Goal: Task Accomplishment & Management: Complete application form

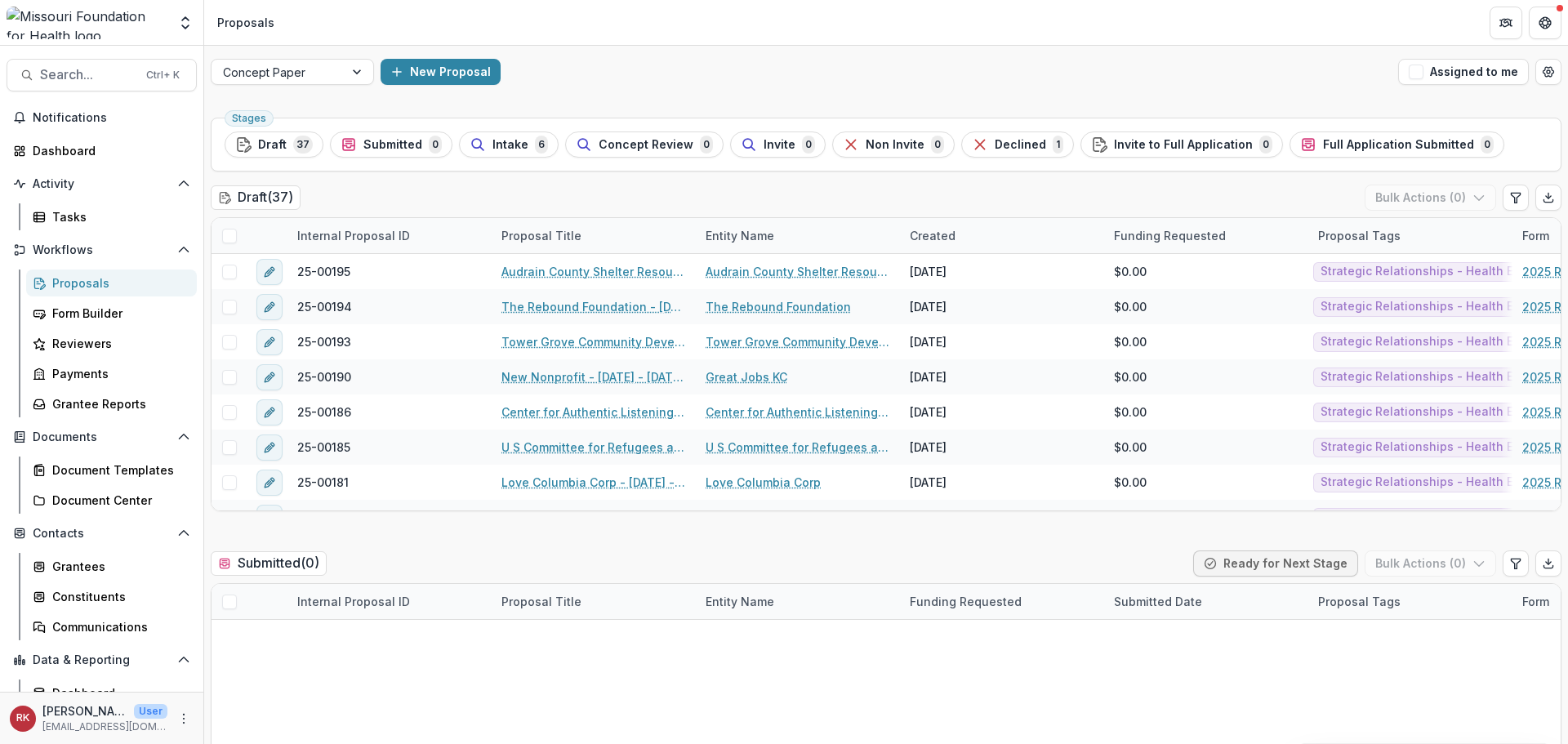
scroll to position [75, 0]
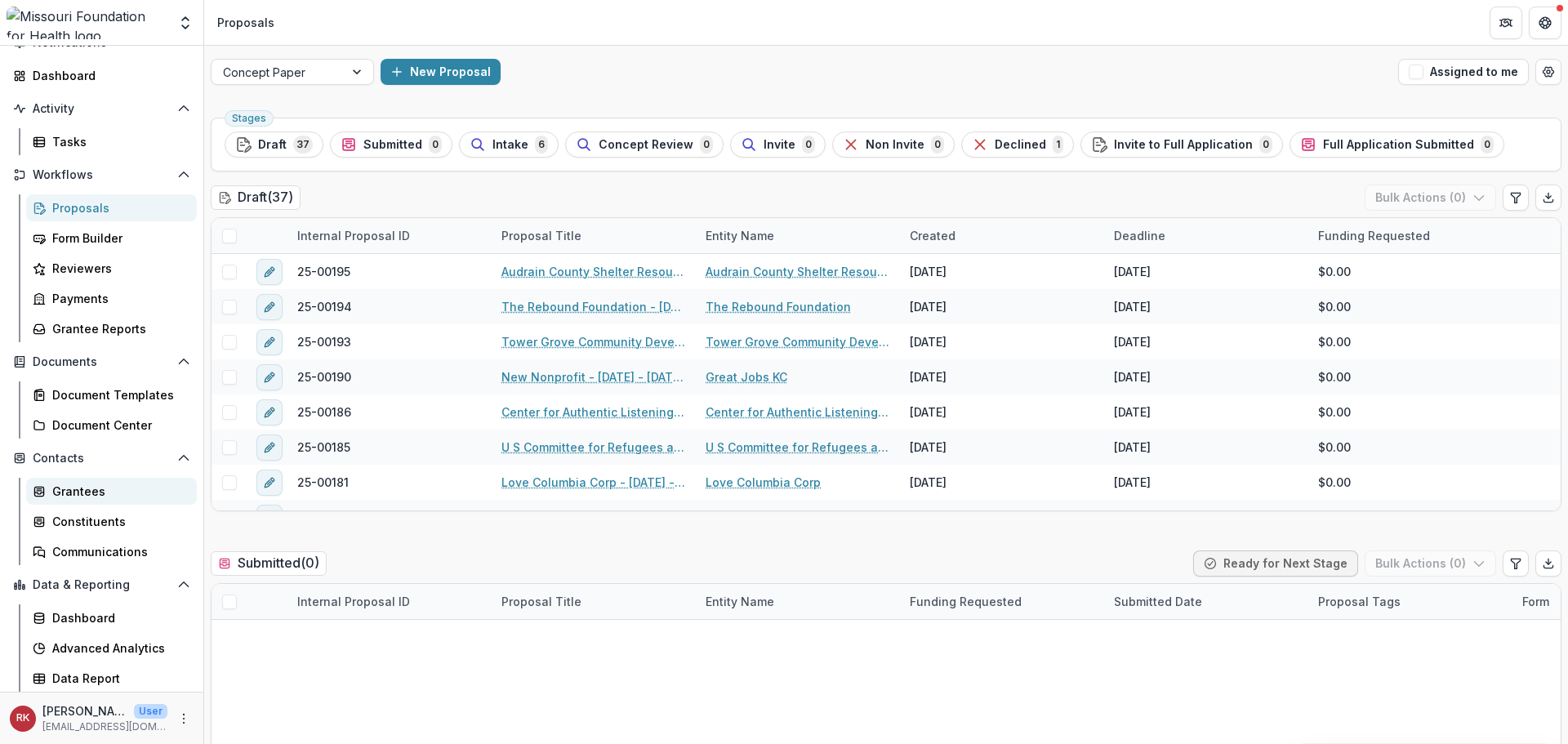
click at [57, 489] on div "Grantees" at bounding box center [117, 491] width 132 height 17
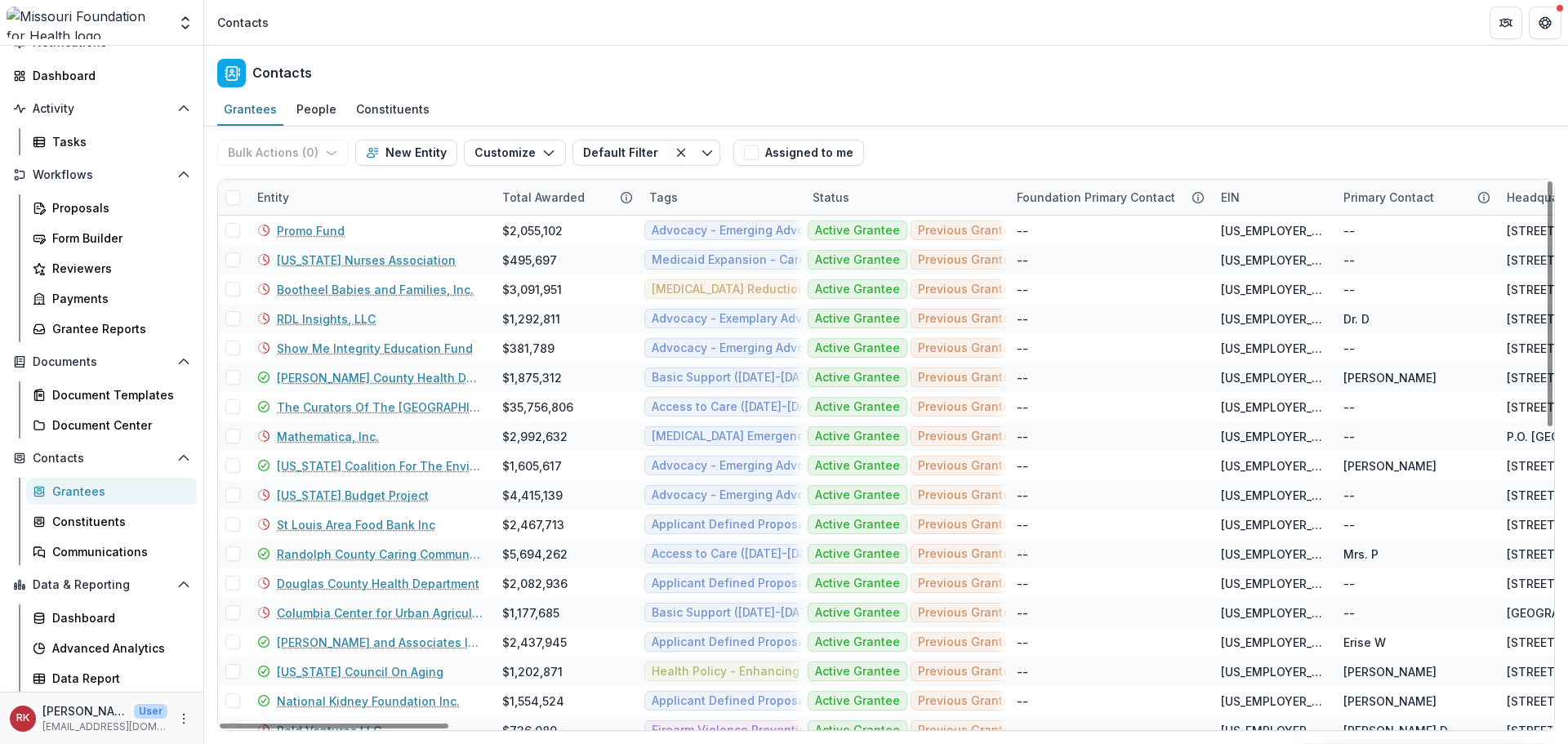
click at [284, 200] on div "Entity" at bounding box center [272, 197] width 51 height 17
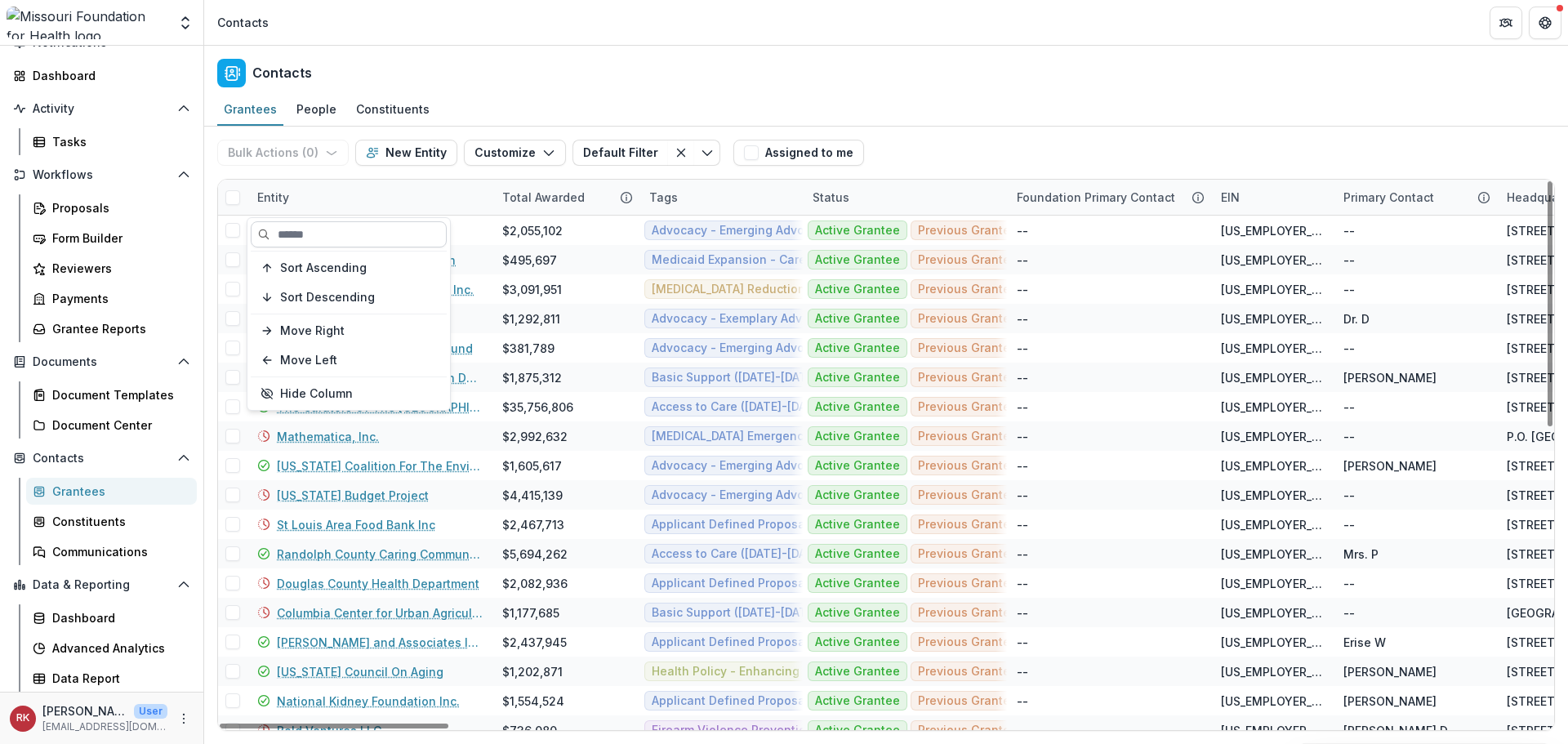
click at [323, 238] on input at bounding box center [349, 234] width 196 height 26
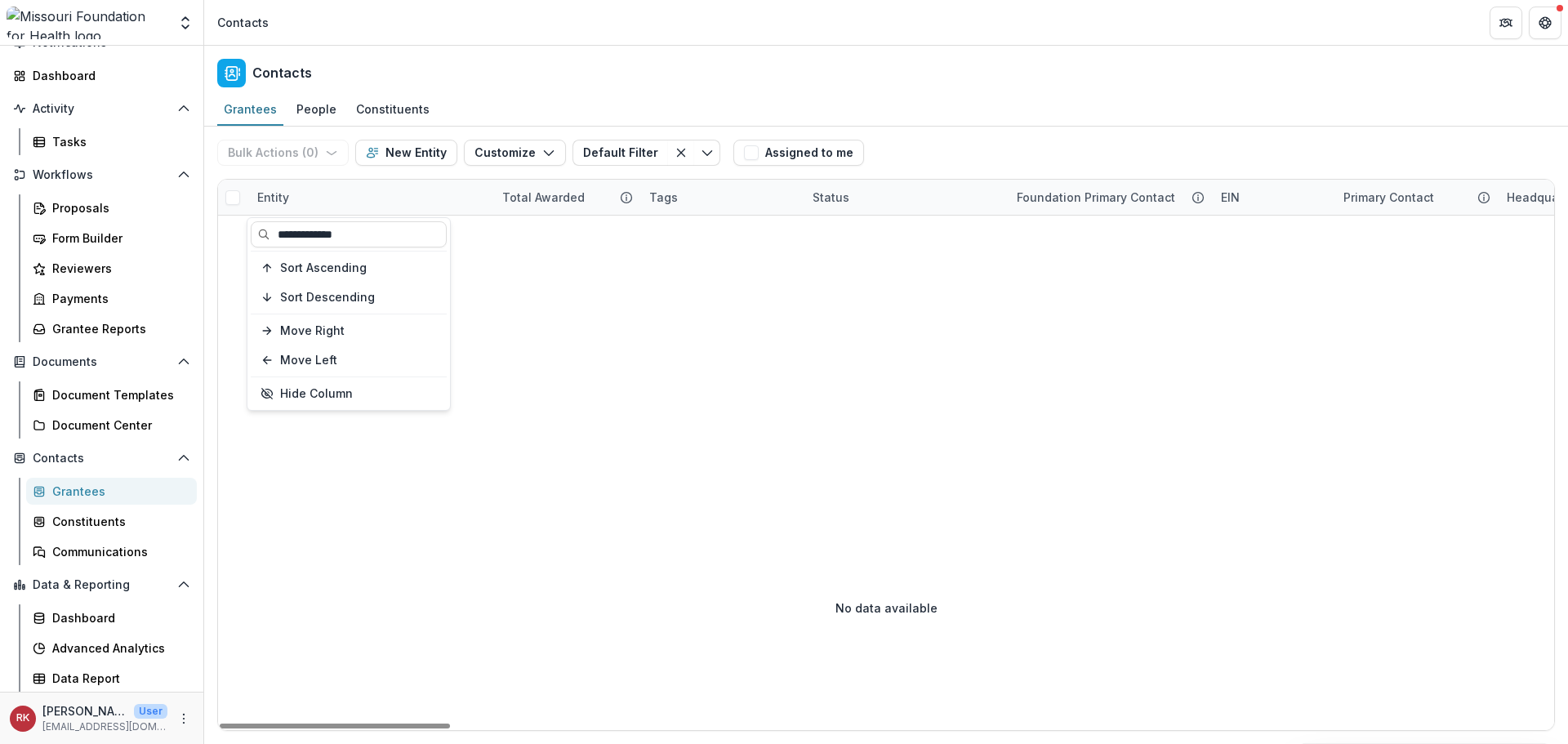
type input "**********"
click at [276, 195] on div "Entity" at bounding box center [272, 197] width 51 height 17
click at [315, 117] on div "People" at bounding box center [316, 108] width 53 height 23
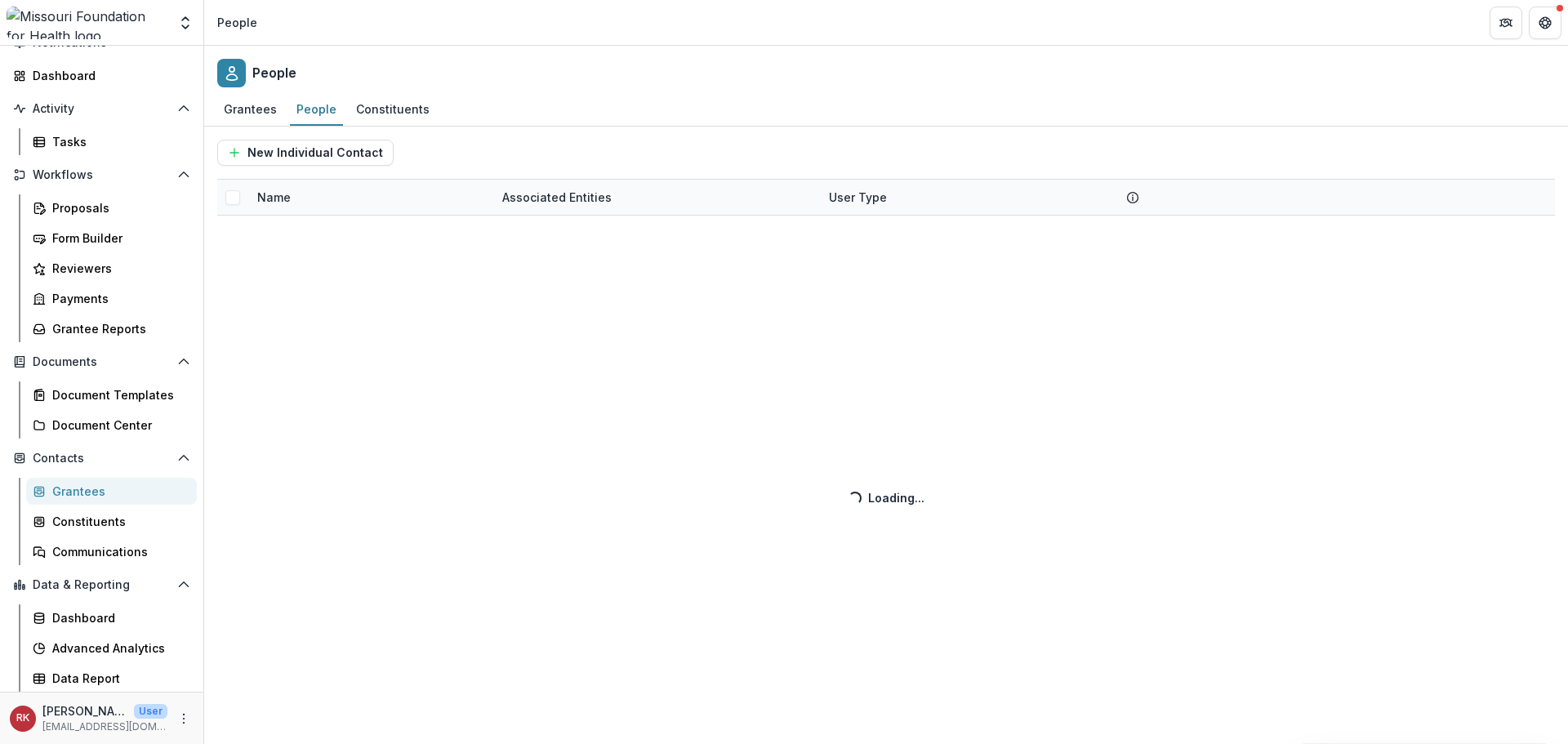
click at [271, 199] on div "New Individual Contact Name Associated Entities User Type Loading... Loading..." at bounding box center [886, 435] width 1364 height 618
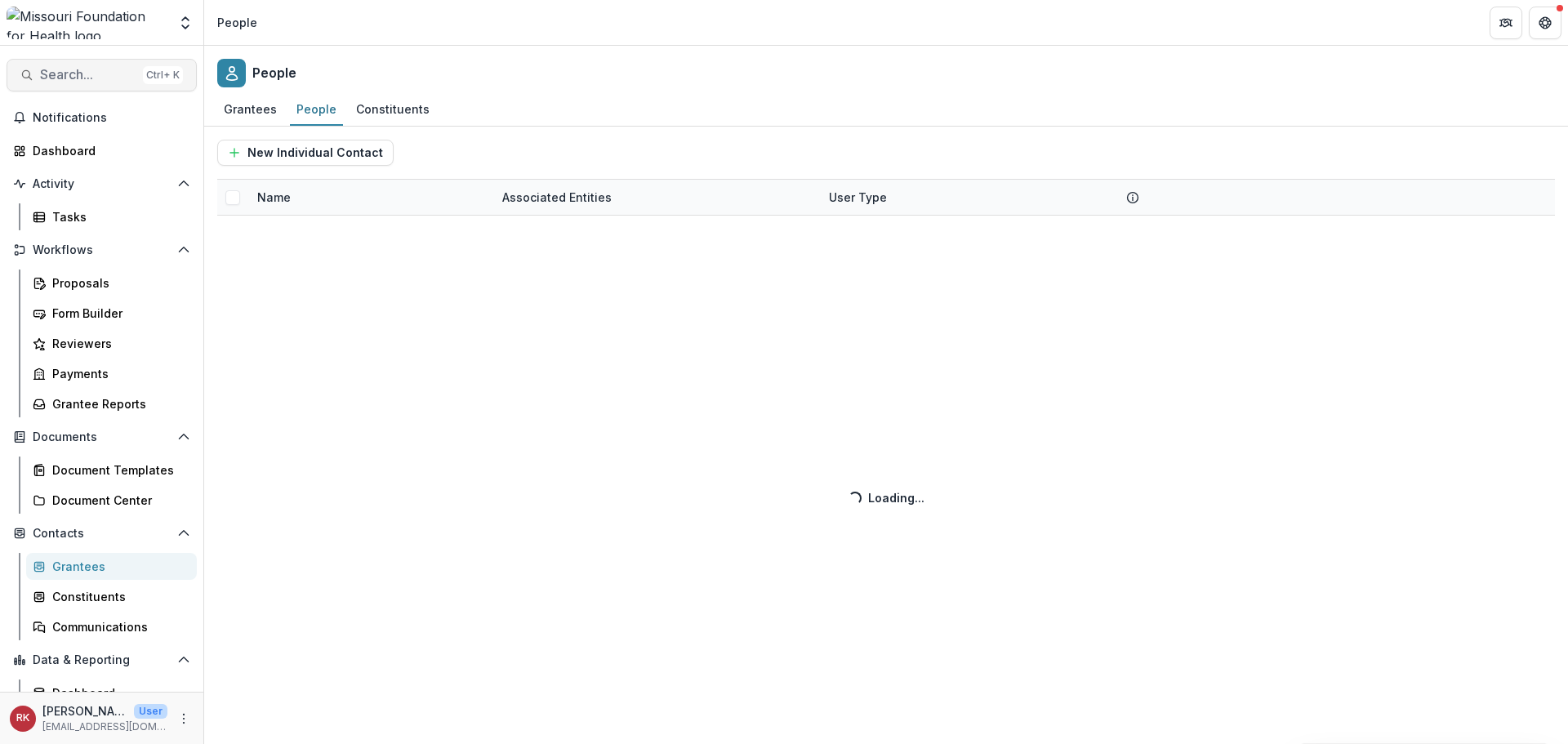
click at [117, 78] on span "Search..." at bounding box center [89, 74] width 97 height 15
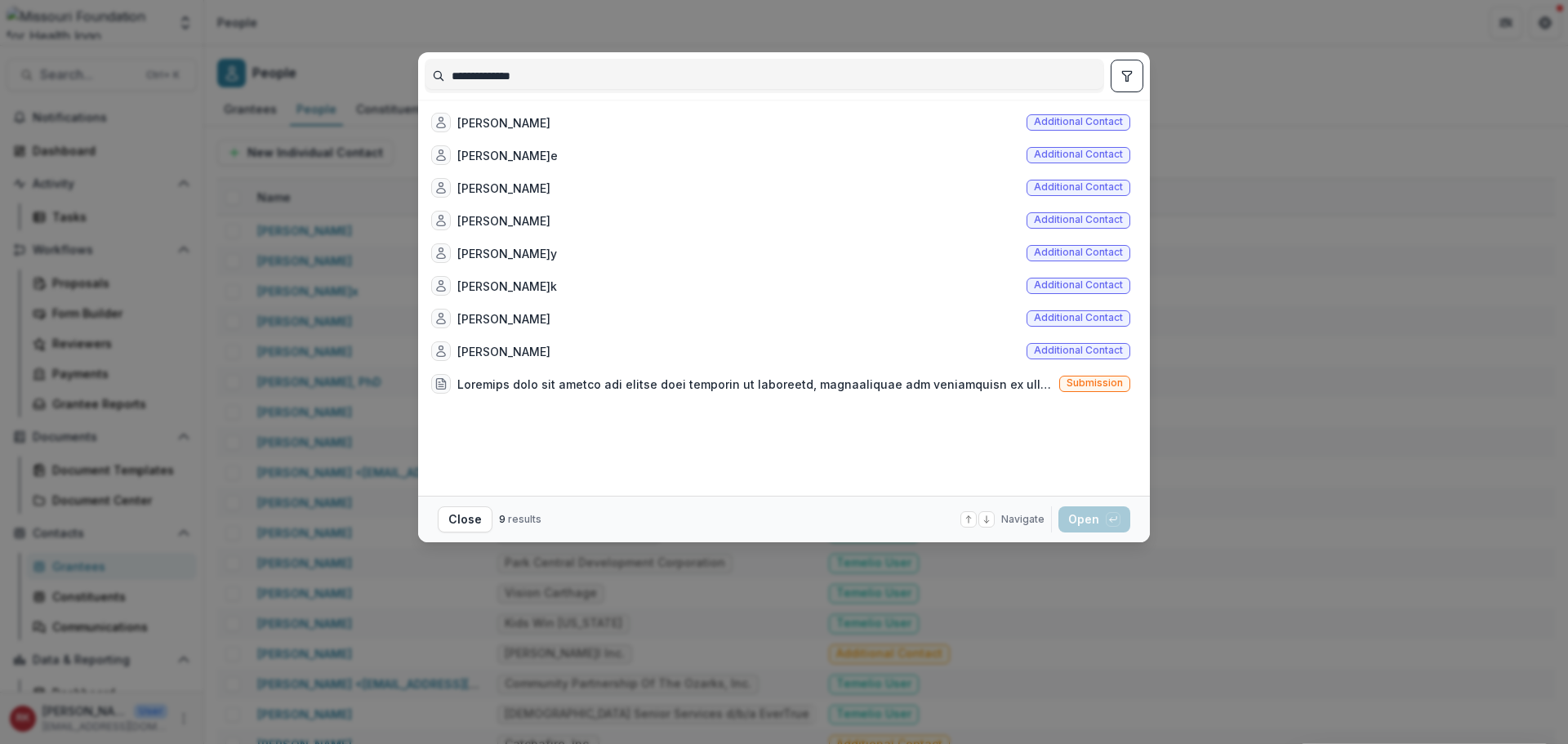
type input "**********"
click at [281, 189] on div "**********" at bounding box center [784, 372] width 1568 height 744
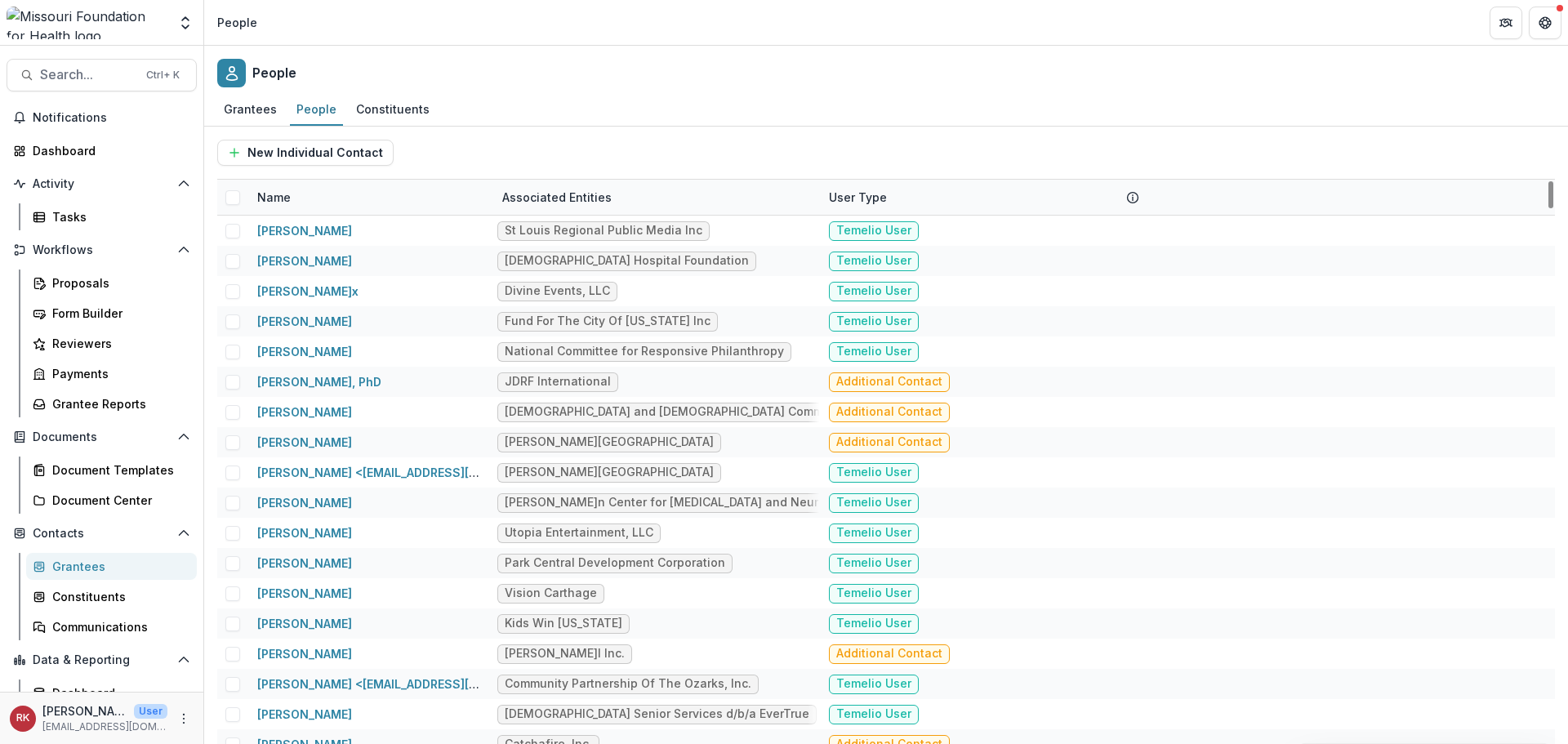
click at [281, 198] on div "Name" at bounding box center [273, 197] width 53 height 17
click at [291, 227] on input at bounding box center [349, 234] width 196 height 26
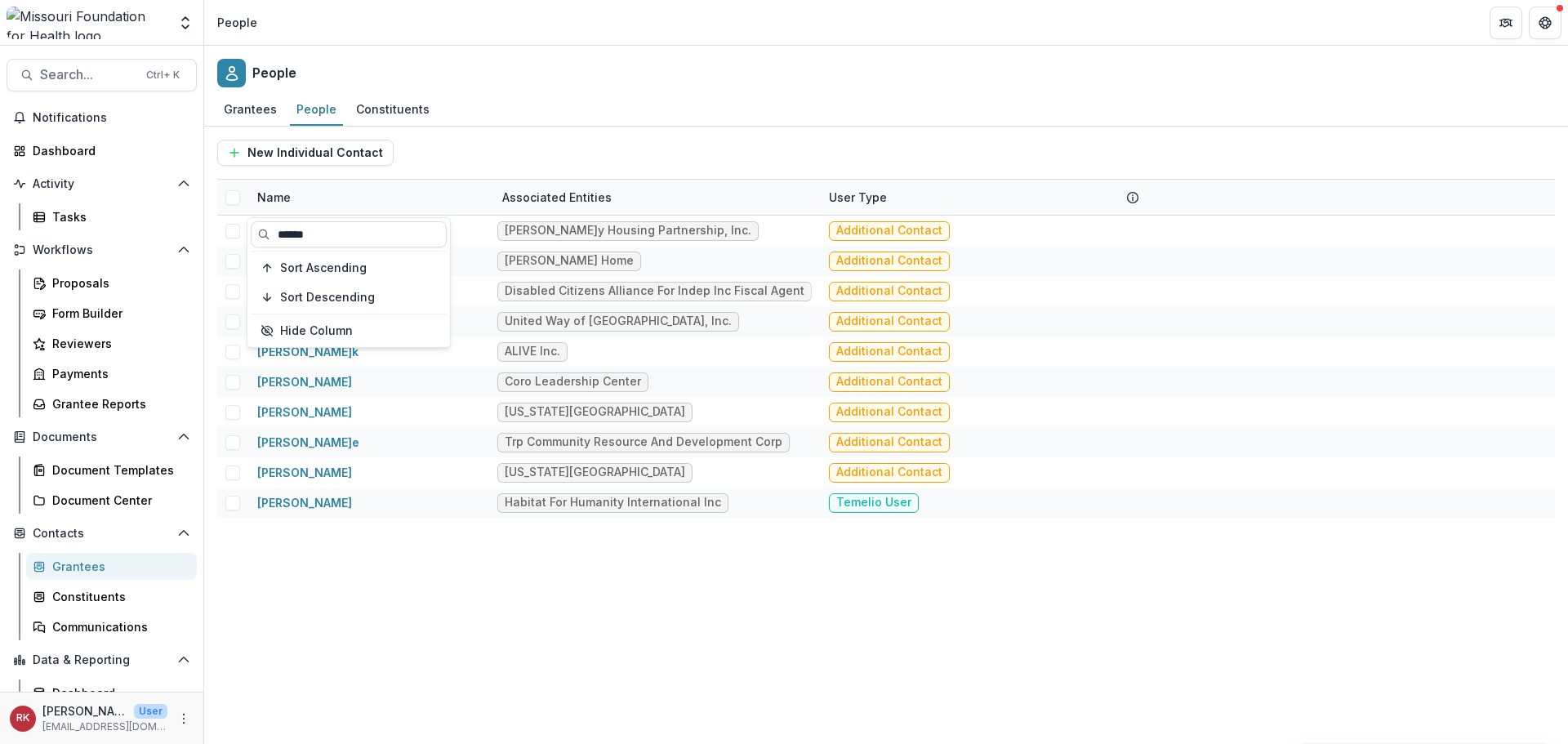
type input "******"
click at [436, 620] on div "Mr. Reginald Scott Lemay Housing Partnership, Inc. Additional Contact Mrs. Regi…" at bounding box center [885, 480] width 1338 height 529
click at [91, 68] on span "Search..." at bounding box center [89, 74] width 97 height 15
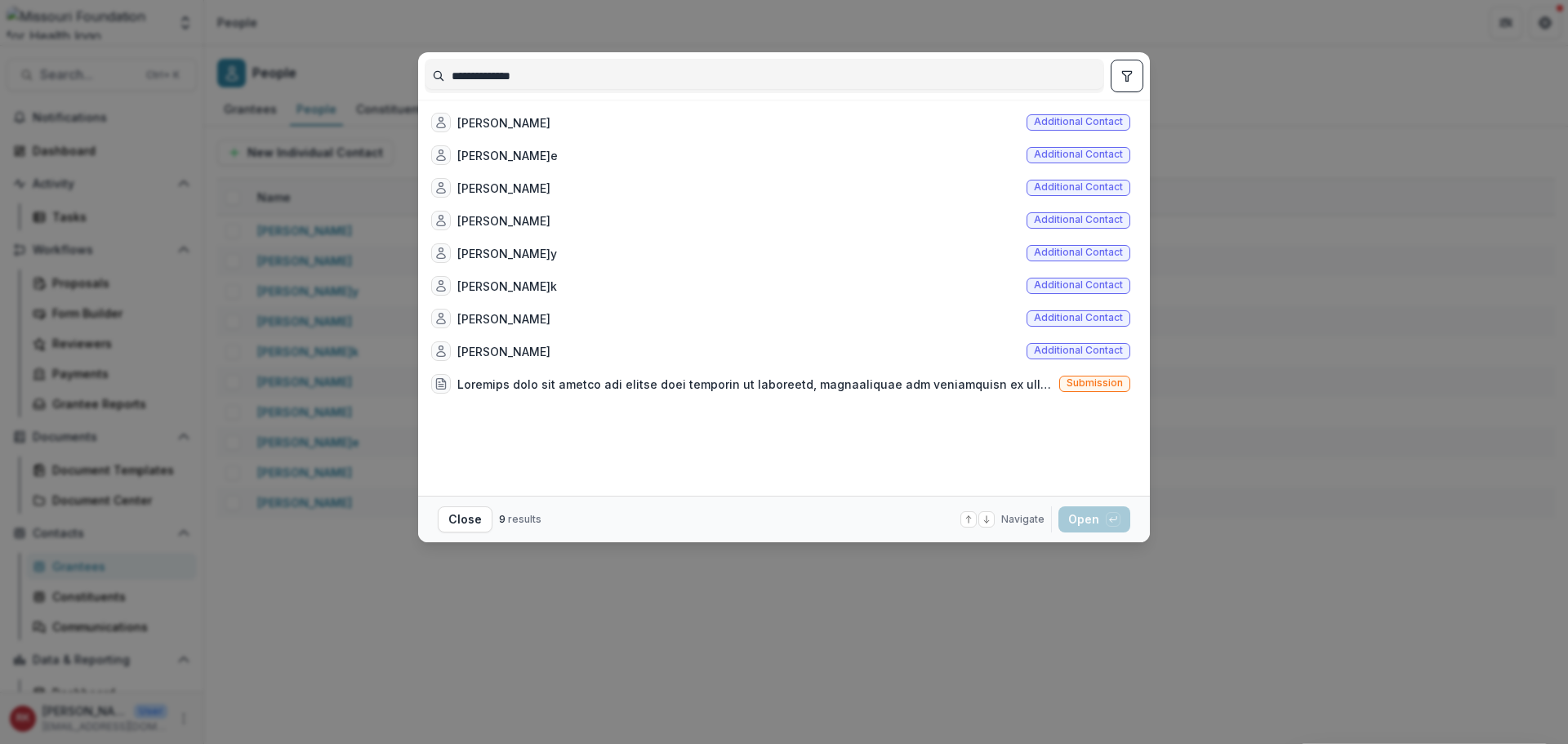
drag, startPoint x: 574, startPoint y: 79, endPoint x: 430, endPoint y: 81, distance: 144.0
click at [430, 81] on input "**********" at bounding box center [764, 75] width 678 height 26
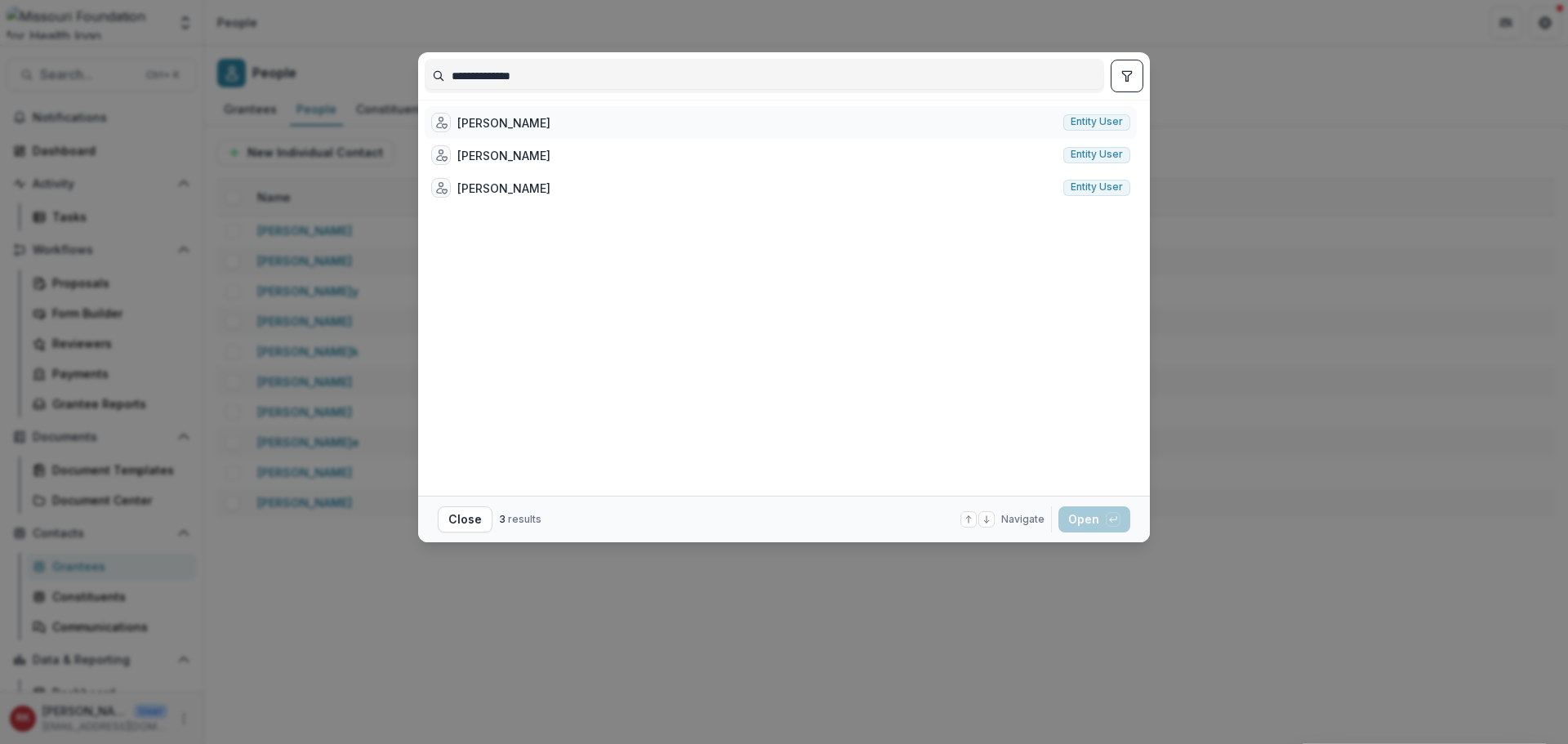
type input "**********"
click at [550, 125] on div "[PERSON_NAME]" at bounding box center [504, 123] width 93 height 17
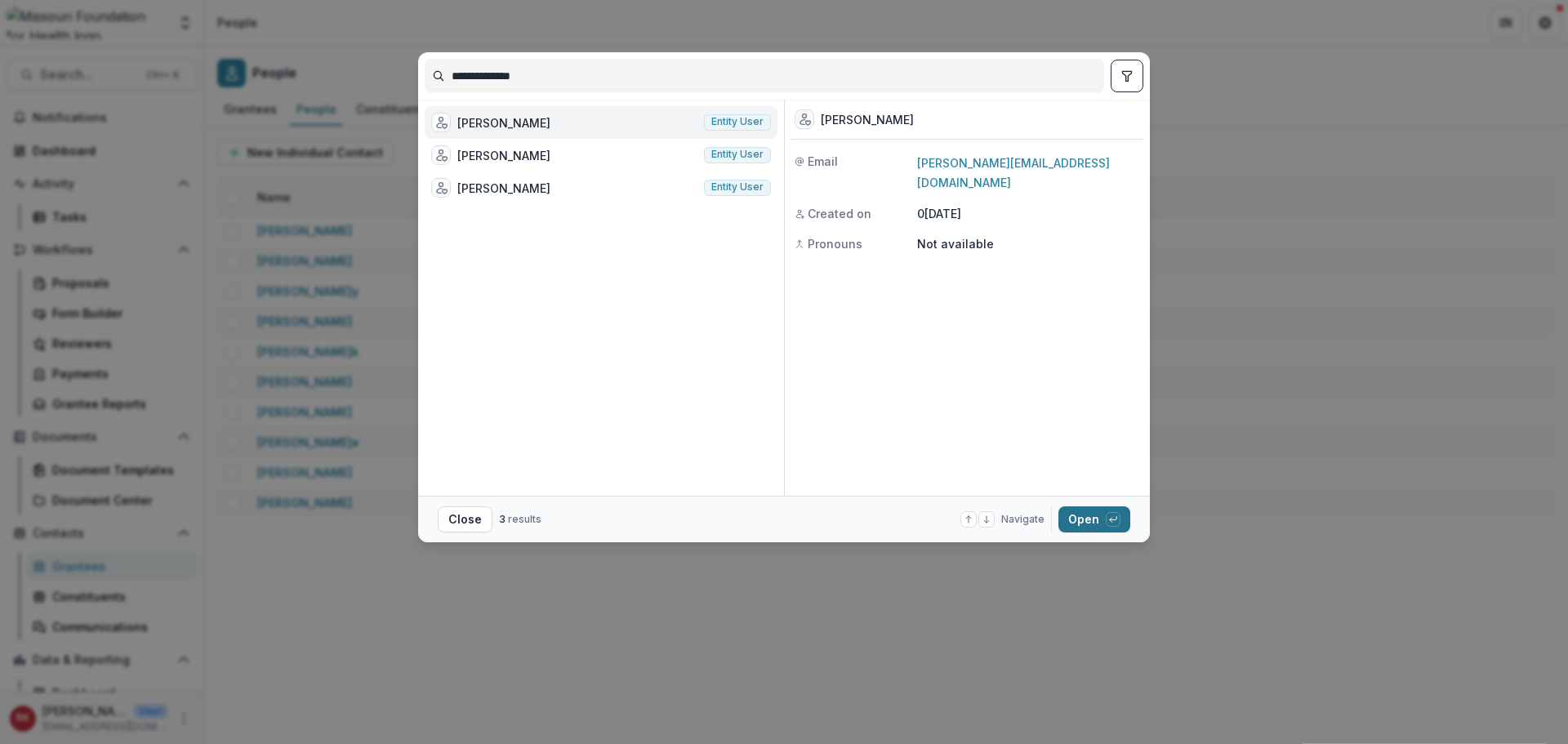
click at [1085, 523] on button "Open with enter key" at bounding box center [1094, 519] width 72 height 26
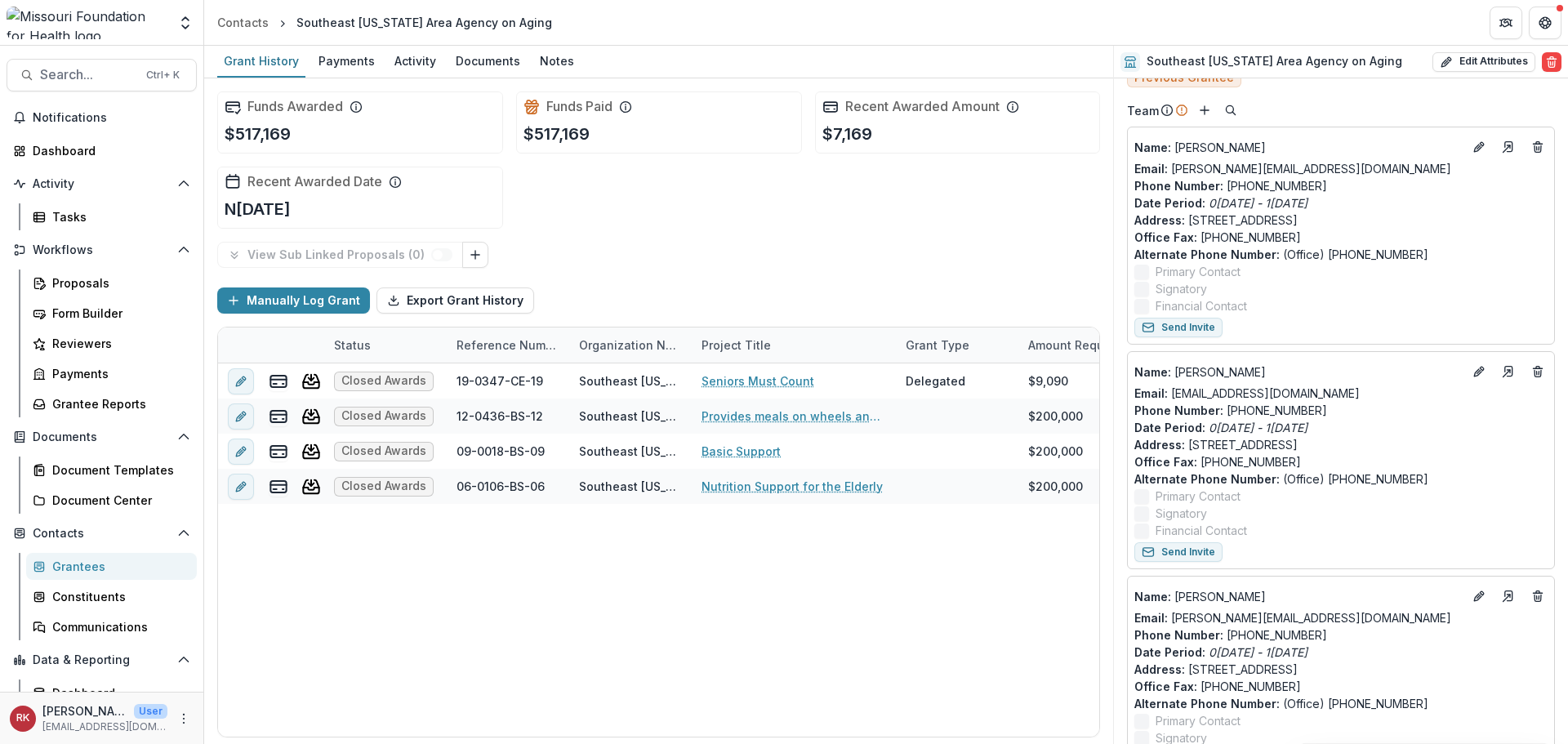
scroll to position [356, 0]
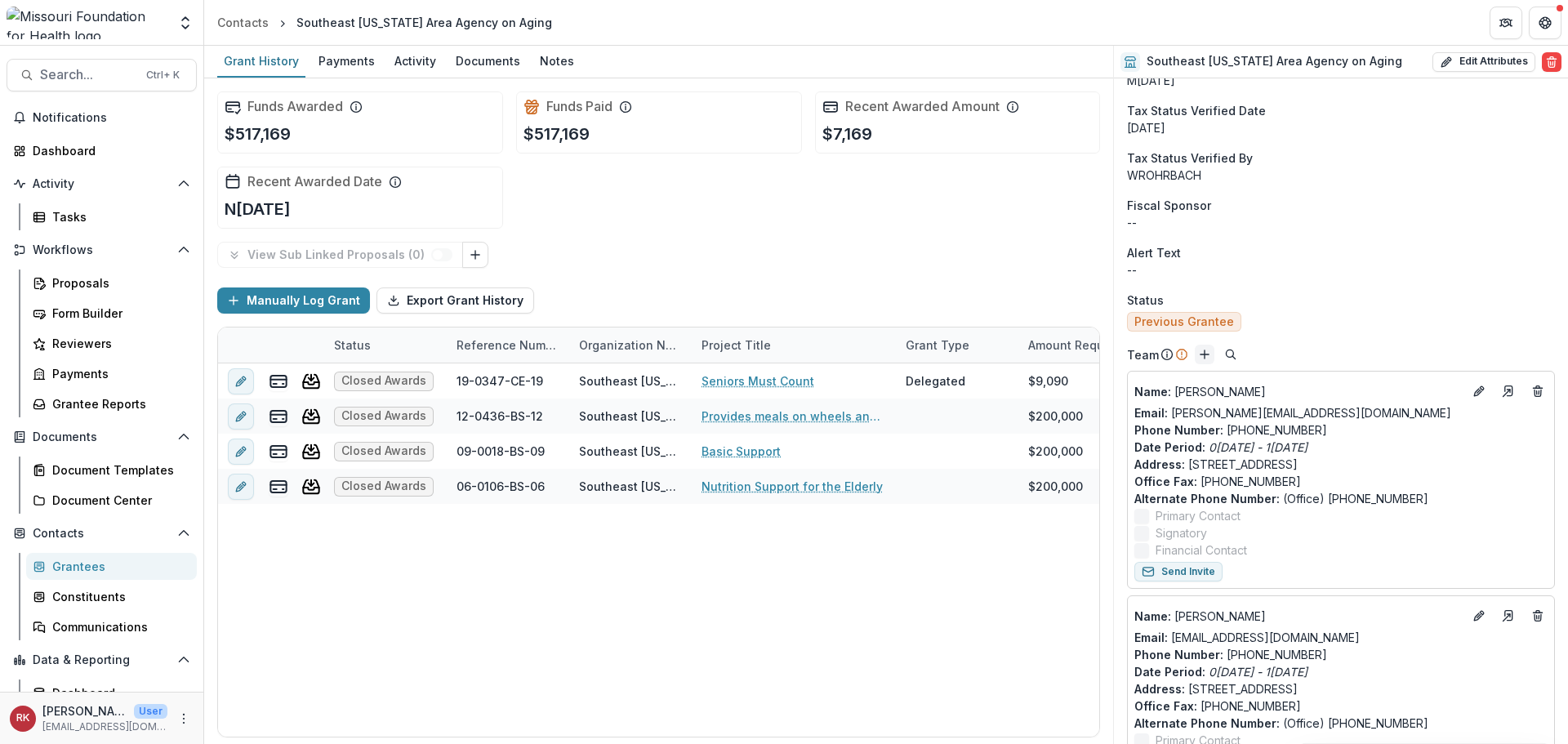
click at [1200, 356] on icon "Add" at bounding box center [1204, 354] width 13 height 13
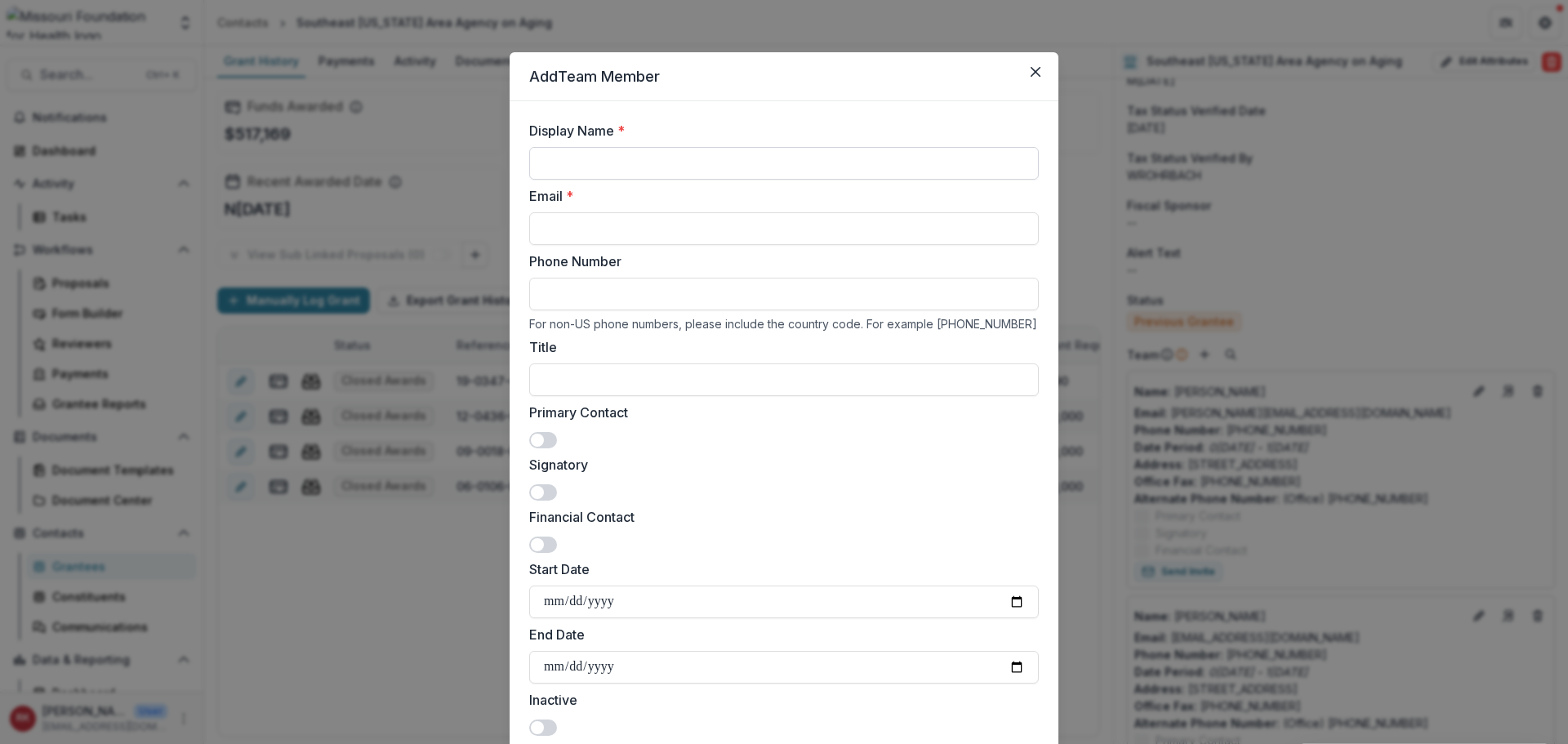
click at [599, 161] on input "Display Name *" at bounding box center [784, 163] width 510 height 32
type input "**********"
click at [565, 229] on input "Email *" at bounding box center [784, 229] width 510 height 32
type input "**********"
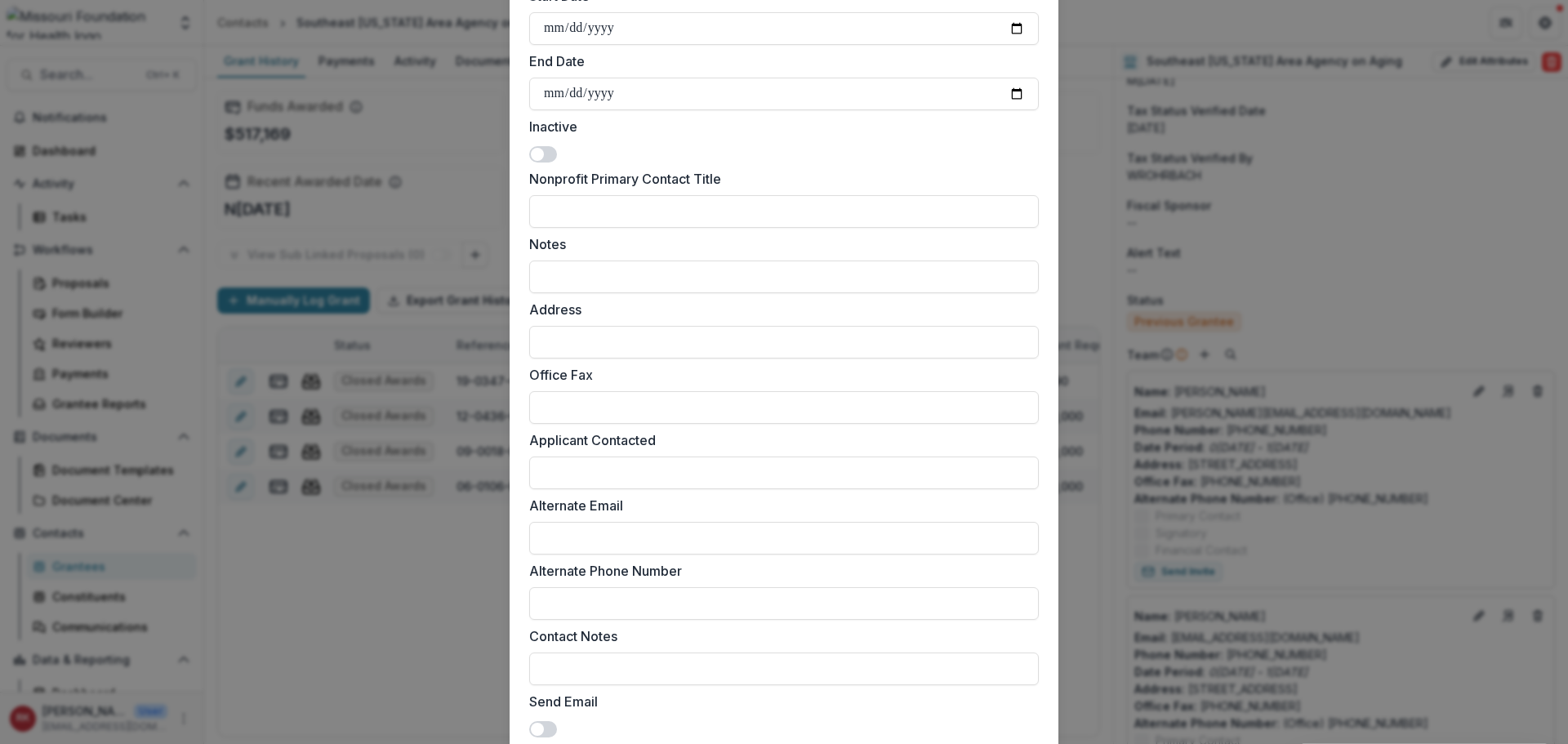
scroll to position [692, 0]
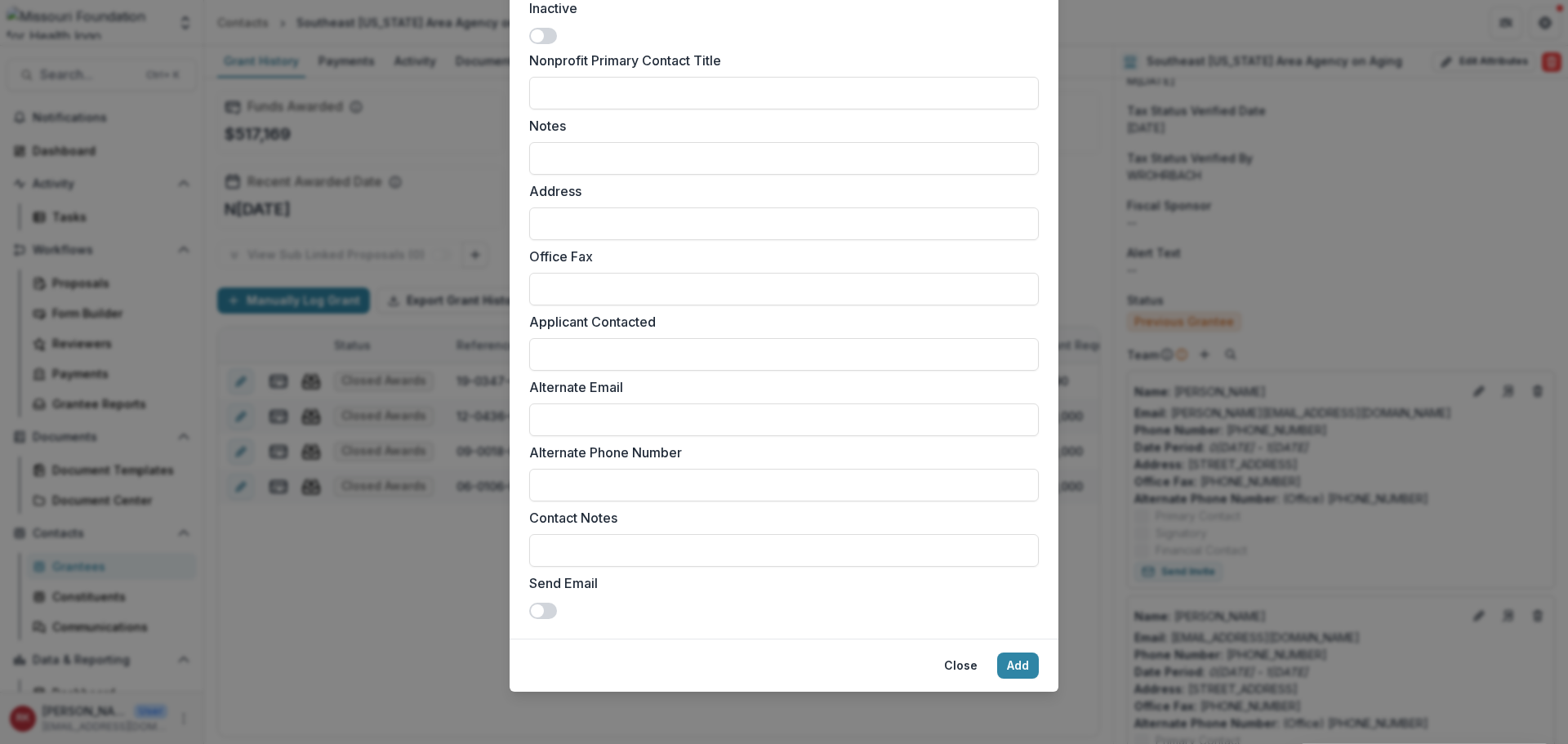
click at [536, 610] on span at bounding box center [538, 611] width 13 height 13
click at [1022, 665] on button "Add" at bounding box center [1018, 665] width 41 height 26
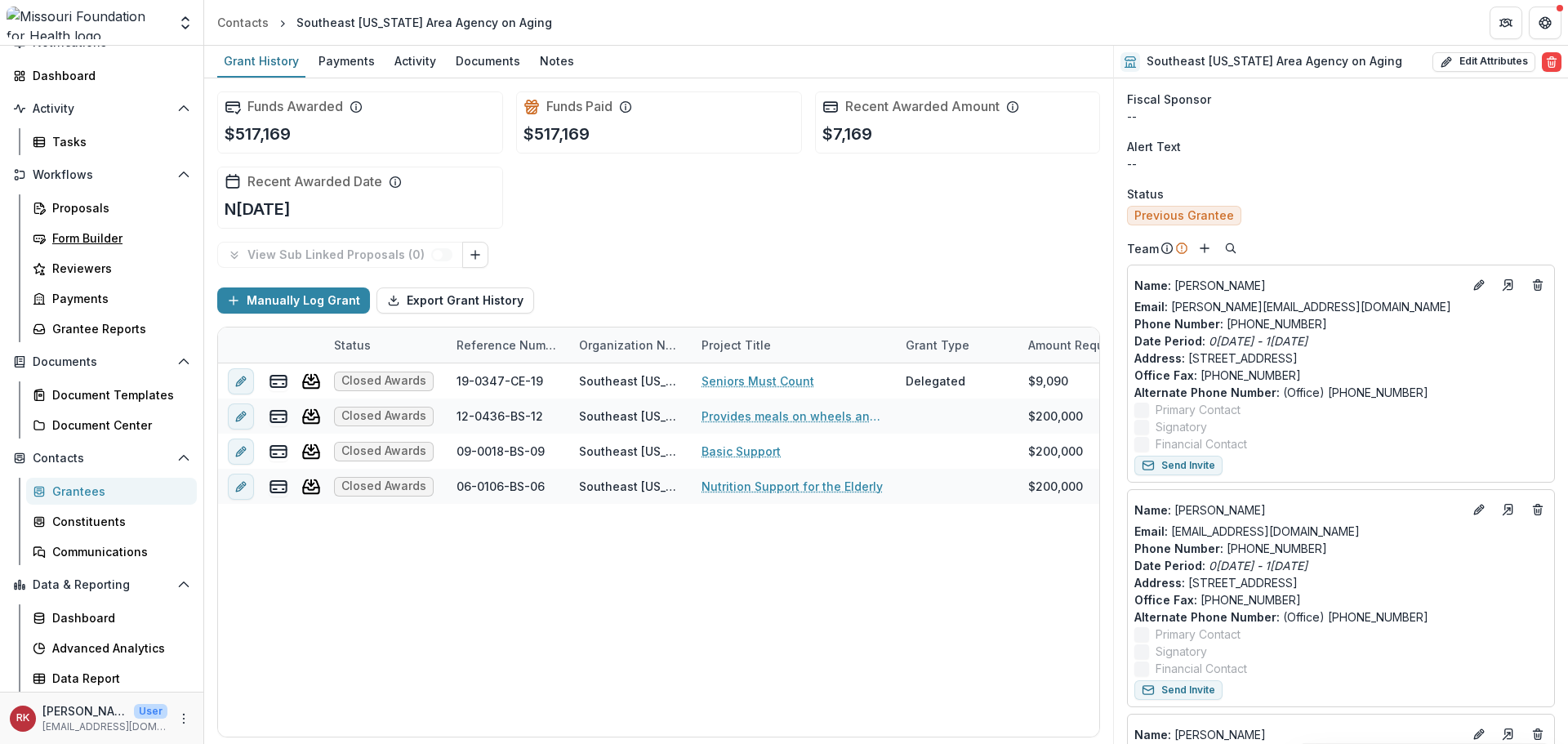
scroll to position [250, 0]
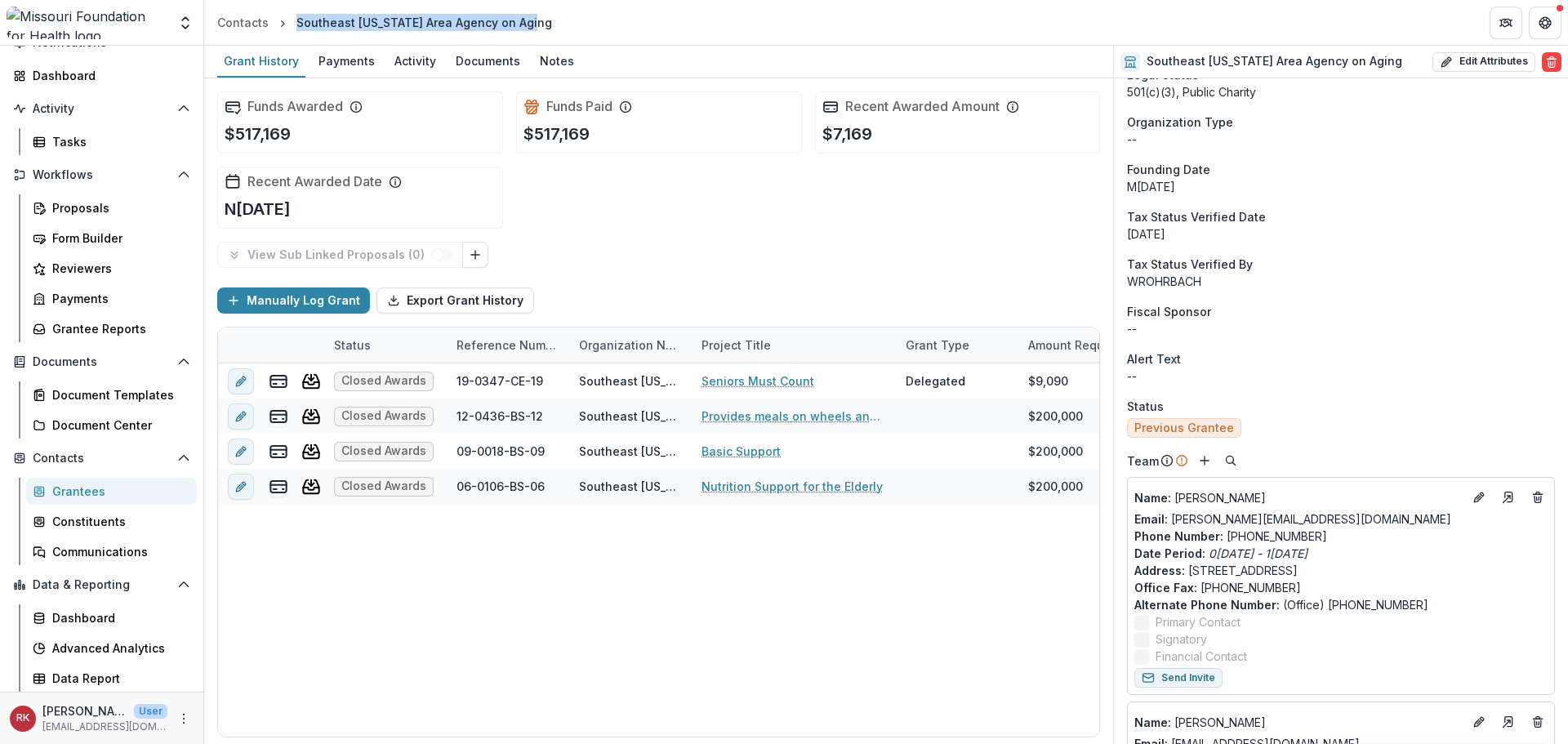
drag, startPoint x: 544, startPoint y: 20, endPoint x: 296, endPoint y: 27, distance: 248.1
click at [296, 27] on header "Contacts Southeast Missouri Area Agency on Aging" at bounding box center [886, 22] width 1364 height 45
copy div "Southeast [US_STATE] Area Agency on Aging"
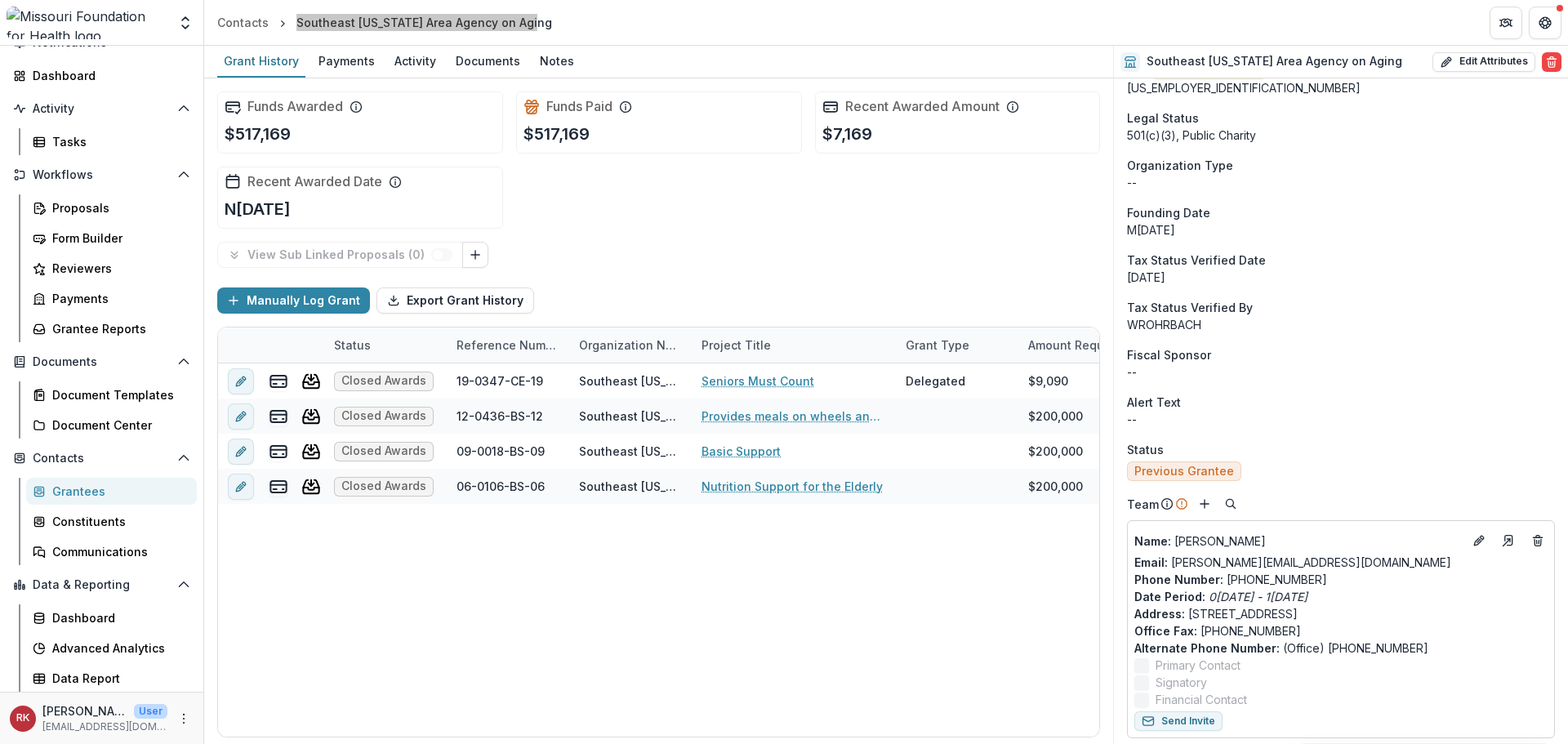
scroll to position [0, 0]
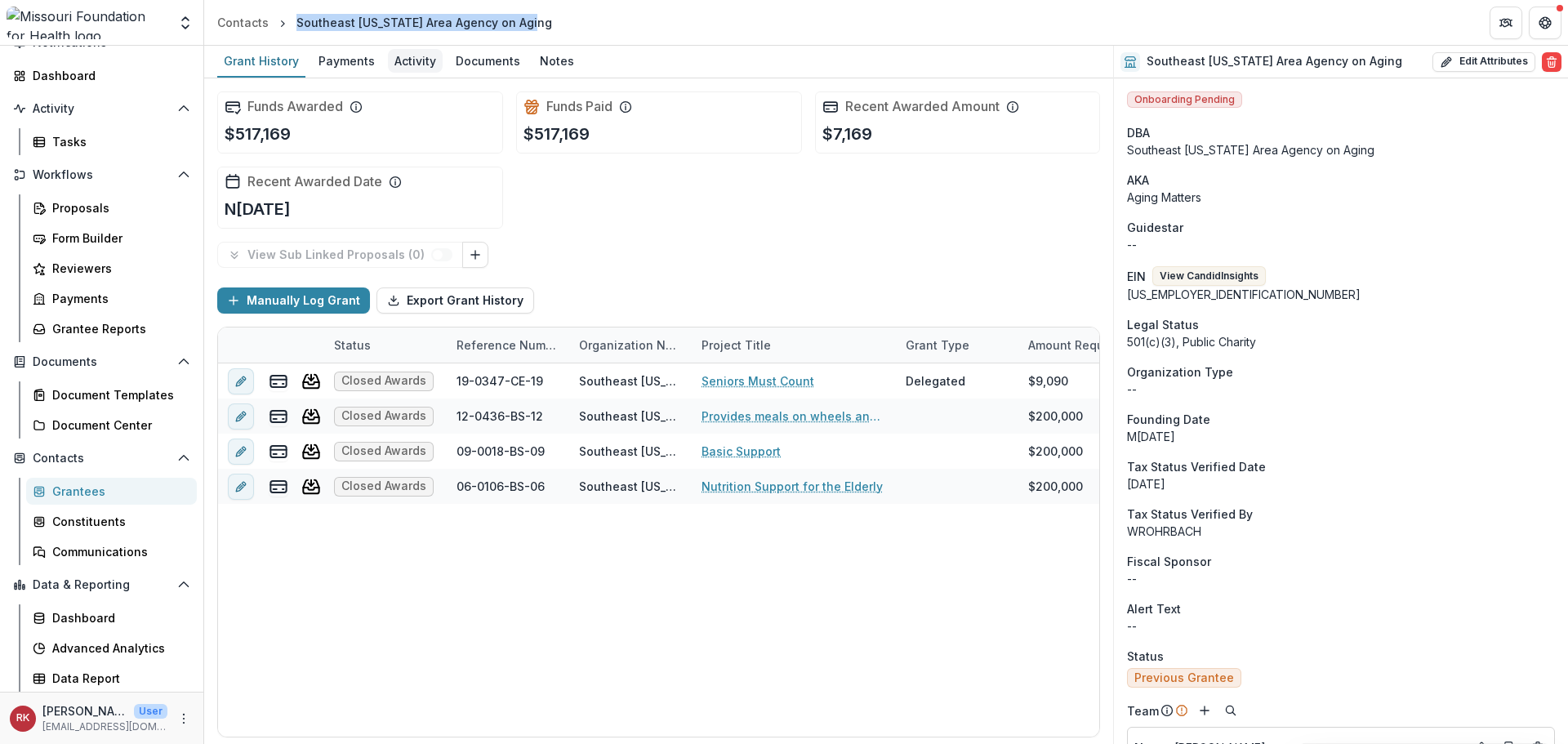
click at [415, 57] on div "Activity" at bounding box center [415, 61] width 55 height 23
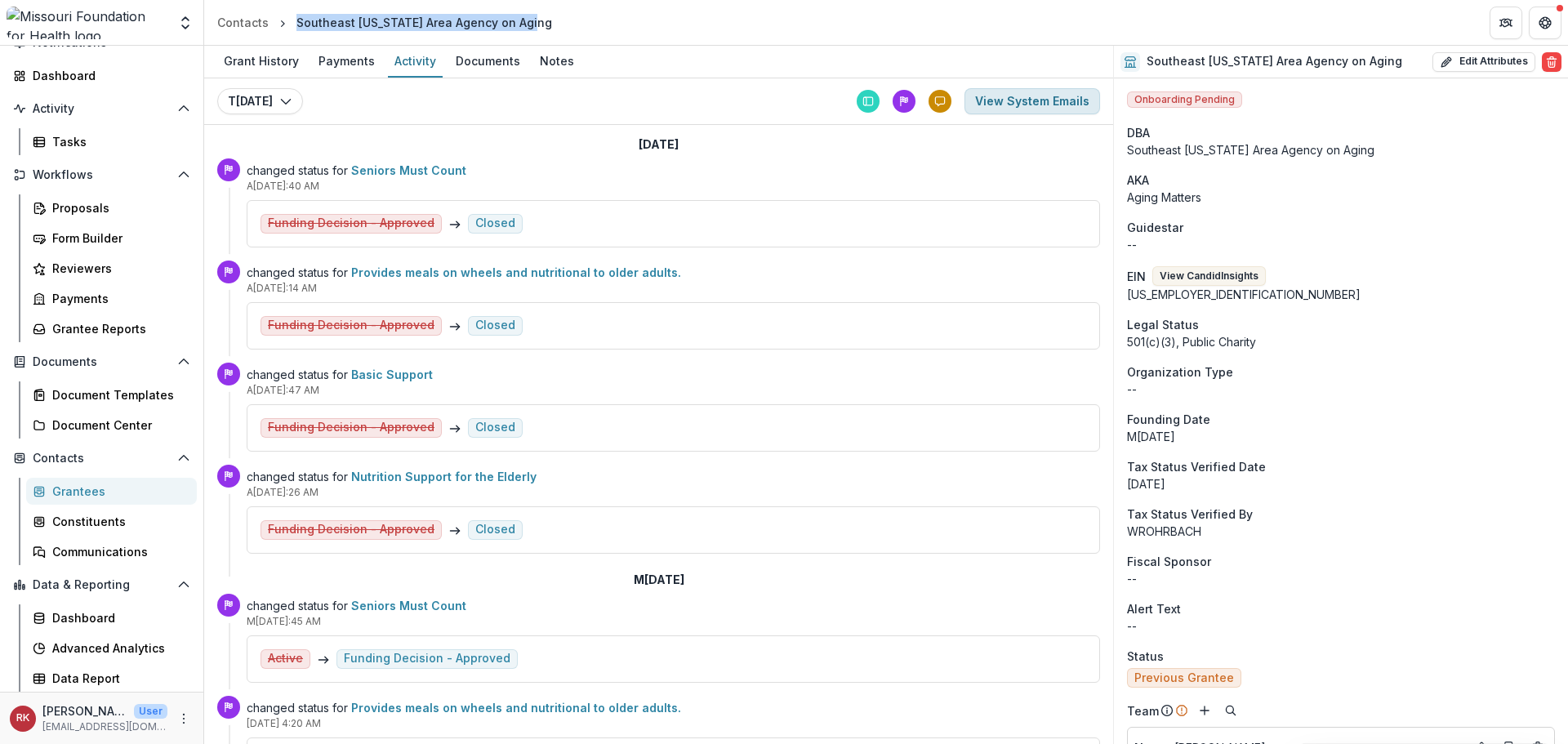
click at [1029, 97] on button "View System Emails" at bounding box center [1032, 100] width 135 height 26
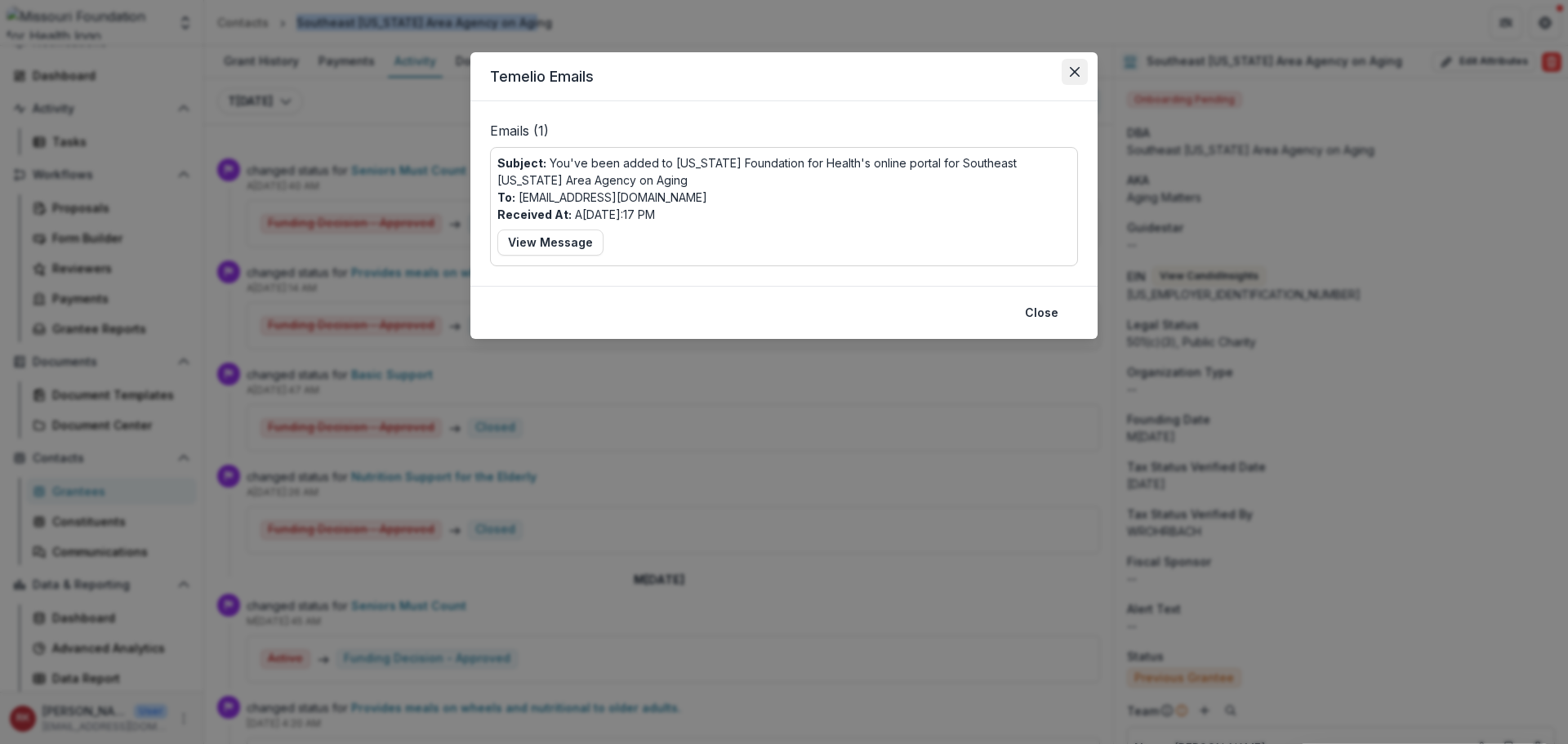
click at [1079, 74] on icon "Close" at bounding box center [1074, 72] width 10 height 10
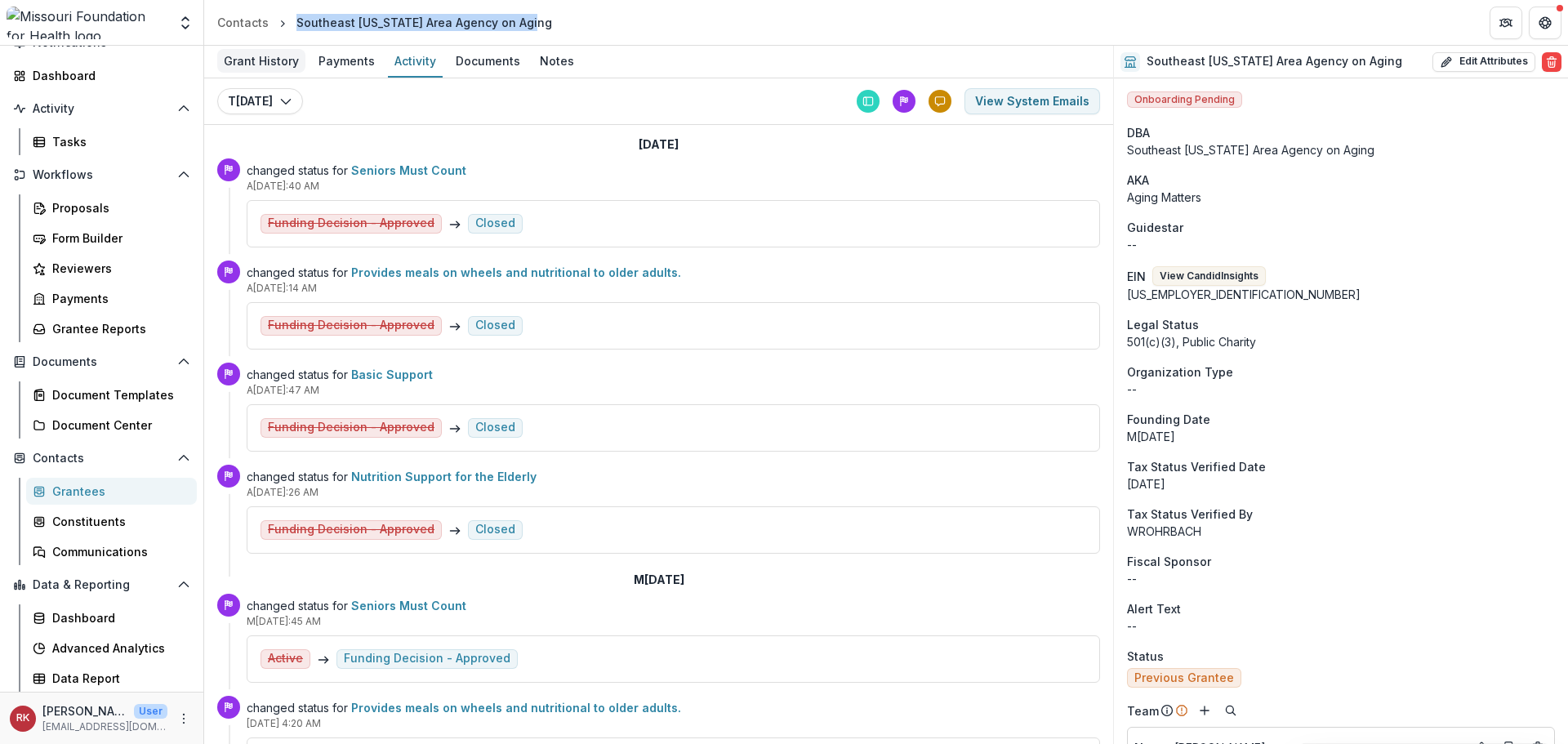
click at [264, 69] on div "Grant History" at bounding box center [261, 61] width 88 height 23
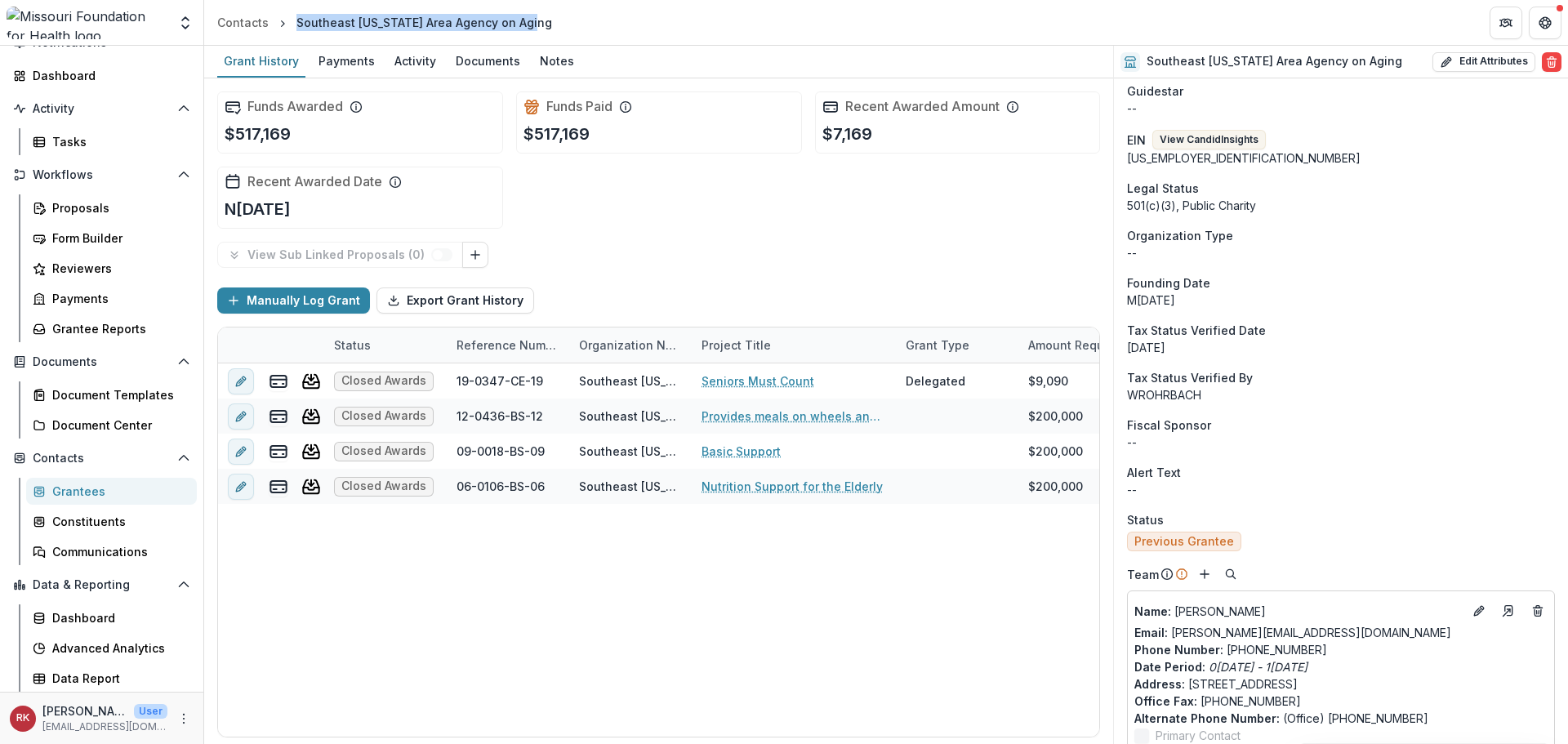
scroll to position [82, 0]
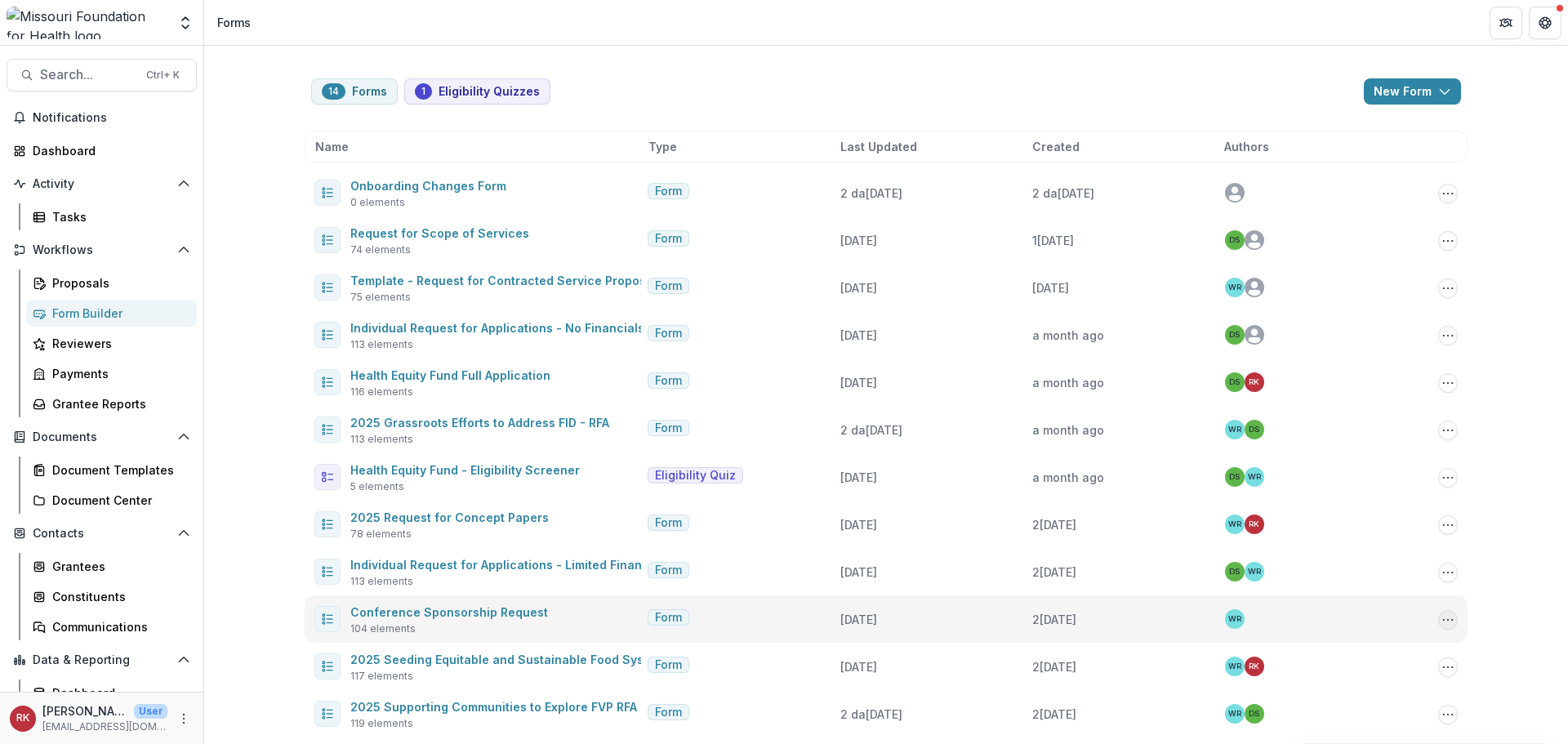
click at [1446, 629] on div "Conference Sponsorship Request 104 elements Form 13 days ago 2 months ago WR Ed…" at bounding box center [886, 619] width 1163 height 48
click at [1446, 622] on icon "Options" at bounding box center [1448, 620] width 13 height 13
click at [1308, 558] on button "Send" at bounding box center [1364, 559] width 175 height 27
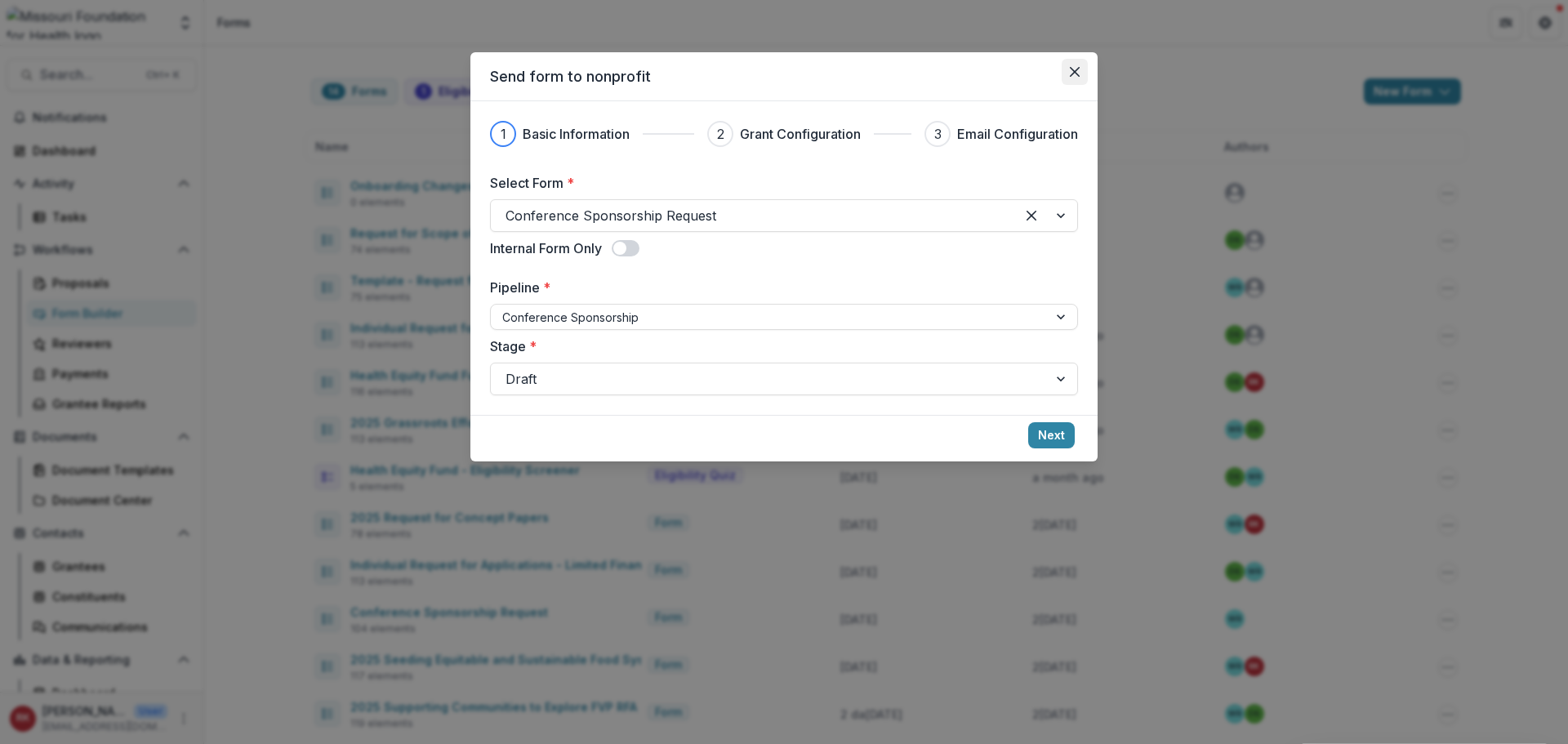
click at [1079, 72] on icon "Close" at bounding box center [1074, 72] width 10 height 10
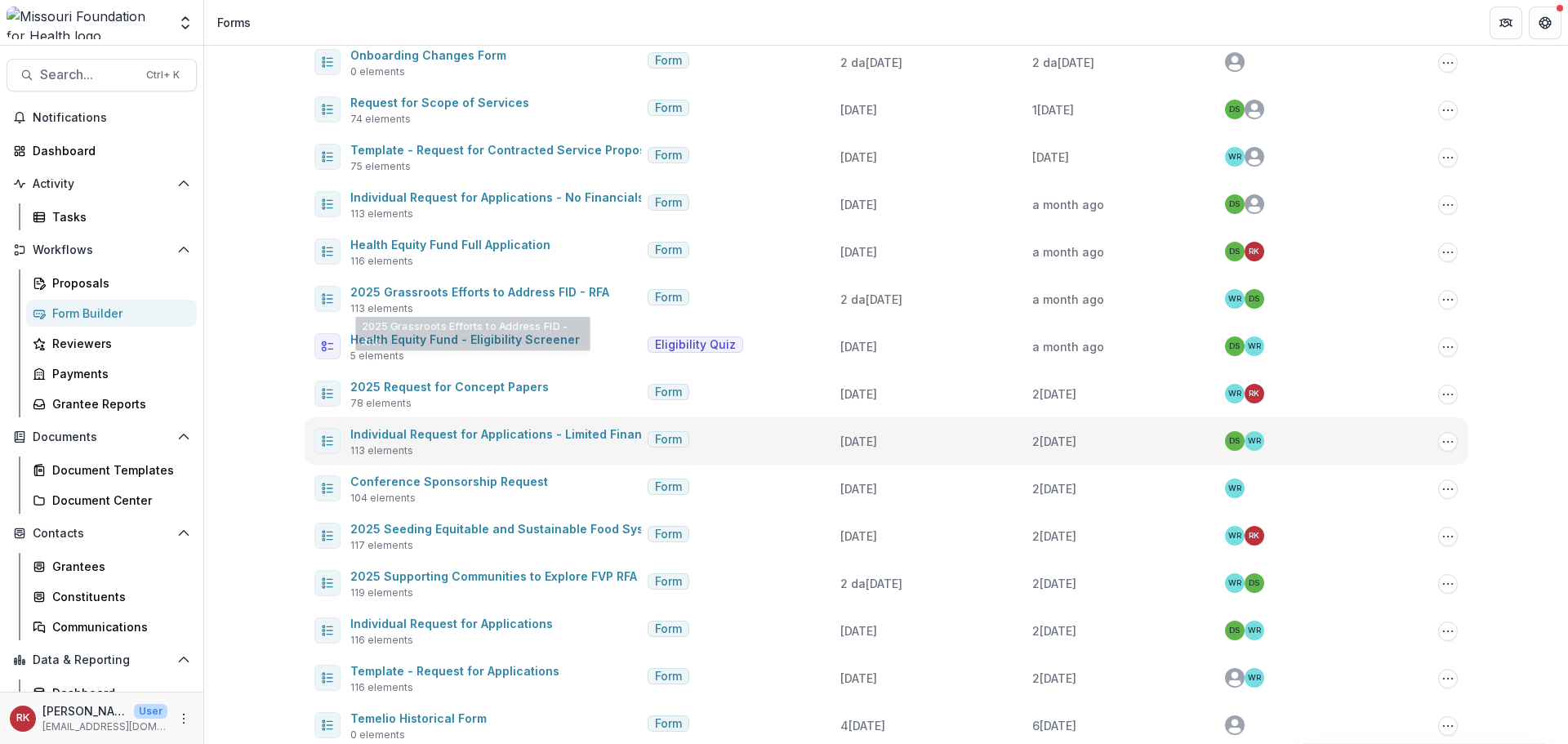
scroll to position [149, 0]
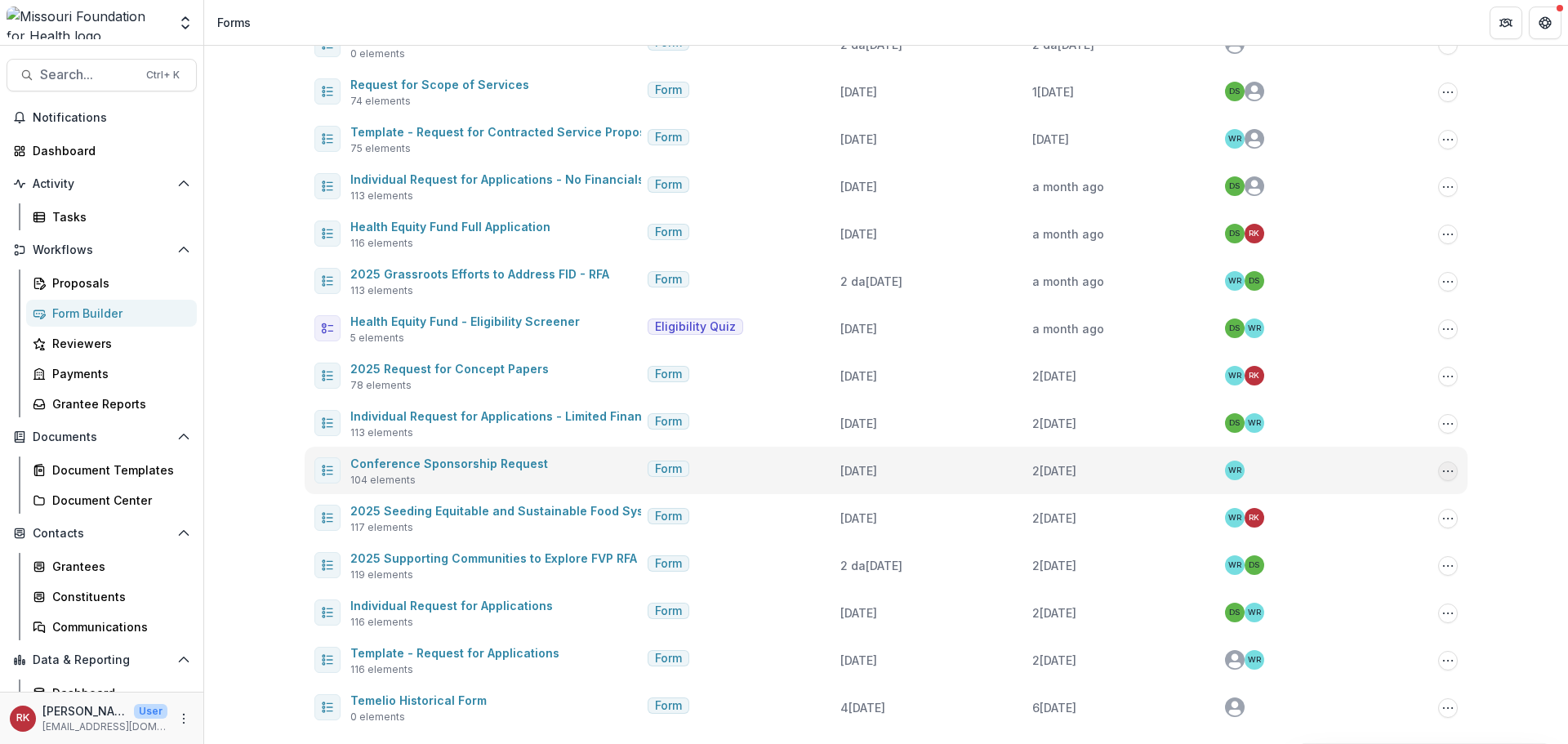
click at [1444, 476] on icon "Options" at bounding box center [1448, 471] width 13 height 13
click at [1331, 563] on button "Send" at bounding box center [1364, 559] width 175 height 27
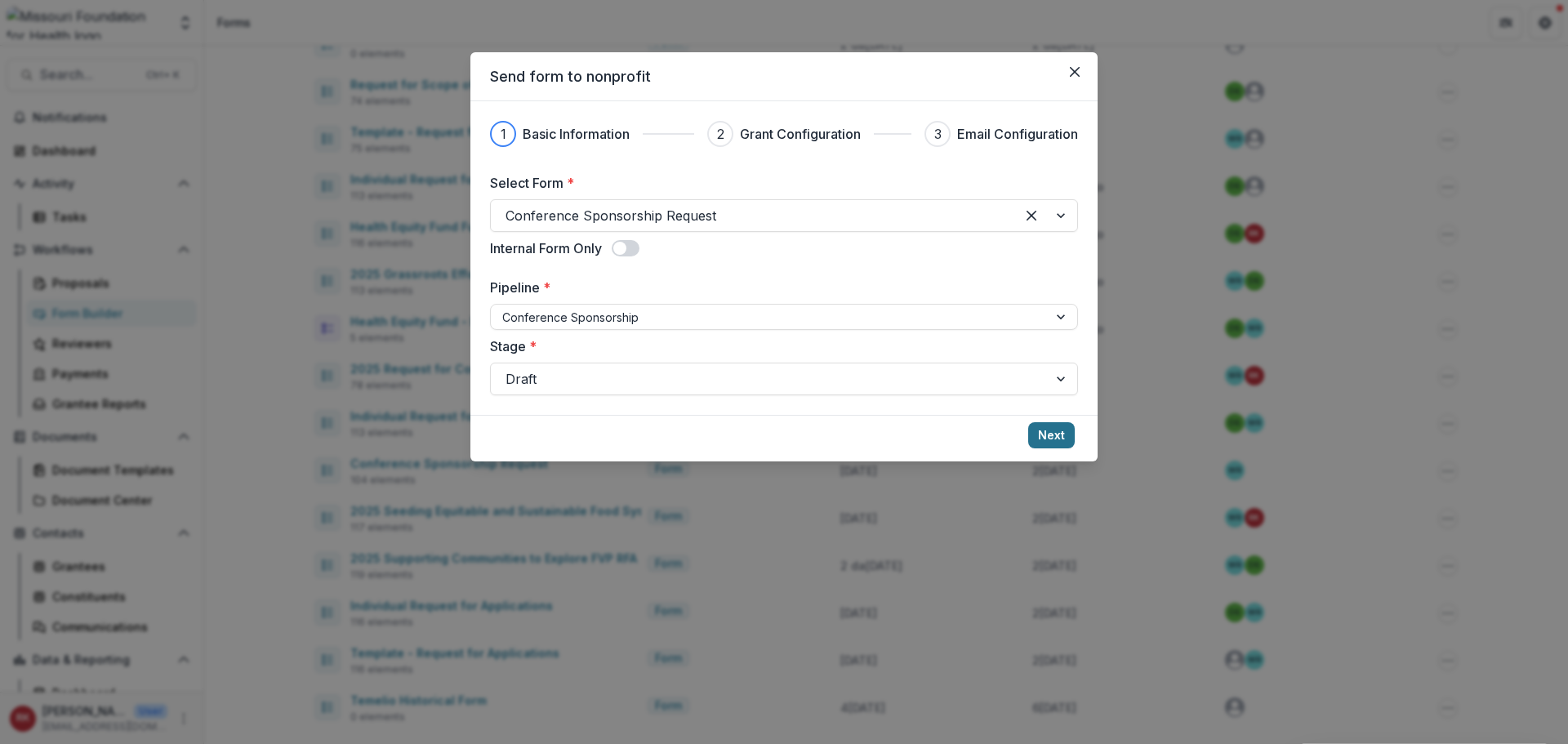
click at [1057, 432] on button "Next" at bounding box center [1052, 435] width 47 height 26
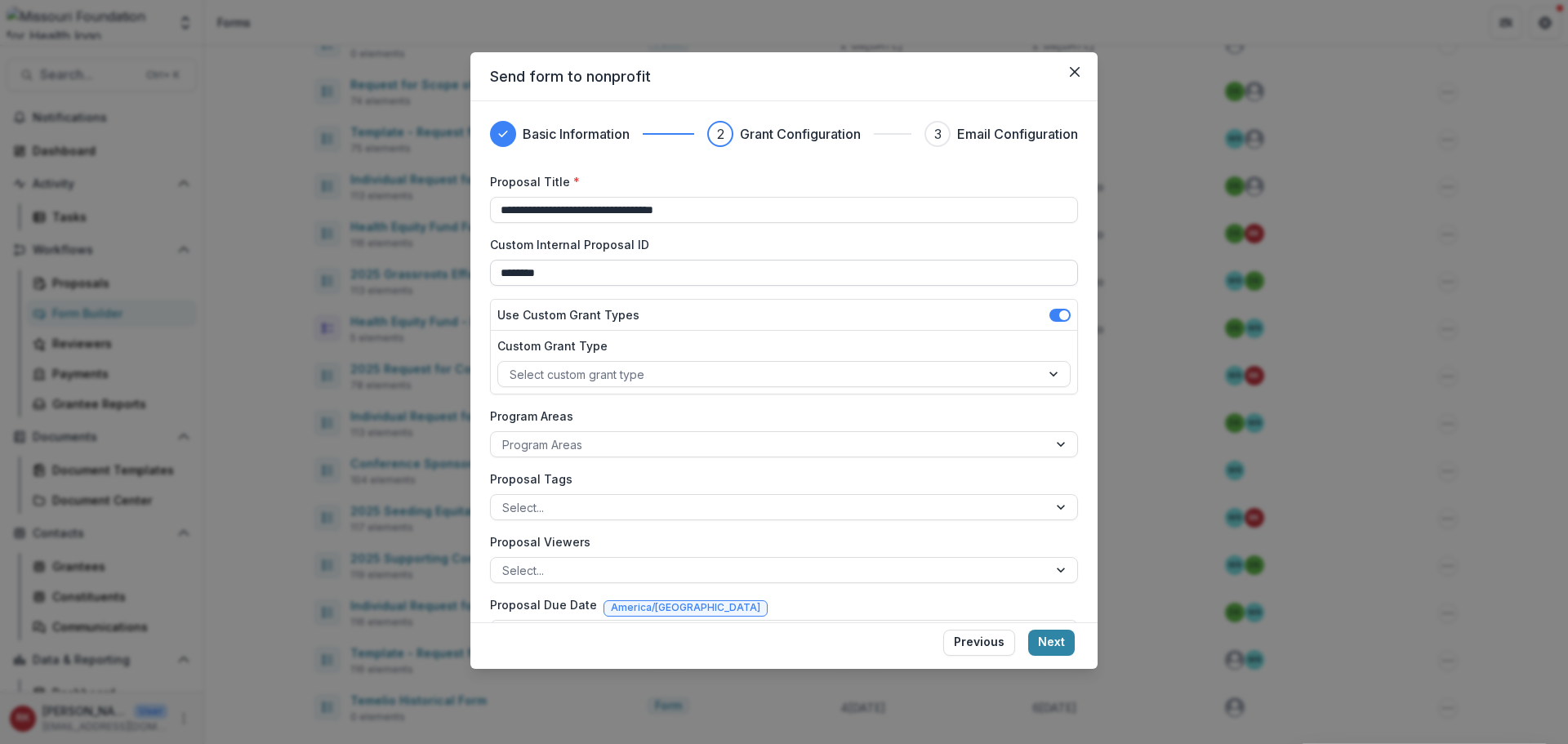
click at [530, 276] on input "********" at bounding box center [784, 273] width 588 height 26
type input "*******"
click at [762, 382] on div at bounding box center [770, 375] width 520 height 21
click at [480, 343] on div "**********" at bounding box center [784, 362] width 627 height 522
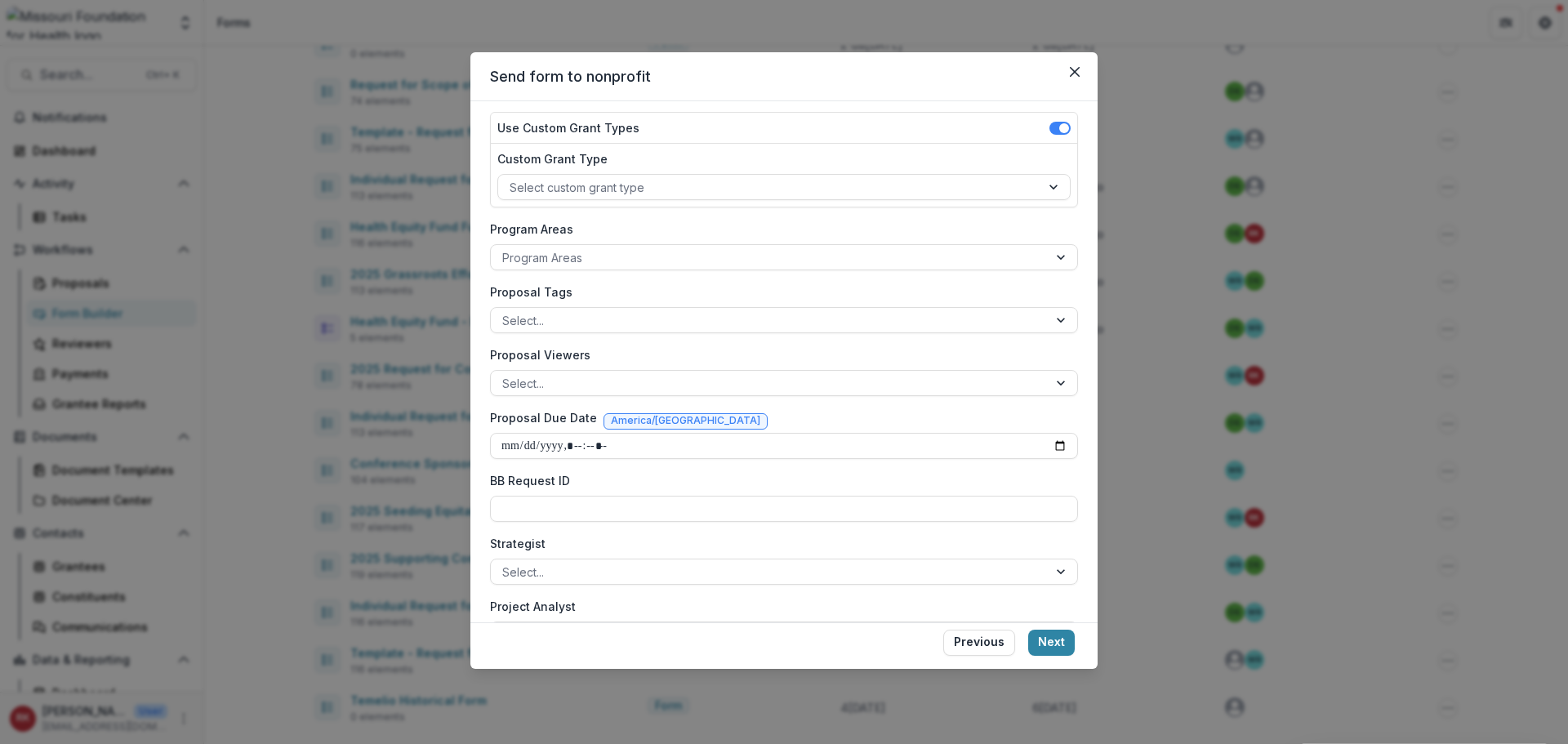
scroll to position [163, 0]
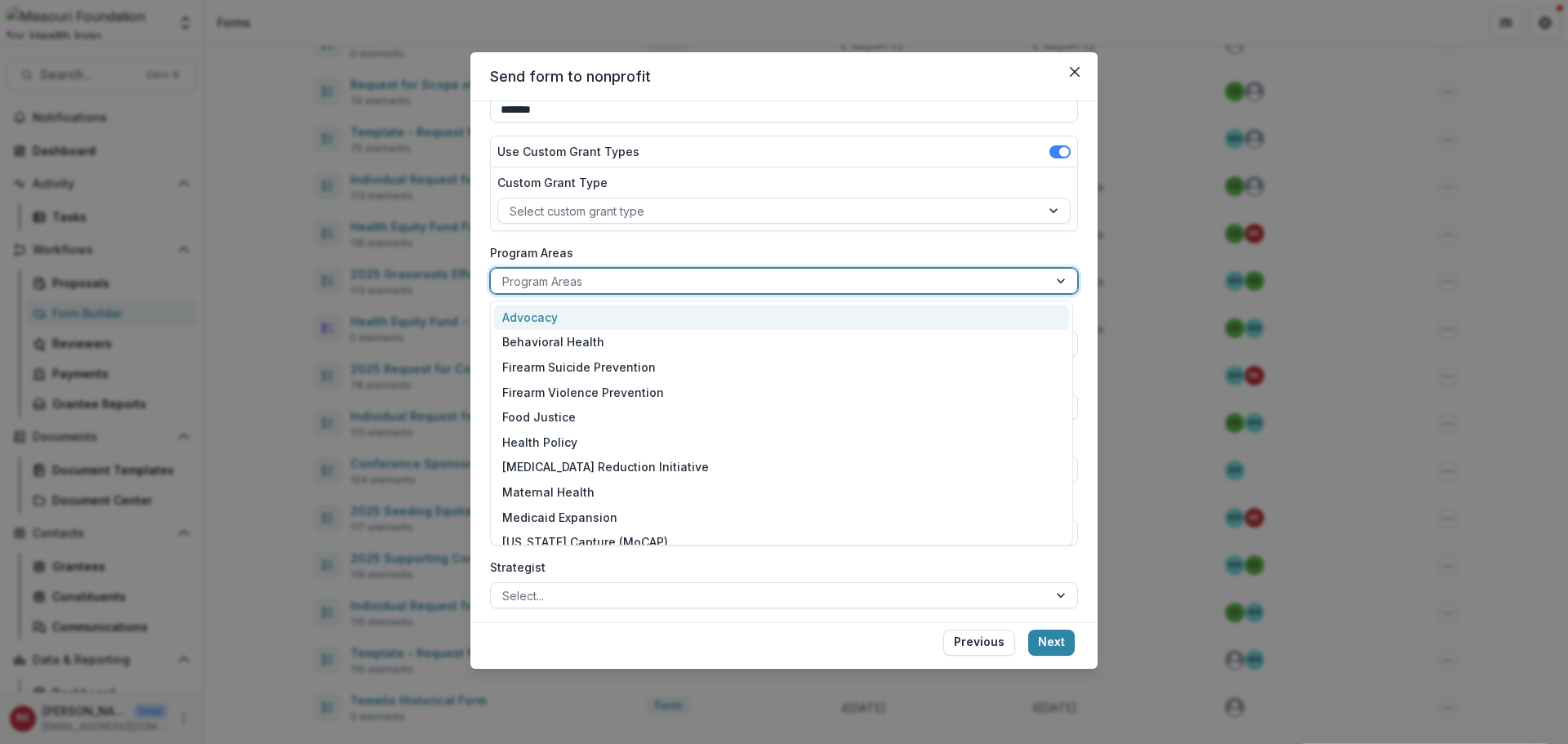
click at [567, 281] on div at bounding box center [770, 281] width 534 height 21
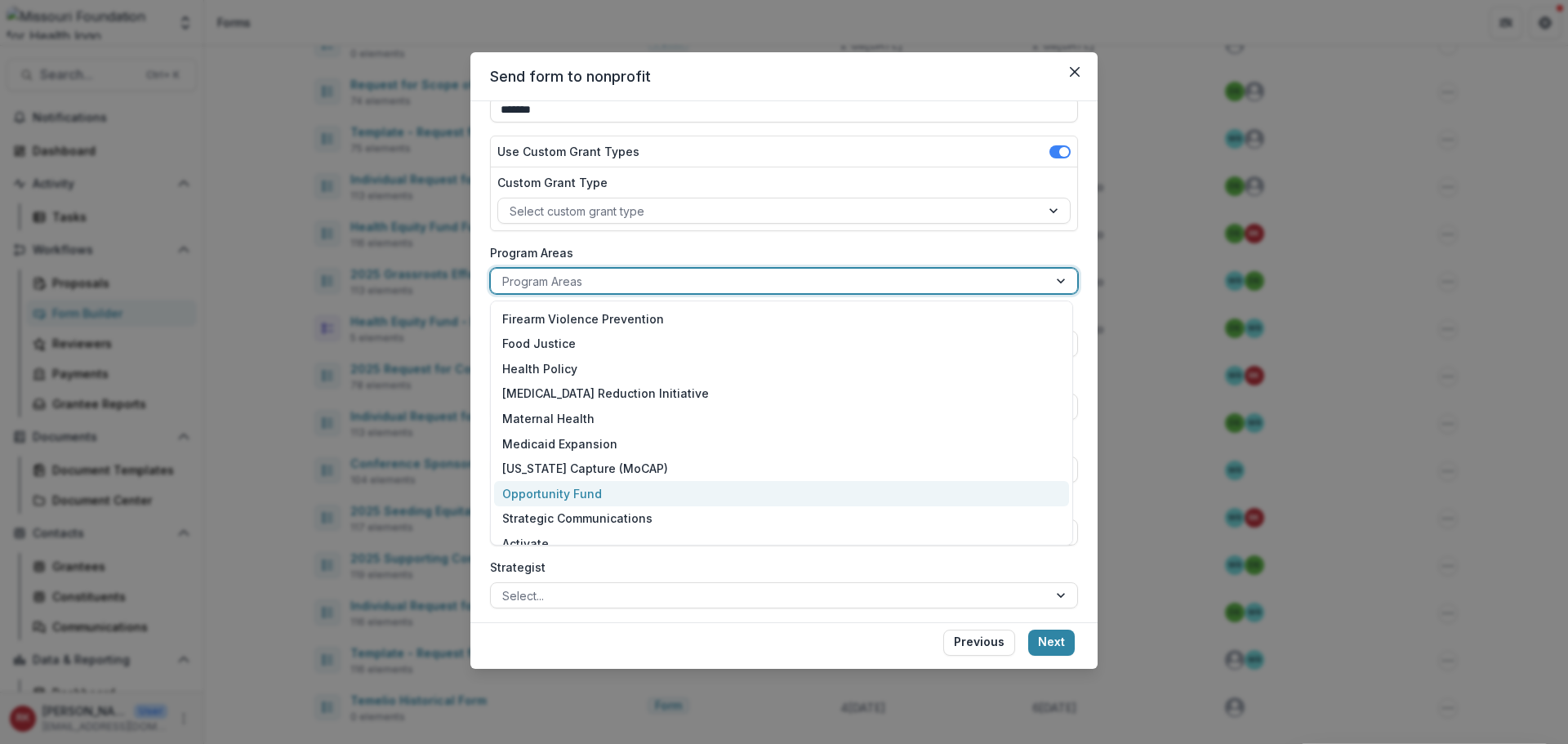
scroll to position [188, 0]
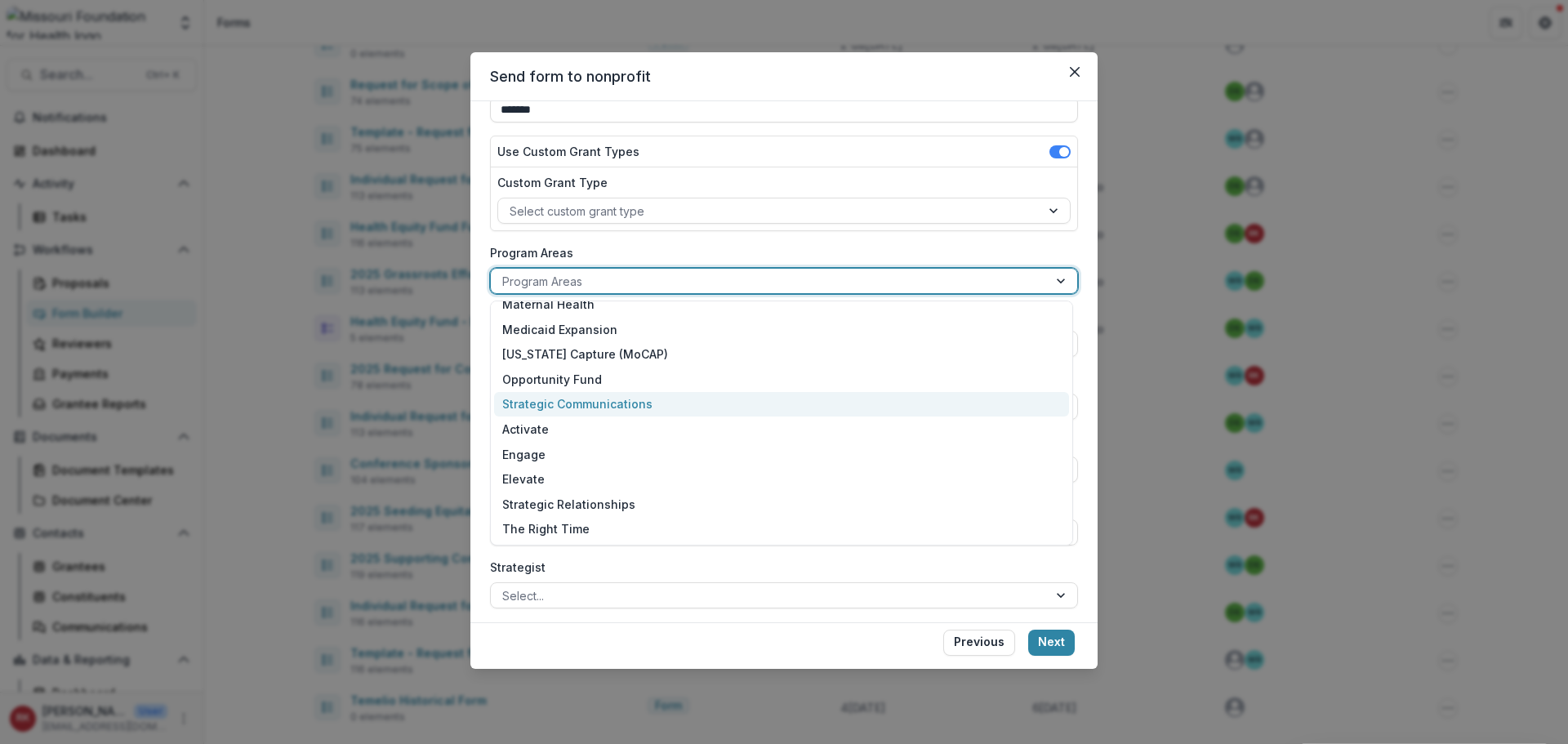
click at [481, 400] on div "**********" at bounding box center [784, 362] width 627 height 522
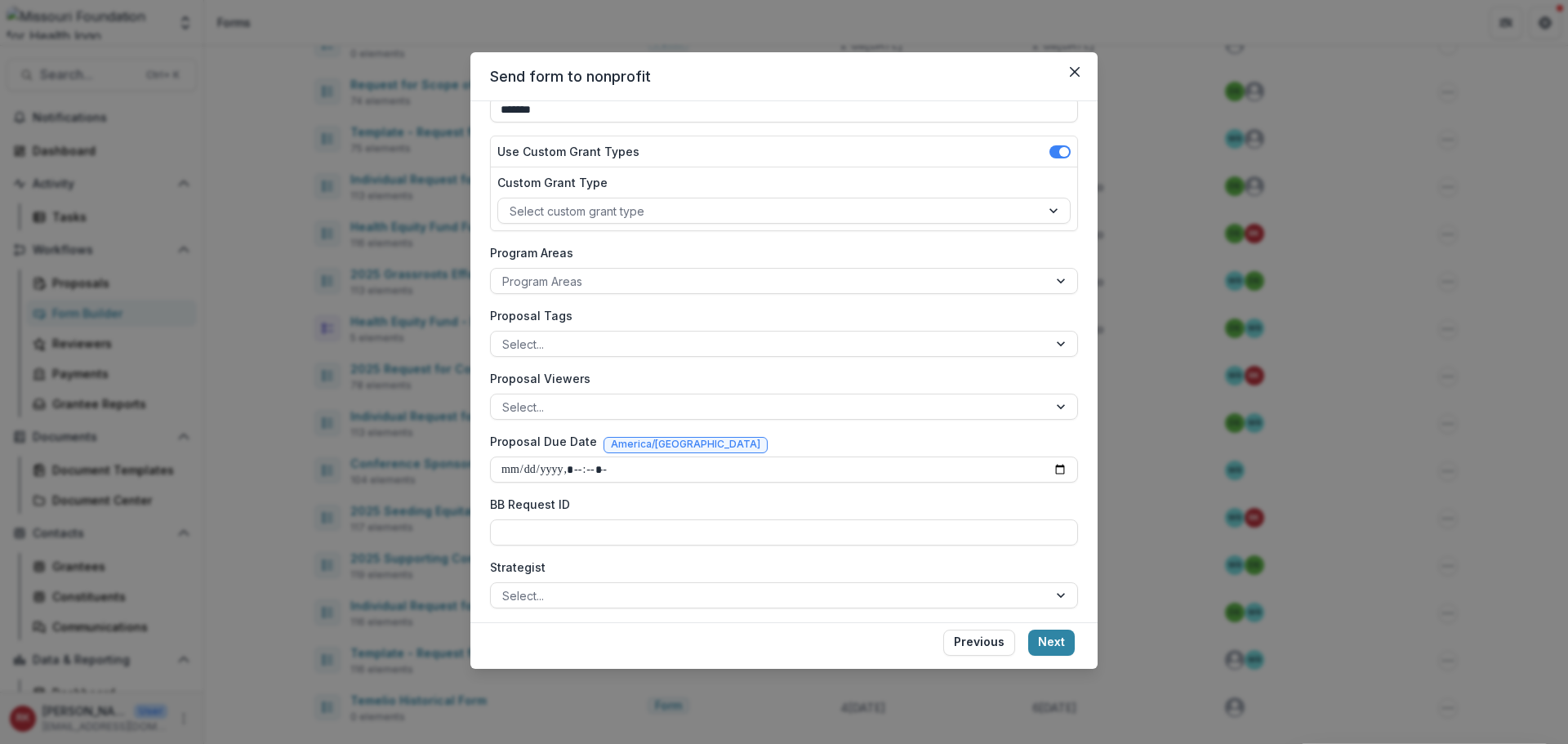
scroll to position [245, 0]
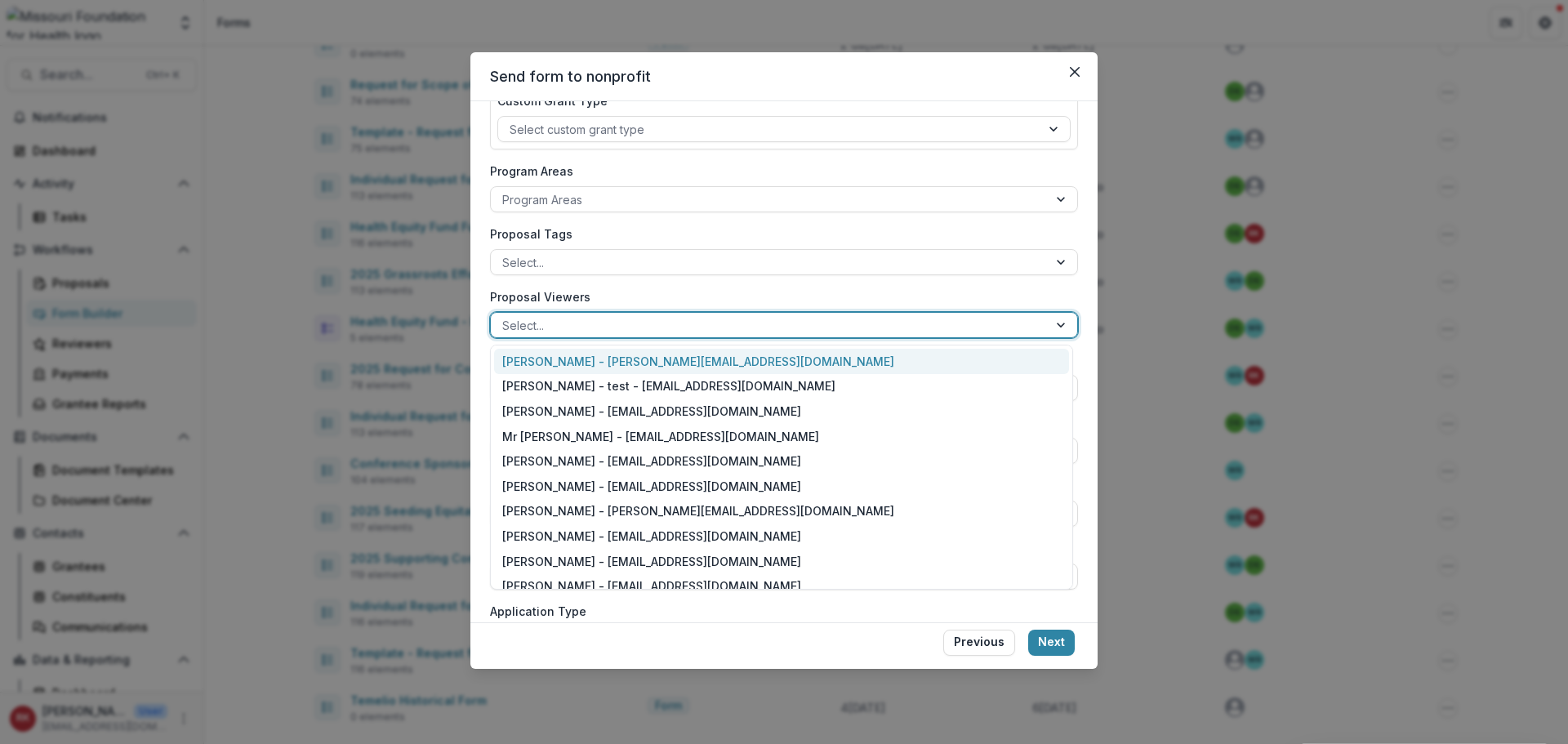
click at [565, 324] on div at bounding box center [770, 325] width 534 height 21
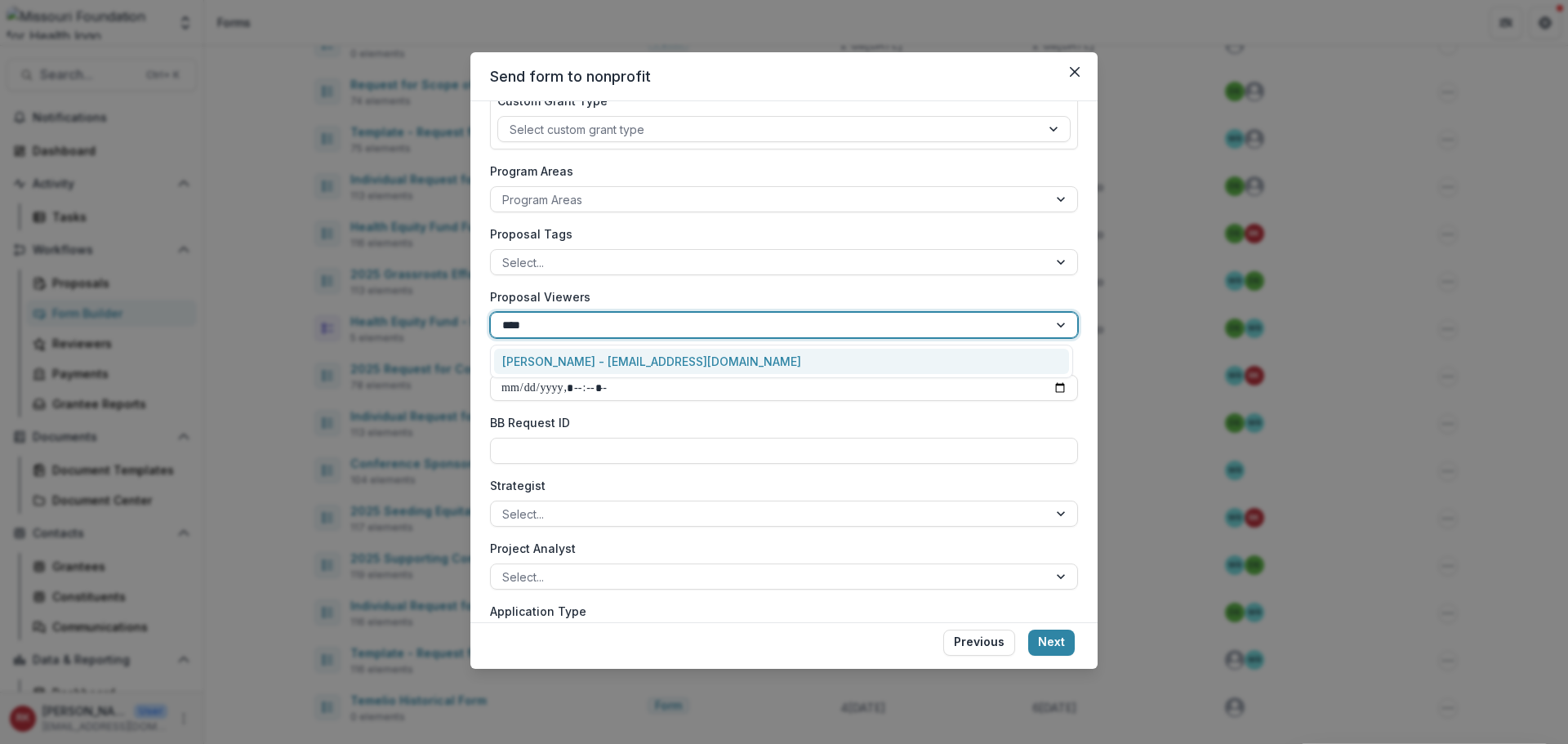
type input "*****"
click at [568, 360] on div "Renee Klann - rklann@mffh.org" at bounding box center [782, 361] width 575 height 25
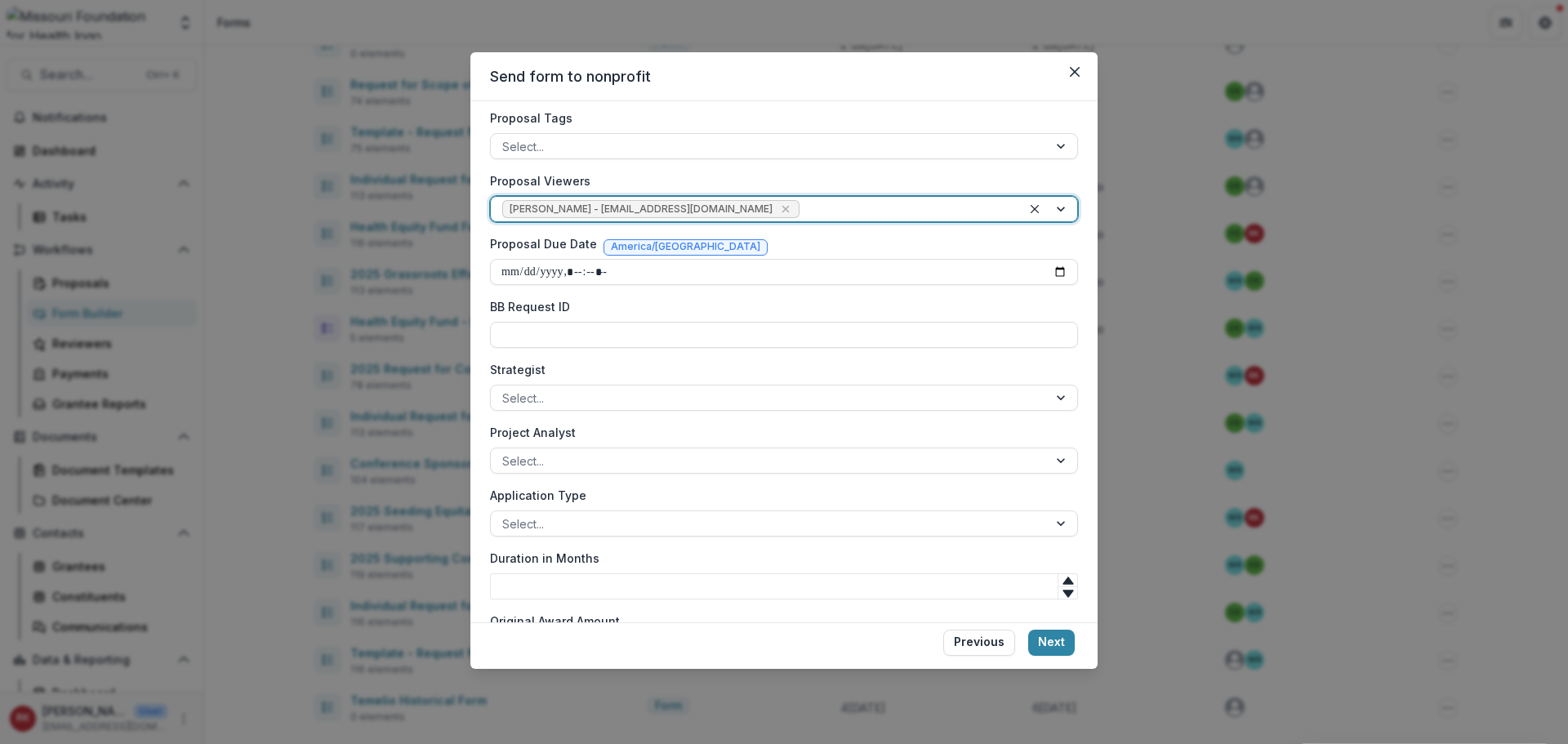
scroll to position [420, 0]
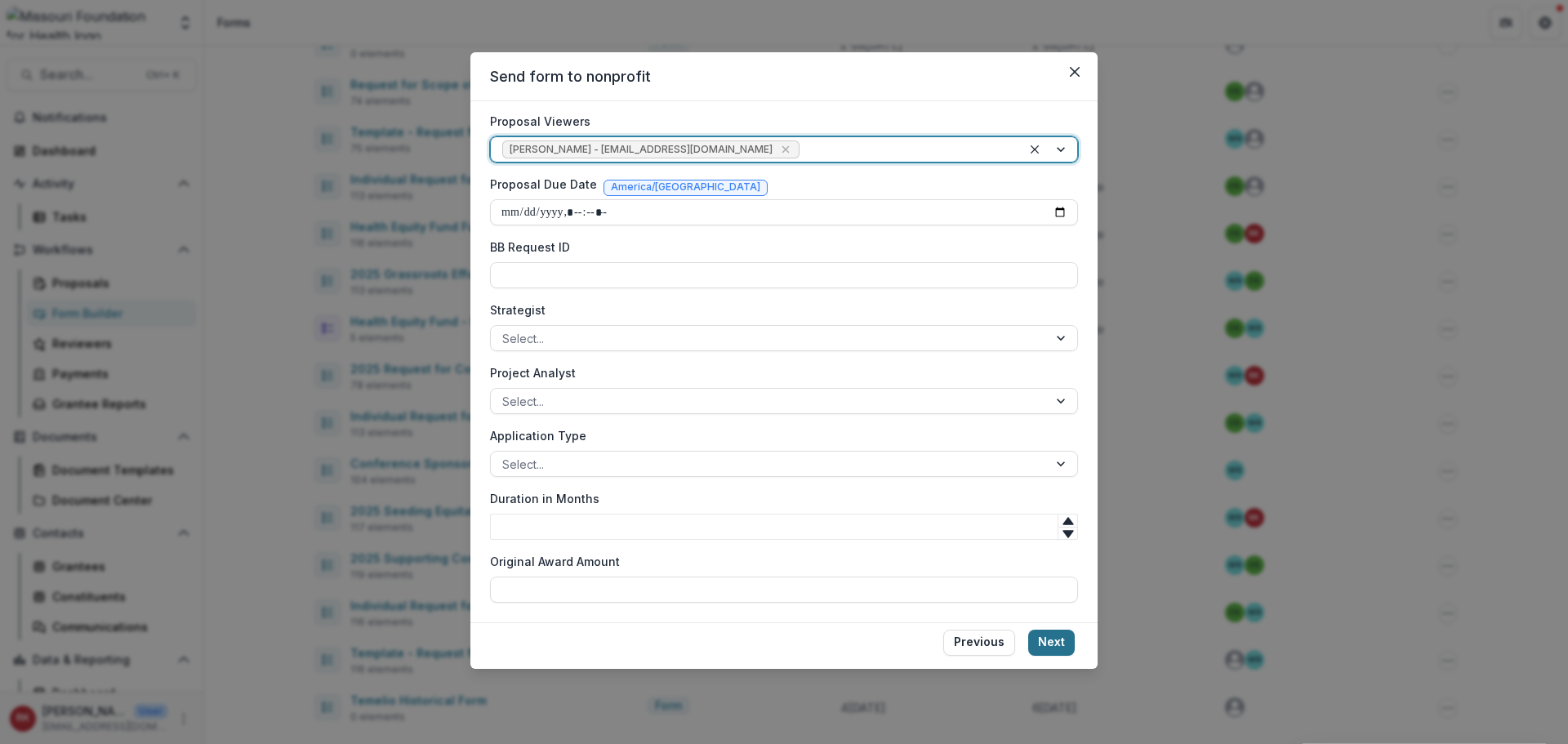
click at [1062, 642] on button "Next" at bounding box center [1052, 643] width 47 height 26
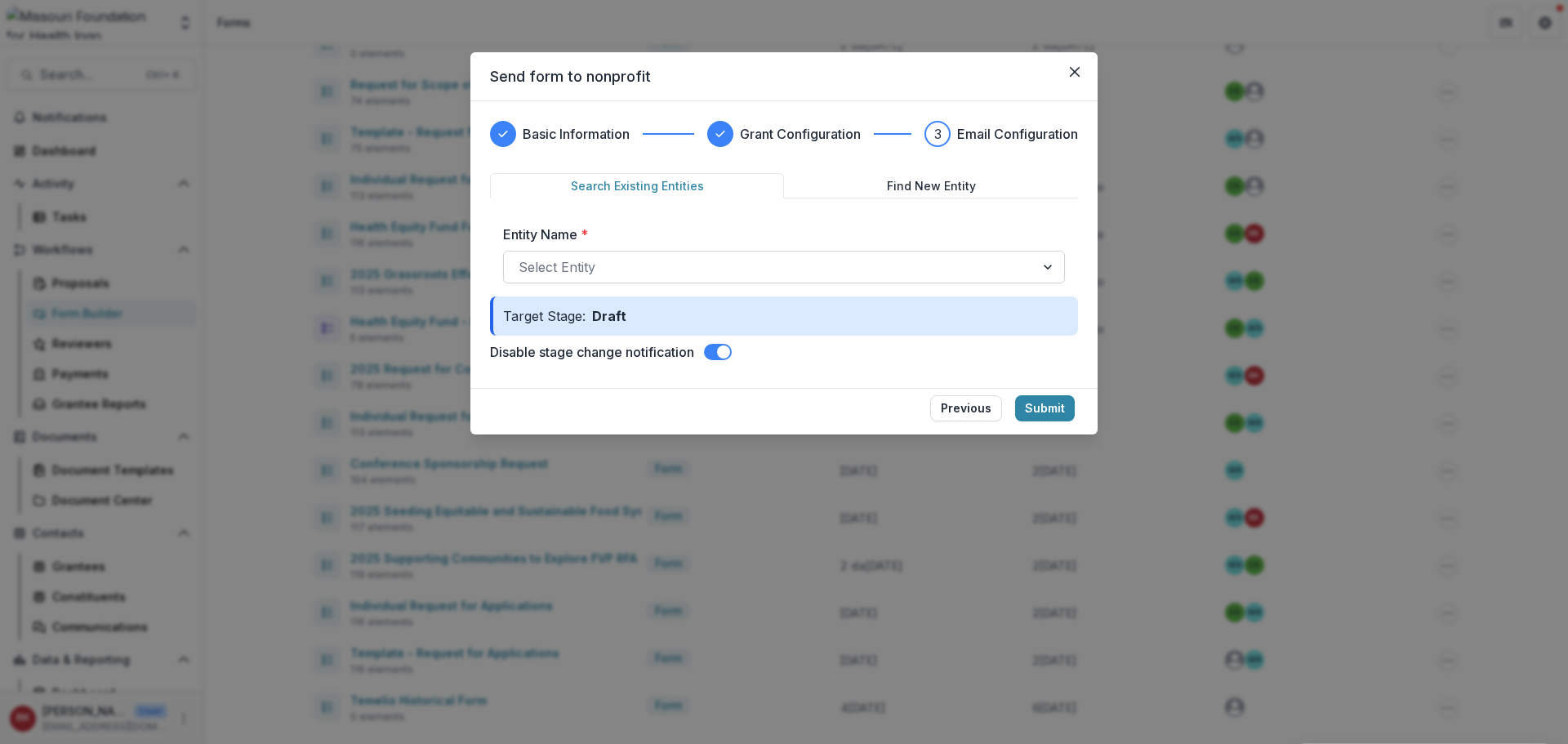
click at [679, 277] on div at bounding box center [770, 267] width 502 height 23
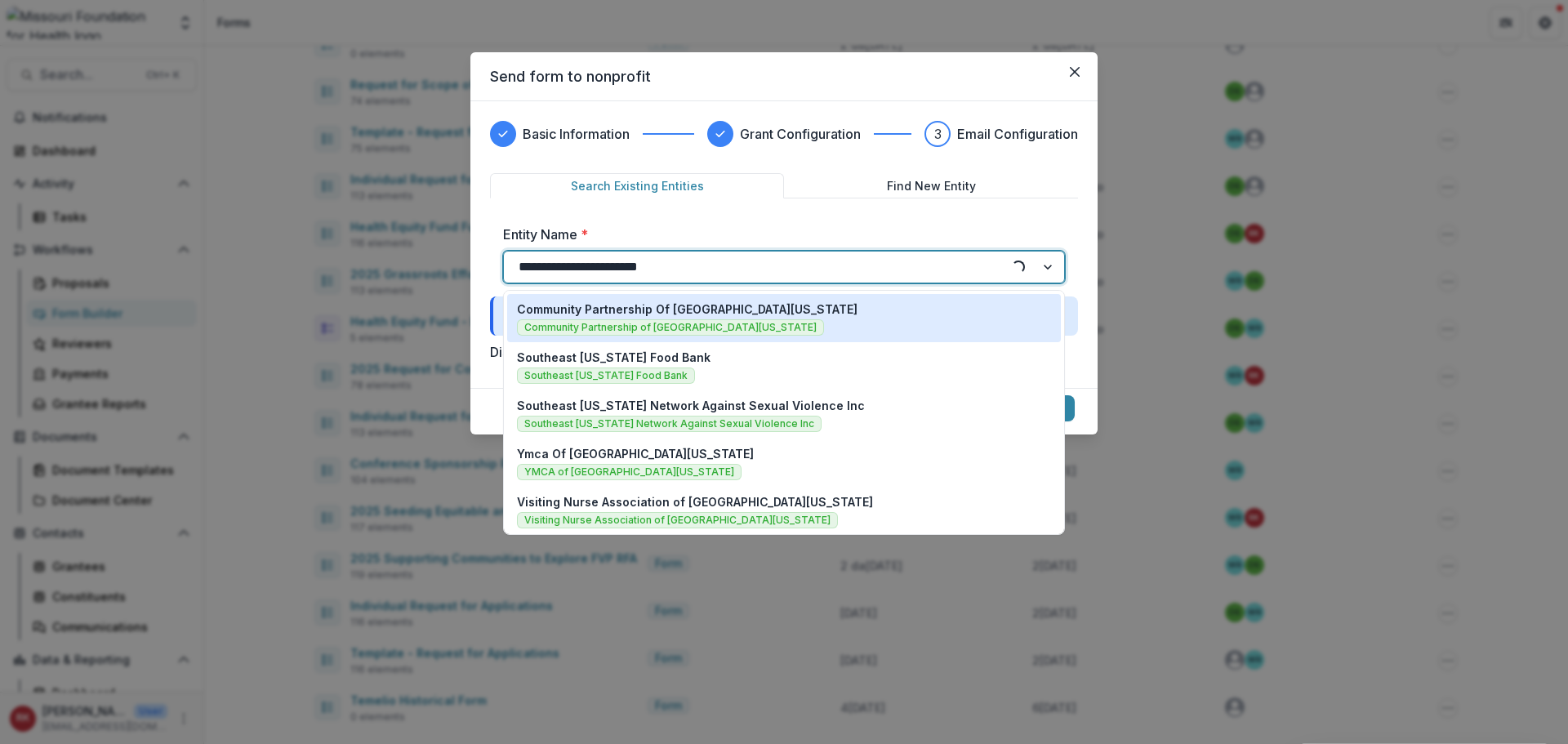
type input "**********"
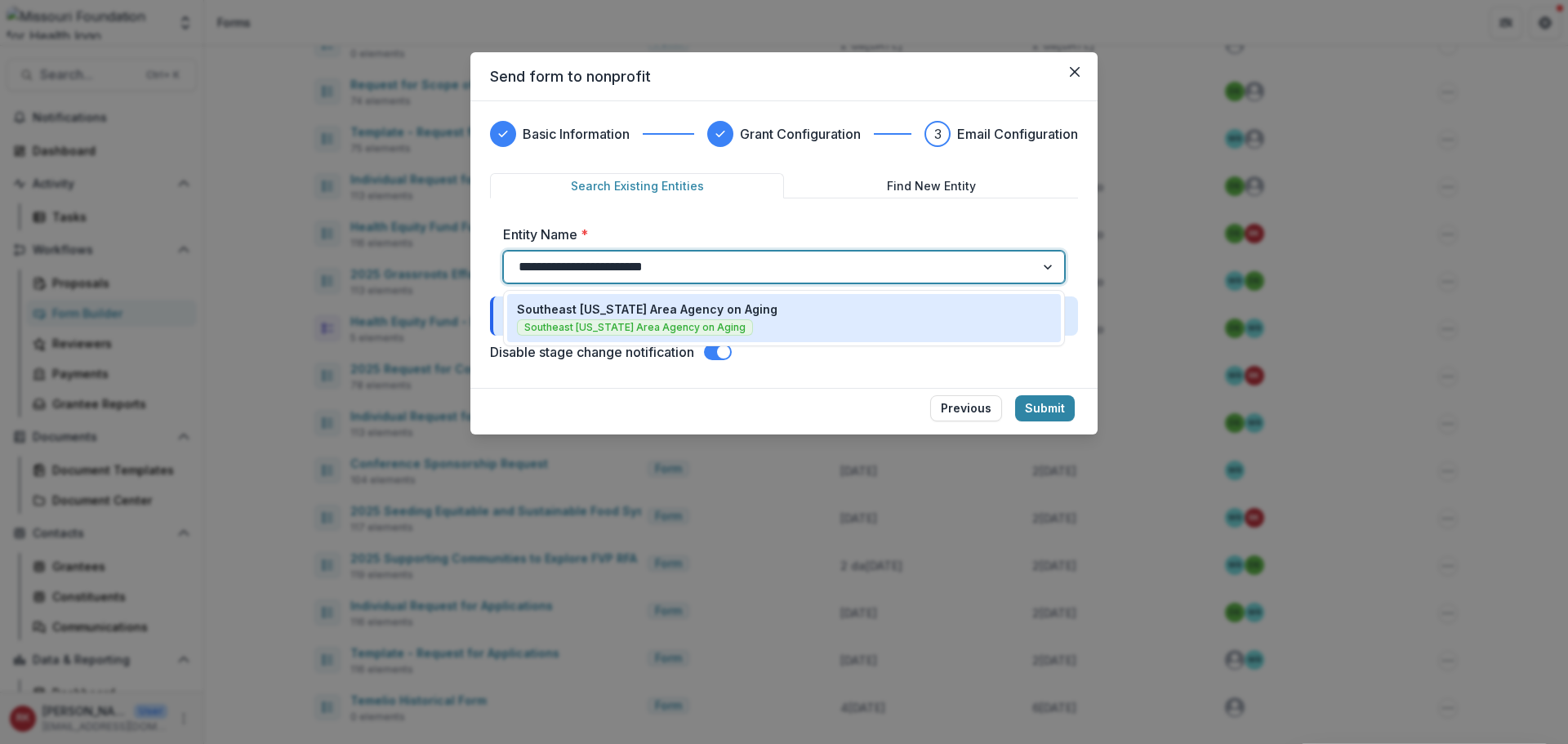
click at [677, 302] on p "Southeast [US_STATE] Area Agency on Aging" at bounding box center [647, 308] width 261 height 17
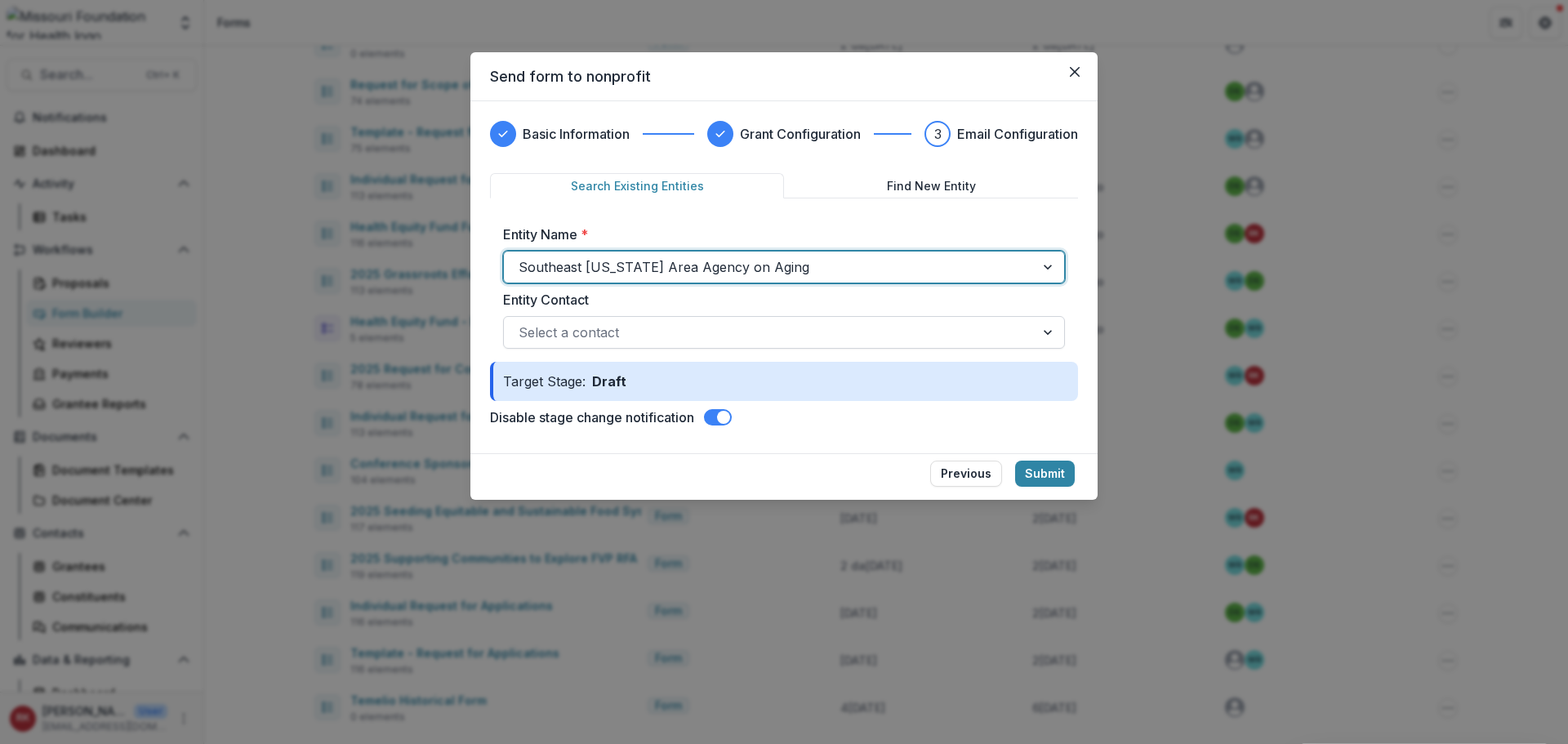
click at [613, 336] on div at bounding box center [770, 333] width 502 height 23
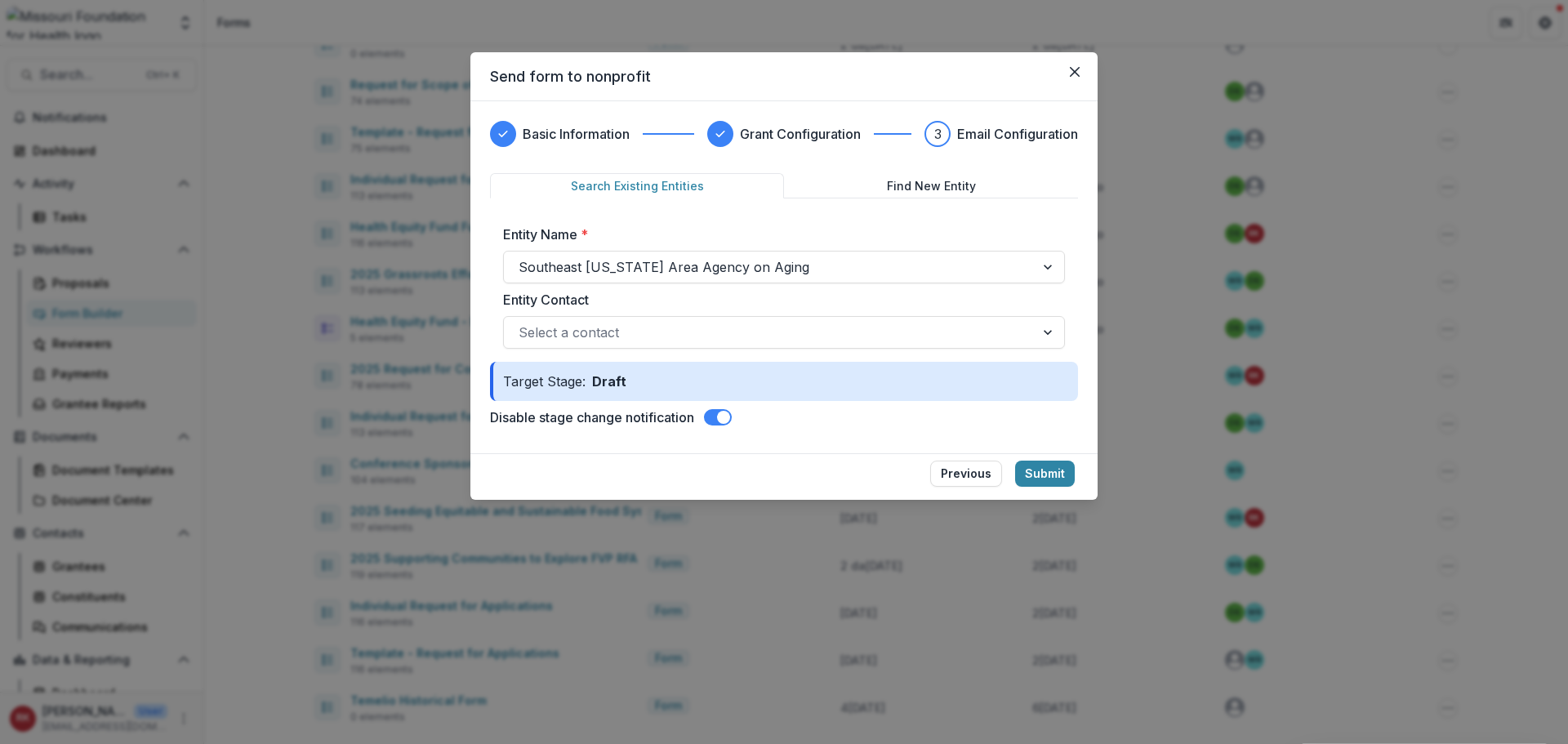
click at [476, 295] on div "Basic Information Grant Configuration 3 Email Configuration Search Existing Ent…" at bounding box center [784, 277] width 627 height 352
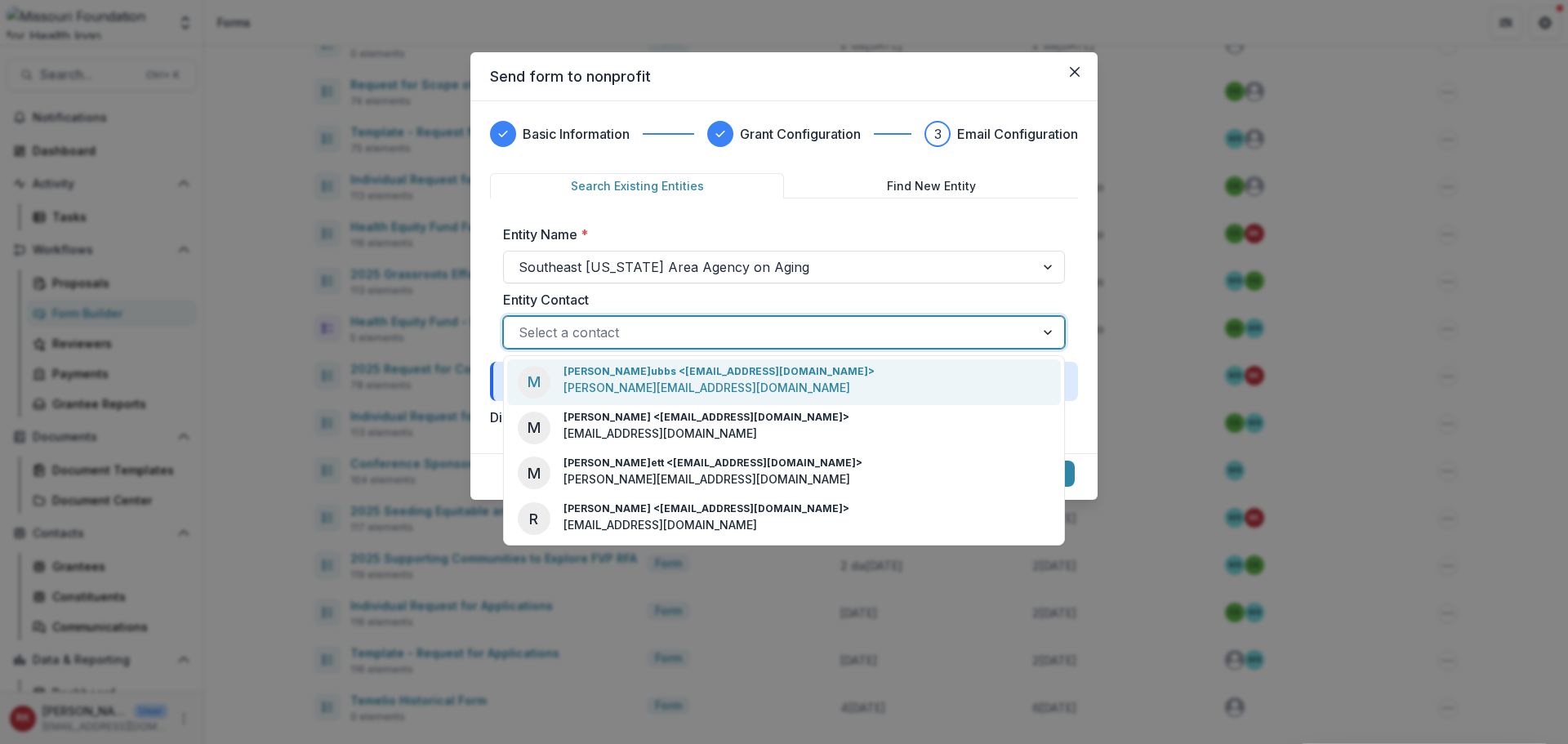
click at [634, 336] on div at bounding box center [770, 333] width 502 height 23
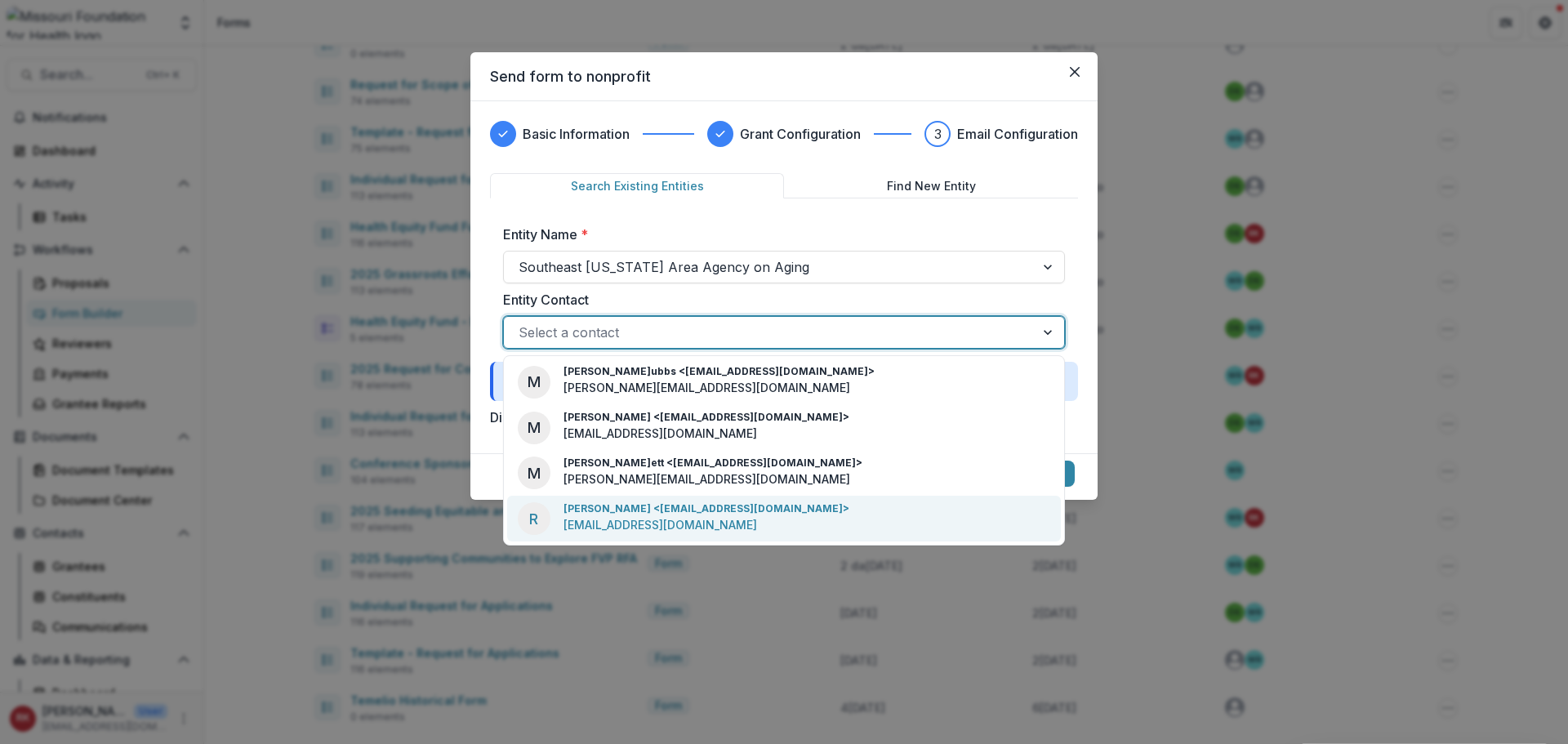
click at [676, 515] on p "Regina Vonhasseln <reginav@agingmatters2u.com>" at bounding box center [706, 509] width 286 height 14
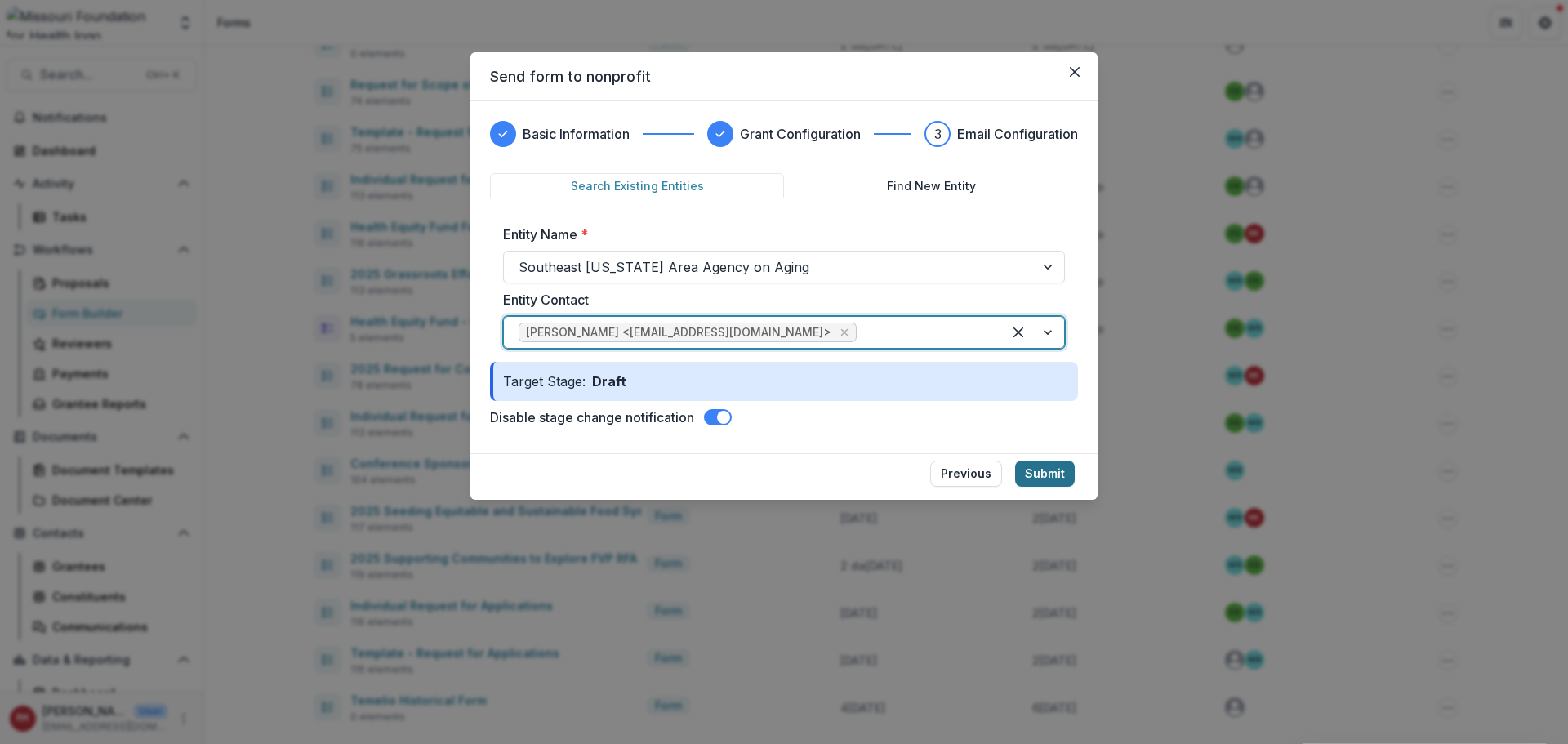
click at [1042, 472] on button "Submit" at bounding box center [1045, 473] width 60 height 26
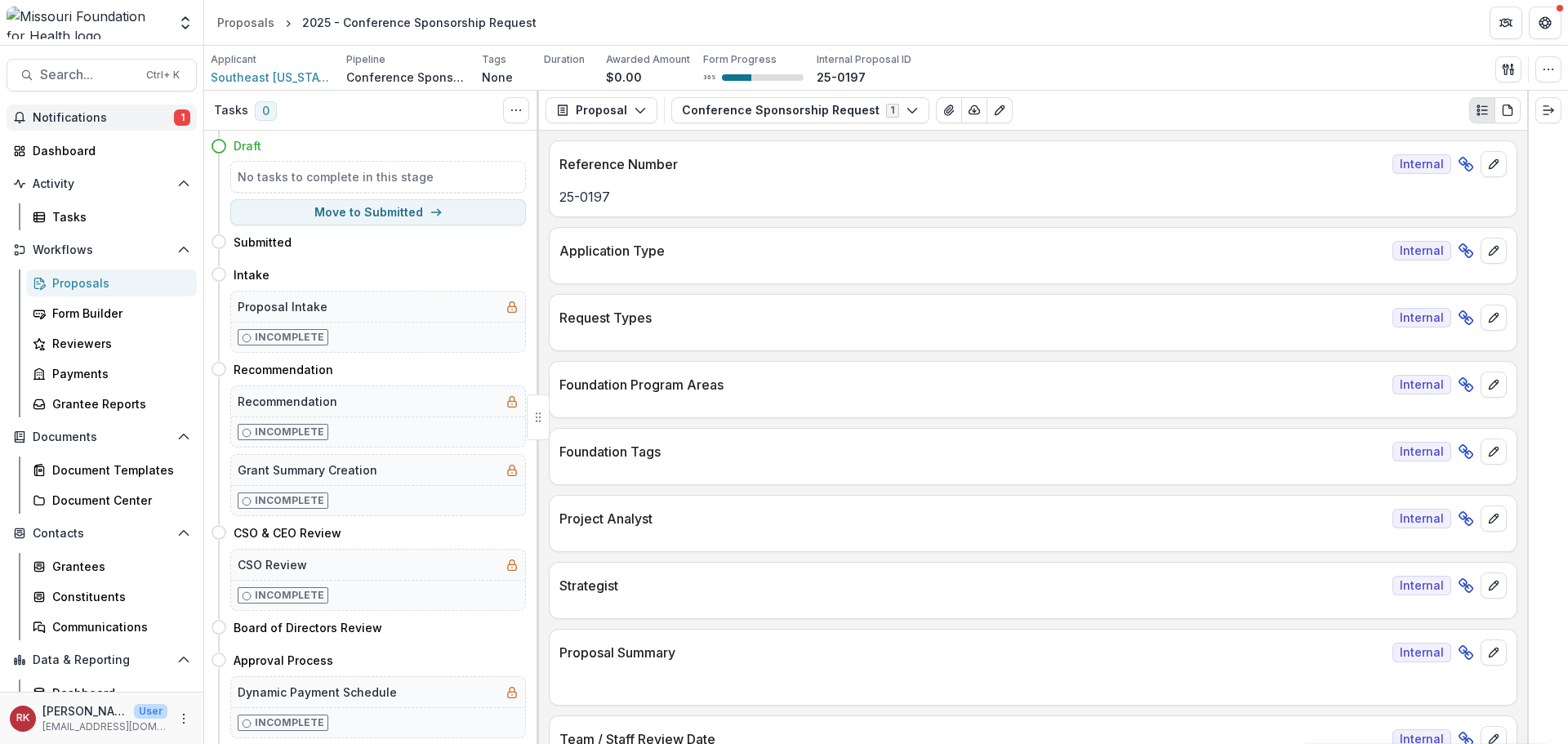
click at [132, 106] on button "Notifications 1" at bounding box center [101, 117] width 190 height 26
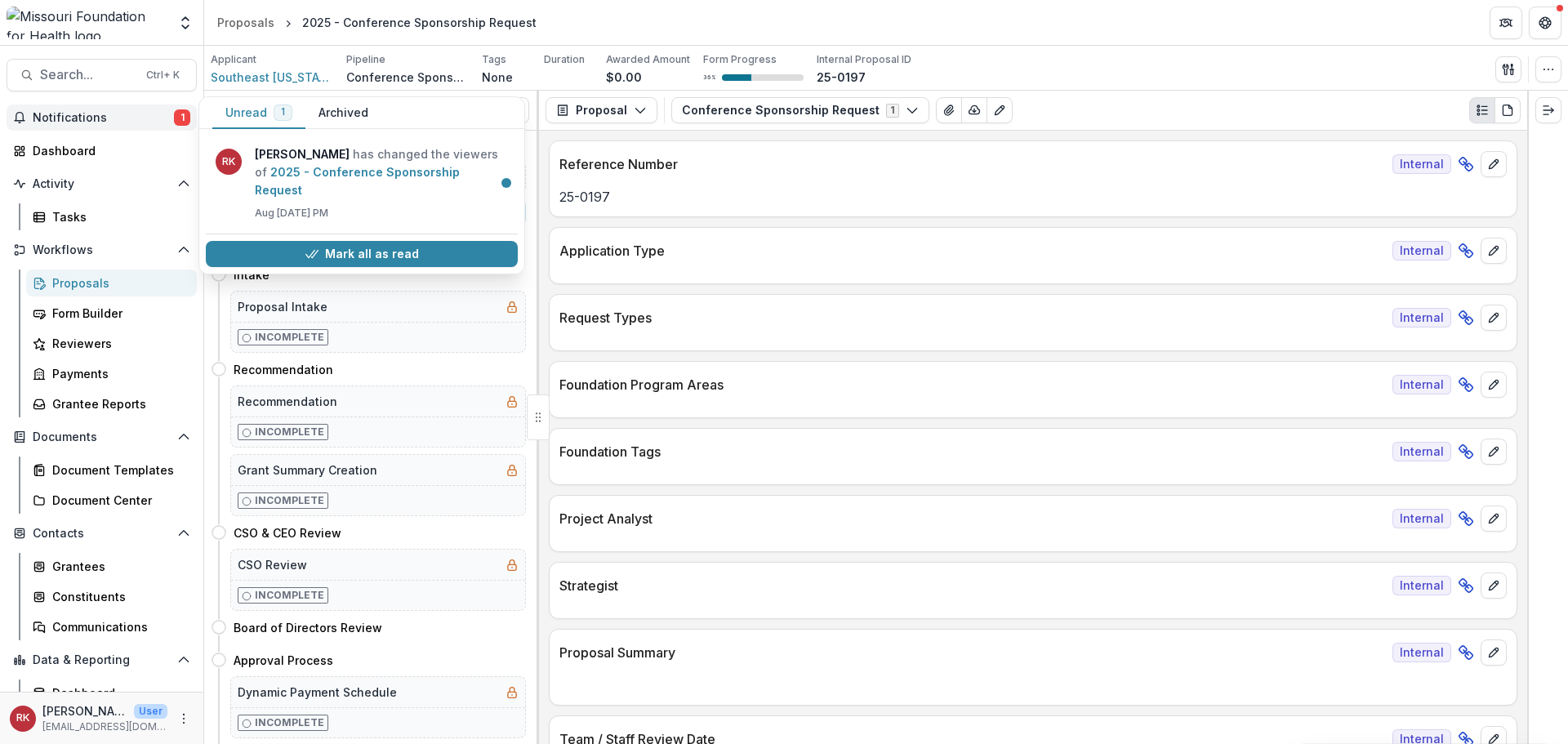
click at [1067, 69] on div "Applicant Southeast Missouri Area Agency on Aging Pipeline Conference Sponsorsh…" at bounding box center [886, 68] width 1351 height 33
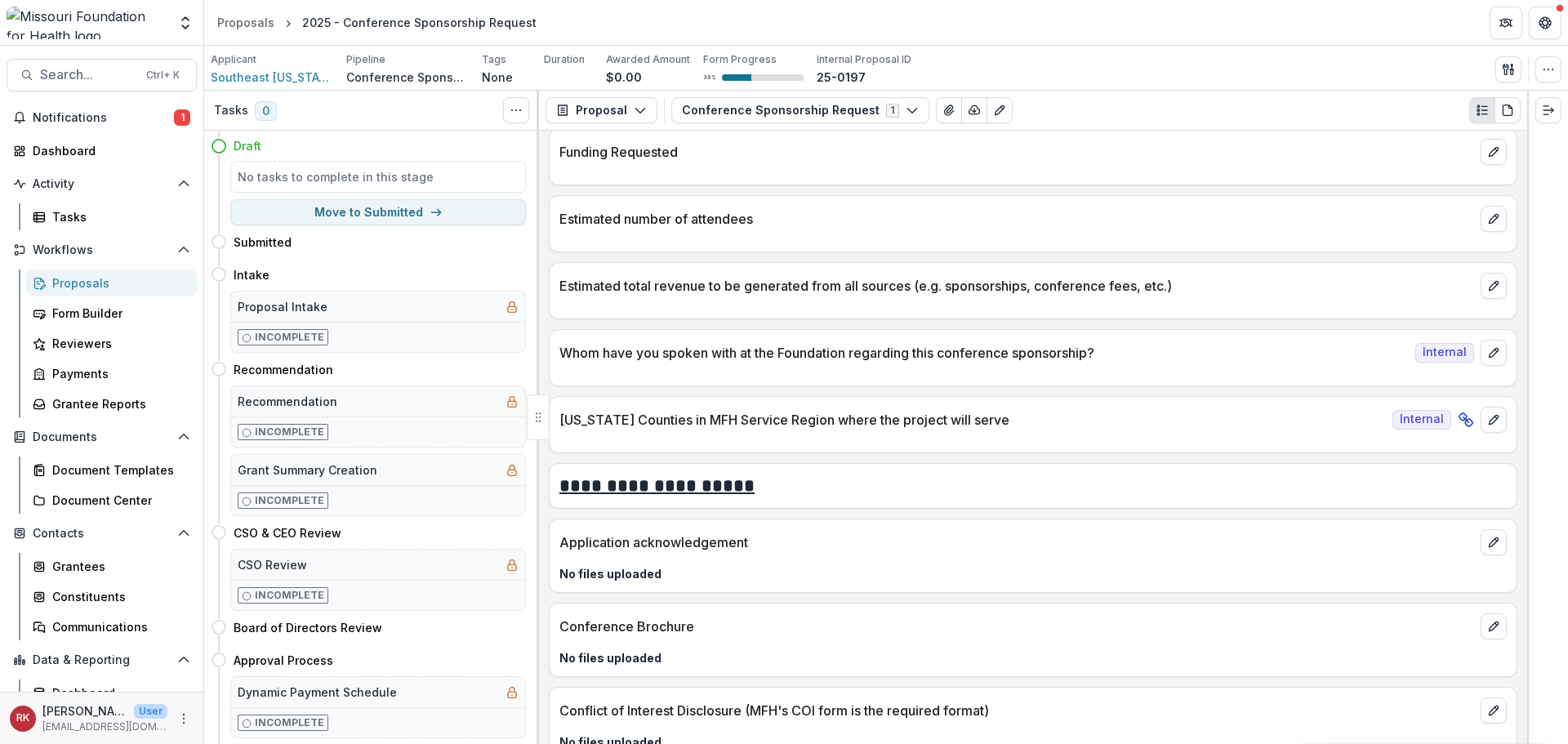
scroll to position [3929, 0]
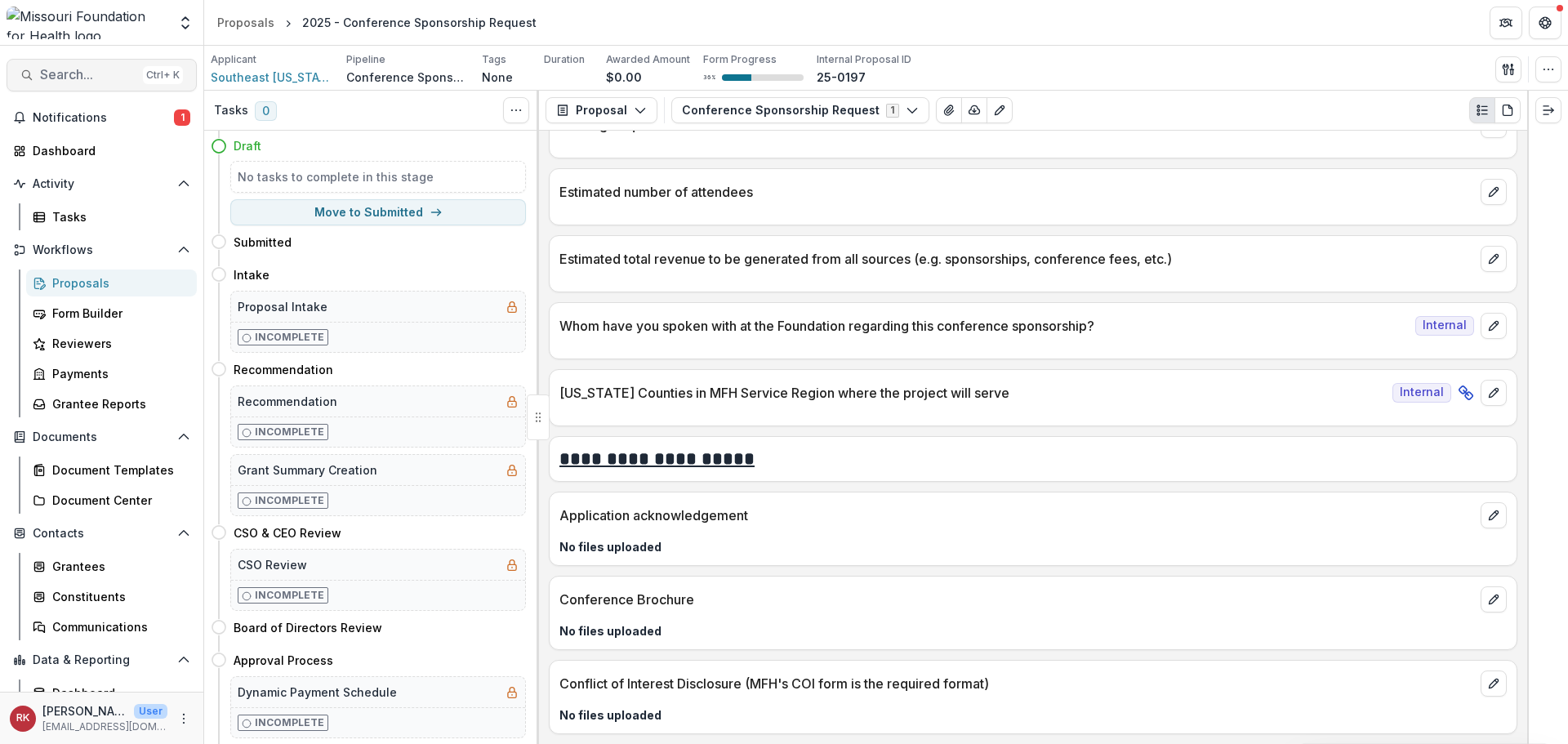
click at [68, 73] on span "Search..." at bounding box center [89, 74] width 97 height 15
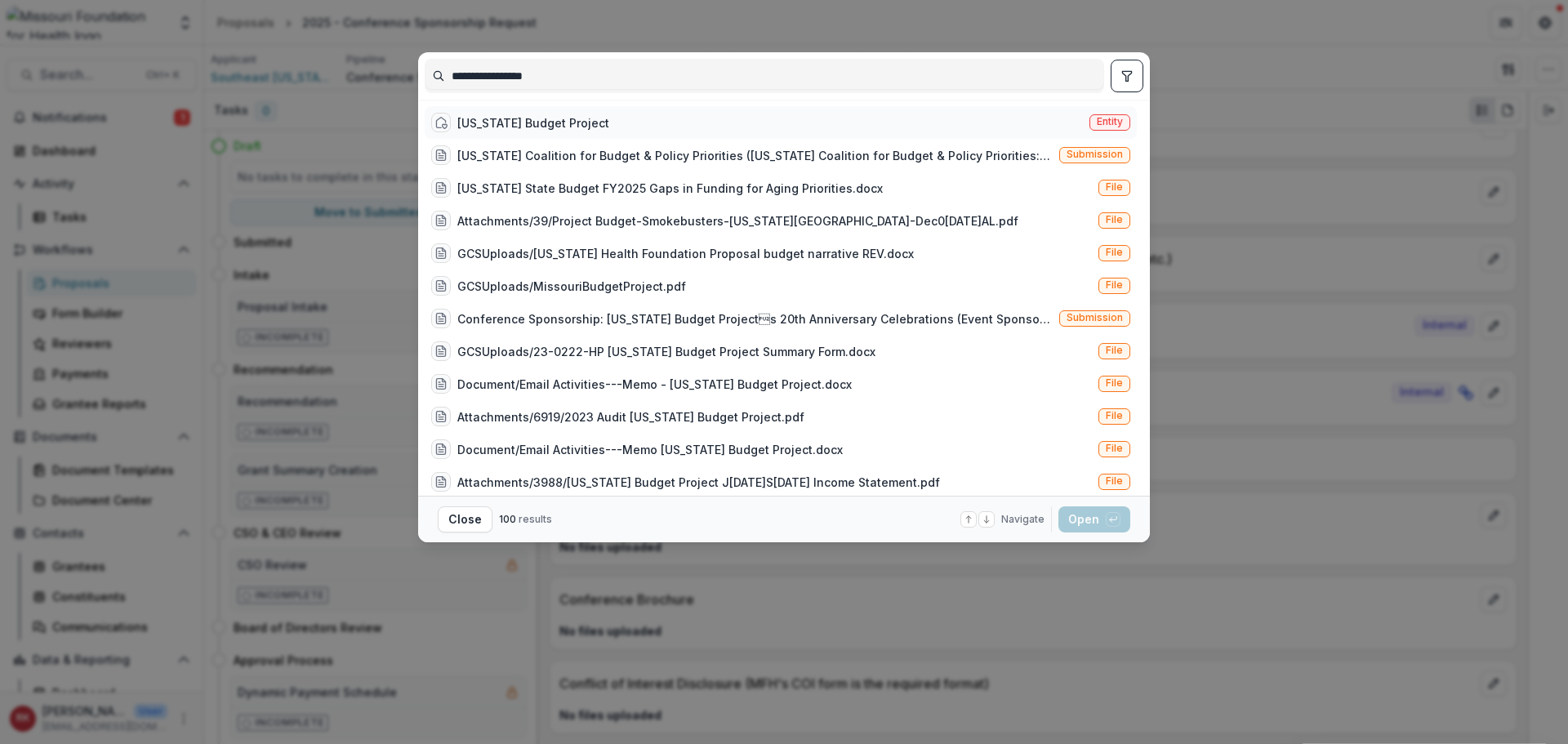
type input "**********"
click at [523, 122] on div "Missouri Budget Project" at bounding box center [533, 123] width 152 height 17
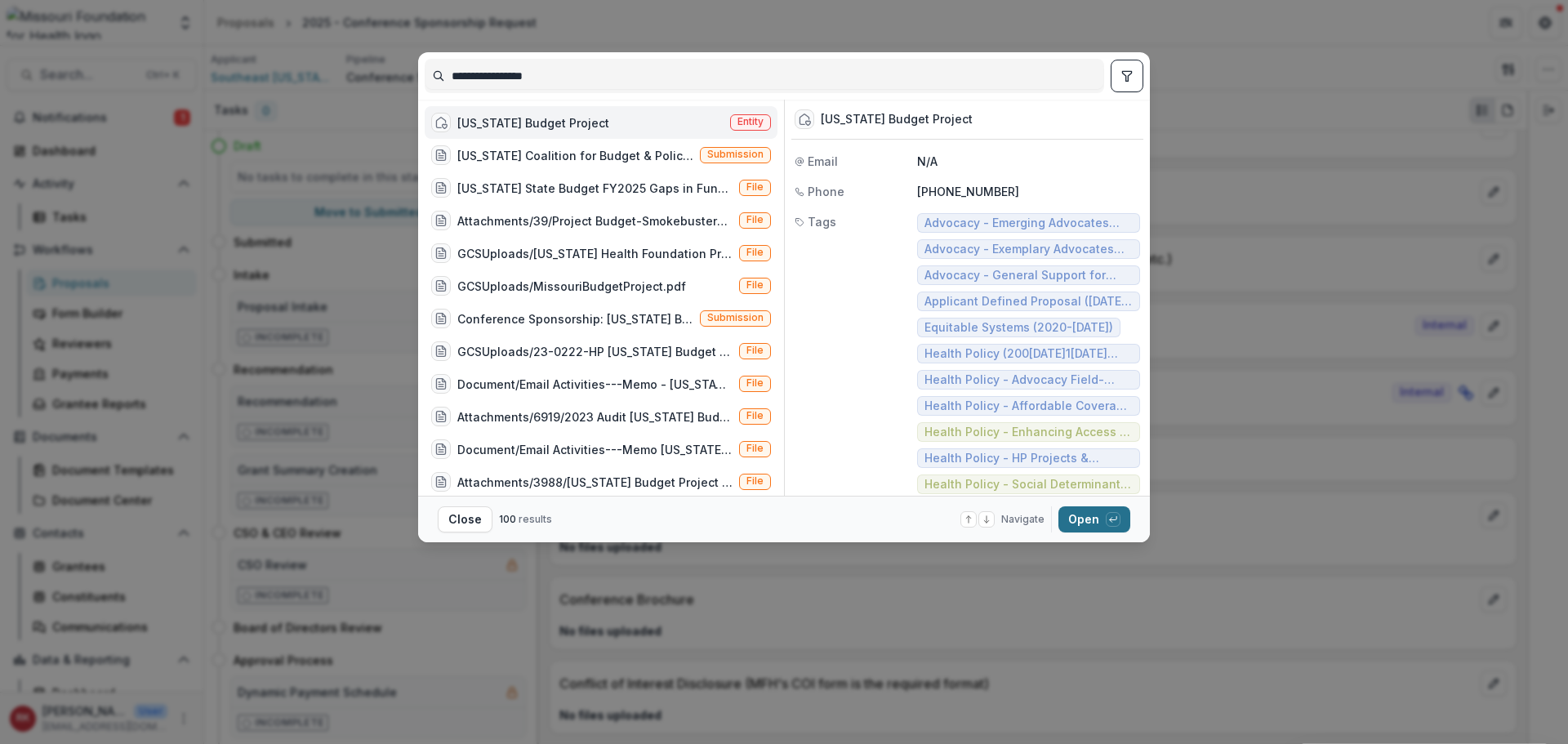
click at [1080, 516] on button "Open with enter key" at bounding box center [1094, 519] width 72 height 26
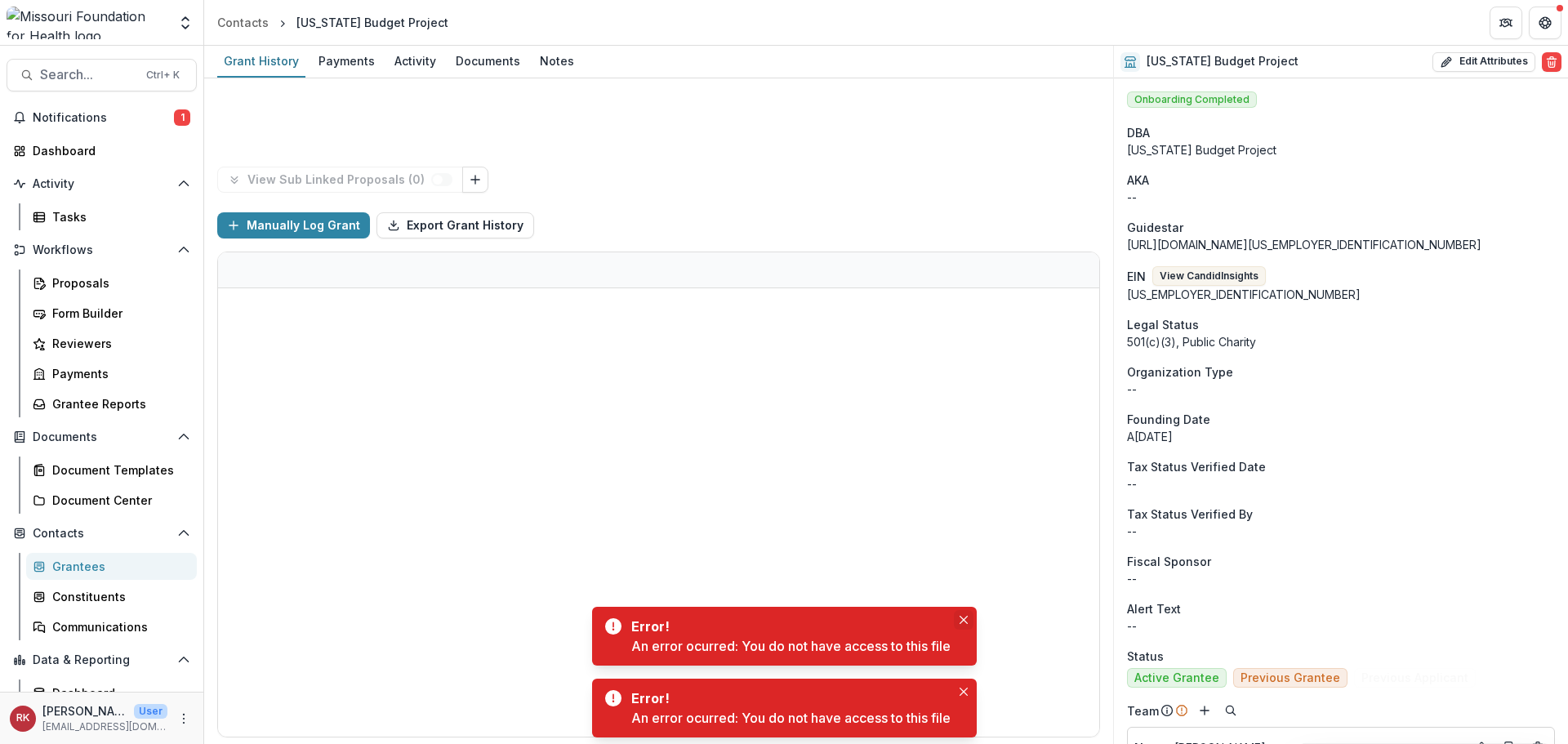
click at [965, 619] on icon "Close" at bounding box center [963, 619] width 8 height 8
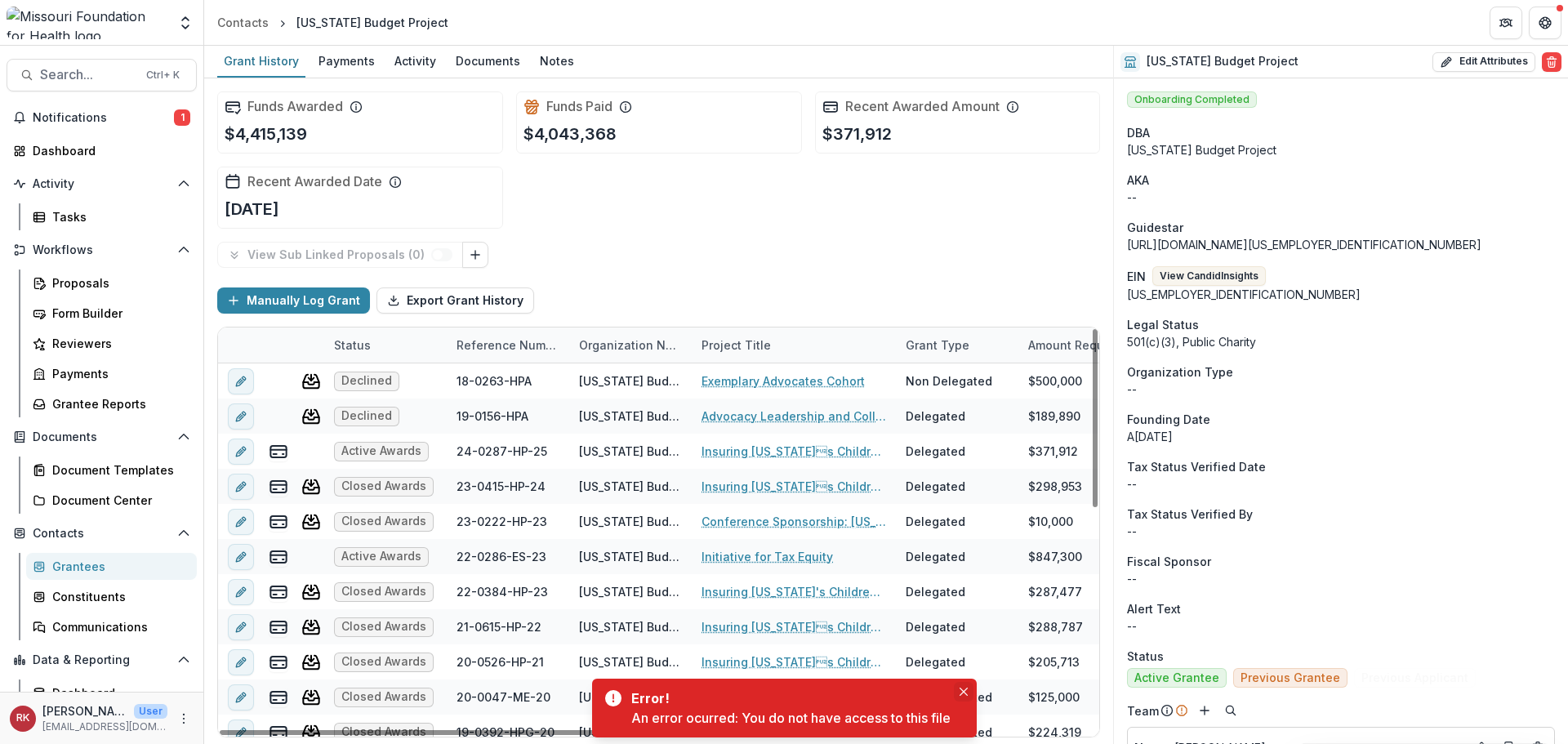
click at [965, 692] on icon "Close" at bounding box center [963, 692] width 8 height 8
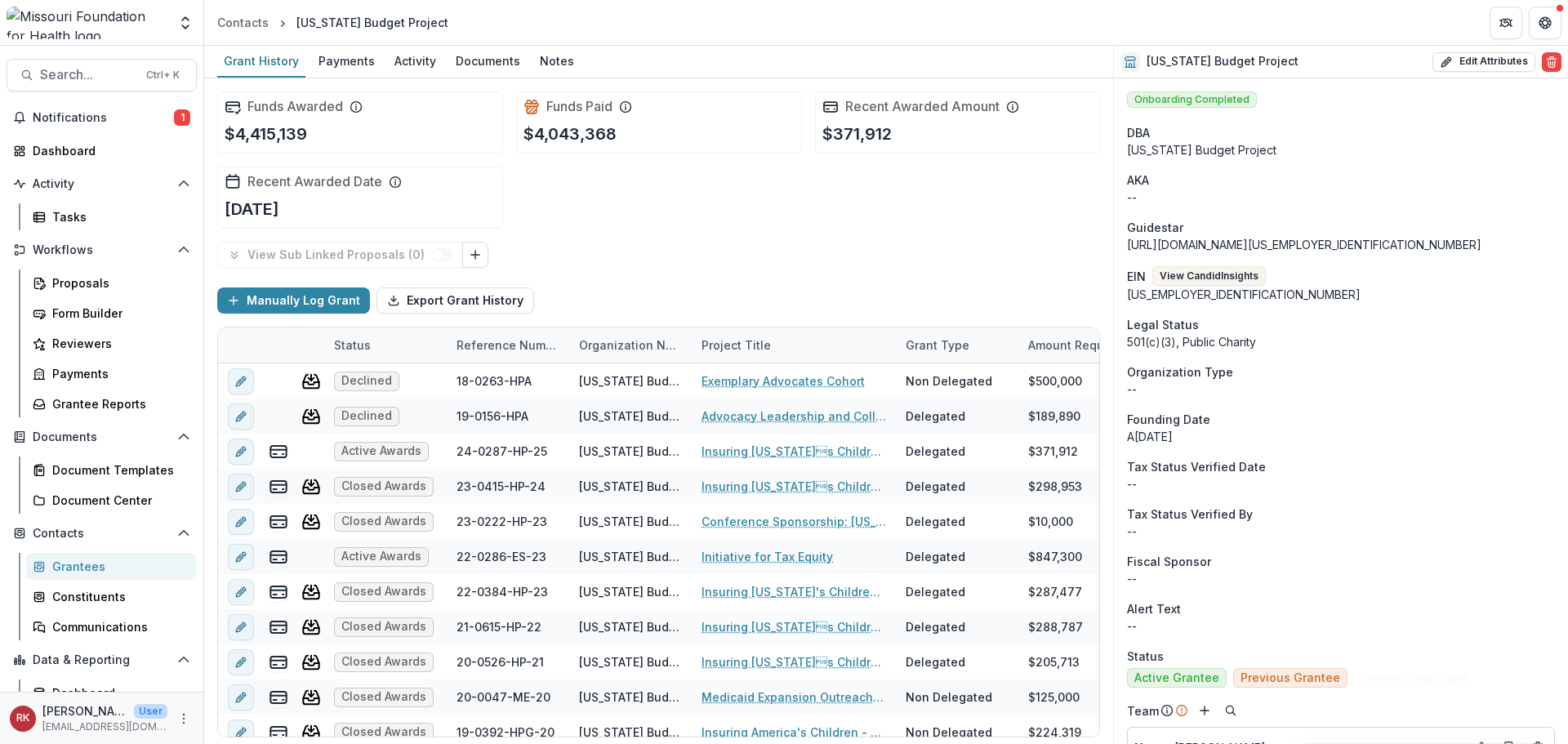
click at [92, 566] on div "Grantees" at bounding box center [117, 567] width 132 height 17
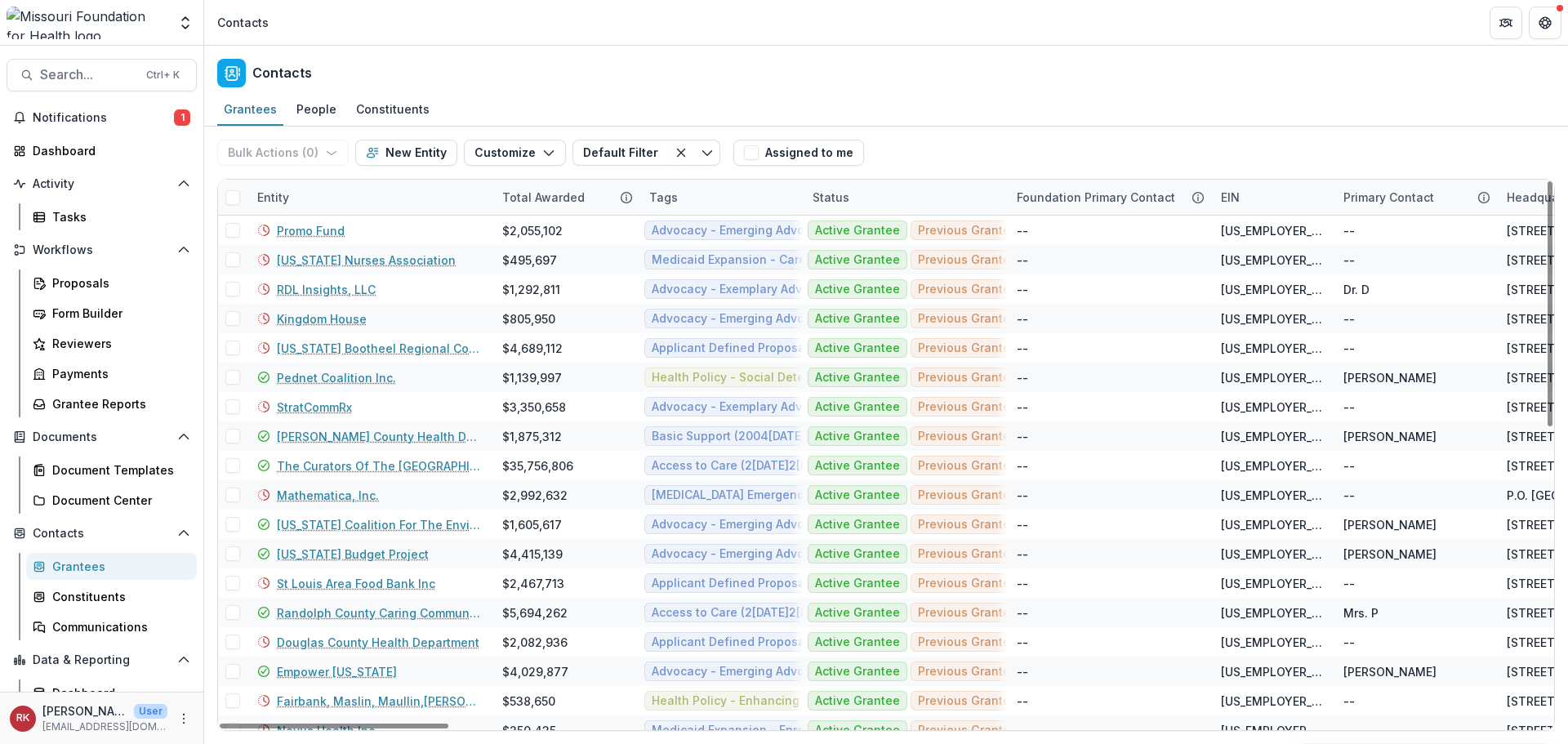
click at [273, 199] on div "Entity" at bounding box center [272, 197] width 51 height 17
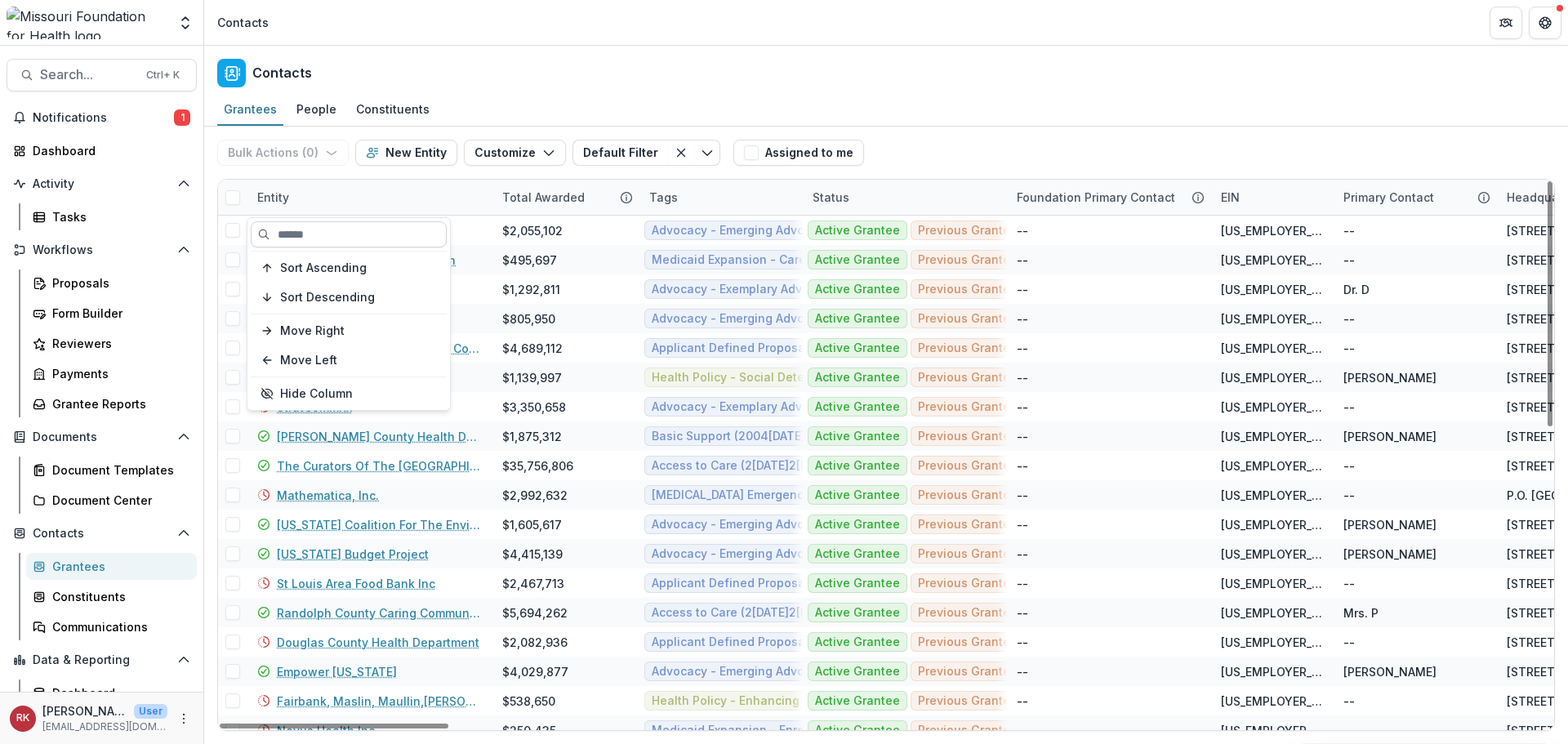
click at [316, 241] on input at bounding box center [349, 234] width 196 height 26
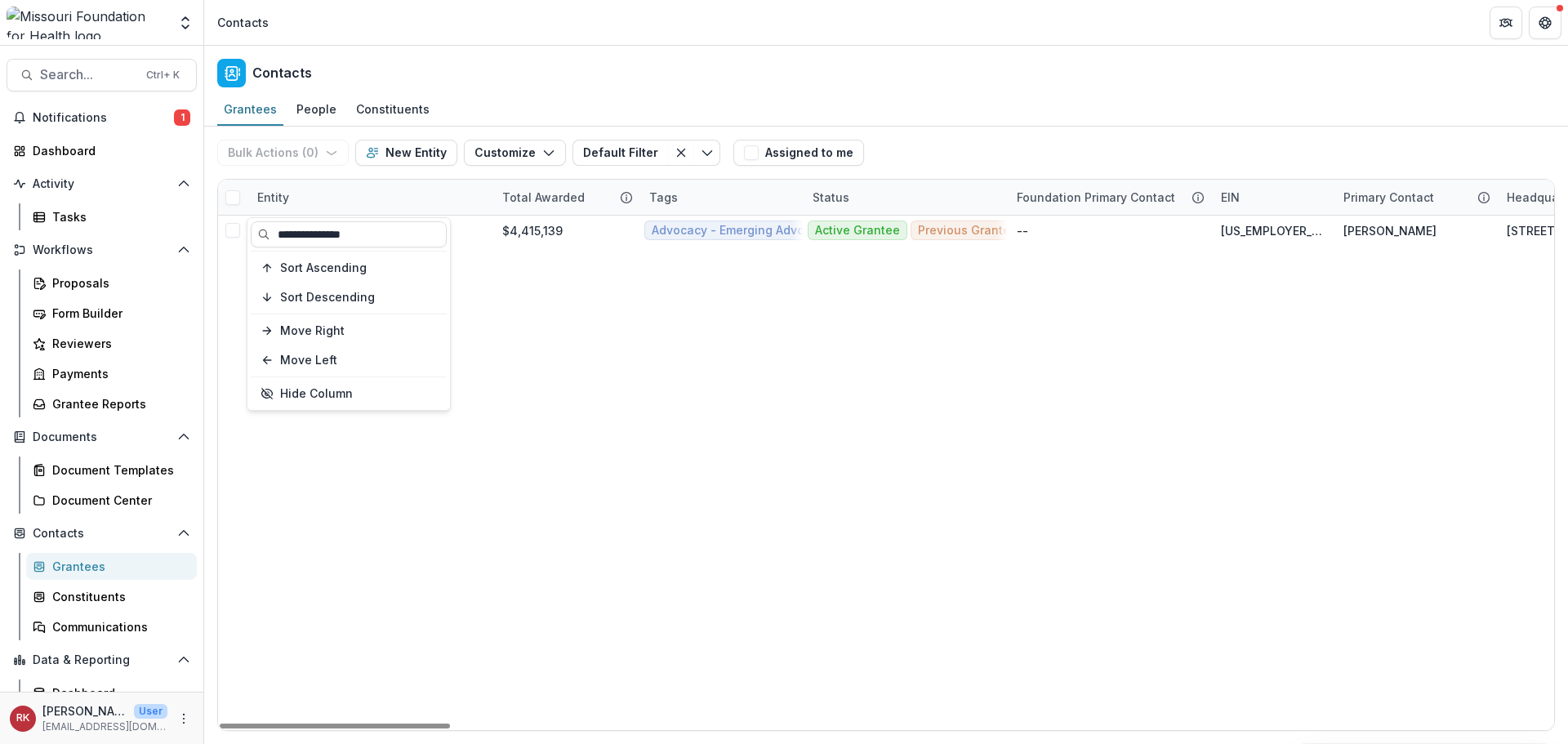
type input "**********"
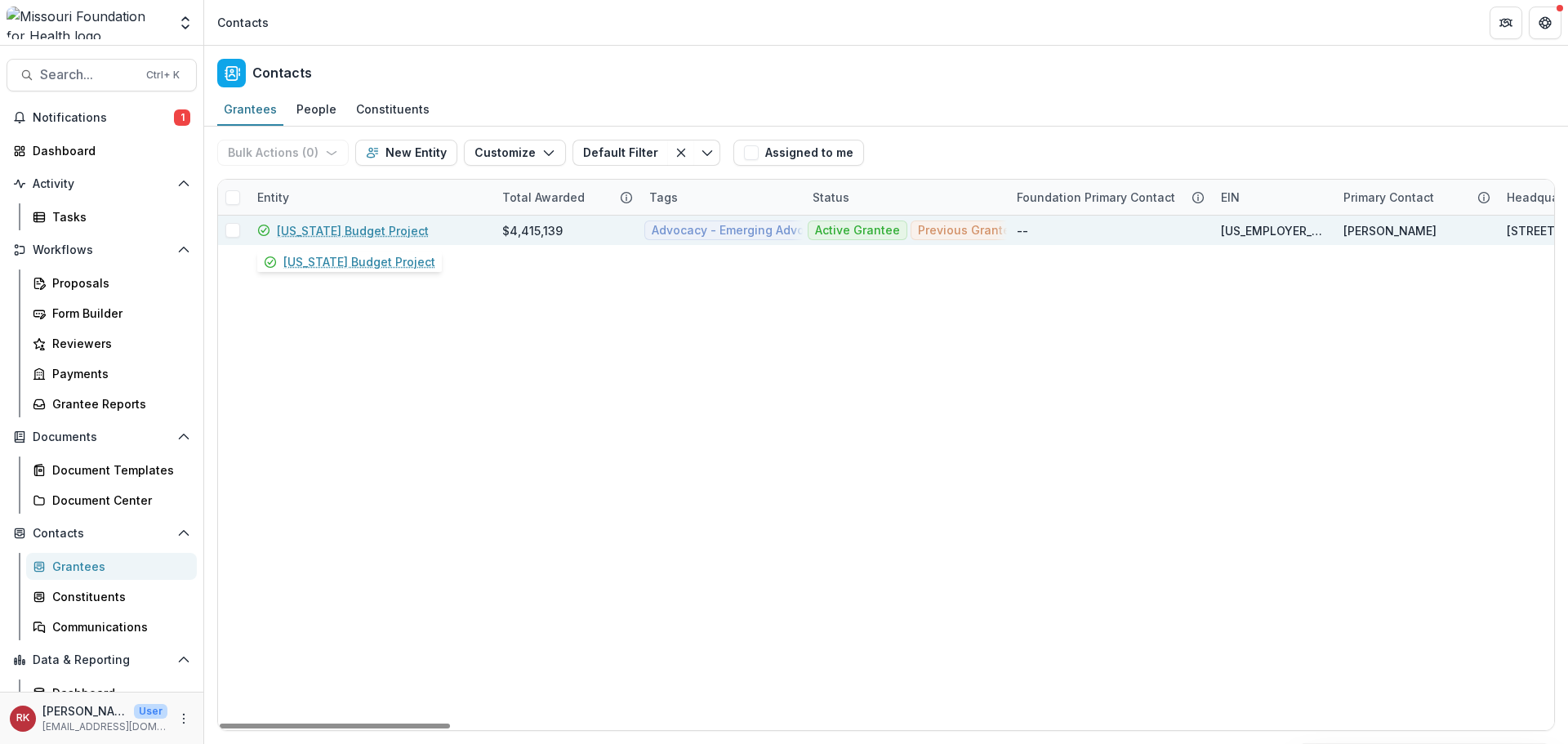
click at [302, 231] on link "Missouri Budget Project" at bounding box center [353, 230] width 152 height 17
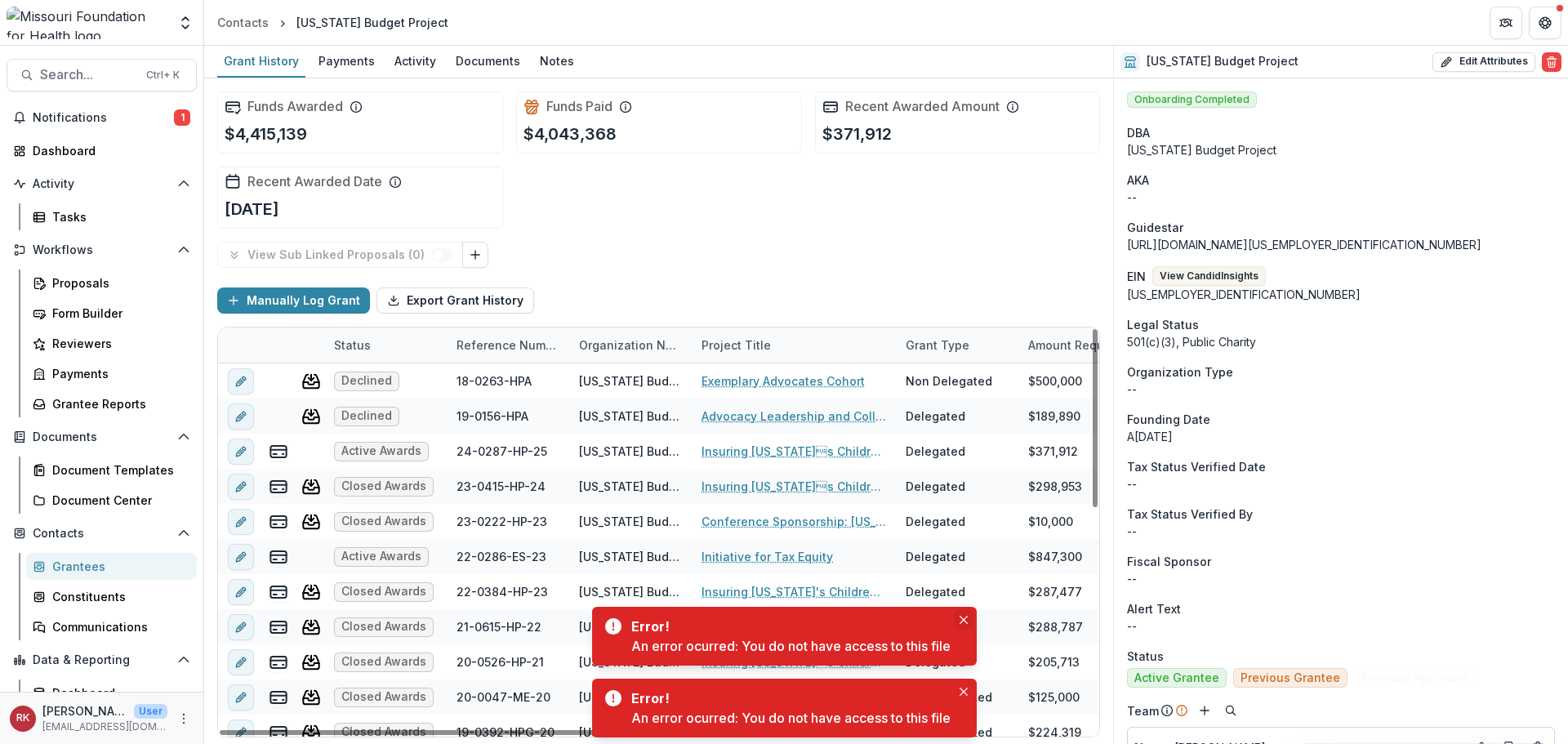
click at [968, 624] on button "Close" at bounding box center [964, 620] width 20 height 20
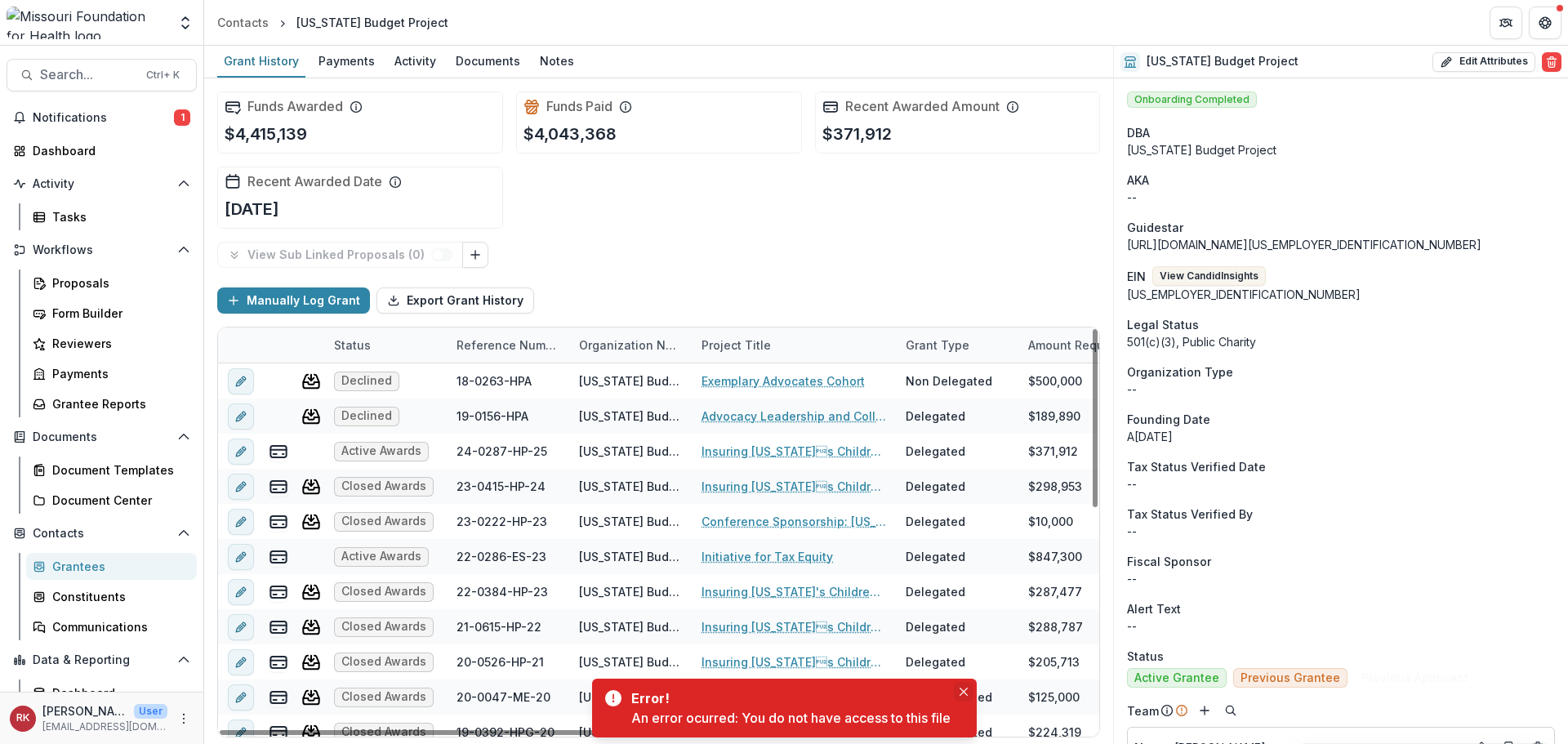
click at [961, 695] on icon "Close" at bounding box center [963, 692] width 8 height 8
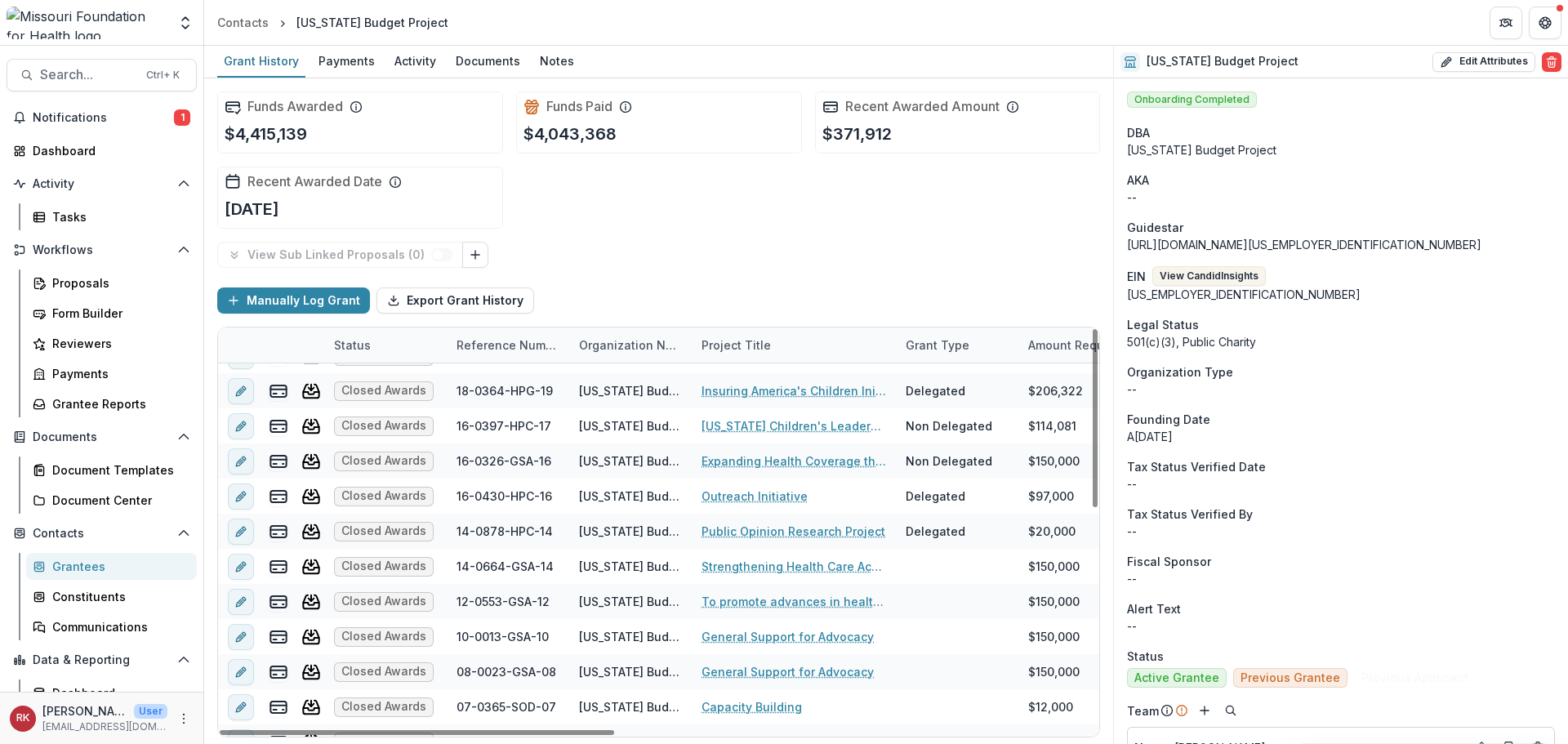
scroll to position [490, 0]
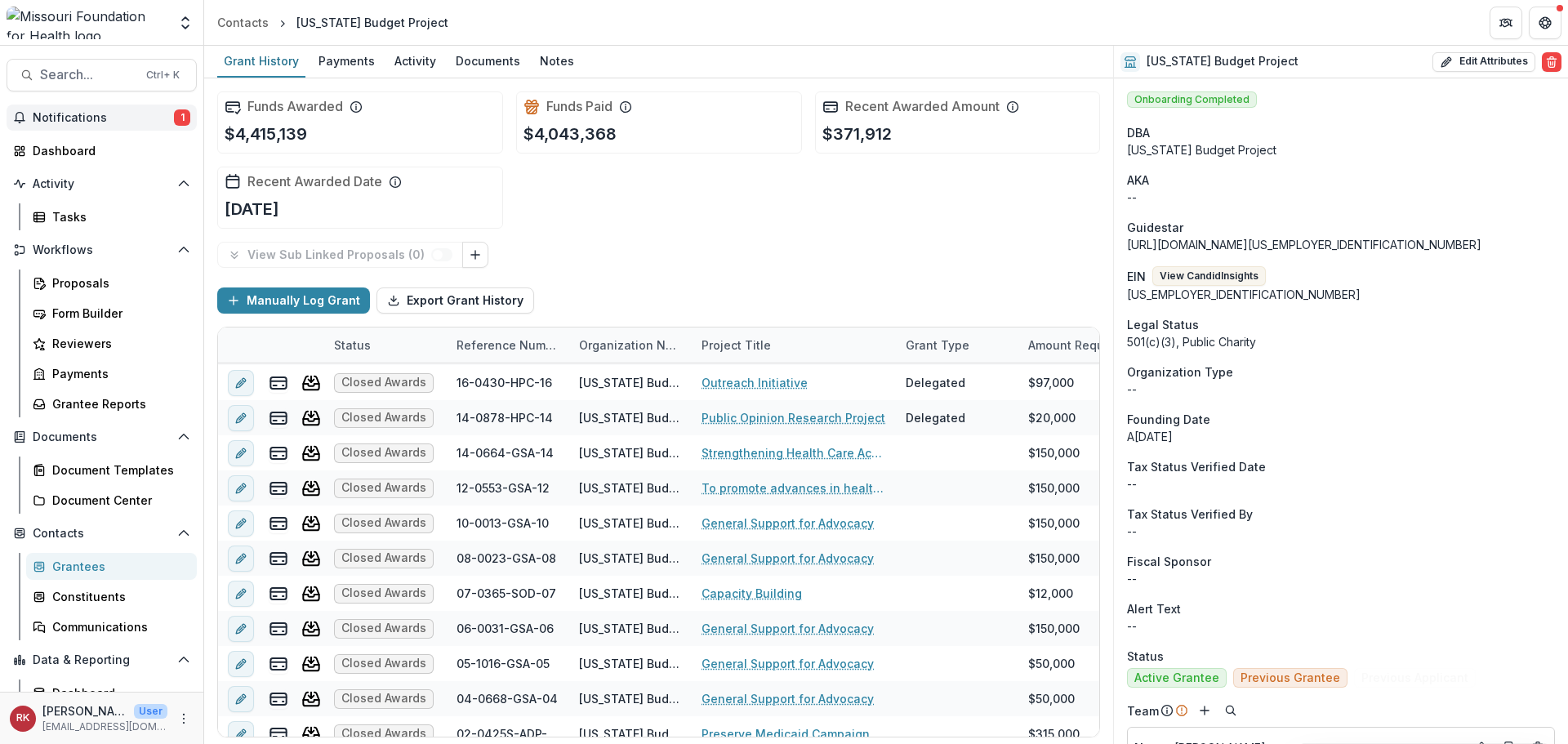
click at [139, 111] on span "Notifications" at bounding box center [103, 117] width 142 height 13
click at [707, 231] on div "Funds Awarded $4,415,139 Funds Paid $4,043,368 Recent Awarded Amount $371,912 R…" at bounding box center [658, 160] width 883 height 163
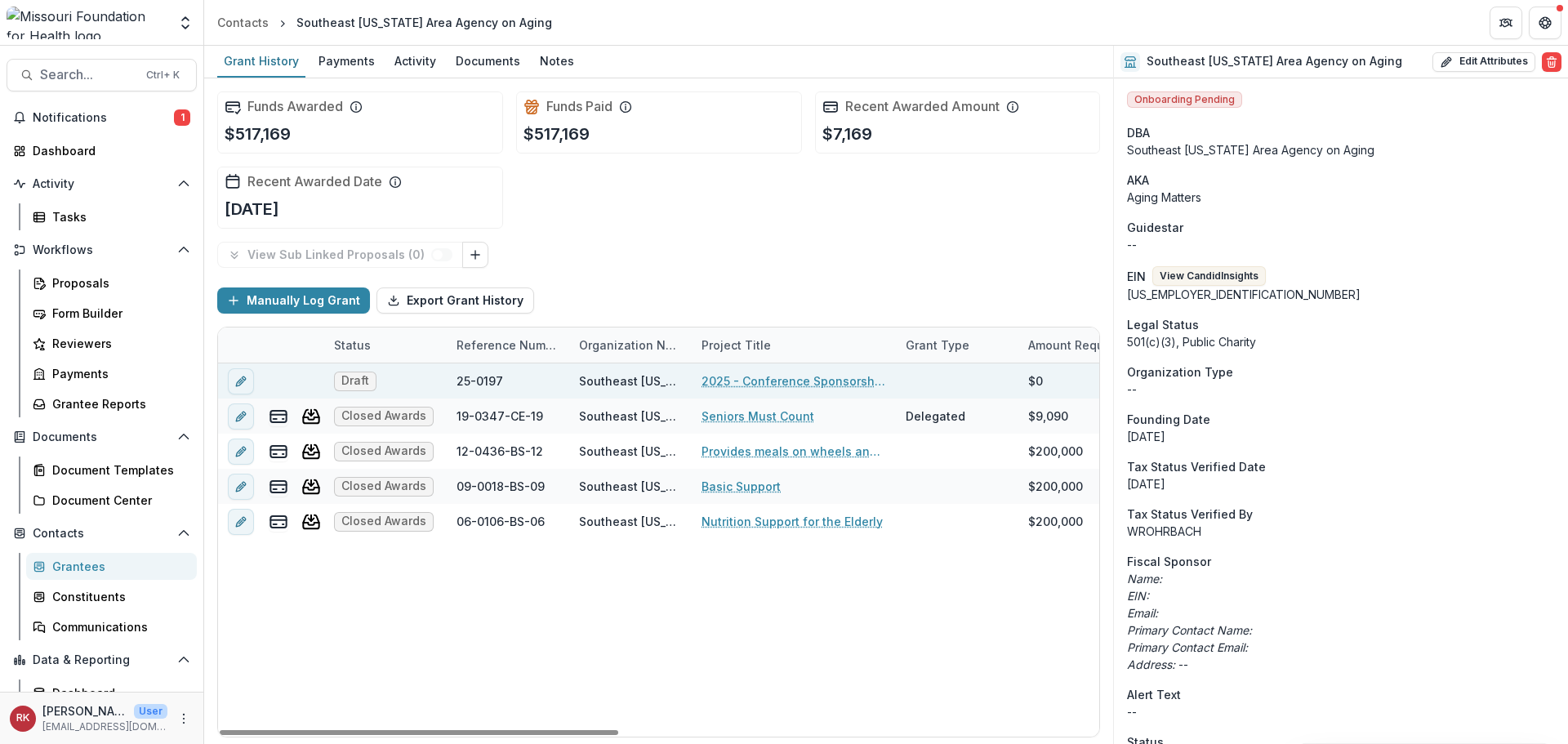
click at [760, 380] on link "2025 - Conference Sponsorship Request" at bounding box center [794, 381] width 185 height 17
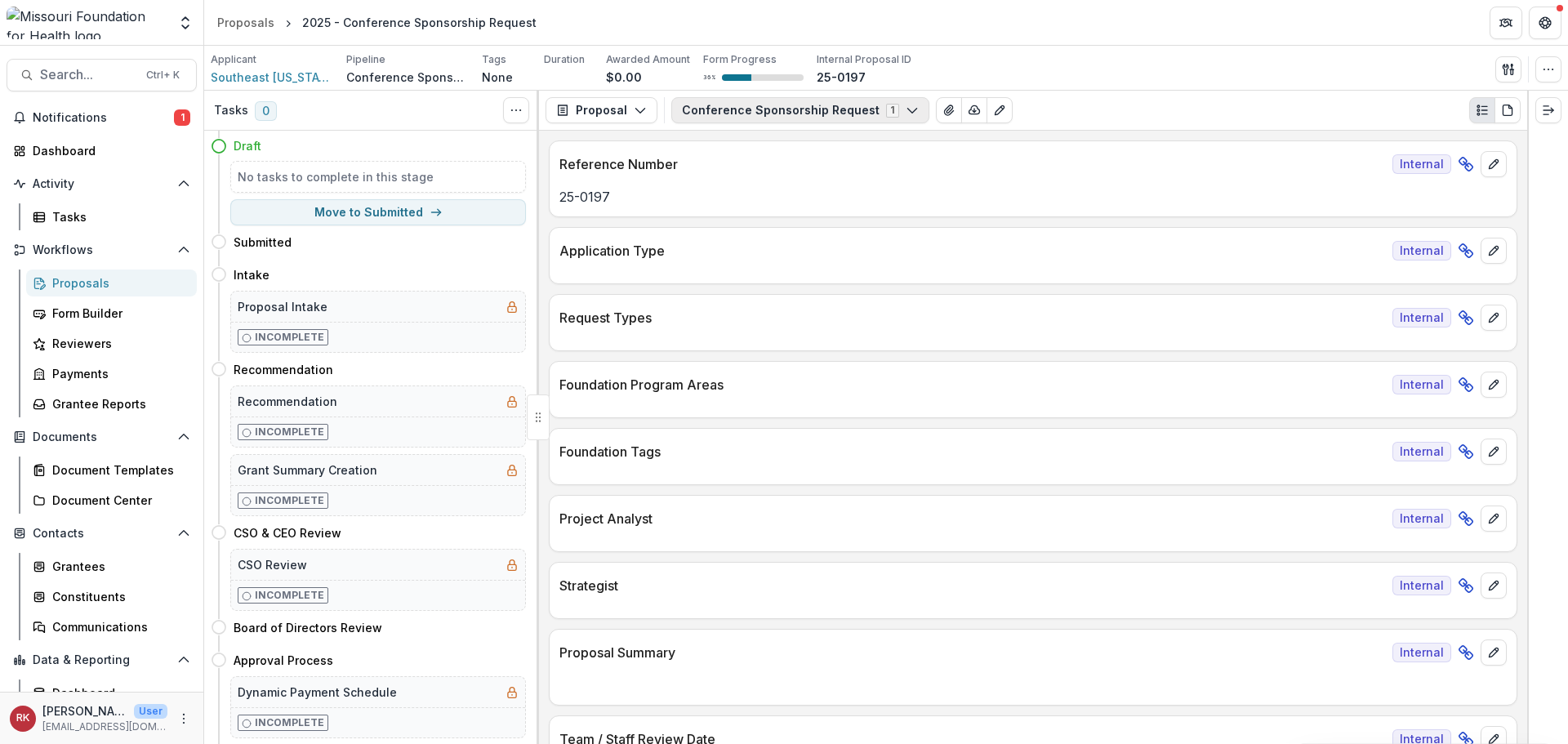
click at [757, 113] on button "Conference Sponsorship Request 1" at bounding box center [800, 109] width 258 height 26
click at [1063, 157] on p "Reference Number" at bounding box center [972, 164] width 827 height 20
click at [1490, 247] on icon "edit" at bounding box center [1494, 251] width 9 height 9
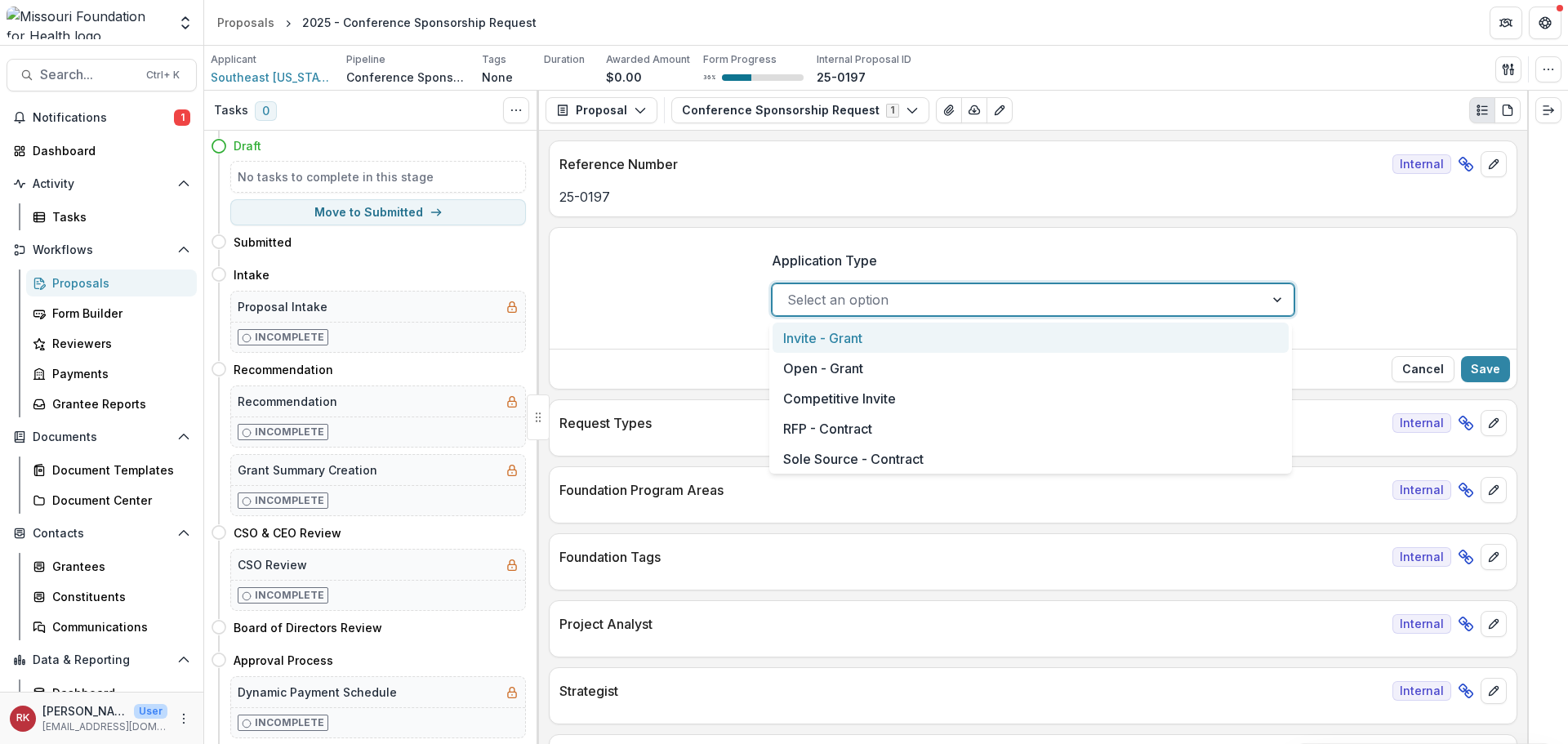
click at [858, 299] on div at bounding box center [1019, 300] width 462 height 23
click at [653, 332] on div "Application Type 5 results available. Use Up and Down to choose options, press …" at bounding box center [1032, 290] width 967 height 105
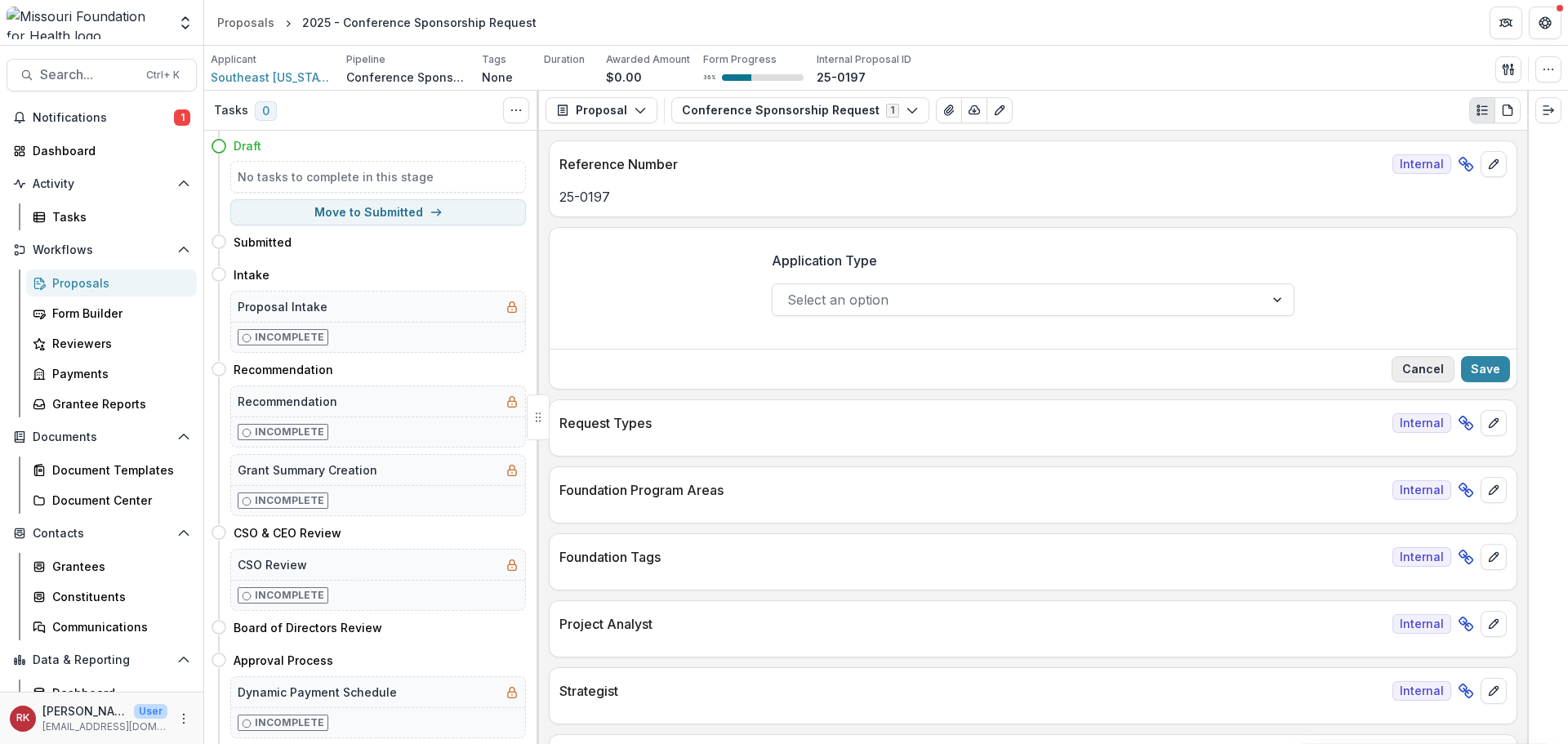
click at [1430, 367] on button "Cancel" at bounding box center [1423, 368] width 63 height 26
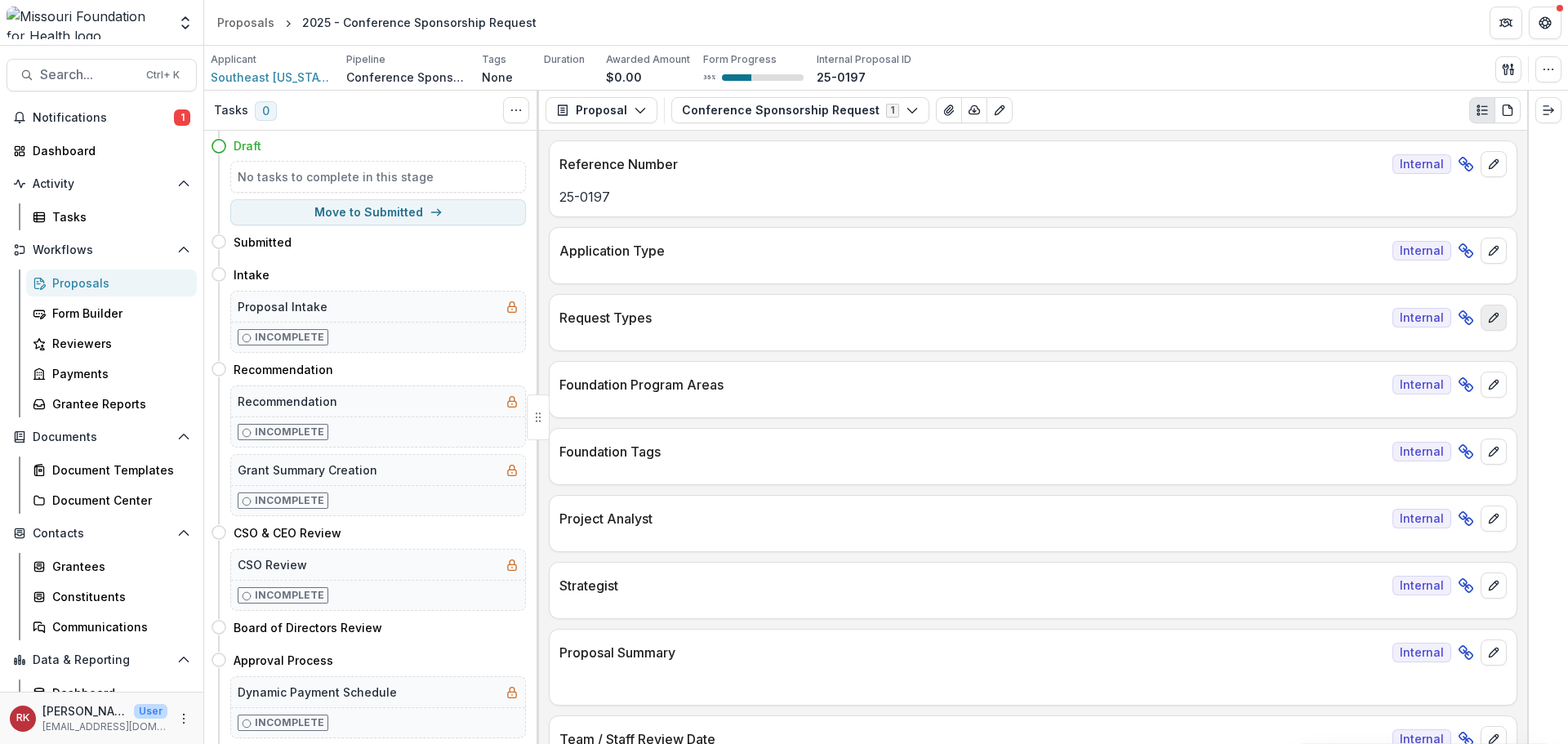
click at [1493, 325] on button "edit" at bounding box center [1494, 317] width 26 height 26
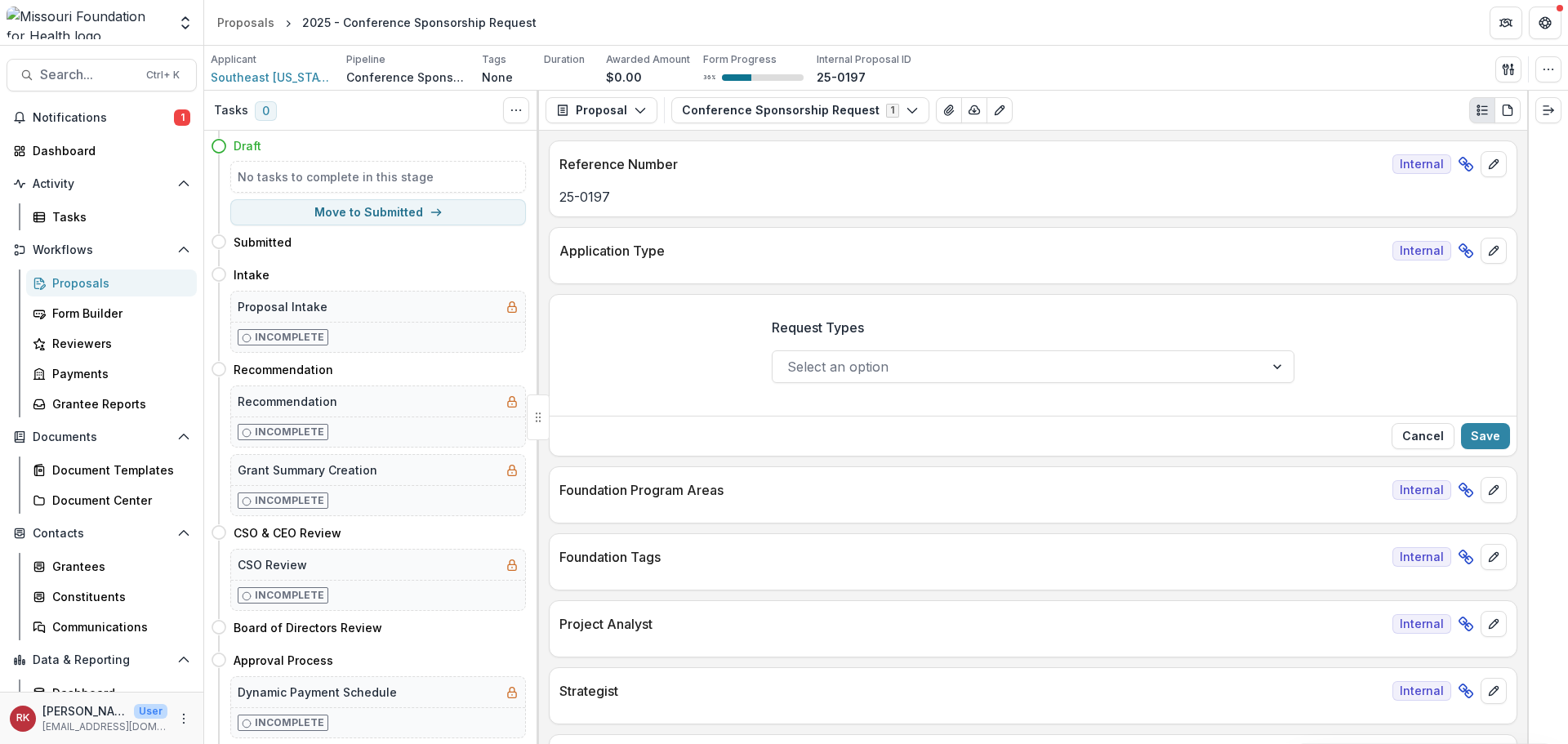
click at [965, 373] on div at bounding box center [1019, 368] width 462 height 23
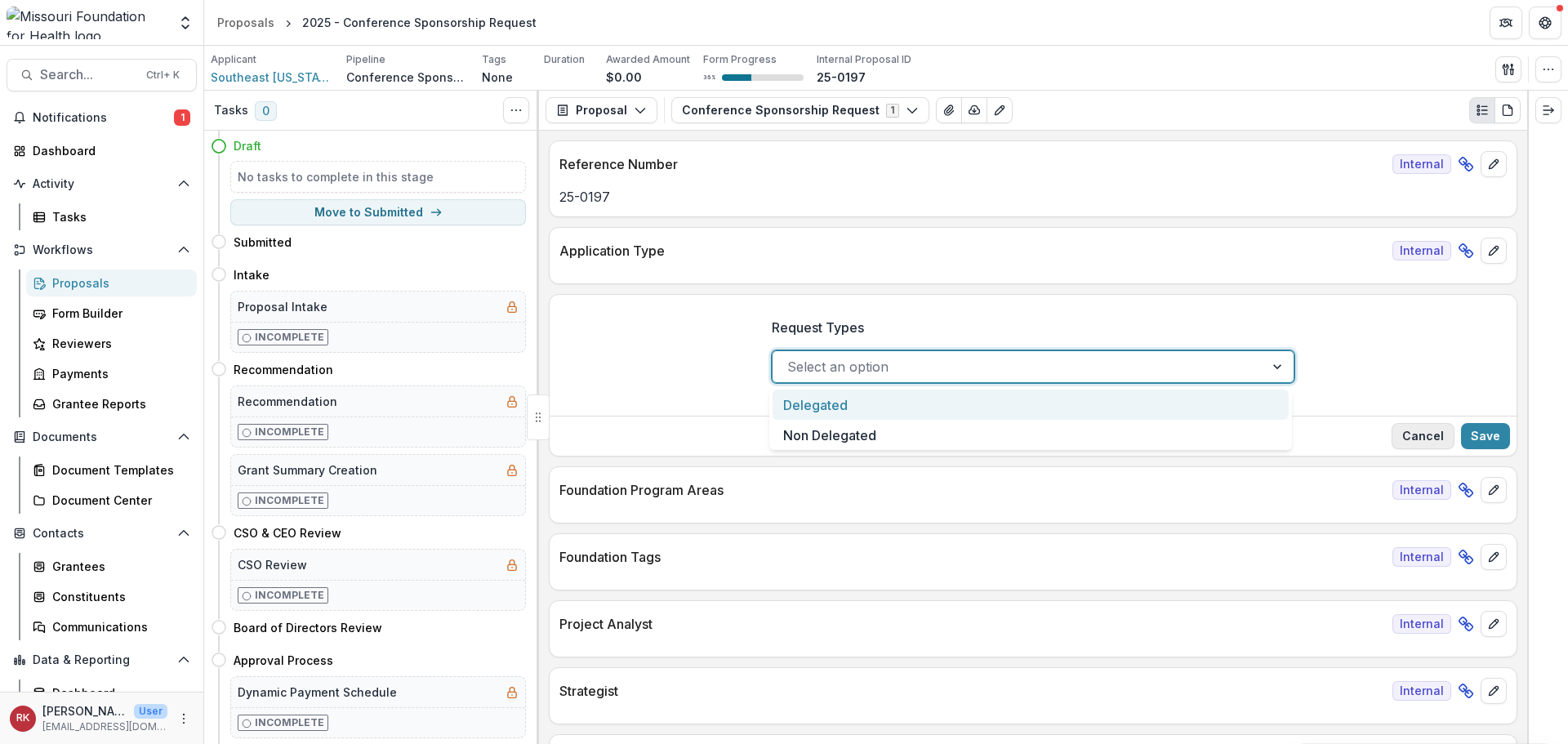
click at [1418, 433] on button "Cancel" at bounding box center [1423, 436] width 63 height 26
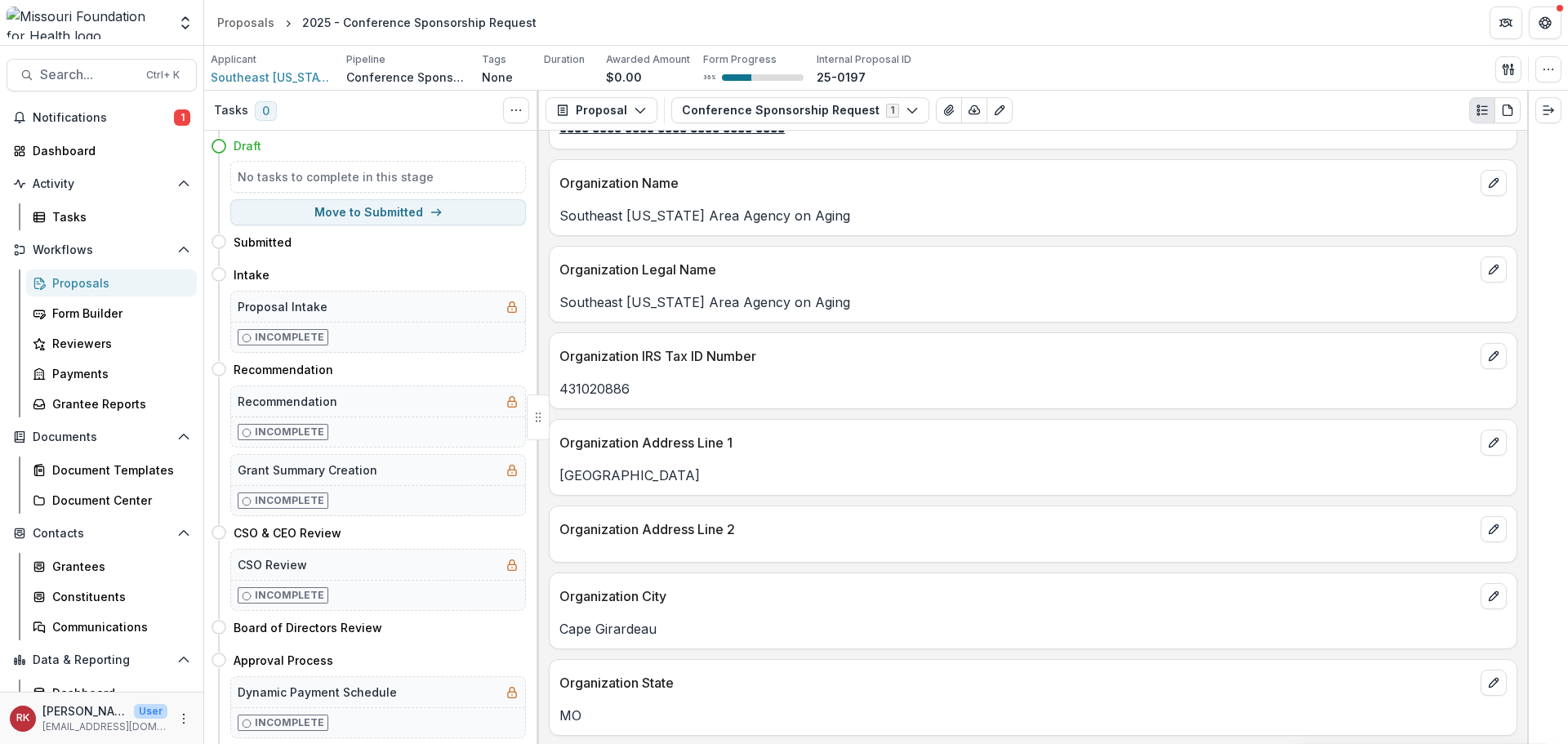
scroll to position [1062, 0]
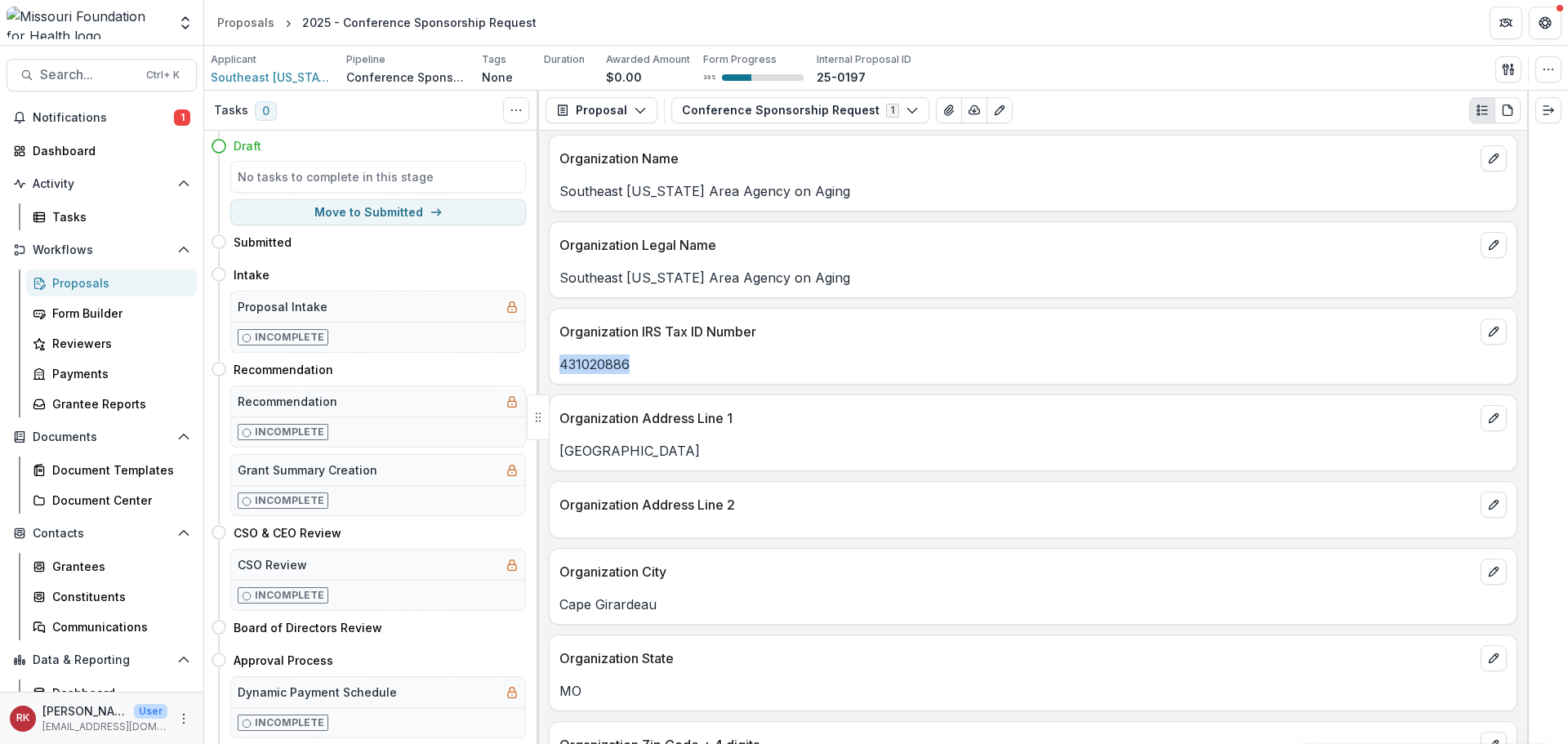
drag, startPoint x: 563, startPoint y: 362, endPoint x: 680, endPoint y: 367, distance: 117.1
click at [680, 367] on p "431020886" at bounding box center [1032, 365] width 947 height 20
click at [1487, 416] on icon "edit" at bounding box center [1494, 418] width 13 height 13
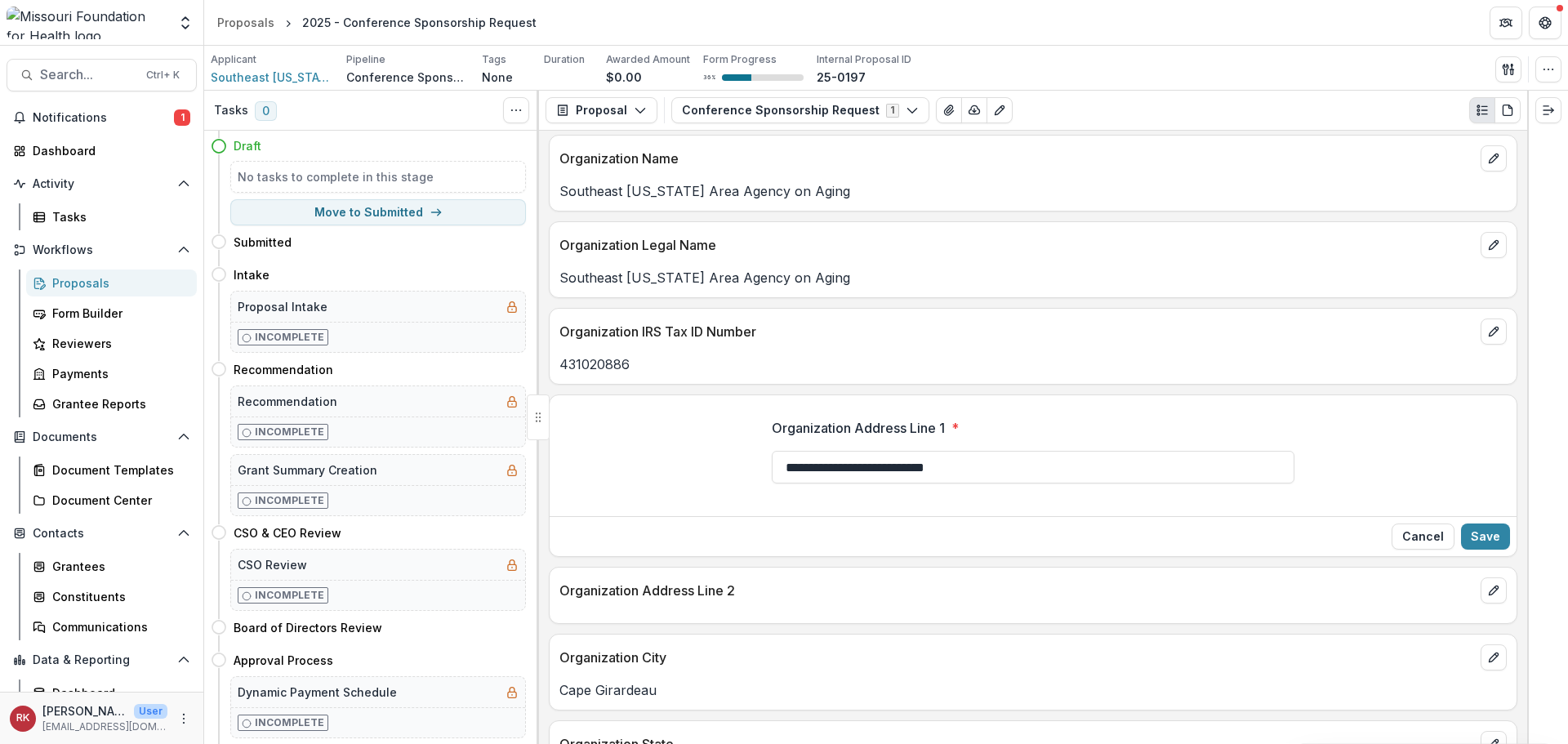
drag, startPoint x: 979, startPoint y: 467, endPoint x: 729, endPoint y: 463, distance: 250.0
click at [729, 463] on div "**********" at bounding box center [1032, 457] width 967 height 105
paste input "text"
type input "**********"
click at [1471, 535] on button "Save" at bounding box center [1486, 536] width 49 height 26
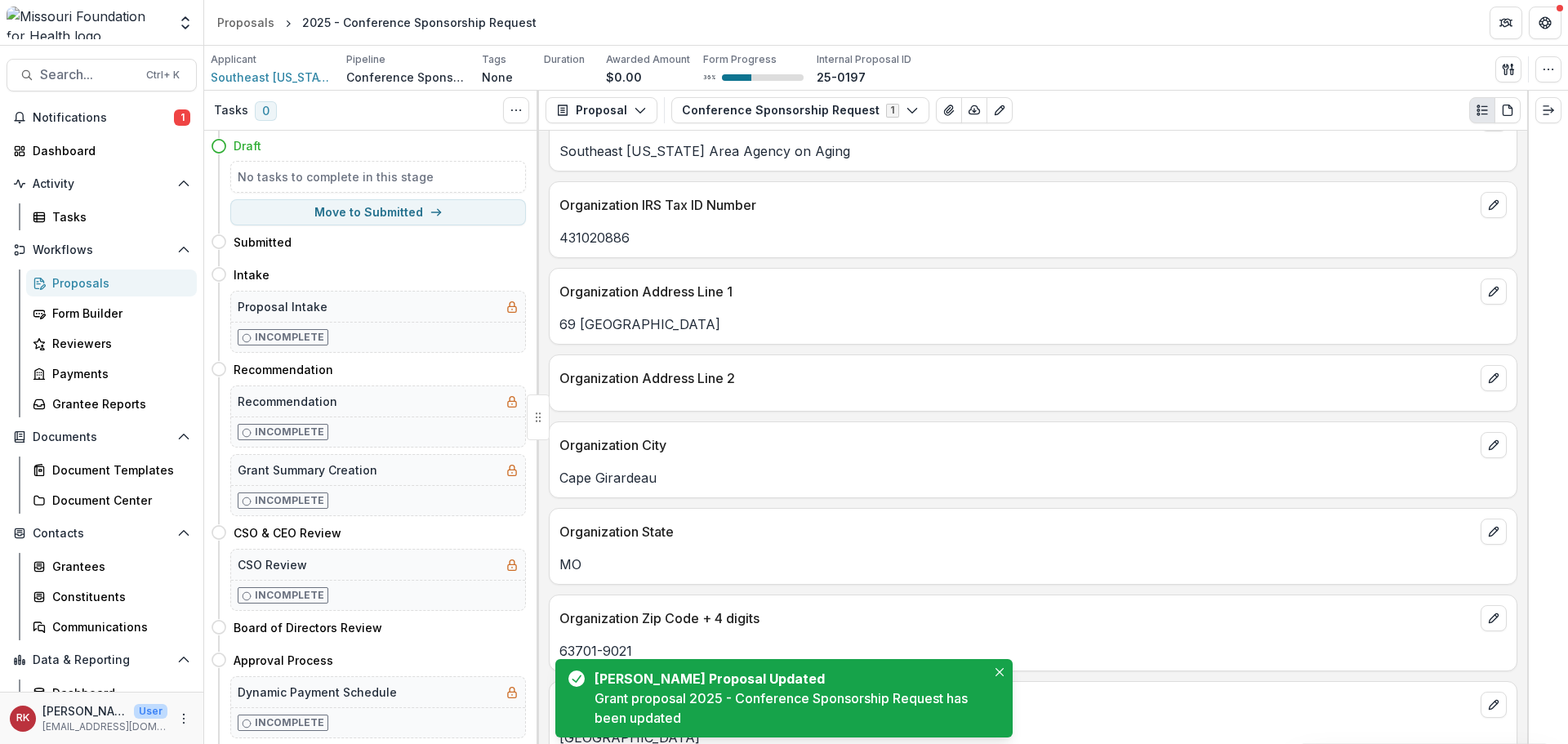
scroll to position [1225, 0]
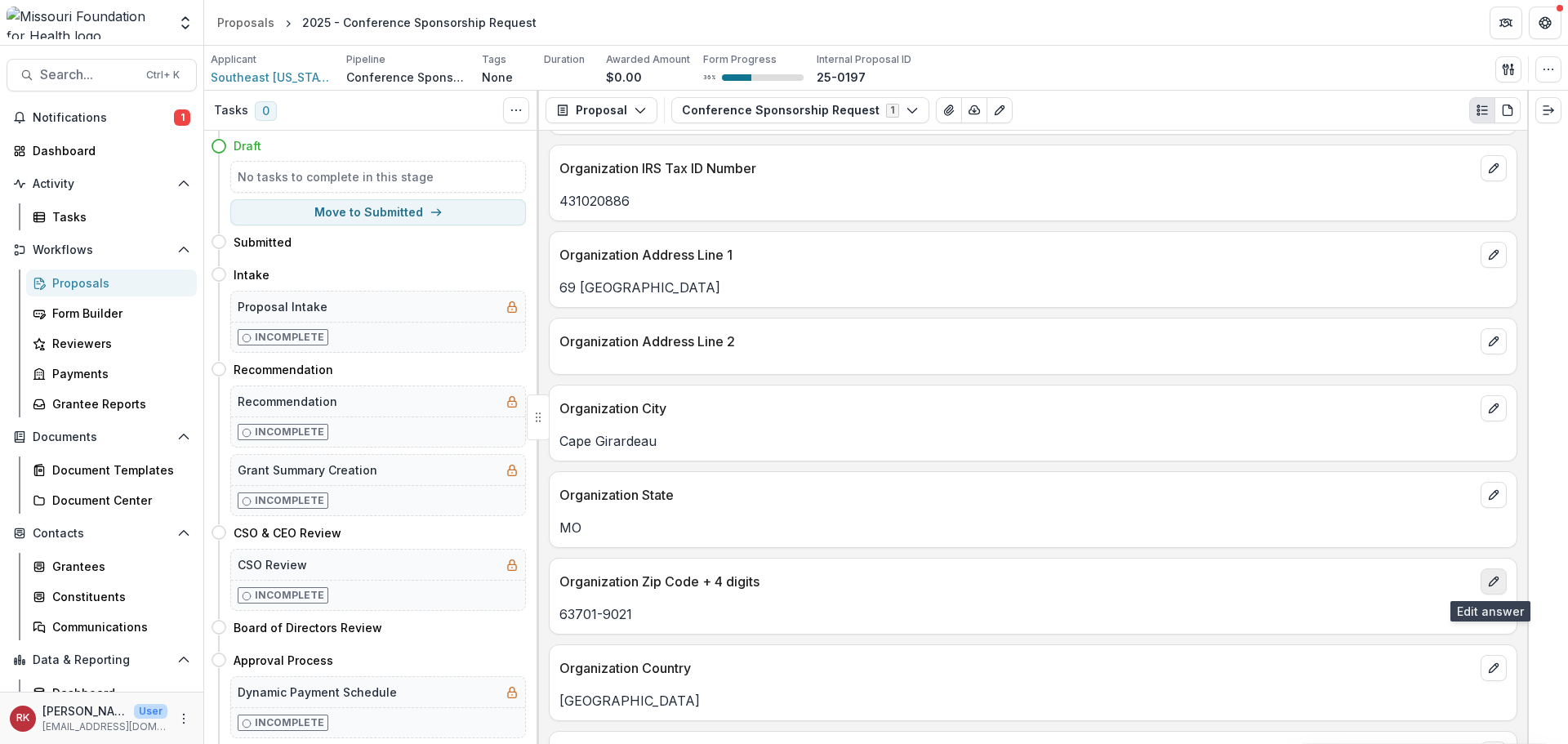
click at [1495, 587] on icon "edit" at bounding box center [1494, 582] width 13 height 13
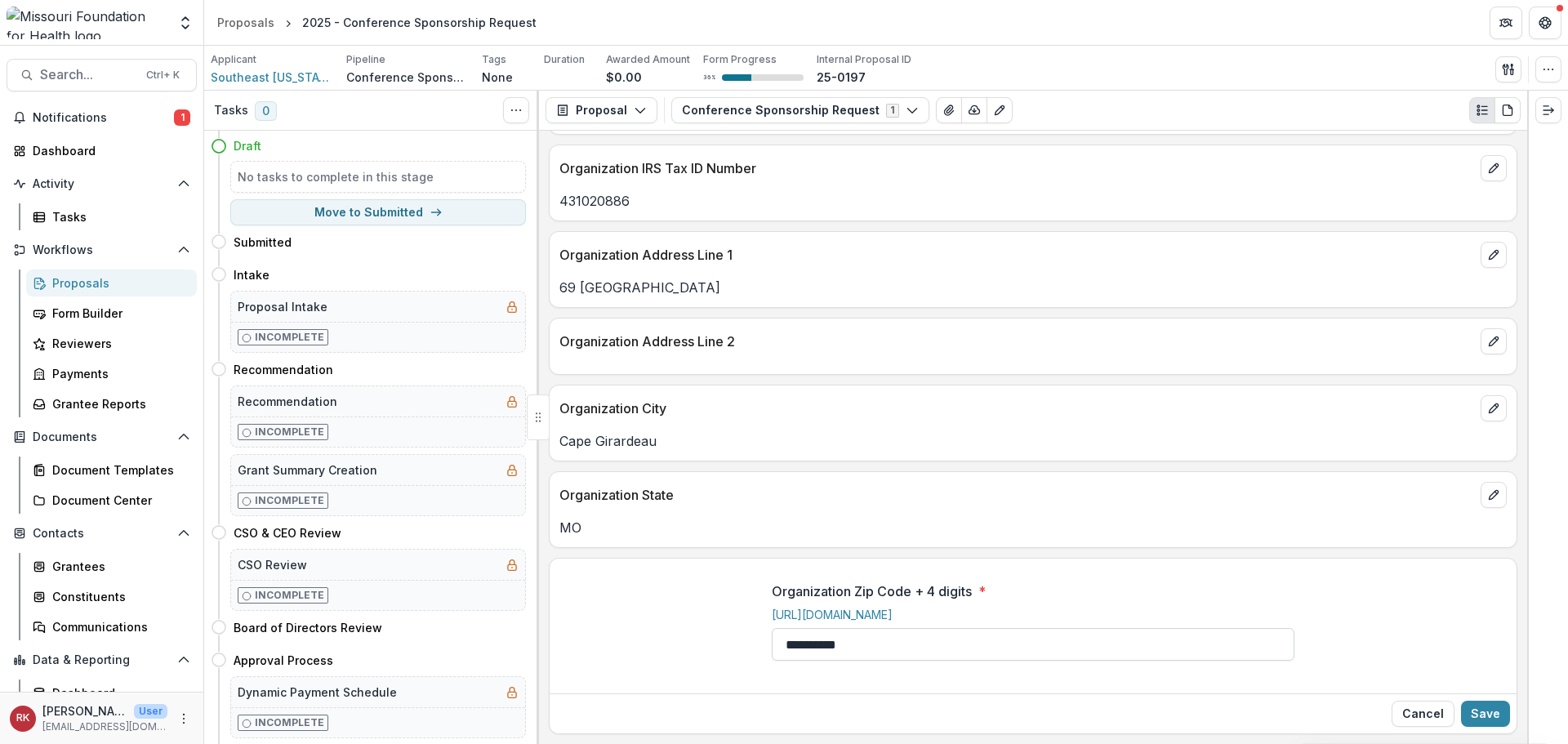
drag, startPoint x: 892, startPoint y: 629, endPoint x: 814, endPoint y: 644, distance: 79.4
click at [814, 644] on input "**********" at bounding box center [1032, 645] width 522 height 32
type input "*****"
click at [1486, 707] on button "Save" at bounding box center [1486, 714] width 49 height 26
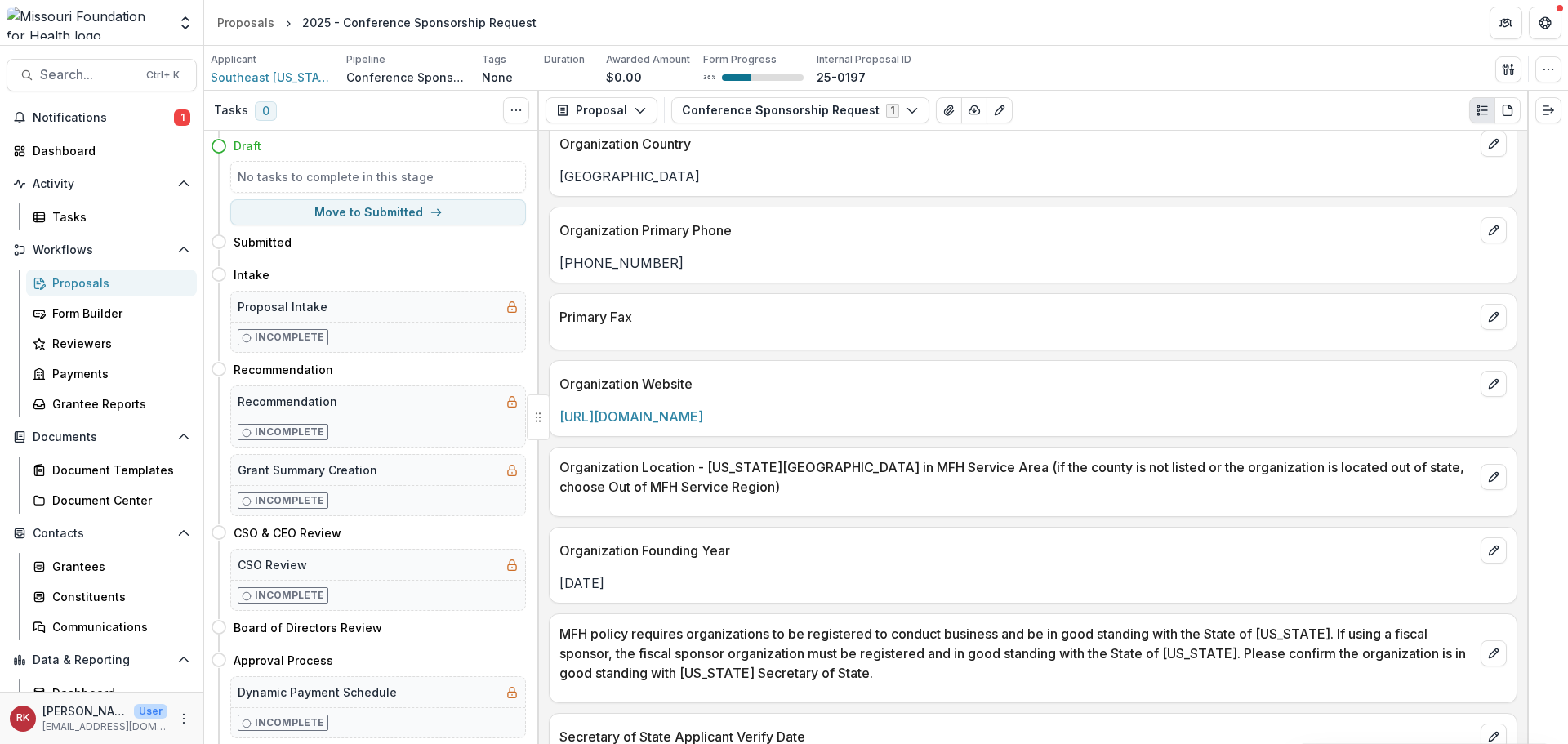
scroll to position [1797, 0]
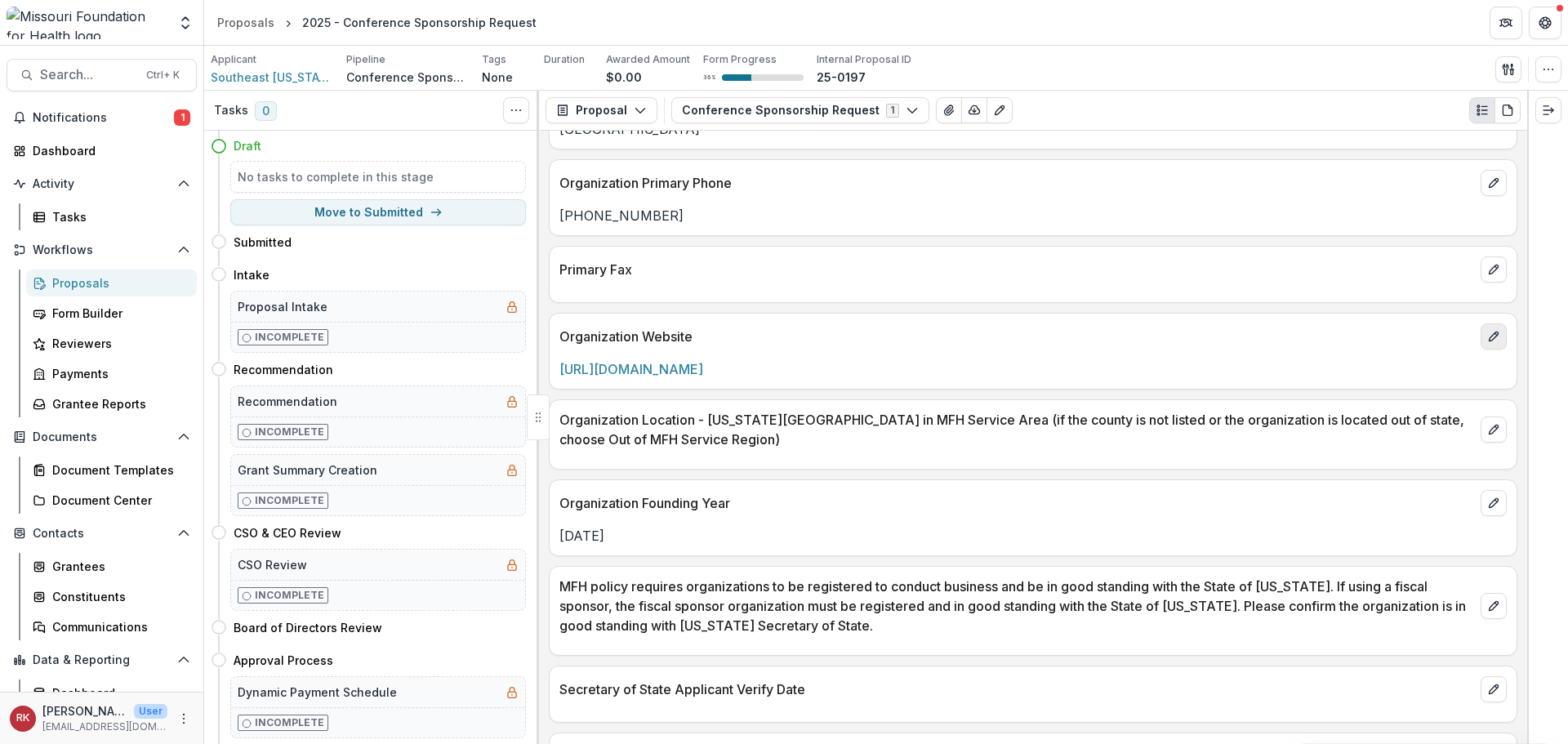
click at [1496, 330] on button "edit" at bounding box center [1494, 336] width 26 height 26
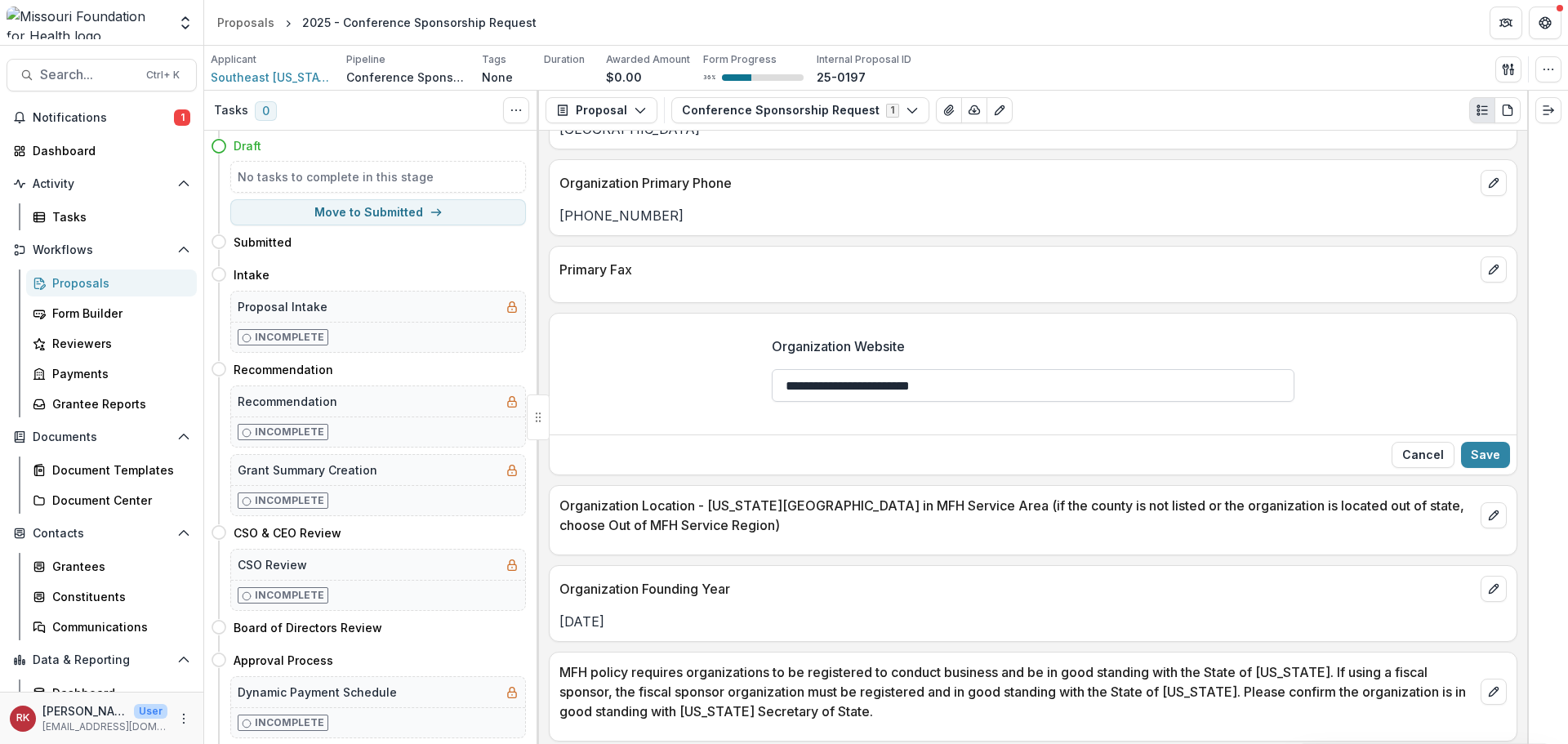
drag, startPoint x: 827, startPoint y: 385, endPoint x: 801, endPoint y: 385, distance: 26.0
click at [800, 385] on input "**********" at bounding box center [1032, 385] width 522 height 32
click at [814, 385] on input "**********" at bounding box center [1032, 385] width 522 height 32
drag, startPoint x: 821, startPoint y: 385, endPoint x: 786, endPoint y: 385, distance: 35.0
click at [786, 385] on input "**********" at bounding box center [1032, 385] width 522 height 32
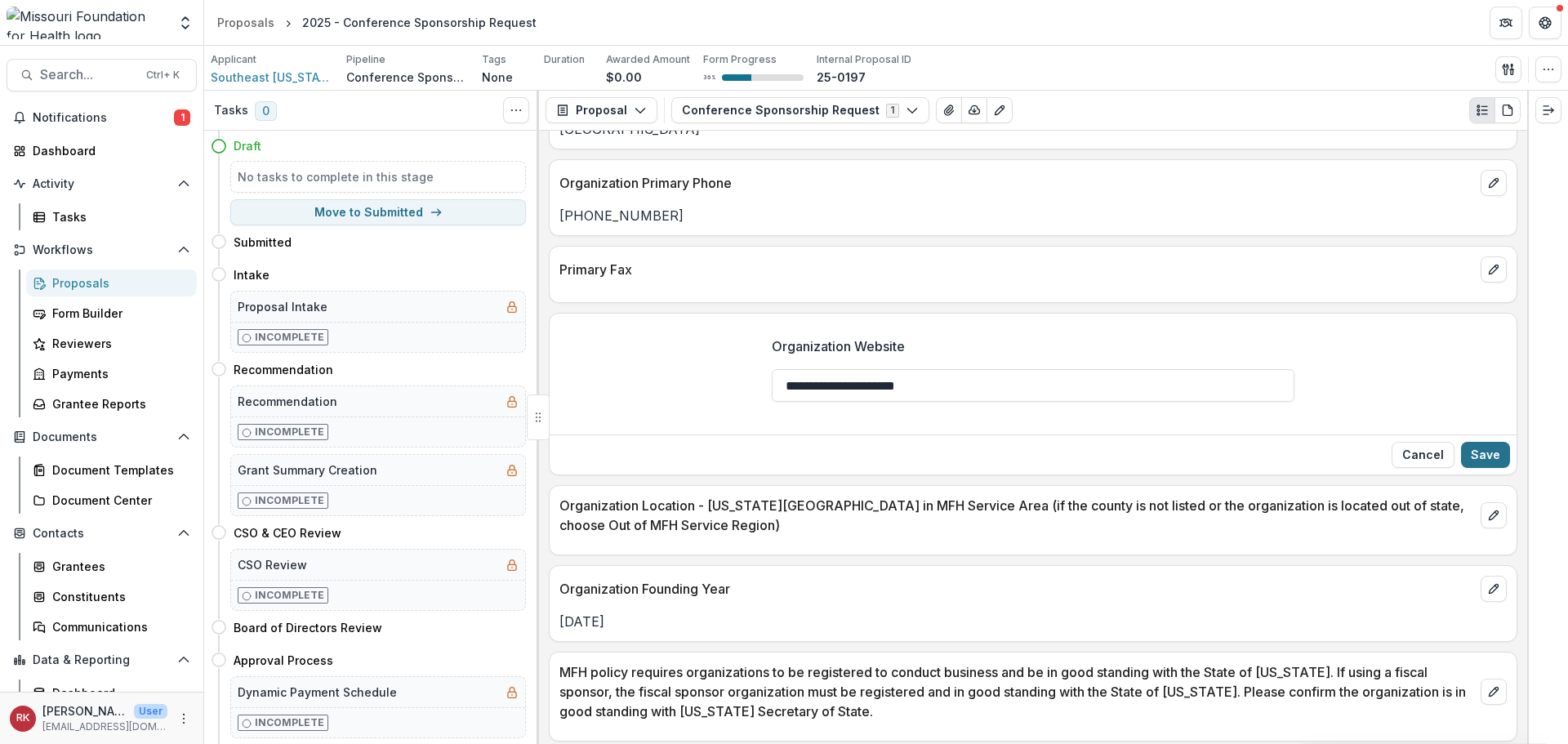
type input "**********"
click at [1473, 450] on button "Save" at bounding box center [1486, 454] width 49 height 26
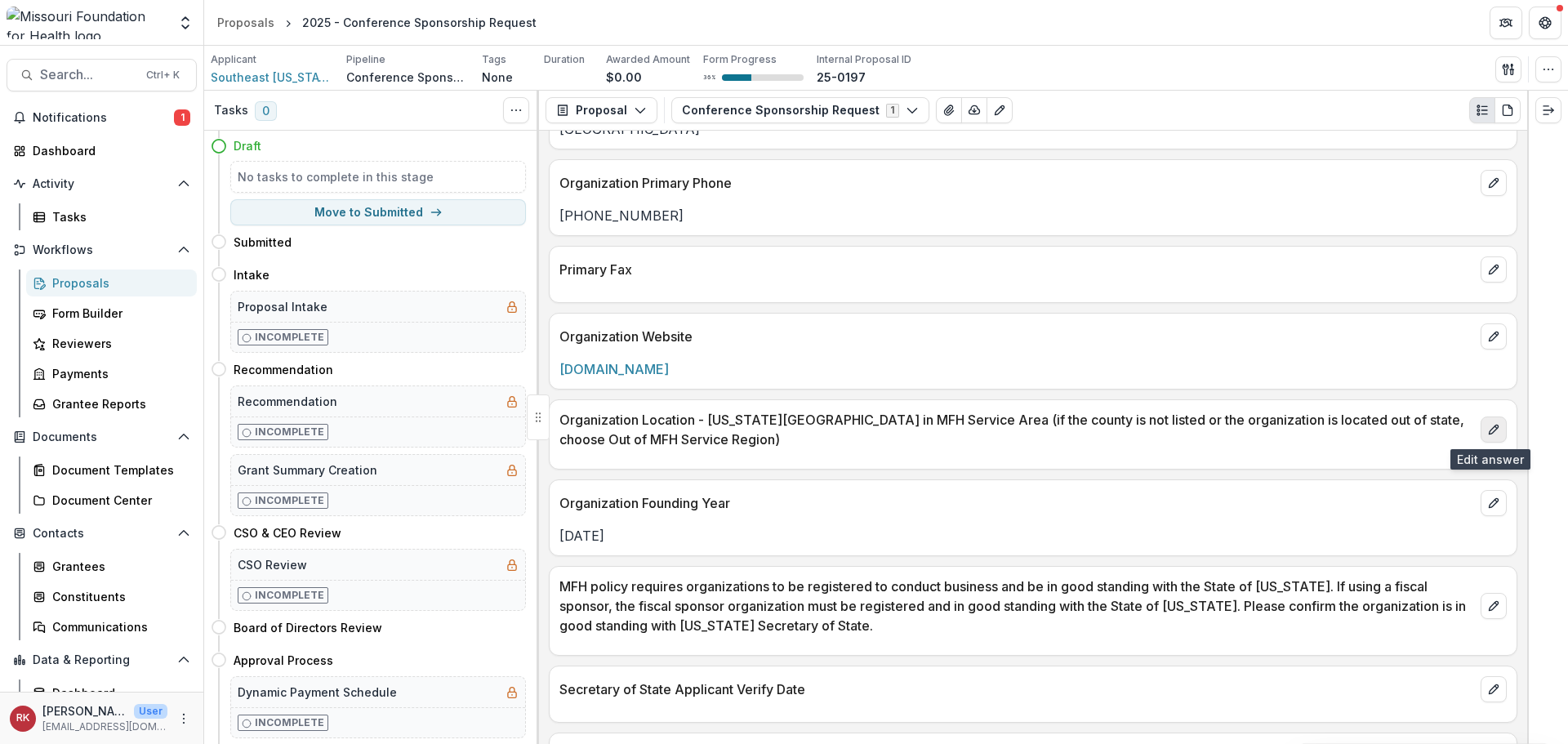
click at [1490, 428] on icon "edit" at bounding box center [1494, 430] width 9 height 9
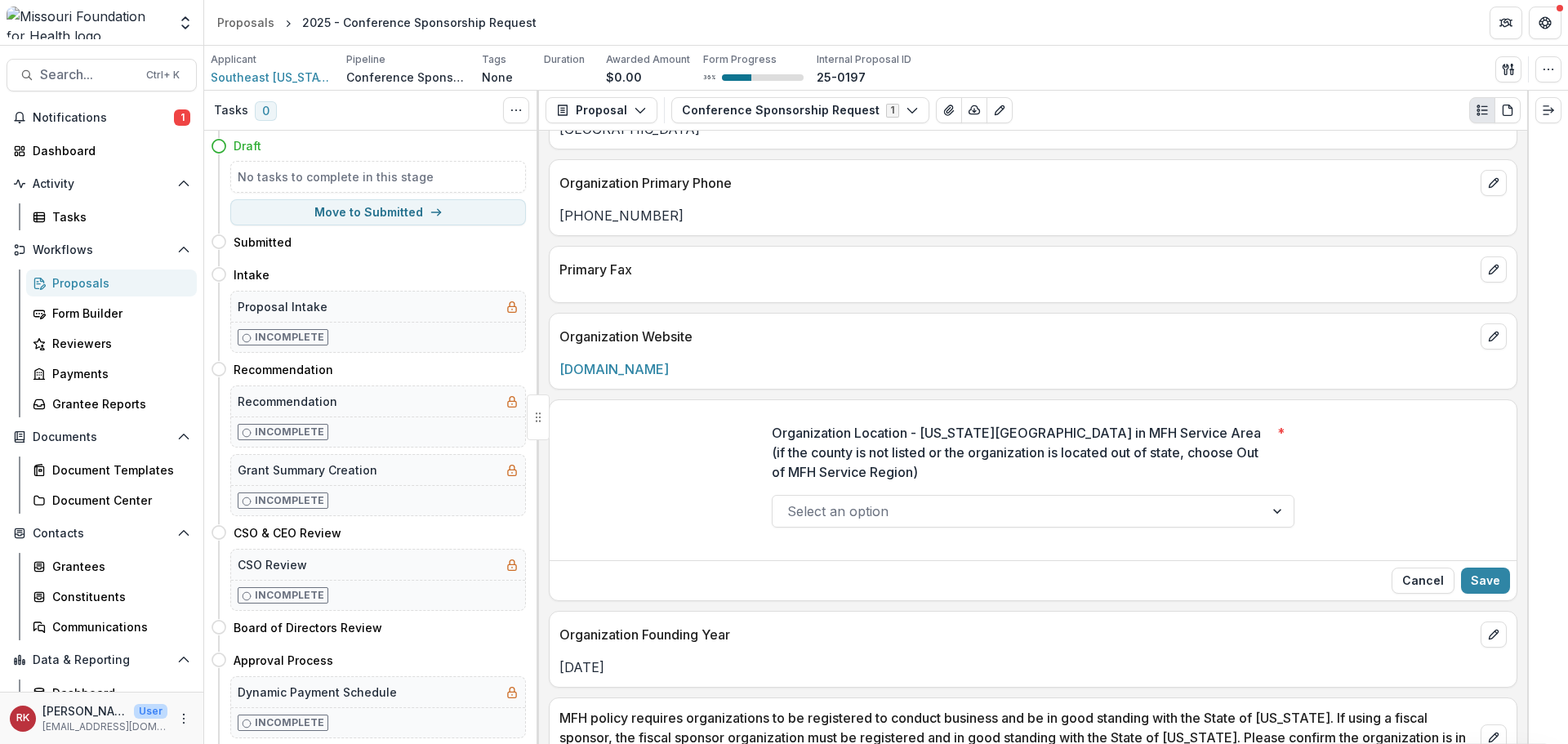
click at [901, 513] on div at bounding box center [1019, 512] width 462 height 23
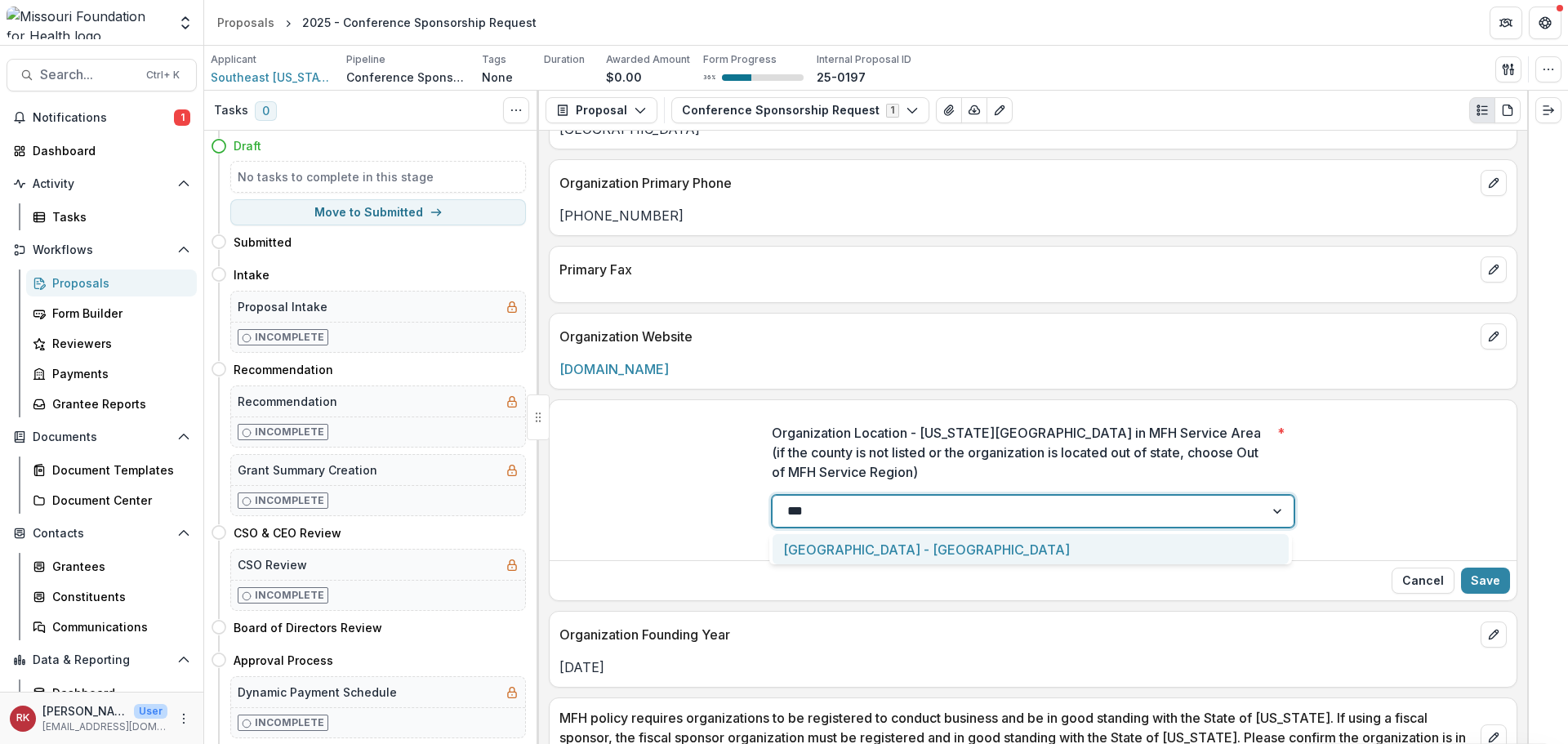
type input "****"
click at [907, 559] on div "Southeast Region - Cape Girardeau" at bounding box center [1030, 549] width 516 height 30
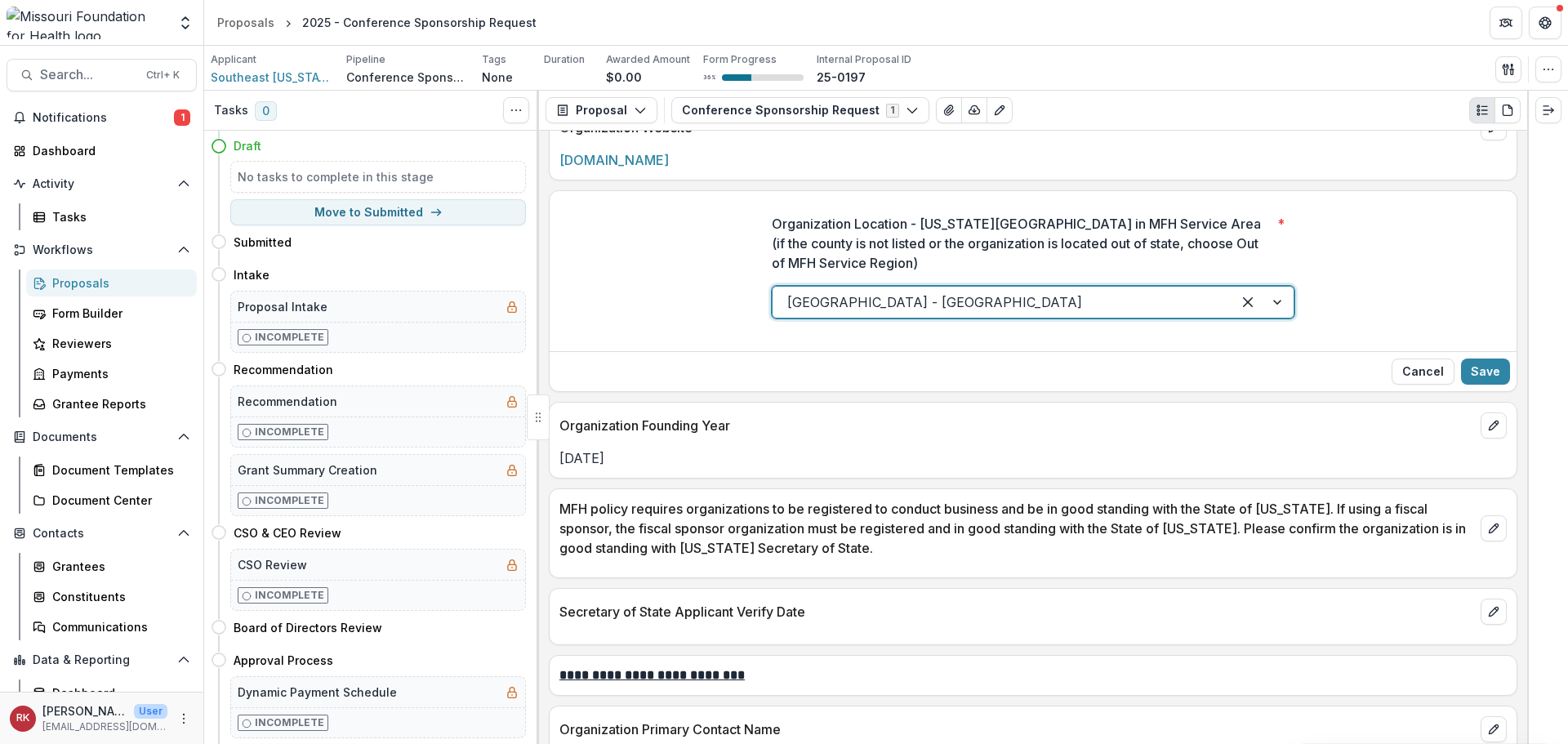
scroll to position [2124, 0]
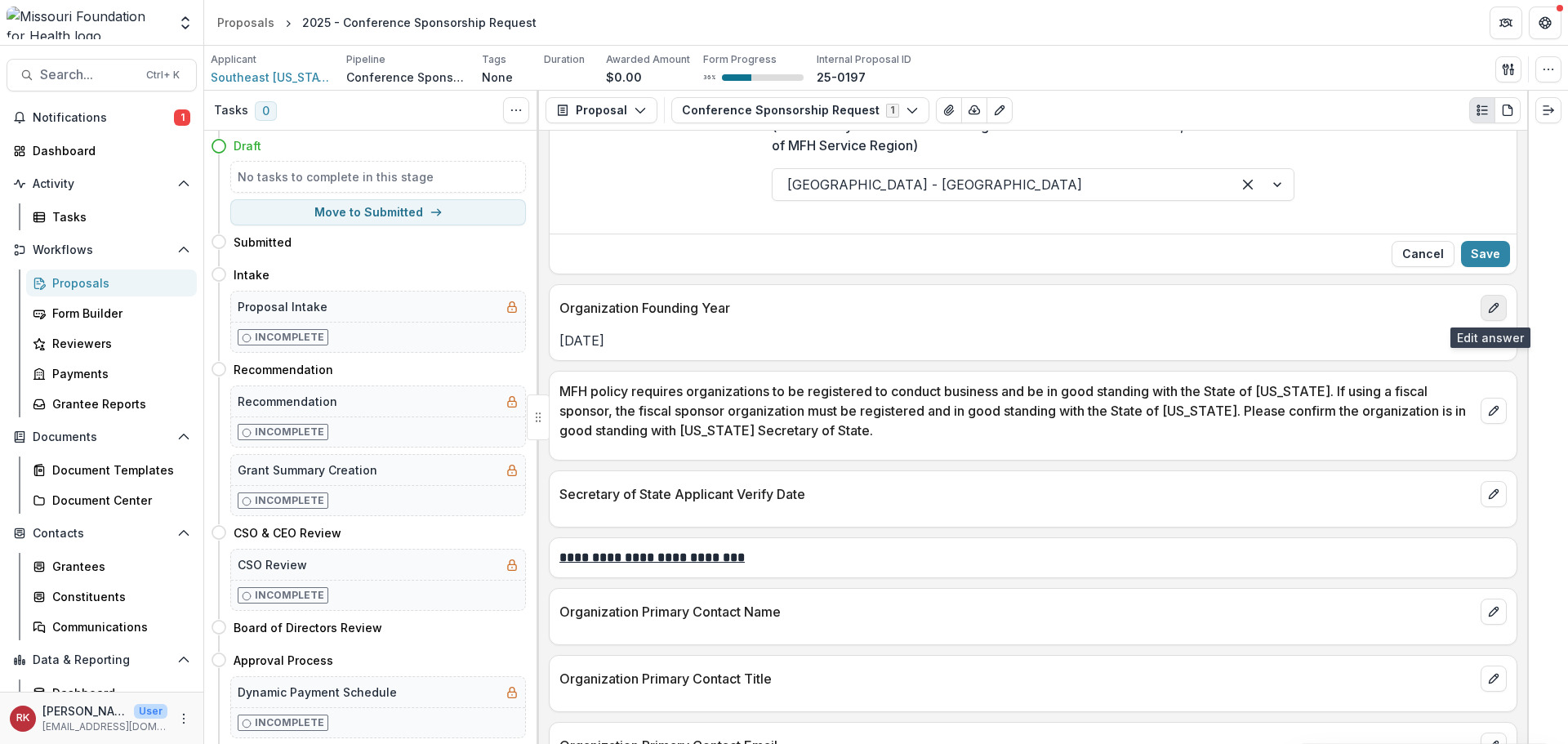
click at [1487, 305] on icon "edit" at bounding box center [1494, 307] width 13 height 13
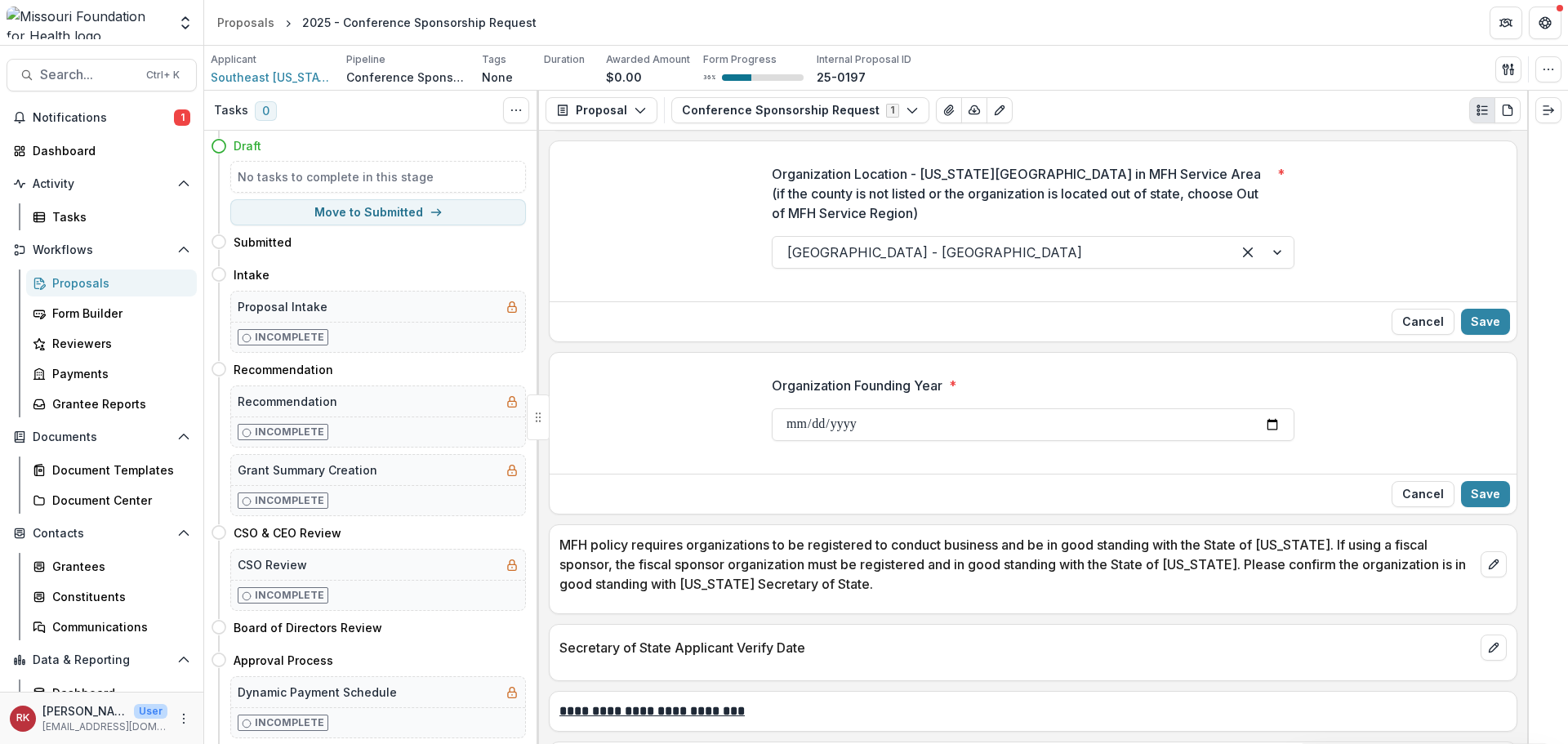
scroll to position [1961, 0]
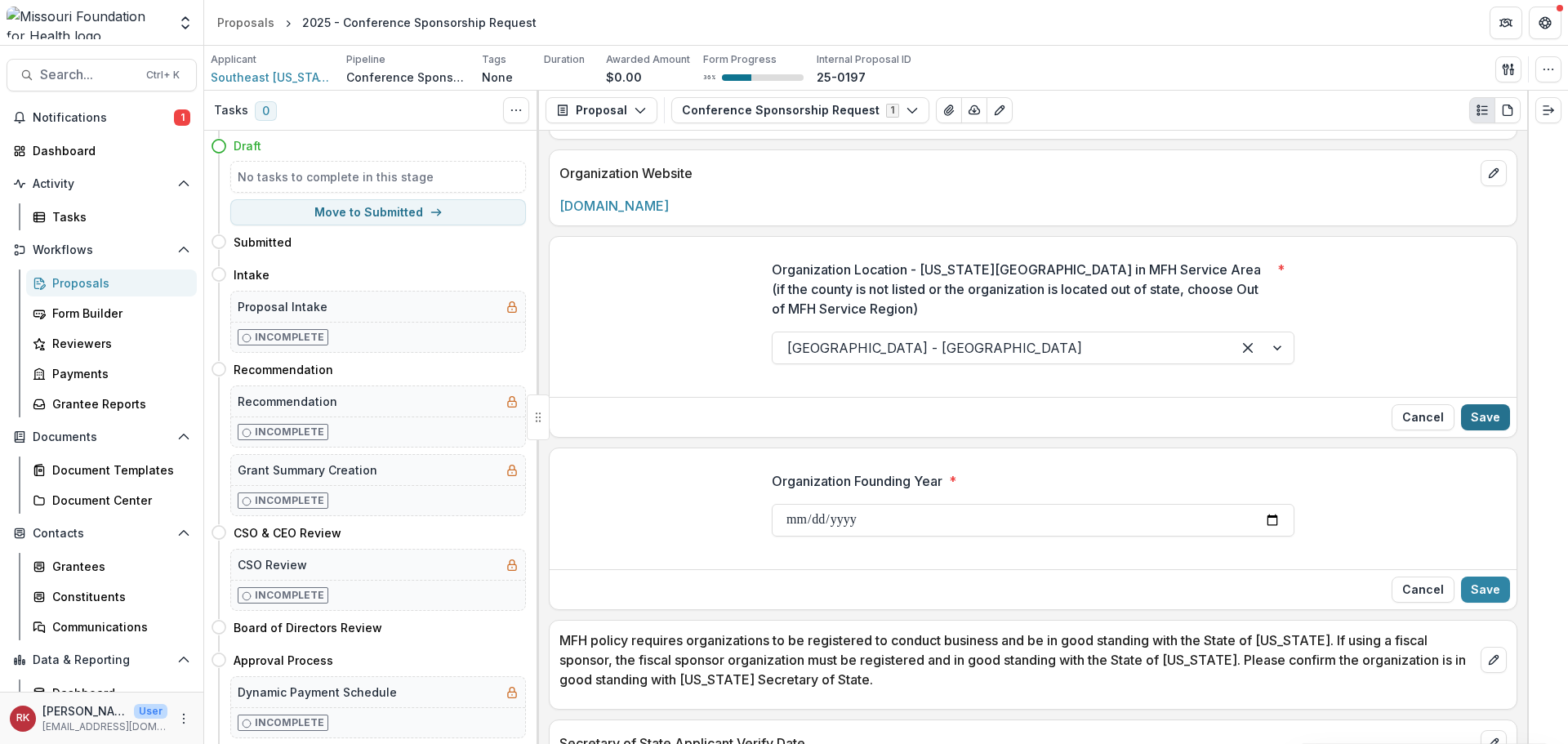
click at [1489, 420] on button "Save" at bounding box center [1486, 417] width 49 height 26
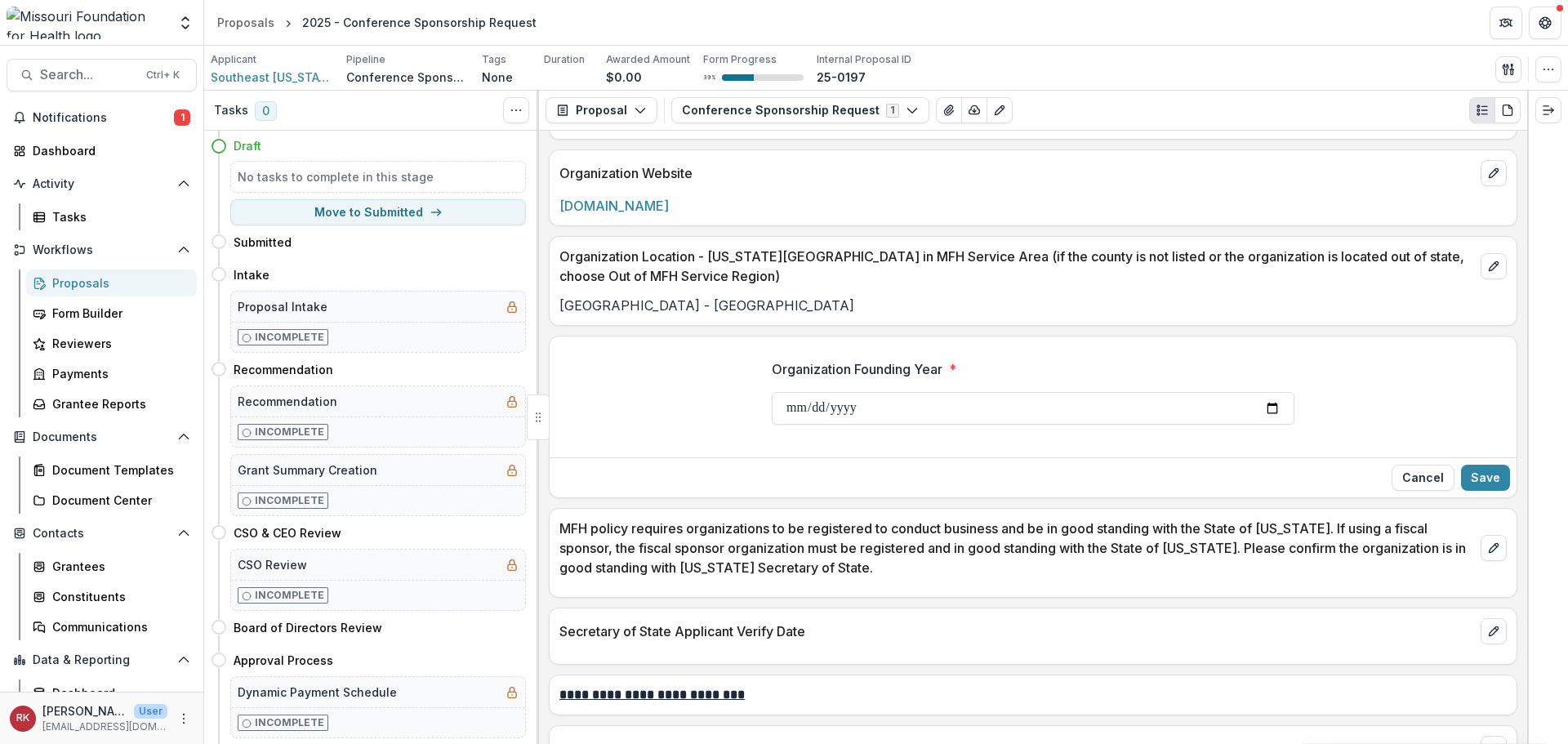
click at [1409, 476] on button "Cancel" at bounding box center [1423, 478] width 63 height 26
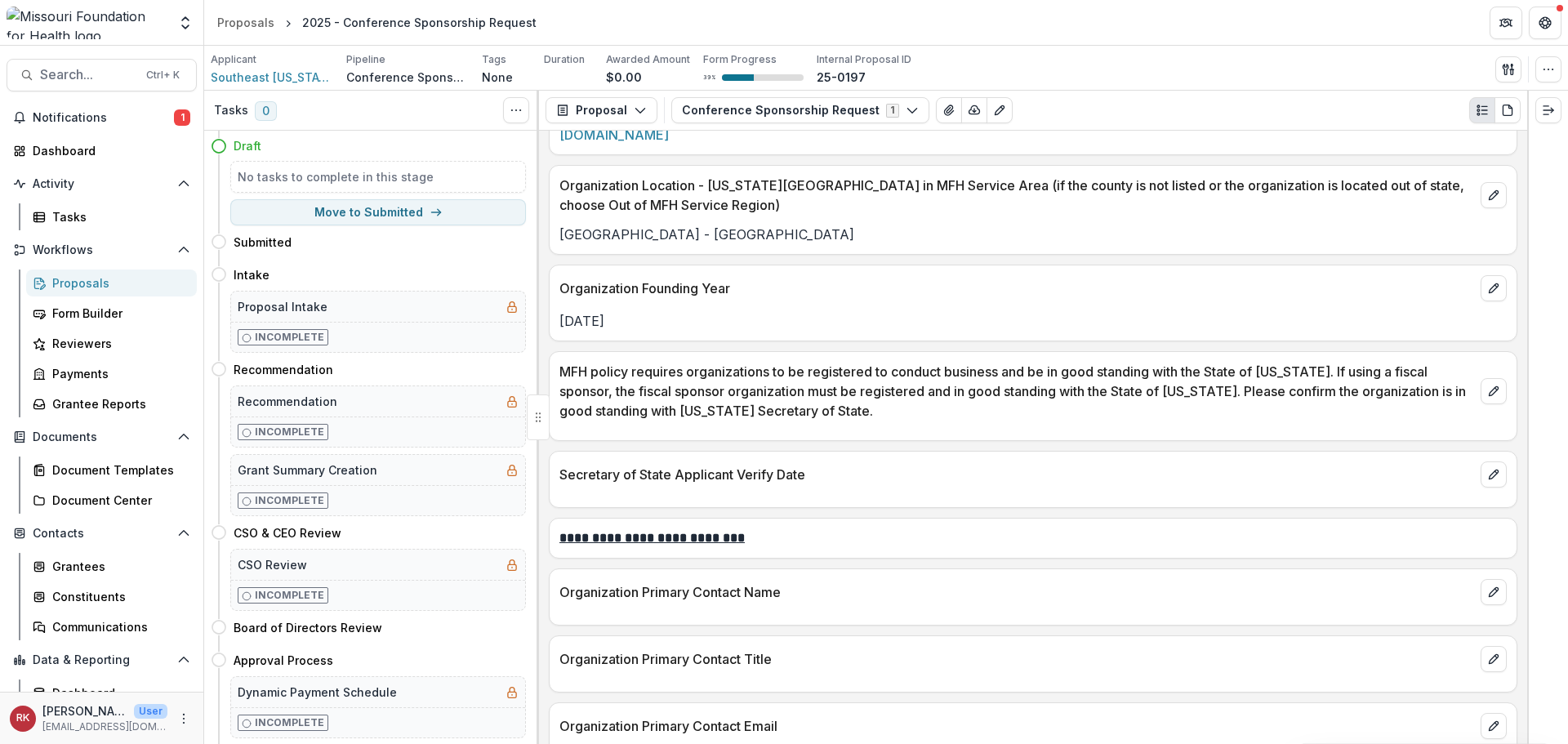
scroll to position [2043, 0]
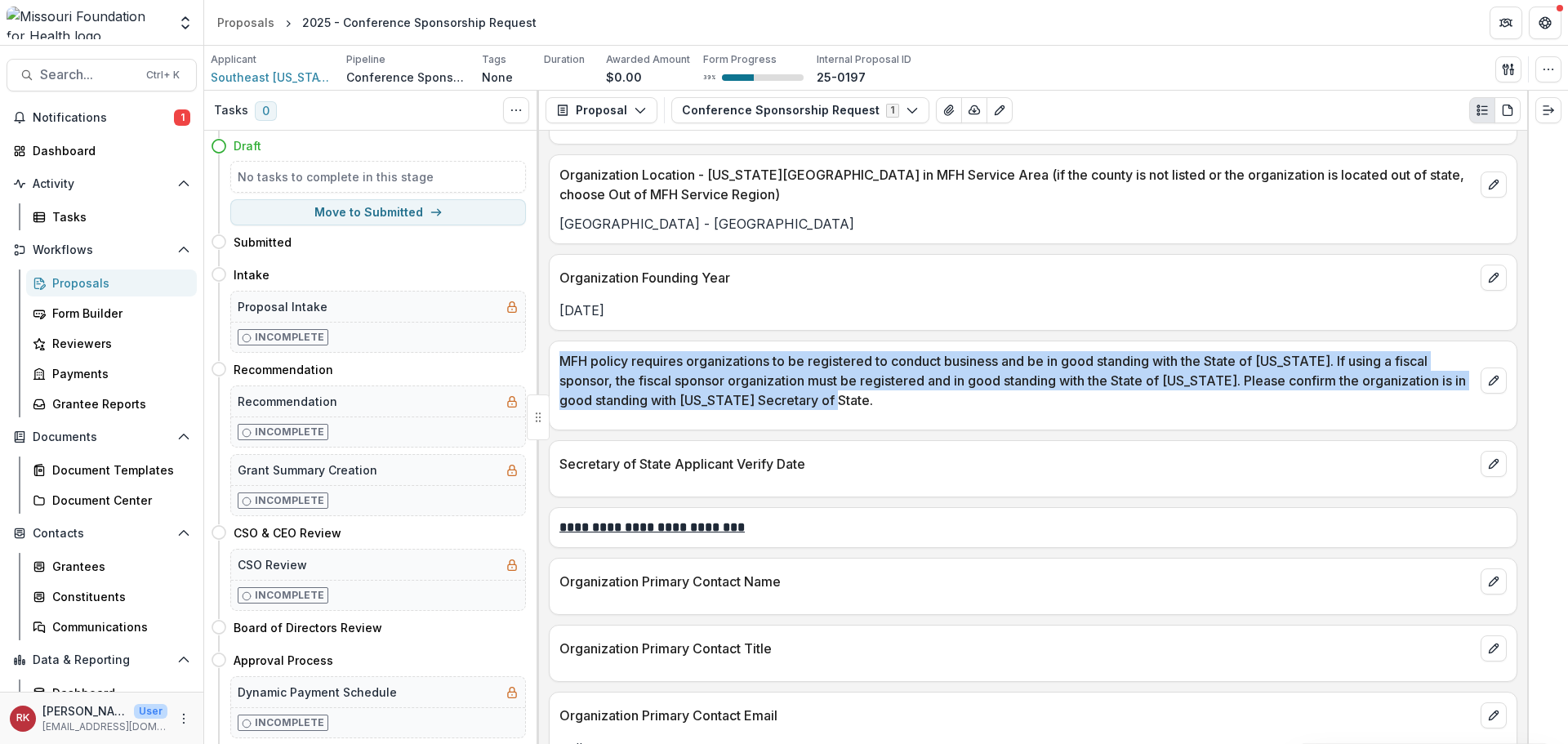
drag, startPoint x: 560, startPoint y: 356, endPoint x: 934, endPoint y: 410, distance: 377.9
click at [894, 407] on p "MFH policy requires organizations to be registered to conduct business and be i…" at bounding box center [1016, 381] width 915 height 59
click at [1491, 384] on icon "edit" at bounding box center [1494, 381] width 13 height 13
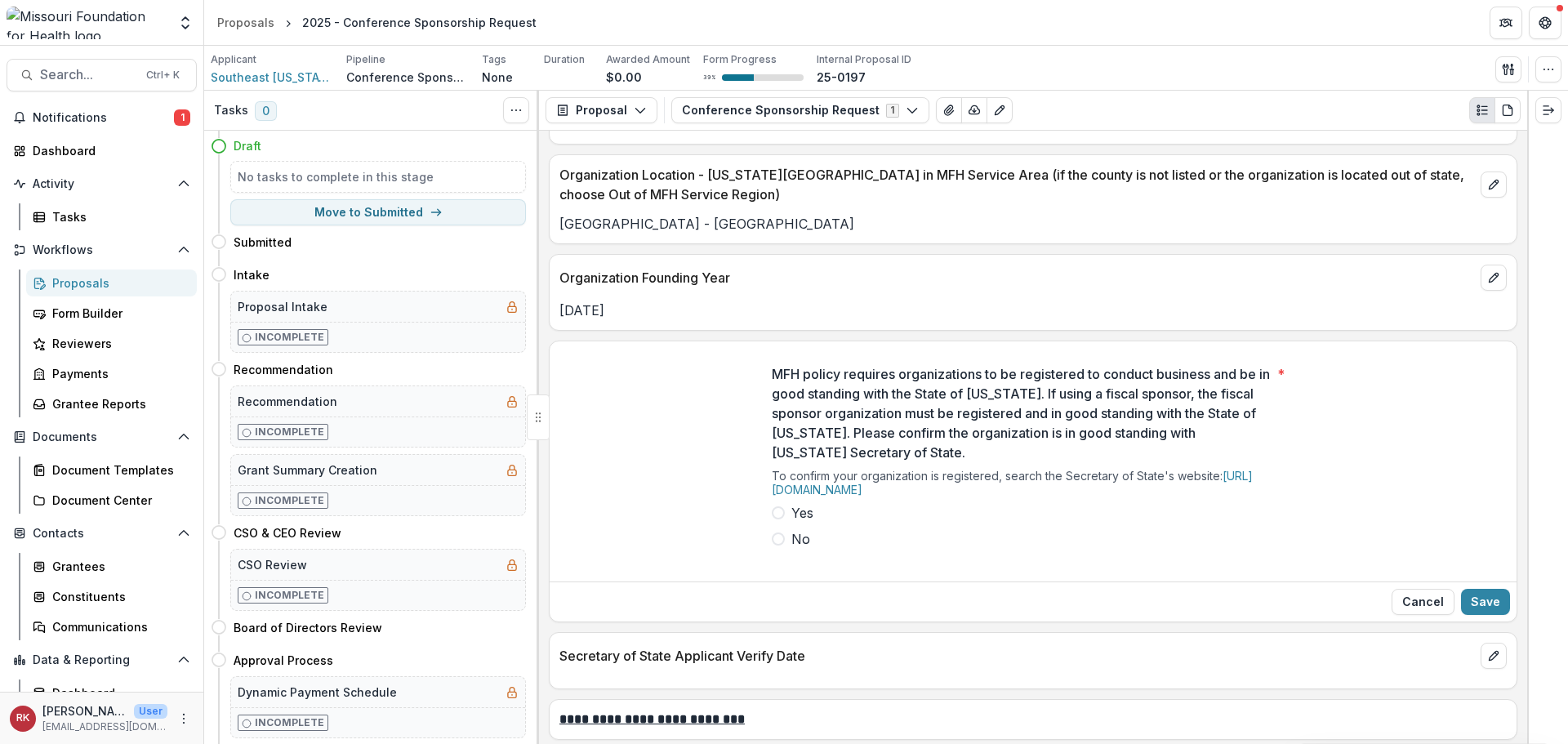
click at [774, 519] on span at bounding box center [778, 513] width 13 height 13
click at [1478, 602] on button "Save" at bounding box center [1486, 601] width 49 height 26
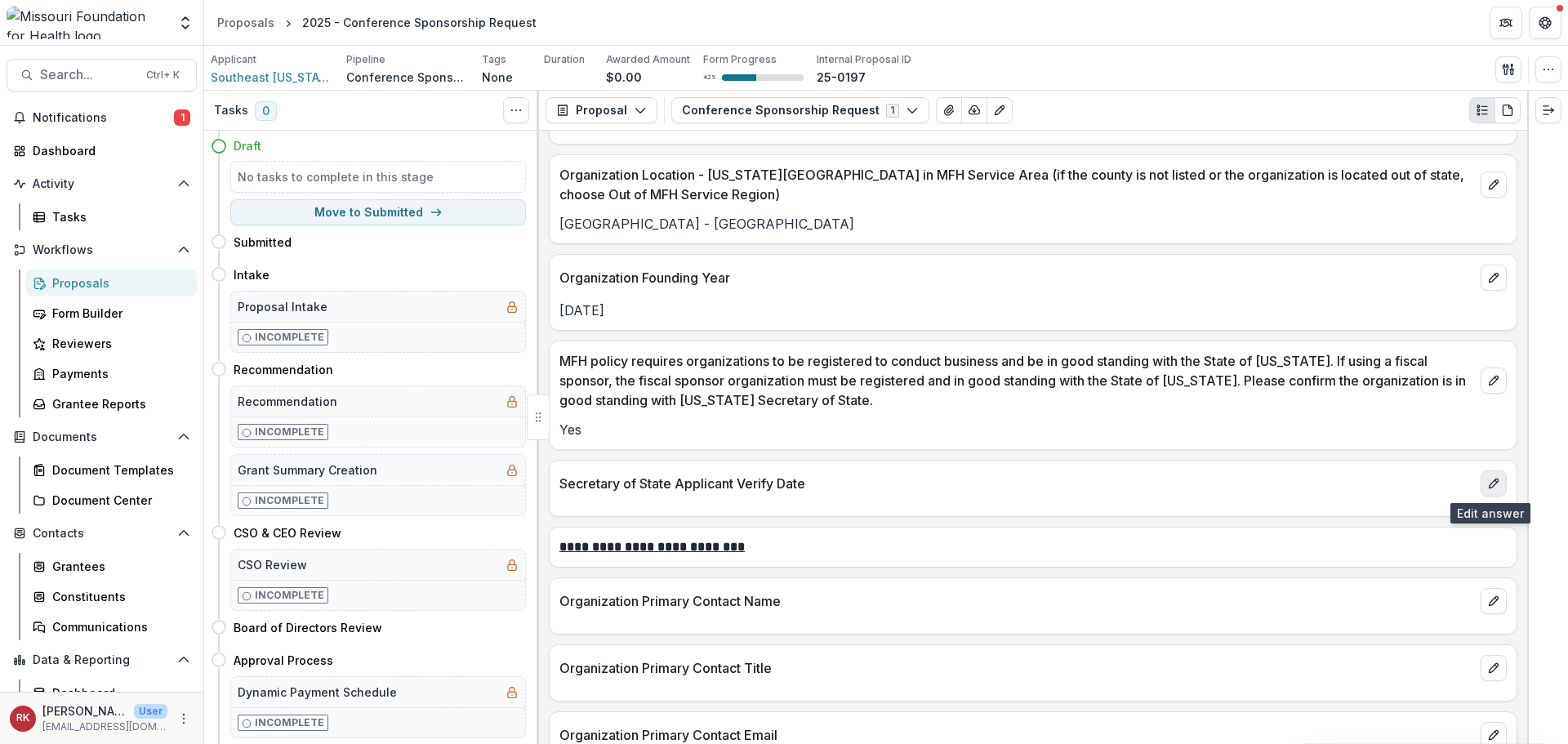
click at [1482, 485] on button "edit" at bounding box center [1494, 483] width 26 height 26
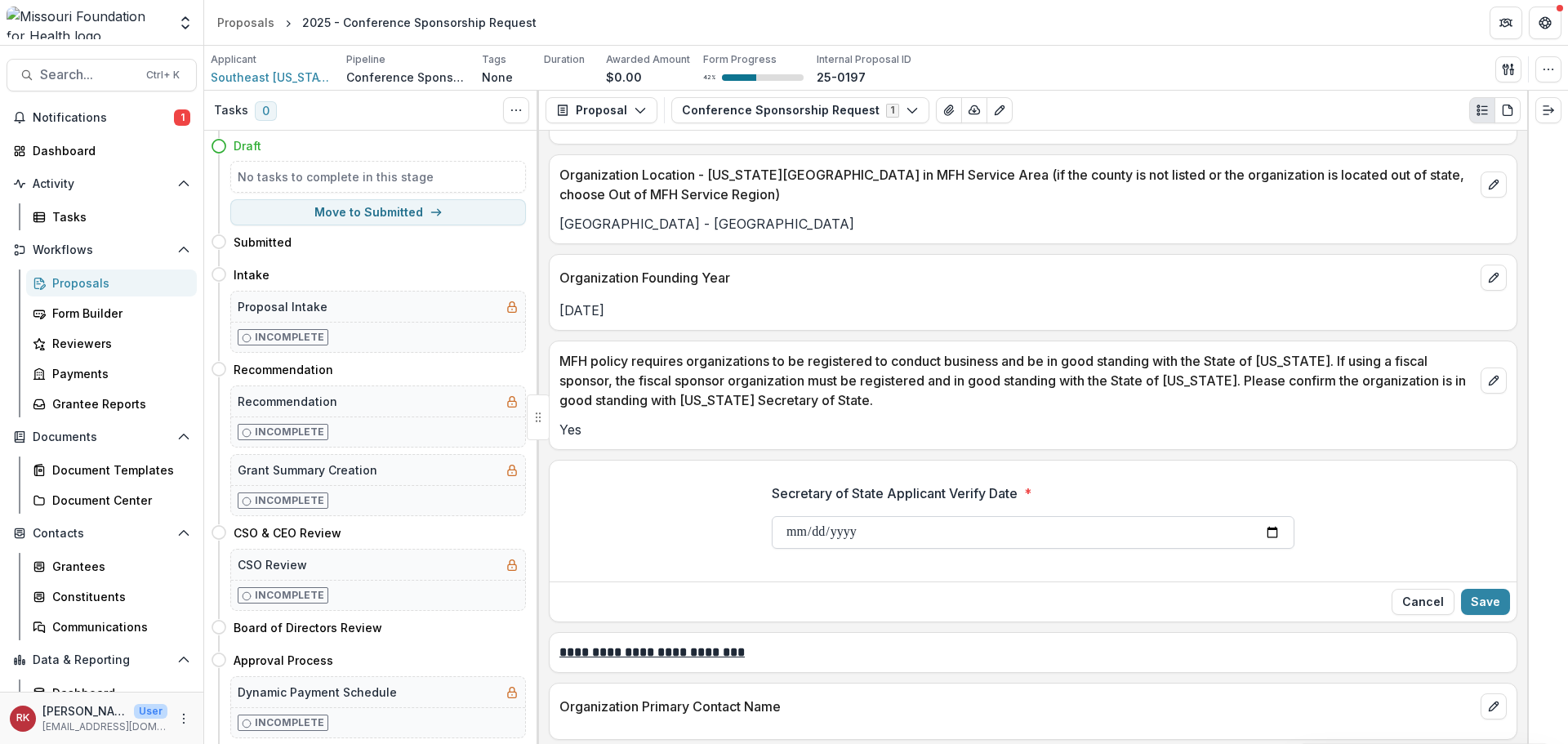
click at [799, 537] on input "Secretary of State Applicant Verify Date *" at bounding box center [1032, 532] width 522 height 32
type input "**********"
click at [791, 535] on input "**********" at bounding box center [1032, 532] width 522 height 32
type input "**********"
click at [1486, 596] on button "Save" at bounding box center [1486, 601] width 49 height 26
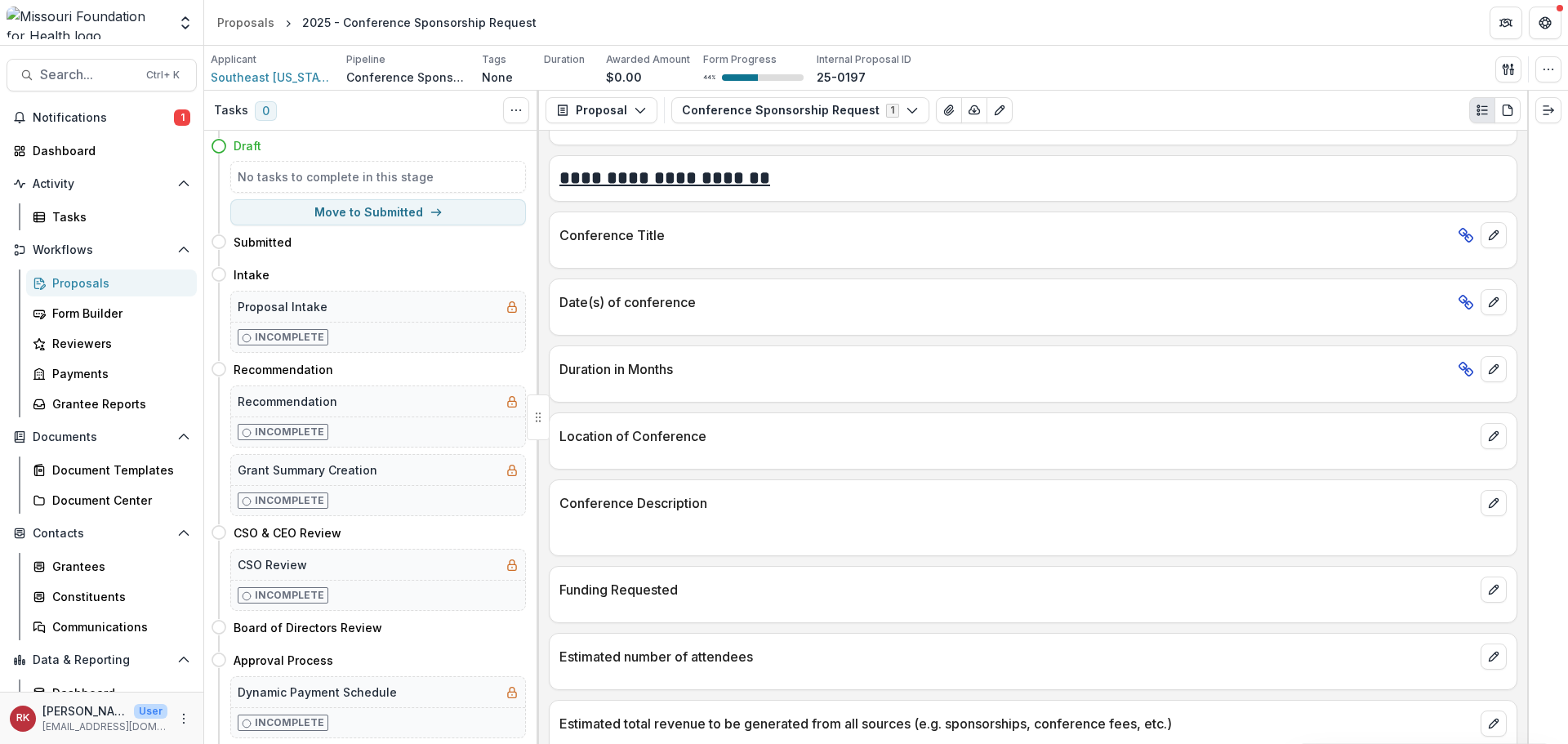
scroll to position [3498, 0]
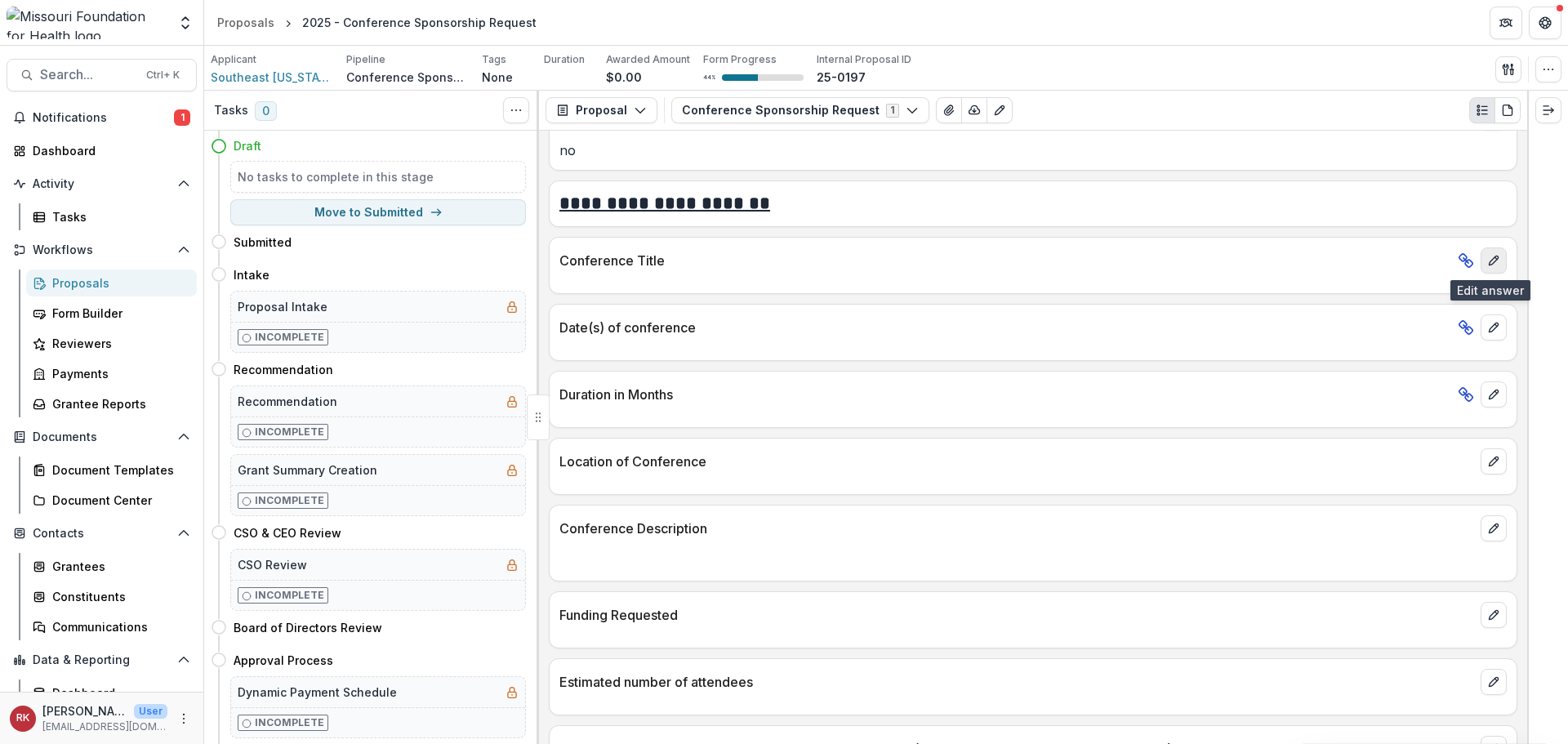
click at [1489, 261] on icon "edit" at bounding box center [1494, 260] width 9 height 9
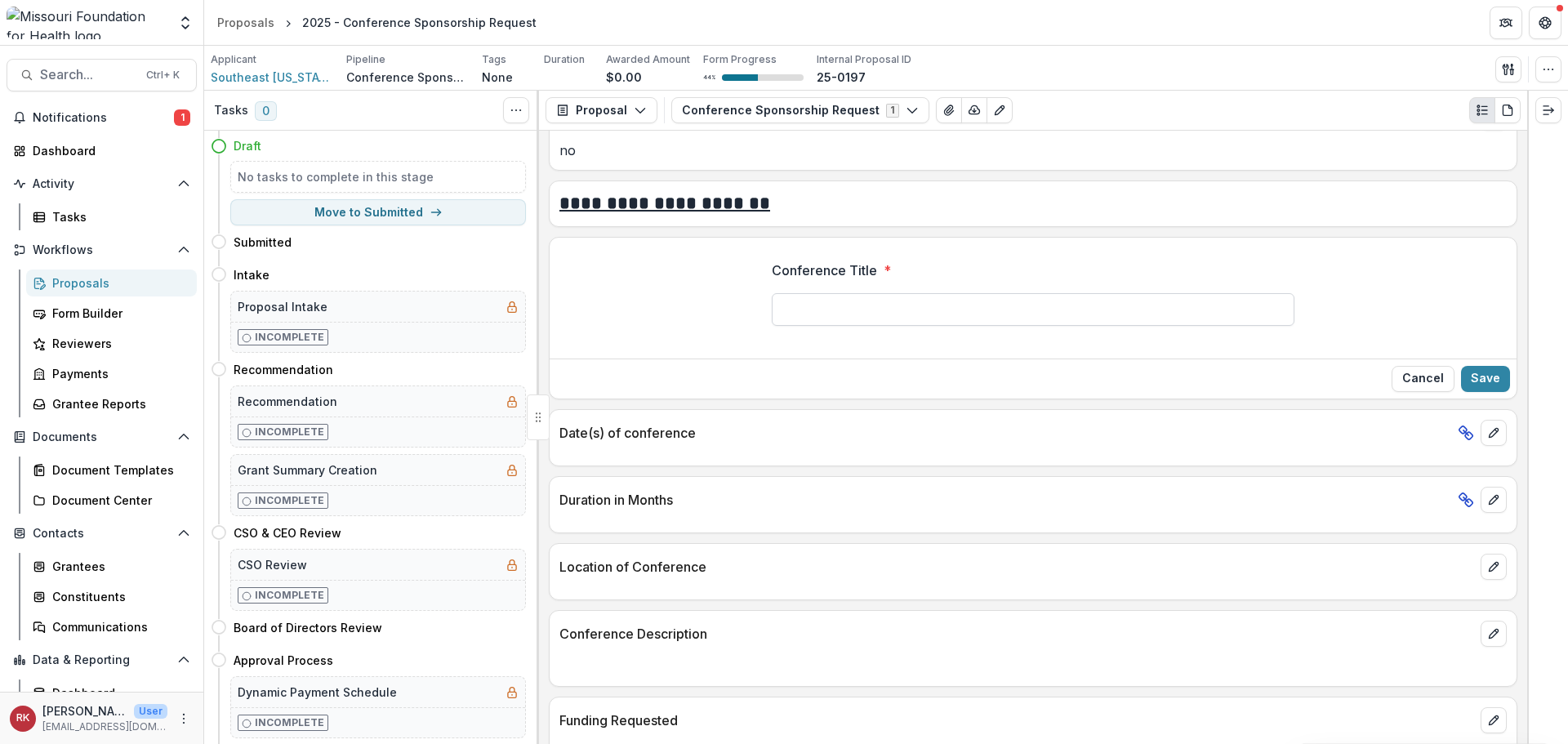
click at [815, 309] on input "Conference Title *" at bounding box center [1032, 309] width 522 height 32
paste input "**********"
type input "**********"
click at [1471, 381] on button "Save" at bounding box center [1486, 378] width 49 height 26
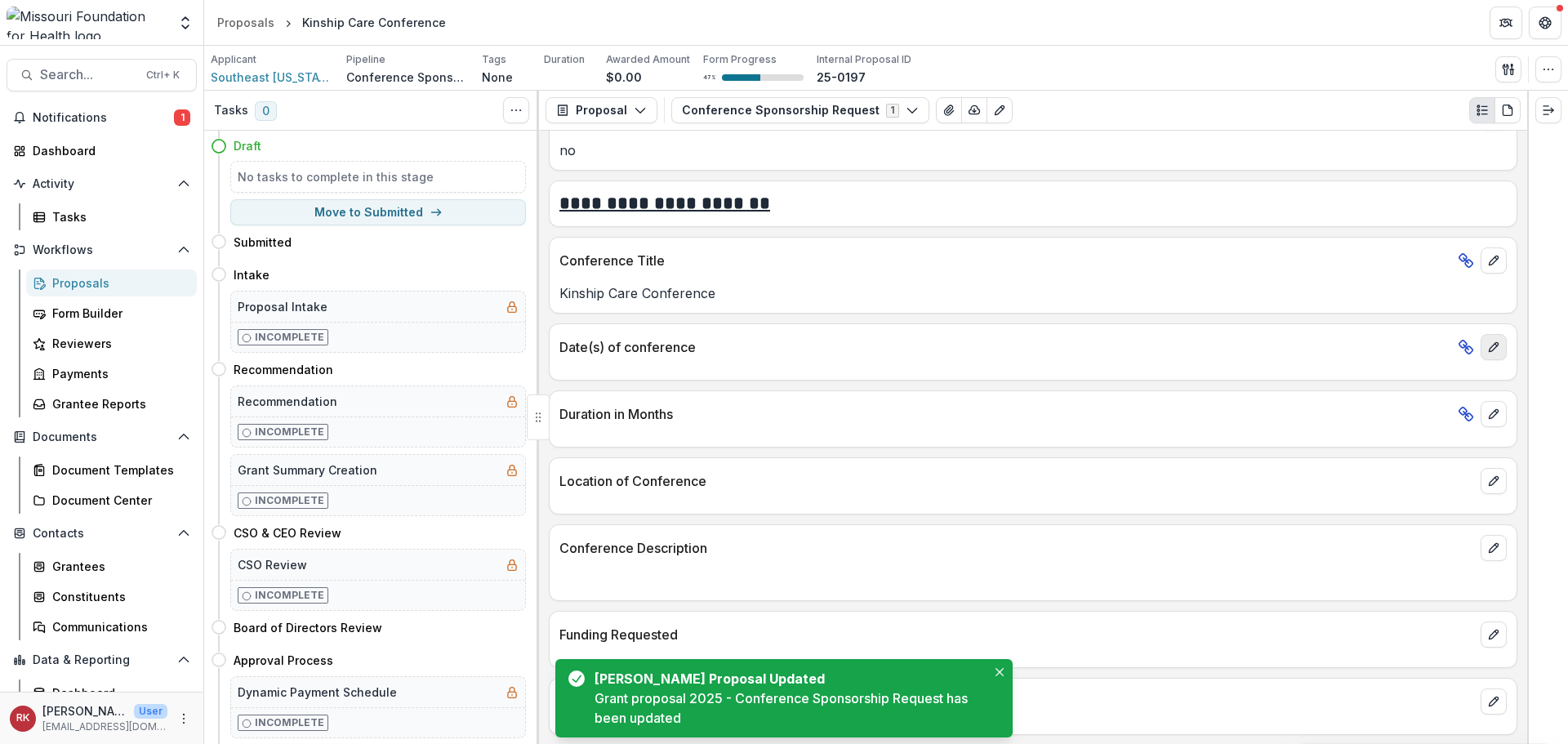
click at [1487, 350] on icon "edit" at bounding box center [1494, 347] width 13 height 13
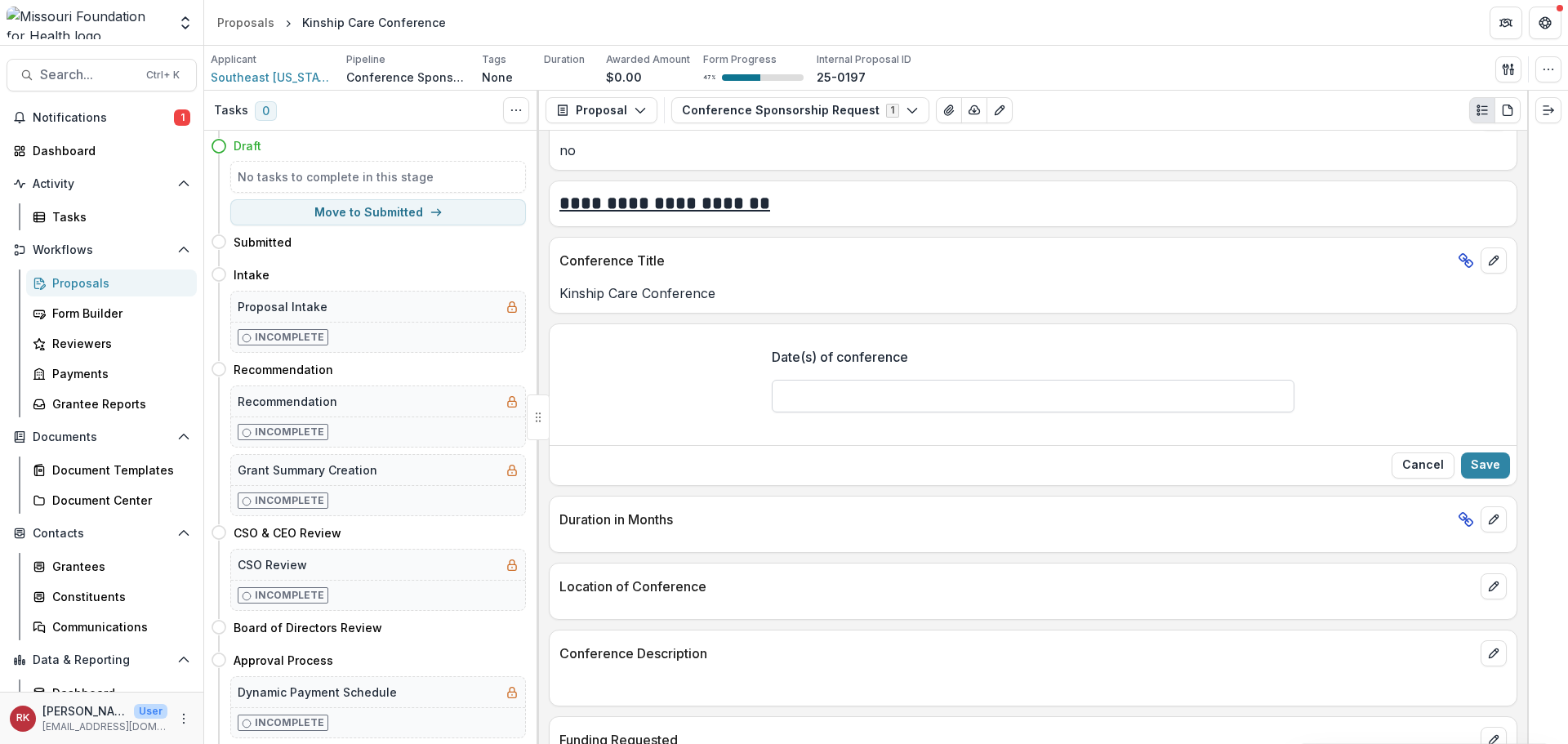
click at [922, 405] on input "Date(s) of conference" at bounding box center [1032, 396] width 522 height 32
click at [935, 402] on input "Date(s) of conference" at bounding box center [1032, 396] width 522 height 32
type input "**********"
click at [1474, 467] on button "Save" at bounding box center [1486, 465] width 49 height 26
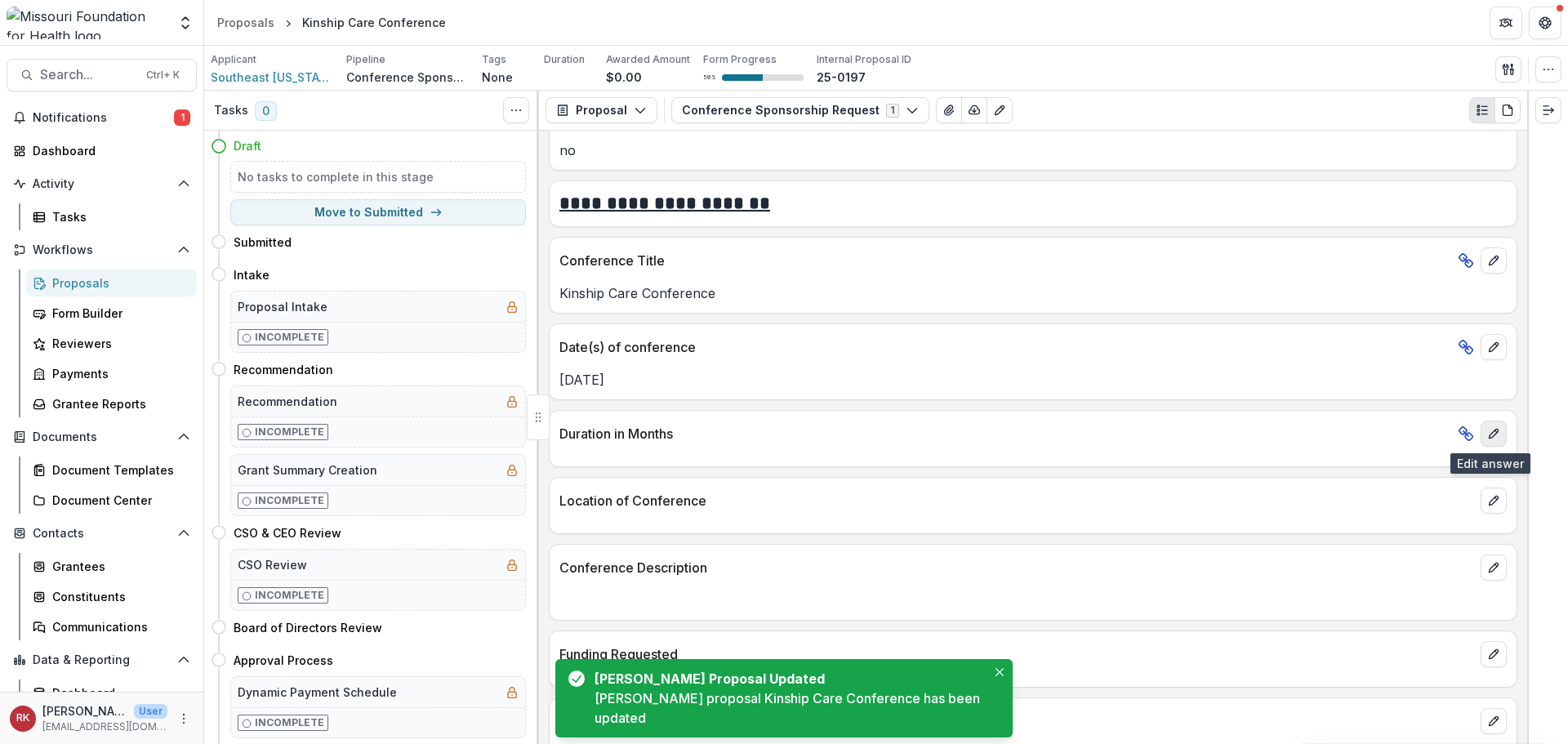
click at [1495, 429] on icon "edit" at bounding box center [1494, 434] width 13 height 13
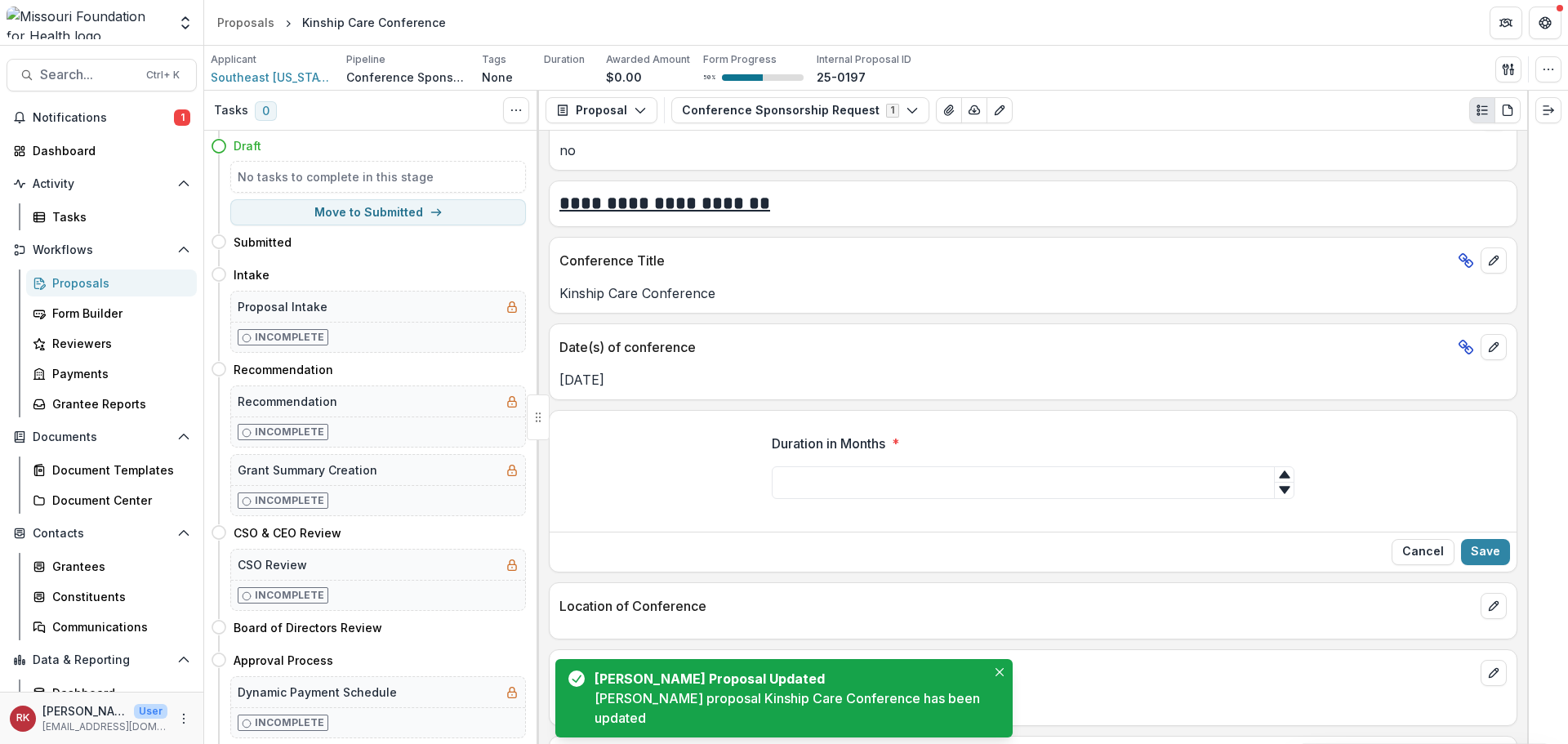
type input "*"
click at [1279, 480] on icon at bounding box center [1285, 474] width 13 height 13
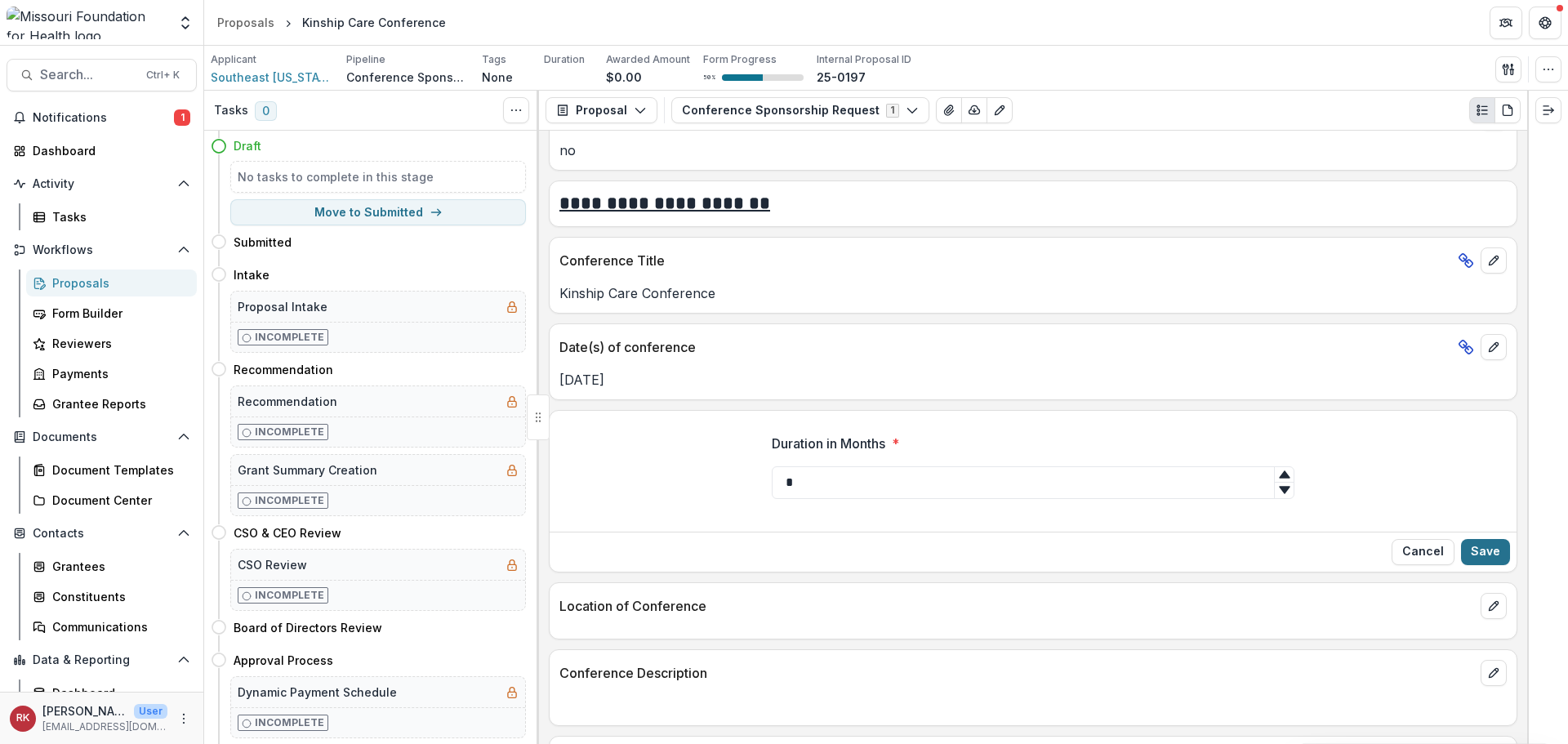
click at [1482, 544] on button "Save" at bounding box center [1486, 552] width 49 height 26
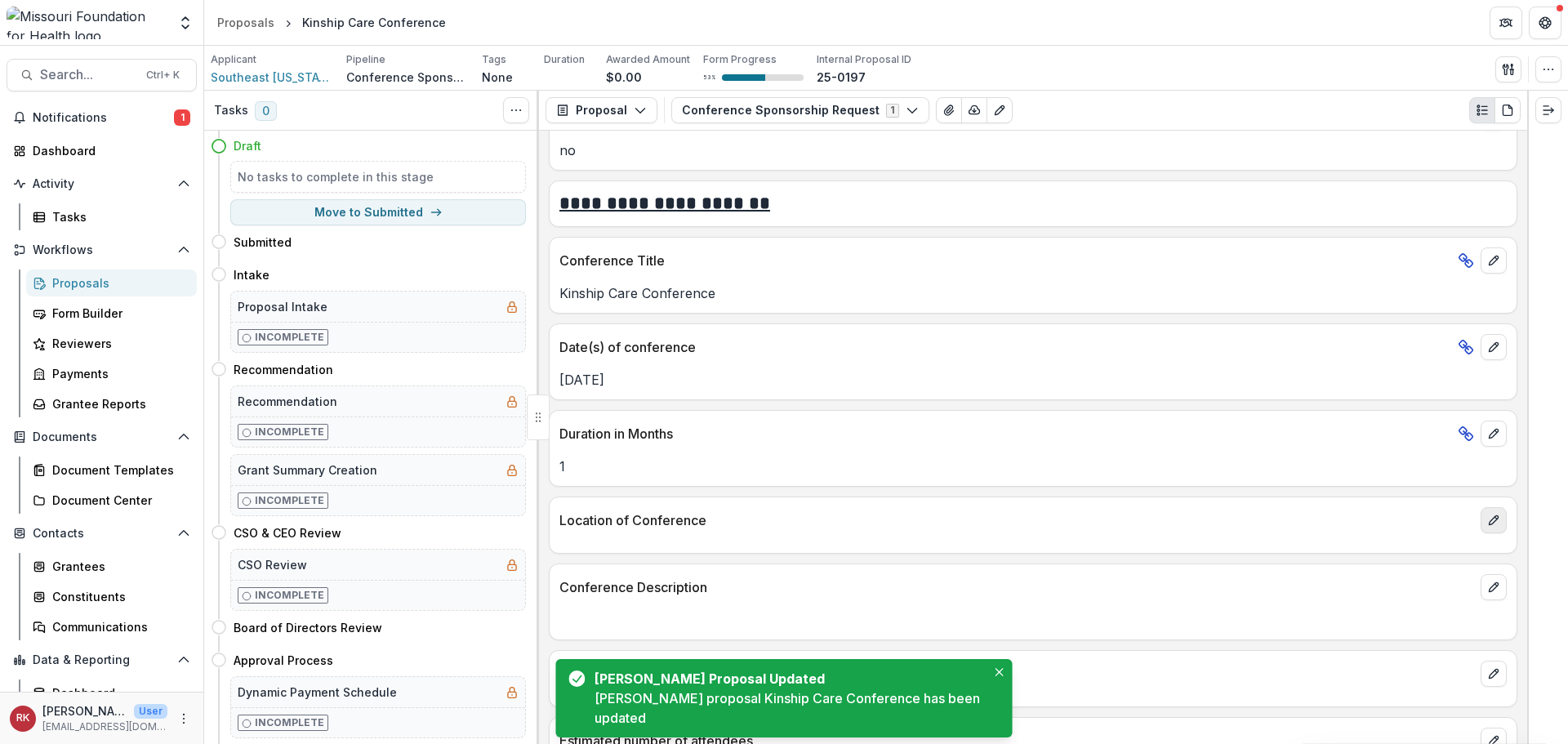
click at [1492, 527] on button "edit" at bounding box center [1494, 520] width 26 height 26
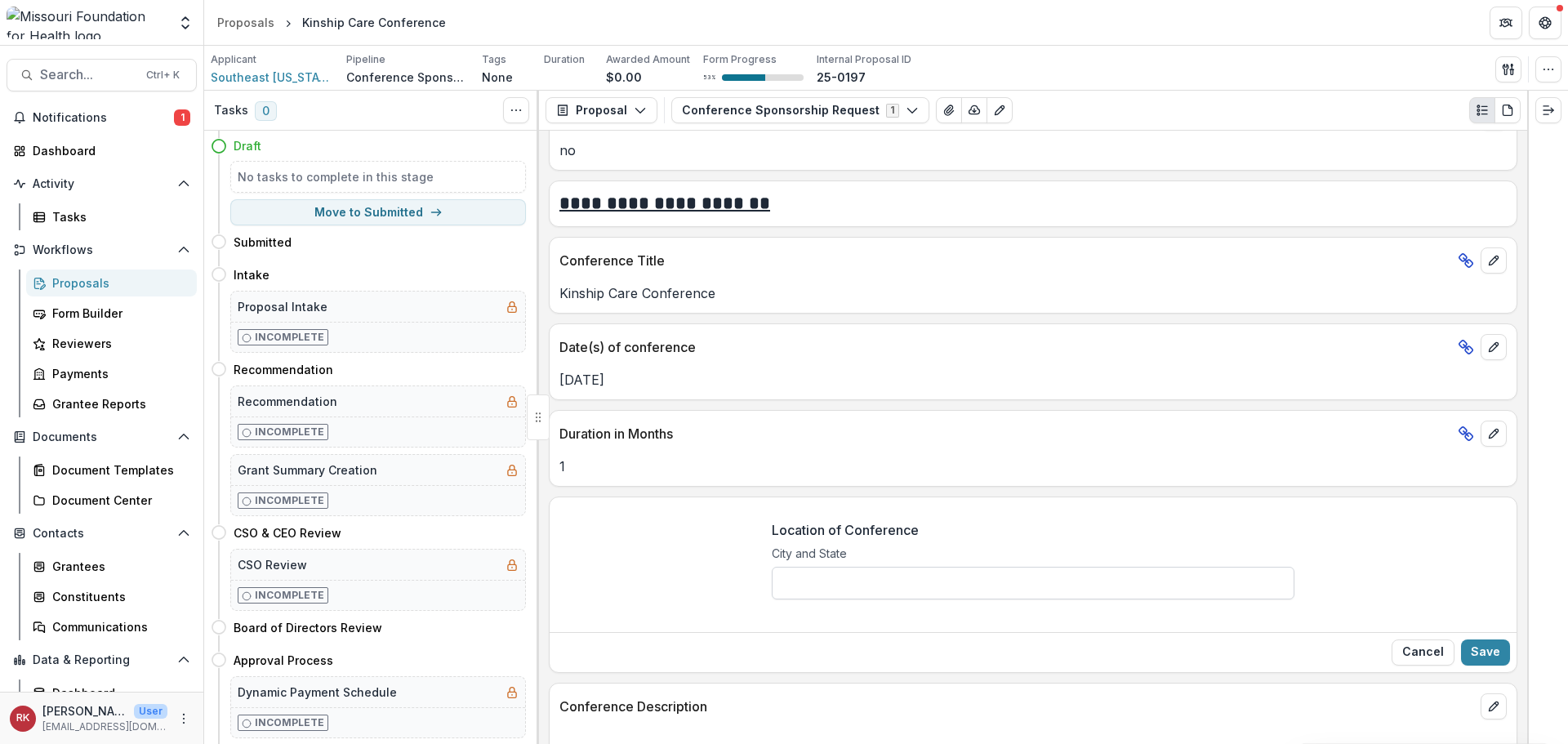
click at [788, 578] on input "Location of Conference" at bounding box center [1032, 584] width 522 height 32
type input "**********"
click at [1474, 651] on button "Save" at bounding box center [1486, 653] width 49 height 26
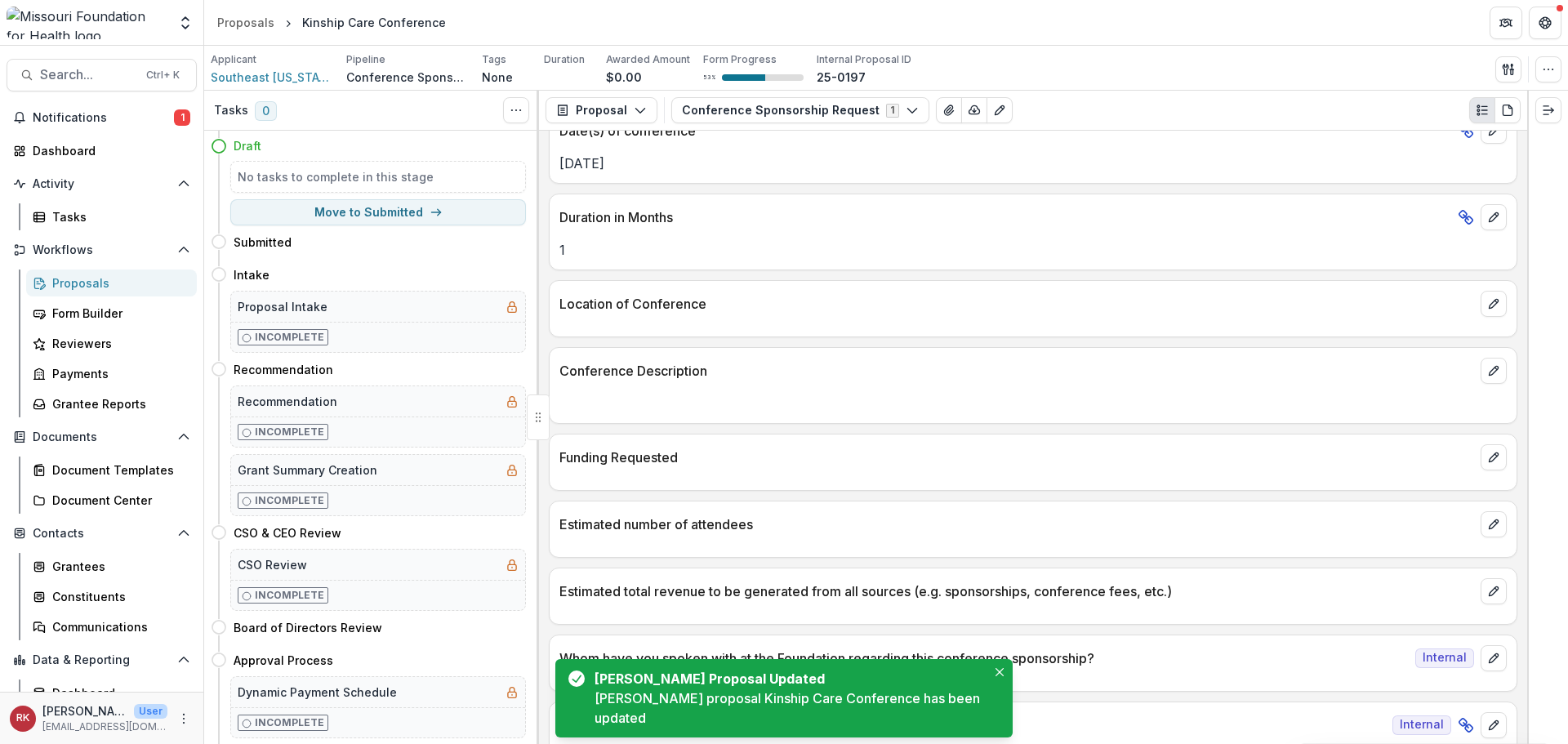
scroll to position [3742, 0]
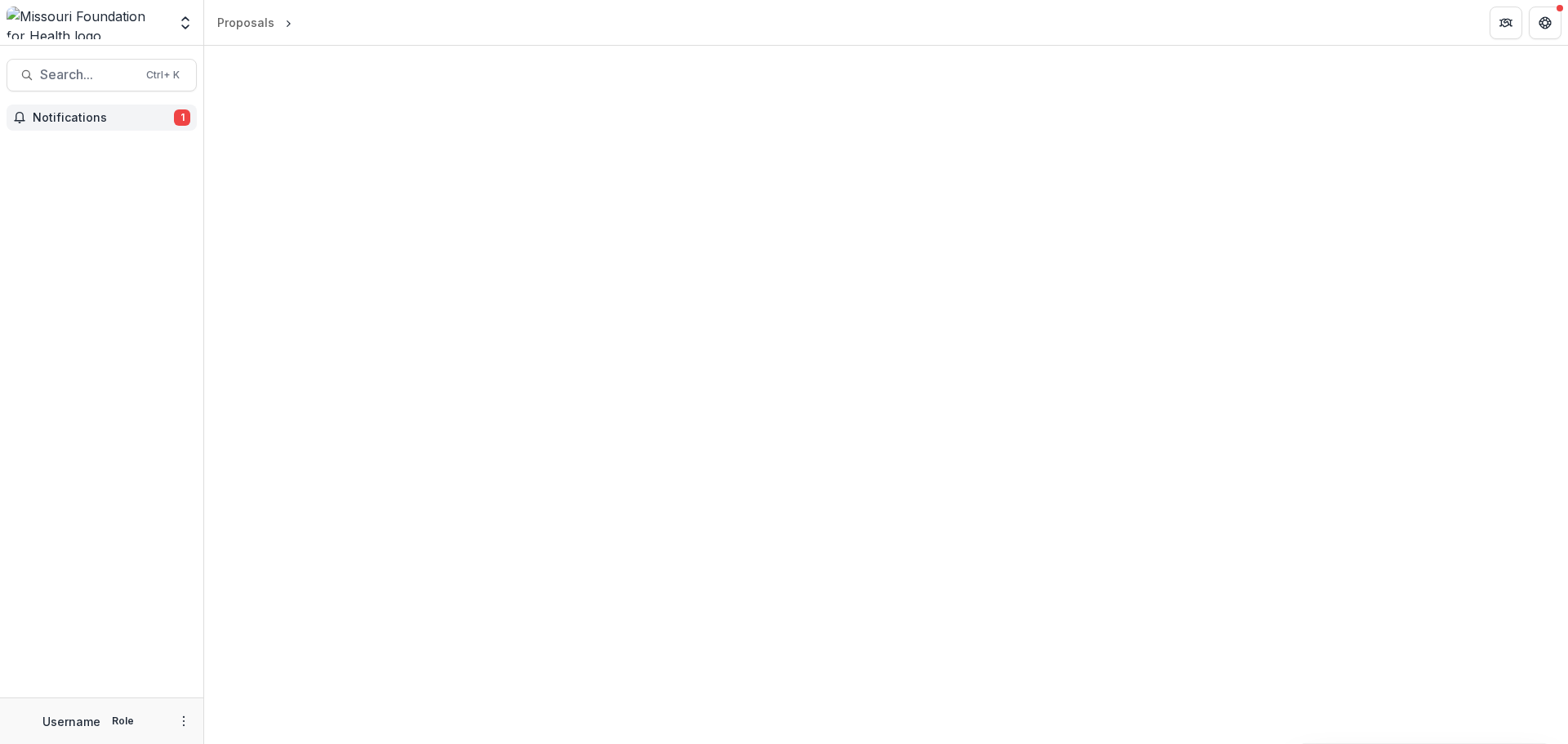
click at [99, 125] on span "Notifications" at bounding box center [103, 117] width 142 height 13
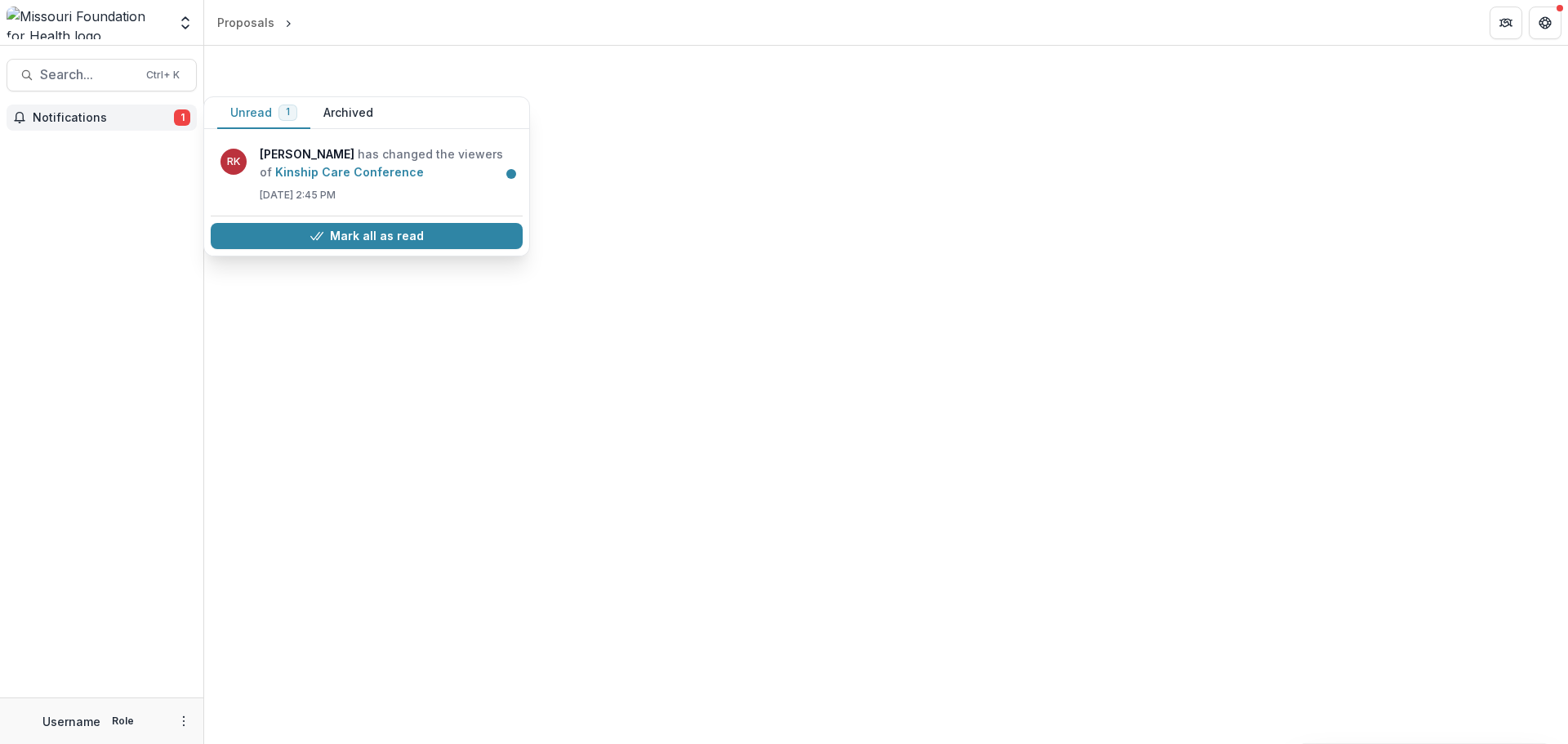
click at [122, 121] on span "Notifications" at bounding box center [103, 117] width 142 height 13
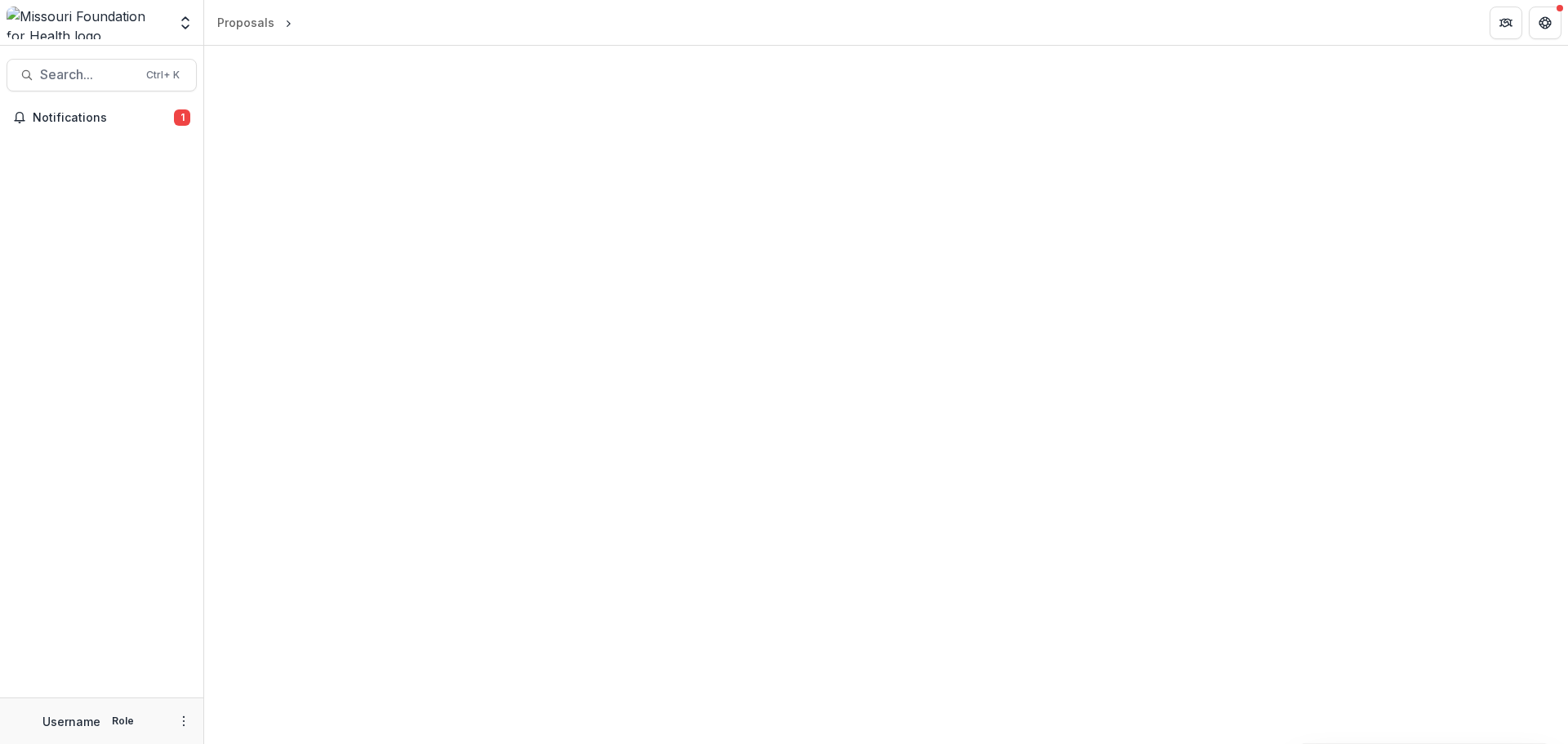
click at [78, 16] on img at bounding box center [87, 22] width 161 height 32
click at [94, 21] on img at bounding box center [87, 22] width 161 height 32
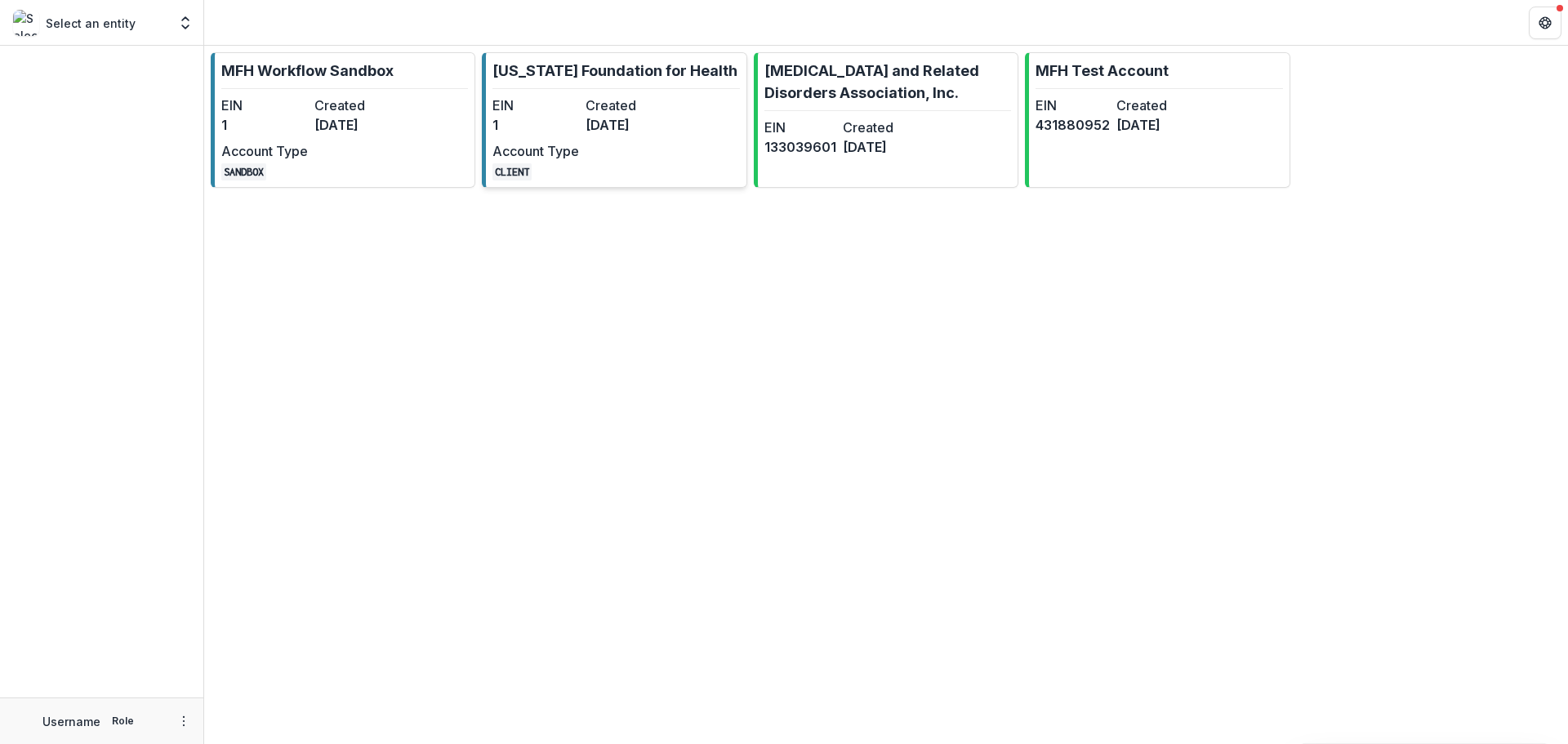
click at [642, 122] on dd "[DATE]" at bounding box center [629, 125] width 87 height 20
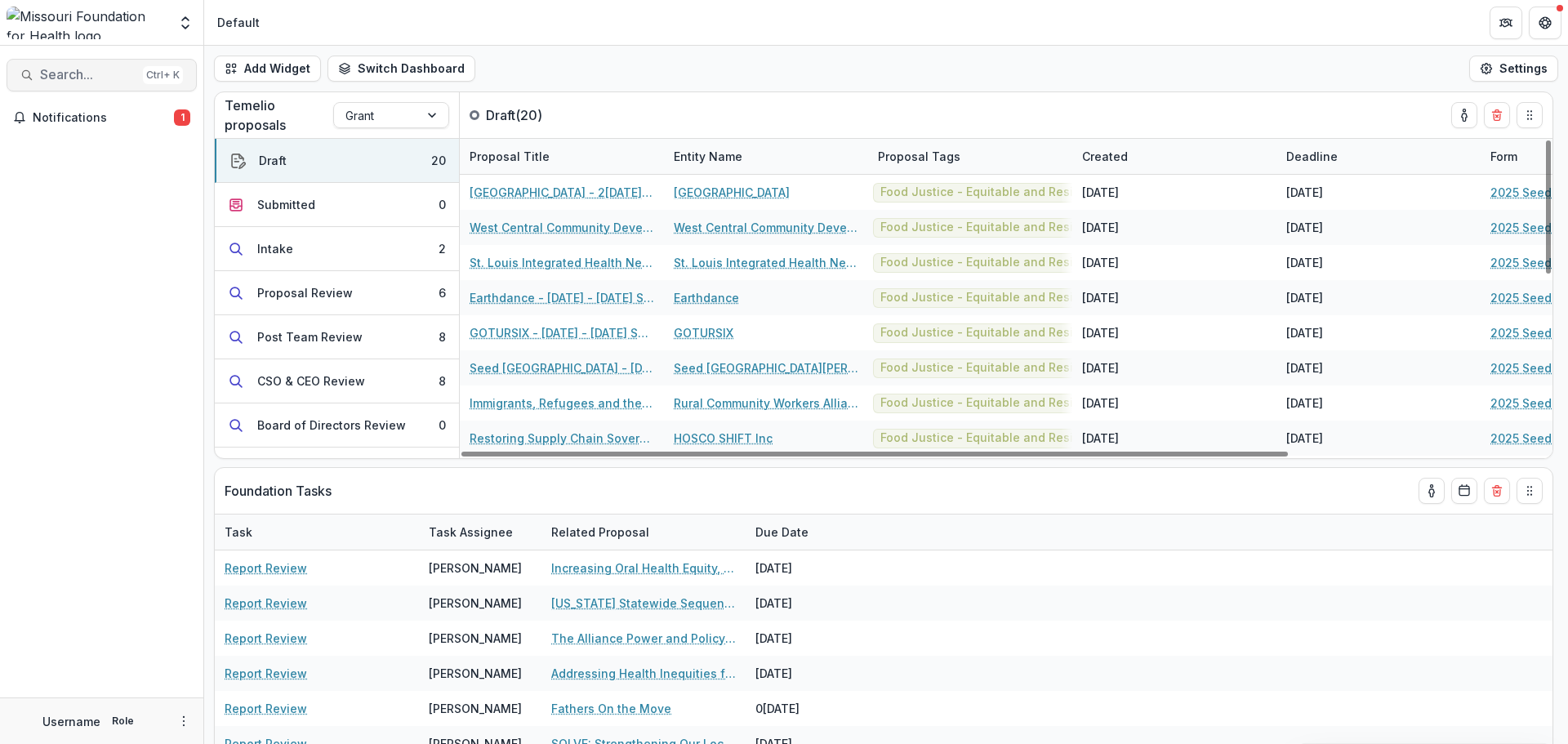
click at [110, 81] on span "Search..." at bounding box center [89, 74] width 97 height 15
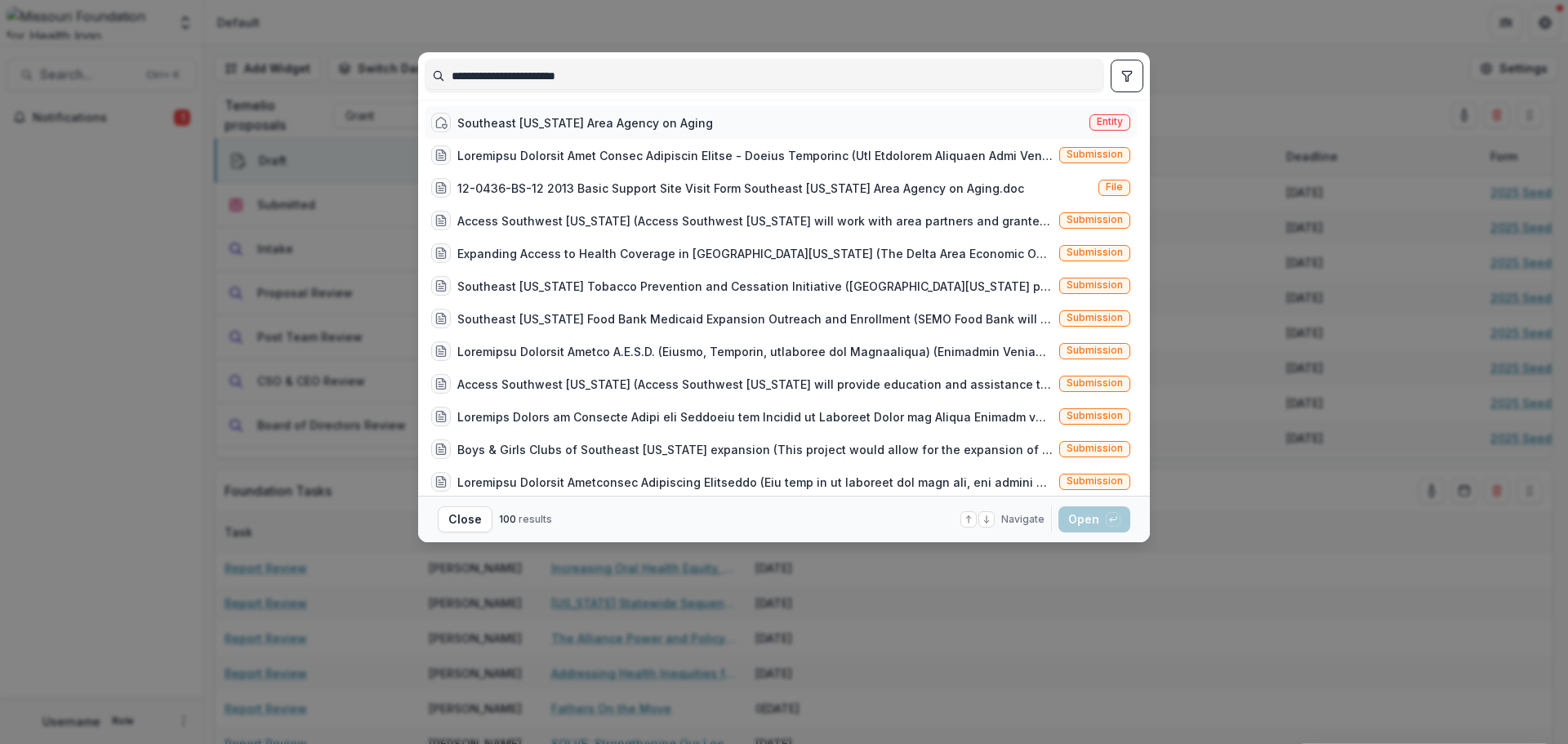
type input "**********"
click at [600, 125] on div "Southeast [US_STATE] Area Agency on Aging" at bounding box center [584, 123] width 255 height 17
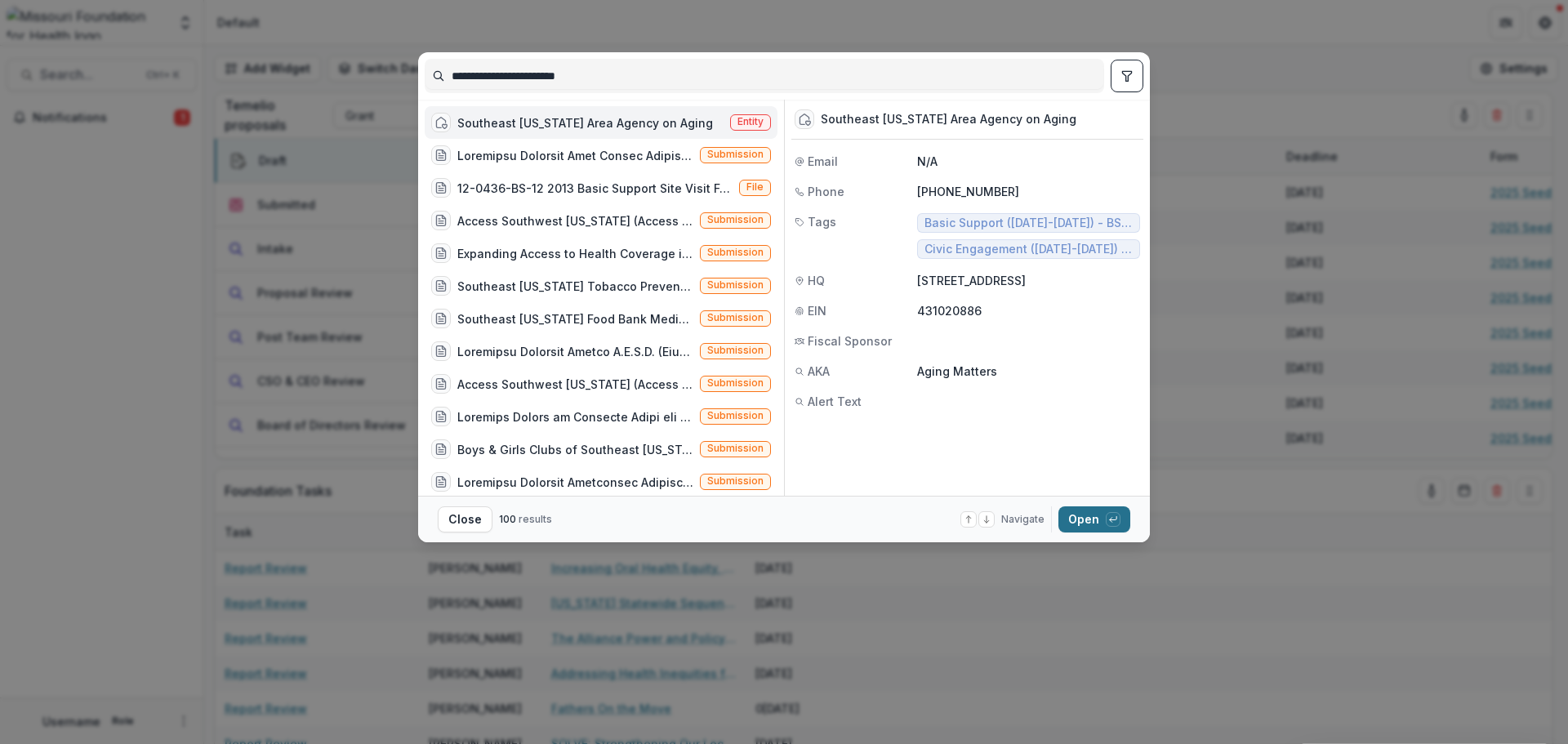
click at [1079, 515] on button "Open with enter key" at bounding box center [1094, 519] width 72 height 26
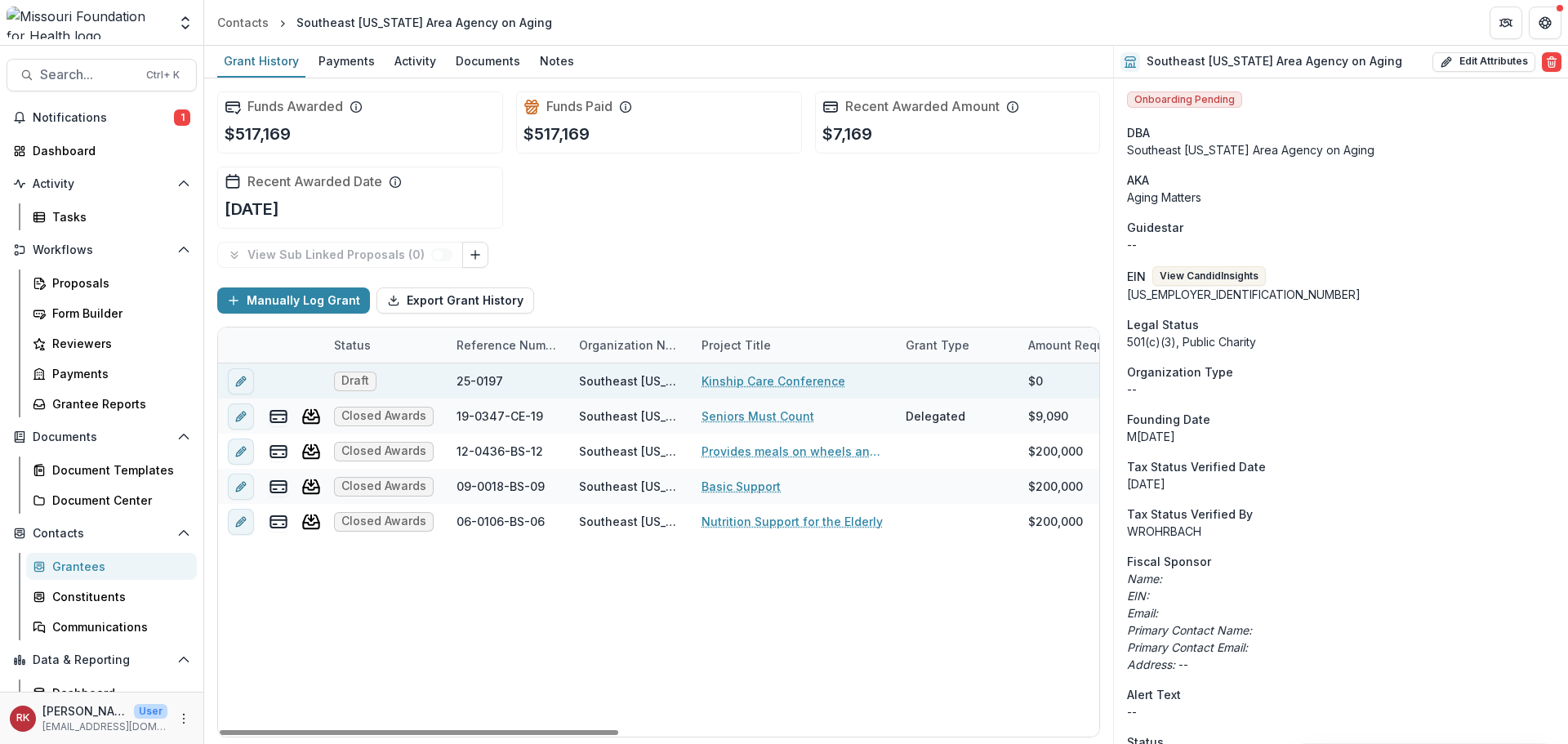
click at [715, 386] on link "Kinship Care Conference" at bounding box center [773, 381] width 143 height 17
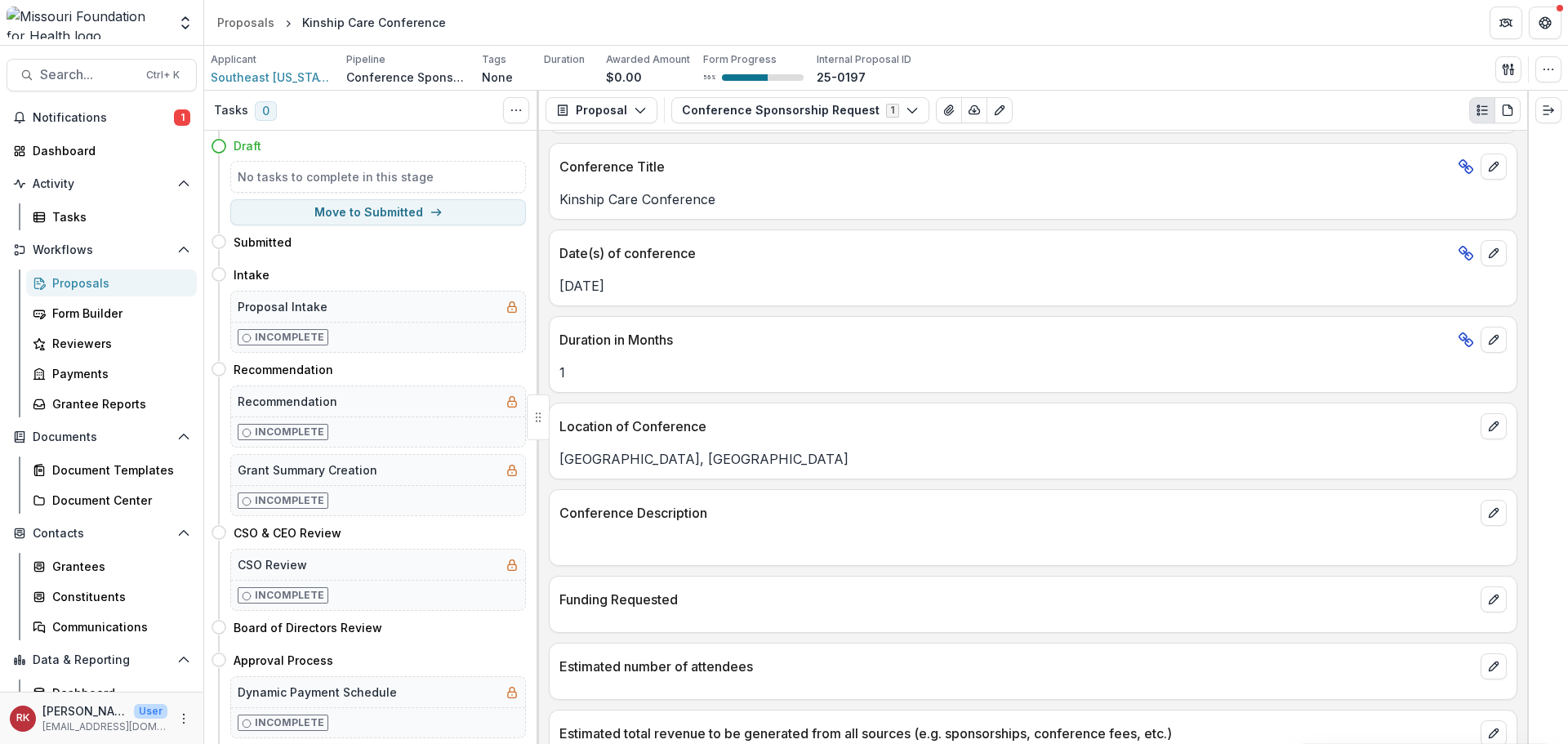
scroll to position [3595, 0]
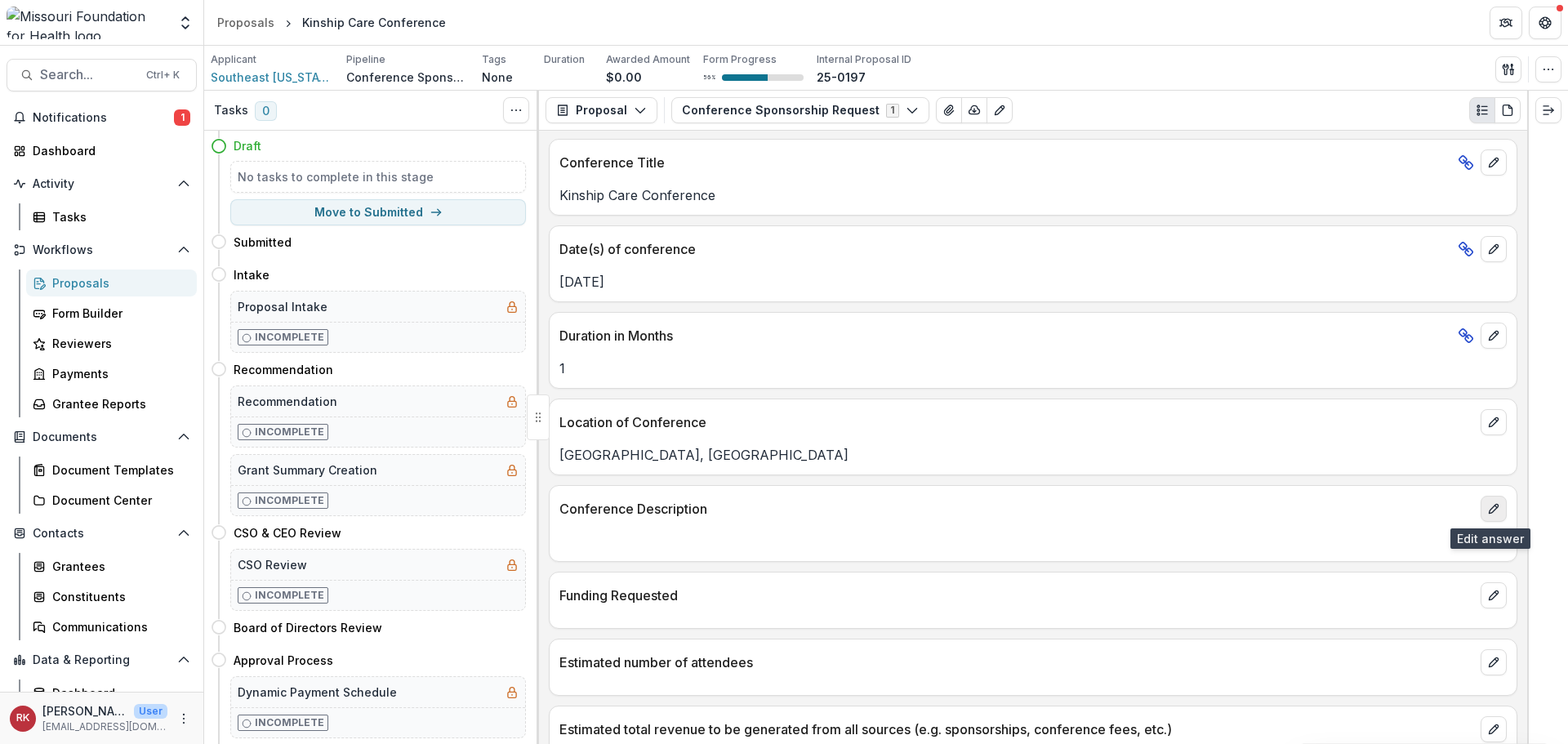
click at [1487, 514] on icon "edit" at bounding box center [1494, 509] width 13 height 13
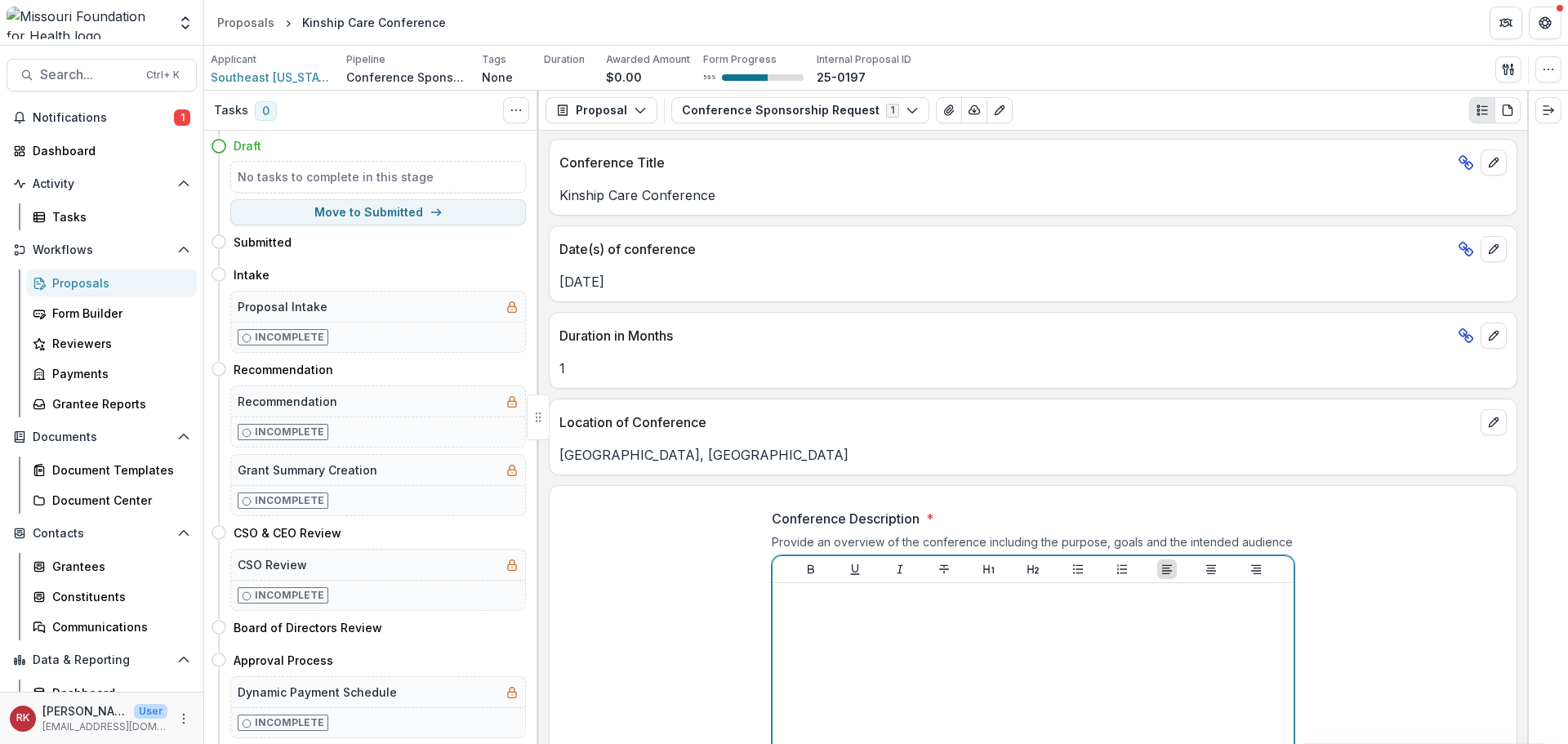
click at [925, 610] on div at bounding box center [1033, 712] width 508 height 245
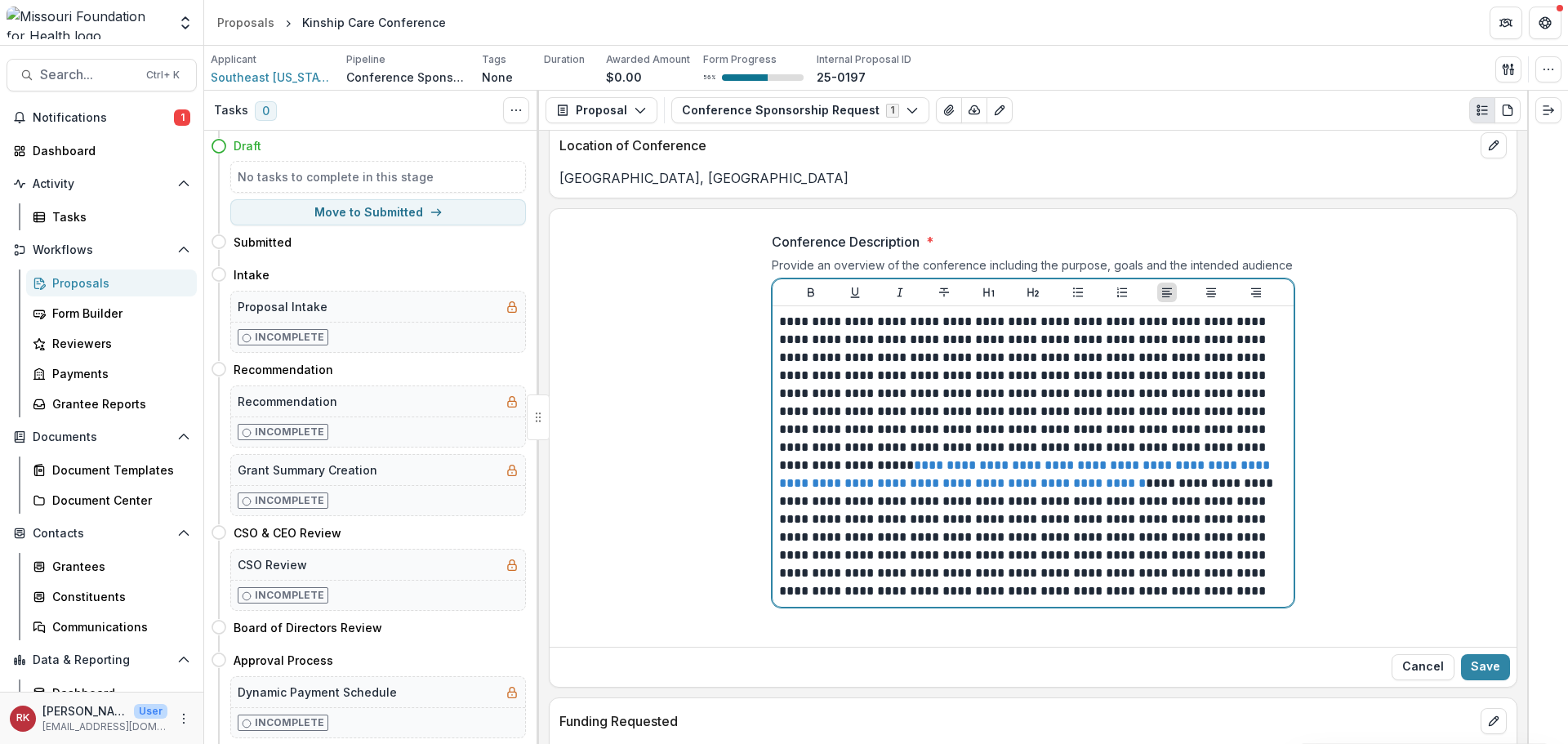
scroll to position [3896, 0]
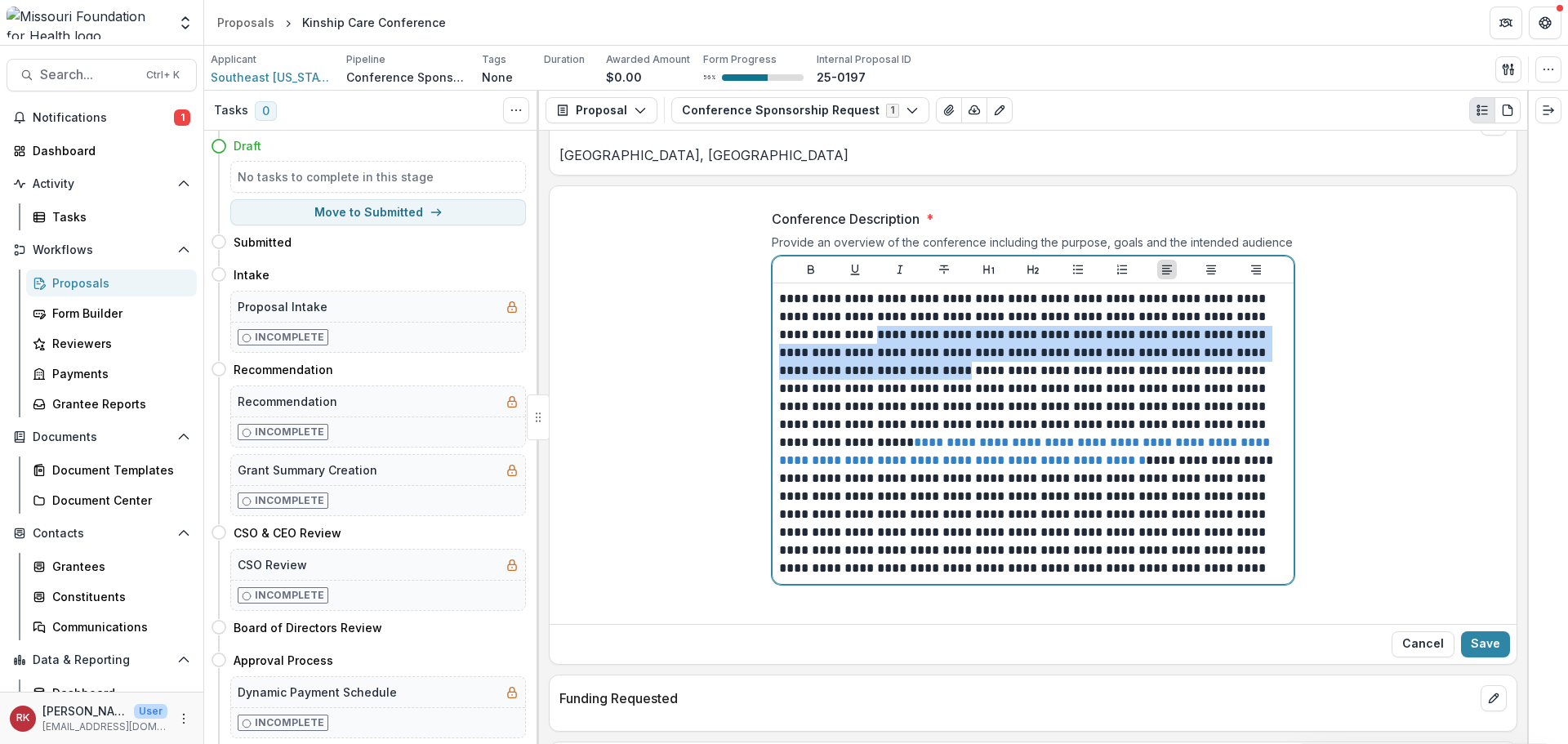
drag, startPoint x: 816, startPoint y: 338, endPoint x: 888, endPoint y: 378, distance: 82.4
click at [888, 378] on p "**********" at bounding box center [1033, 434] width 508 height 288
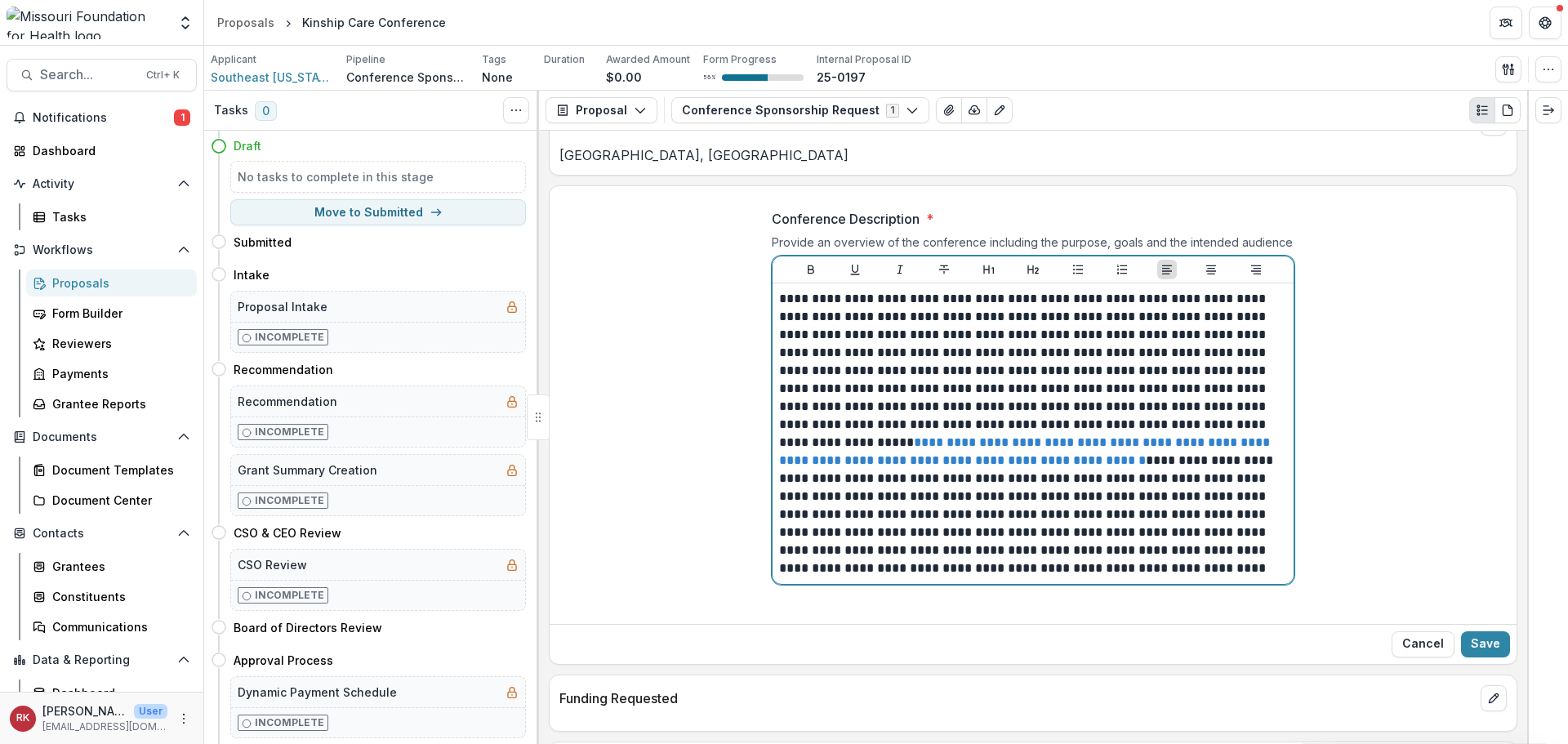
click at [951, 458] on link "**********" at bounding box center [1027, 452] width 495 height 30
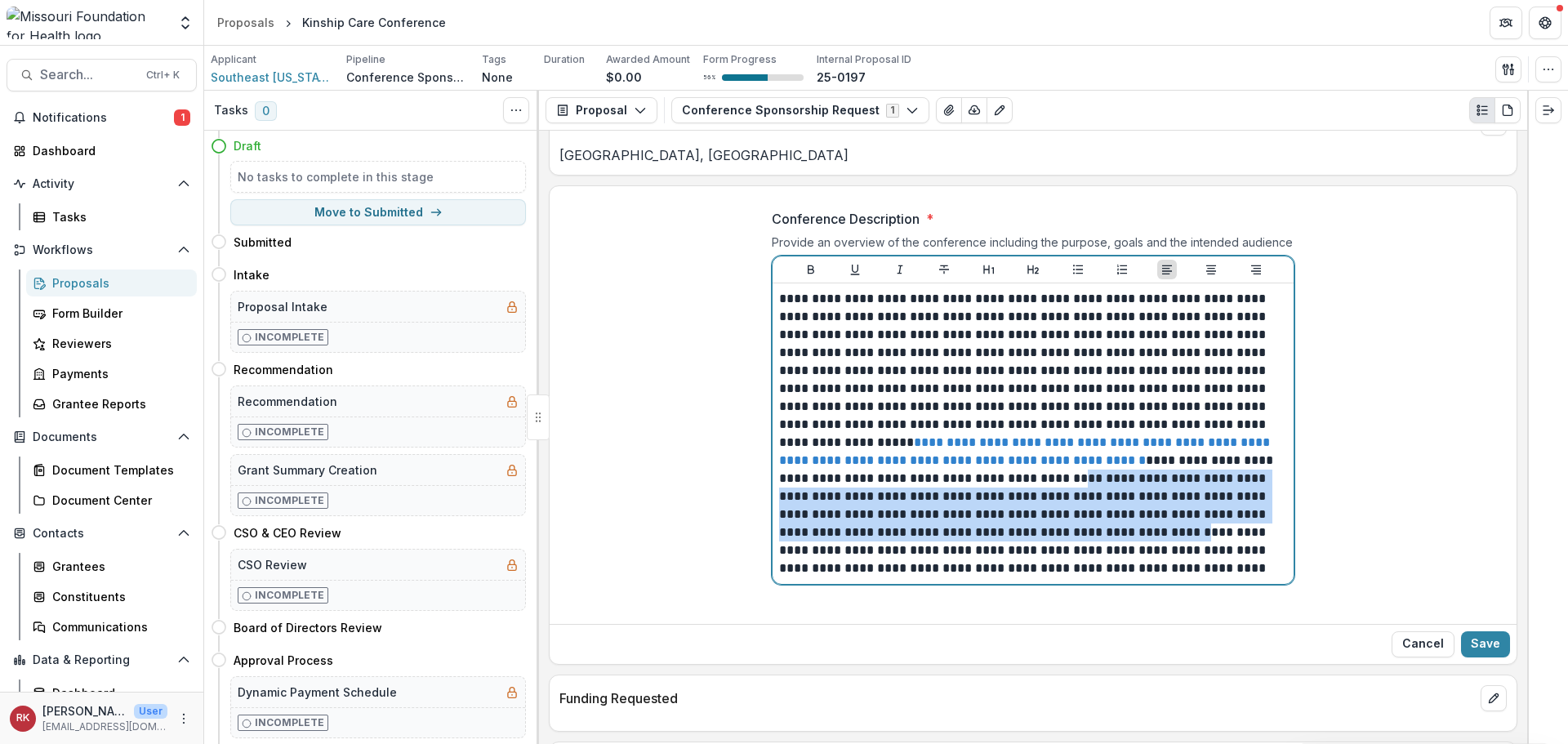
drag, startPoint x: 897, startPoint y: 482, endPoint x: 945, endPoint y: 532, distance: 69.3
click at [946, 532] on p "**********" at bounding box center [1033, 434] width 508 height 288
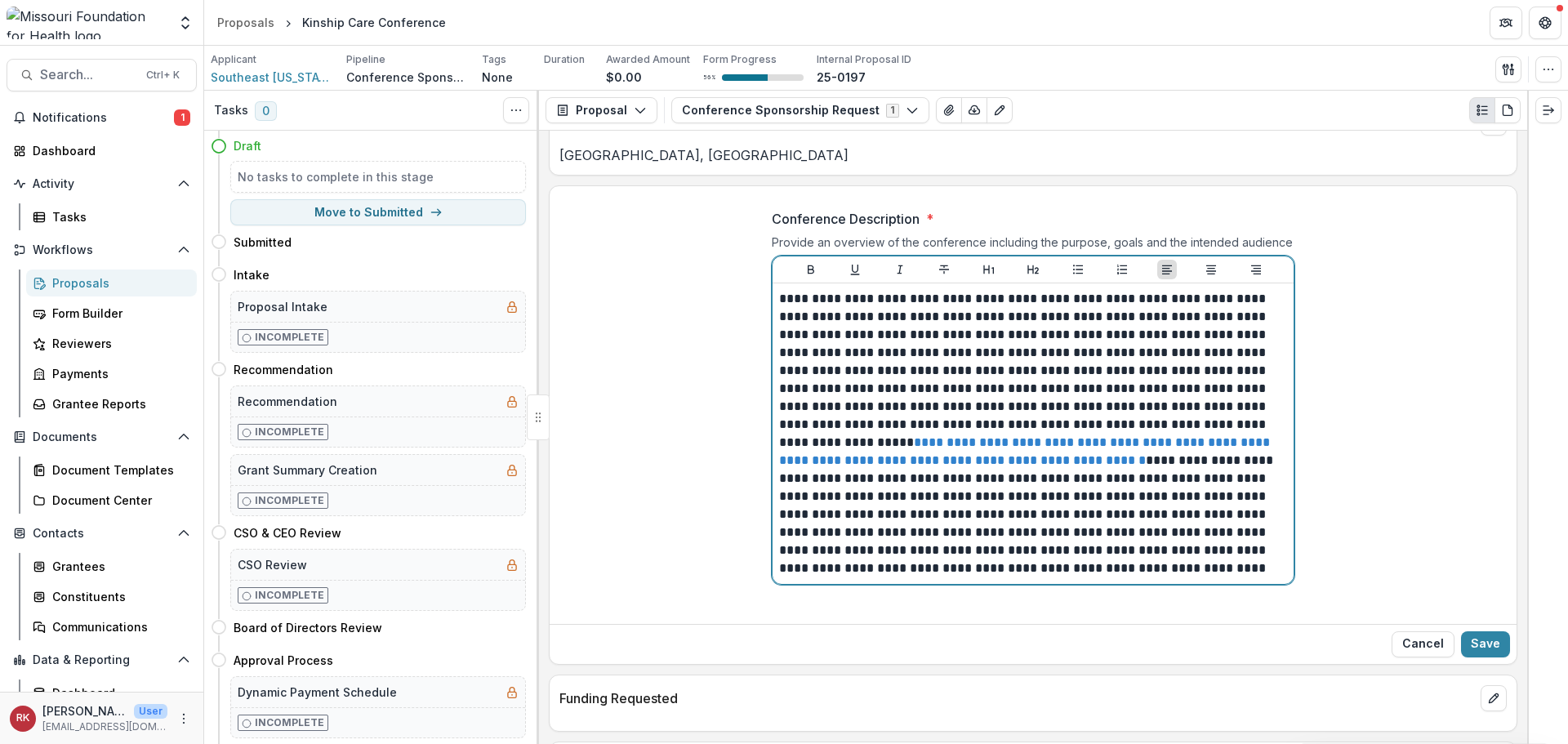
click at [995, 549] on p "**********" at bounding box center [1033, 434] width 508 height 288
click at [1221, 572] on p "**********" at bounding box center [1033, 434] width 508 height 288
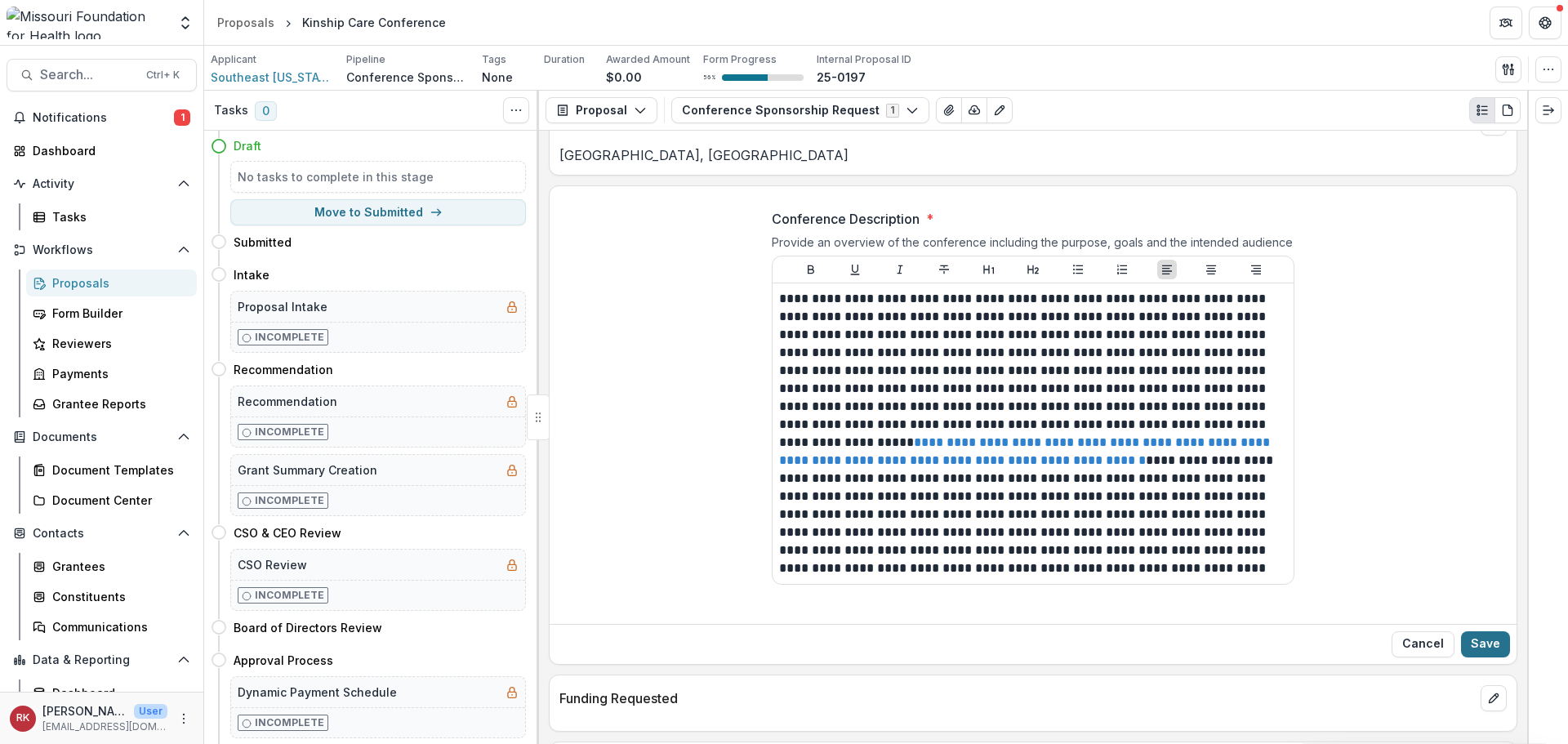
click at [1483, 647] on button "Save" at bounding box center [1486, 645] width 49 height 26
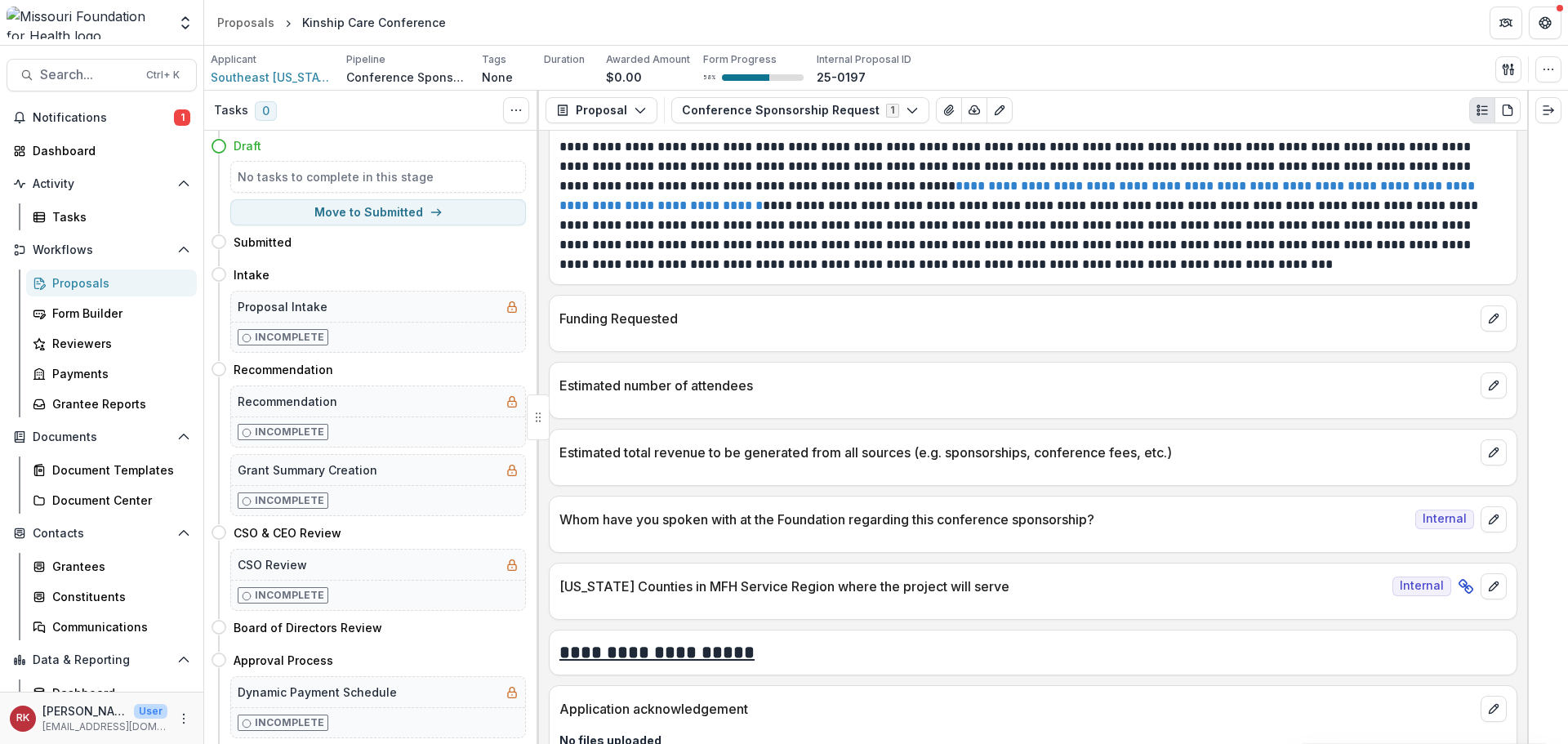
scroll to position [4059, 0]
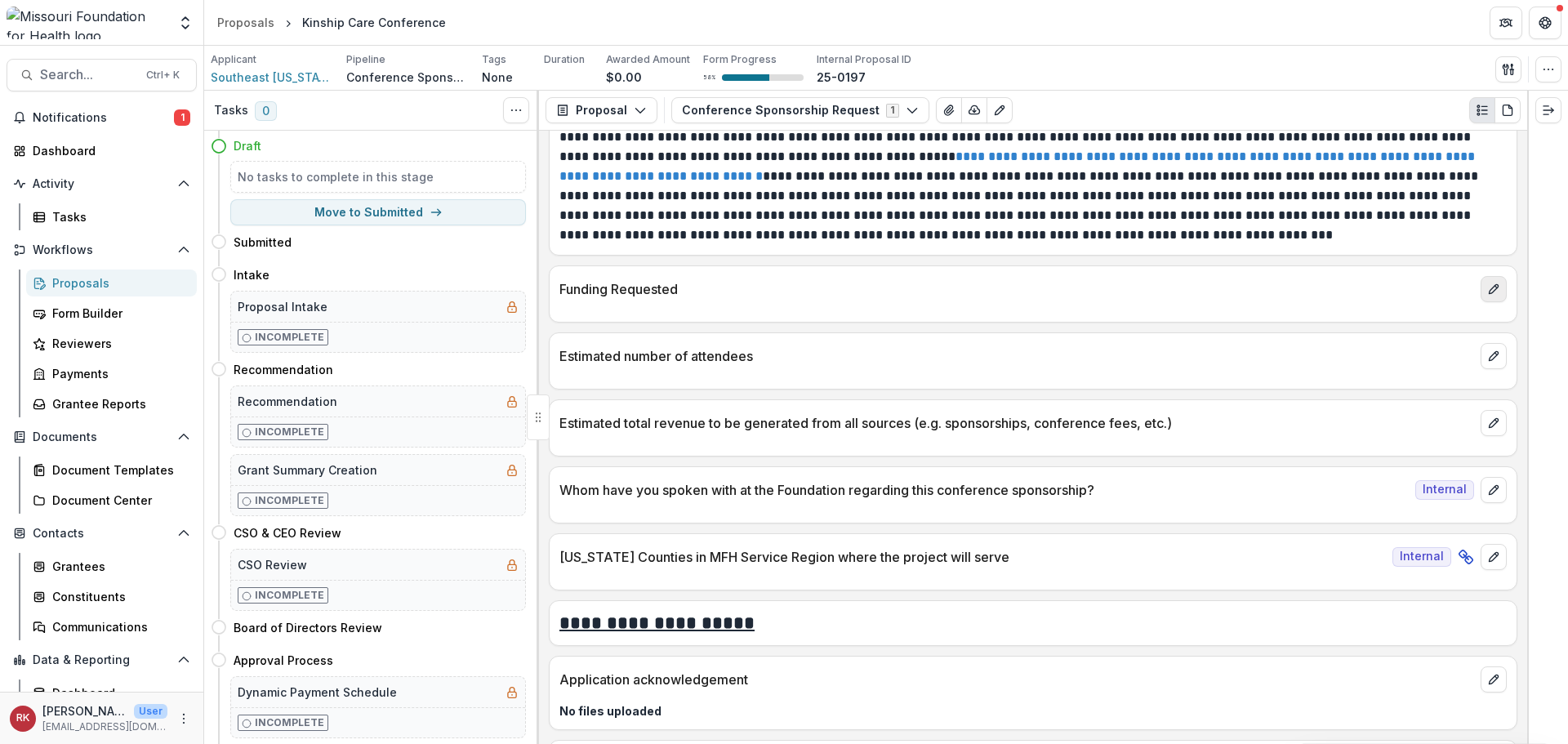
click at [1494, 284] on icon "edit" at bounding box center [1494, 289] width 13 height 13
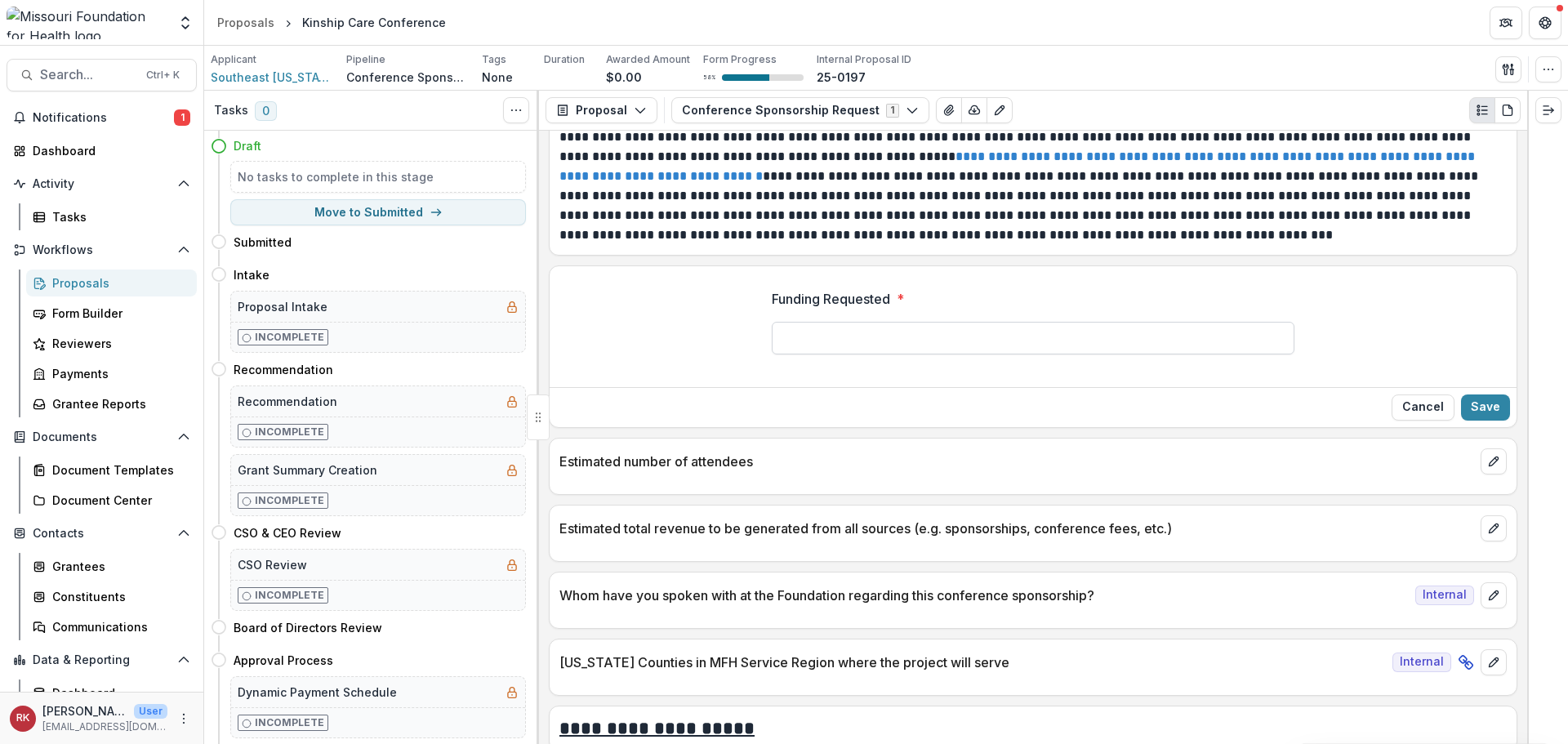
click at [829, 340] on input "Funding Requested *" at bounding box center [1032, 338] width 522 height 32
type input "******"
click at [1473, 409] on button "Save" at bounding box center [1486, 407] width 49 height 26
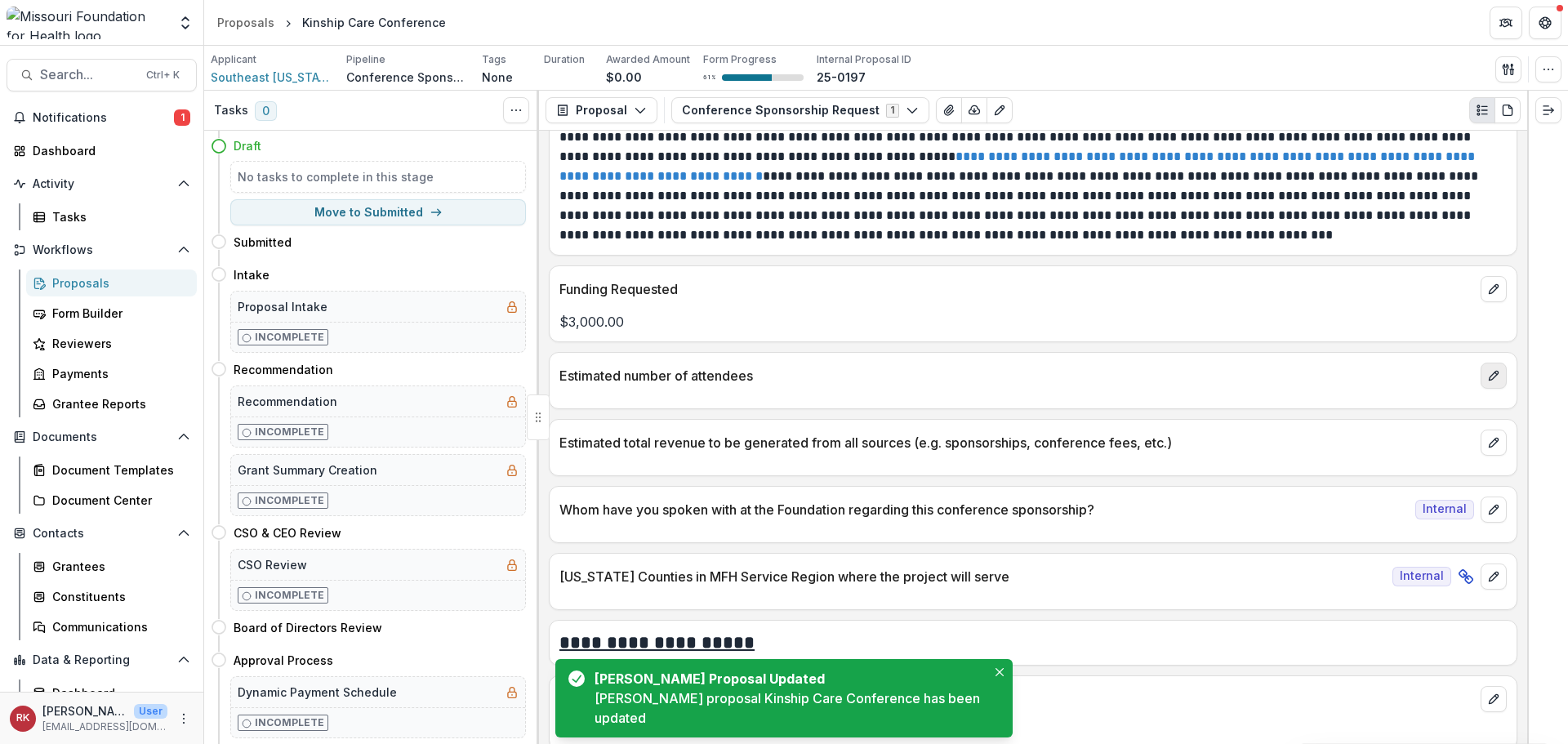
click at [1495, 384] on button "edit" at bounding box center [1494, 376] width 26 height 26
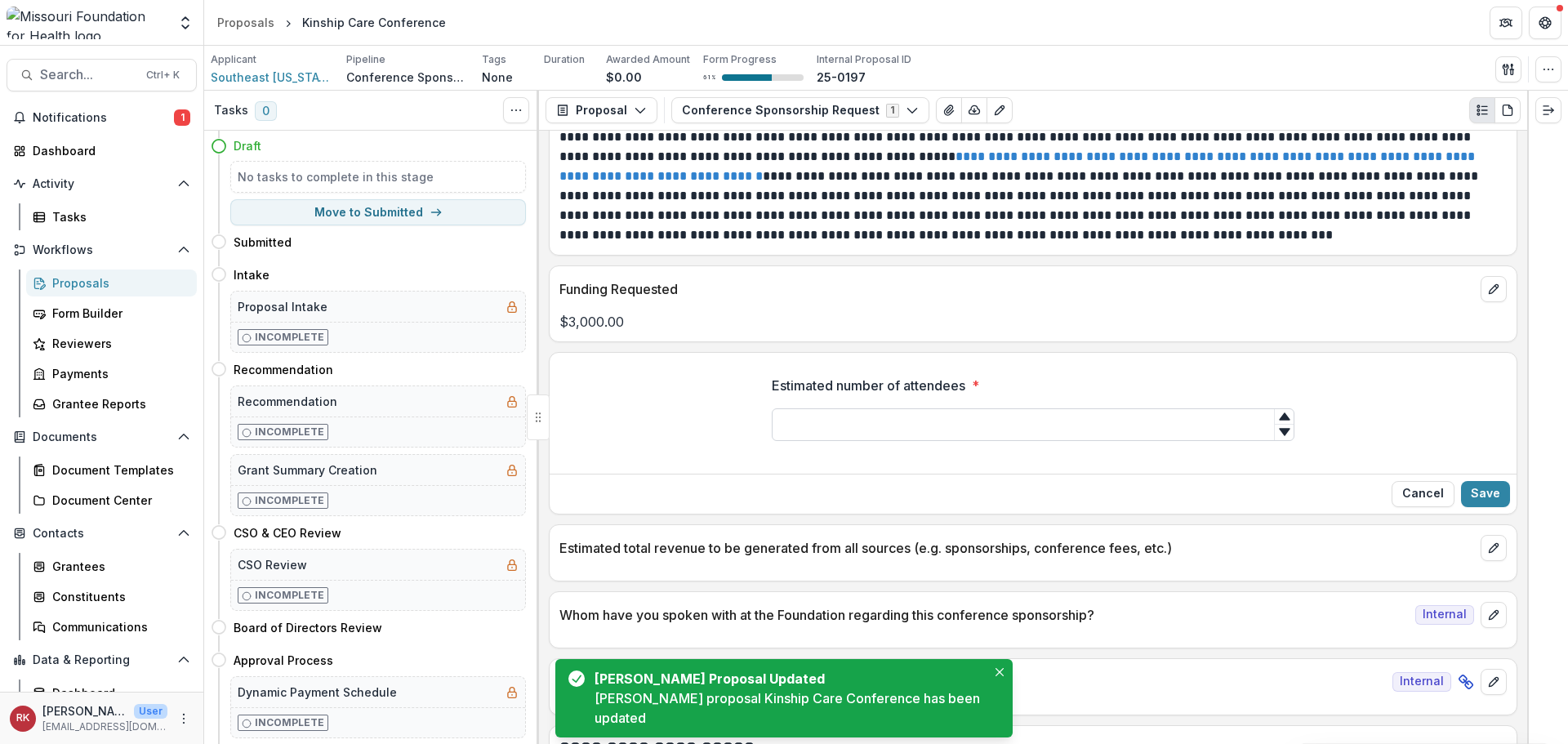
click at [834, 431] on input "Estimated number of attendees *" at bounding box center [1032, 425] width 522 height 32
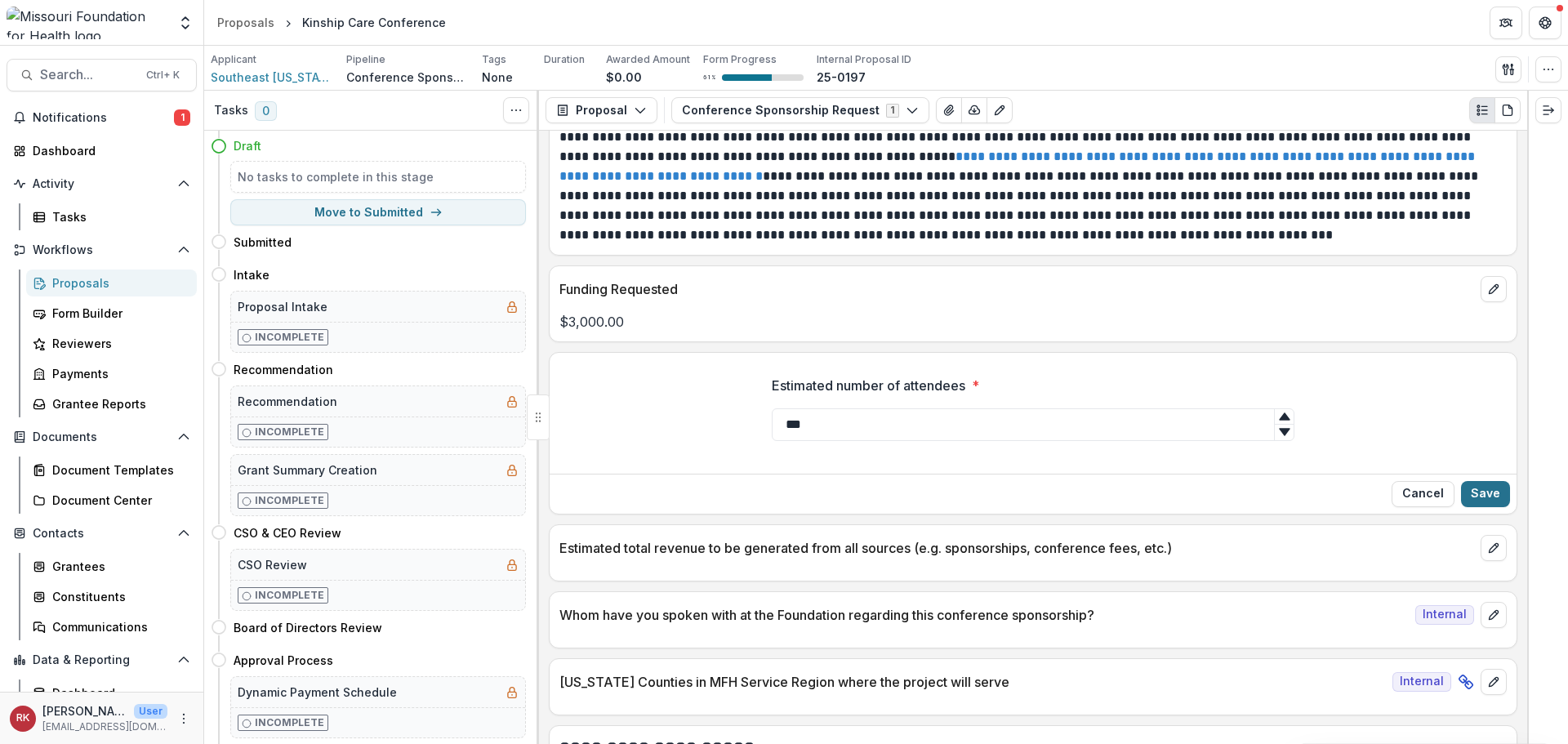
type input "***"
click at [1478, 496] on button "Save" at bounding box center [1486, 494] width 49 height 26
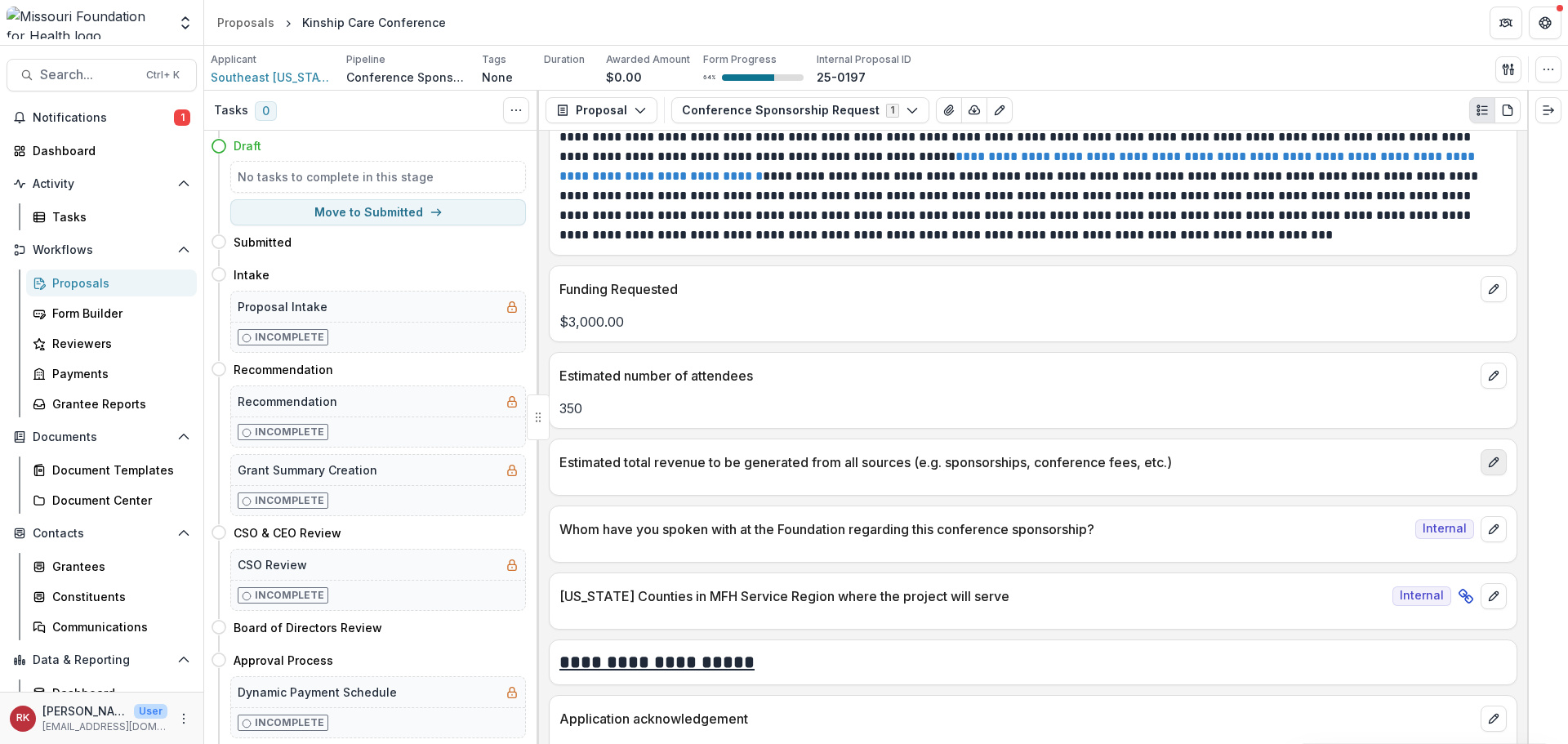
click at [1489, 464] on icon "edit" at bounding box center [1494, 462] width 9 height 9
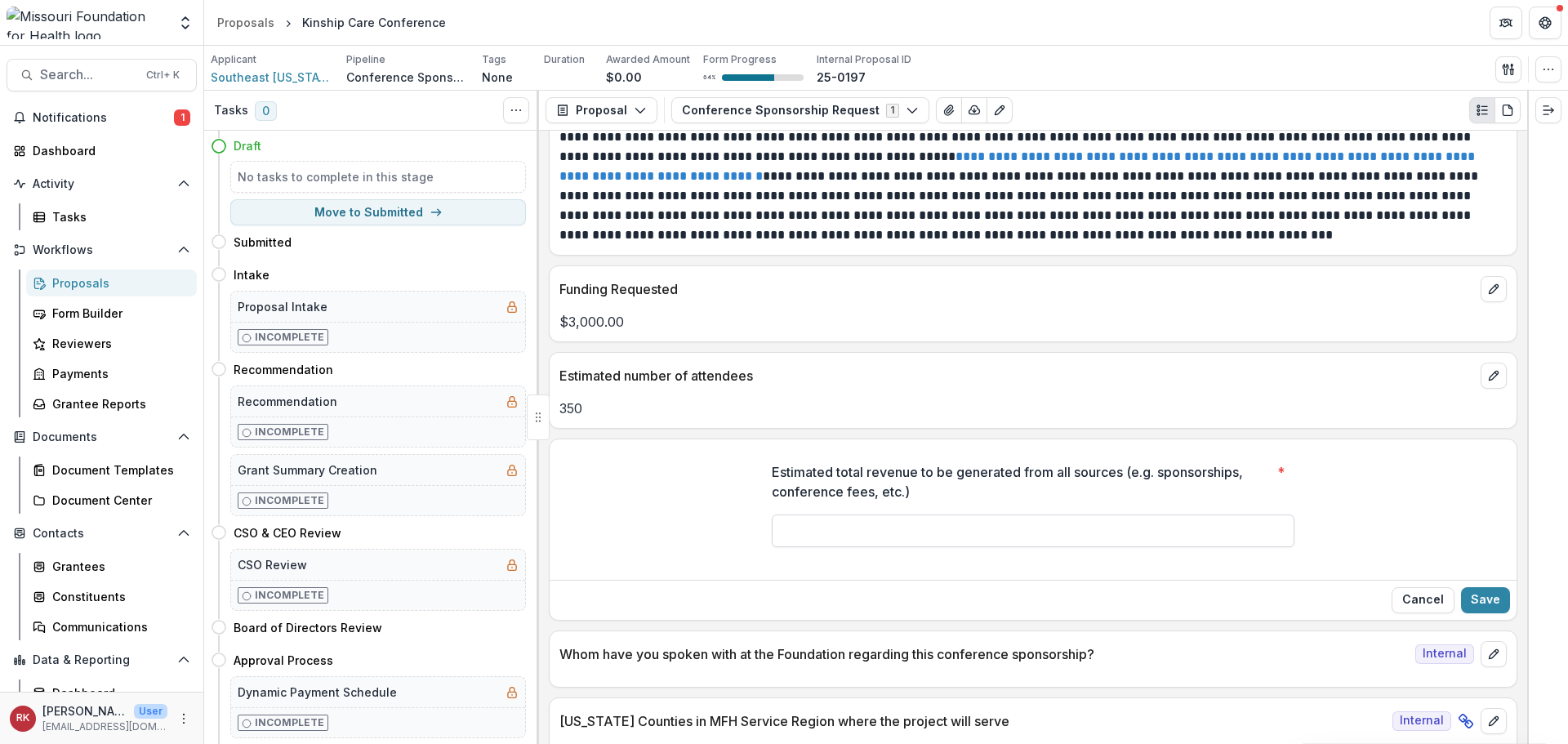
click at [924, 535] on input "Estimated total revenue to be generated from all sources (e.g. sponsorships, co…" at bounding box center [1032, 531] width 522 height 32
click at [922, 535] on input "*" at bounding box center [1032, 531] width 522 height 32
type input "**"
click at [1421, 595] on button "Cancel" at bounding box center [1423, 600] width 63 height 26
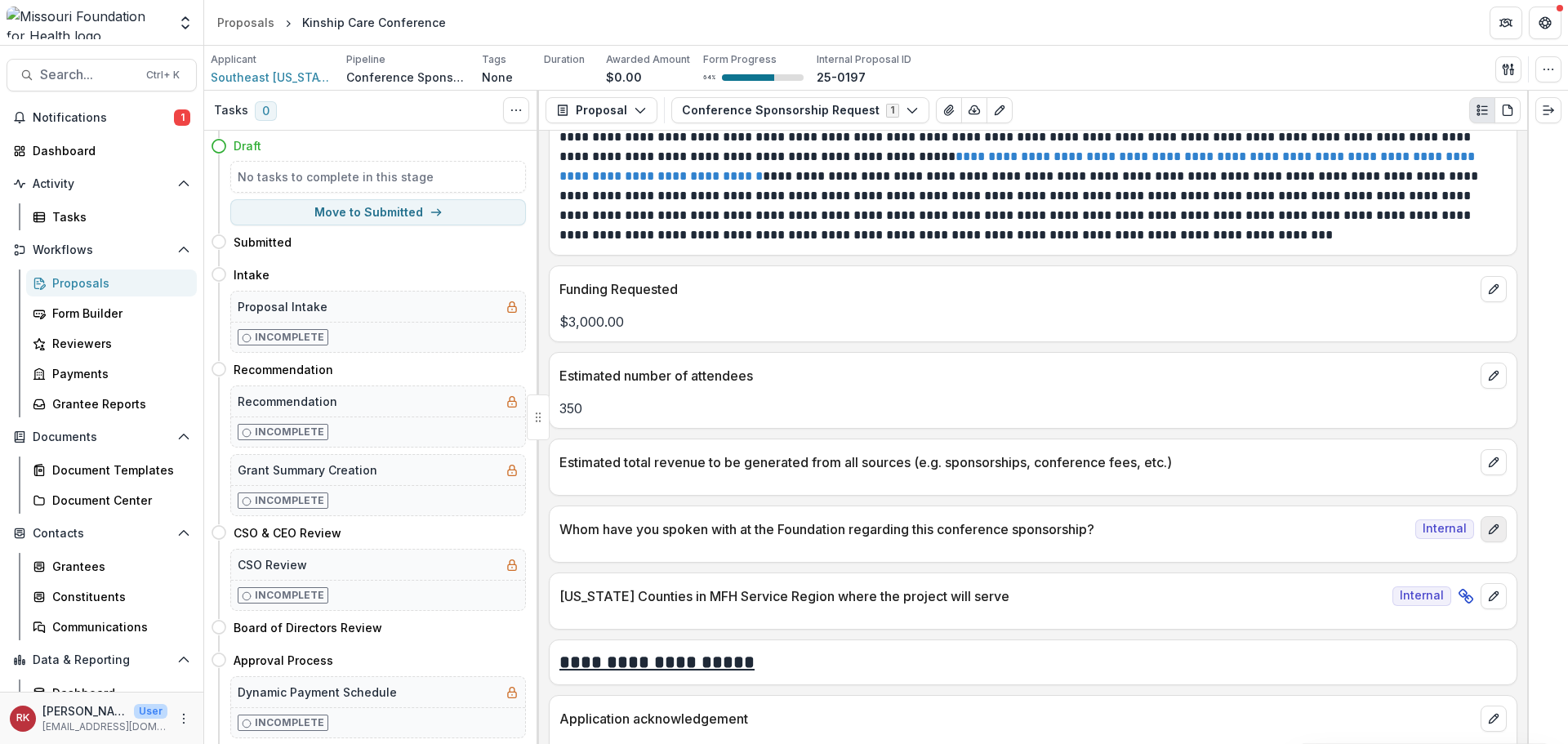
click at [1495, 529] on icon "edit" at bounding box center [1494, 529] width 13 height 13
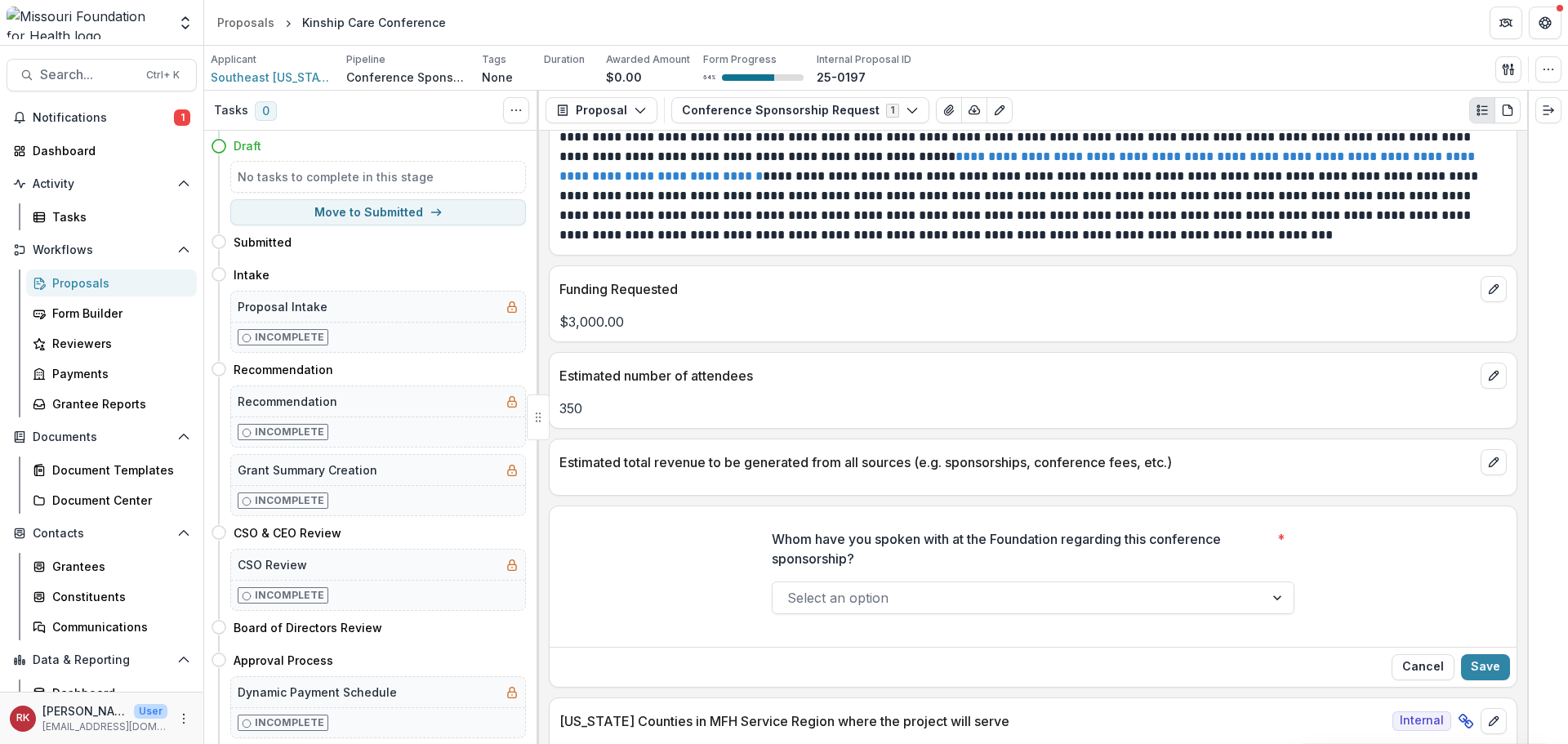
click at [842, 591] on div at bounding box center [1019, 599] width 462 height 23
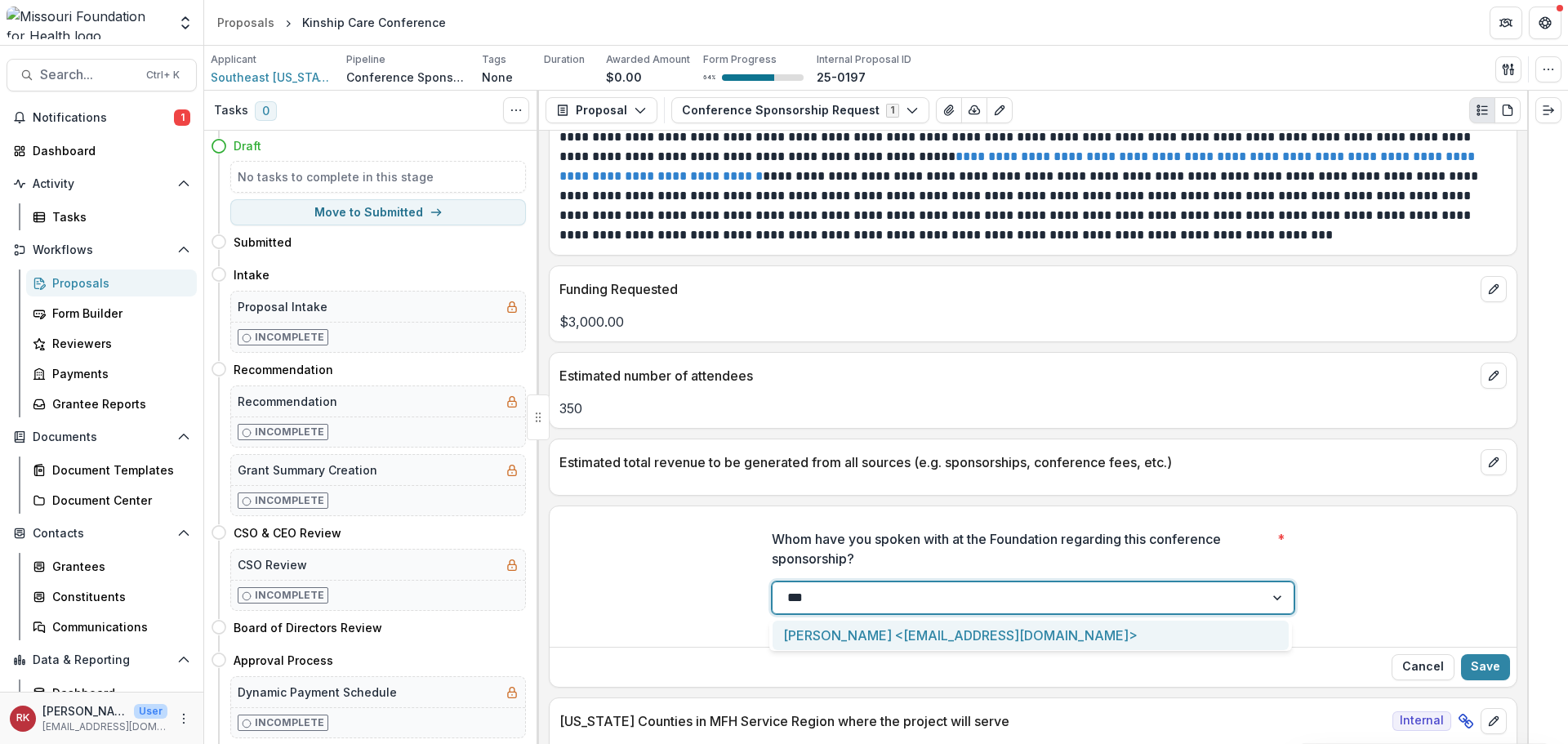
type input "****"
click at [848, 636] on div "Teletia Atkins <tatkins@mffh.org>" at bounding box center [1030, 636] width 516 height 30
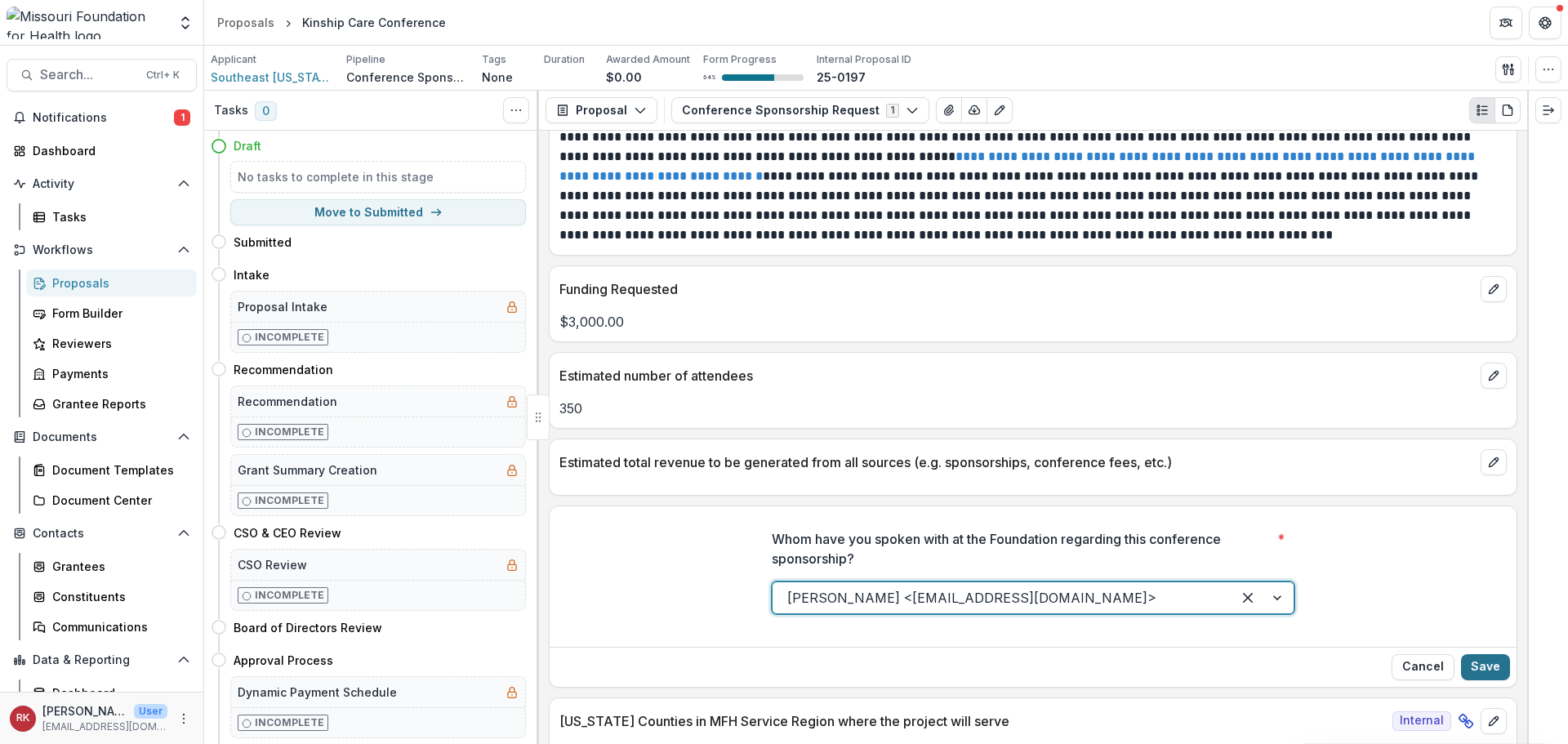
click at [1491, 671] on button "Save" at bounding box center [1486, 667] width 49 height 26
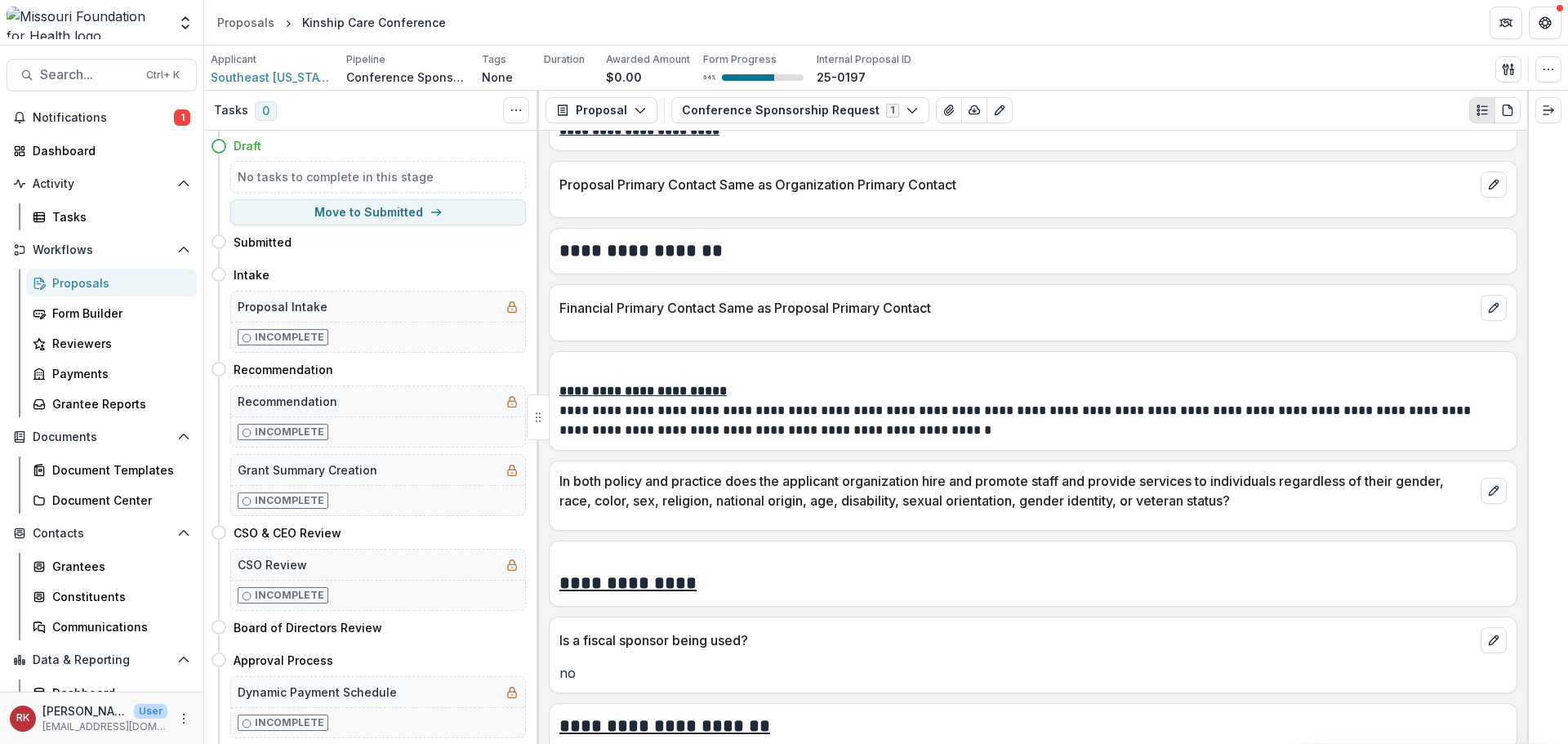
scroll to position [3056, 0]
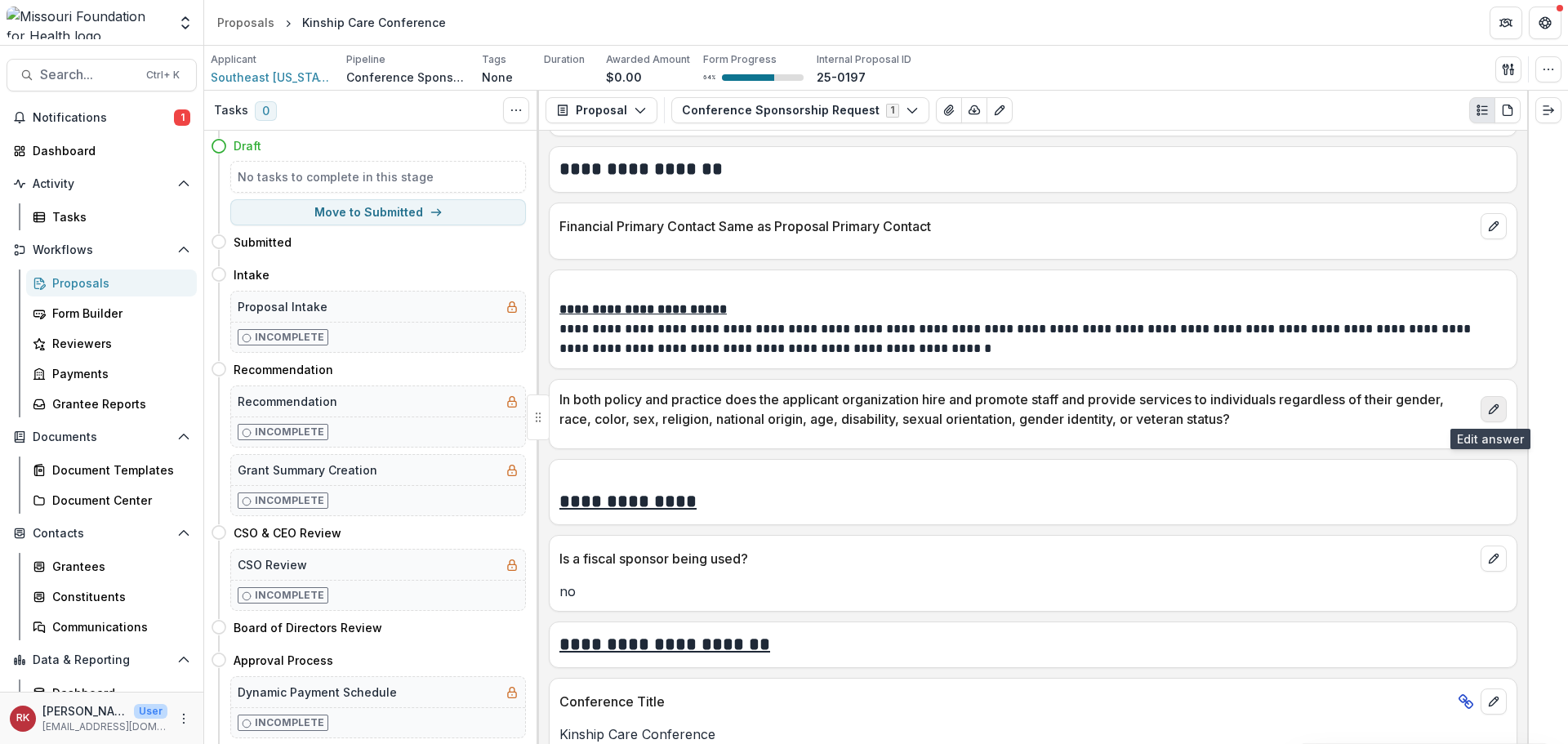
click at [1499, 411] on button "edit" at bounding box center [1494, 409] width 26 height 26
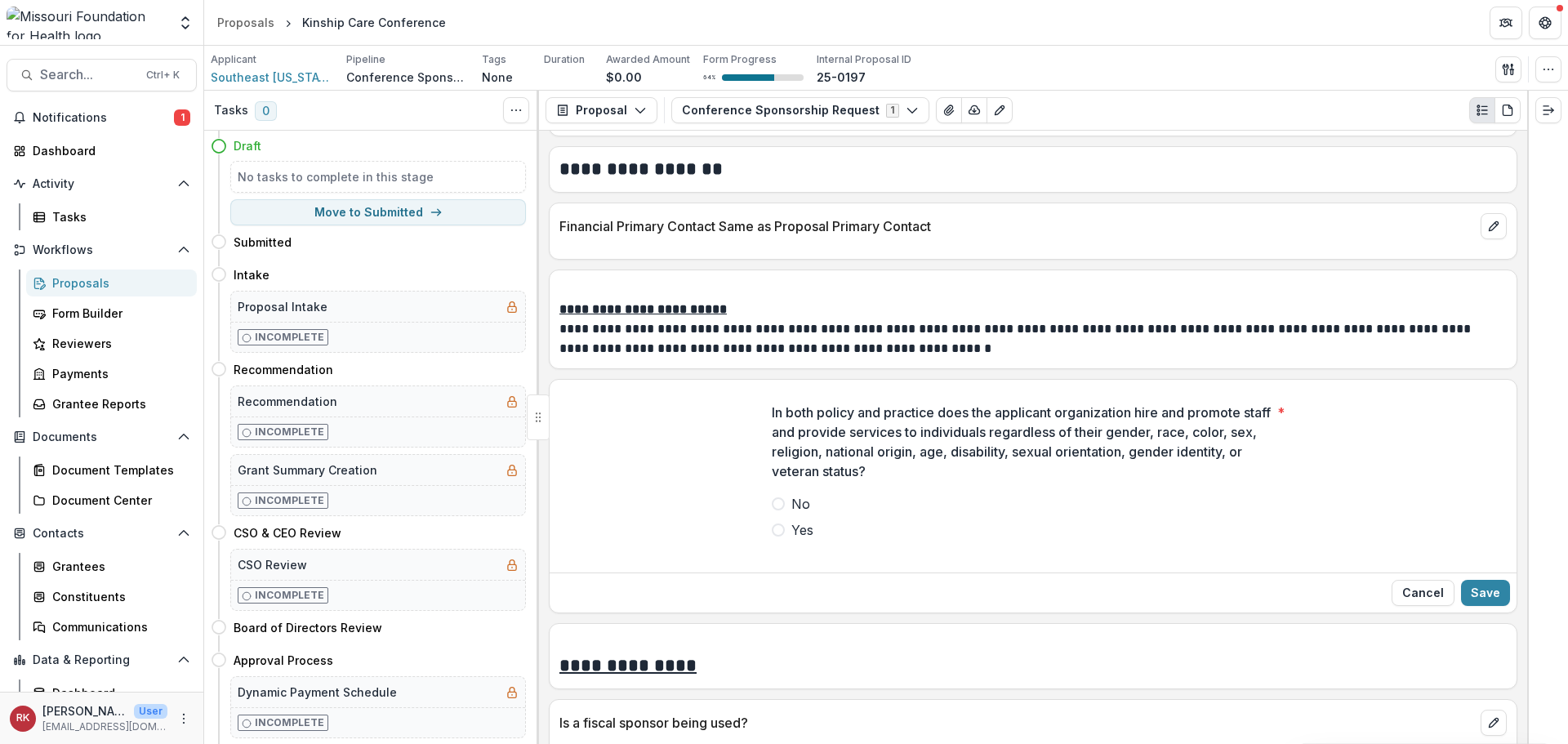
click at [777, 526] on span at bounding box center [778, 530] width 13 height 13
click at [1478, 587] on button "Save" at bounding box center [1486, 593] width 49 height 26
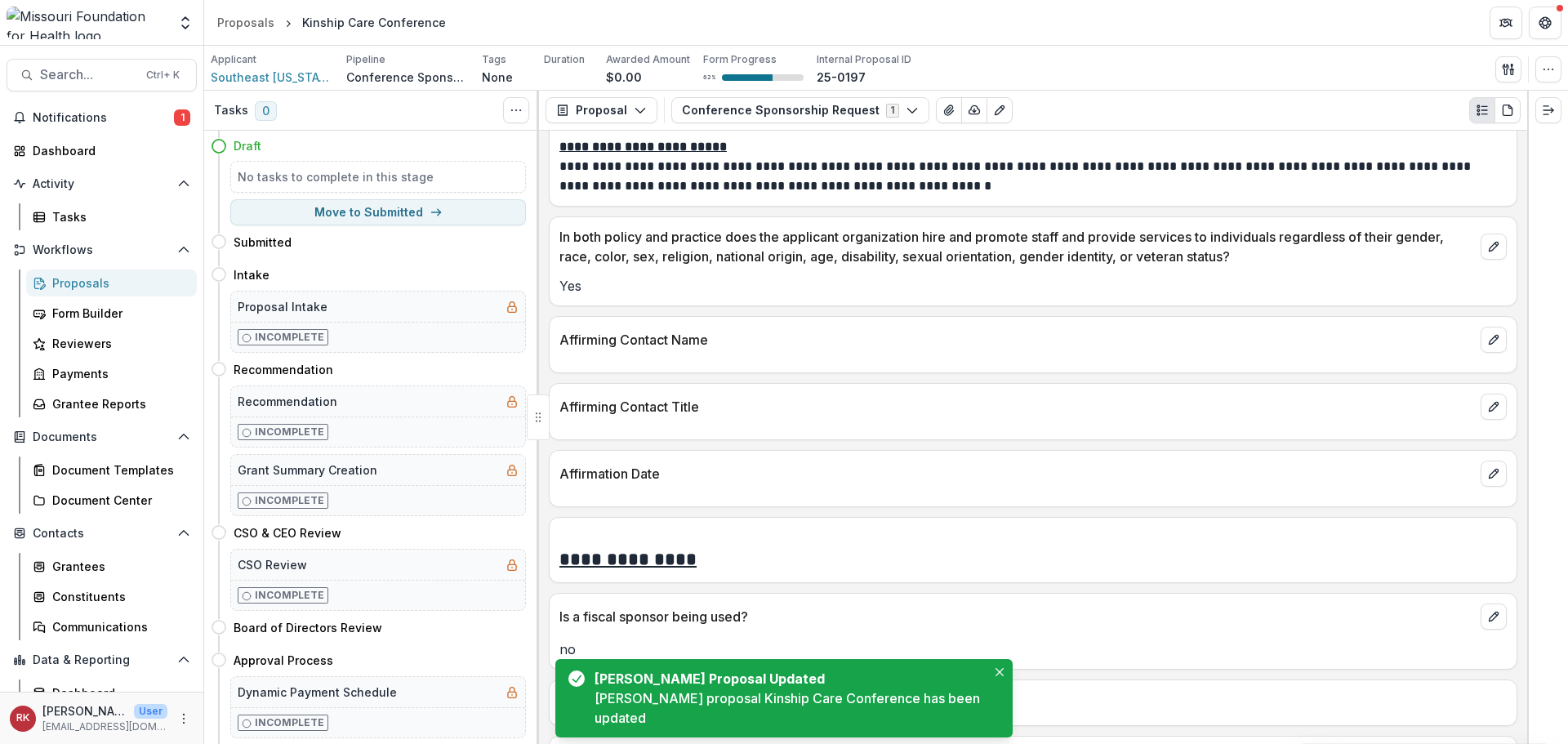
scroll to position [3220, 0]
click at [1487, 340] on icon "edit" at bounding box center [1494, 339] width 13 height 13
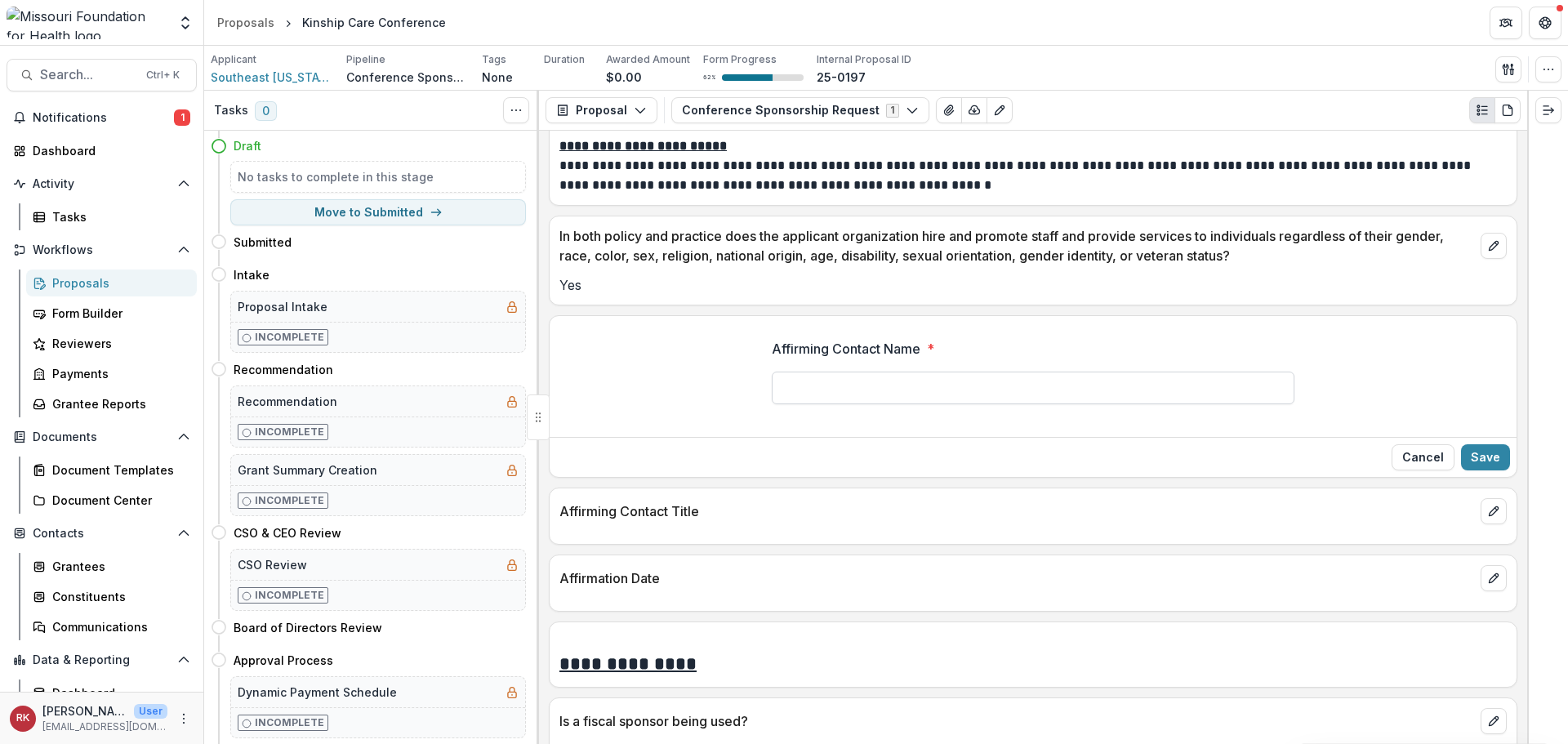
click at [802, 385] on input "Affirming Contact Name *" at bounding box center [1032, 388] width 522 height 32
paste input "**********"
type input "**********"
click at [1490, 459] on button "Save" at bounding box center [1486, 457] width 49 height 26
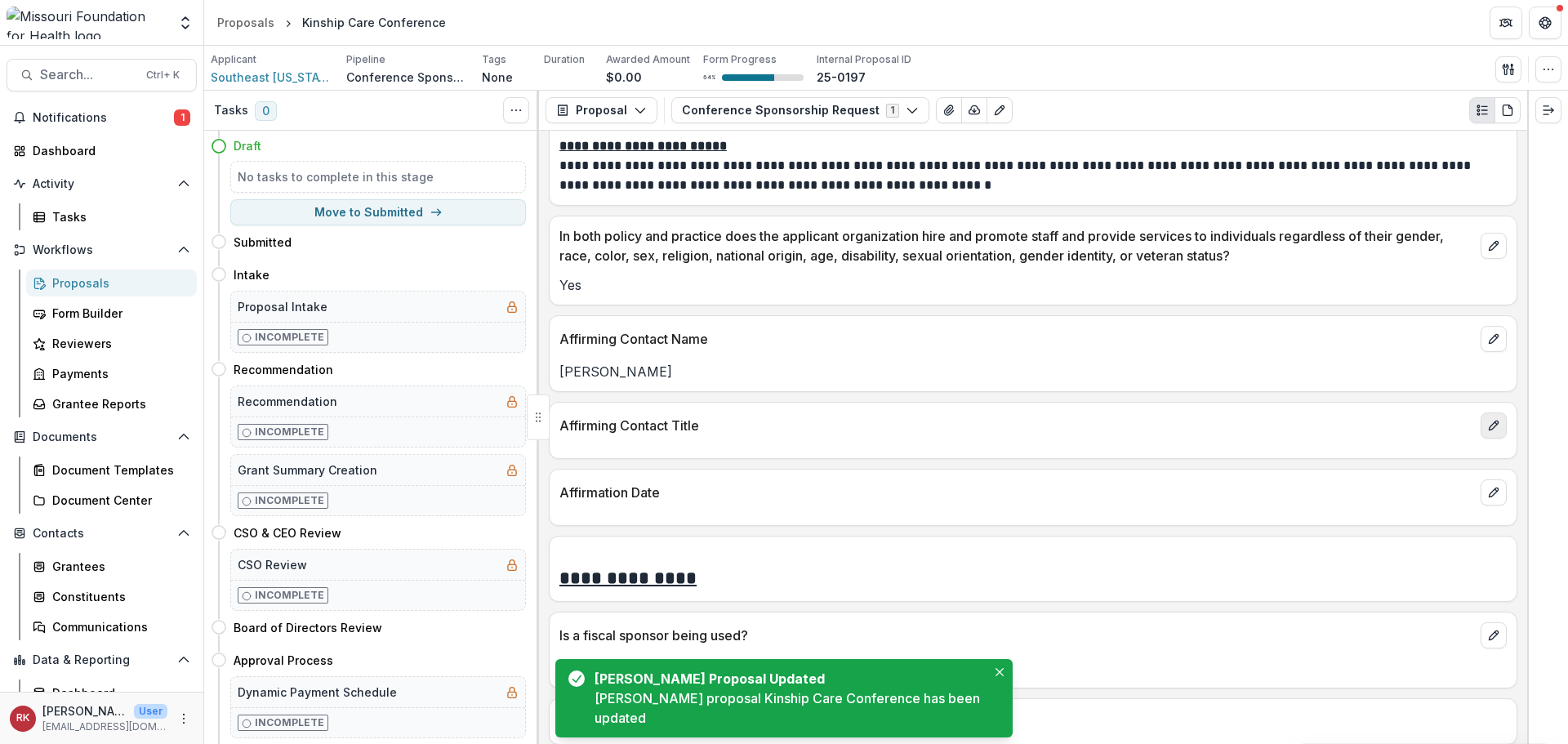
click at [1490, 423] on icon "edit" at bounding box center [1494, 426] width 13 height 13
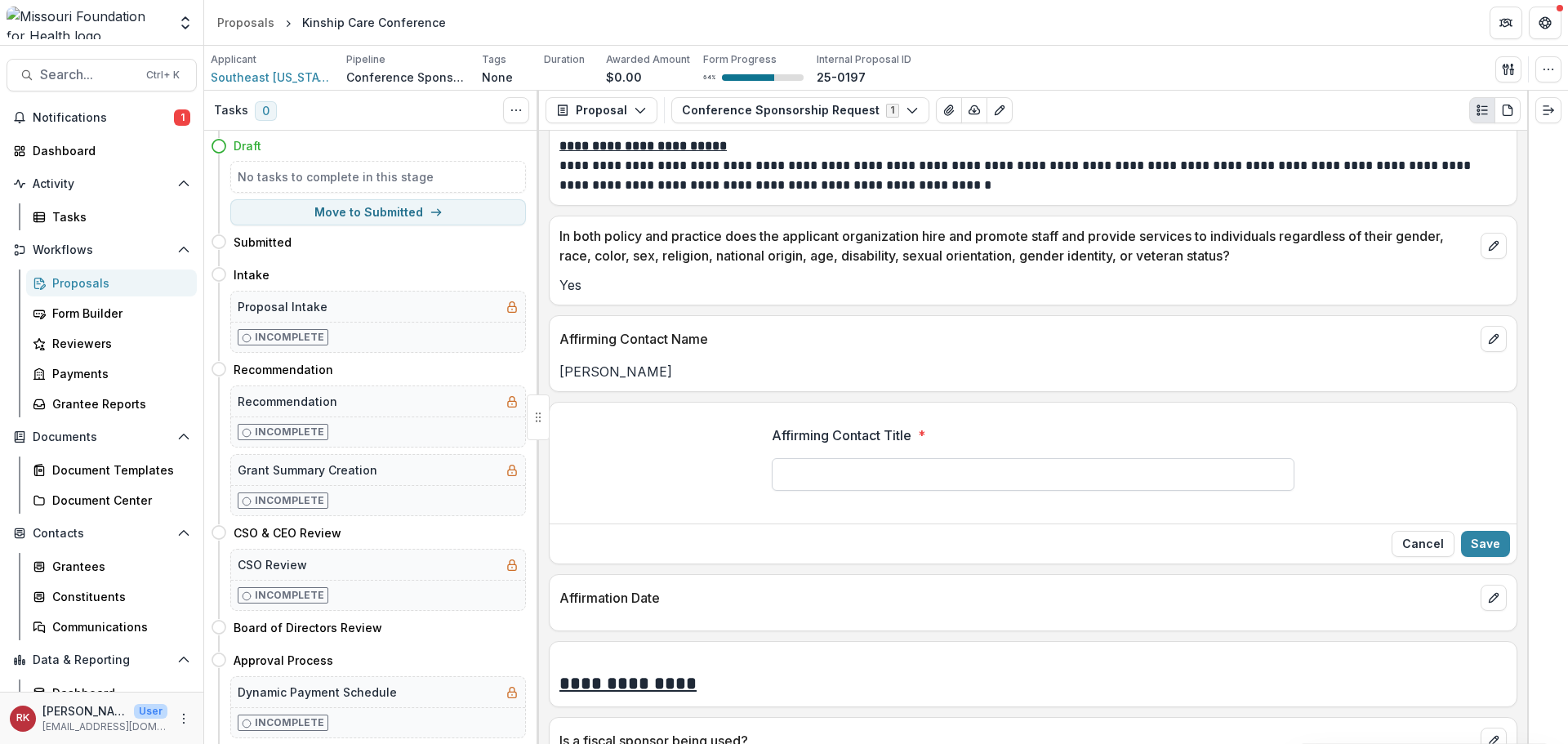
click at [827, 480] on input "Affirming Contact Title *" at bounding box center [1032, 474] width 522 height 32
paste input "**********"
type input "**********"
click at [1469, 534] on button "Save" at bounding box center [1486, 544] width 49 height 26
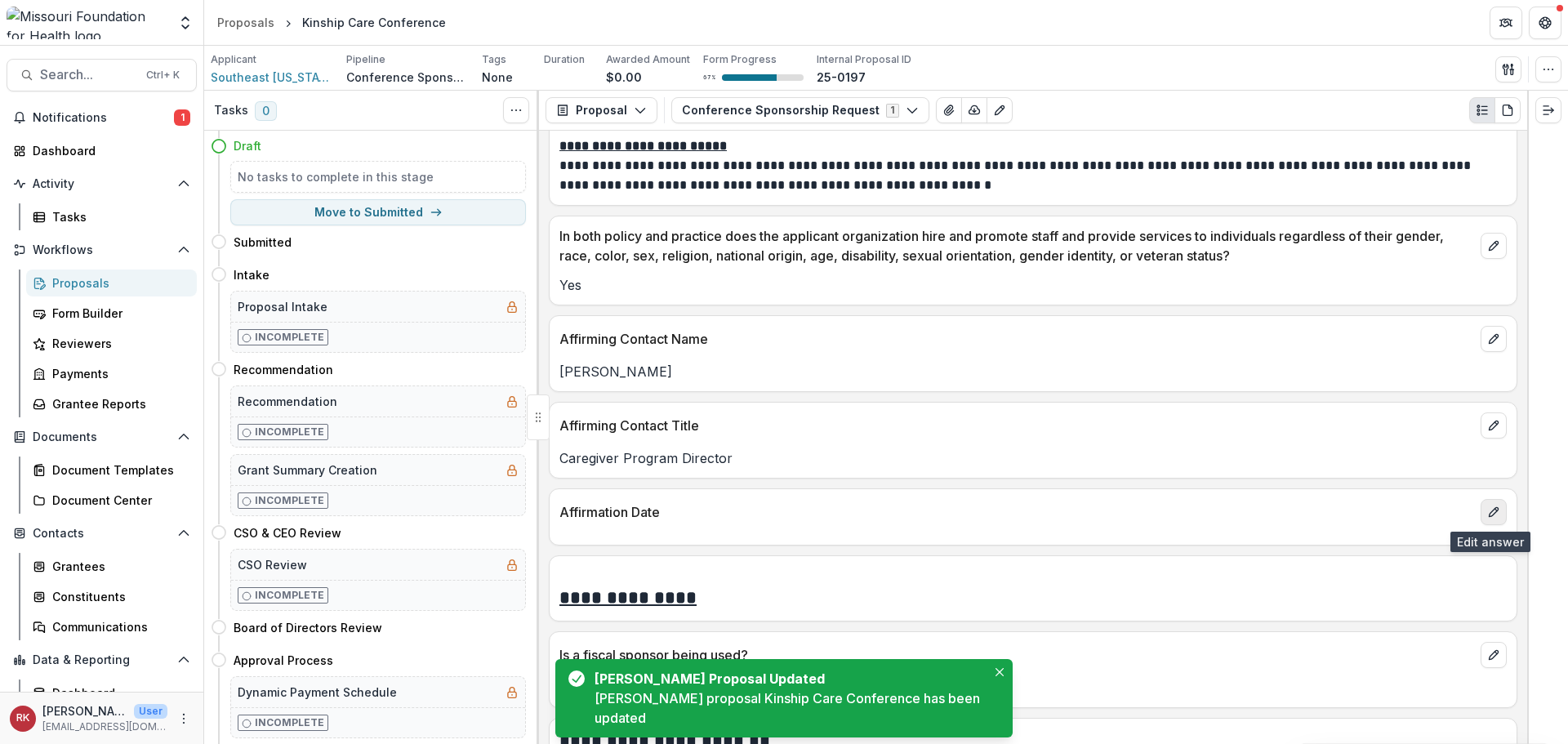
click at [1487, 511] on icon "edit" at bounding box center [1494, 512] width 13 height 13
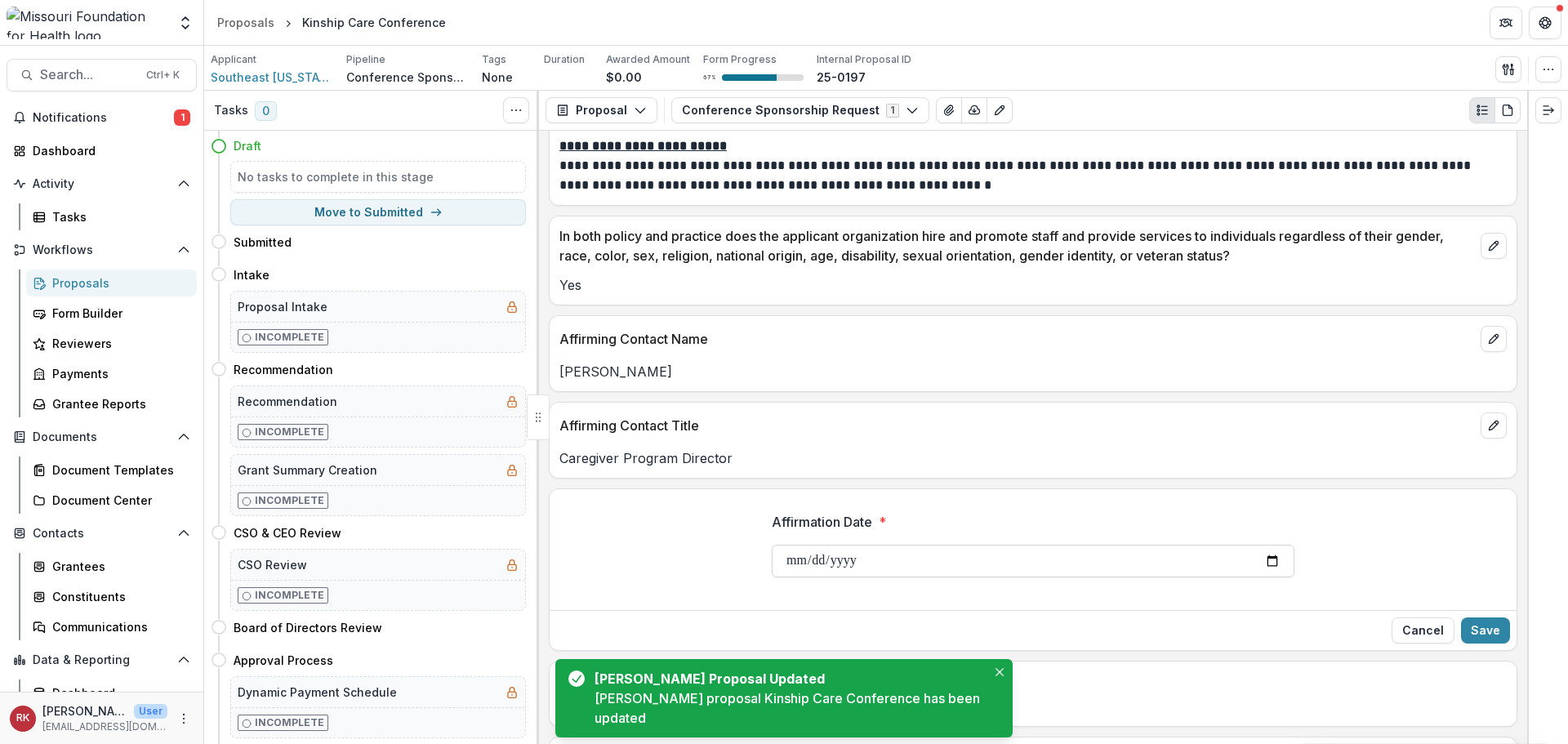
click at [791, 556] on input "Affirmation Date *" at bounding box center [1032, 561] width 522 height 32
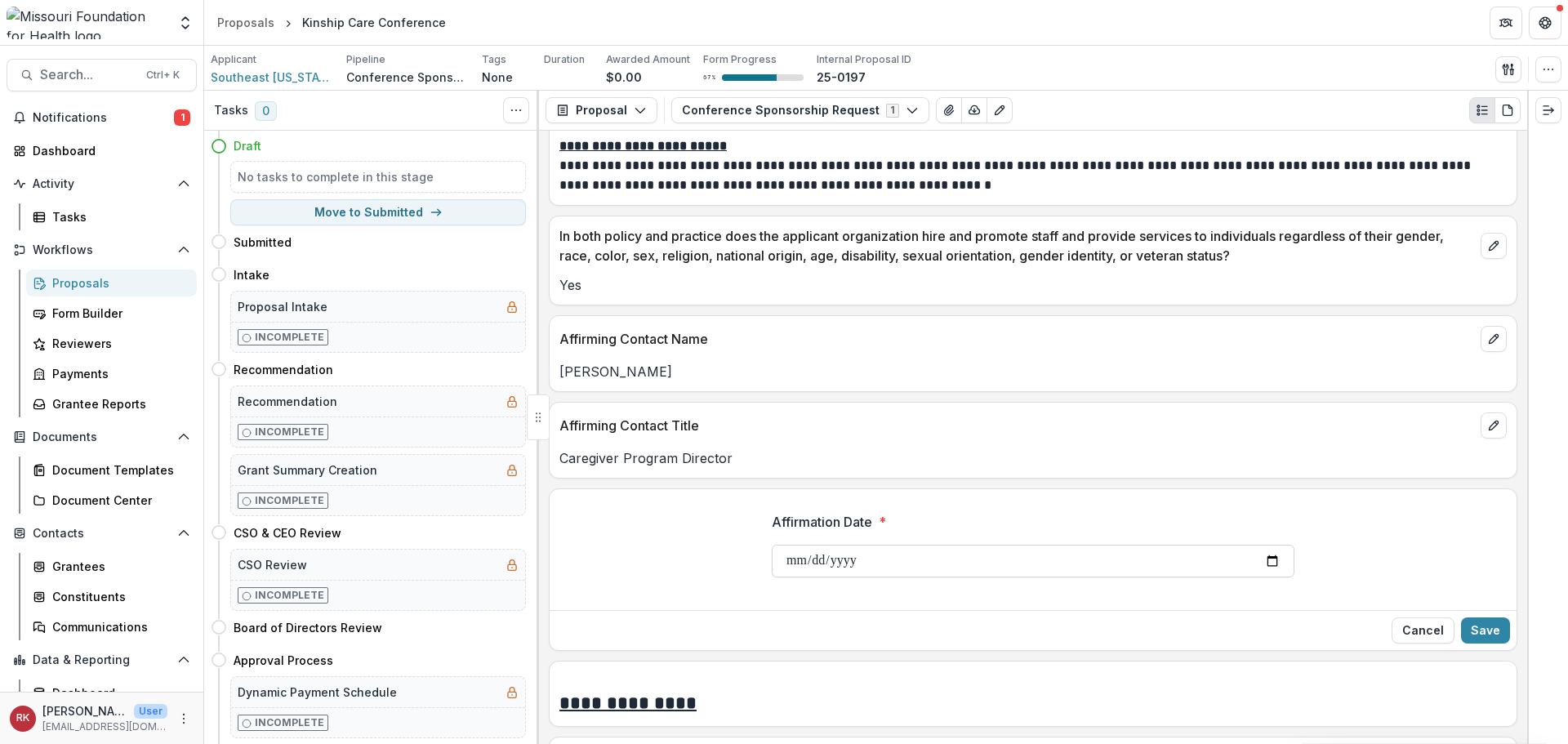
type input "**********"
click at [1480, 623] on button "Save" at bounding box center [1486, 630] width 49 height 26
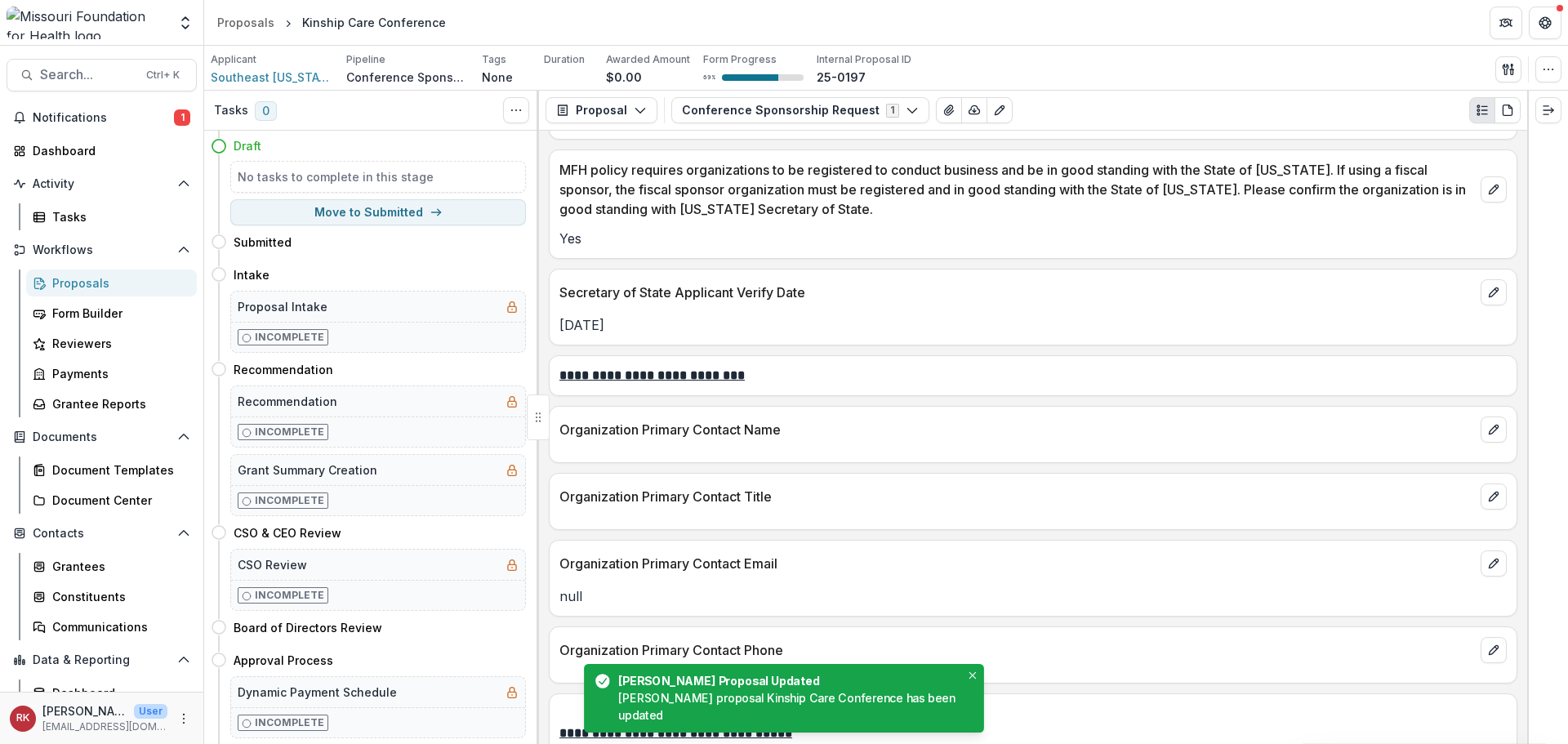
scroll to position [2239, 0]
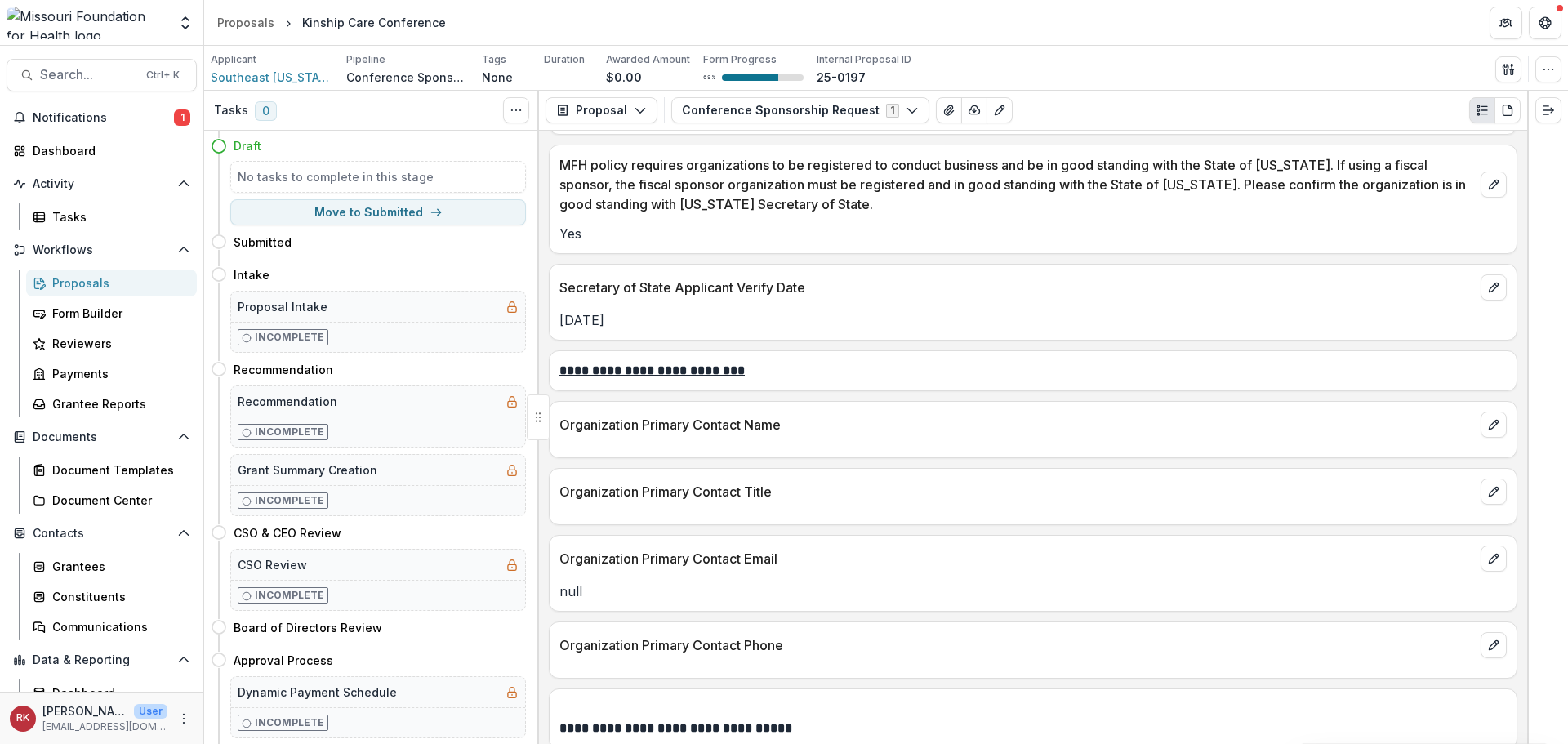
click at [1511, 291] on div "Secretary of State Applicant Verify Date" at bounding box center [1032, 282] width 967 height 36
click at [1495, 289] on button "edit" at bounding box center [1494, 287] width 26 height 26
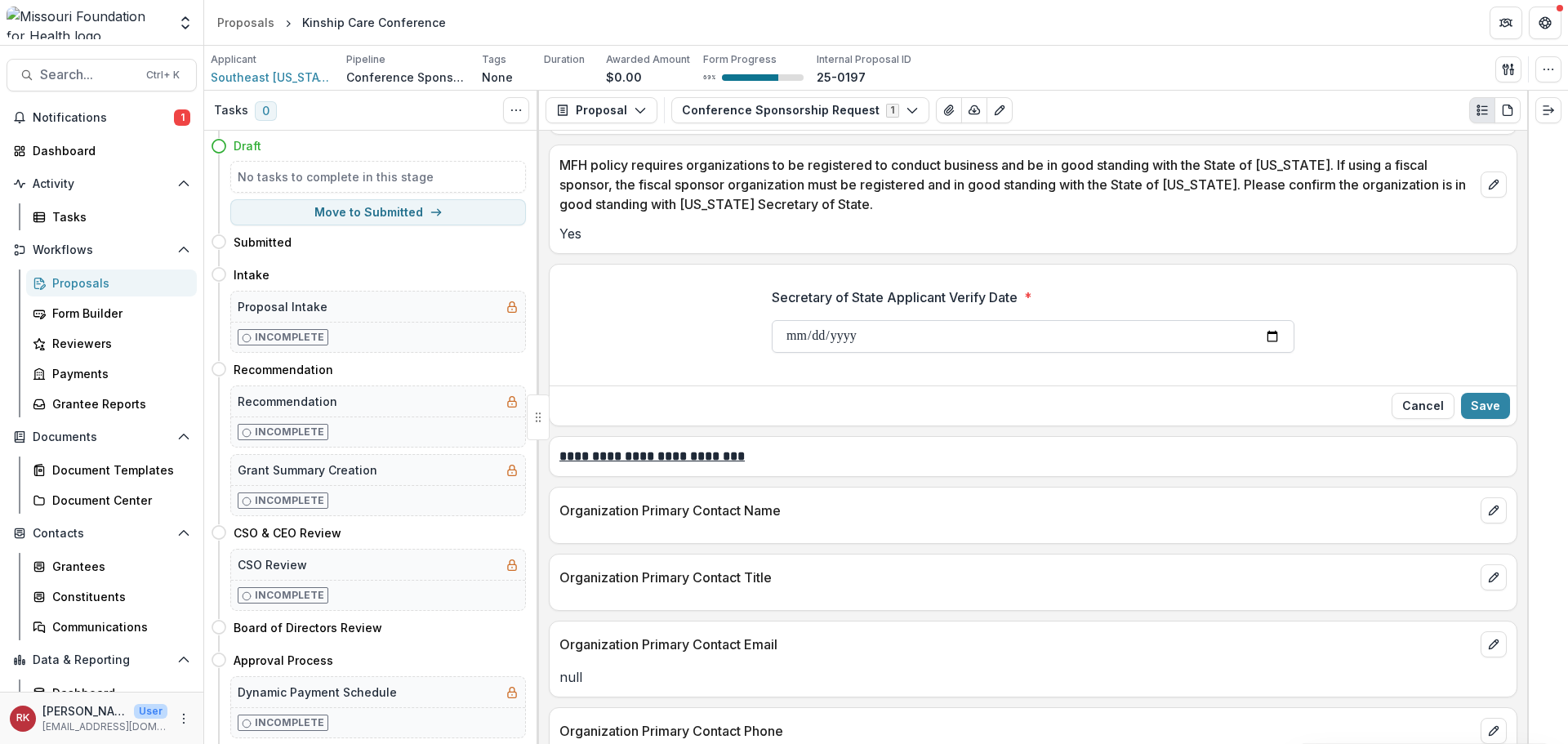
click at [793, 336] on input "**********" at bounding box center [1032, 336] width 522 height 32
type input "**********"
click at [1482, 403] on button "Save" at bounding box center [1486, 405] width 49 height 26
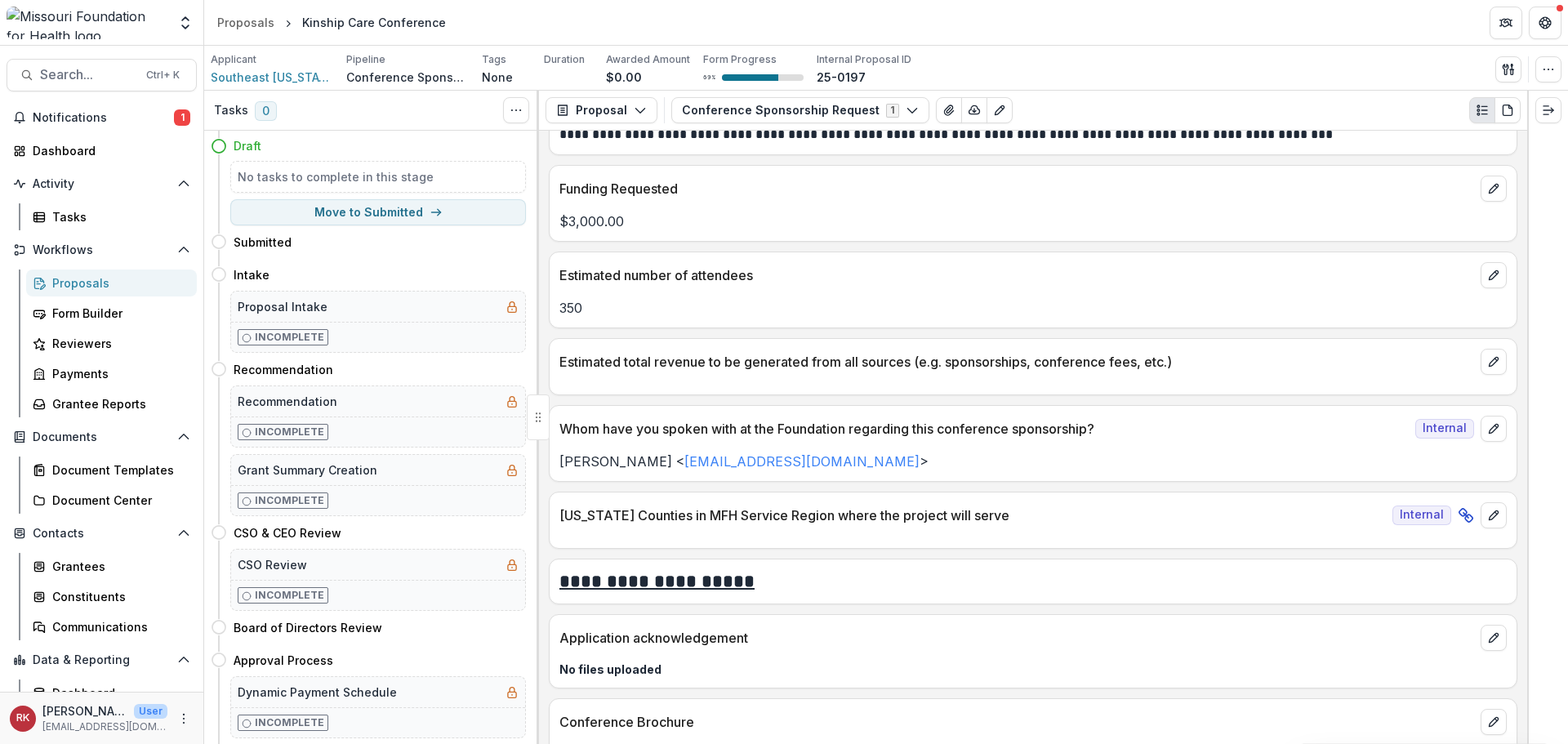
scroll to position [4561, 0]
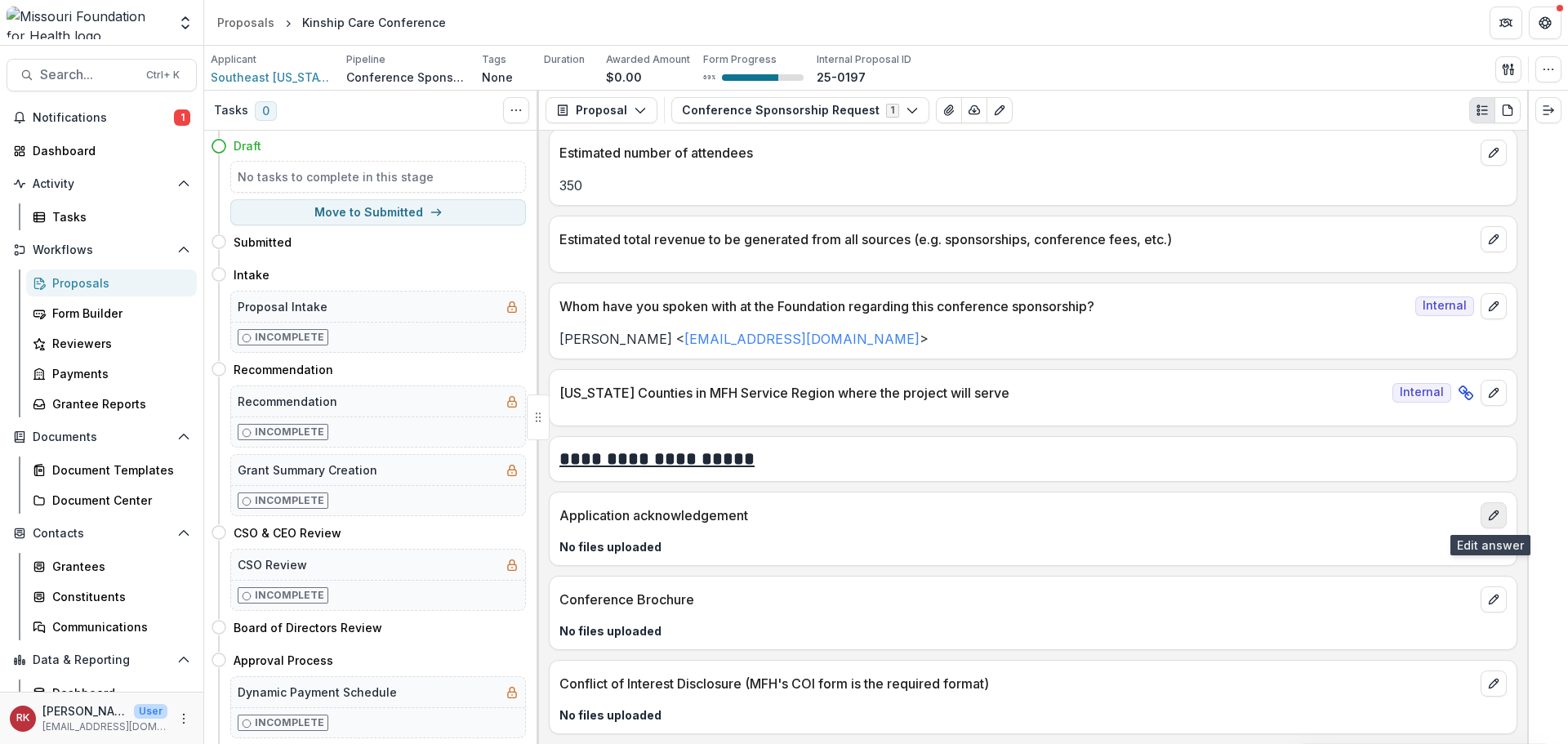
click at [1489, 517] on icon "edit" at bounding box center [1494, 515] width 13 height 13
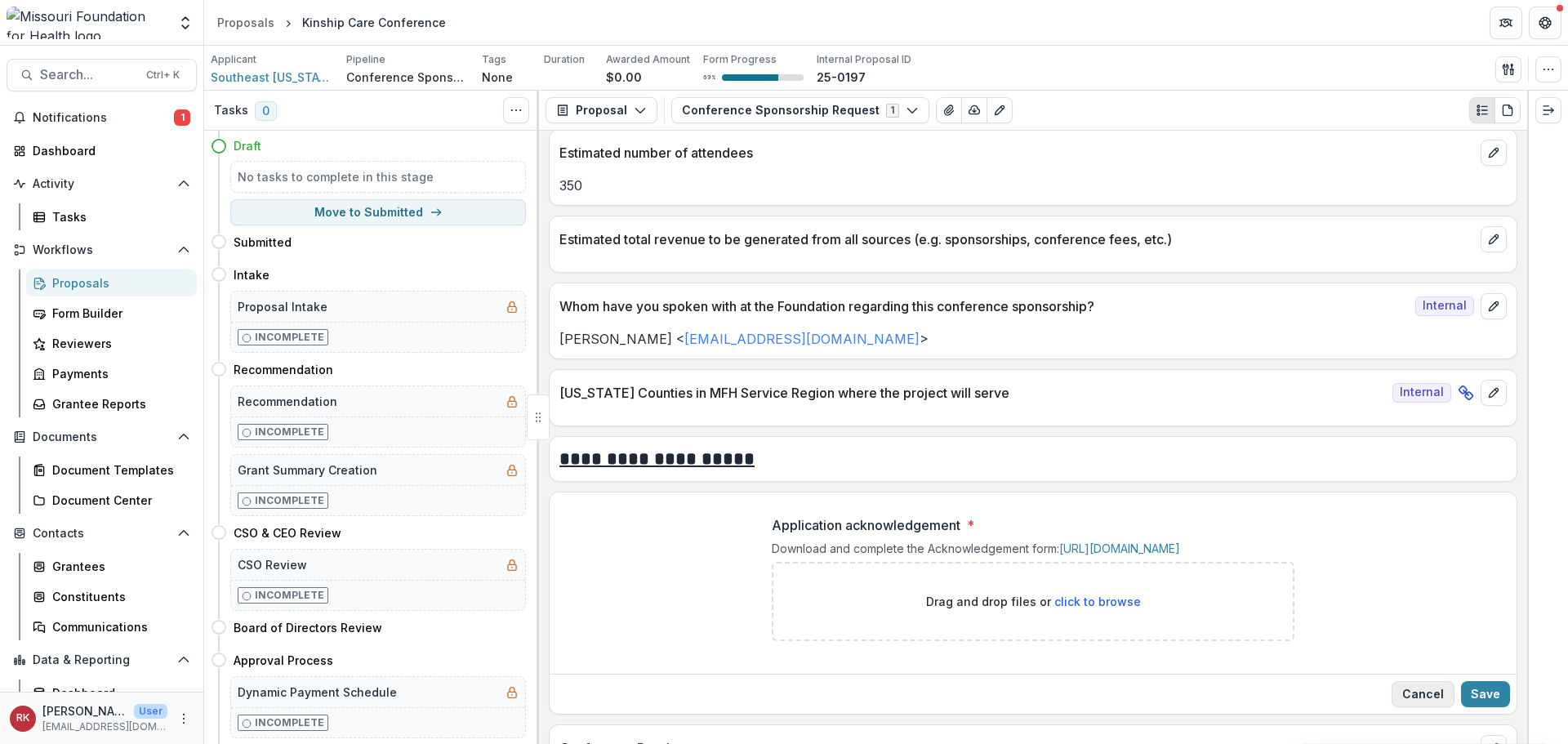
click at [1416, 702] on button "Cancel" at bounding box center [1423, 694] width 63 height 26
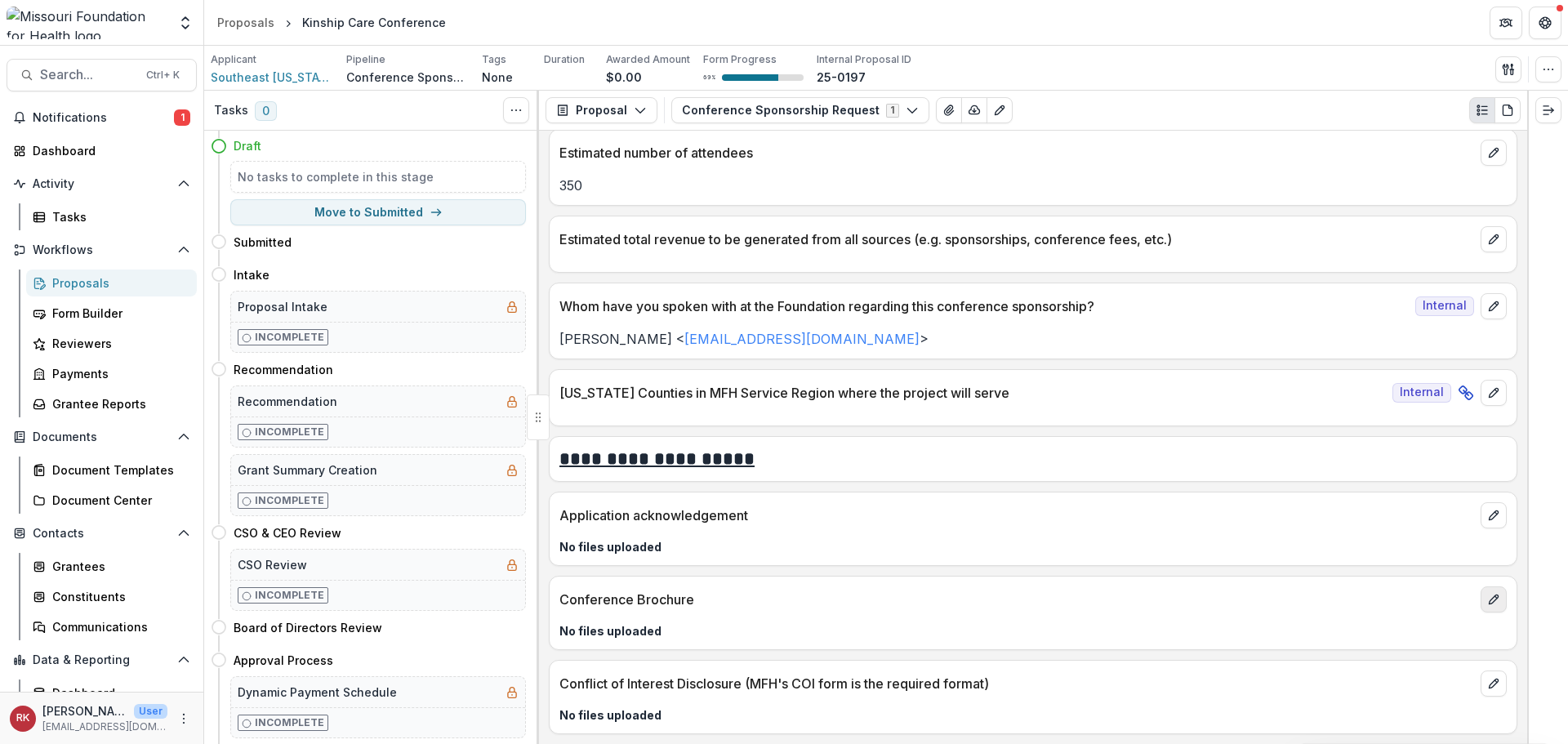
click at [1487, 601] on icon "edit" at bounding box center [1494, 600] width 13 height 13
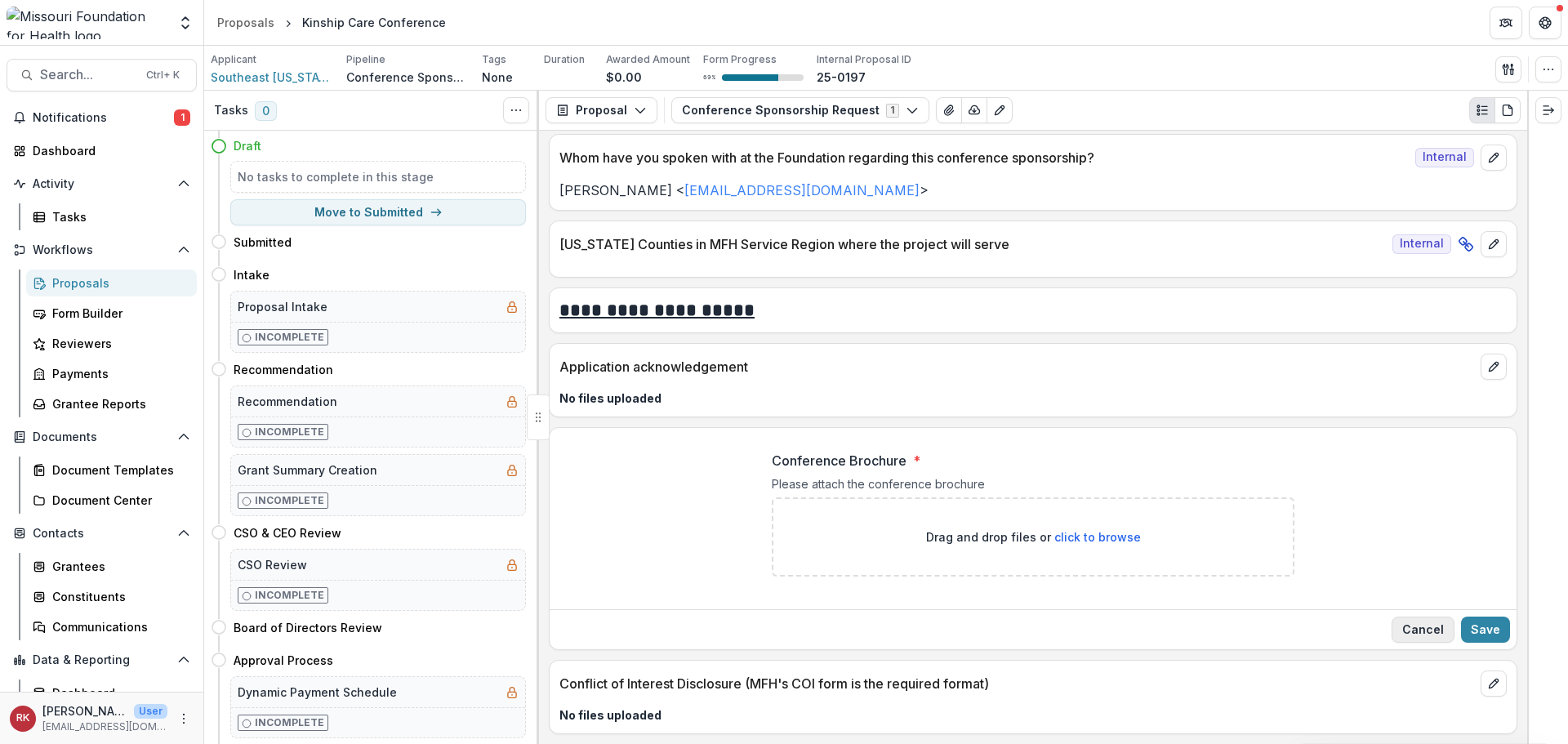
click at [1407, 627] on button "Cancel" at bounding box center [1423, 629] width 63 height 26
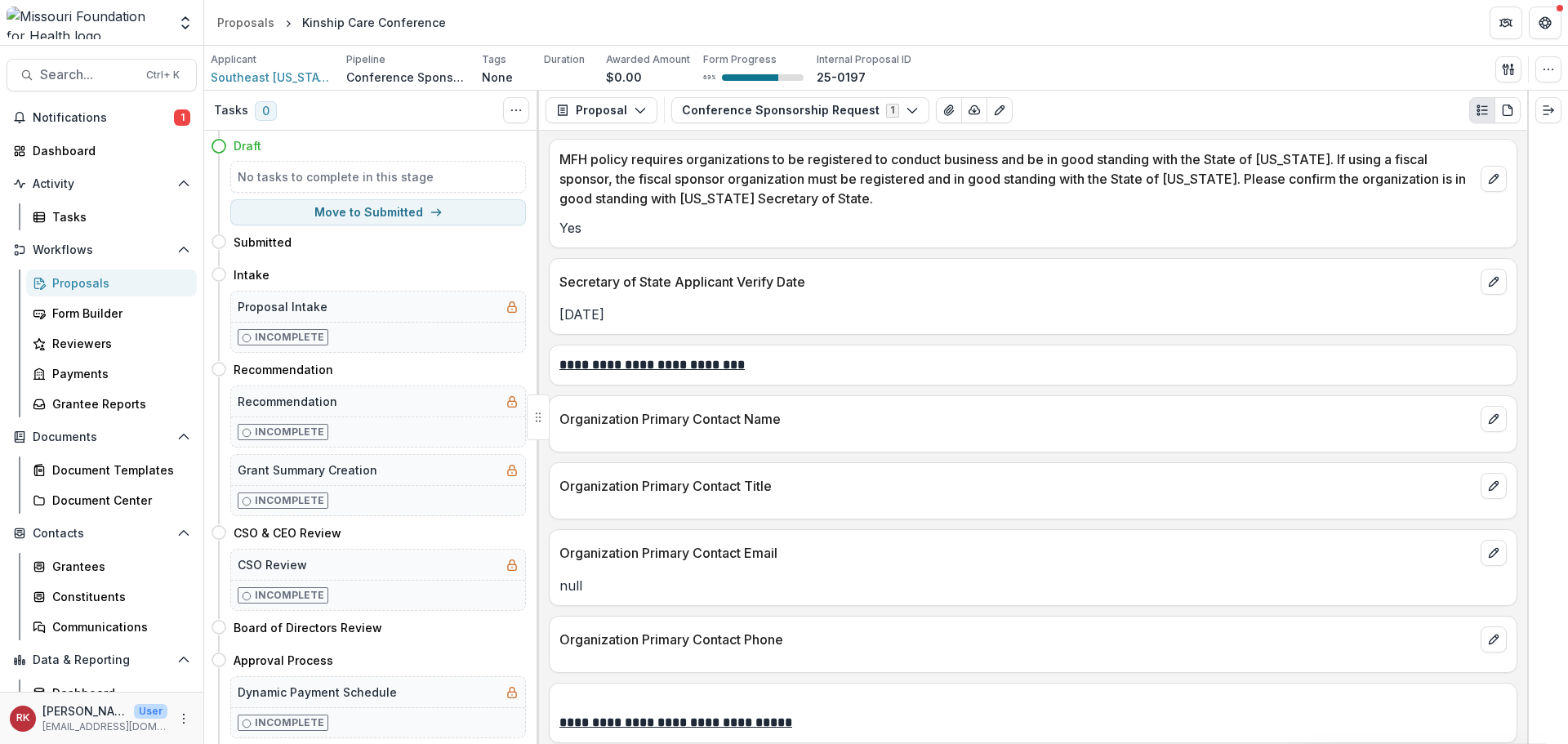
scroll to position [2273, 0]
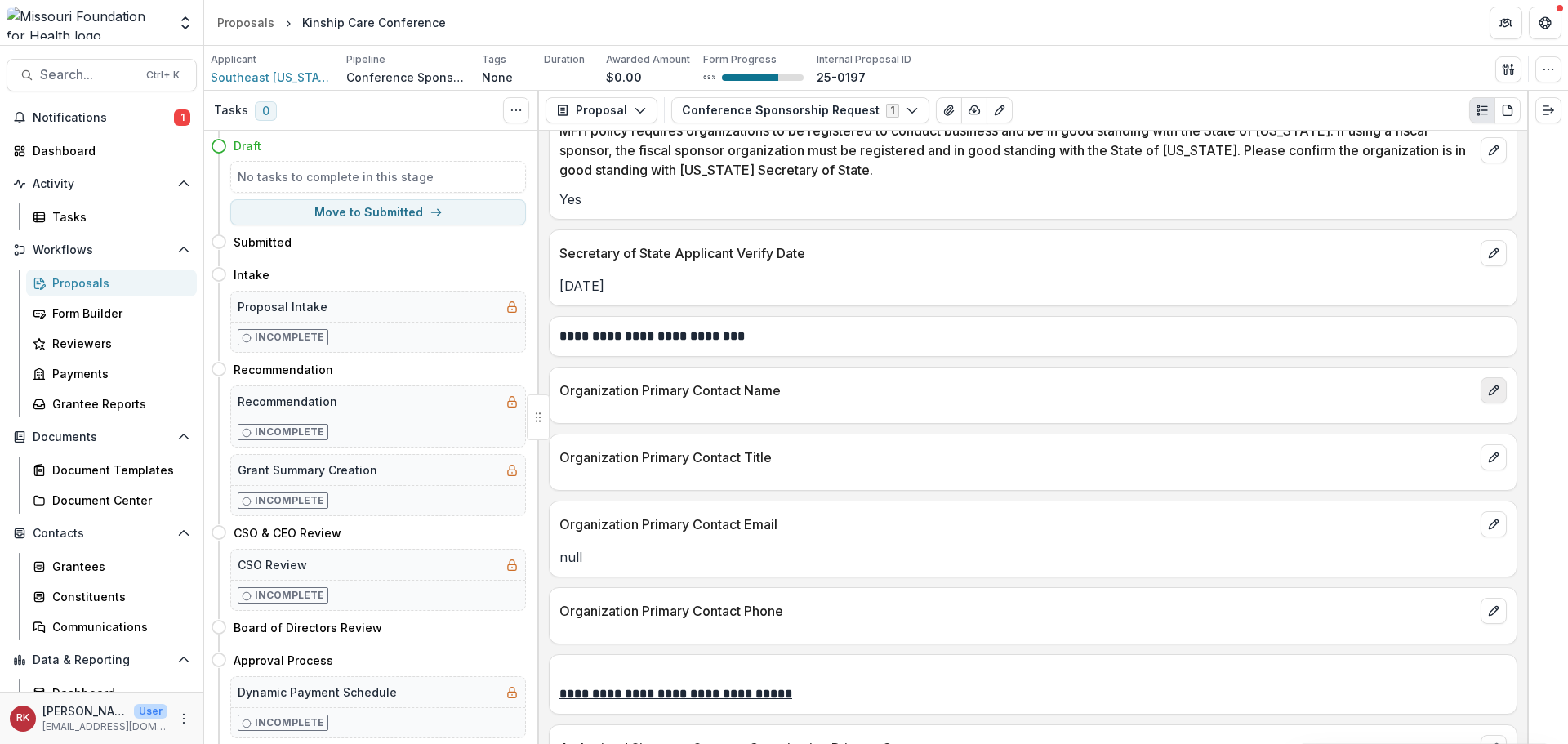
click at [1492, 391] on icon "edit" at bounding box center [1494, 390] width 13 height 13
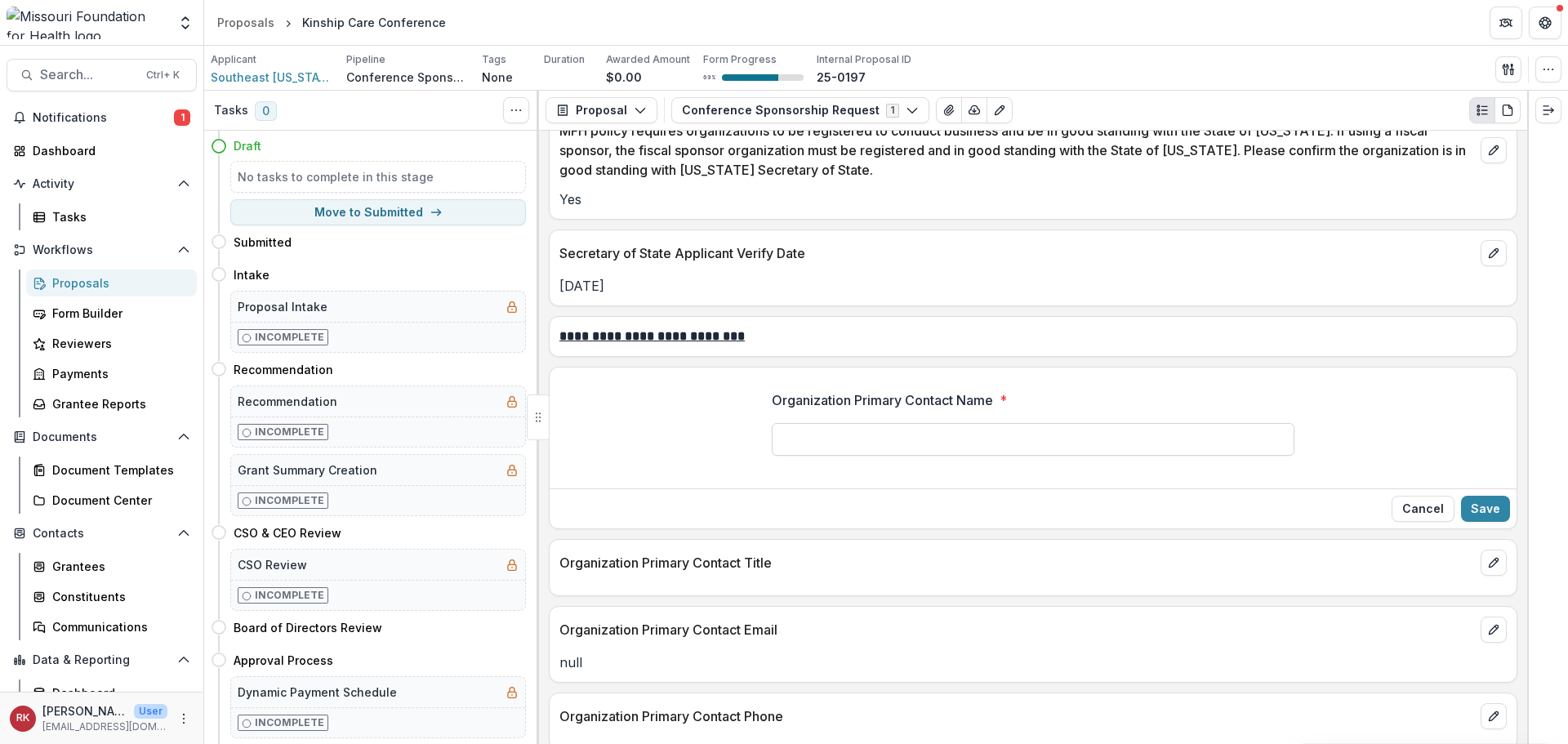
click at [803, 426] on input "Organization Primary Contact Name *" at bounding box center [1032, 439] width 522 height 32
paste input "**********"
type input "**********"
click at [1480, 510] on button "Save" at bounding box center [1486, 508] width 49 height 26
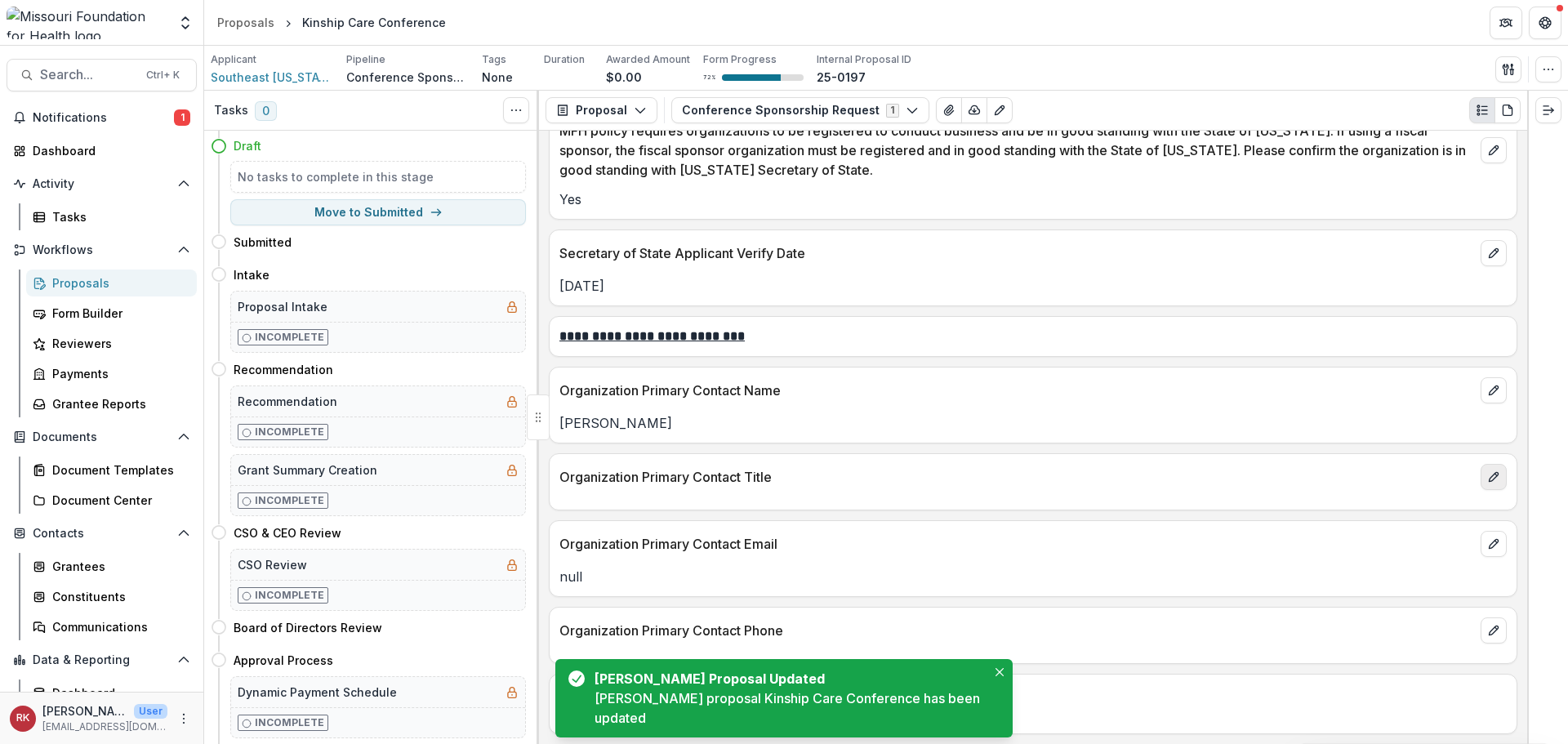
click at [1487, 471] on icon "edit" at bounding box center [1494, 477] width 13 height 13
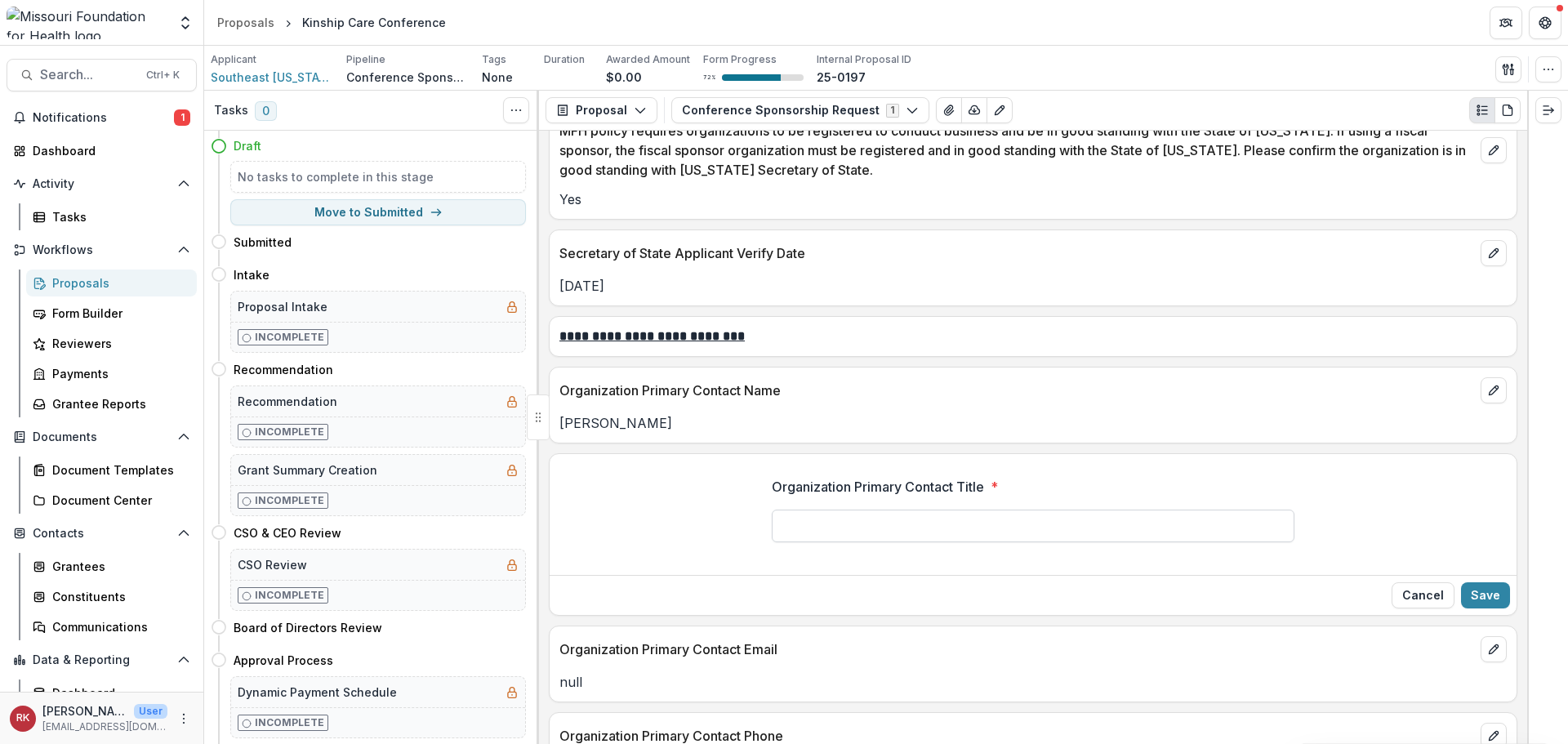
click at [877, 523] on input "Organization Primary Contact Title *" at bounding box center [1032, 526] width 522 height 32
paste input "**********"
type input "**********"
click at [1474, 593] on button "Save" at bounding box center [1486, 595] width 49 height 26
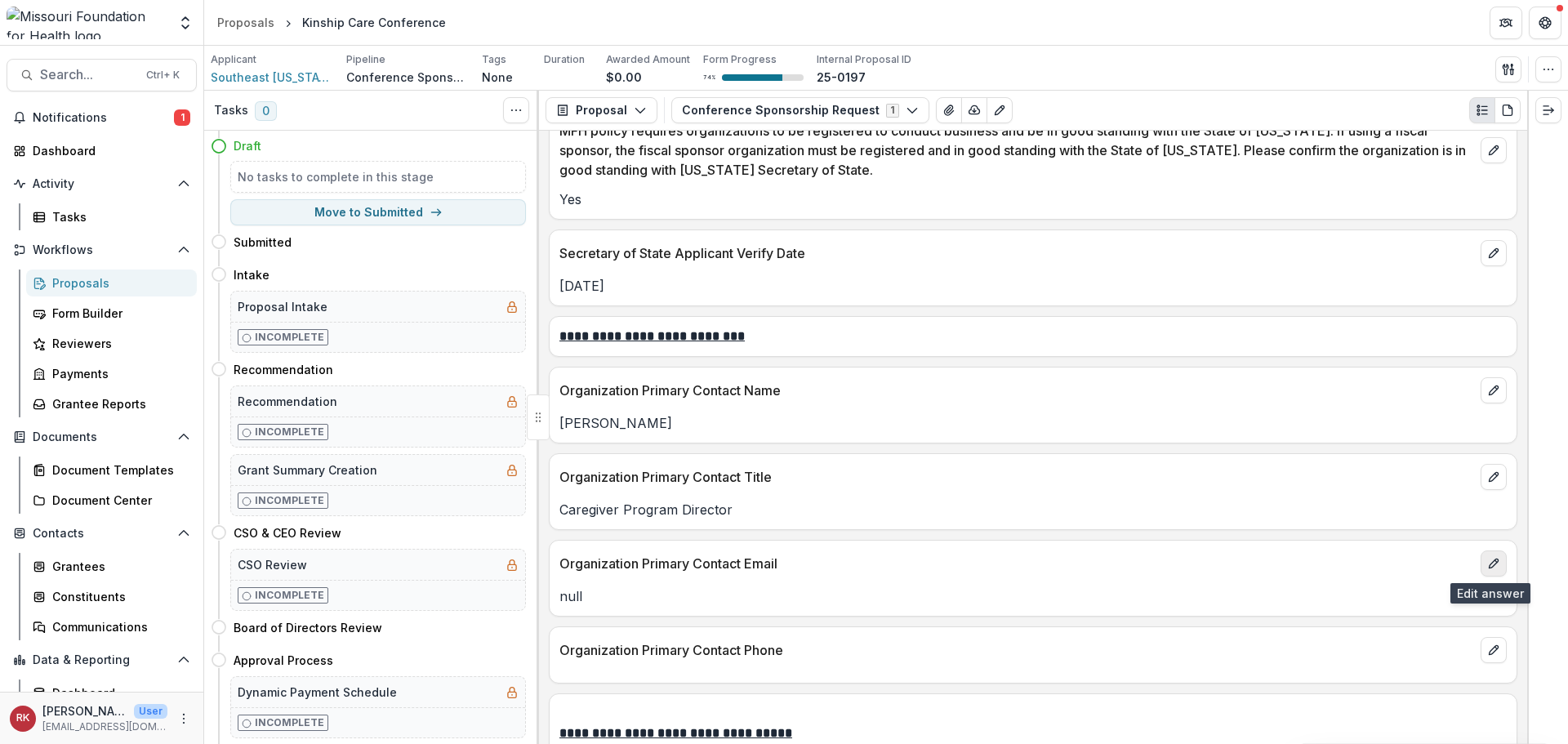
click at [1487, 561] on icon "edit" at bounding box center [1494, 564] width 13 height 13
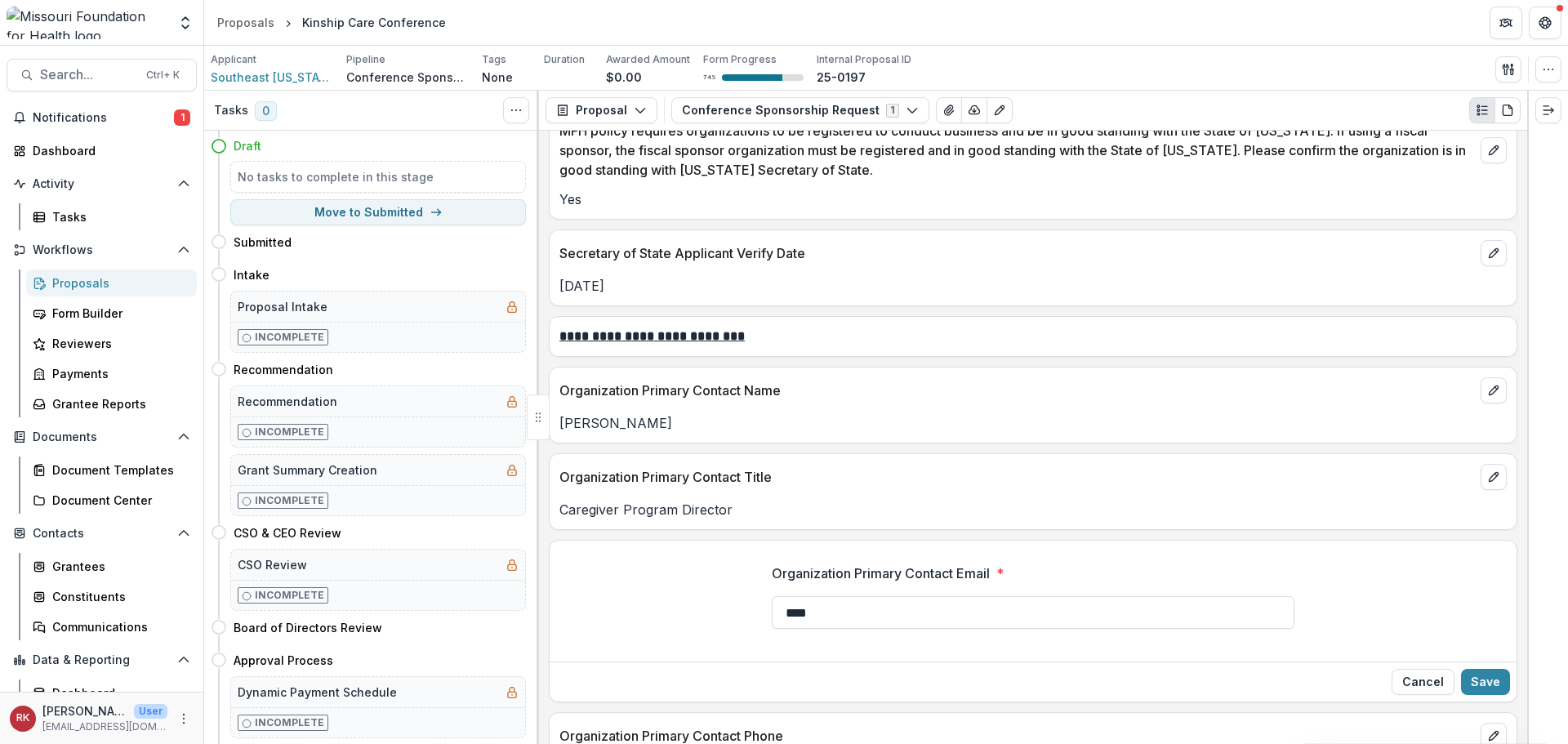
drag, startPoint x: 834, startPoint y: 620, endPoint x: 744, endPoint y: 602, distance: 91.8
click at [744, 602] on div "Organization Primary Contact Email * ****" at bounding box center [1032, 602] width 967 height 105
type input "**********"
click at [1489, 684] on button "Save" at bounding box center [1486, 682] width 49 height 26
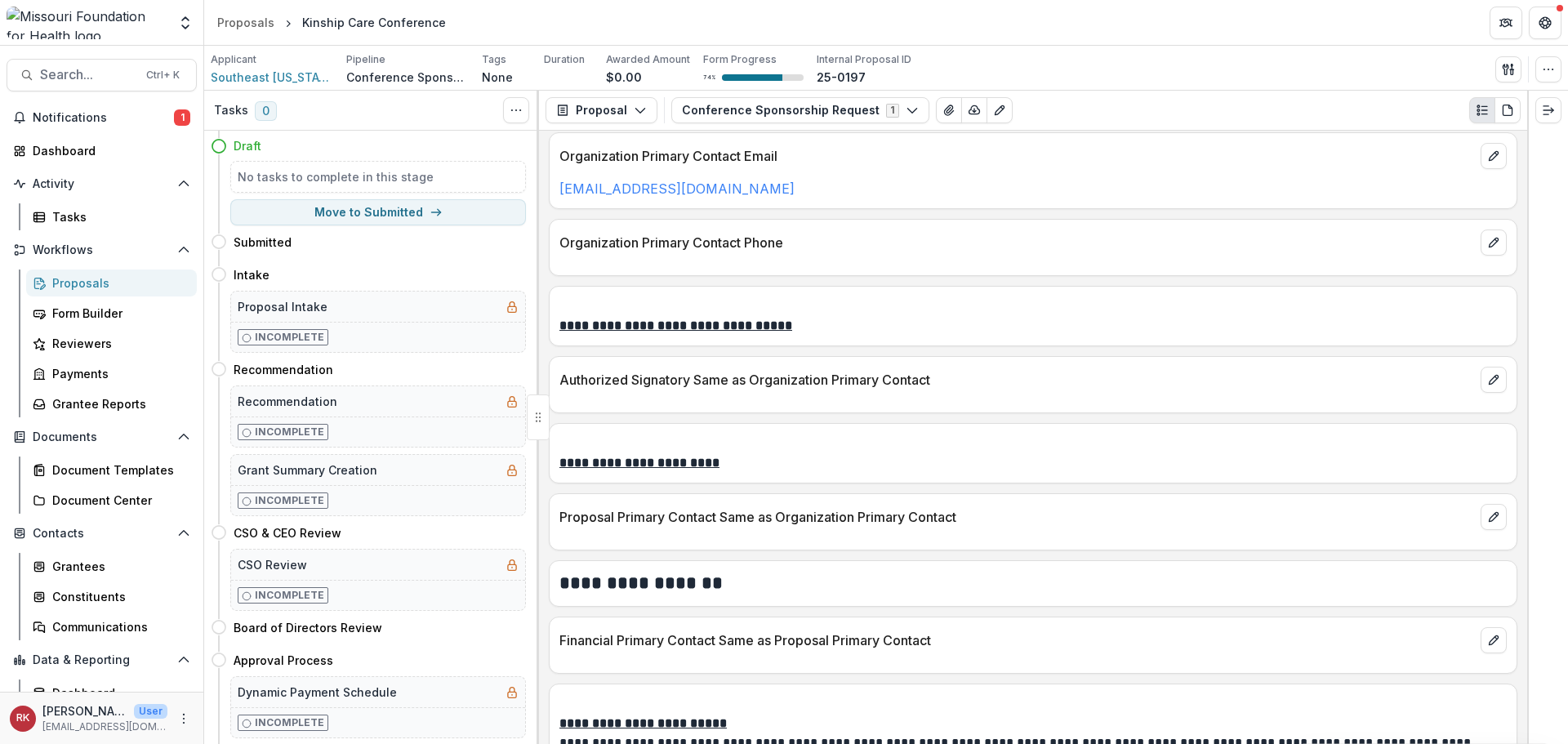
scroll to position [2682, 0]
click at [1492, 518] on icon "edit" at bounding box center [1494, 516] width 13 height 13
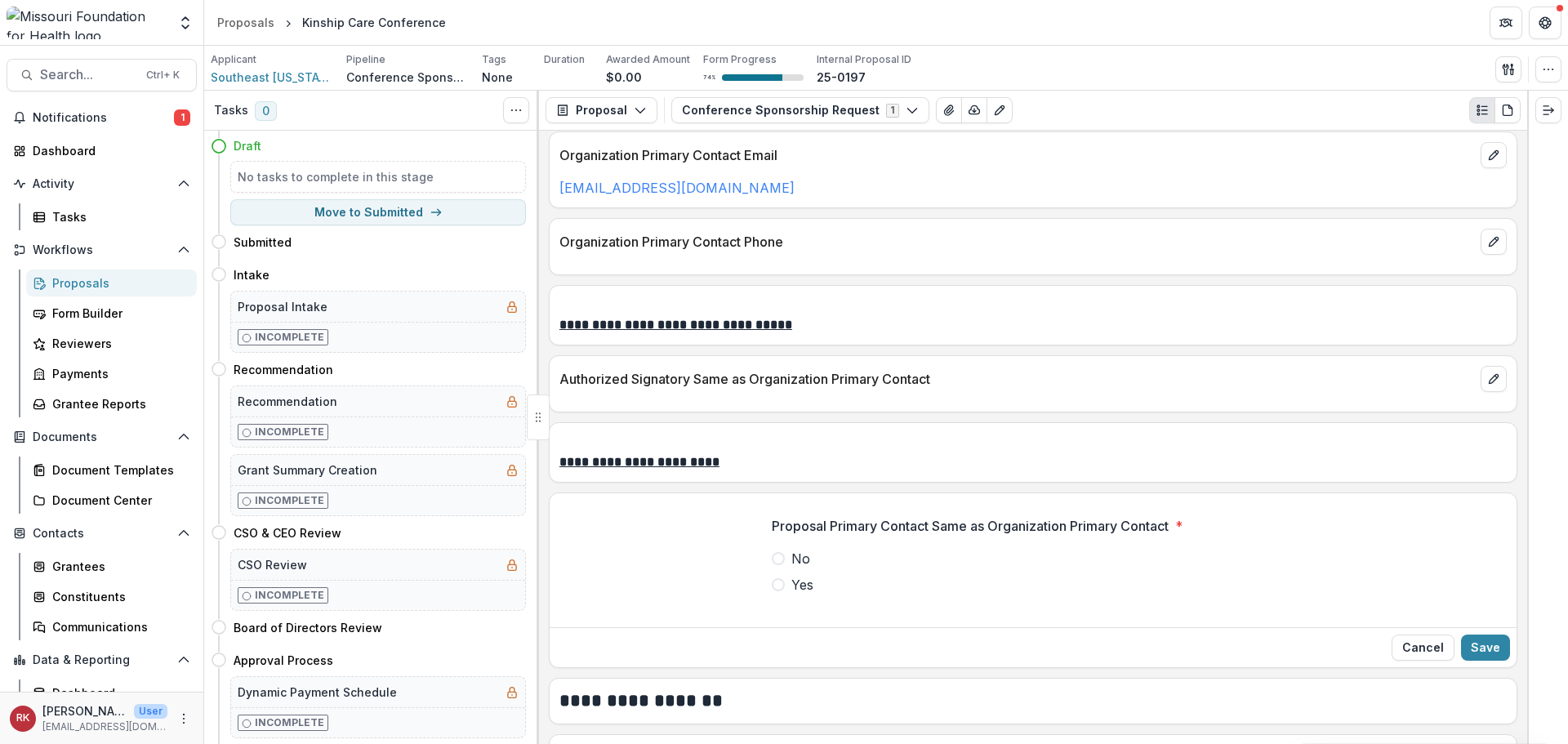
click at [774, 582] on span at bounding box center [778, 584] width 13 height 13
click at [1495, 646] on button "Save" at bounding box center [1486, 647] width 49 height 26
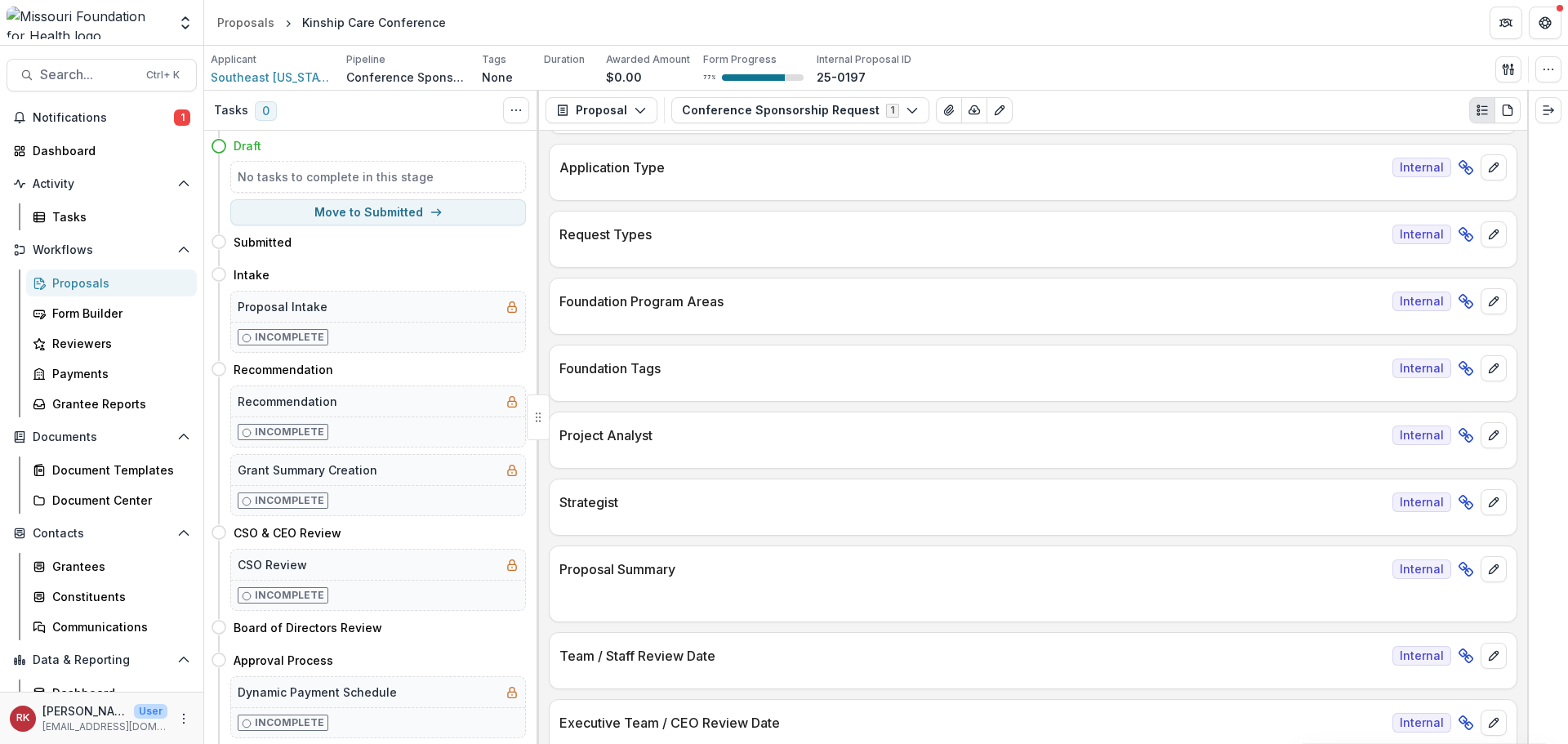
scroll to position [0, 0]
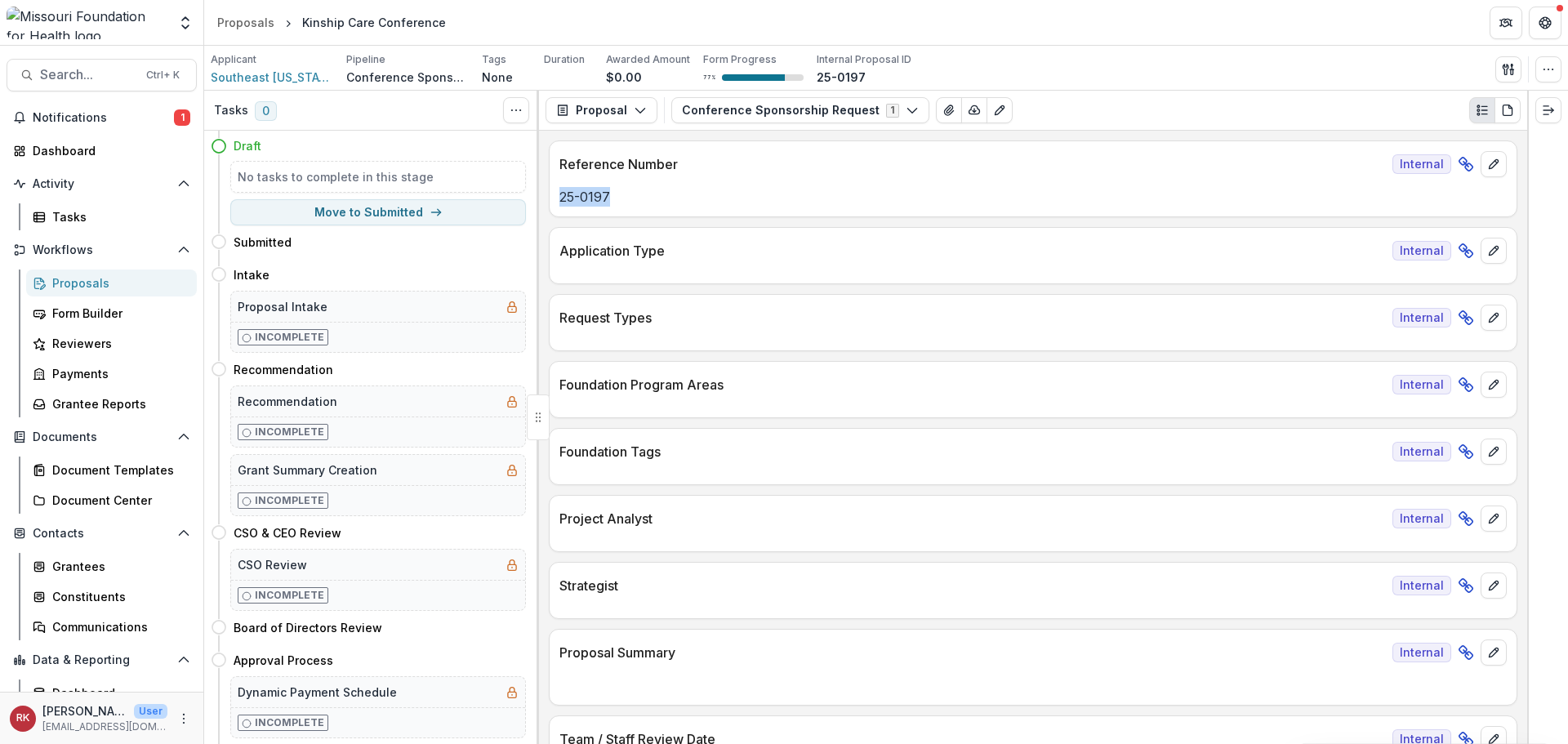
drag, startPoint x: 559, startPoint y: 189, endPoint x: 633, endPoint y: 201, distance: 75.0
click at [633, 201] on div "25-0197" at bounding box center [1032, 197] width 967 height 20
click at [1495, 253] on icon "edit" at bounding box center [1494, 251] width 13 height 13
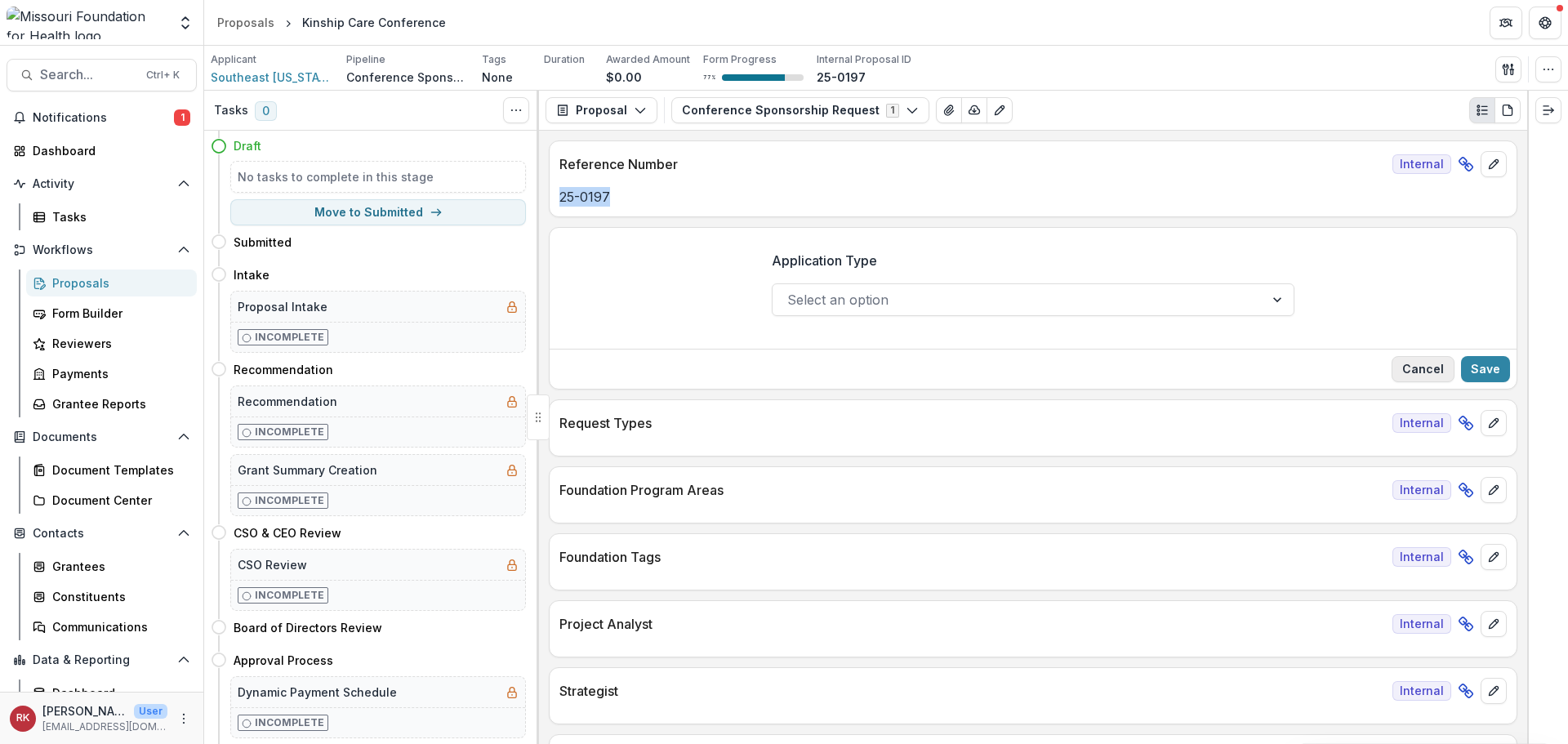
click at [1403, 372] on button "Cancel" at bounding box center [1423, 368] width 63 height 26
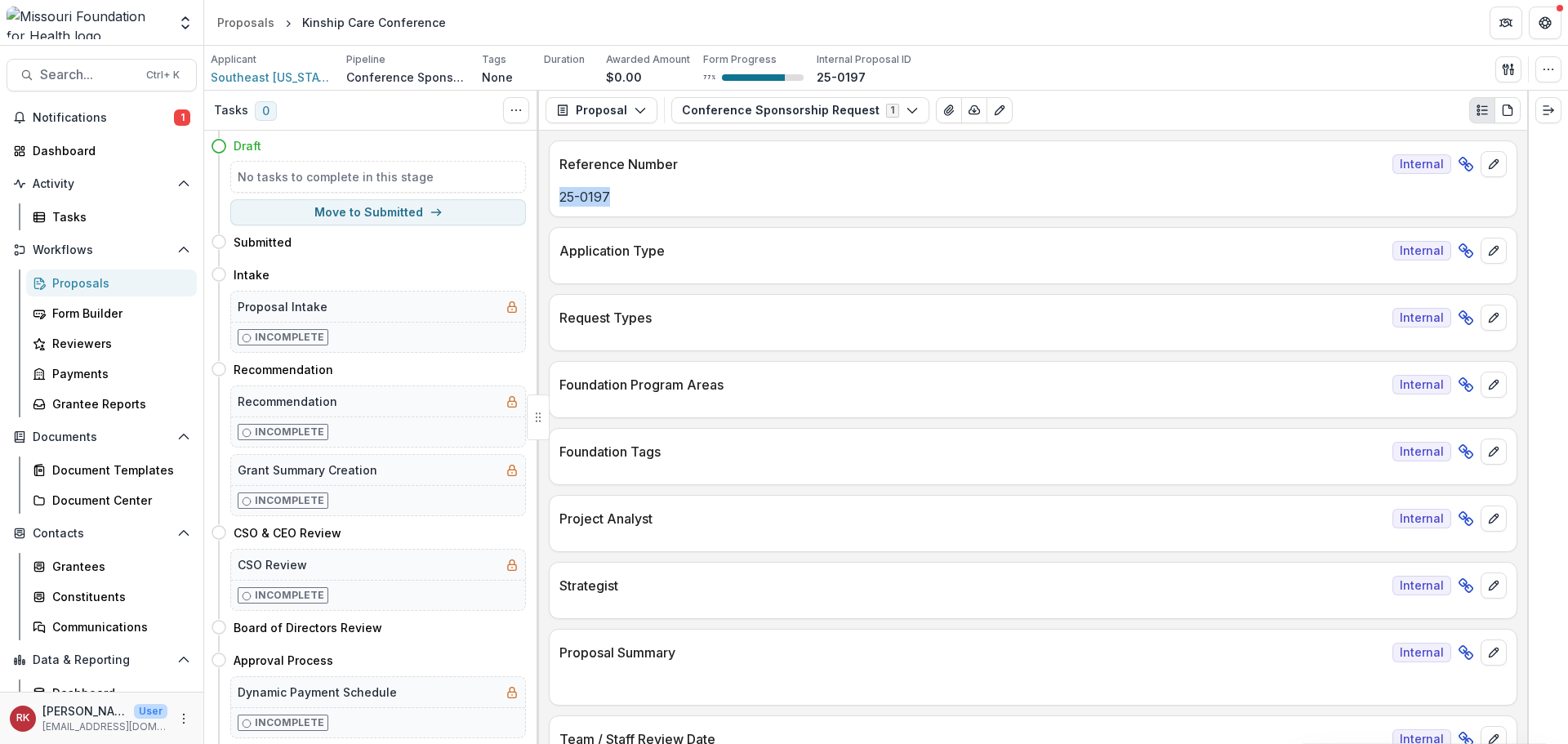
click at [585, 198] on p "25-0197" at bounding box center [1032, 197] width 947 height 20
drag, startPoint x: 564, startPoint y: 198, endPoint x: 679, endPoint y: 208, distance: 115.4
click at [679, 208] on div "Reference Number Internal 25-0197" at bounding box center [1033, 179] width 969 height 77
drag, startPoint x: 560, startPoint y: 381, endPoint x: 744, endPoint y: 371, distance: 184.3
click at [744, 371] on div "Foundation Program Areas Internal" at bounding box center [1032, 380] width 967 height 36
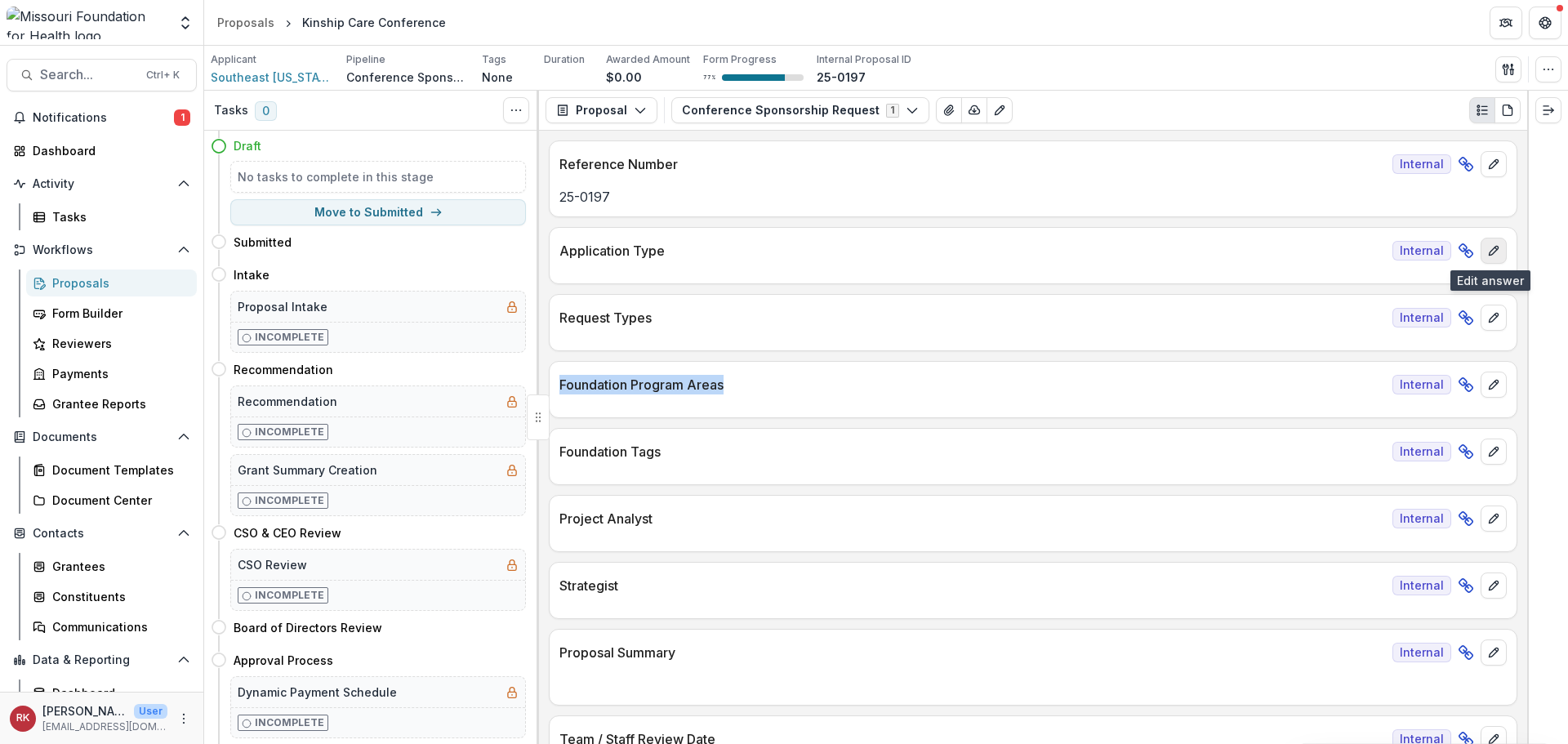
click at [1487, 246] on icon "edit" at bounding box center [1494, 251] width 13 height 13
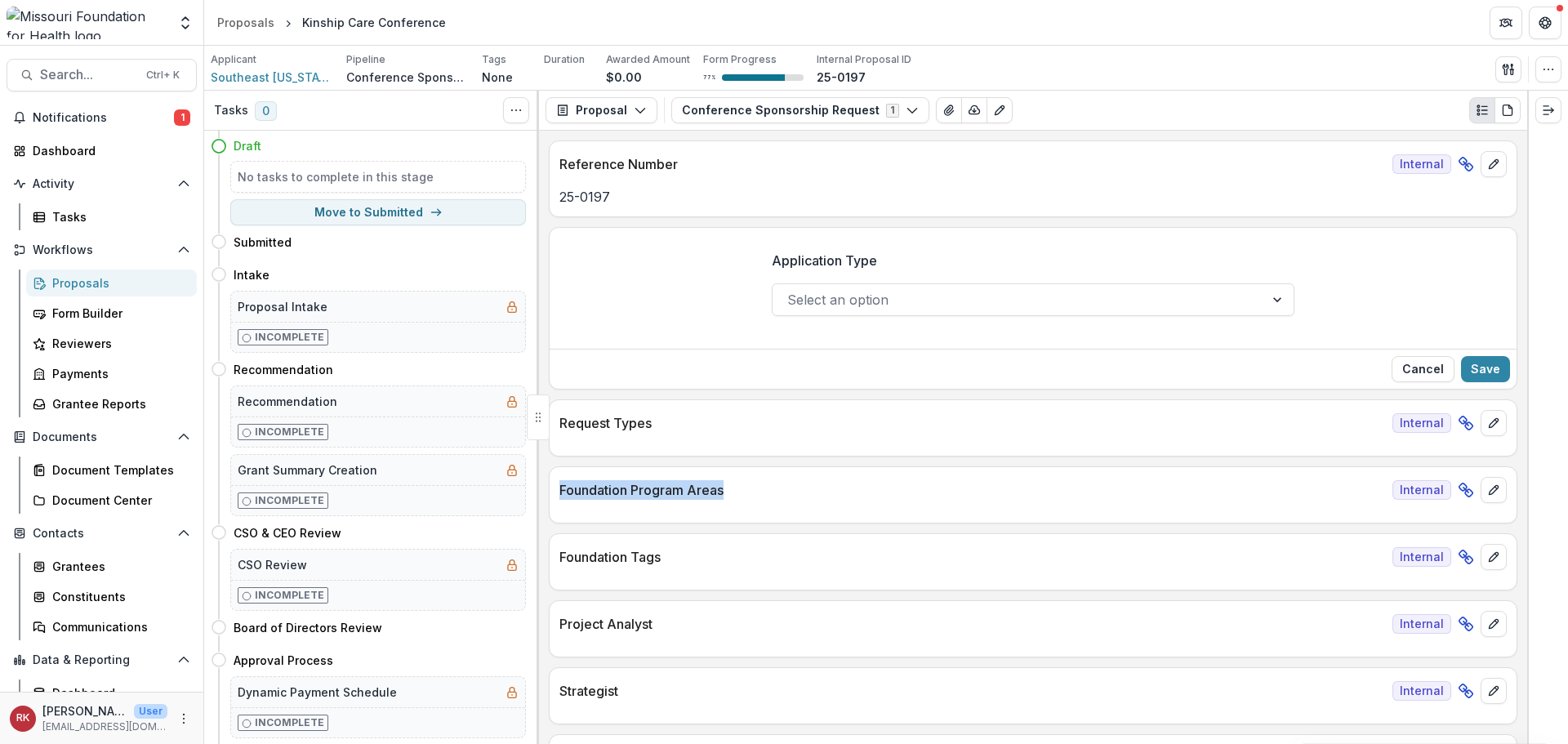
click at [994, 298] on div at bounding box center [1019, 300] width 462 height 23
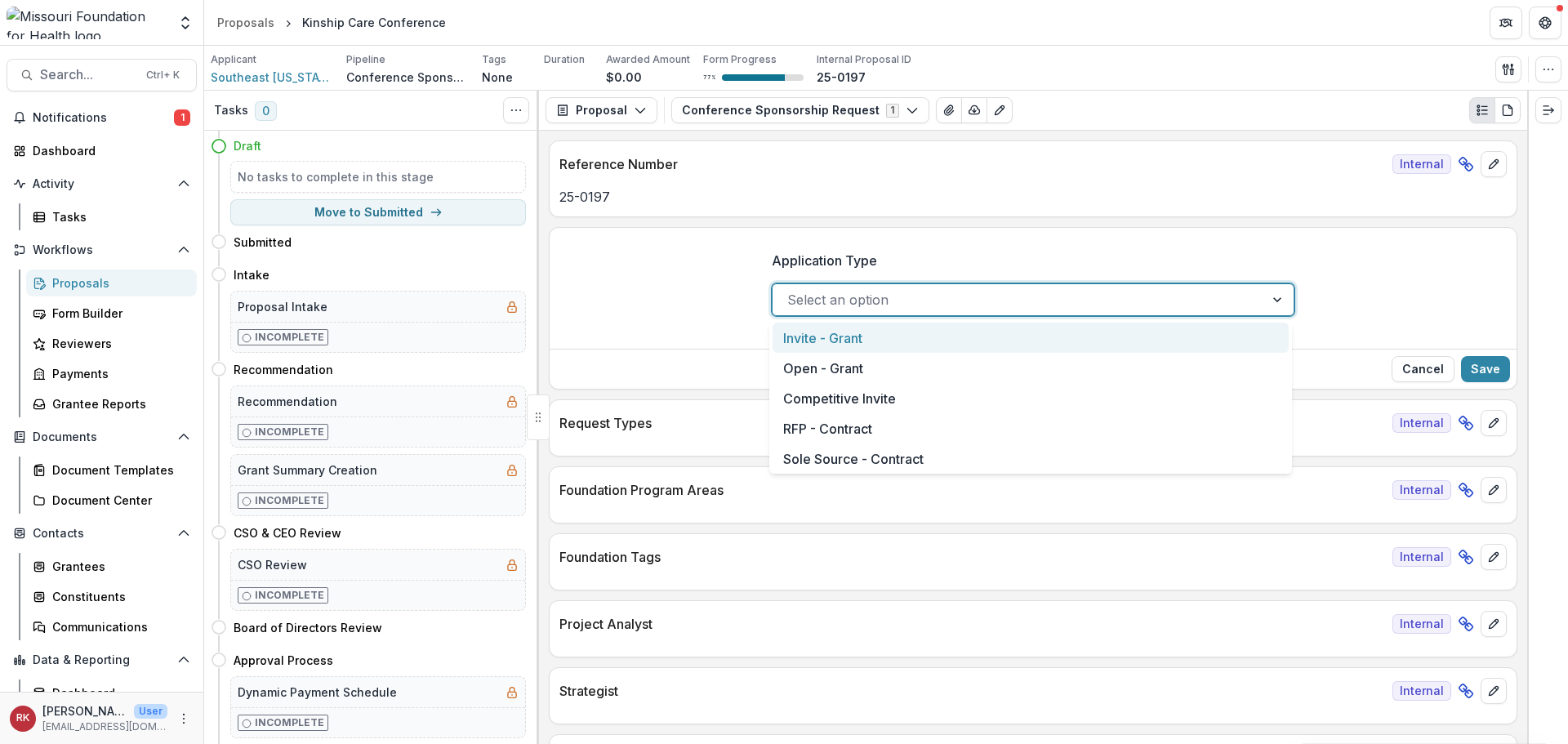
click at [939, 340] on div "Invite - Grant" at bounding box center [1030, 338] width 516 height 30
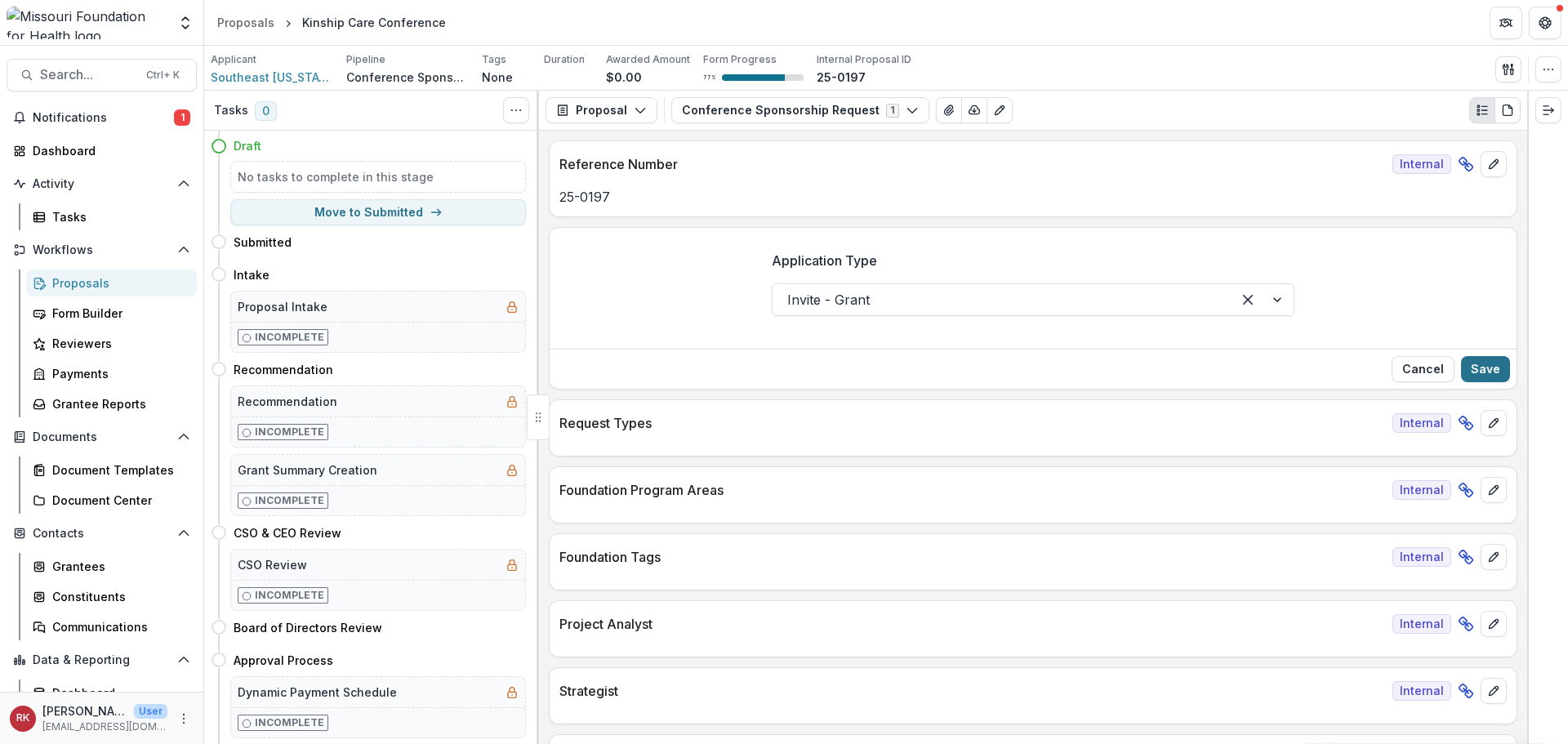
click at [1470, 375] on button "Save" at bounding box center [1486, 368] width 49 height 26
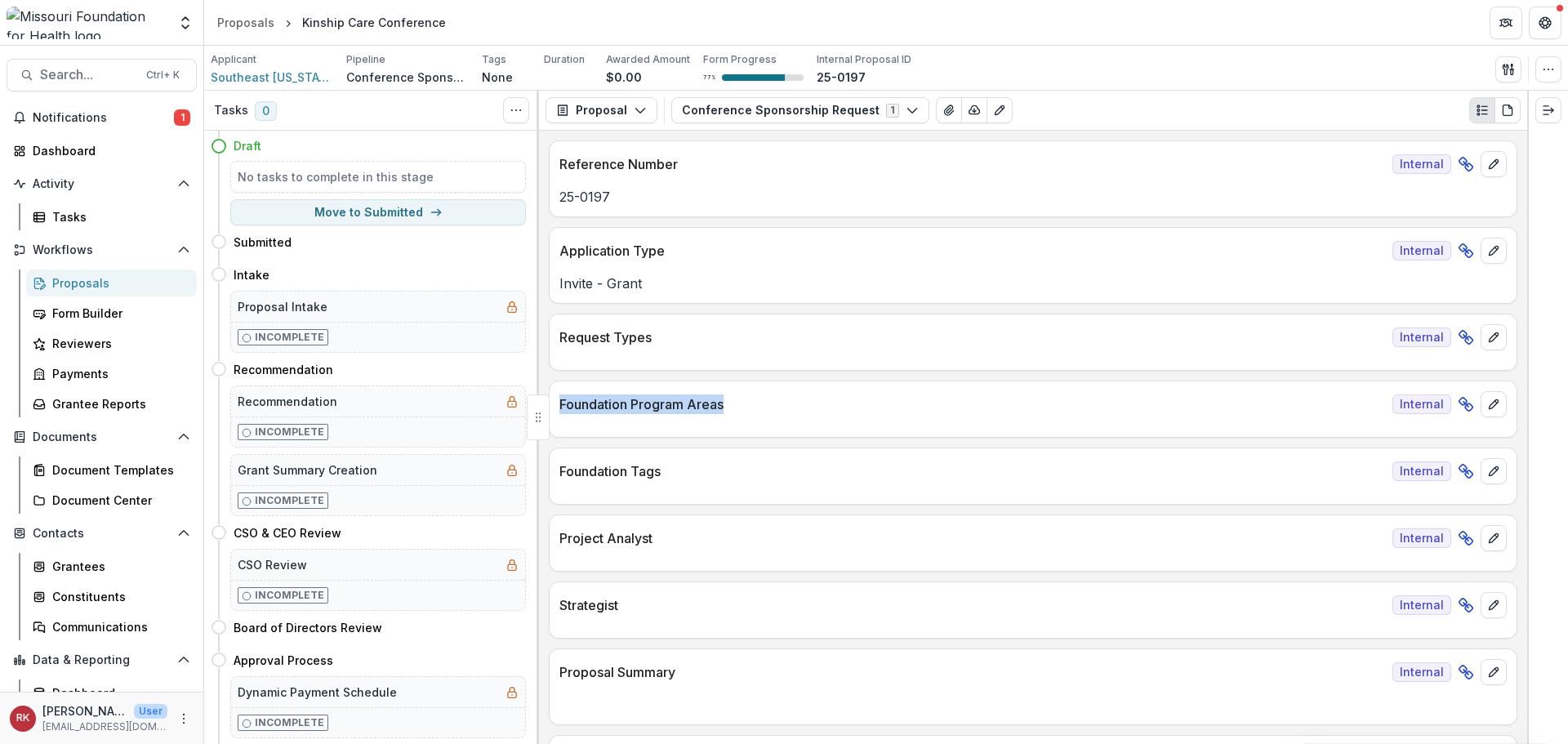
drag, startPoint x: 561, startPoint y: 405, endPoint x: 740, endPoint y: 411, distance: 179.1
click at [740, 411] on p "Foundation Program Areas" at bounding box center [972, 404] width 827 height 20
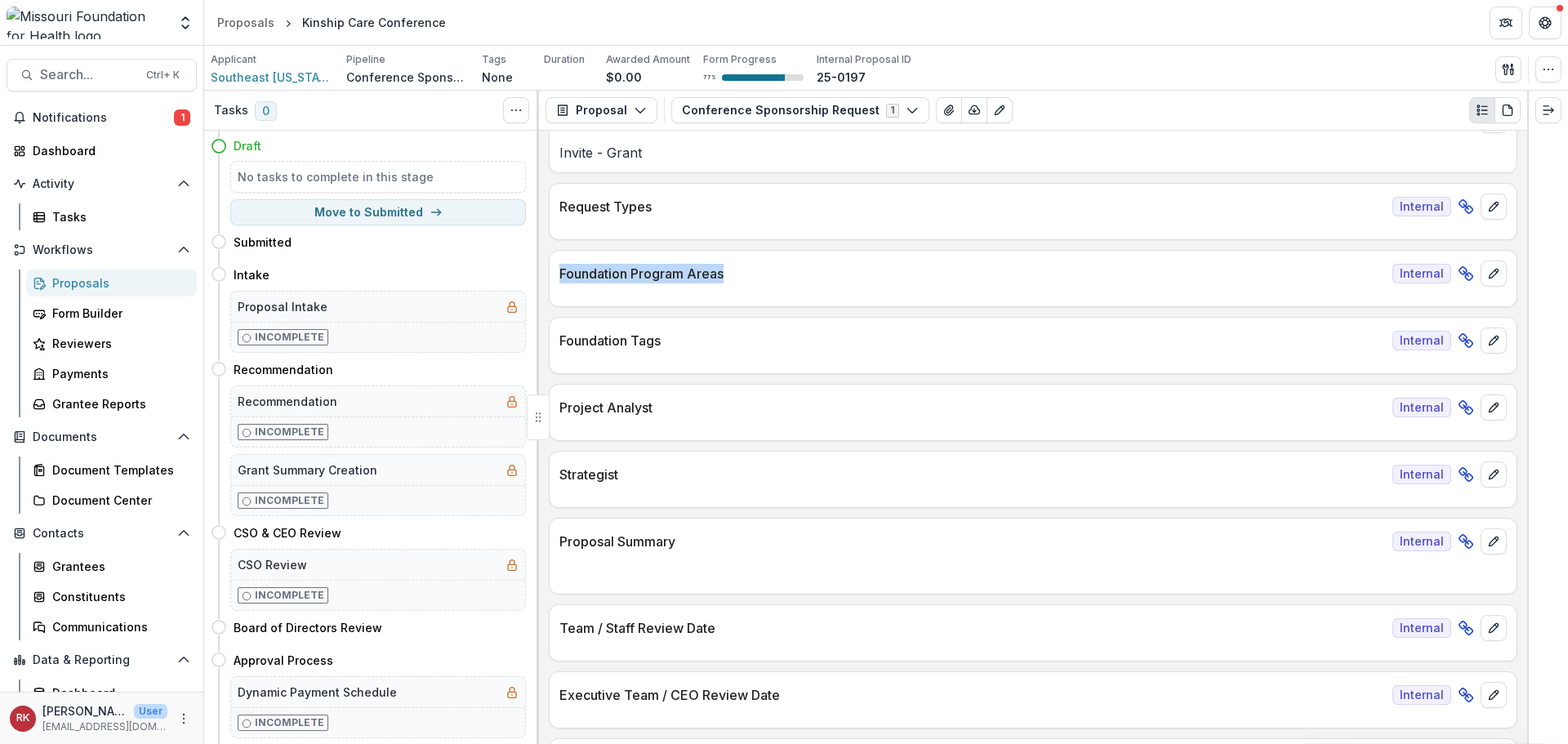
scroll to position [163, 0]
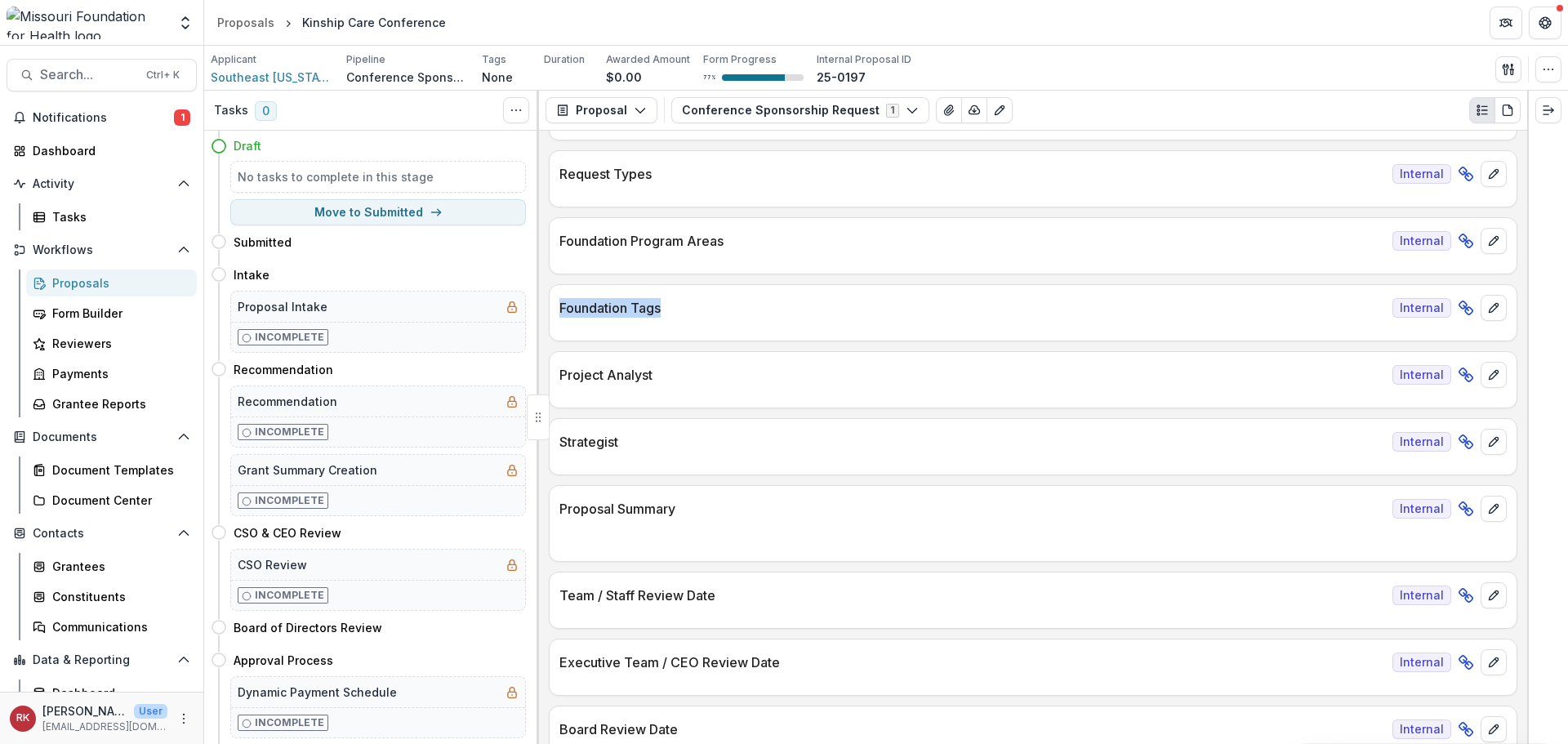
drag, startPoint x: 563, startPoint y: 310, endPoint x: 677, endPoint y: 316, distance: 114.2
click at [677, 316] on p "Foundation Tags" at bounding box center [972, 308] width 827 height 20
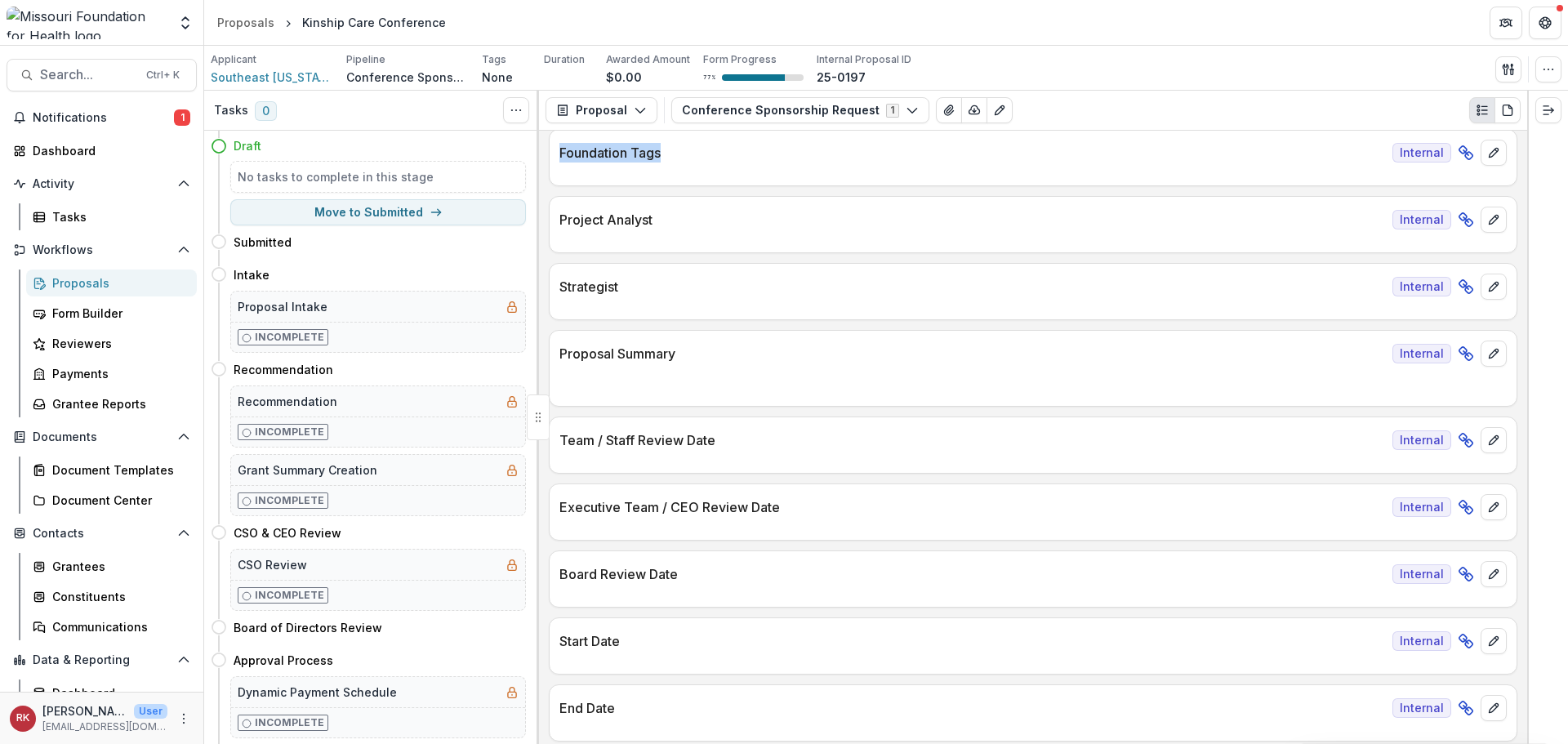
scroll to position [327, 0]
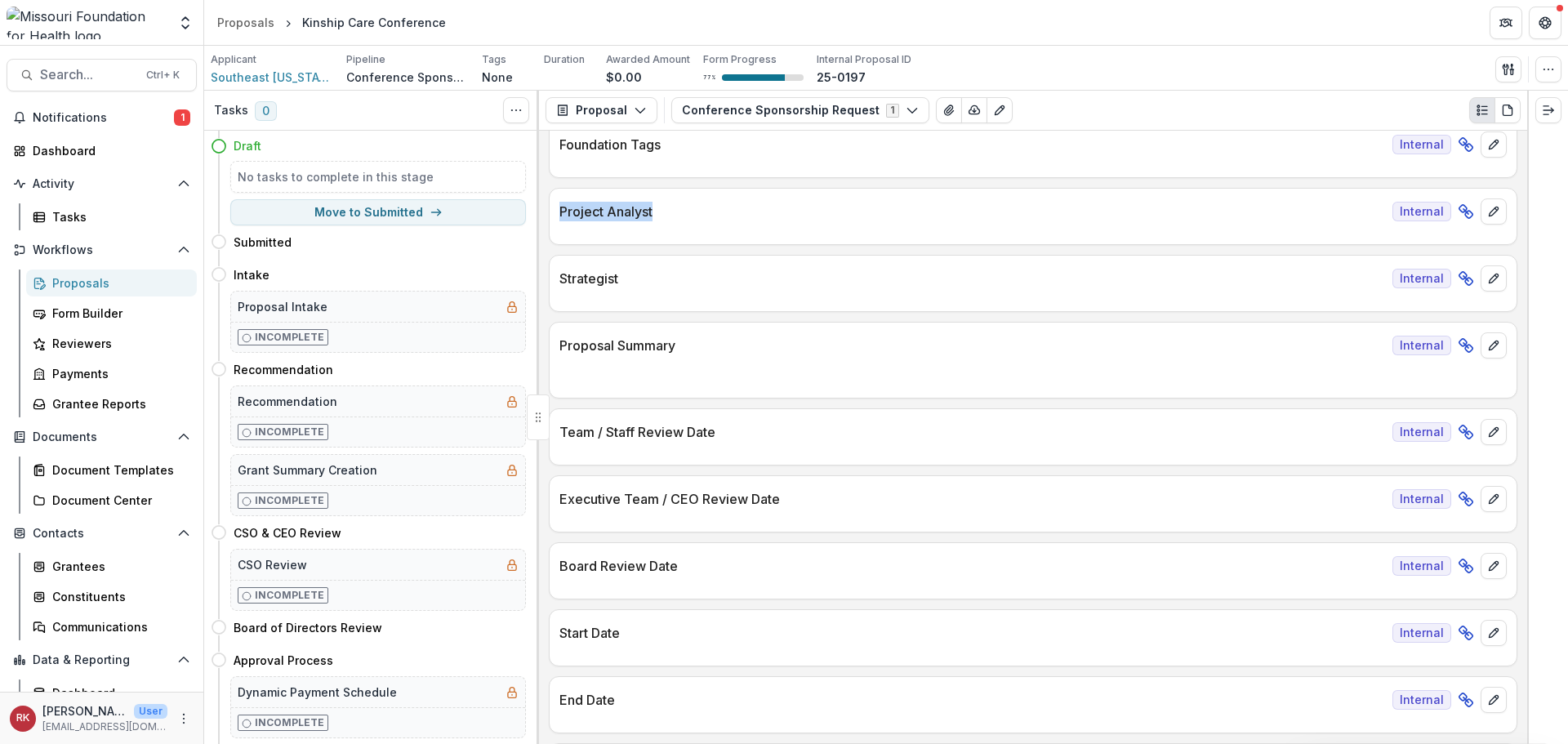
drag, startPoint x: 560, startPoint y: 217, endPoint x: 688, endPoint y: 219, distance: 128.0
click at [688, 219] on p "Project Analyst" at bounding box center [972, 212] width 827 height 20
drag, startPoint x: 559, startPoint y: 278, endPoint x: 691, endPoint y: 281, distance: 132.0
click at [691, 281] on p "Strategist" at bounding box center [972, 279] width 827 height 20
drag, startPoint x: 559, startPoint y: 345, endPoint x: 701, endPoint y: 349, distance: 142.1
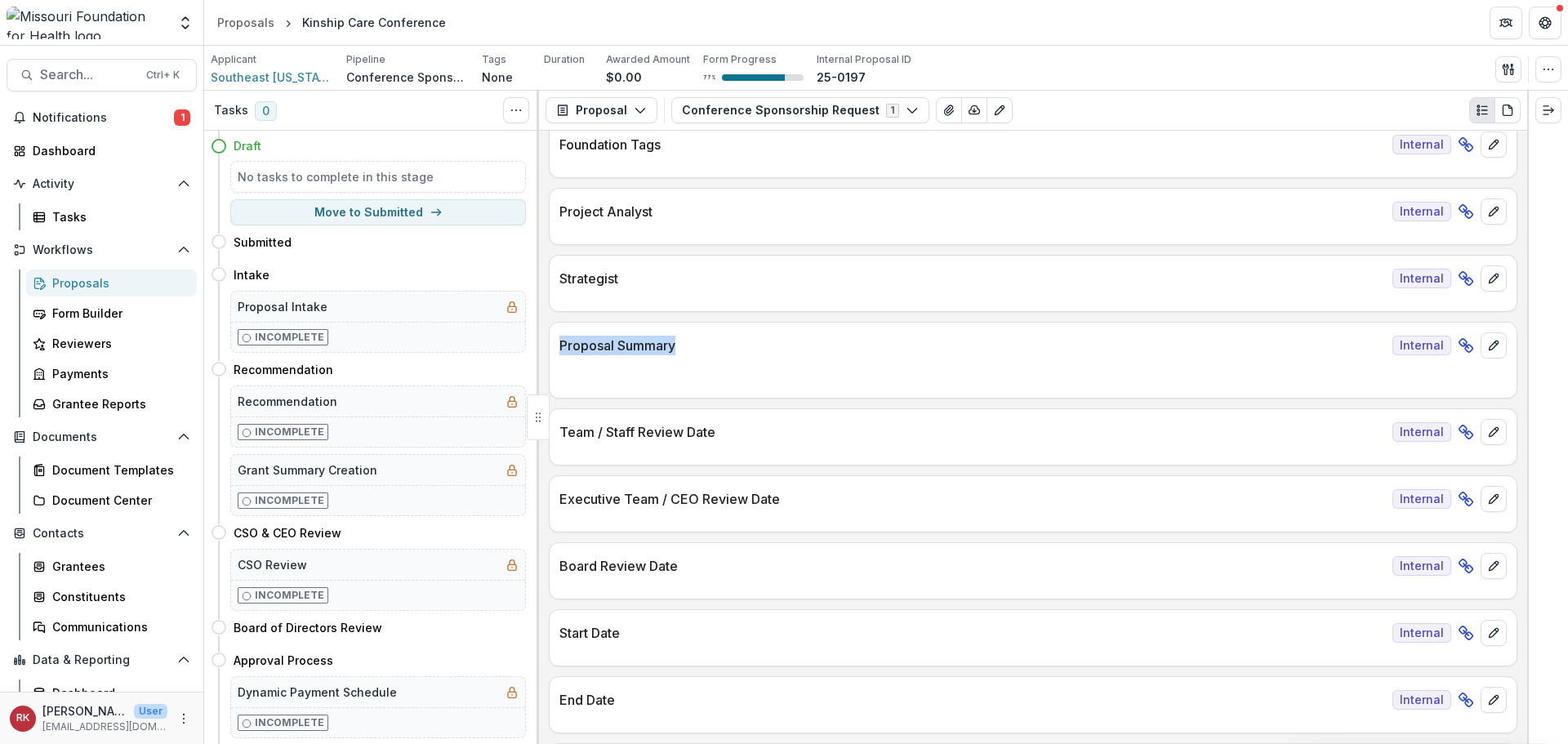
click at [701, 349] on div "Proposal Summary Internal" at bounding box center [1032, 341] width 967 height 36
drag, startPoint x: 559, startPoint y: 435, endPoint x: 779, endPoint y: 425, distance: 220.2
click at [779, 425] on p "Team / Staff Review Date" at bounding box center [972, 432] width 827 height 20
drag, startPoint x: 559, startPoint y: 502, endPoint x: 805, endPoint y: 503, distance: 246.0
click at [805, 503] on p "Executive Team / CEO Review Date" at bounding box center [972, 499] width 827 height 20
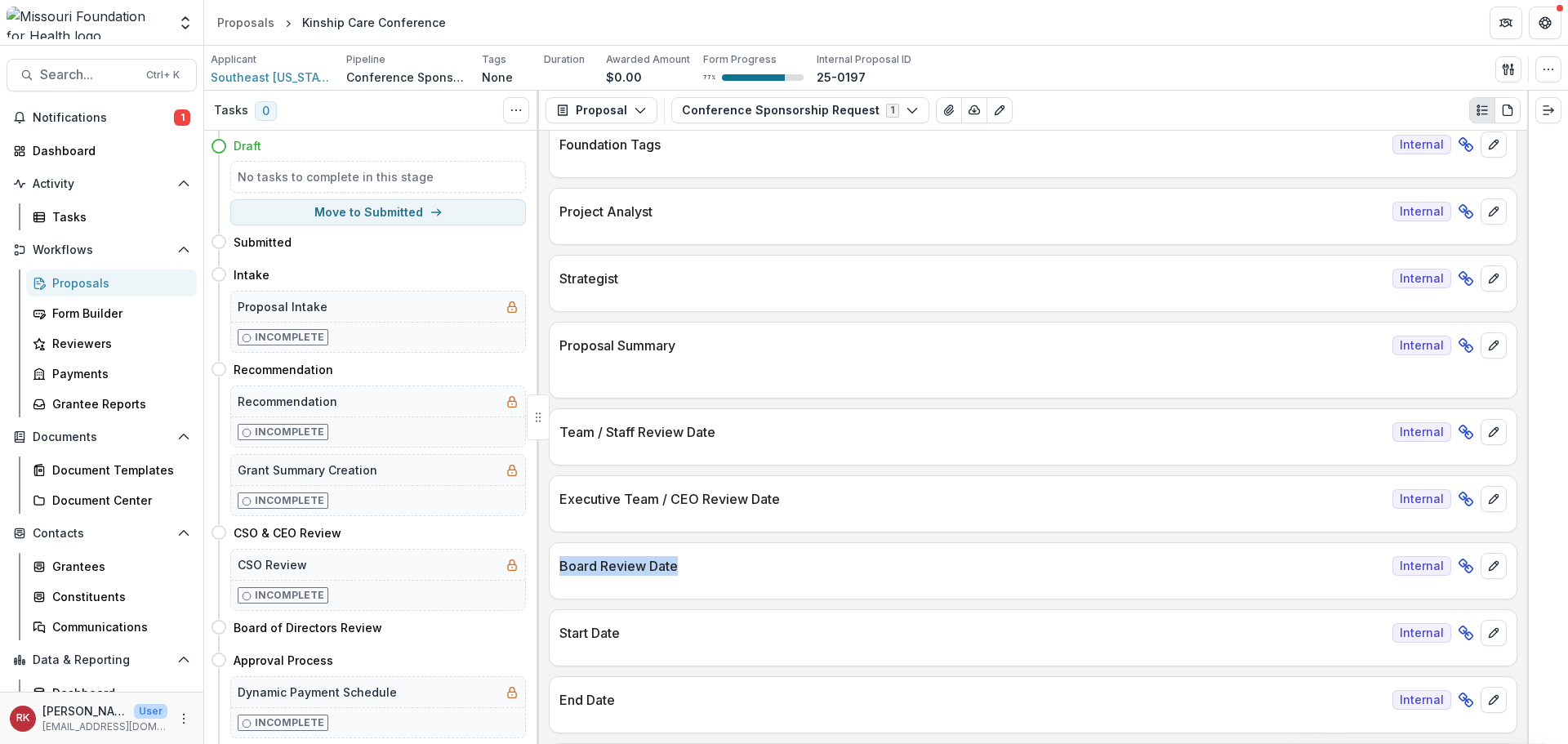
drag, startPoint x: 560, startPoint y: 564, endPoint x: 685, endPoint y: 565, distance: 125.0
click at [685, 565] on p "Board Review Date" at bounding box center [972, 567] width 827 height 20
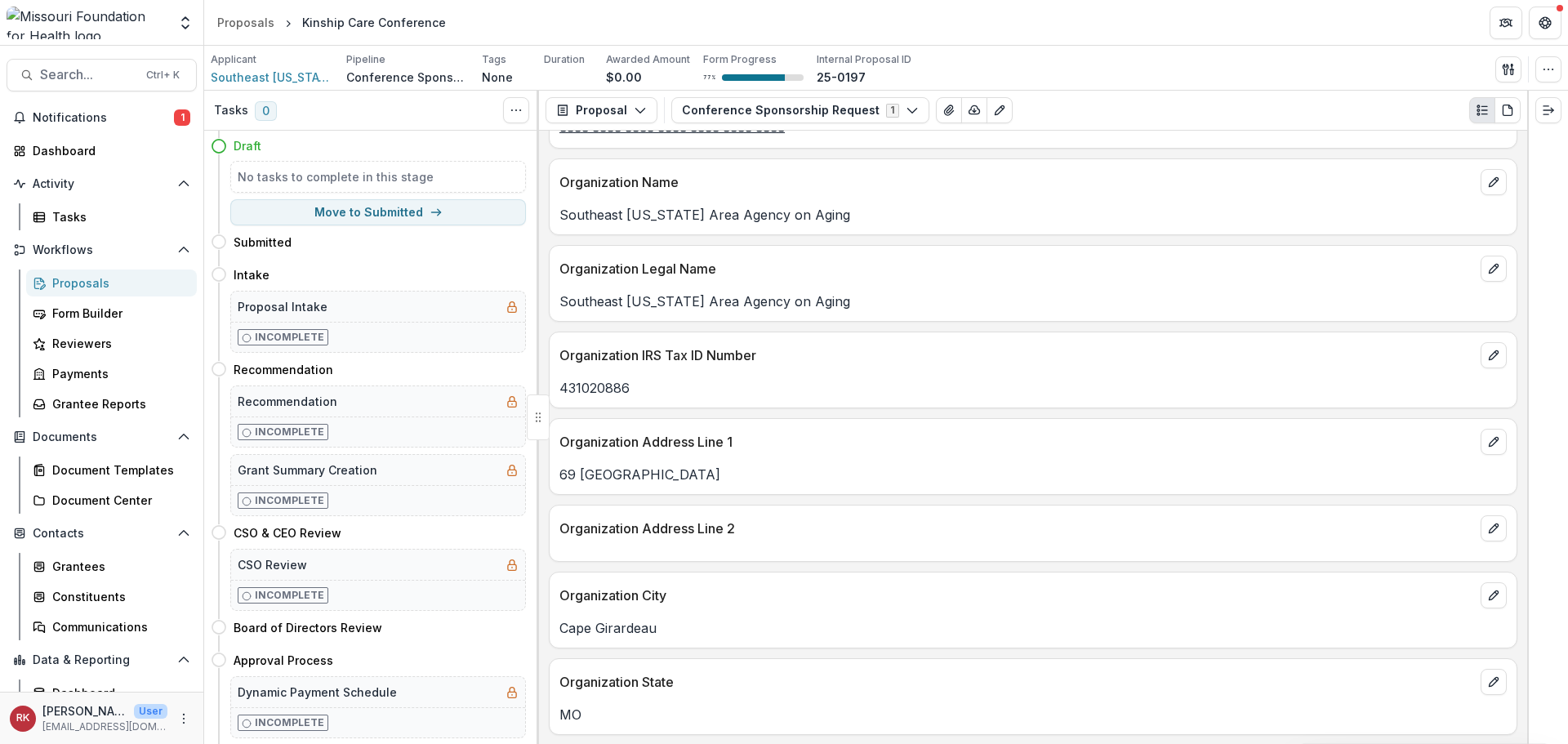
scroll to position [1062, 0]
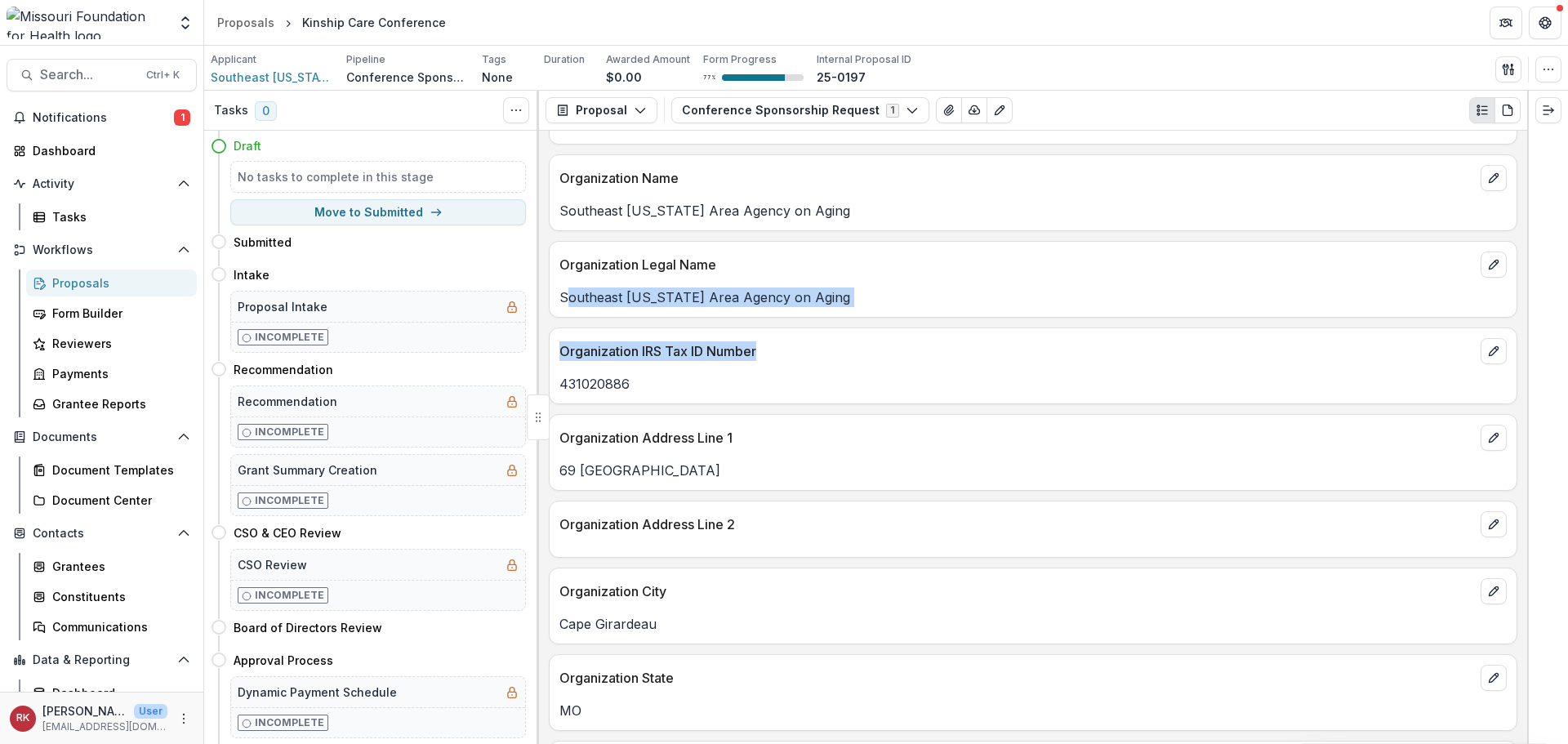
drag, startPoint x: 571, startPoint y: 290, endPoint x: 811, endPoint y: 347, distance: 246.7
click at [811, 347] on div "**********" at bounding box center [1033, 437] width 988 height 614
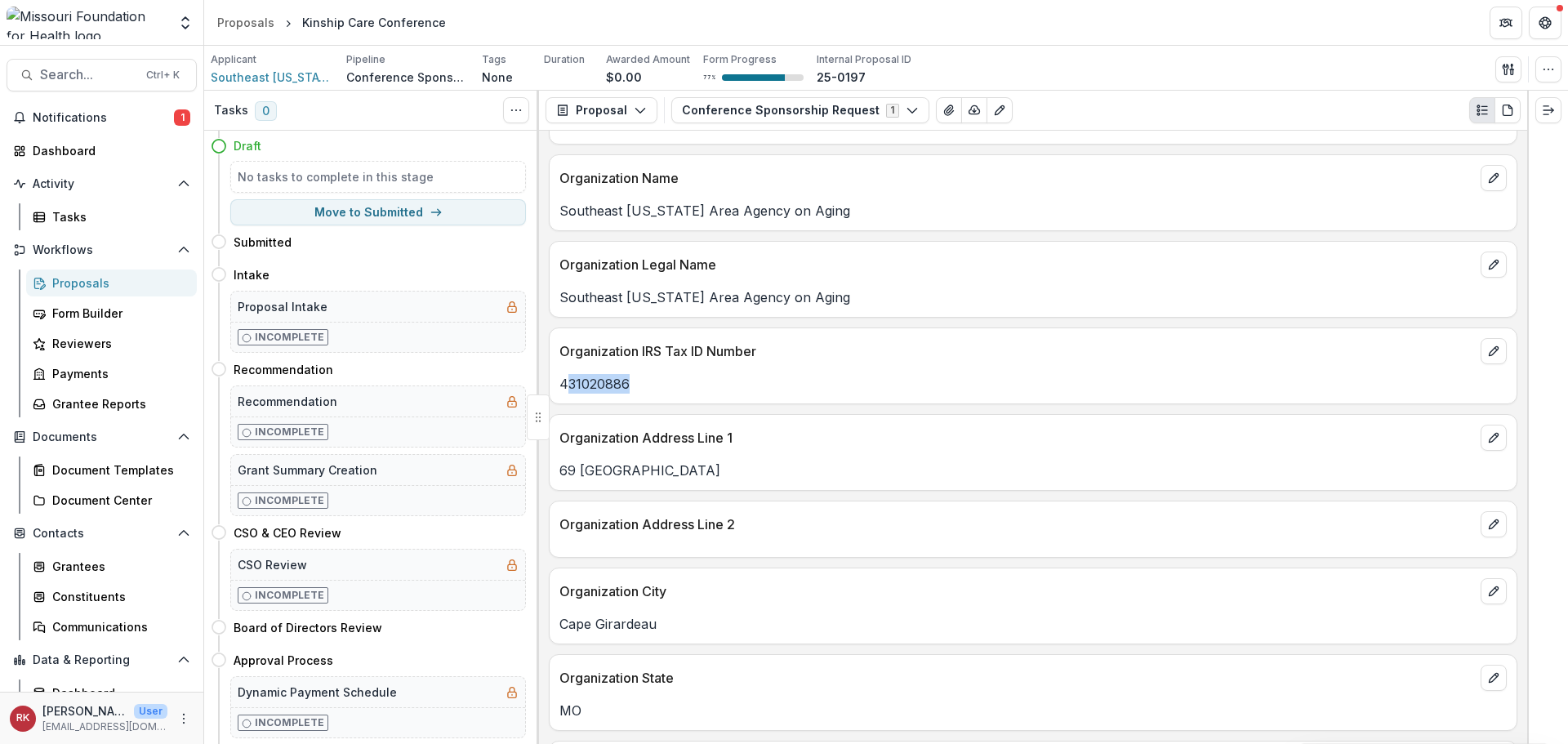
drag, startPoint x: 564, startPoint y: 381, endPoint x: 668, endPoint y: 386, distance: 104.1
click at [668, 386] on p "431020886" at bounding box center [1032, 385] width 947 height 20
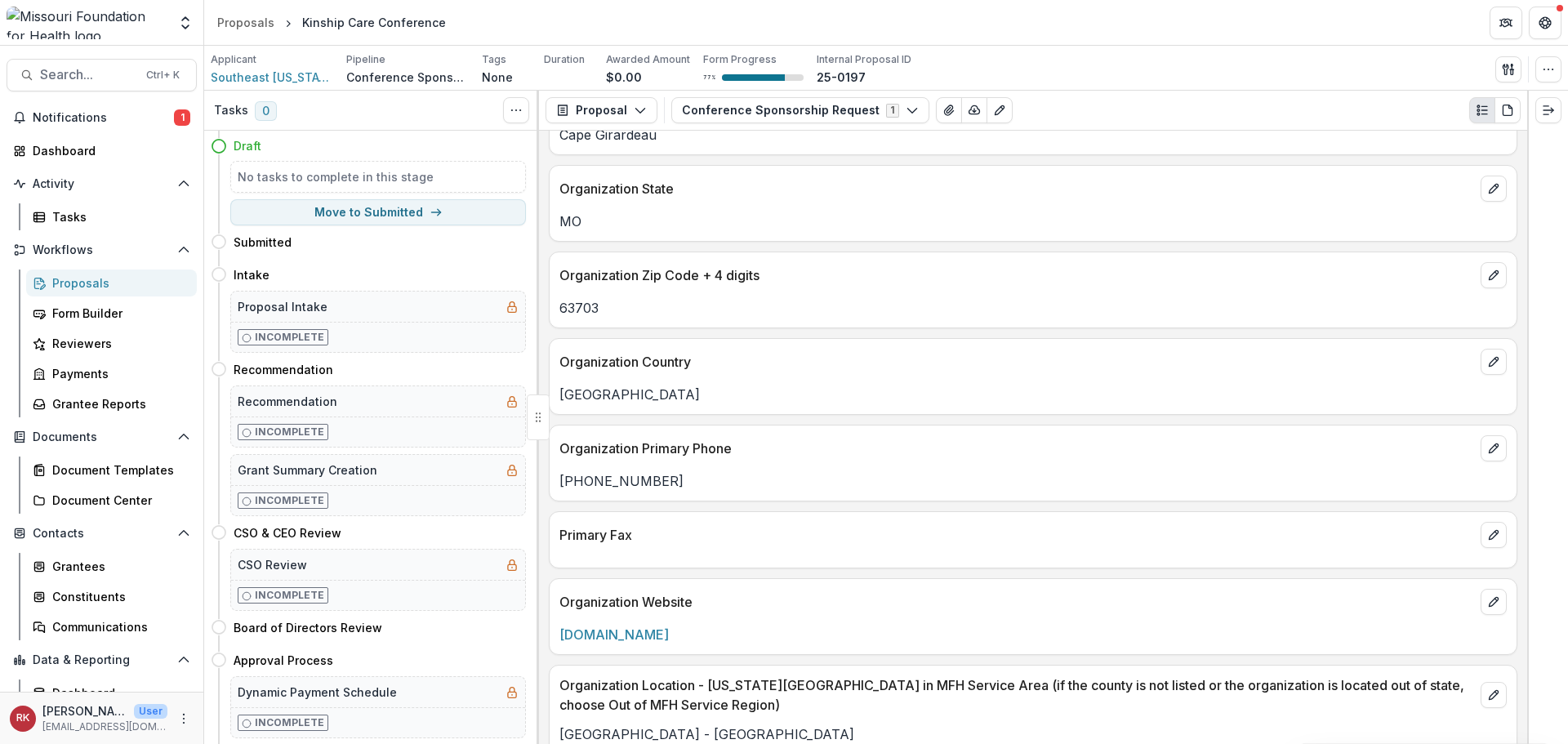
scroll to position [1471, 0]
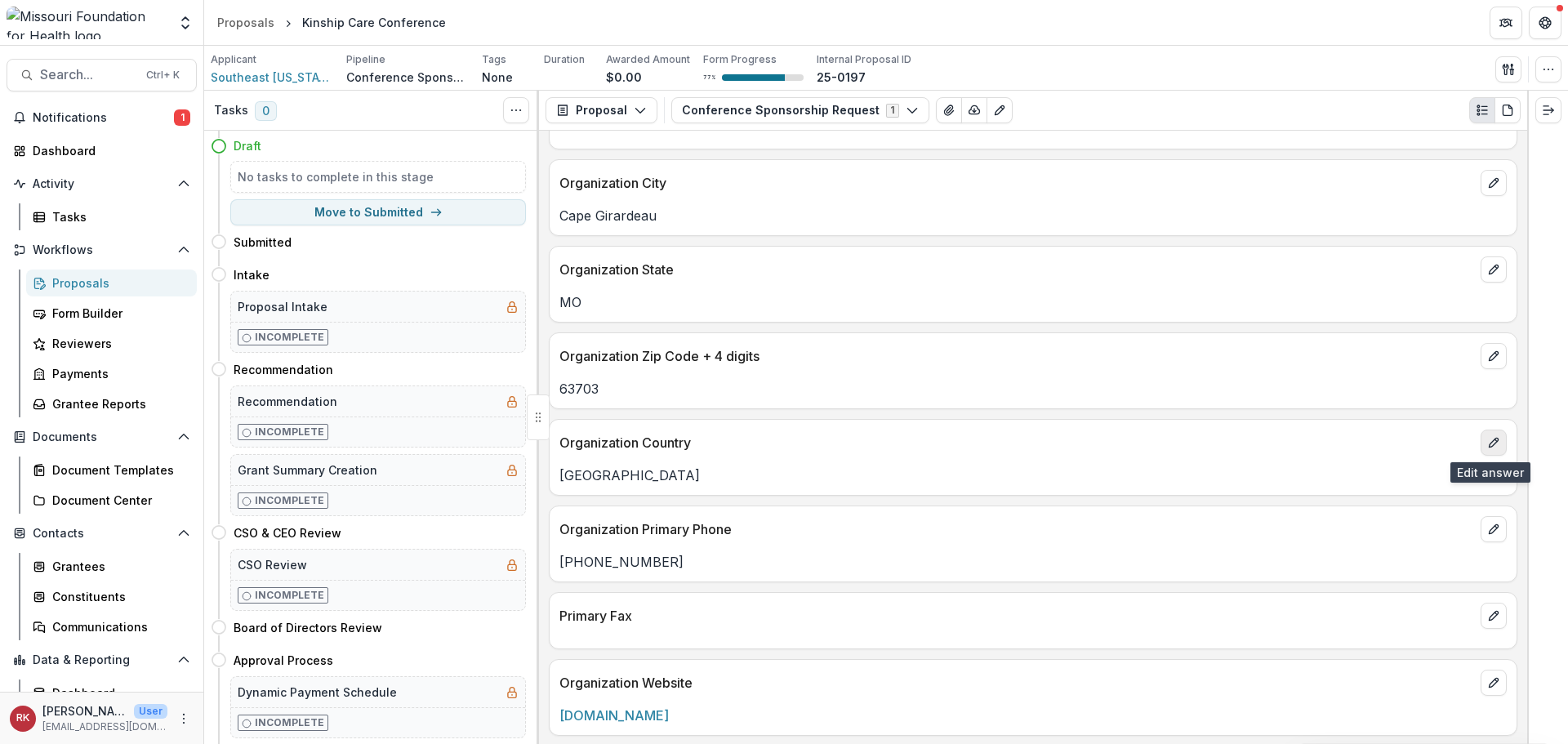
click at [1487, 441] on icon "edit" at bounding box center [1494, 443] width 13 height 13
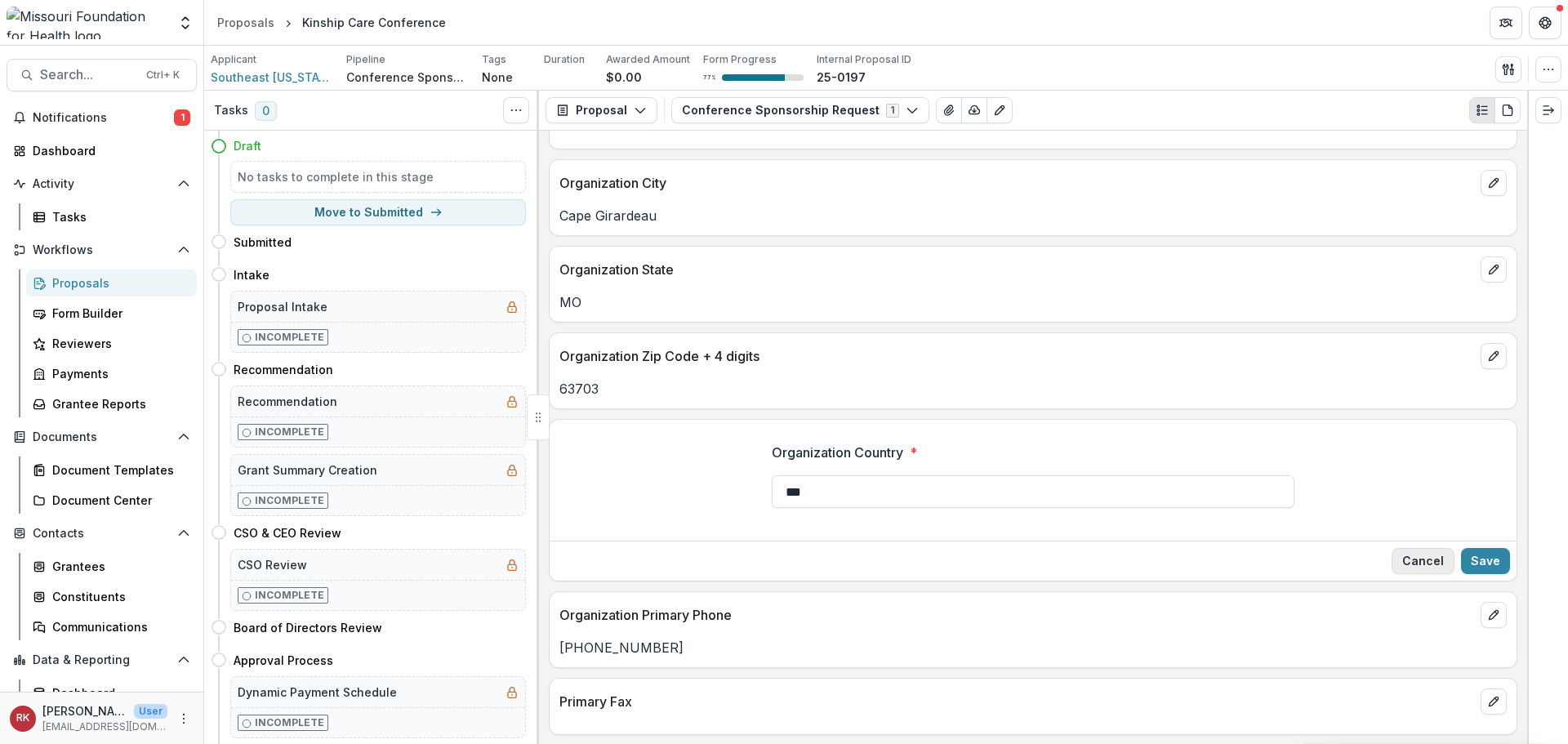
click at [1436, 561] on button "Cancel" at bounding box center [1423, 561] width 63 height 26
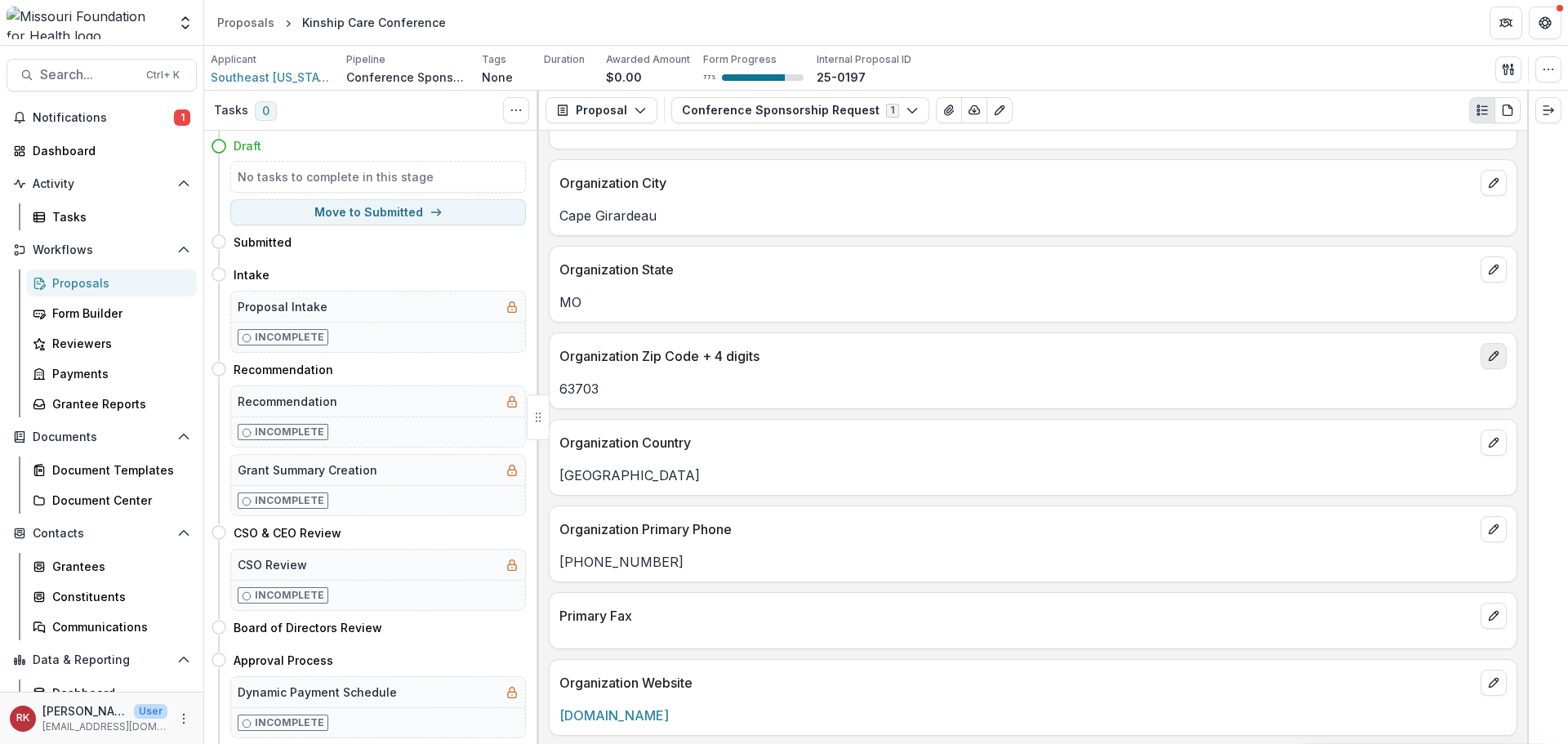
click at [1489, 353] on icon "edit" at bounding box center [1494, 356] width 13 height 13
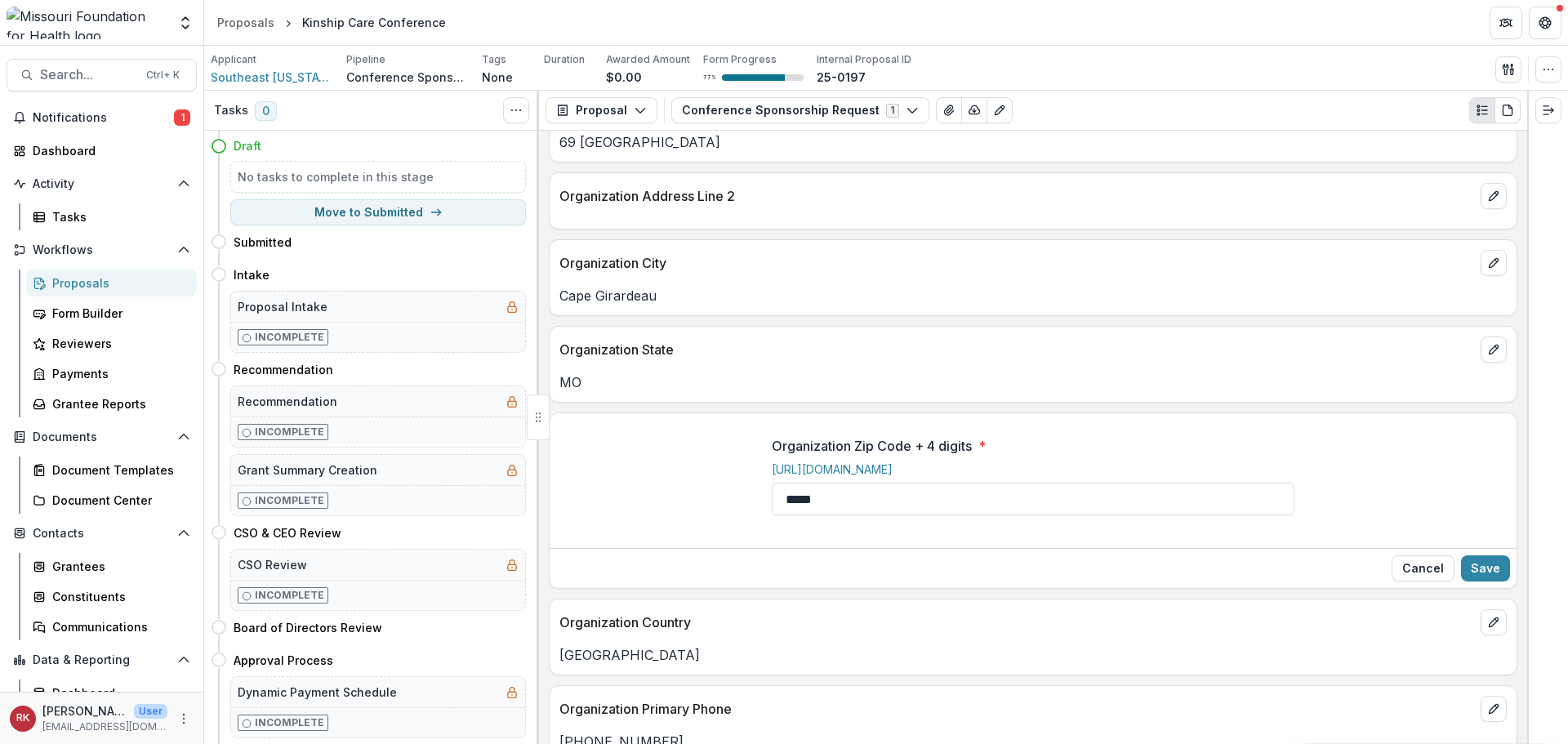
scroll to position [1308, 0]
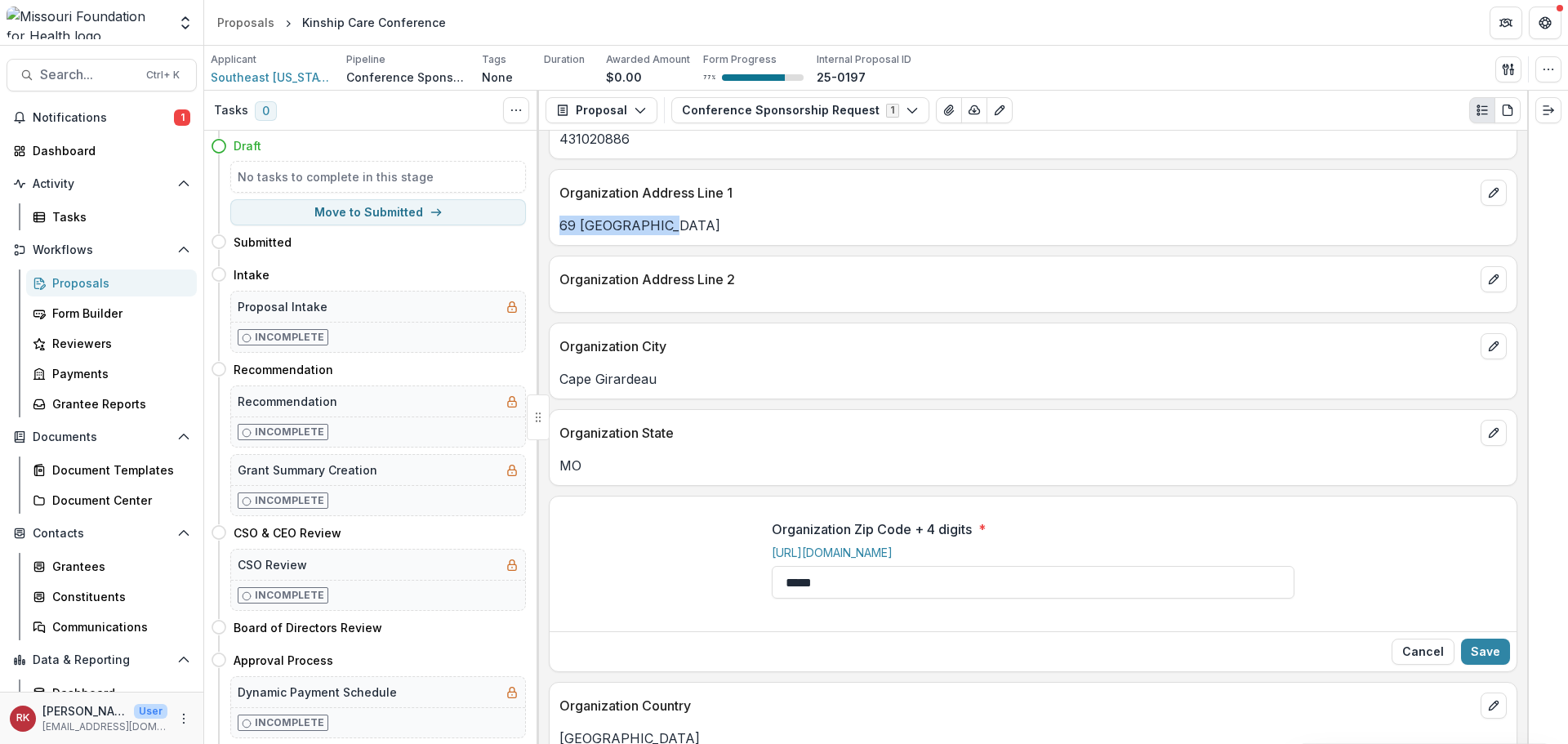
drag, startPoint x: 659, startPoint y: 223, endPoint x: 562, endPoint y: 223, distance: 97.0
click at [562, 223] on p "69 Doctors Park" at bounding box center [1032, 226] width 947 height 20
copy p "69 Doctors Park"
click at [892, 549] on link "https://tools.usps.com/zip-code-lookup.htm?byaddress" at bounding box center [831, 552] width 121 height 13
click at [845, 587] on input "*****" at bounding box center [1032, 583] width 522 height 32
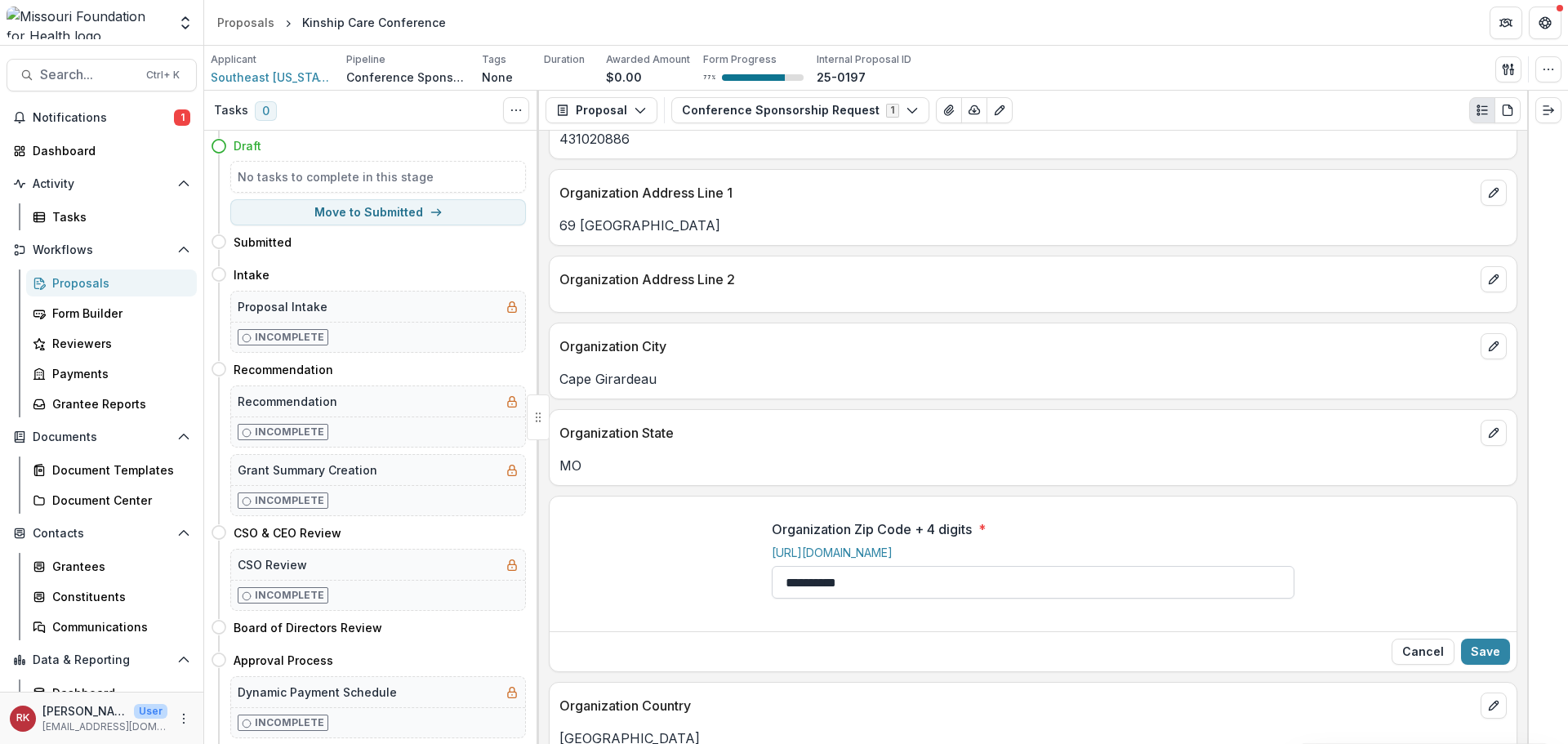
drag, startPoint x: 919, startPoint y: 580, endPoint x: 822, endPoint y: 582, distance: 97.0
click at [822, 582] on input "**********" at bounding box center [1032, 583] width 522 height 32
type input "*****"
click at [1467, 650] on button "Save" at bounding box center [1486, 652] width 49 height 26
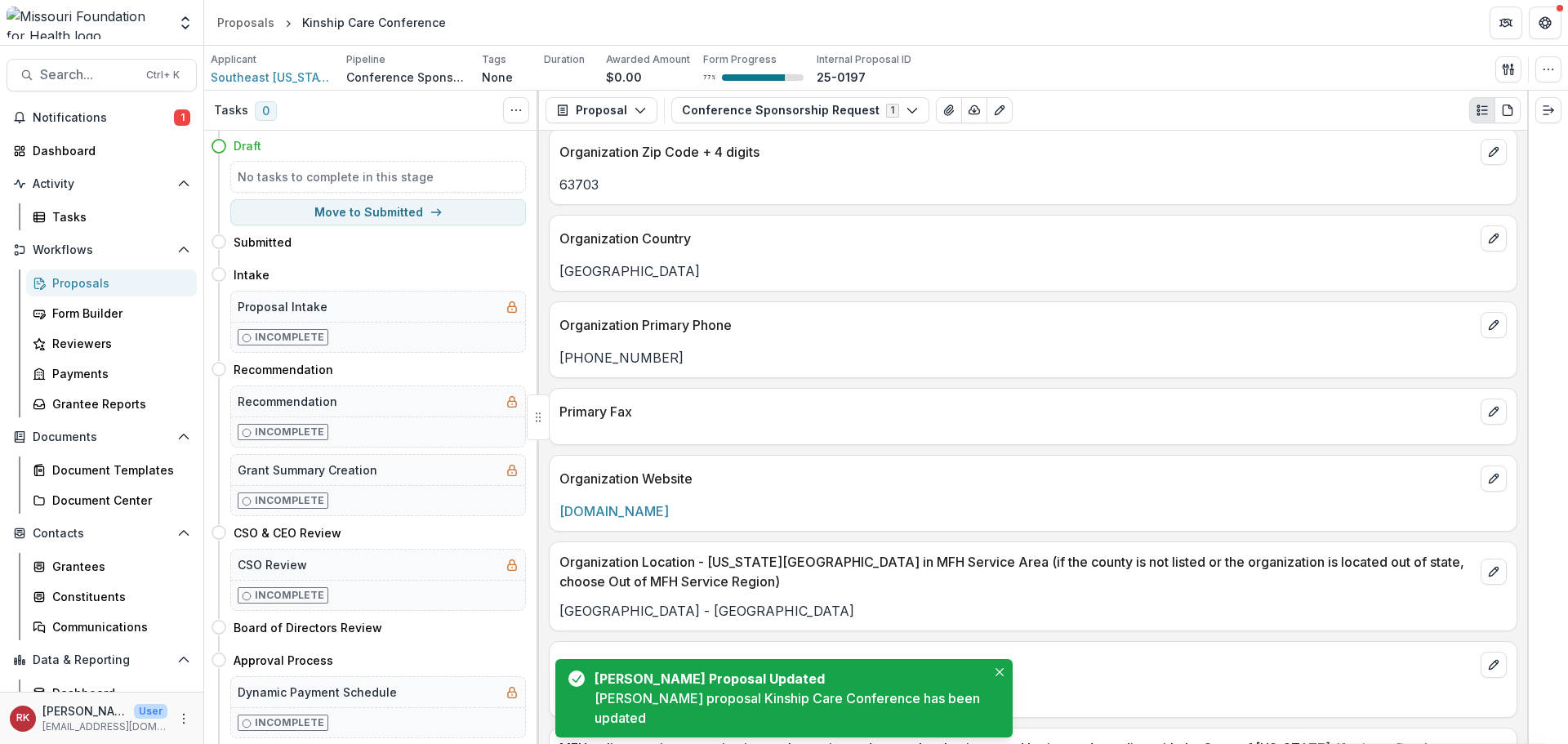
scroll to position [1716, 0]
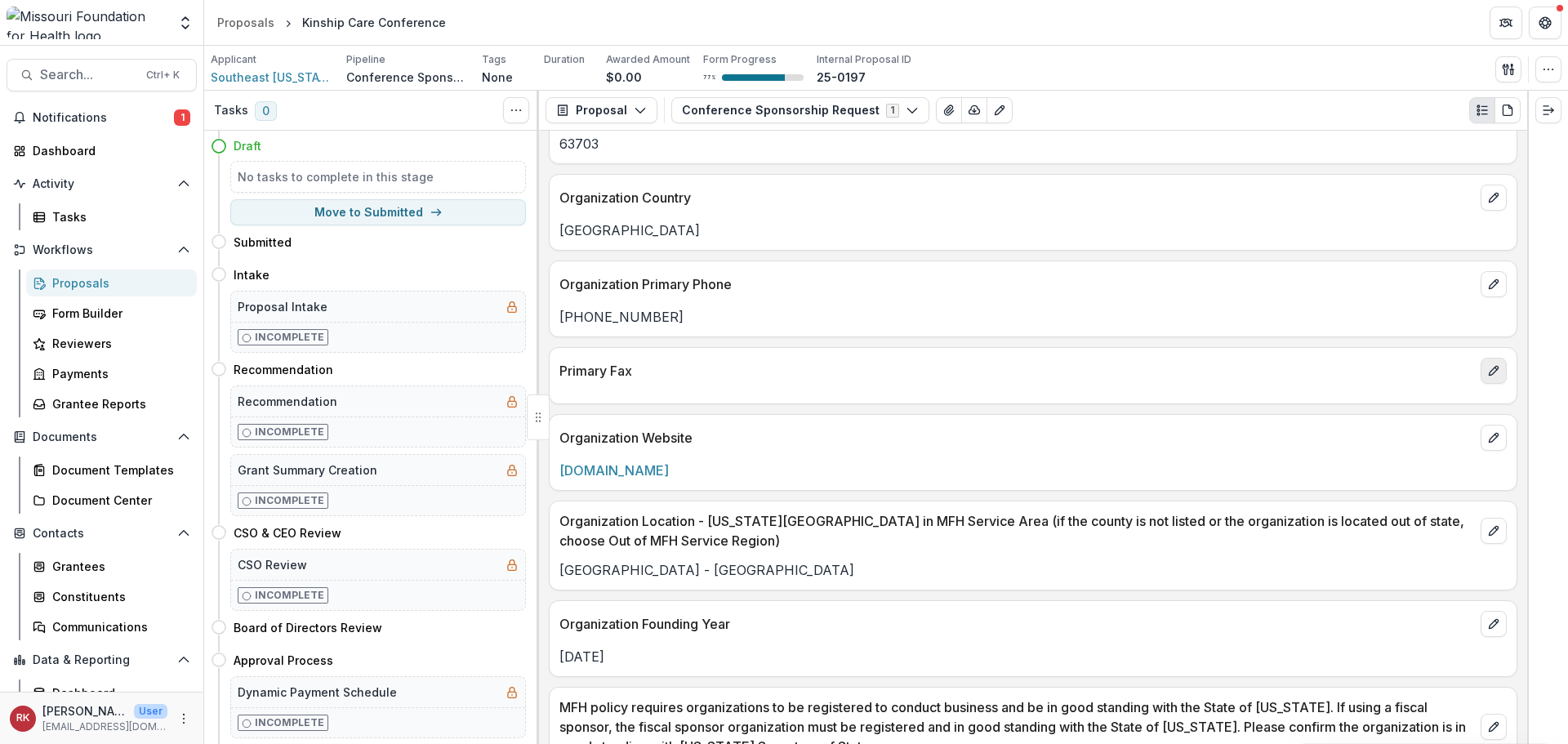
click at [1481, 371] on button "edit" at bounding box center [1494, 370] width 26 height 26
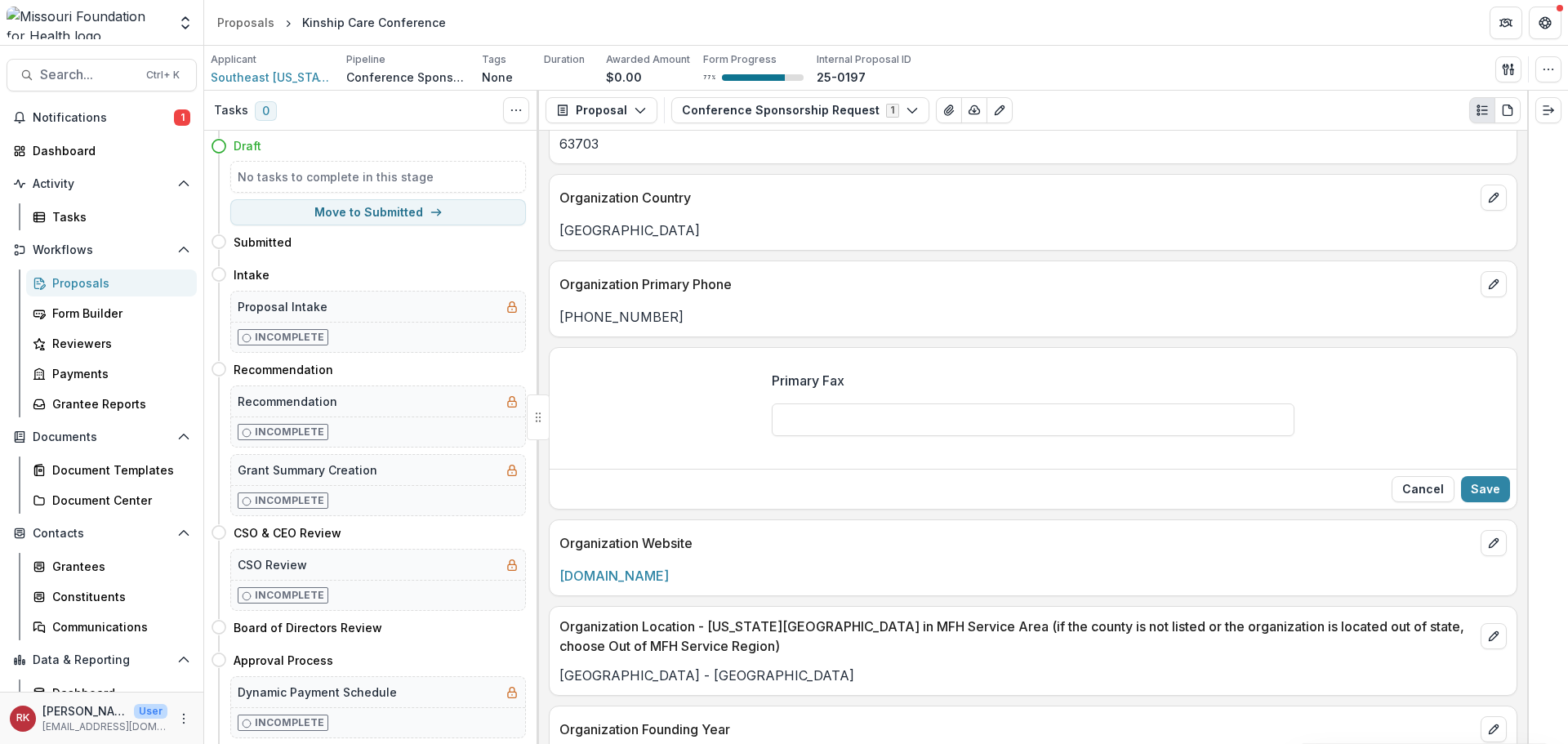
click at [804, 423] on input "Primary Fax" at bounding box center [1032, 420] width 522 height 32
paste input "**********"
type input "**********"
click at [1492, 489] on button "Save" at bounding box center [1486, 489] width 49 height 26
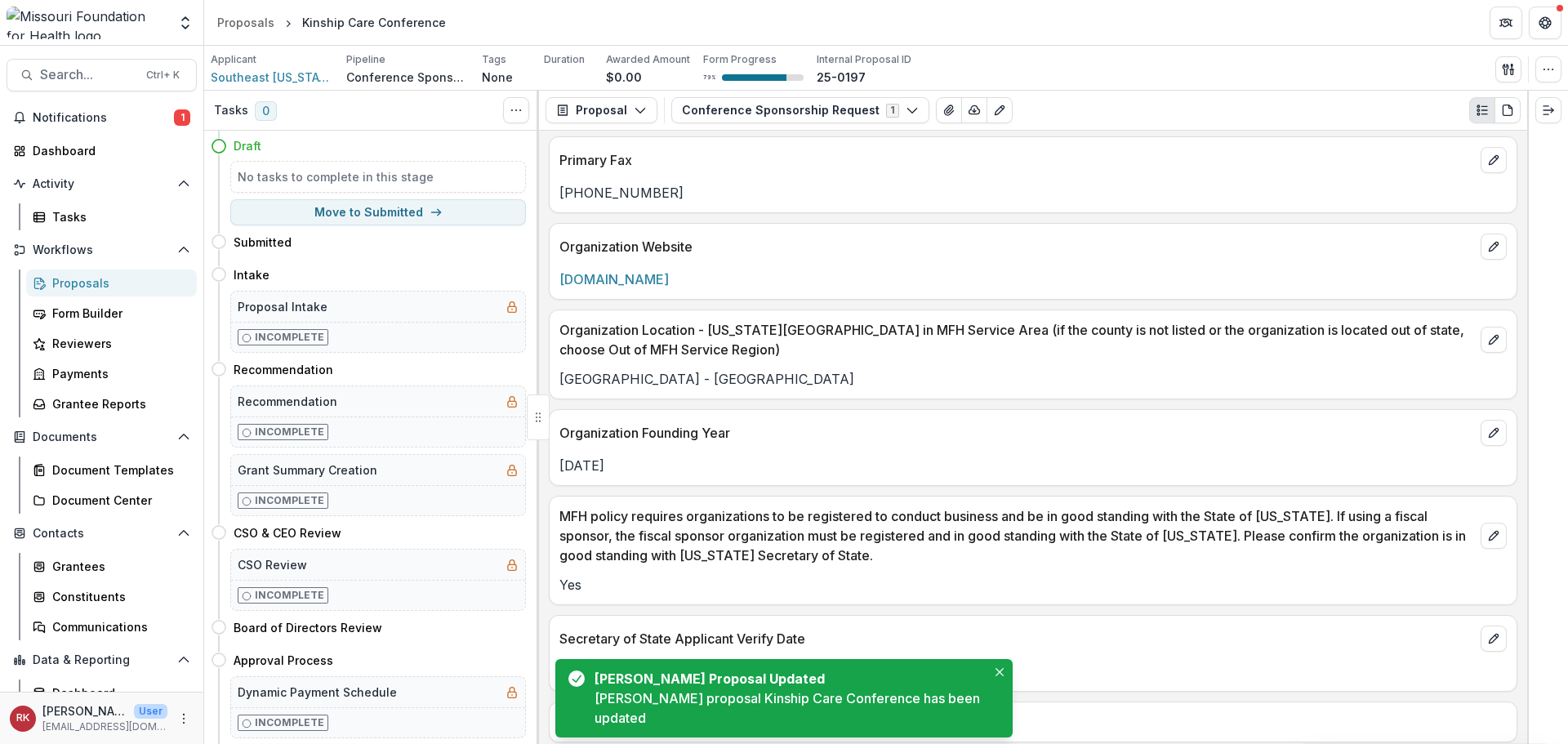
scroll to position [1961, 0]
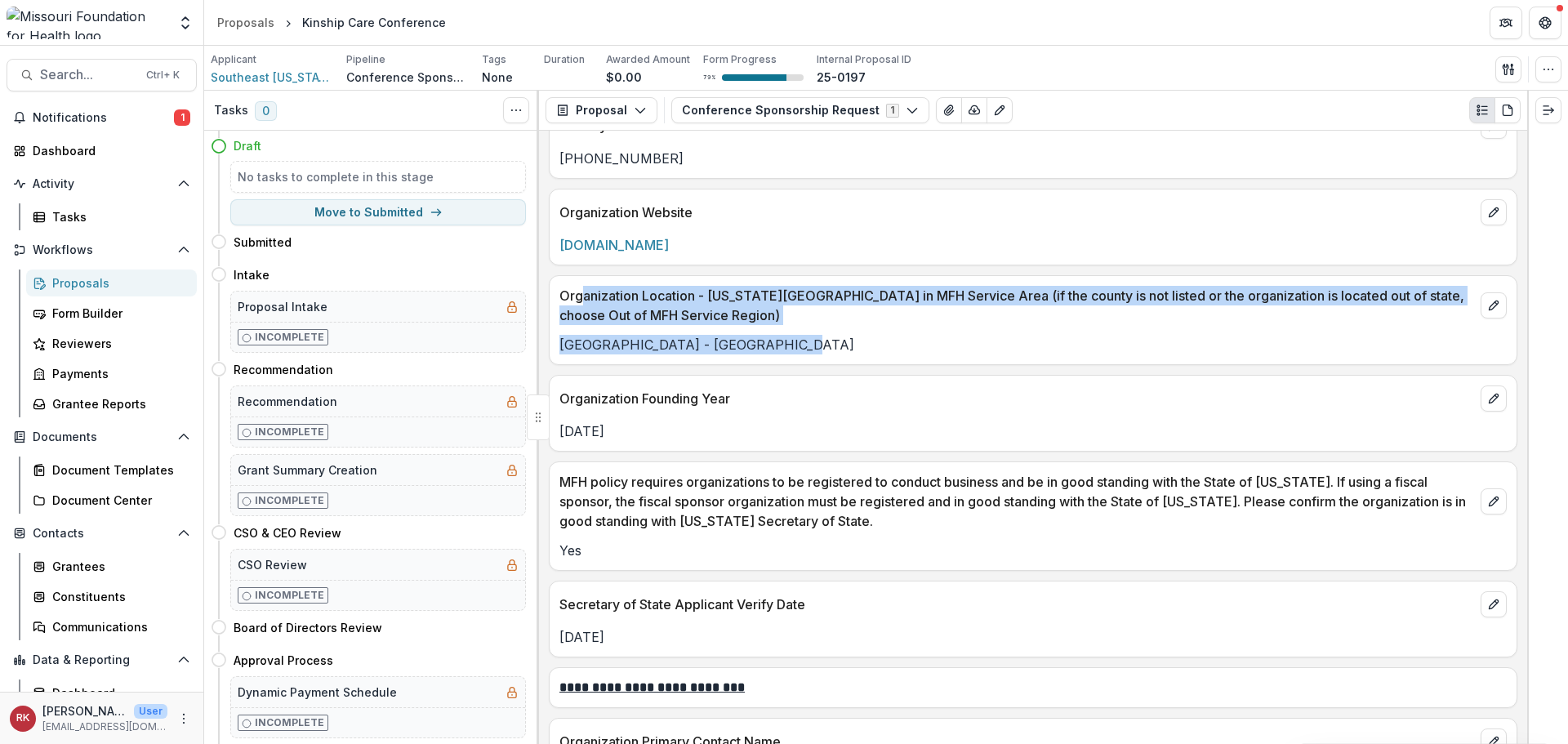
drag, startPoint x: 581, startPoint y: 300, endPoint x: 870, endPoint y: 355, distance: 294.2
click at [870, 355] on div "Organization Location - Missouri County in MFH Service Area (if the county is n…" at bounding box center [1033, 320] width 969 height 90
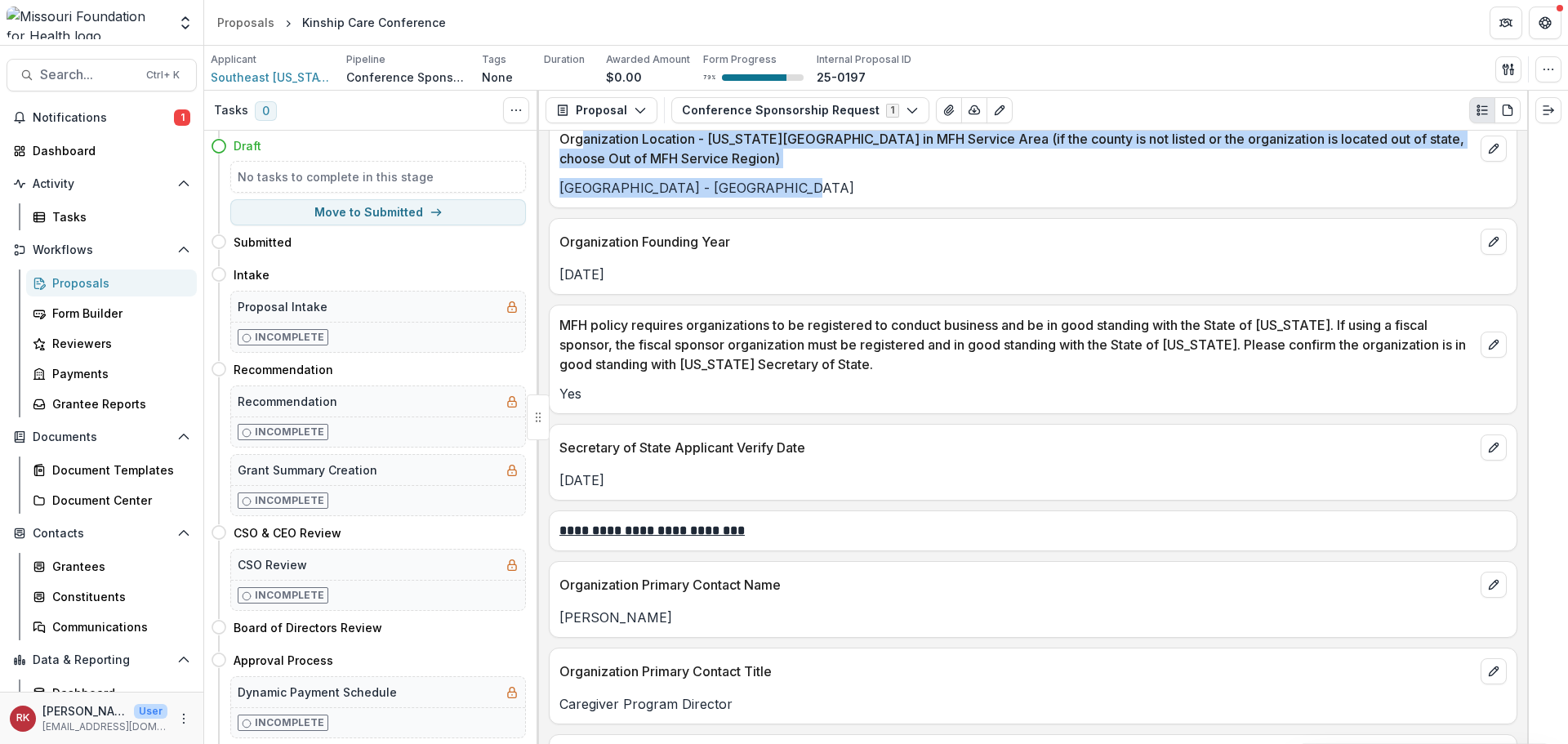
scroll to position [2124, 0]
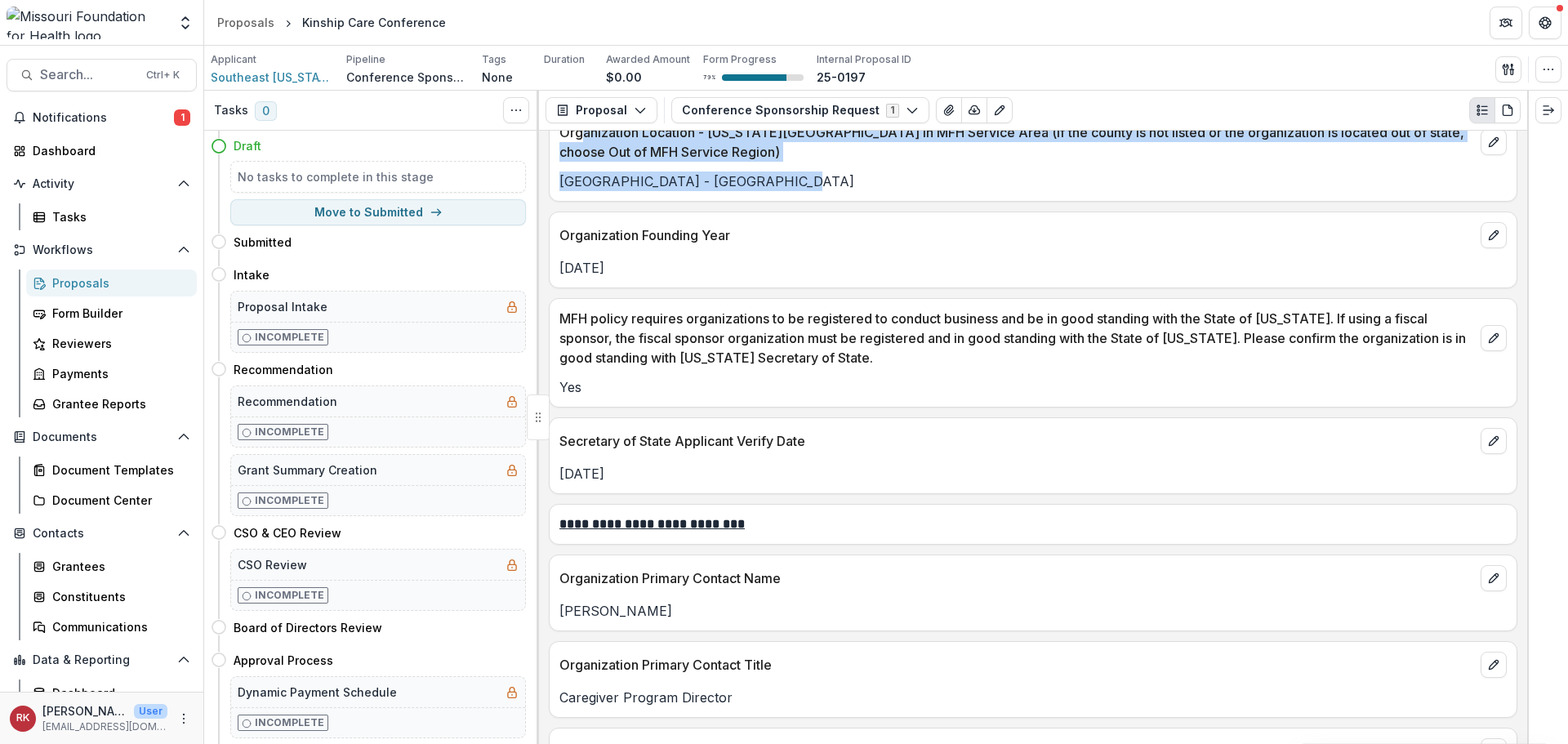
drag, startPoint x: 555, startPoint y: 269, endPoint x: 685, endPoint y: 269, distance: 130.0
click at [685, 269] on div "Mar 01, 1975" at bounding box center [1032, 268] width 967 height 20
click at [1495, 240] on button "edit" at bounding box center [1494, 235] width 26 height 26
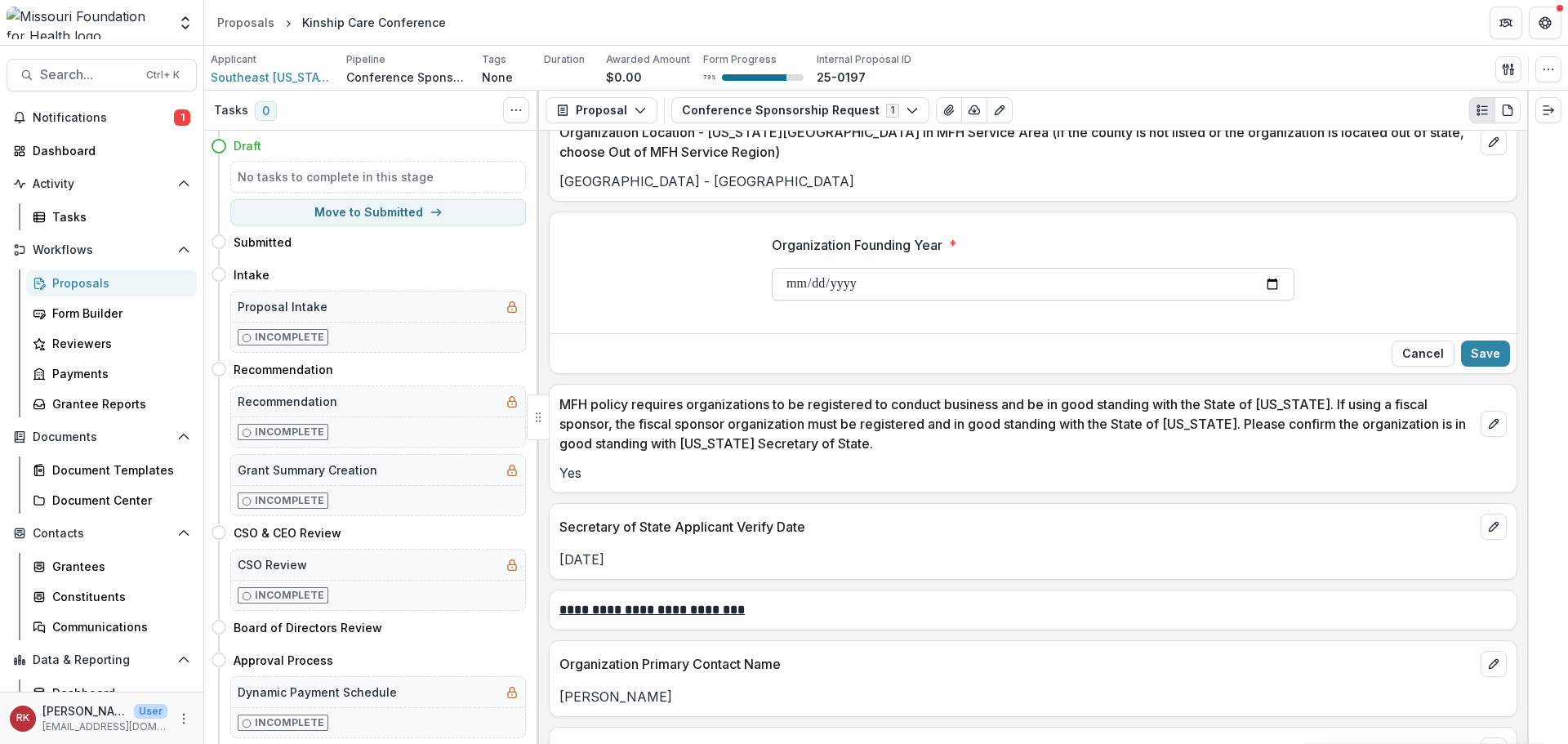
drag, startPoint x: 867, startPoint y: 285, endPoint x: 789, endPoint y: 280, distance: 78.2
click at [789, 280] on input "**********" at bounding box center [1032, 284] width 522 height 32
type input "**********"
click at [1489, 361] on button "Save" at bounding box center [1486, 353] width 49 height 26
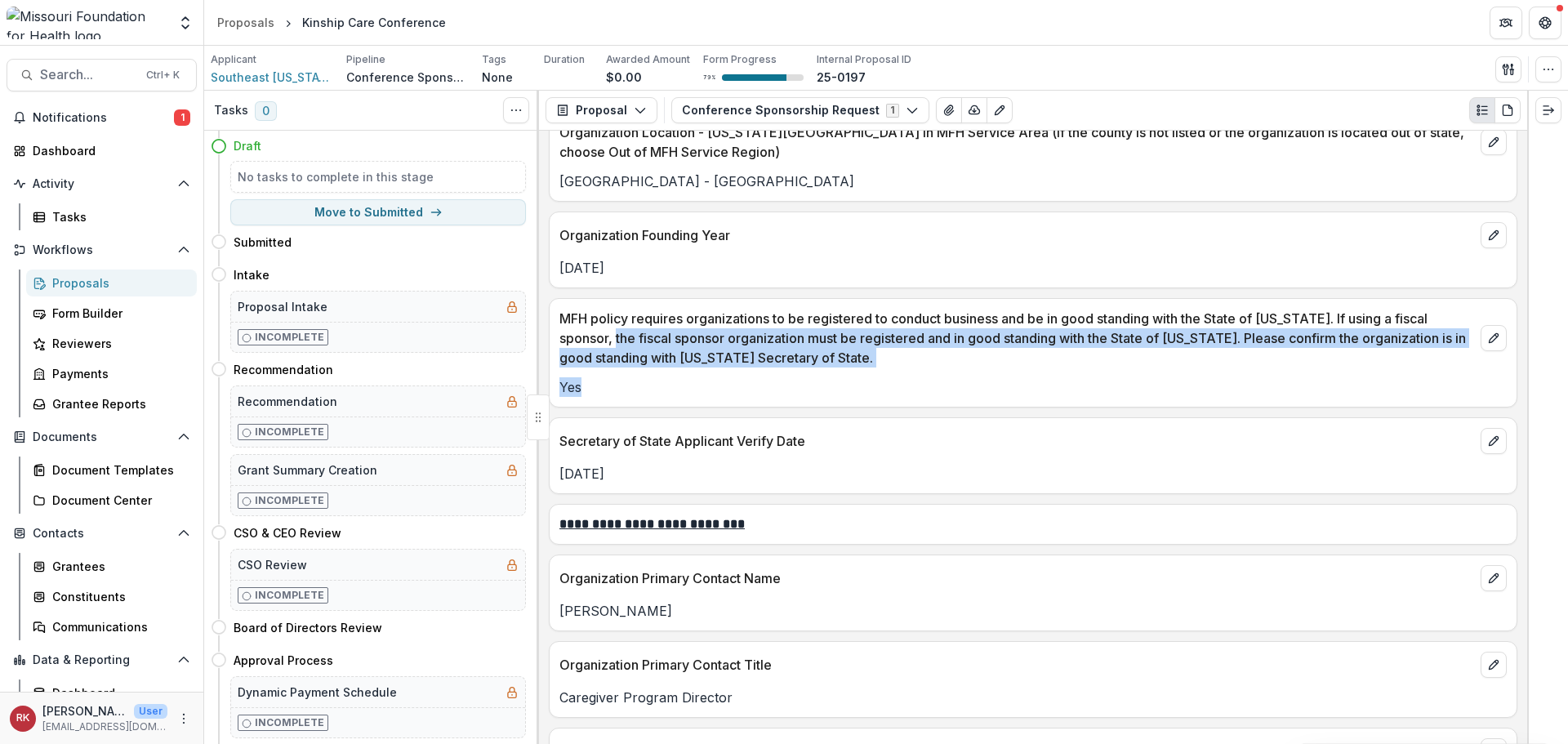
drag, startPoint x: 631, startPoint y: 330, endPoint x: 616, endPoint y: 393, distance: 64.8
click at [616, 393] on div "MFH policy requires organizations to be registered to conduct business and be i…" at bounding box center [1033, 353] width 969 height 109
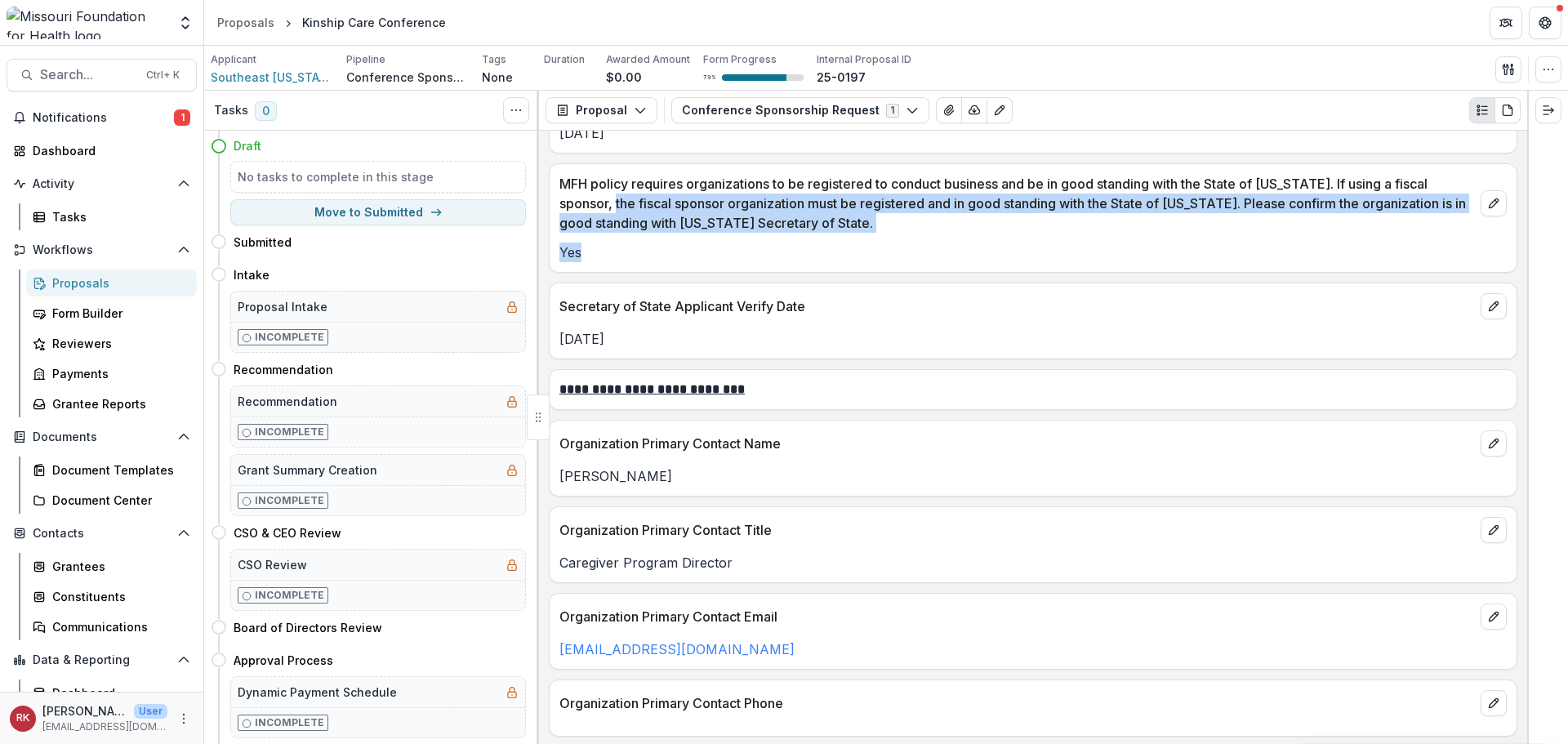
scroll to position [2288, 0]
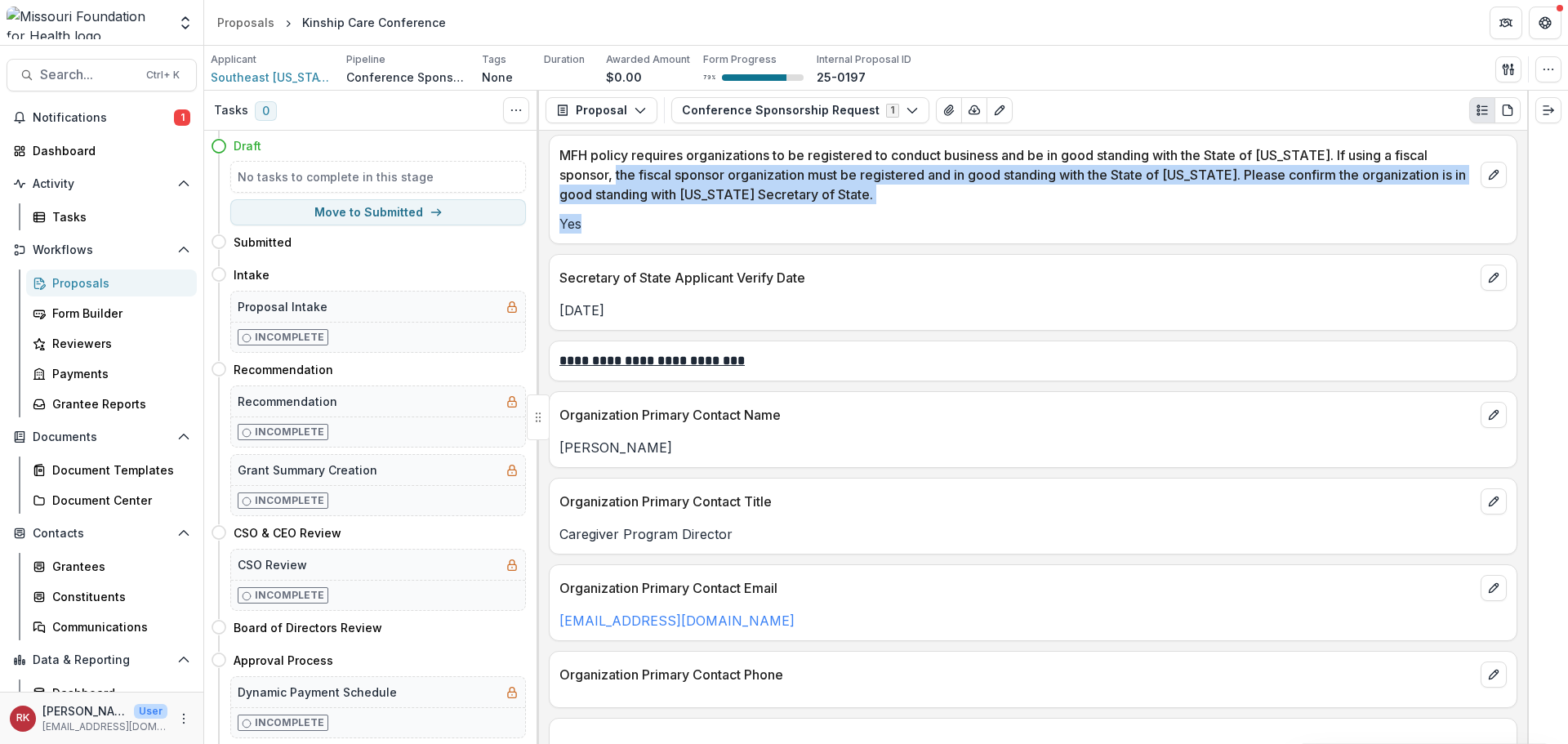
drag, startPoint x: 560, startPoint y: 315, endPoint x: 670, endPoint y: 323, distance: 110.3
click at [670, 323] on div "Secretary of State Applicant Verify Date Jul 23, 2025" at bounding box center [1033, 293] width 969 height 77
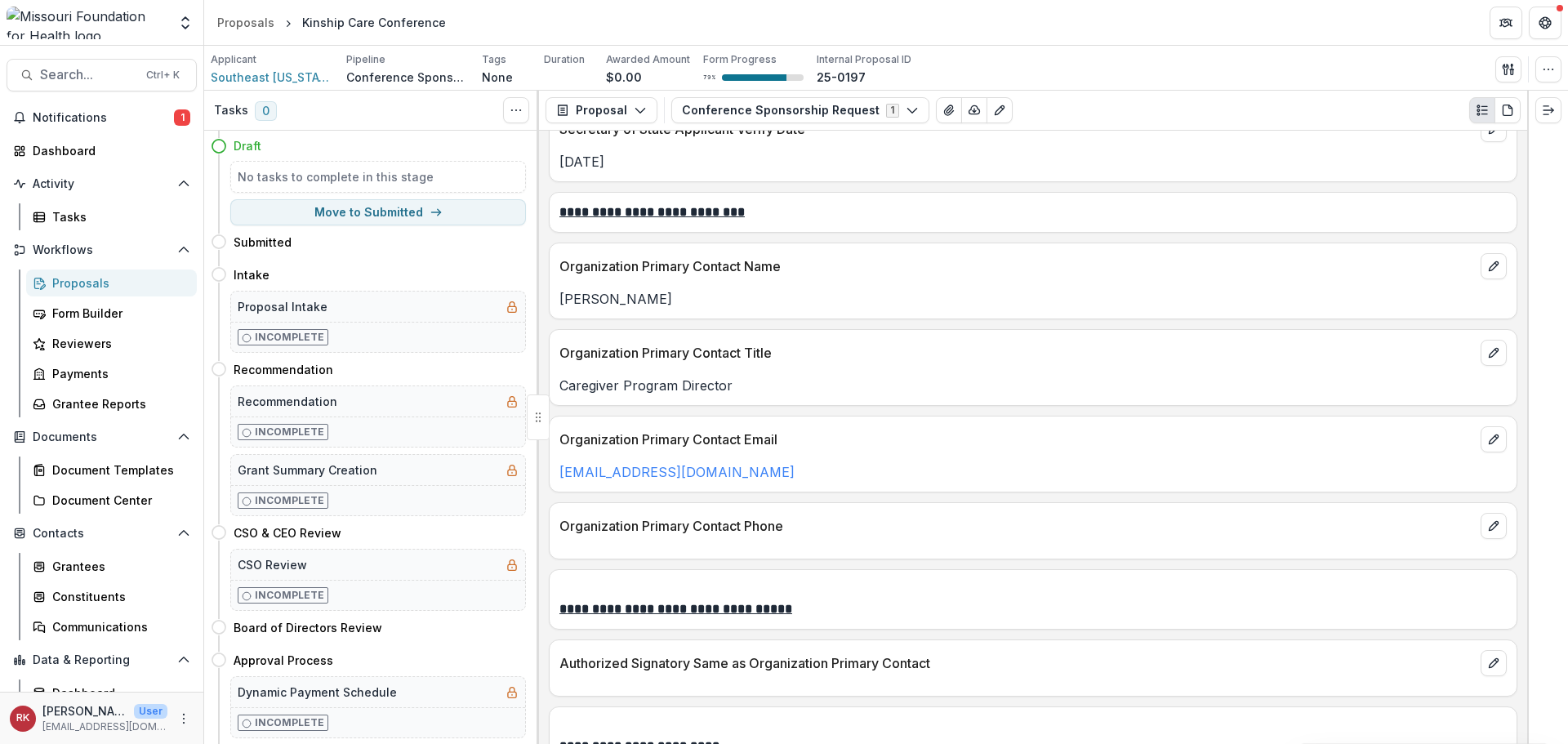
scroll to position [2452, 0]
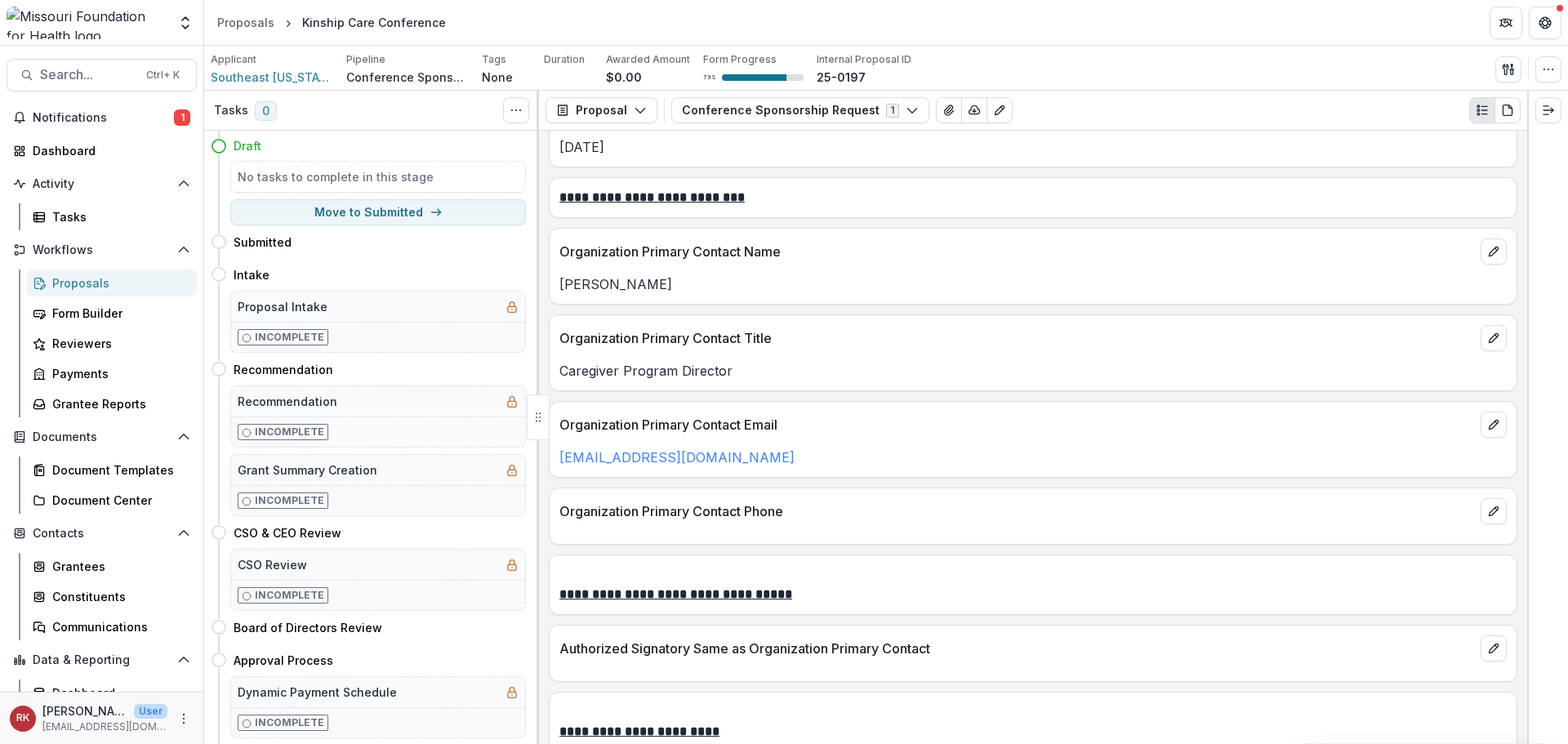
drag, startPoint x: 572, startPoint y: 288, endPoint x: 738, endPoint y: 298, distance: 166.3
click at [738, 298] on div "Organization Primary Contact Name Regina Vonhasseln" at bounding box center [1033, 266] width 969 height 77
drag, startPoint x: 573, startPoint y: 380, endPoint x: 749, endPoint y: 379, distance: 176.0
click at [749, 379] on p "Caregiver Program Director" at bounding box center [1032, 371] width 947 height 20
click at [577, 364] on p "Caregiver Program Director" at bounding box center [1032, 371] width 947 height 20
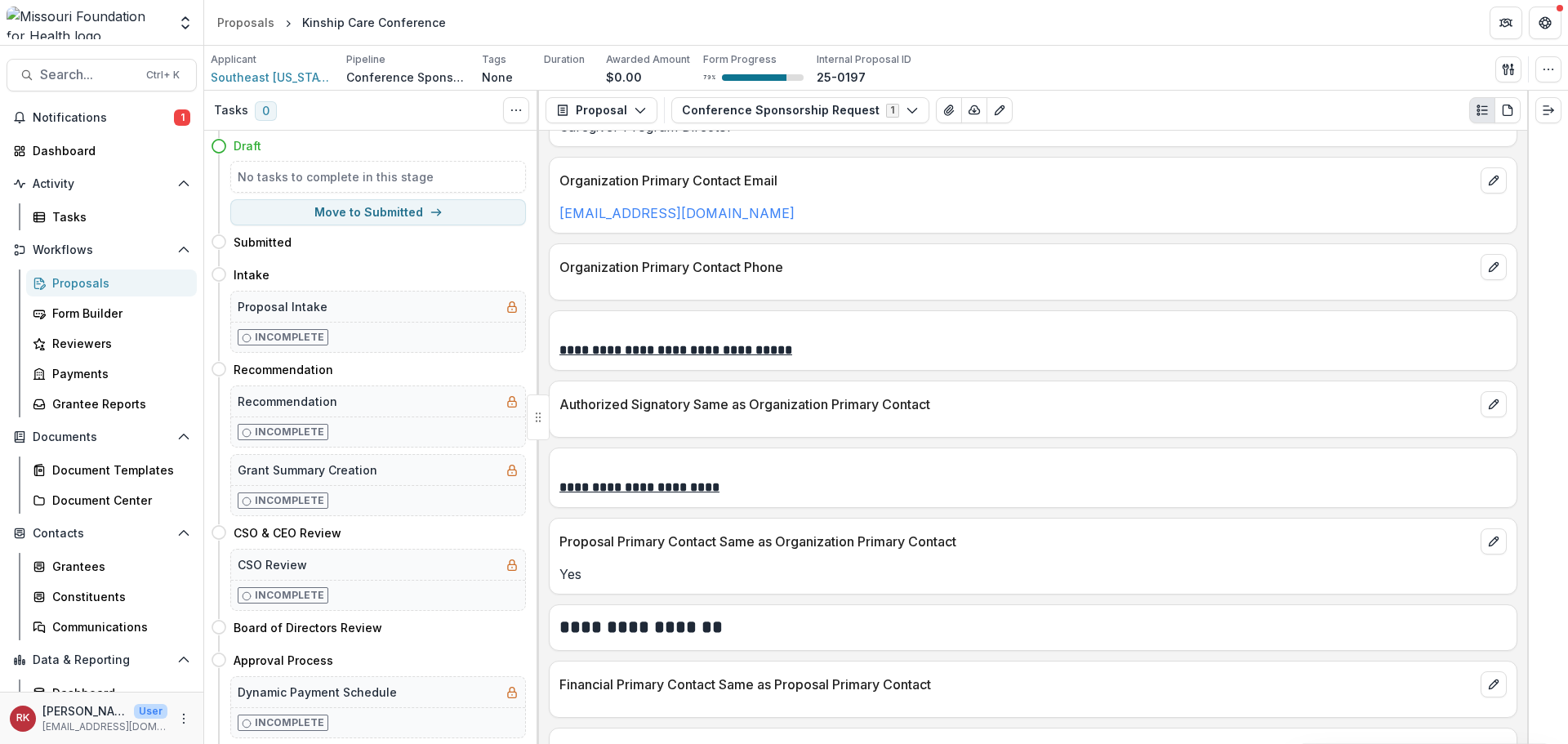
scroll to position [2696, 0]
click at [1487, 266] on icon "edit" at bounding box center [1494, 266] width 13 height 13
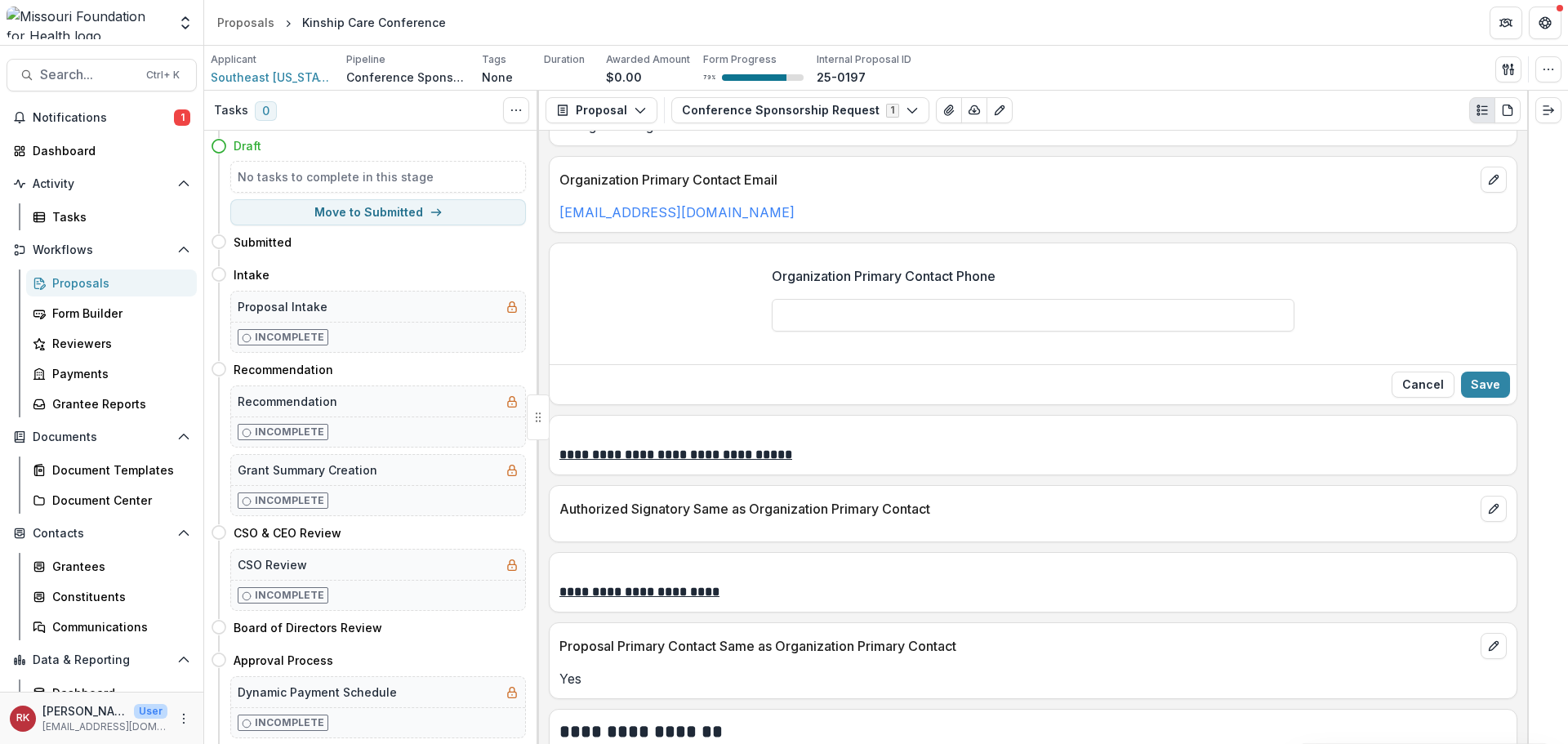
click at [1415, 376] on button "Cancel" at bounding box center [1423, 385] width 63 height 26
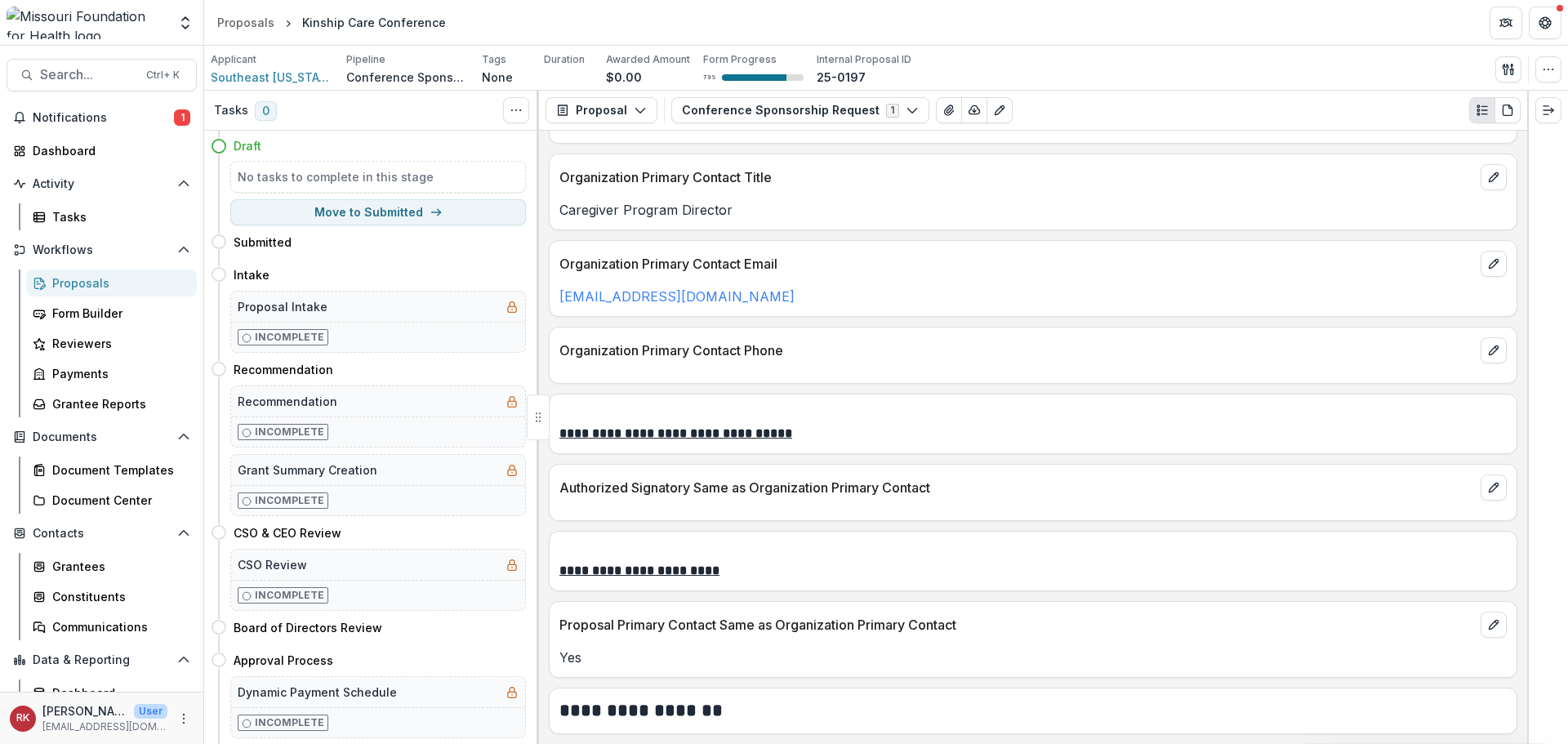
scroll to position [2615, 0]
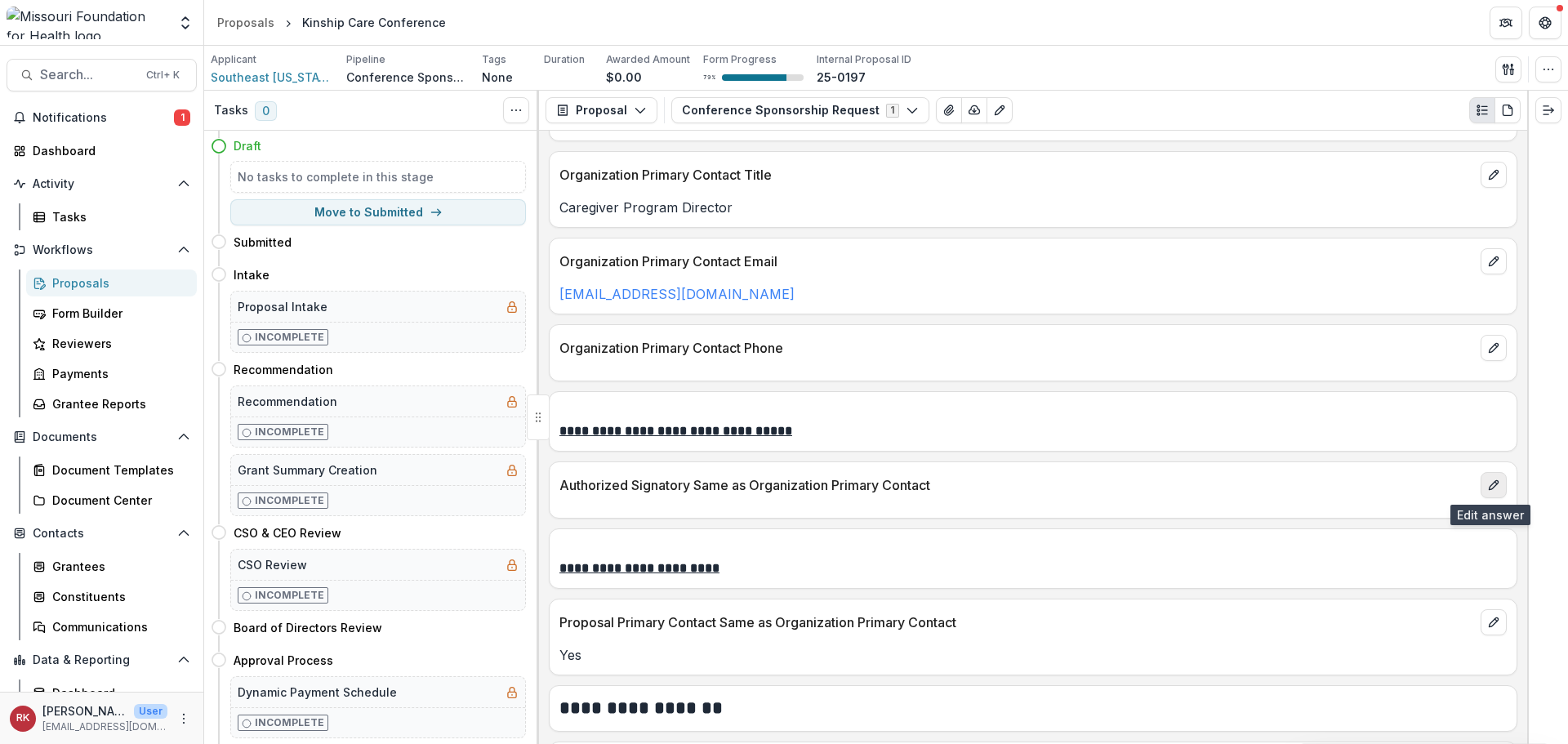
click at [1492, 483] on icon "edit" at bounding box center [1494, 485] width 13 height 13
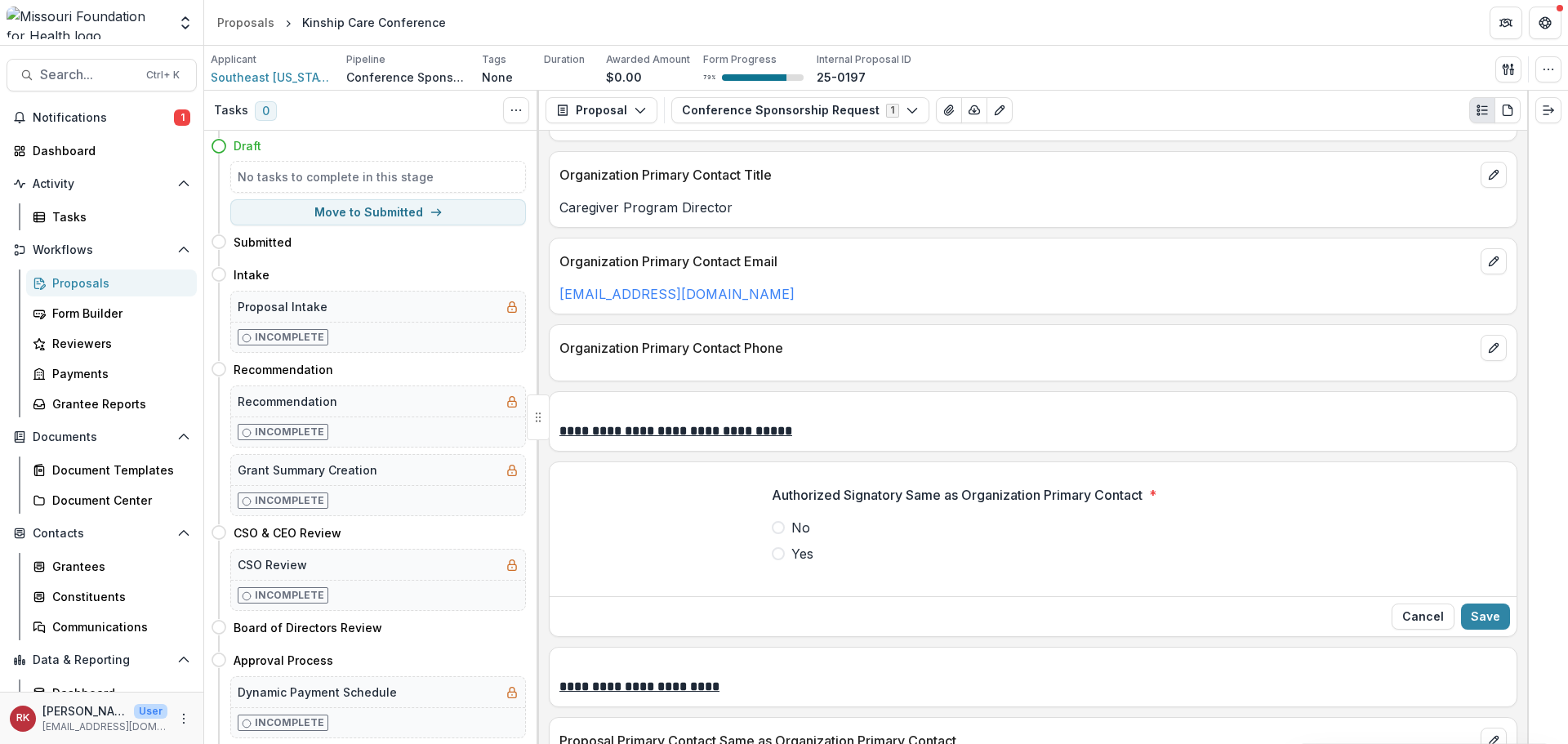
click at [780, 528] on span at bounding box center [778, 528] width 13 height 13
click at [1474, 618] on button "Save" at bounding box center [1486, 617] width 49 height 26
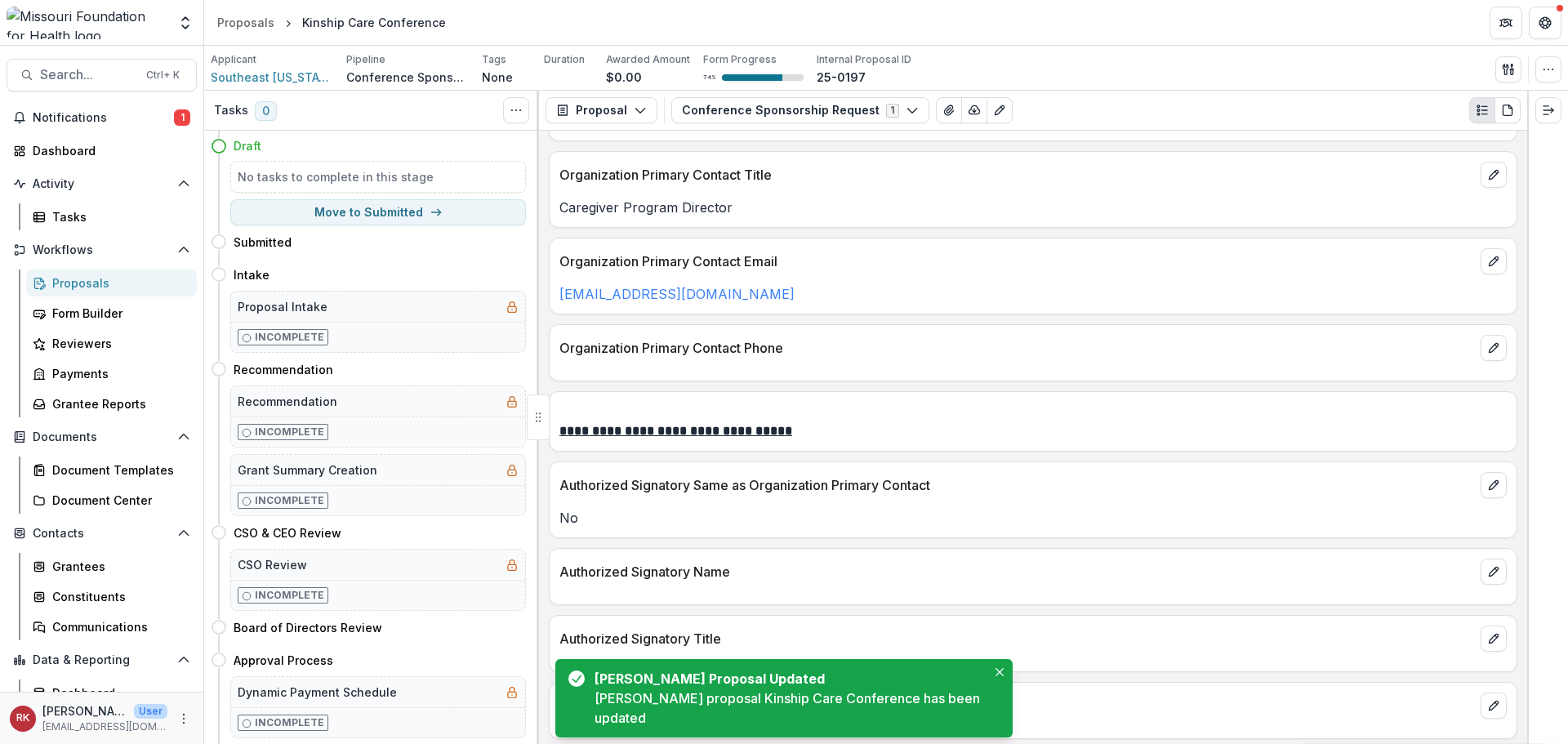
scroll to position [2696, 0]
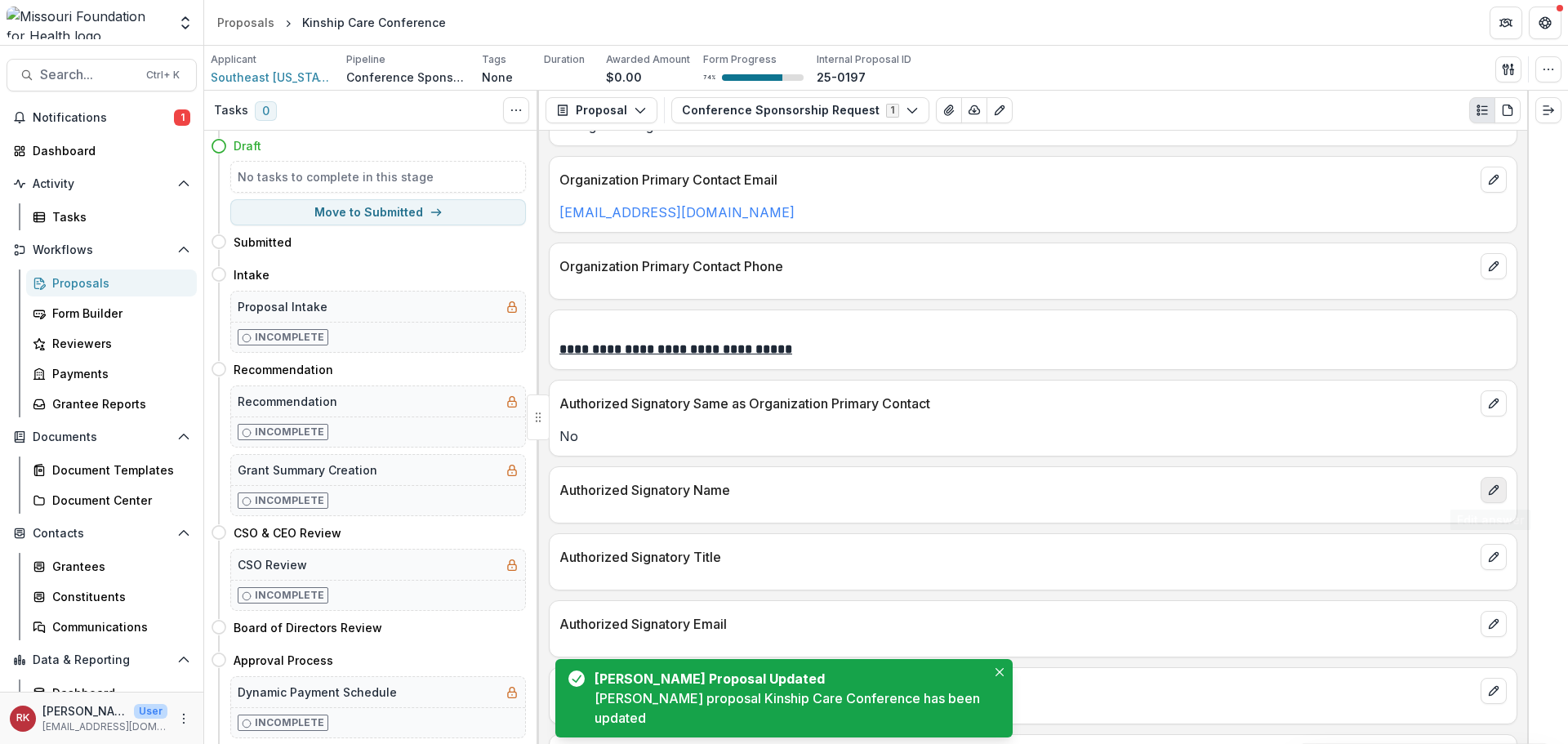
click at [1487, 489] on icon "edit" at bounding box center [1494, 490] width 13 height 13
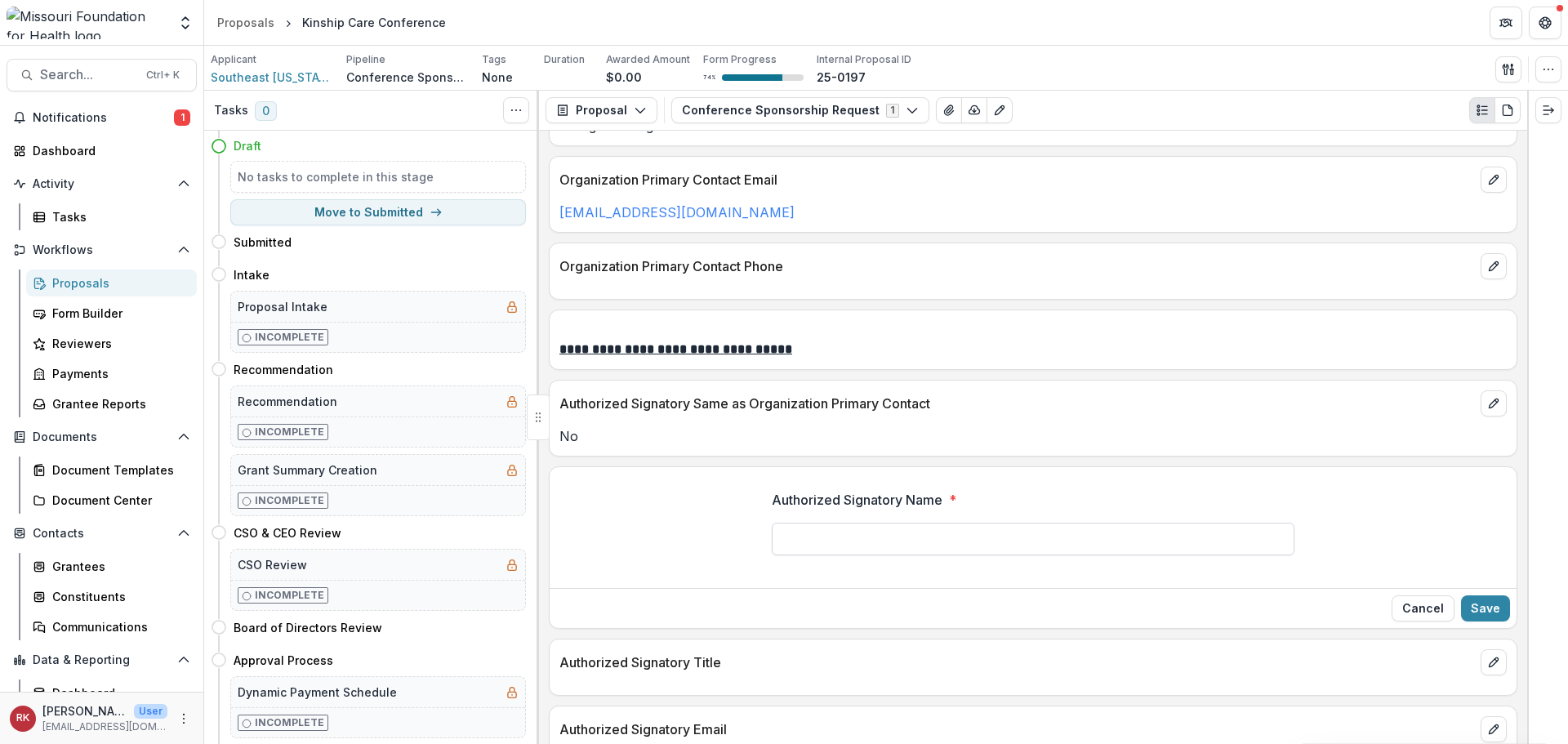
click at [820, 549] on input "Authorized Signatory Name *" at bounding box center [1032, 539] width 522 height 32
type input "**********"
click at [1473, 610] on button "Save" at bounding box center [1486, 609] width 49 height 26
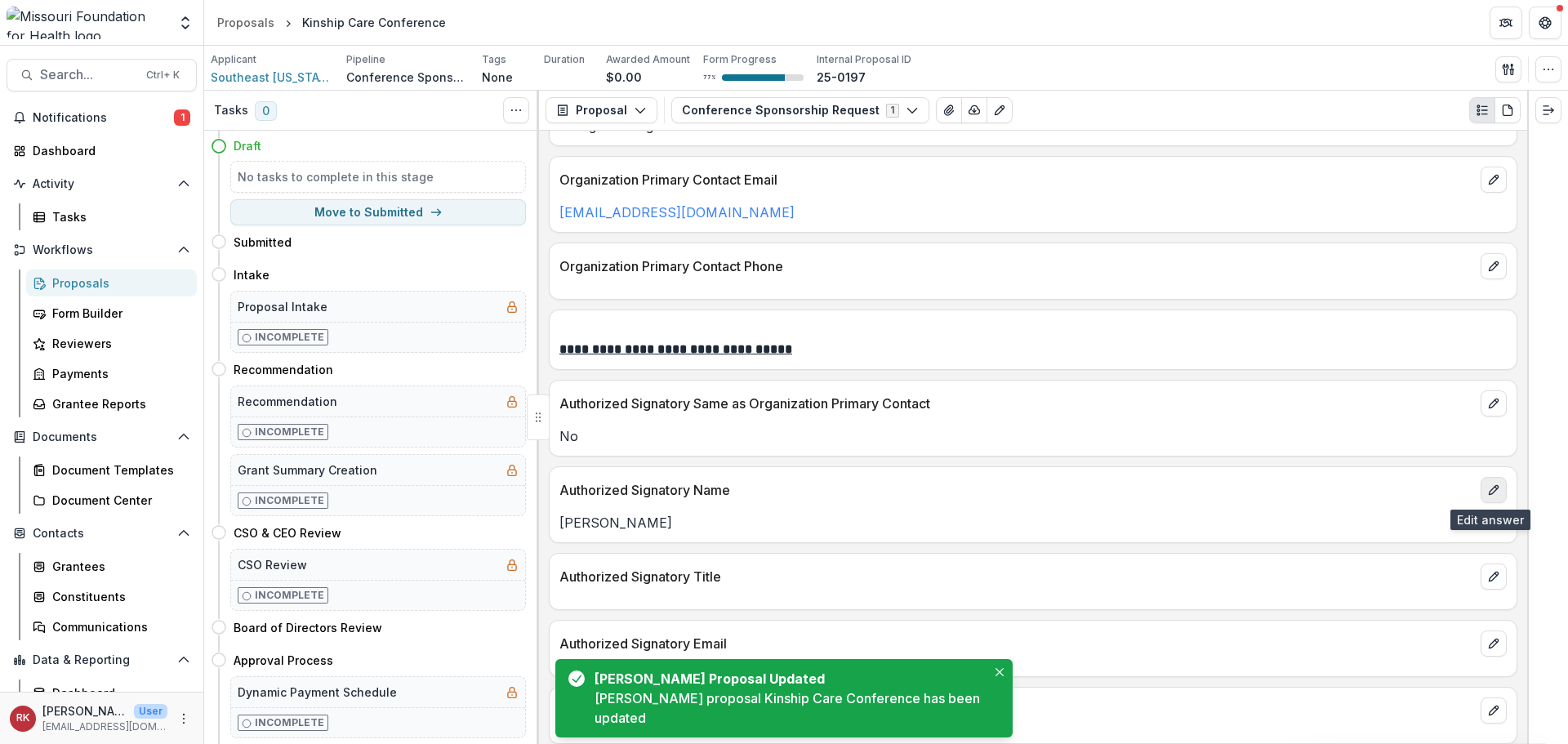
click at [1488, 487] on icon "edit" at bounding box center [1494, 490] width 13 height 13
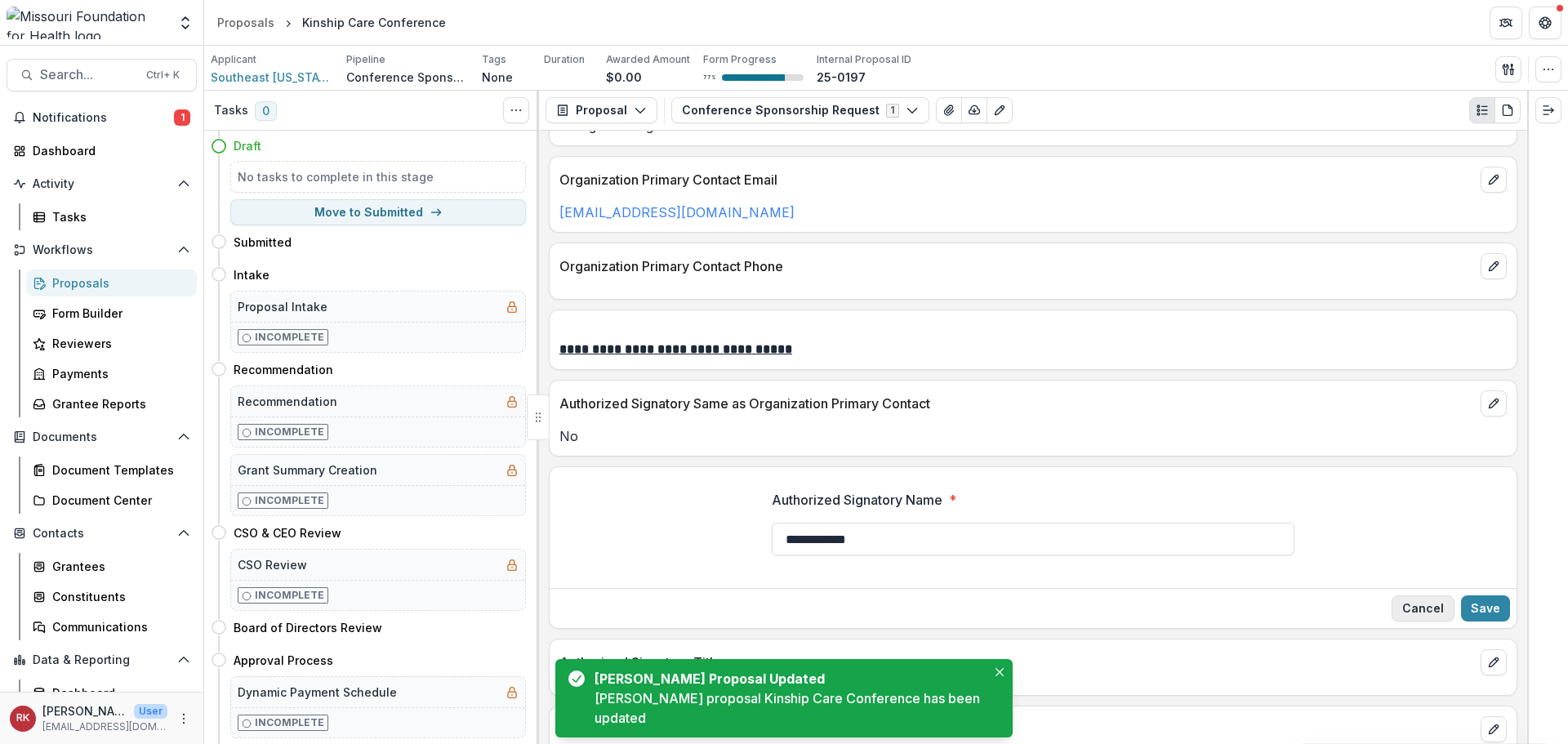
click at [1440, 606] on button "Cancel" at bounding box center [1423, 609] width 63 height 26
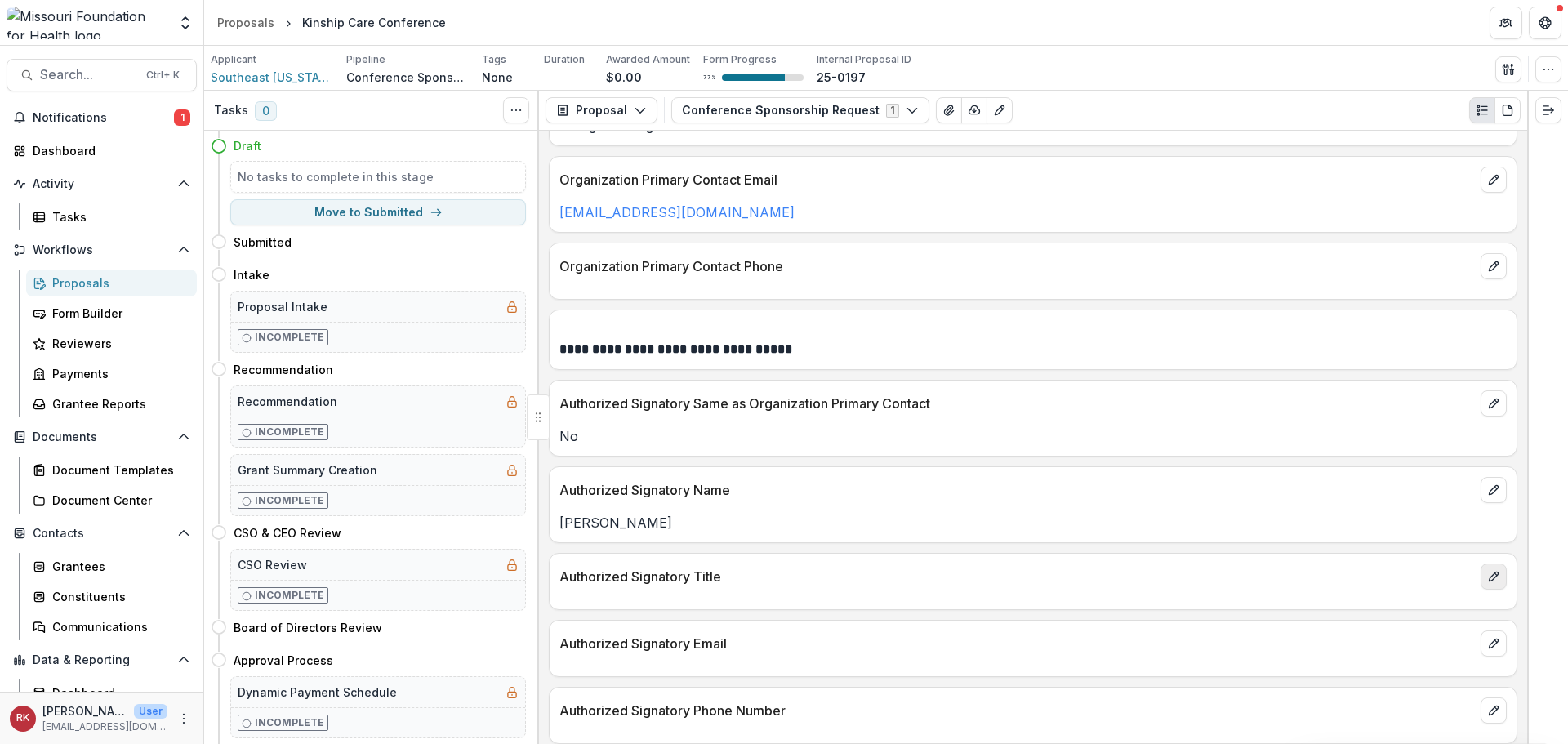
click at [1487, 579] on icon "edit" at bounding box center [1494, 576] width 13 height 13
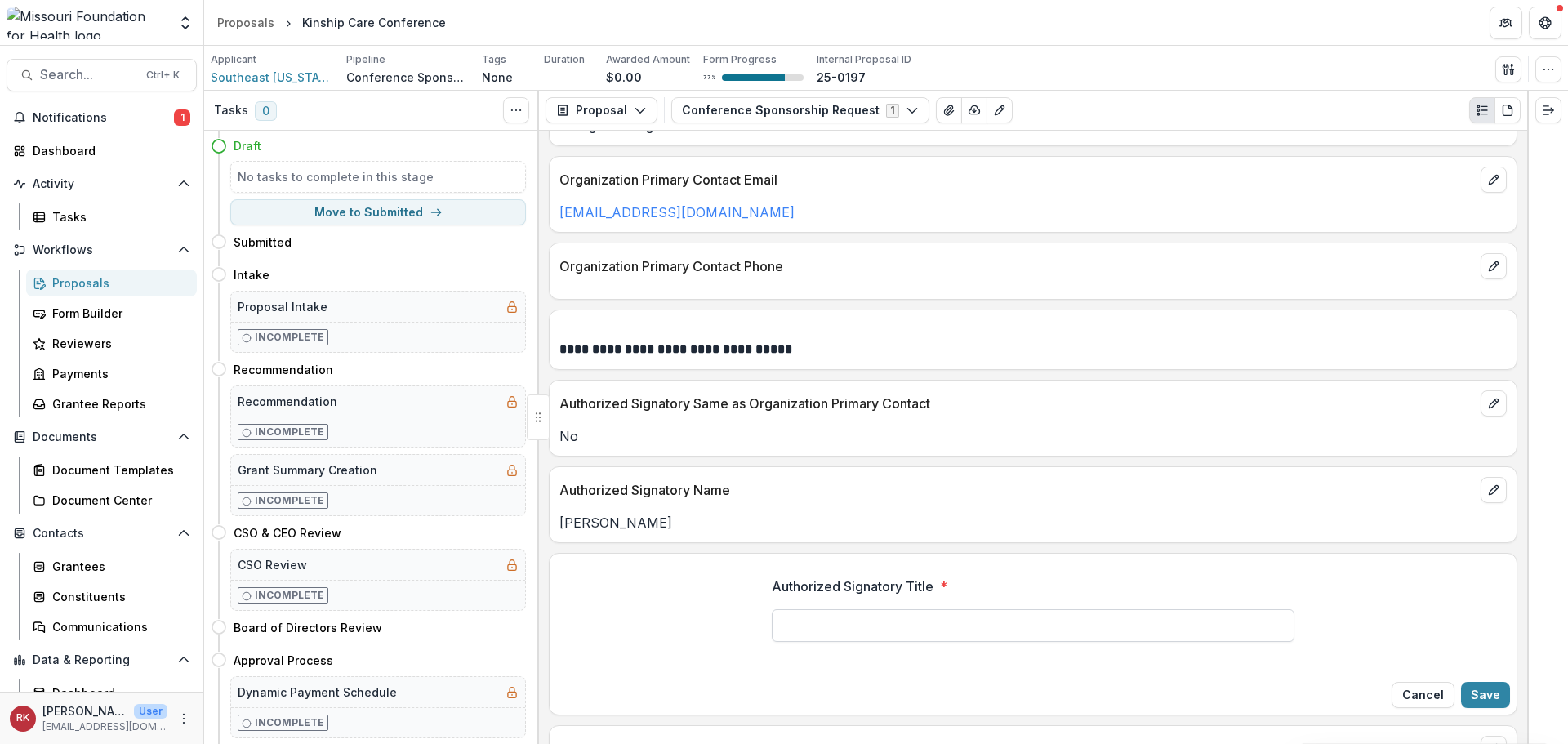
click at [815, 617] on input "Authorized Signatory Title *" at bounding box center [1032, 626] width 522 height 32
type input "**********"
click at [1484, 696] on button "Save" at bounding box center [1486, 695] width 49 height 26
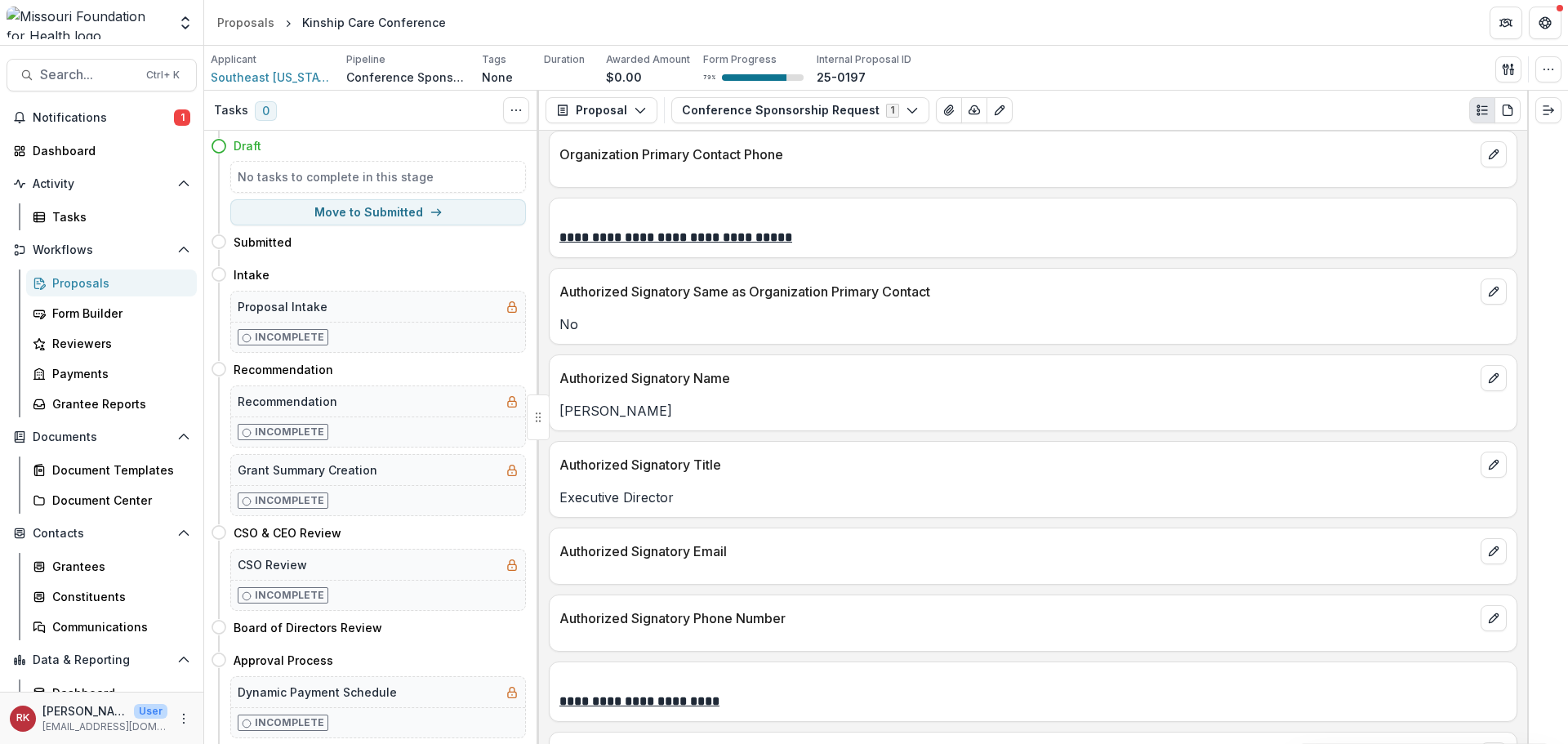
scroll to position [2860, 0]
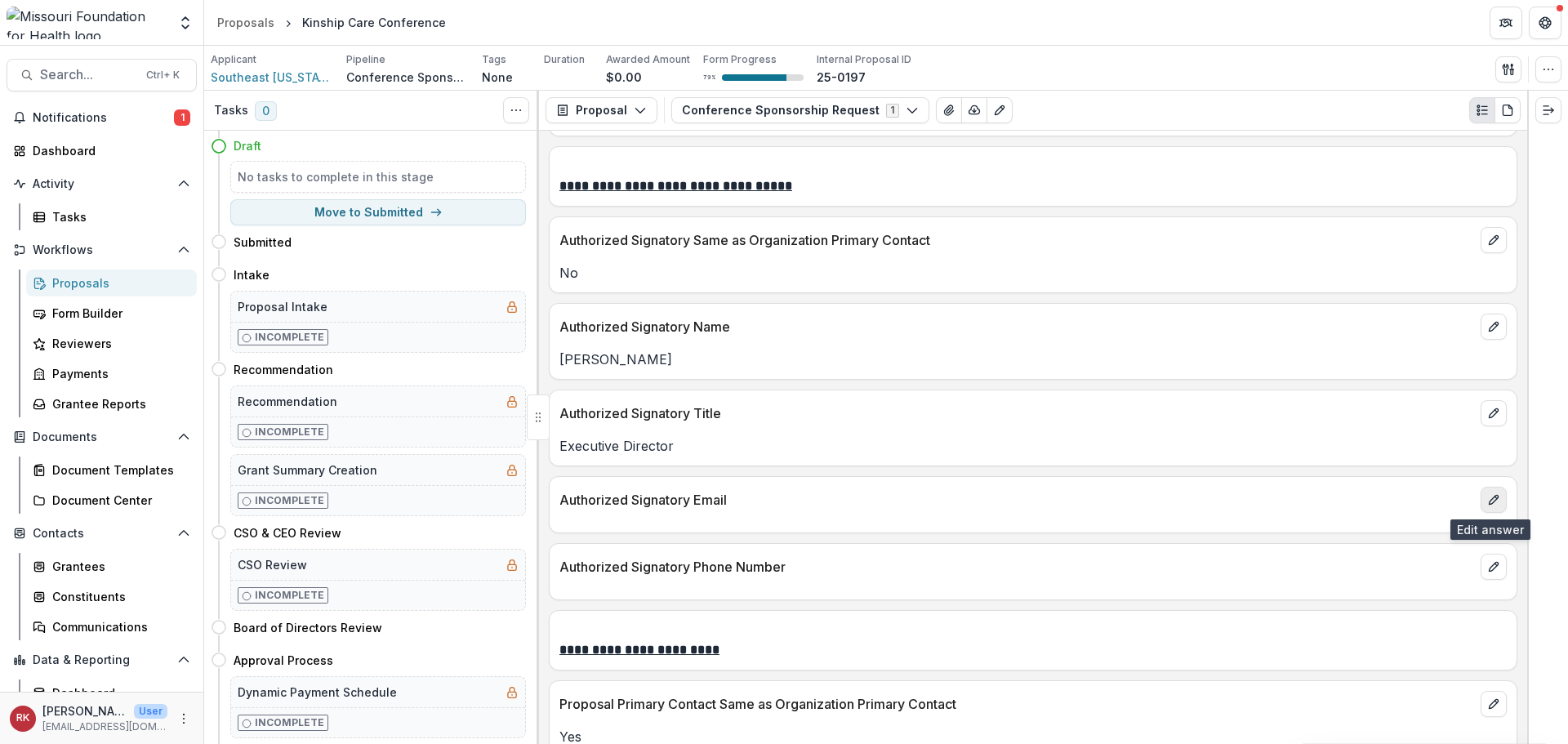
click at [1489, 501] on icon "edit" at bounding box center [1494, 500] width 13 height 13
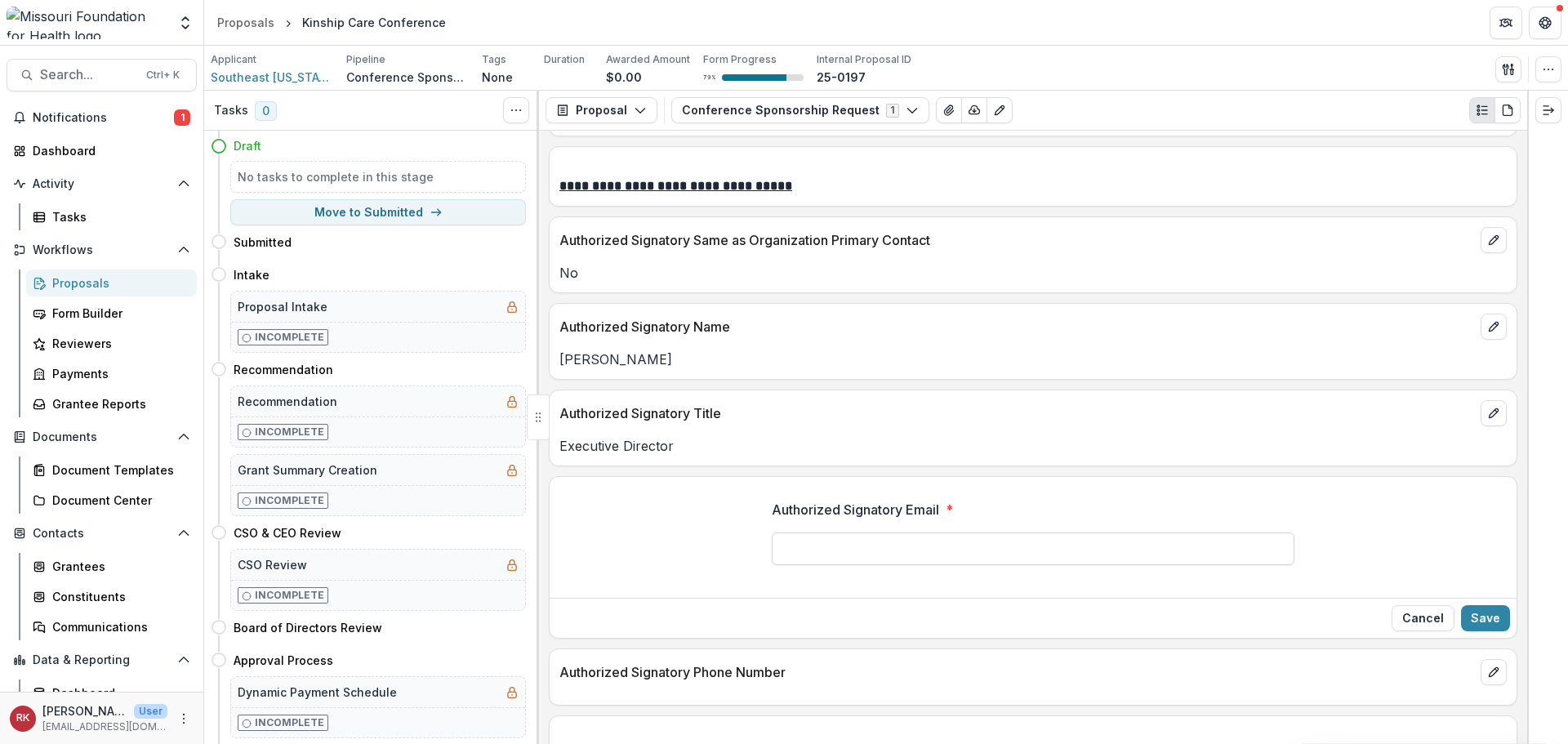
click at [810, 549] on input "Authorized Signatory Email *" at bounding box center [1032, 549] width 522 height 32
paste input "**********"
click at [788, 549] on input "**********" at bounding box center [1032, 549] width 522 height 32
drag, startPoint x: 810, startPoint y: 552, endPoint x: 754, endPoint y: 549, distance: 56.1
click at [754, 549] on div "**********" at bounding box center [1032, 539] width 967 height 105
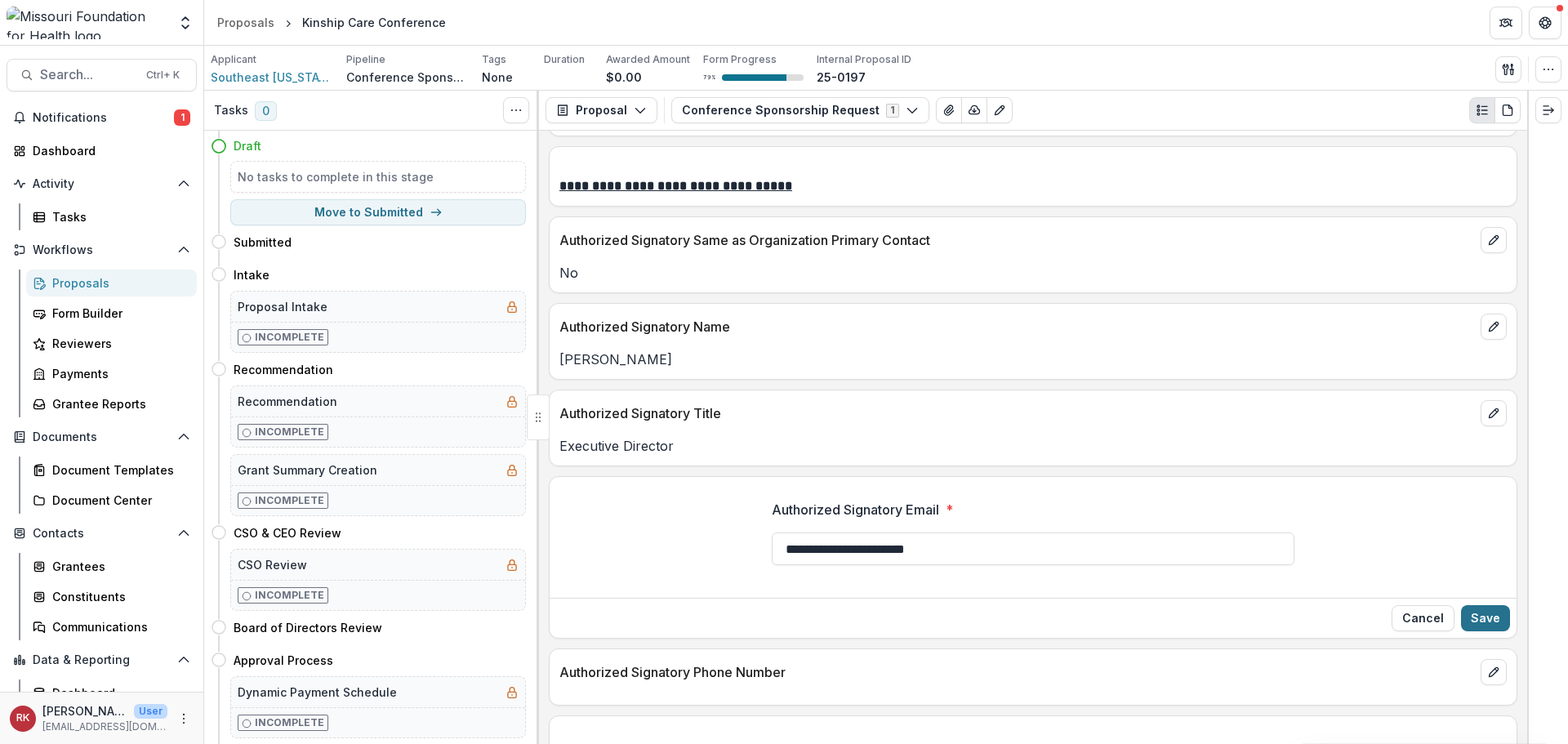
type input "**********"
click at [1468, 611] on button "Save" at bounding box center [1486, 618] width 49 height 26
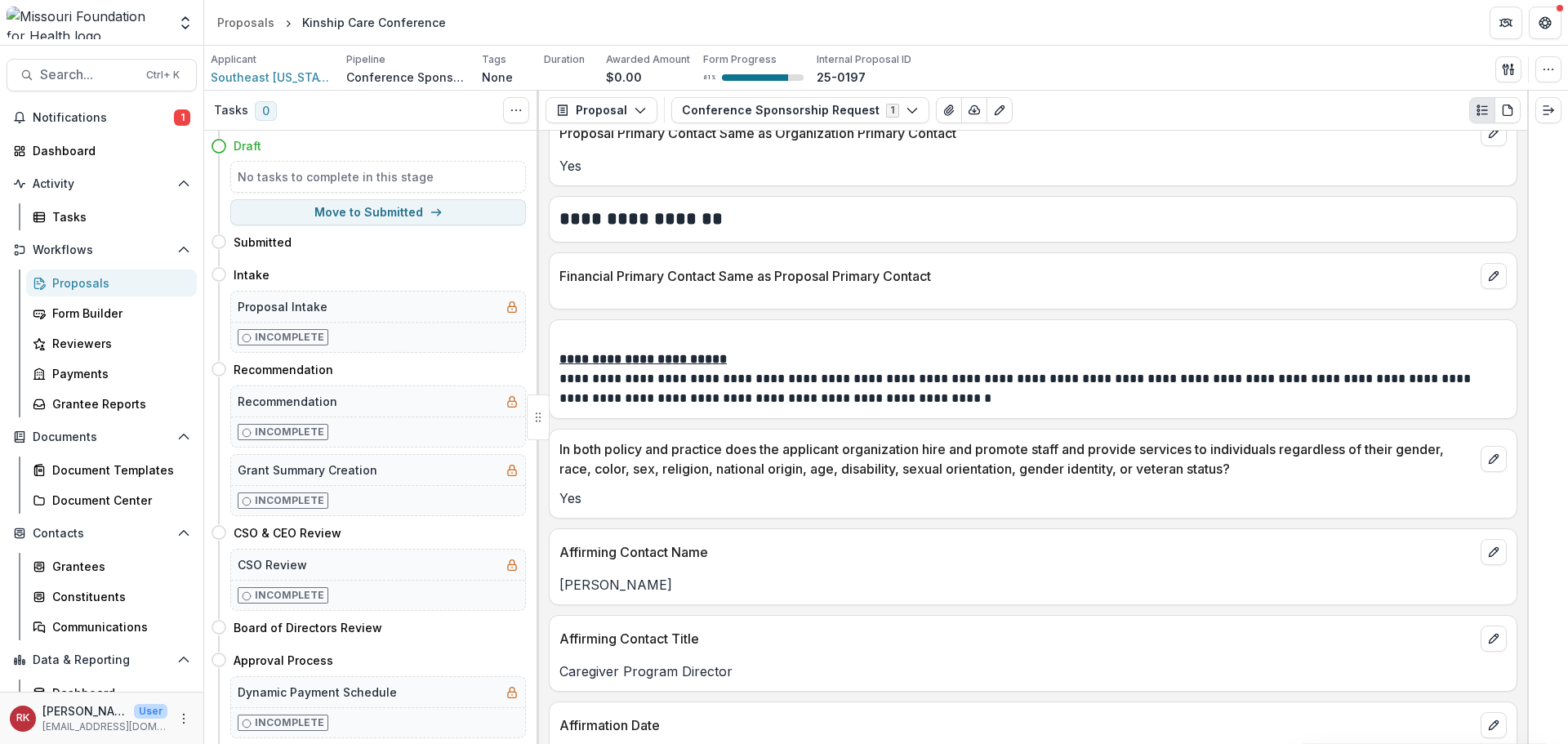
scroll to position [3432, 0]
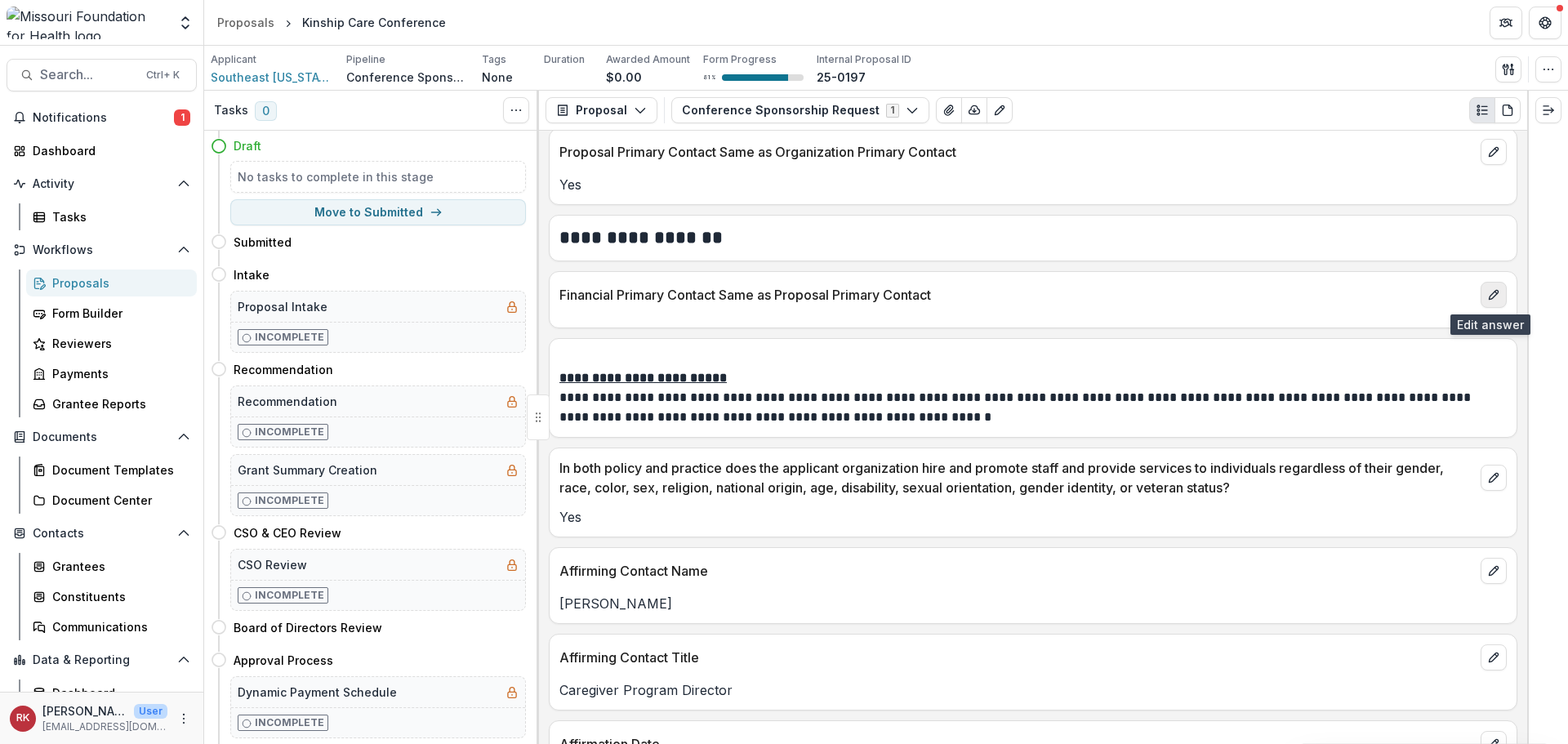
click at [1491, 294] on icon "edit" at bounding box center [1494, 295] width 13 height 13
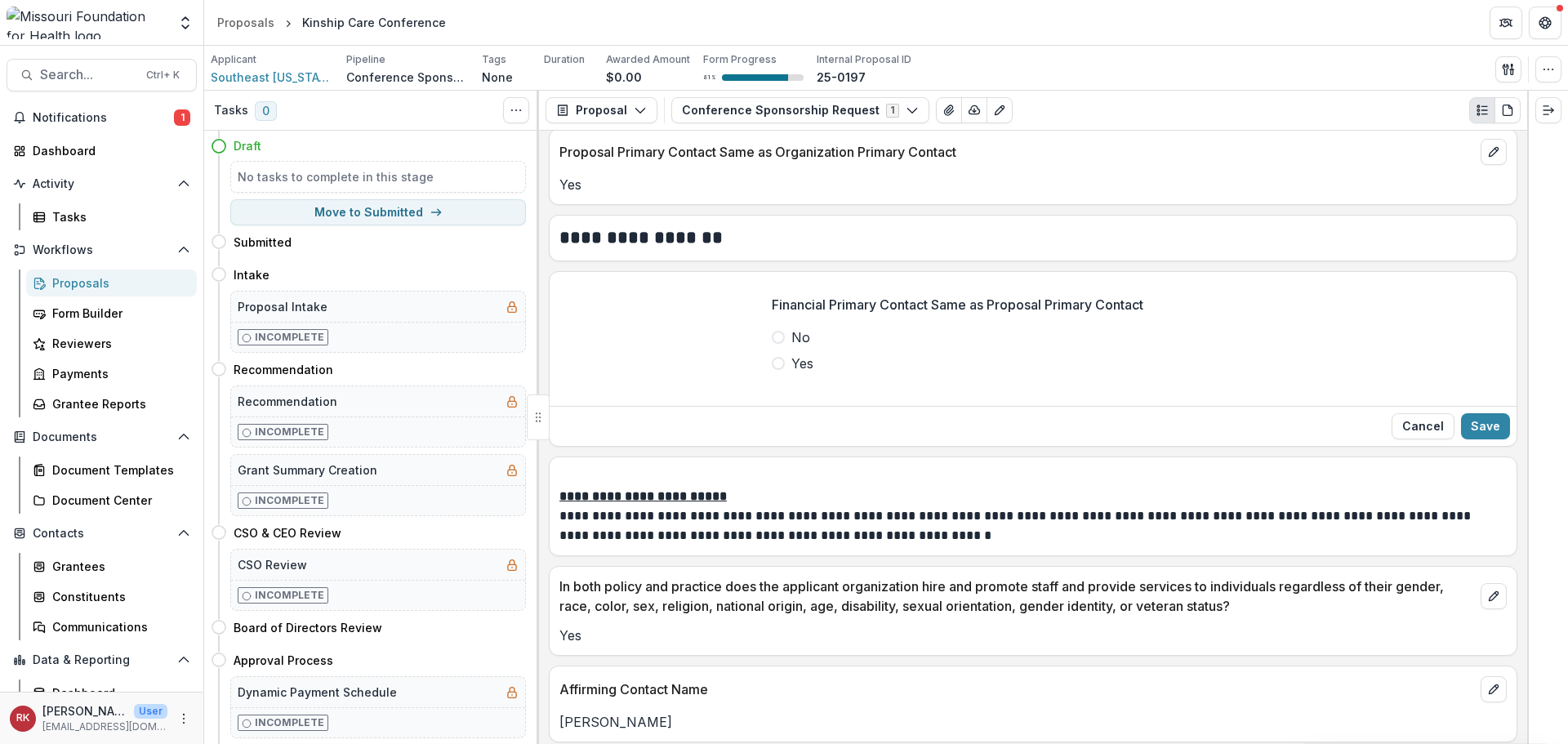
click at [772, 334] on span at bounding box center [778, 337] width 13 height 13
click at [1486, 429] on button "Save" at bounding box center [1486, 426] width 49 height 26
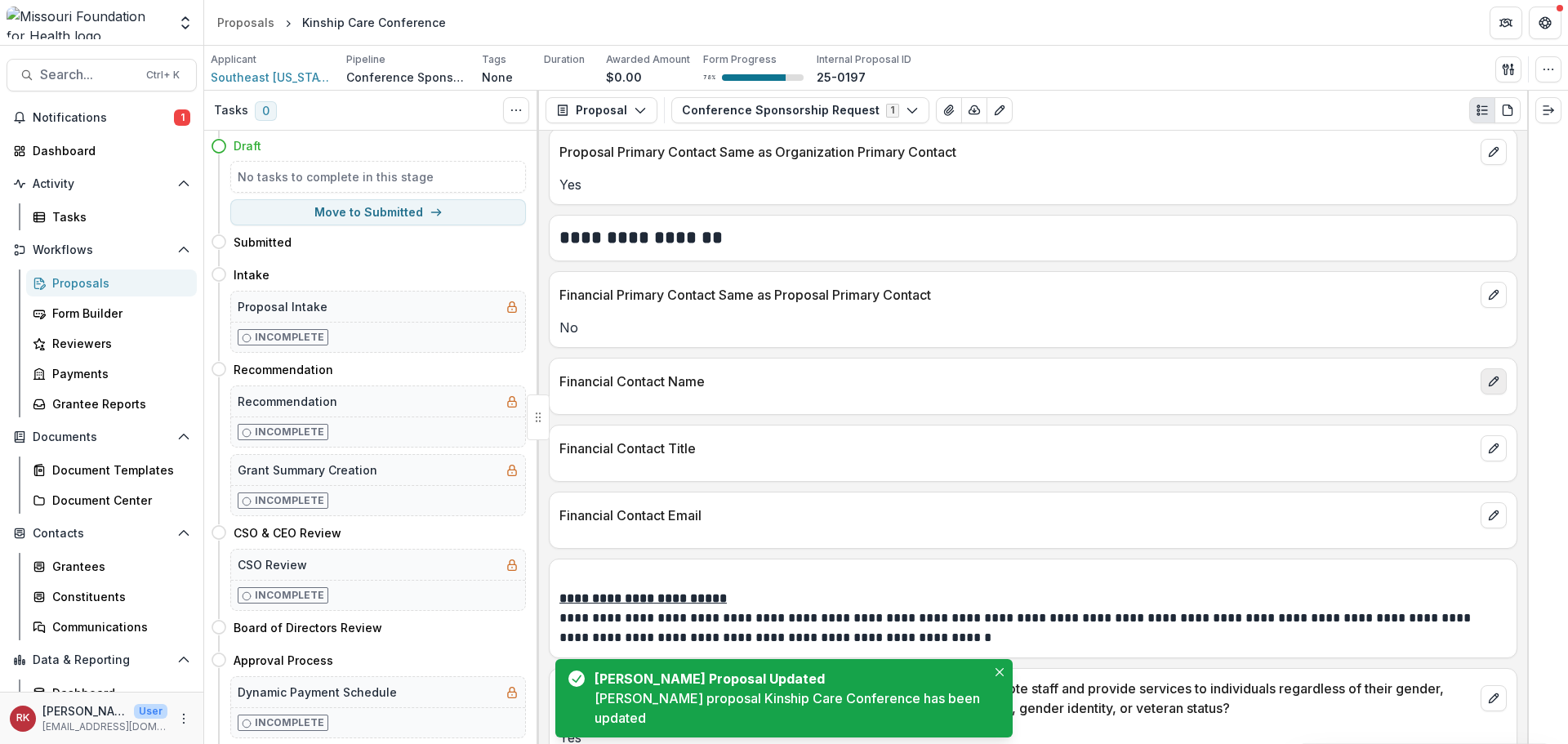
click at [1489, 385] on icon "edit" at bounding box center [1494, 381] width 9 height 9
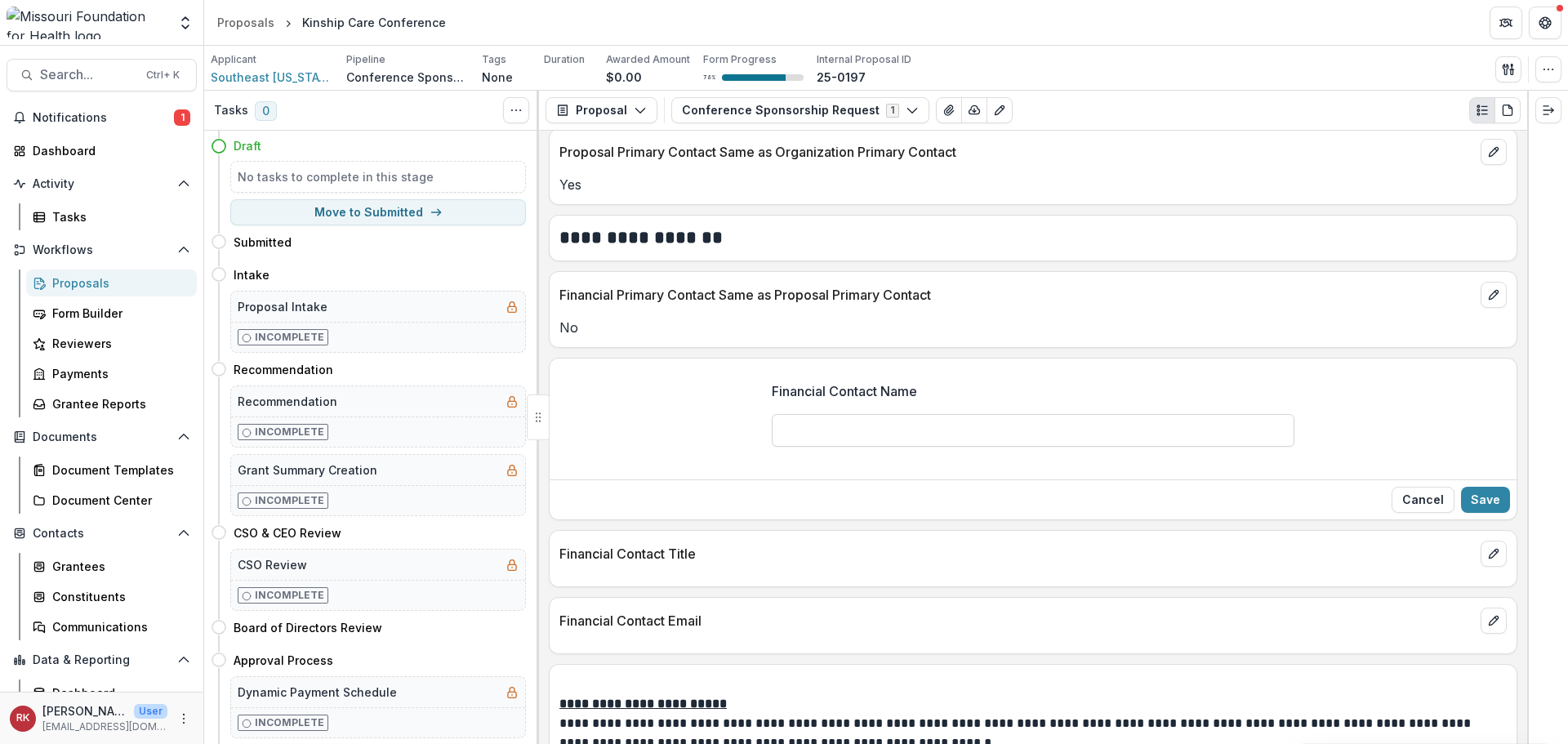
click at [819, 429] on input "Financial Contact Name" at bounding box center [1032, 430] width 522 height 32
type input "**********"
click at [1470, 504] on button "Save" at bounding box center [1486, 499] width 49 height 26
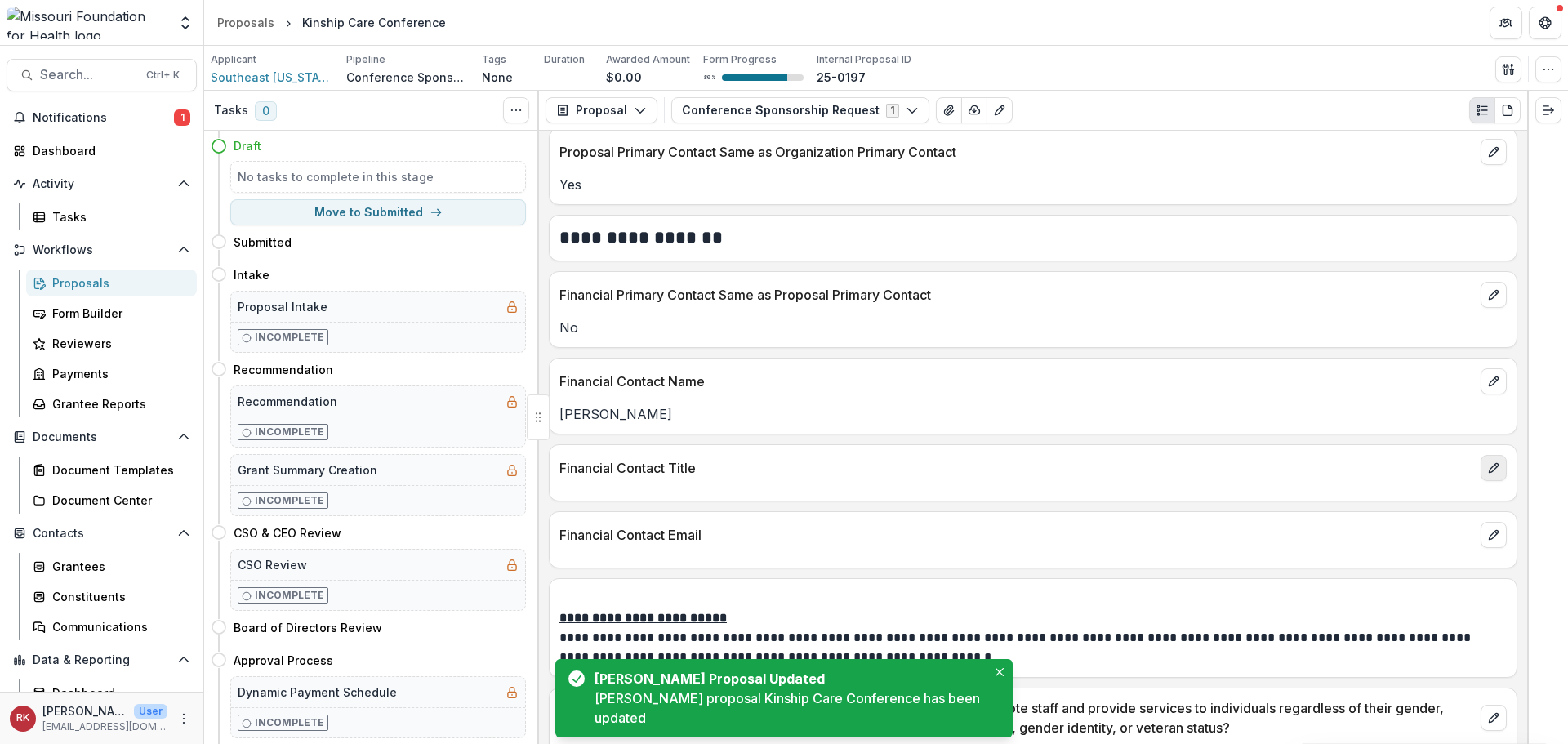
click at [1487, 467] on icon "edit" at bounding box center [1494, 468] width 13 height 13
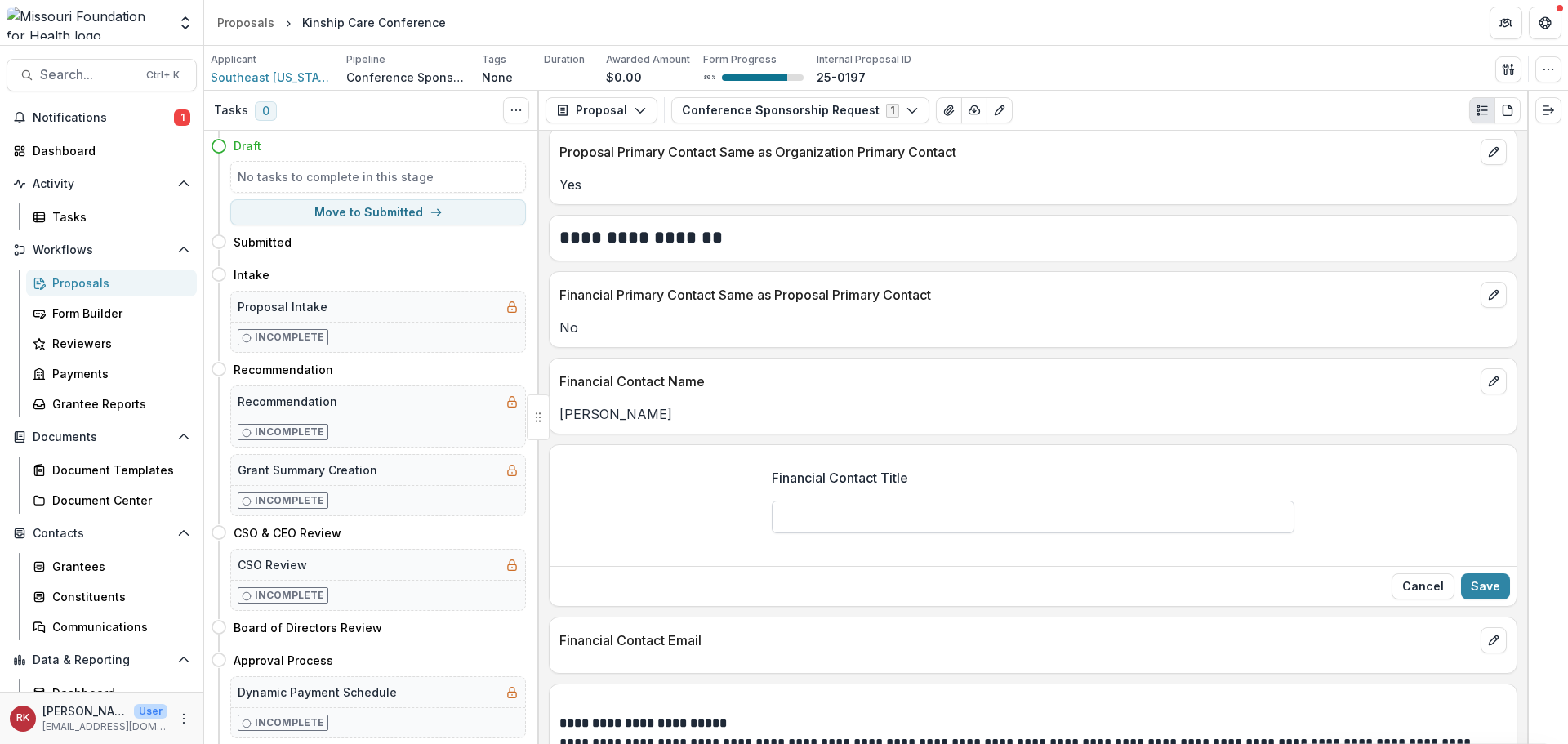
click at [808, 512] on input "Financial Contact Title" at bounding box center [1032, 517] width 522 height 32
type input "**********"
click at [1491, 593] on button "Save" at bounding box center [1486, 586] width 49 height 26
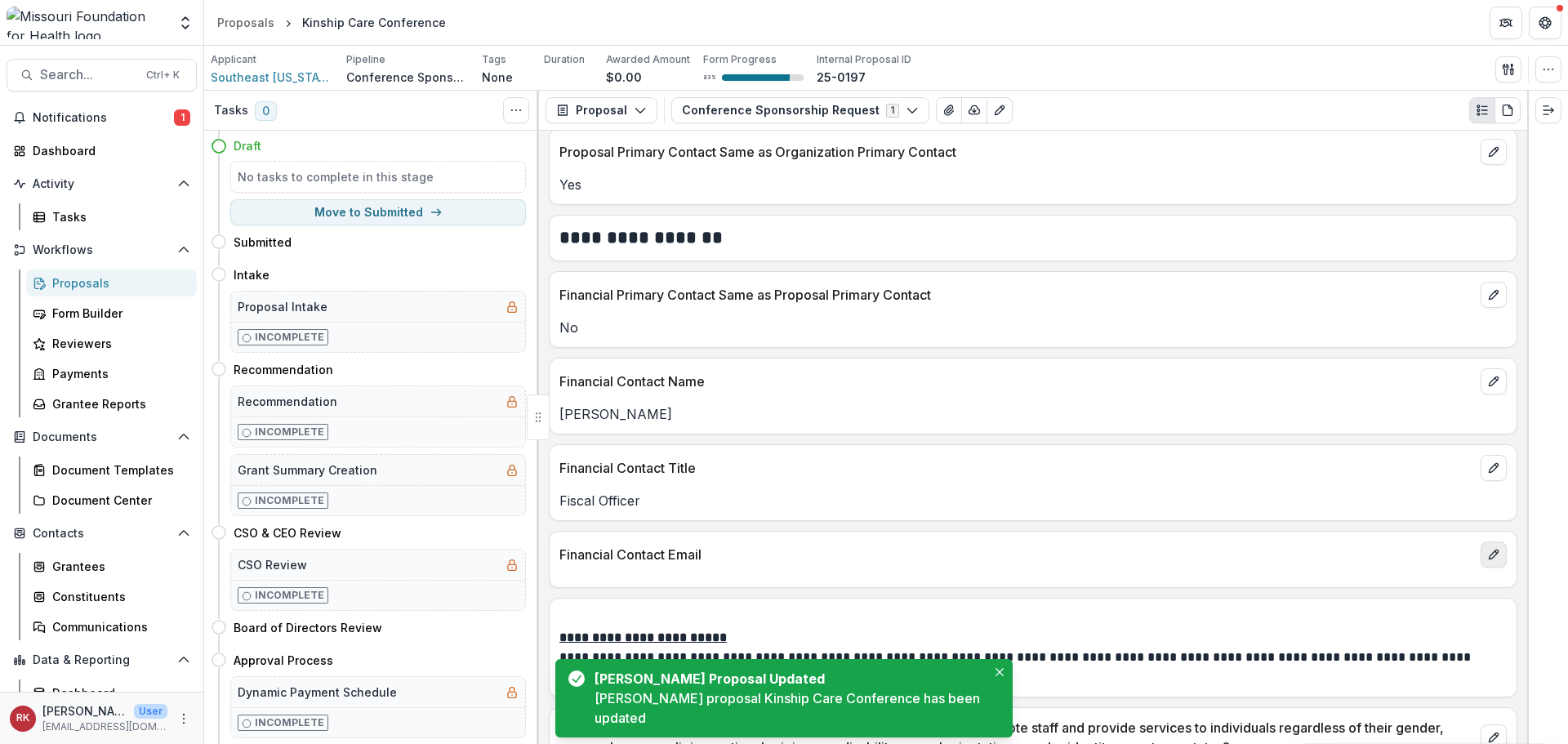
click at [1487, 560] on icon "edit" at bounding box center [1494, 555] width 13 height 13
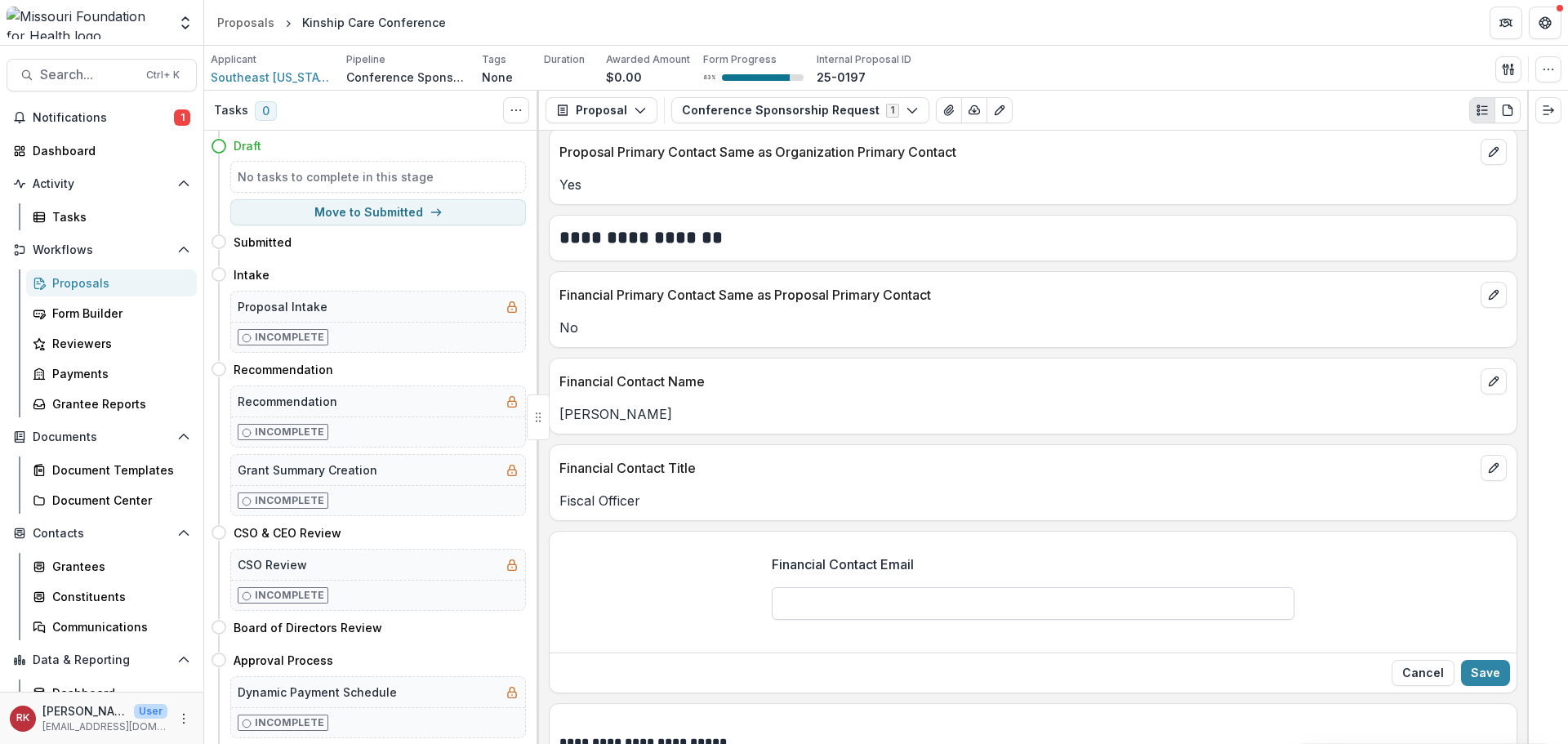
click at [836, 616] on input "Financial Contact Email" at bounding box center [1032, 603] width 522 height 32
type input "**********"
click at [1483, 666] on button "Save" at bounding box center [1486, 673] width 49 height 26
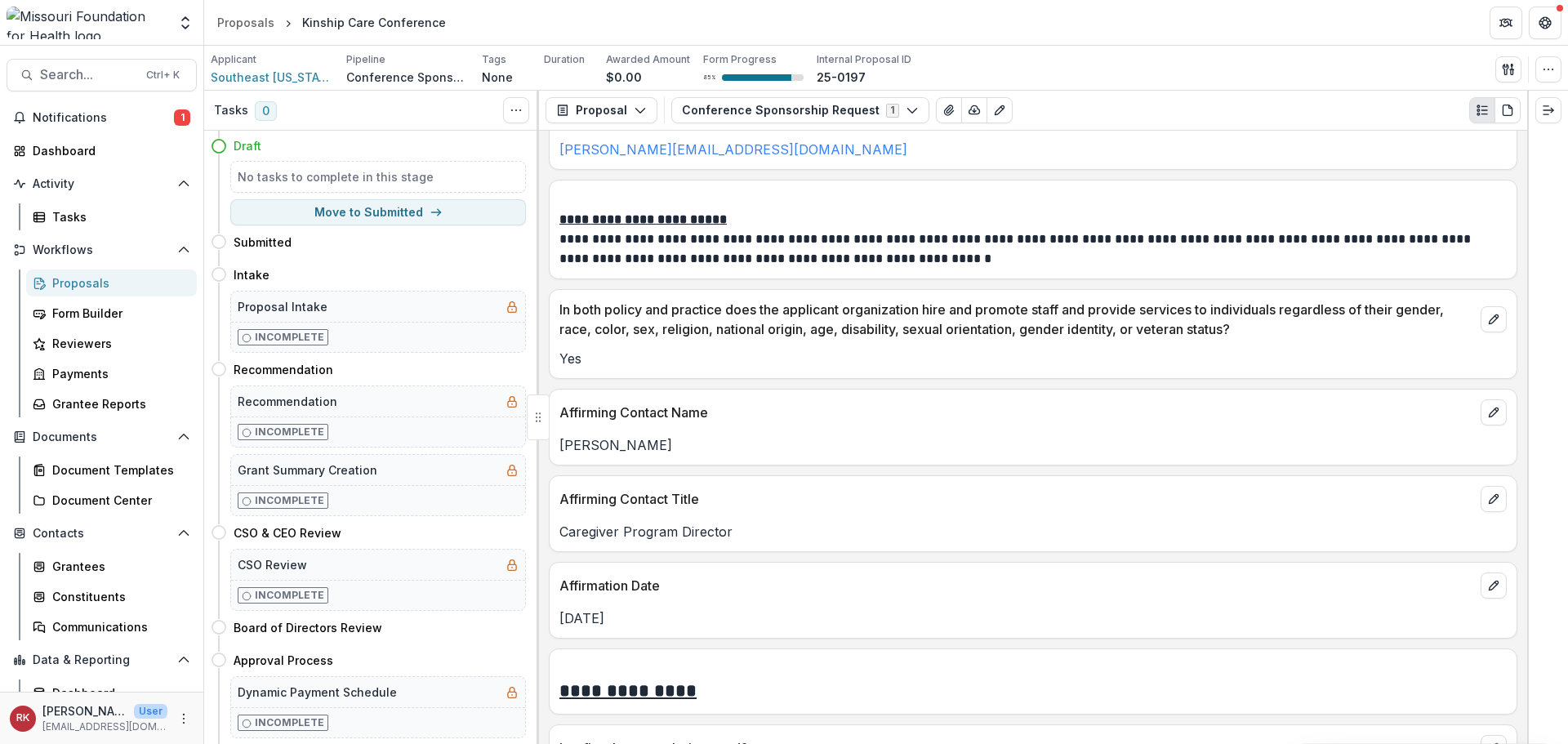
scroll to position [3840, 0]
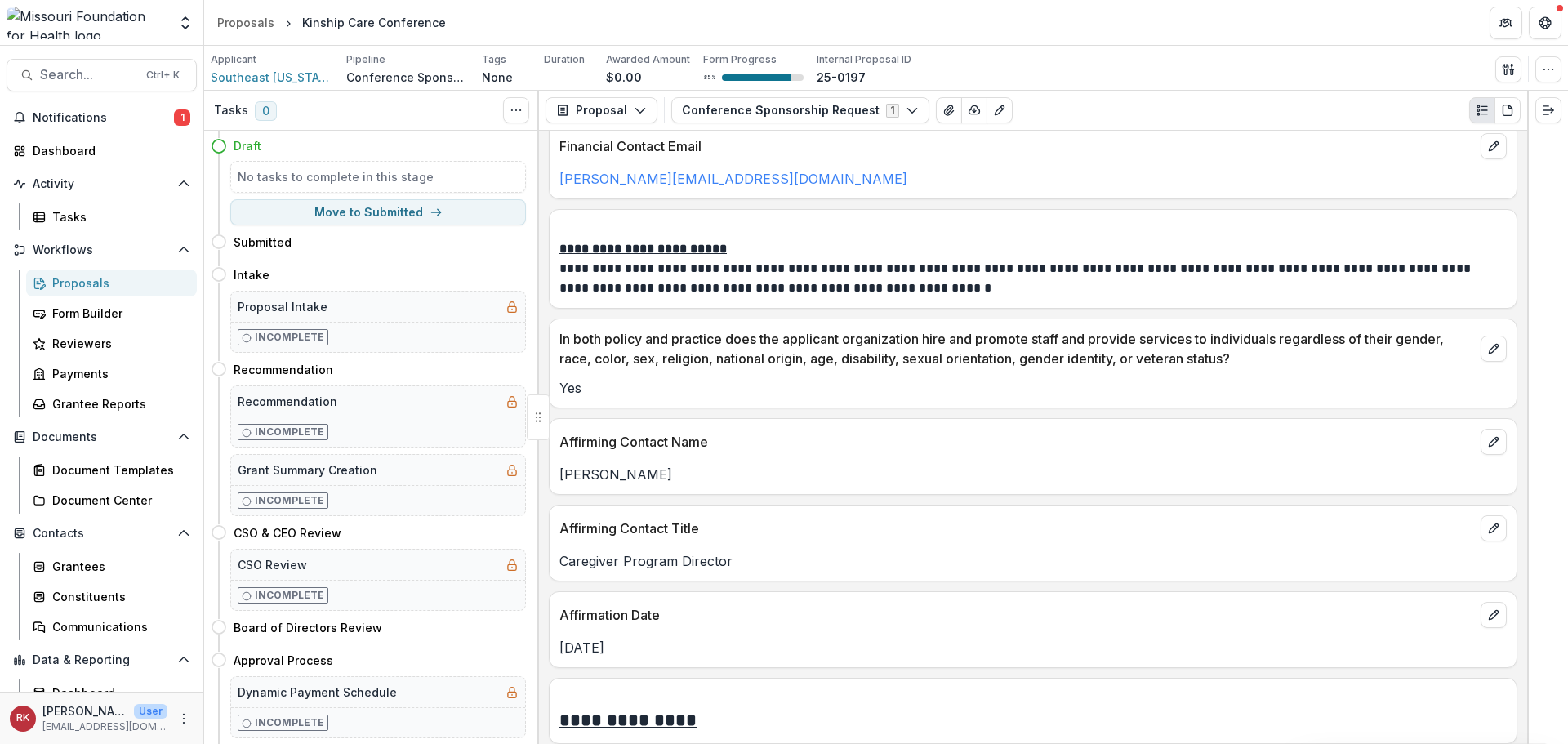
drag, startPoint x: 571, startPoint y: 278, endPoint x: 687, endPoint y: 655, distance: 394.4
click at [687, 655] on div "**********" at bounding box center [1033, 437] width 988 height 614
click at [628, 552] on p "Caregiver Program Director" at bounding box center [1032, 561] width 947 height 20
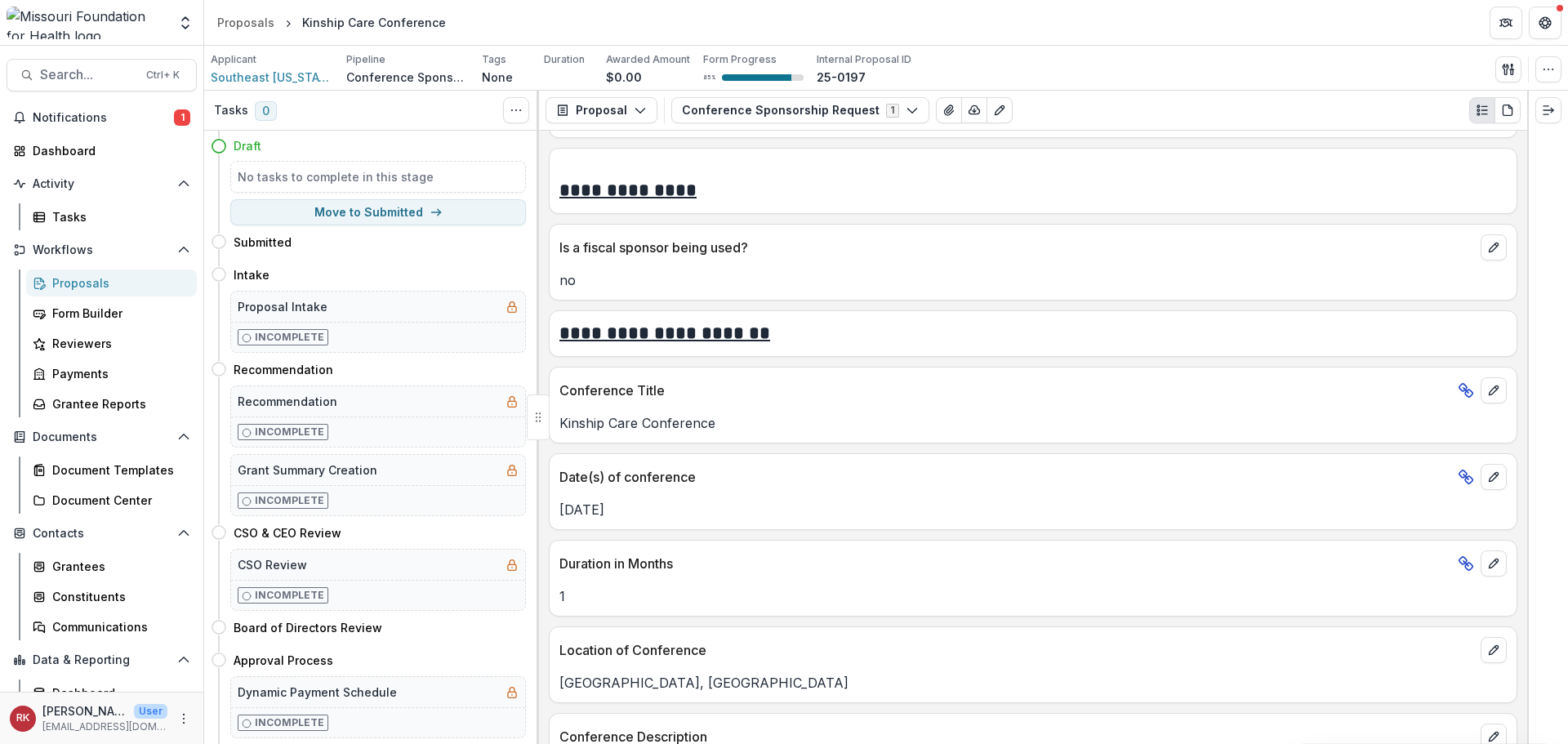
scroll to position [4413, 0]
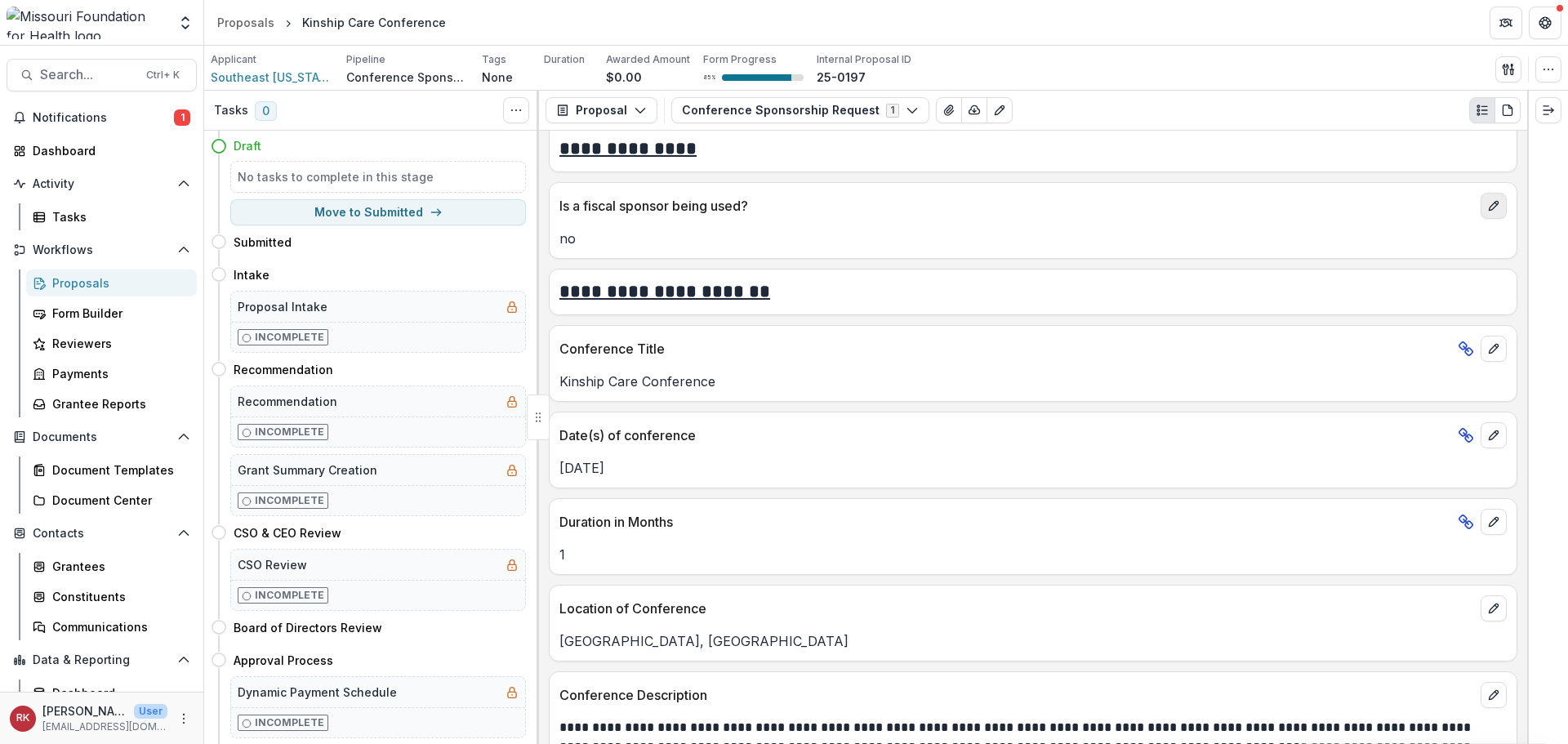
click at [1488, 202] on icon "edit" at bounding box center [1494, 205] width 13 height 13
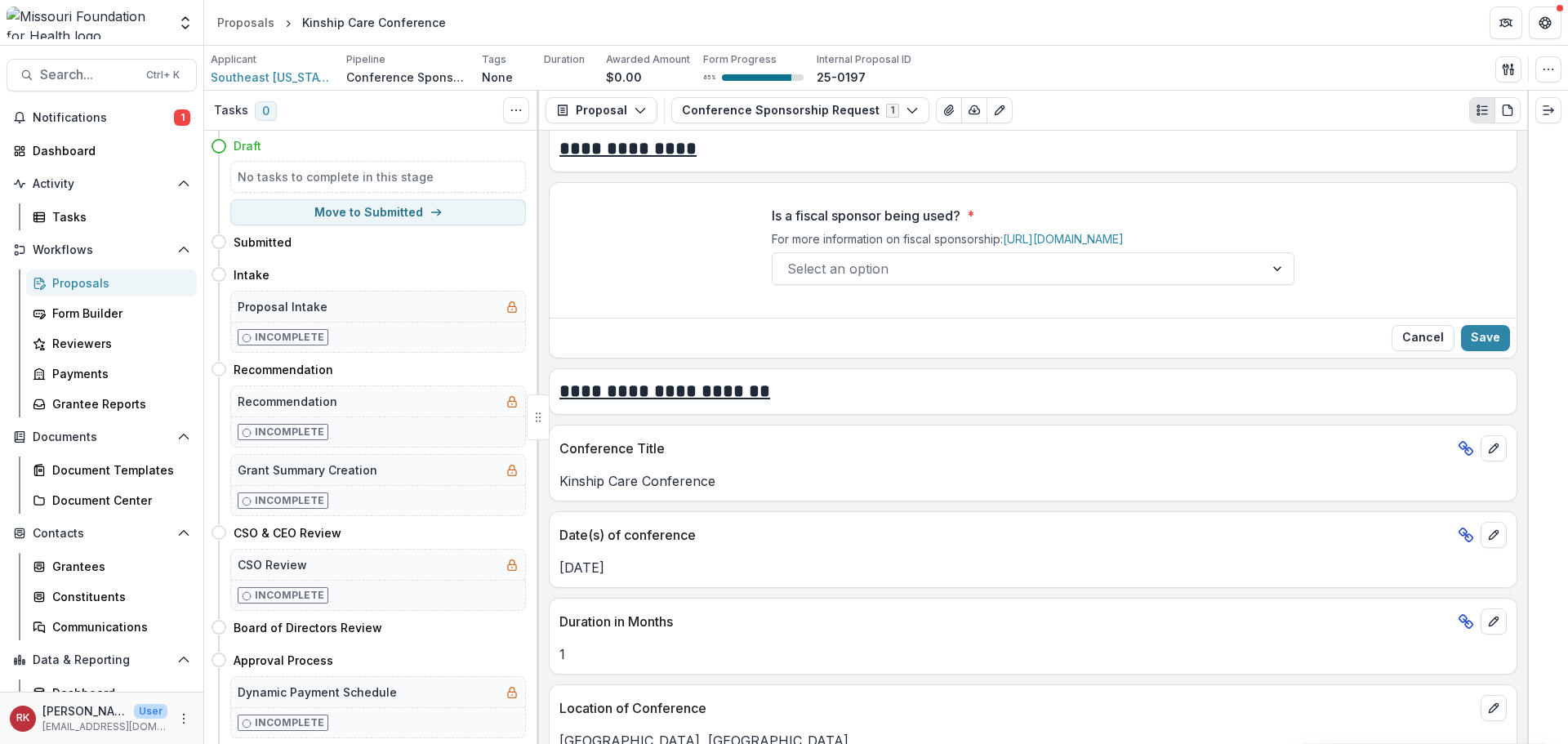
click at [900, 281] on div at bounding box center [1019, 269] width 462 height 23
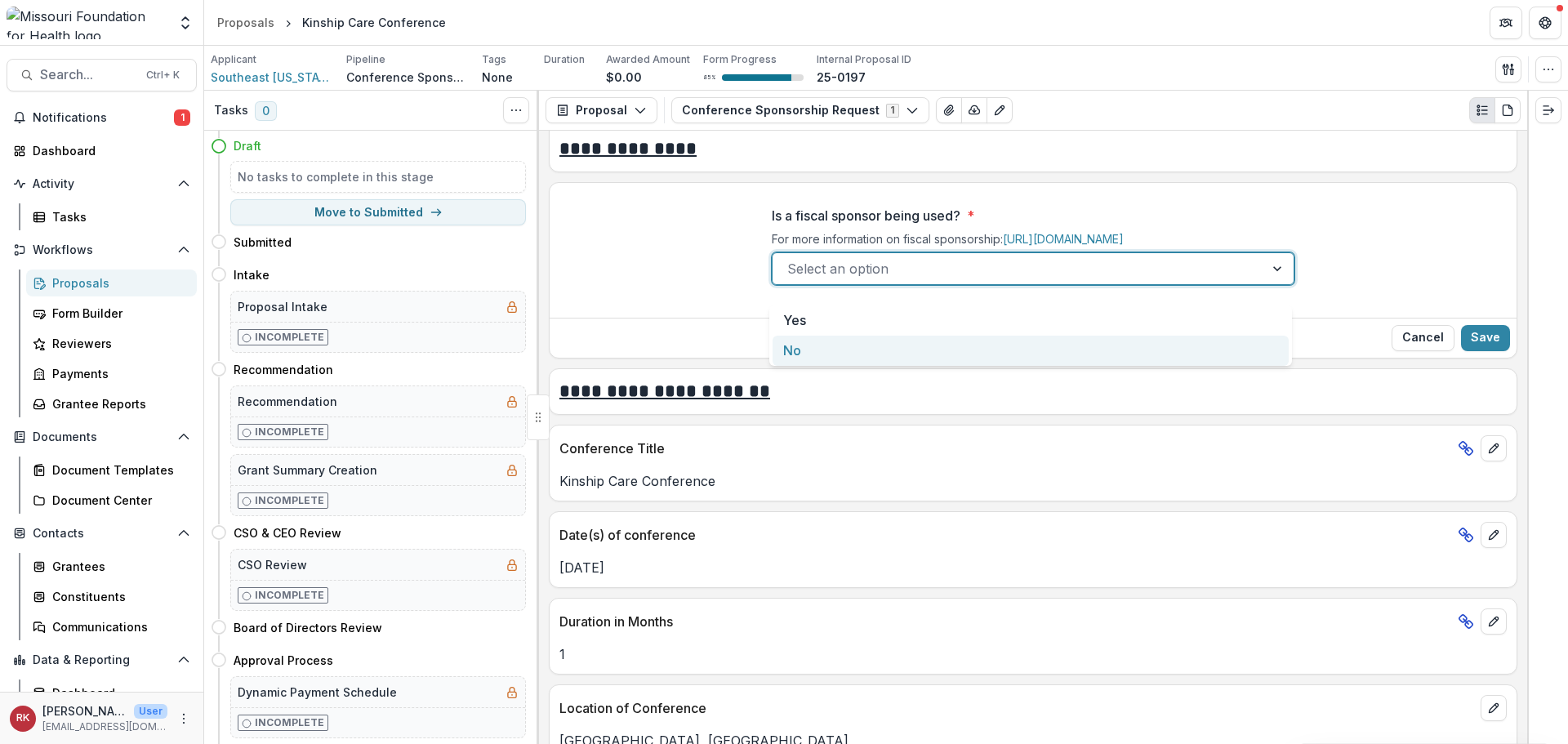
click at [832, 353] on div "No" at bounding box center [1030, 351] width 516 height 30
click at [1478, 351] on button "Save" at bounding box center [1486, 338] width 49 height 26
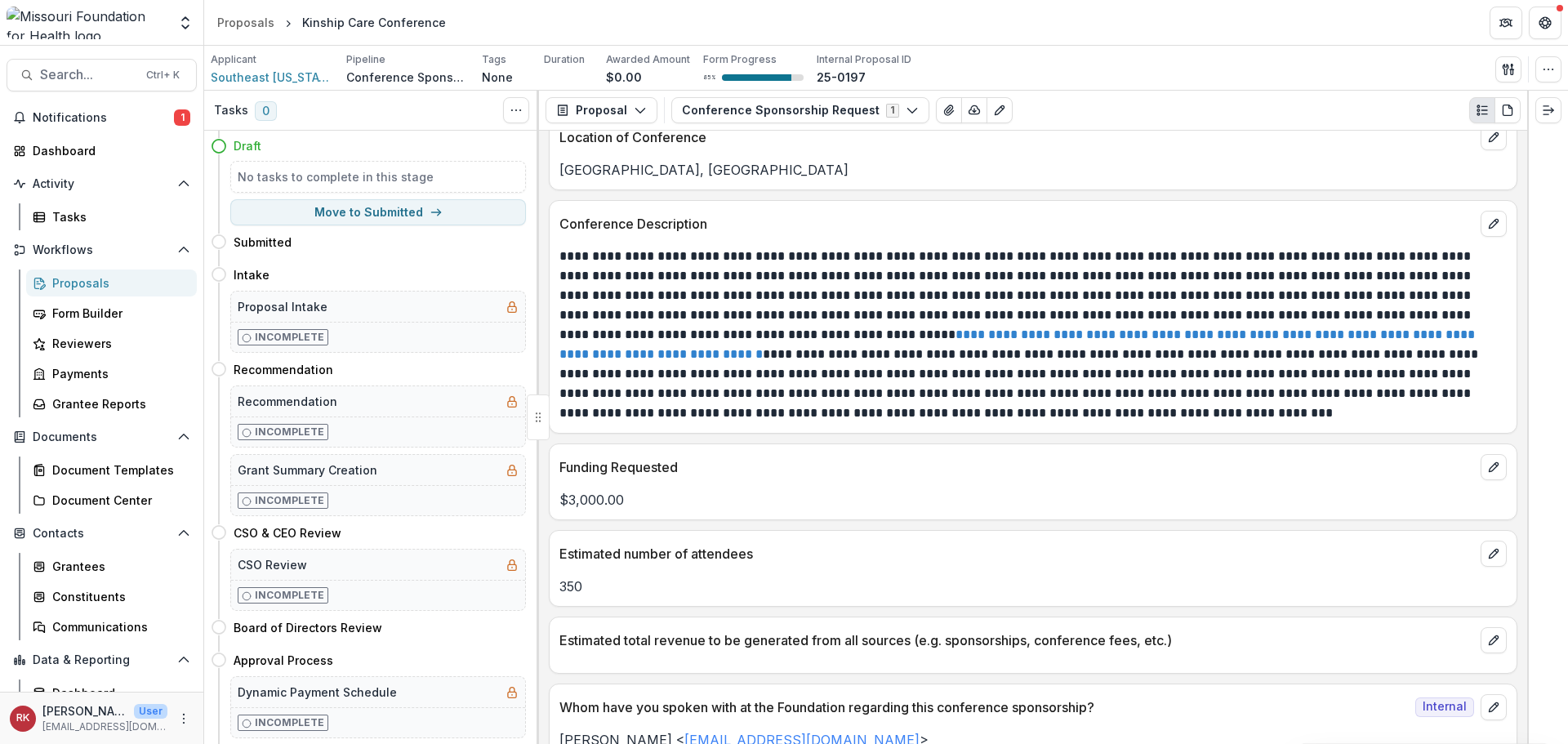
scroll to position [4903, 0]
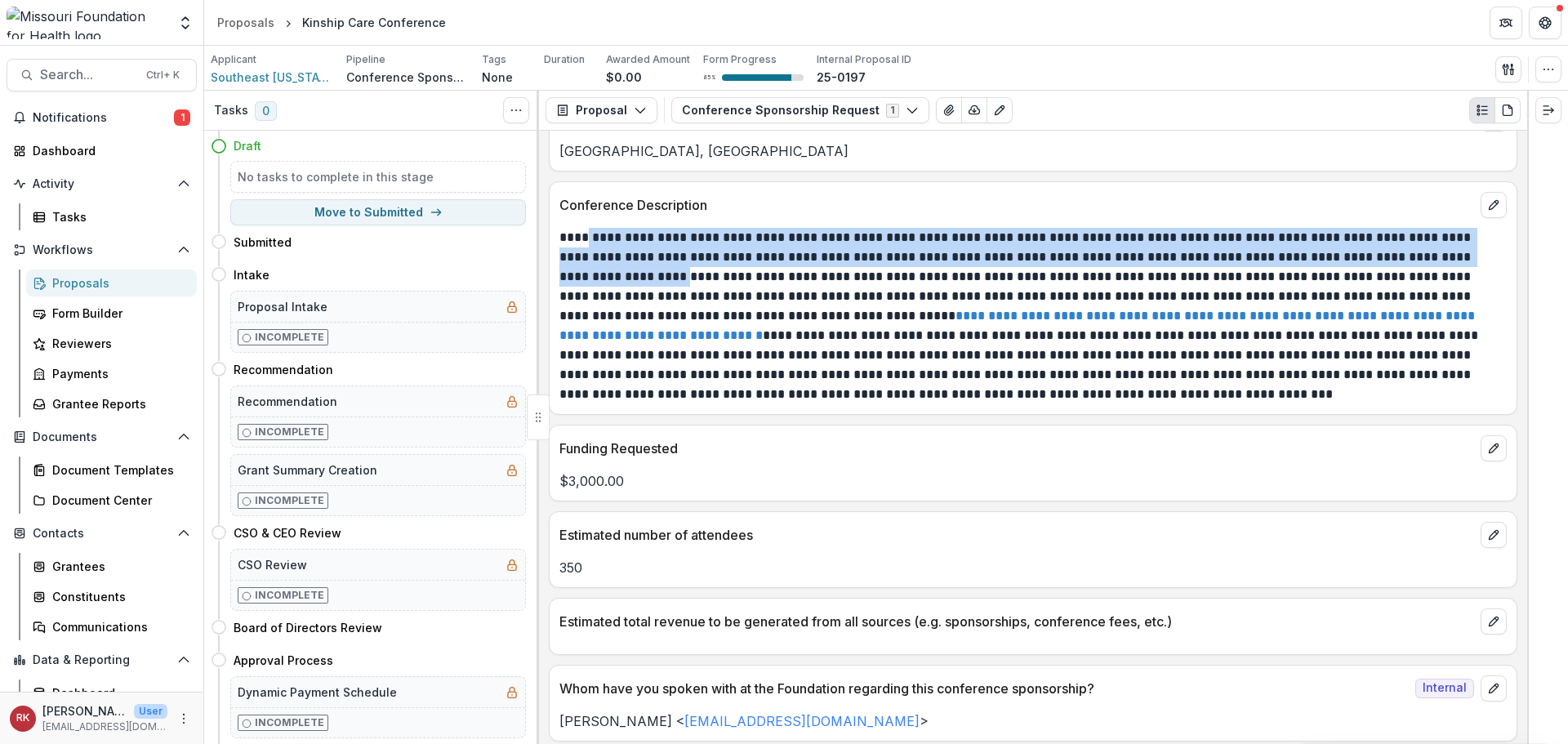
drag, startPoint x: 587, startPoint y: 229, endPoint x: 617, endPoint y: 267, distance: 48.4
click at [617, 267] on p "**********" at bounding box center [1030, 316] width 943 height 177
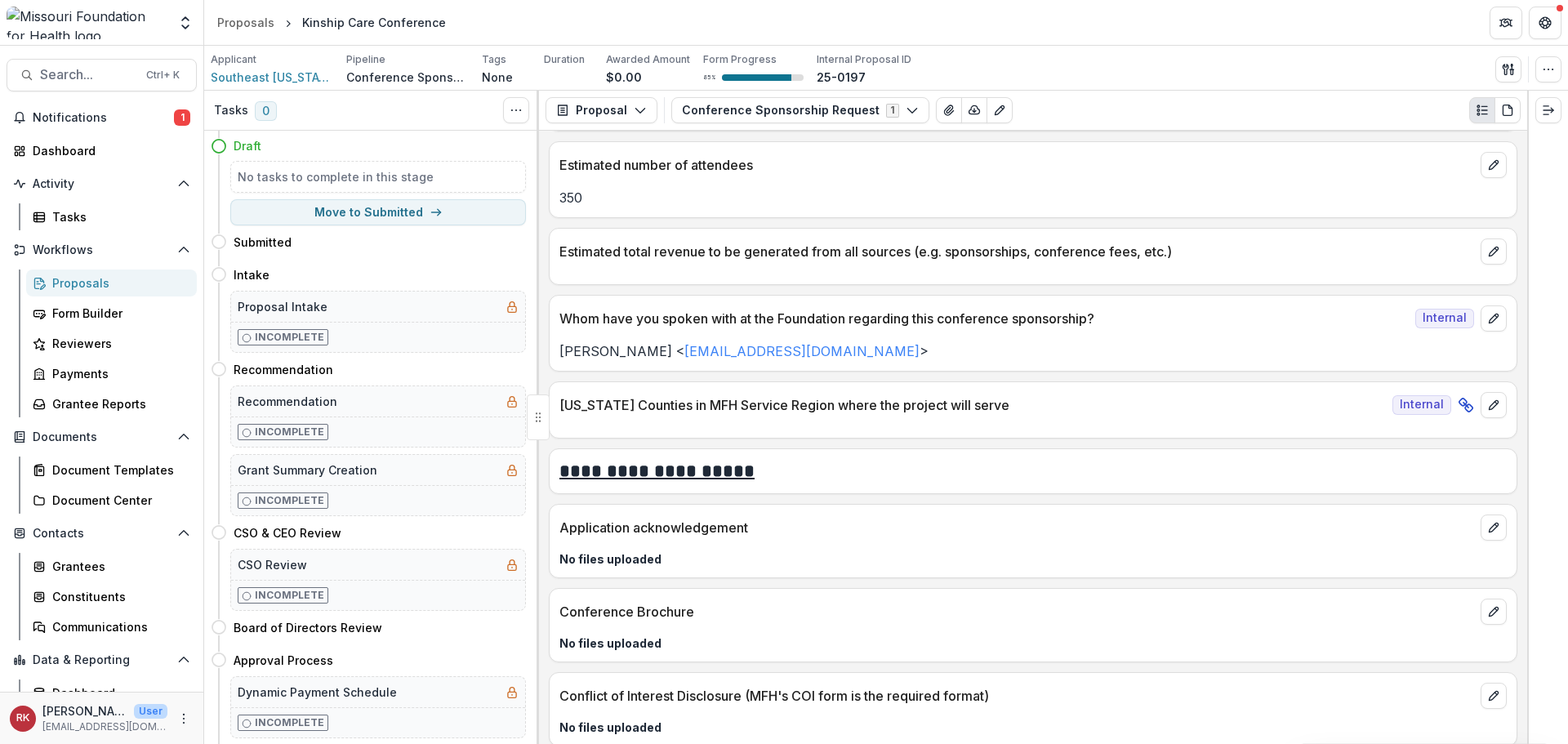
scroll to position [5285, 0]
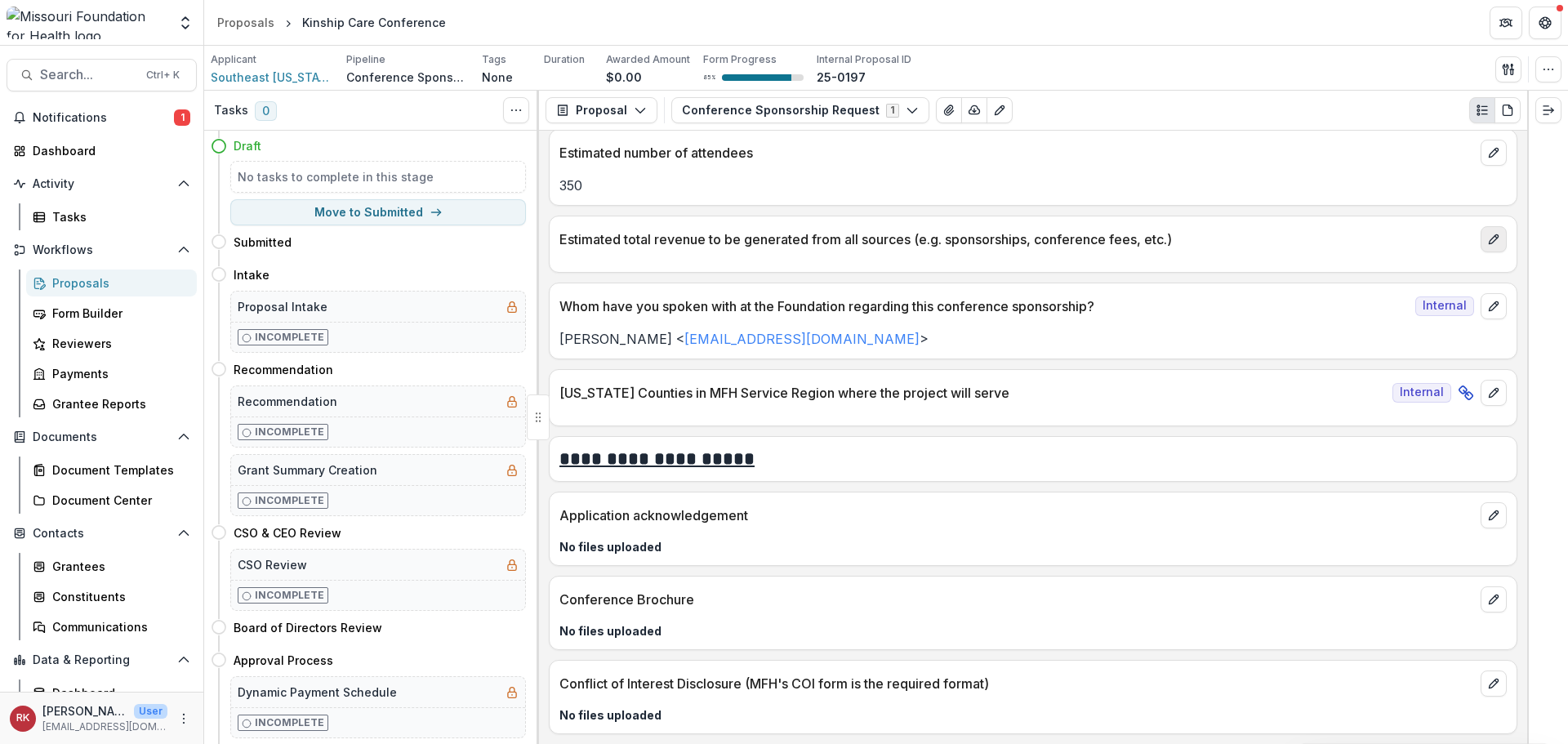
click at [1492, 244] on icon "edit" at bounding box center [1494, 239] width 13 height 13
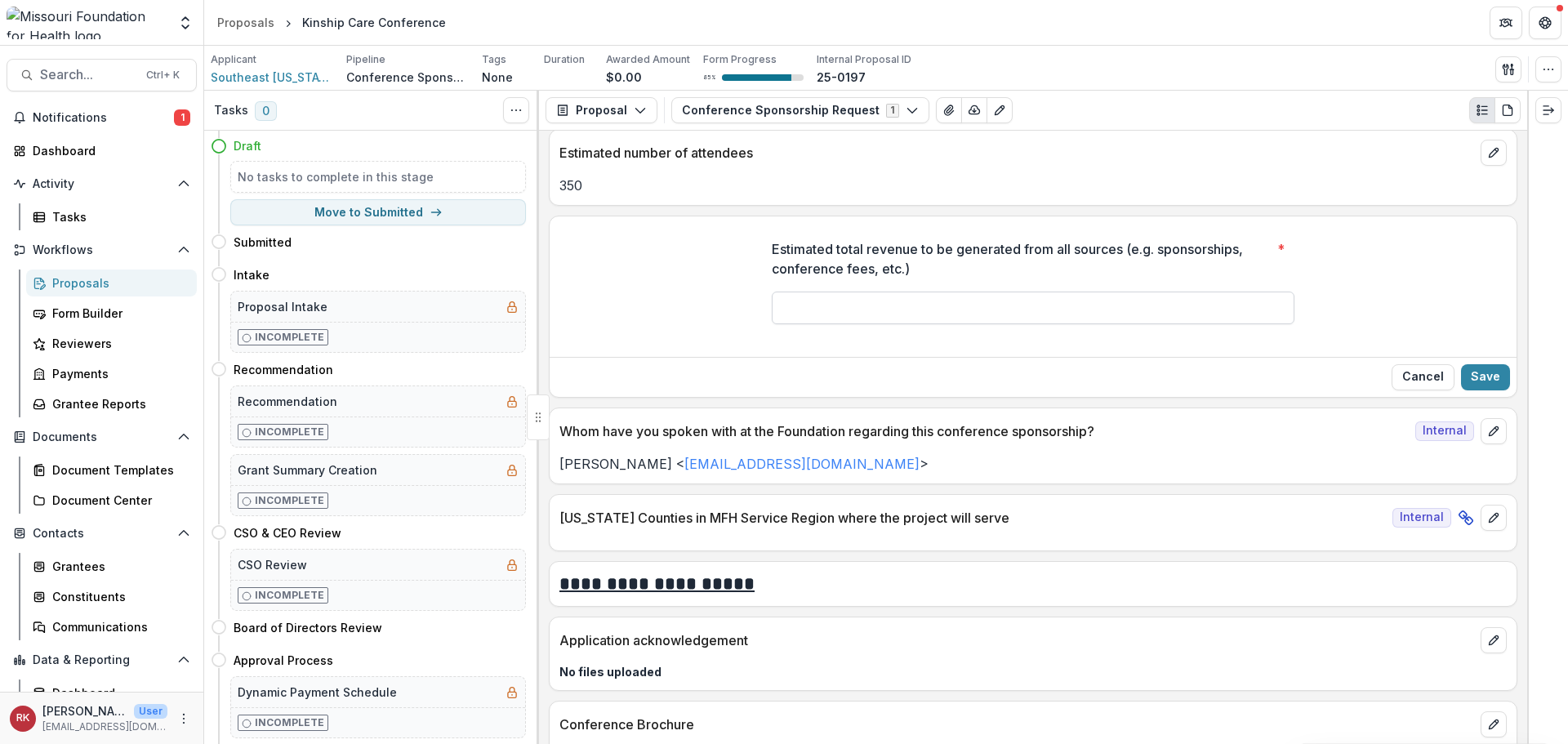
click at [833, 306] on input "Estimated total revenue to be generated from all sources (e.g. sponsorships, co…" at bounding box center [1032, 307] width 522 height 32
type input "**"
click at [1431, 376] on button "Cancel" at bounding box center [1423, 377] width 63 height 26
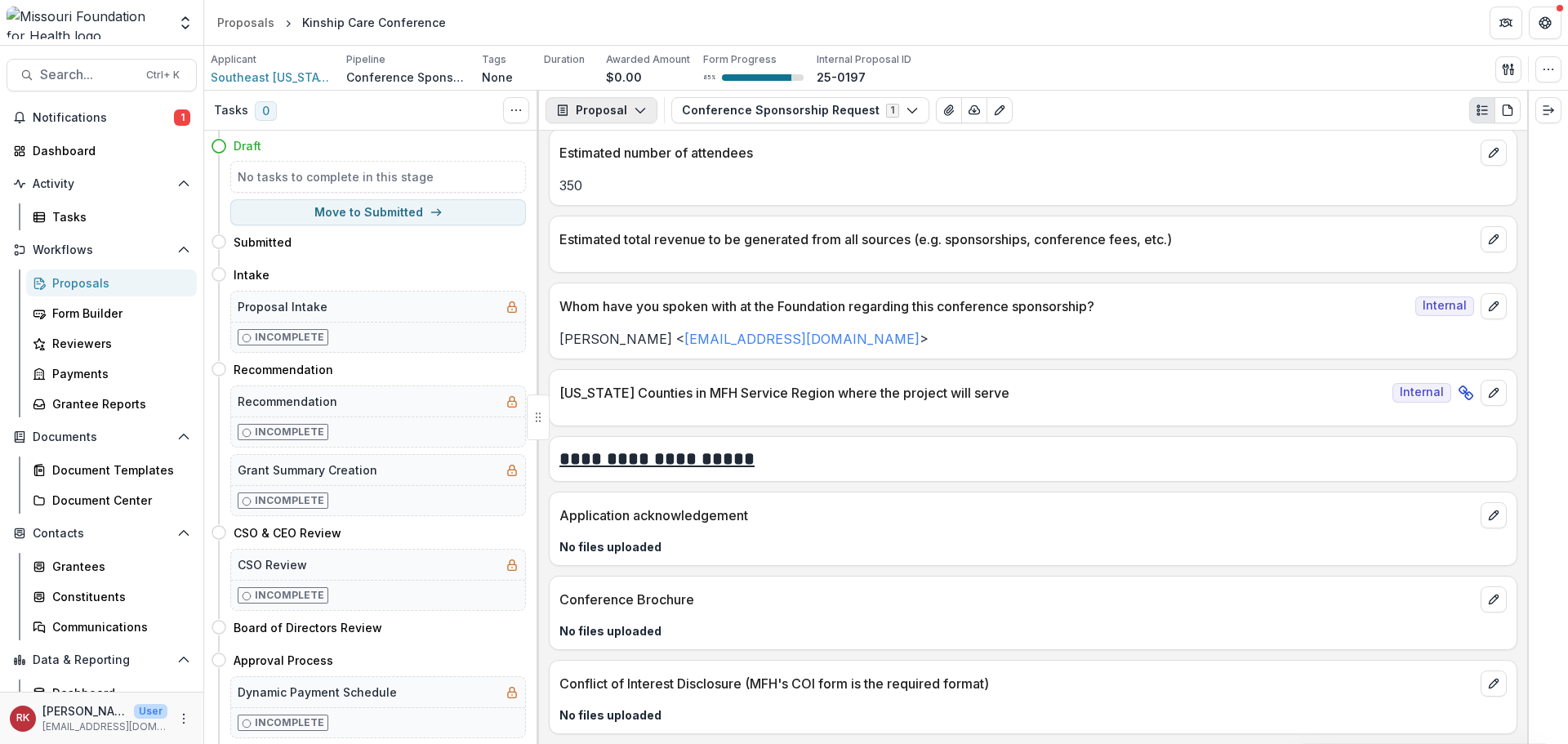
click at [633, 109] on icon "button" at bounding box center [640, 110] width 13 height 13
click at [664, 110] on div at bounding box center [664, 109] width 1 height 26
click at [1500, 68] on button "button" at bounding box center [1508, 69] width 26 height 26
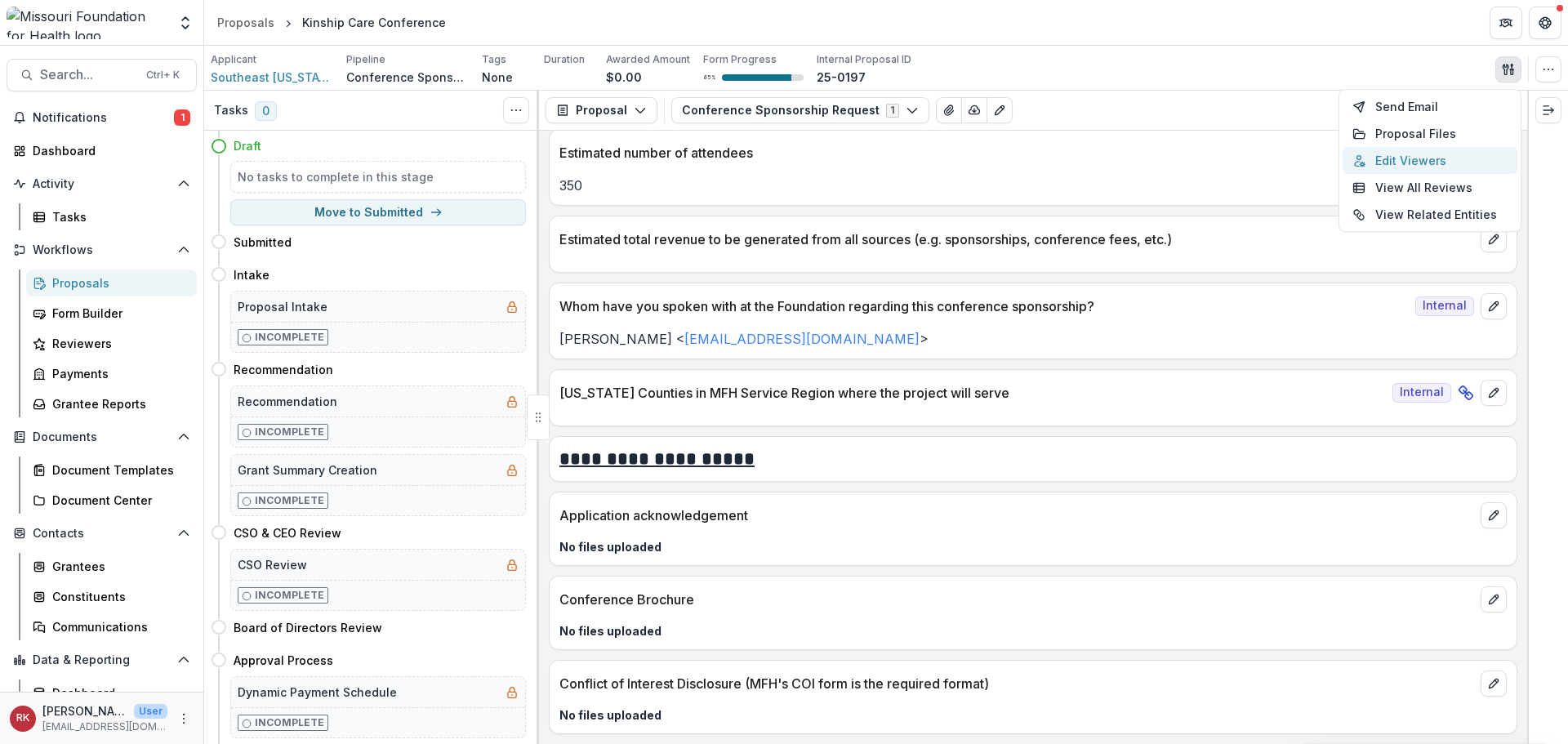
click at [1391, 155] on button "Edit Viewers" at bounding box center [1430, 160] width 175 height 27
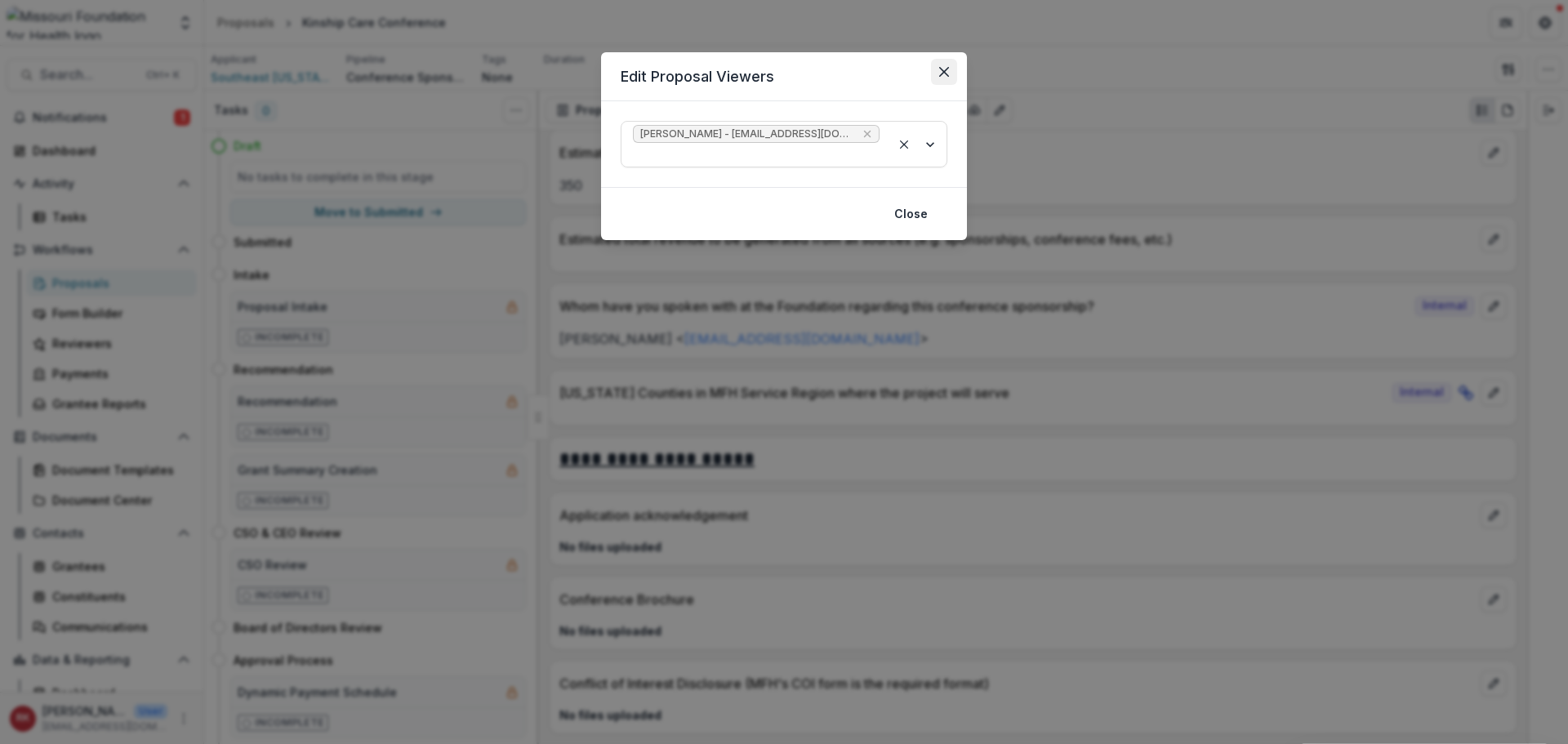
click at [945, 62] on button "Close" at bounding box center [943, 72] width 26 height 26
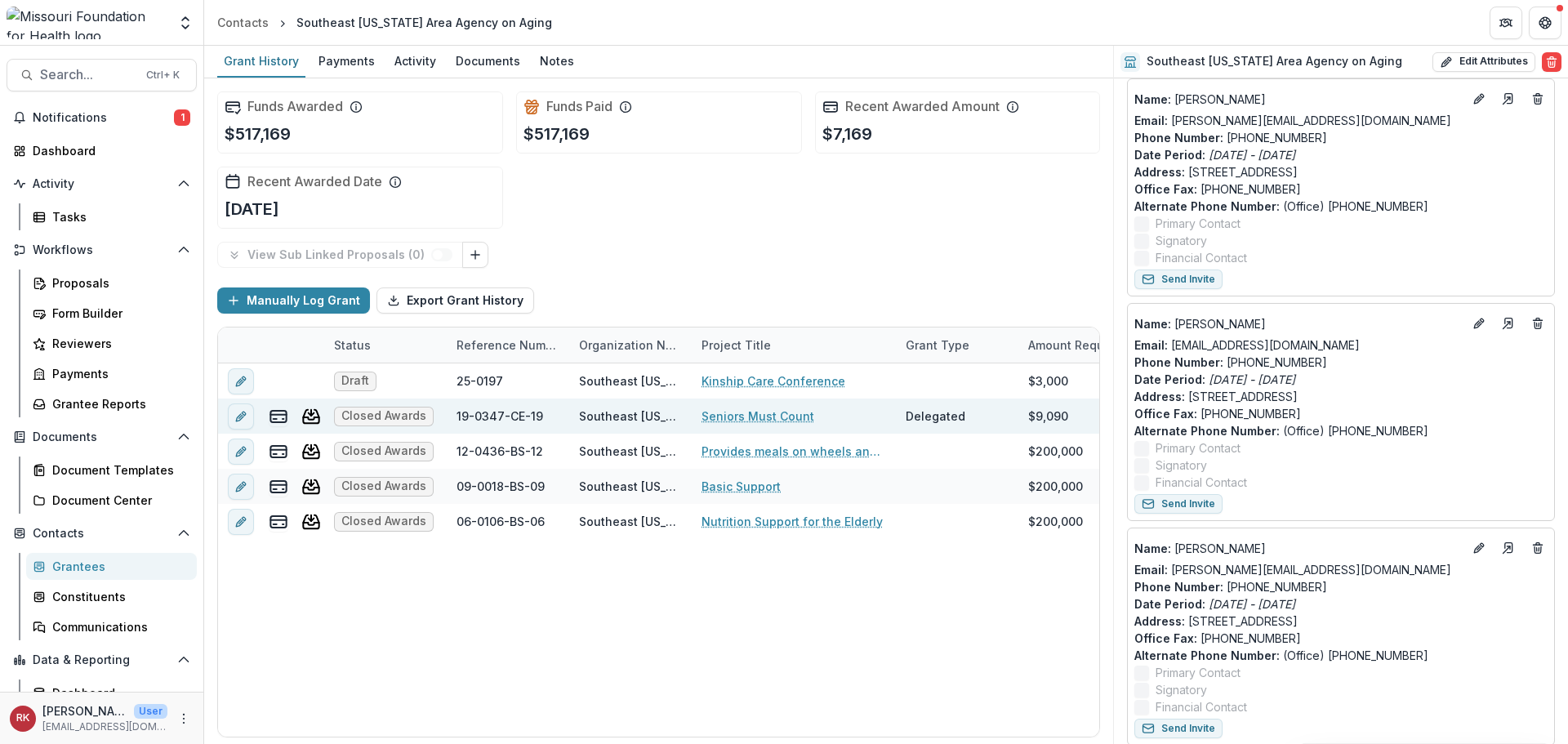
scroll to position [735, 0]
drag, startPoint x: 1339, startPoint y: 340, endPoint x: 1171, endPoint y: 349, distance: 168.2
click at [1171, 349] on div "Email: [EMAIL_ADDRESS][DOMAIN_NAME]" at bounding box center [1340, 344] width 413 height 17
copy link "[EMAIL_ADDRESS][DOMAIN_NAME]"
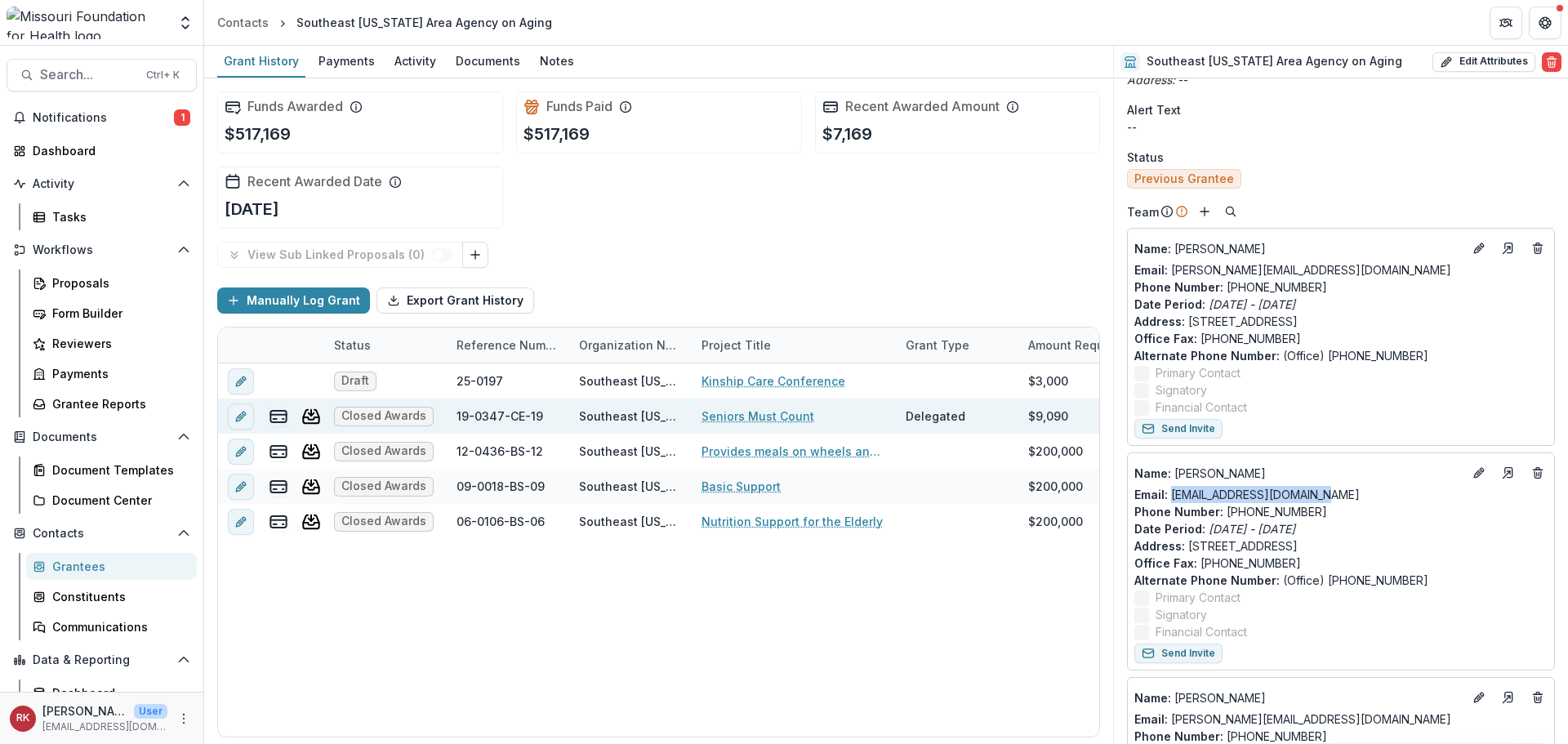
scroll to position [572, 0]
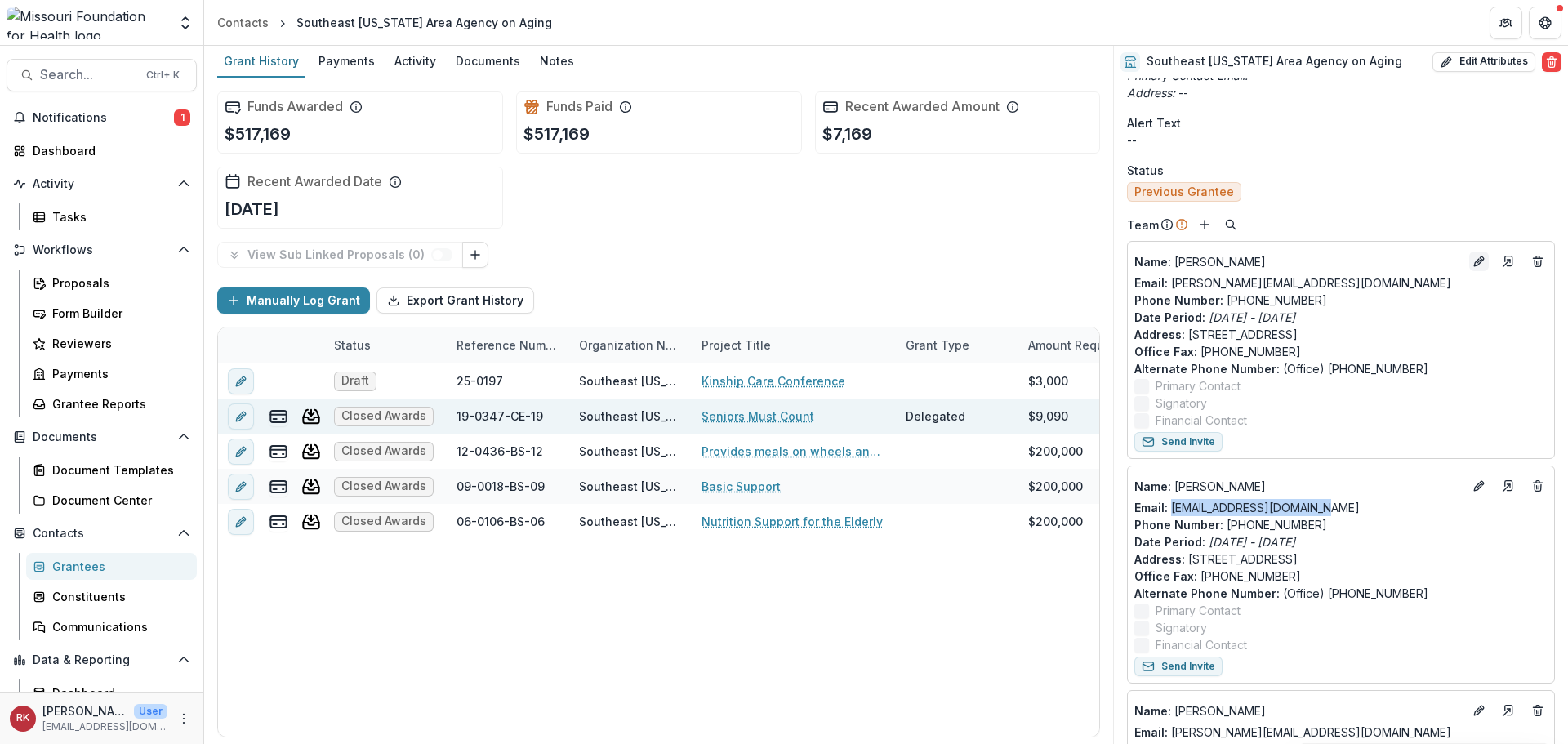
click at [1474, 261] on icon "Edit" at bounding box center [1478, 263] width 7 height 7
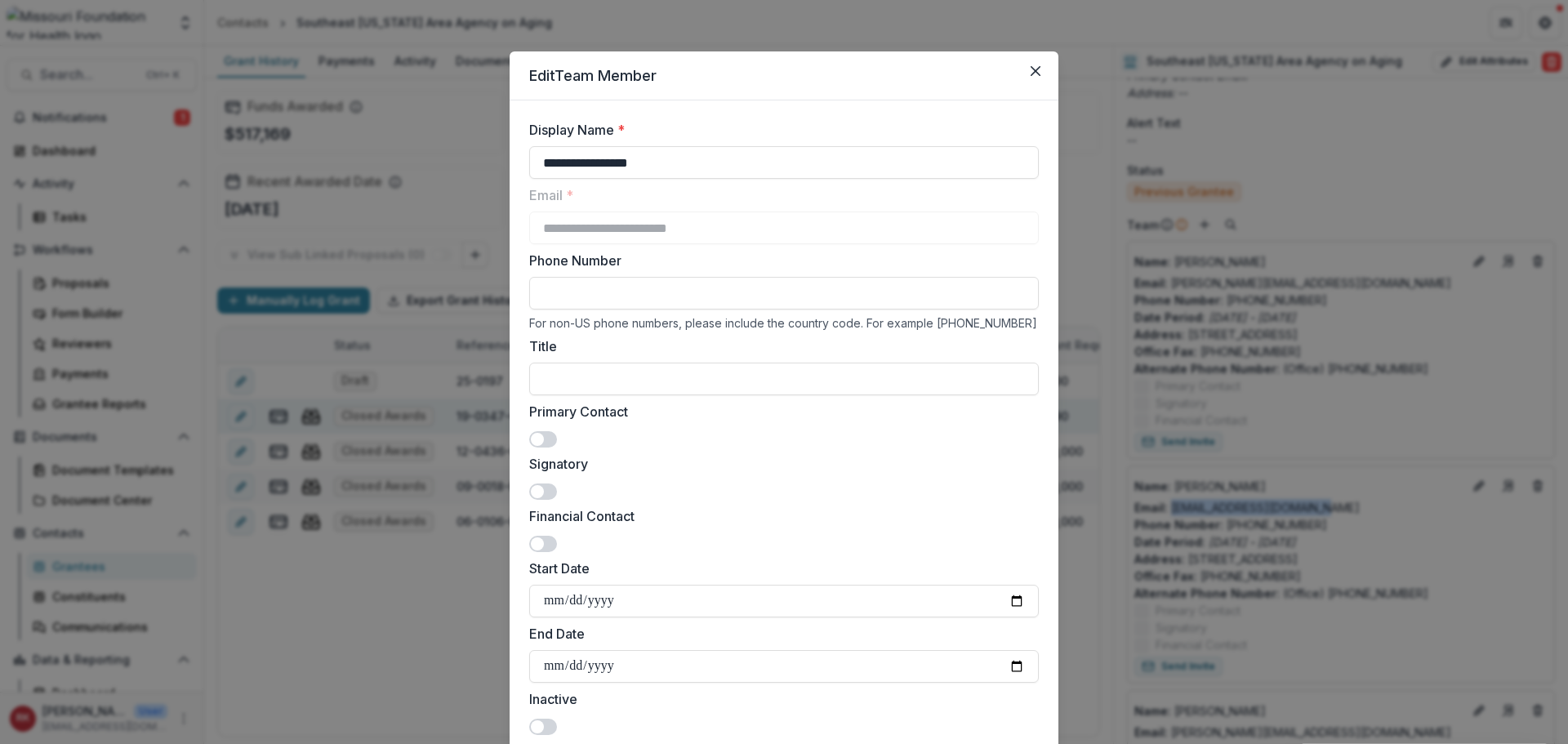
scroll to position [0, 0]
click at [1039, 71] on button "Close" at bounding box center [1035, 72] width 26 height 26
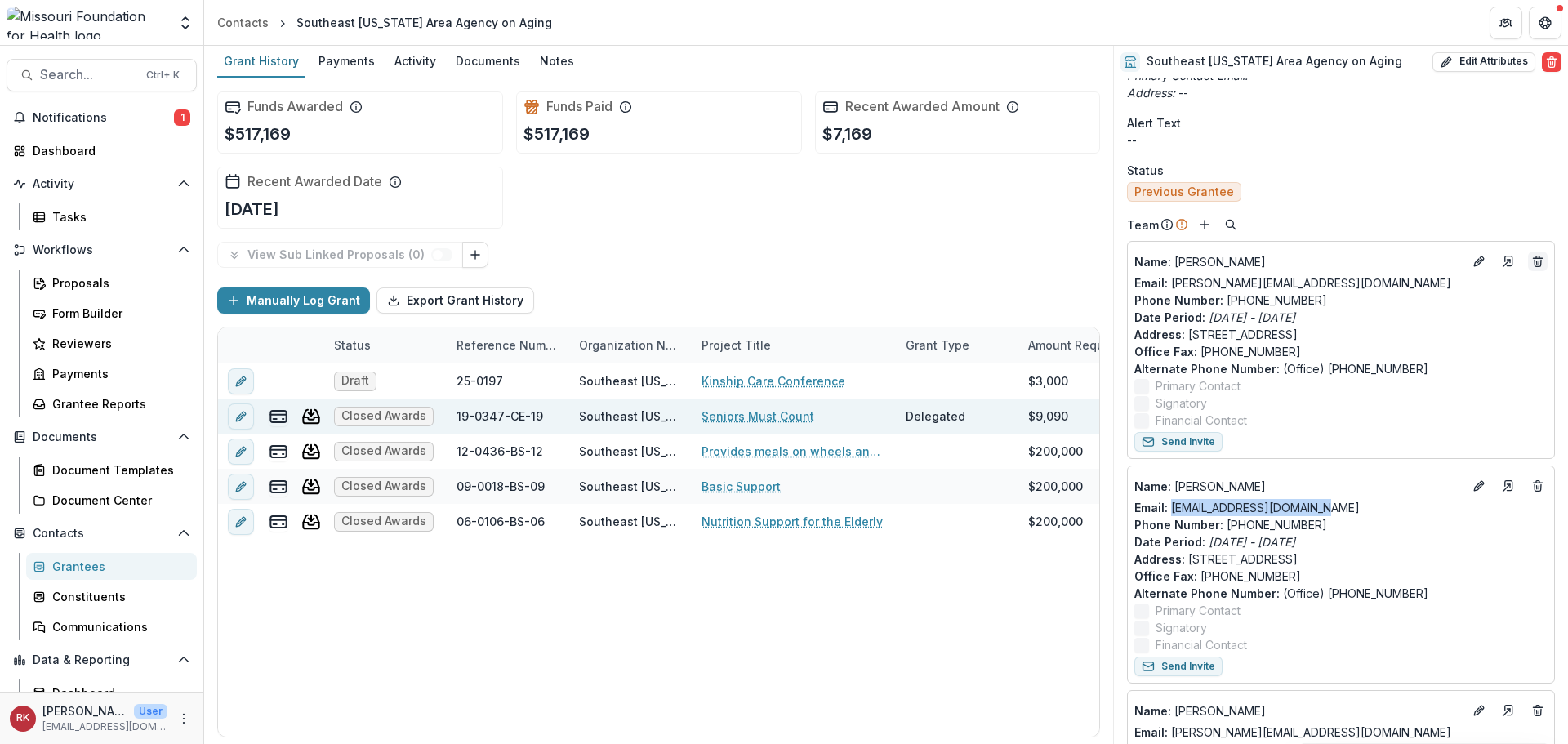
click at [1535, 264] on icon "Deletes" at bounding box center [1538, 261] width 13 height 13
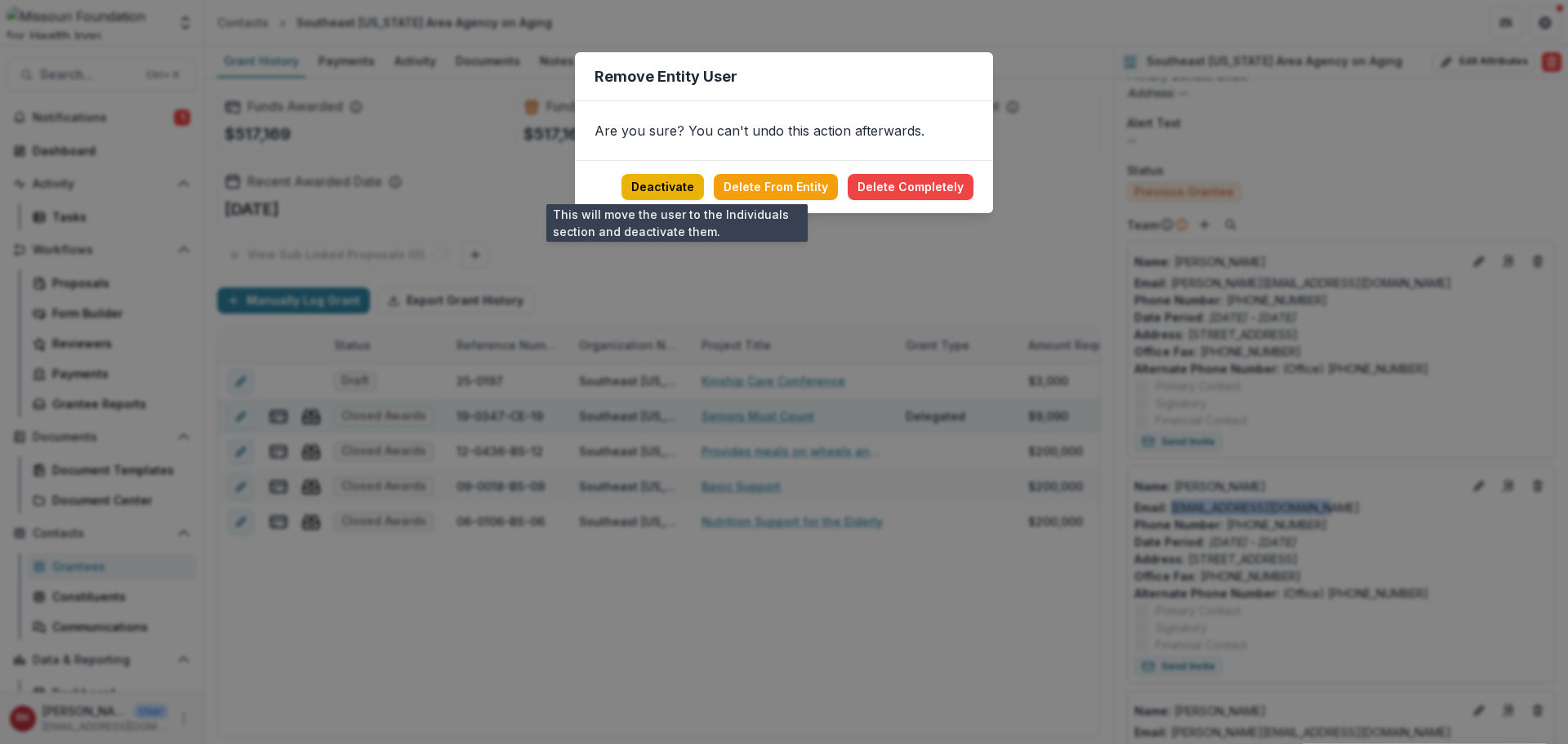
click at [659, 189] on button "Deactivate" at bounding box center [663, 186] width 82 height 26
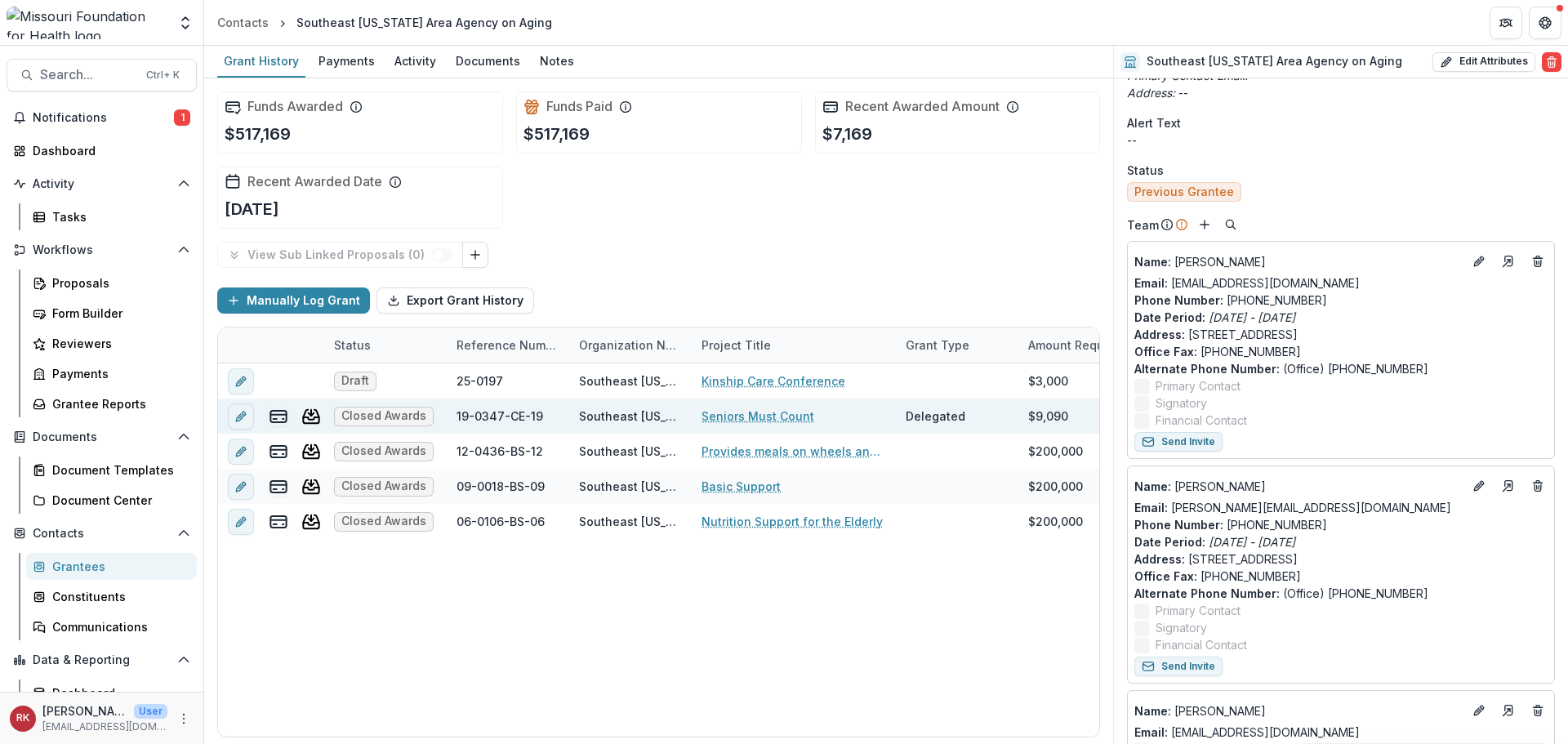
click at [1347, 171] on div "Status" at bounding box center [1341, 169] width 428 height 17
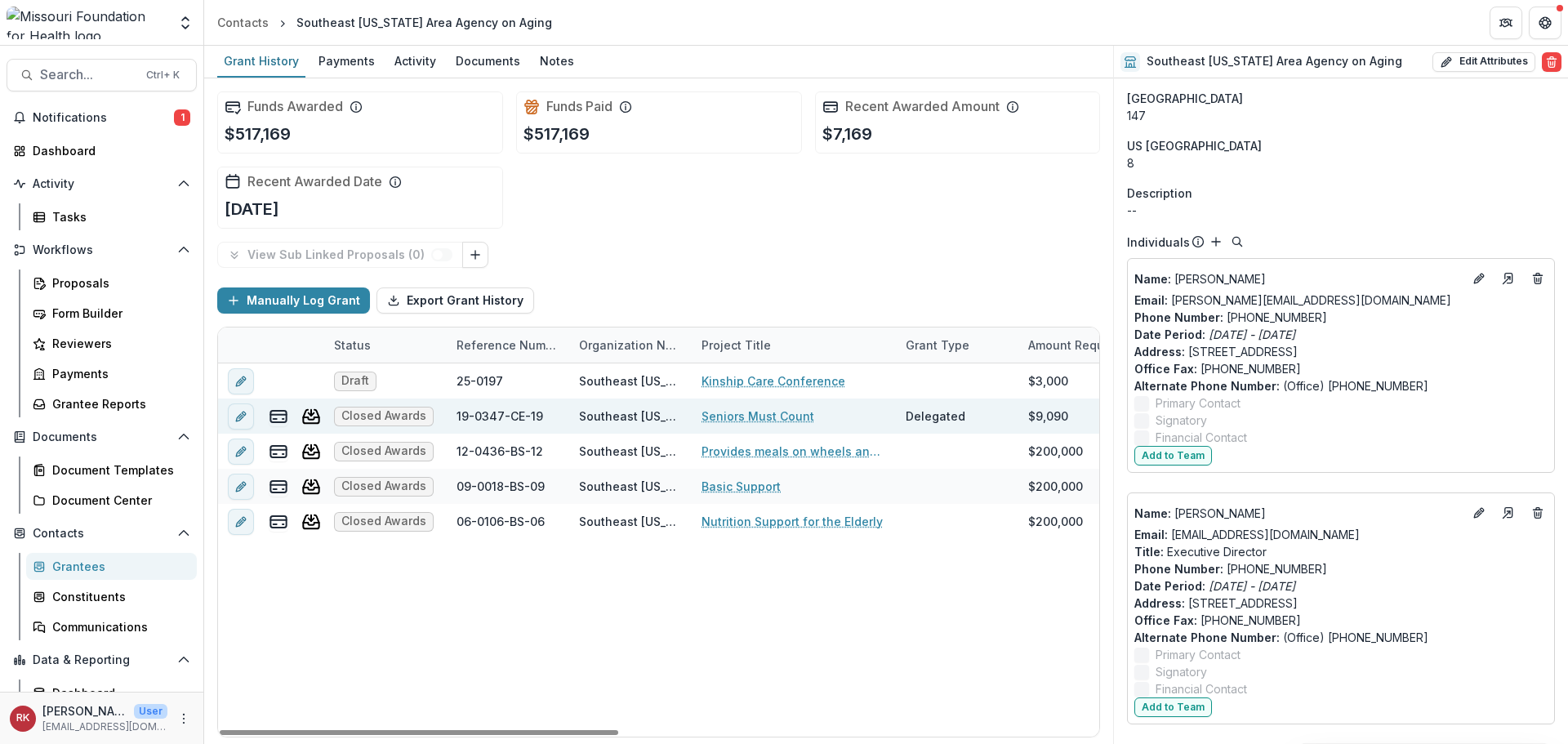
drag, startPoint x: 525, startPoint y: 731, endPoint x: 330, endPoint y: 658, distance: 208.2
click at [330, 731] on div at bounding box center [418, 732] width 399 height 4
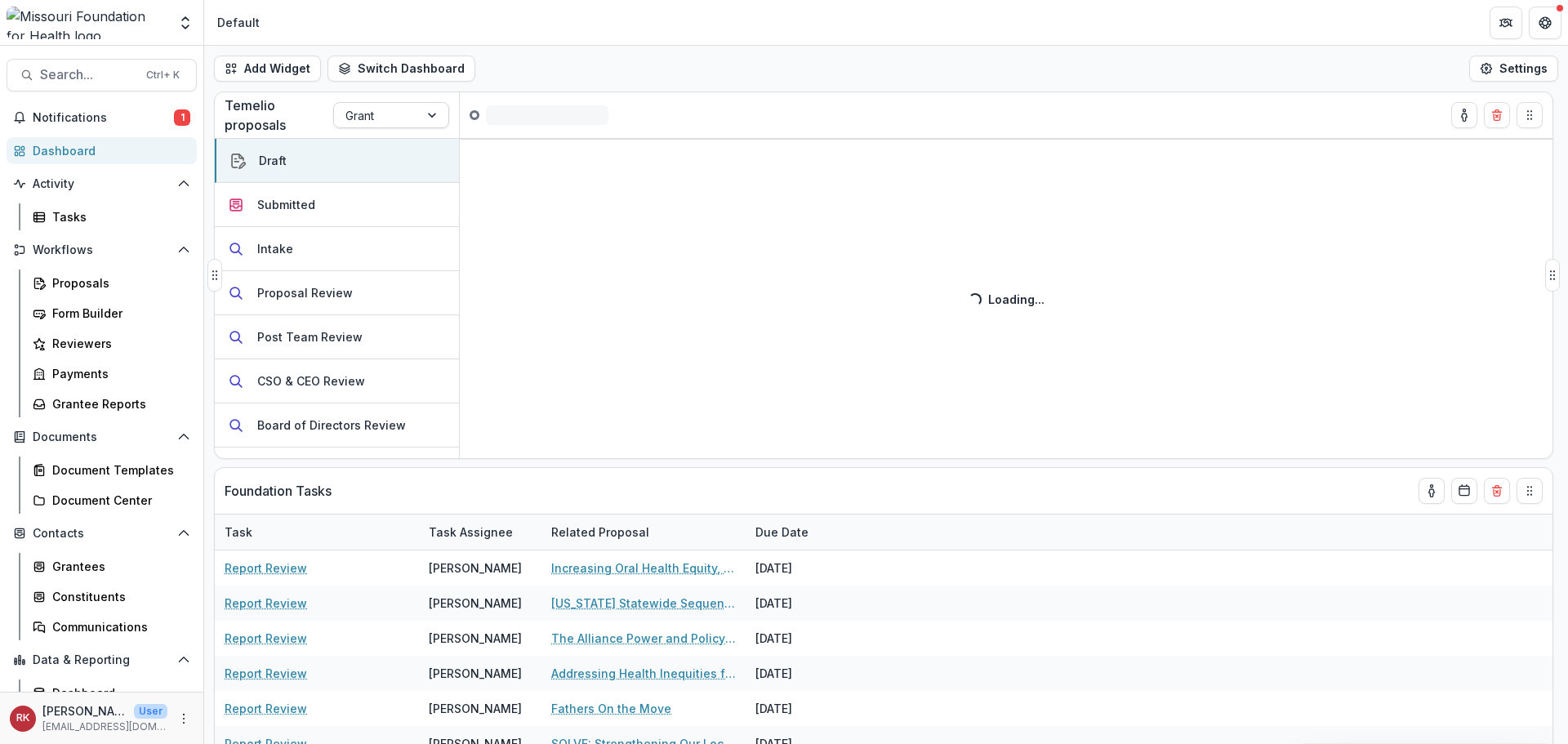
click at [379, 111] on div at bounding box center [376, 116] width 62 height 21
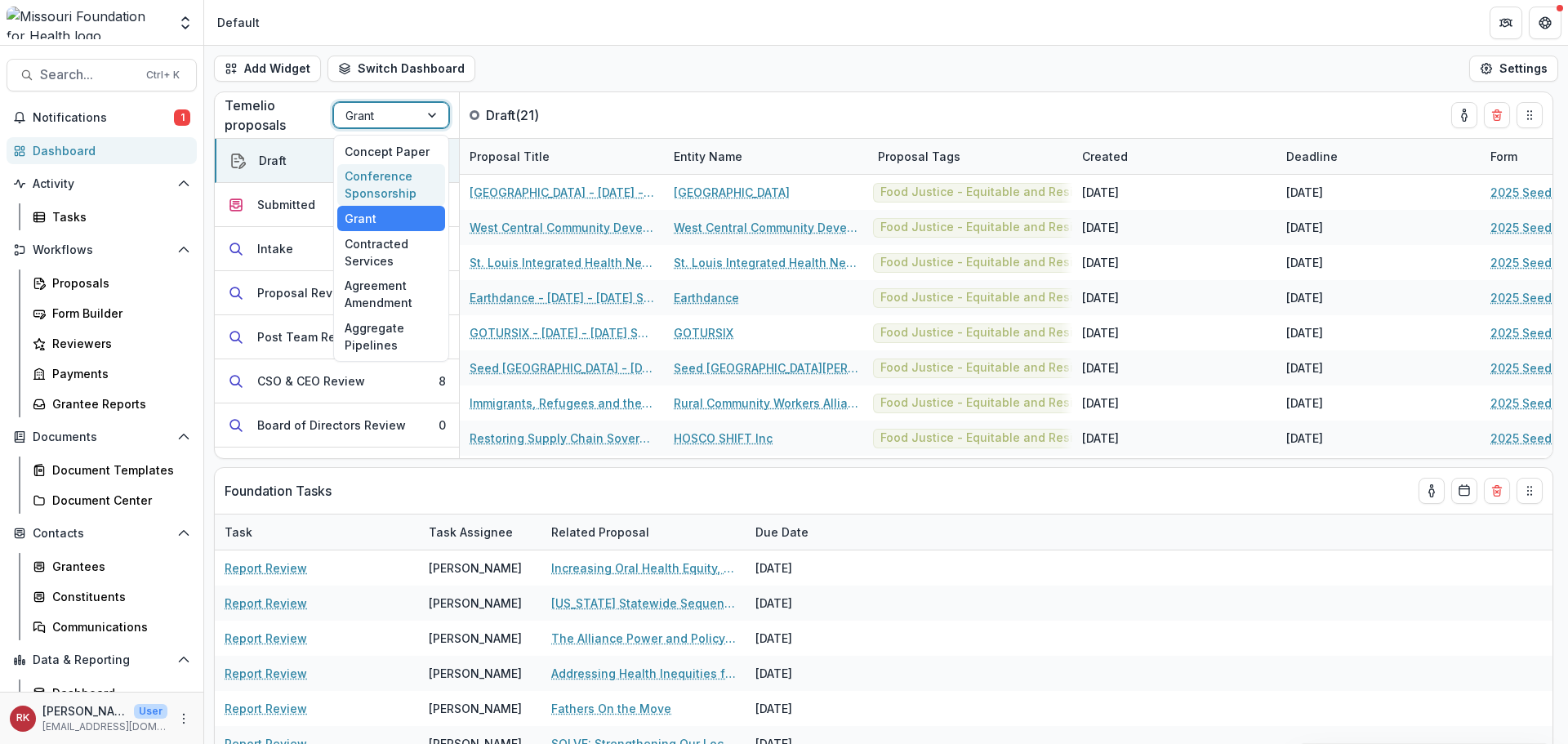
click at [375, 177] on div "Conference Sponsorship" at bounding box center [391, 185] width 108 height 42
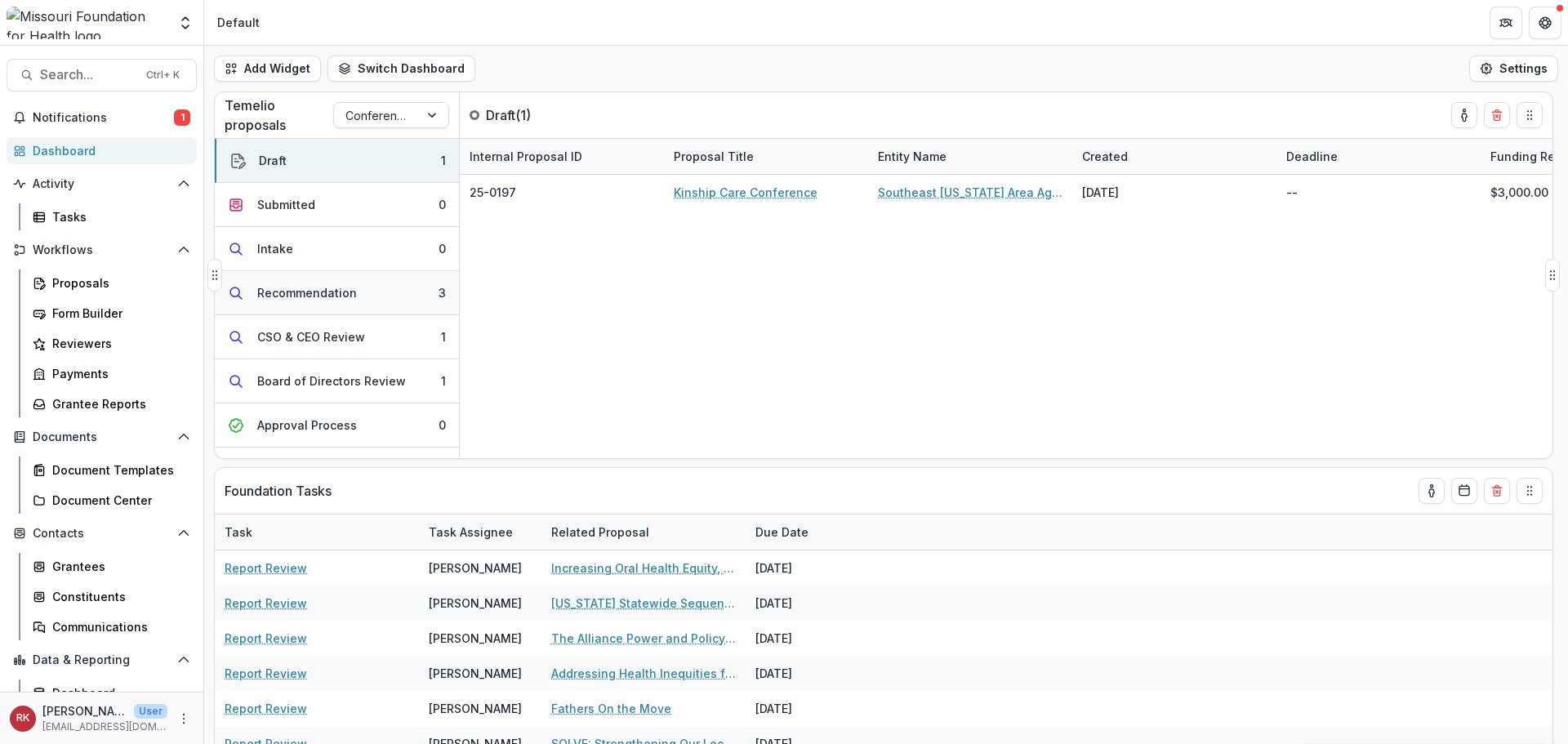
click at [314, 286] on div "Recommendation" at bounding box center [306, 292] width 99 height 17
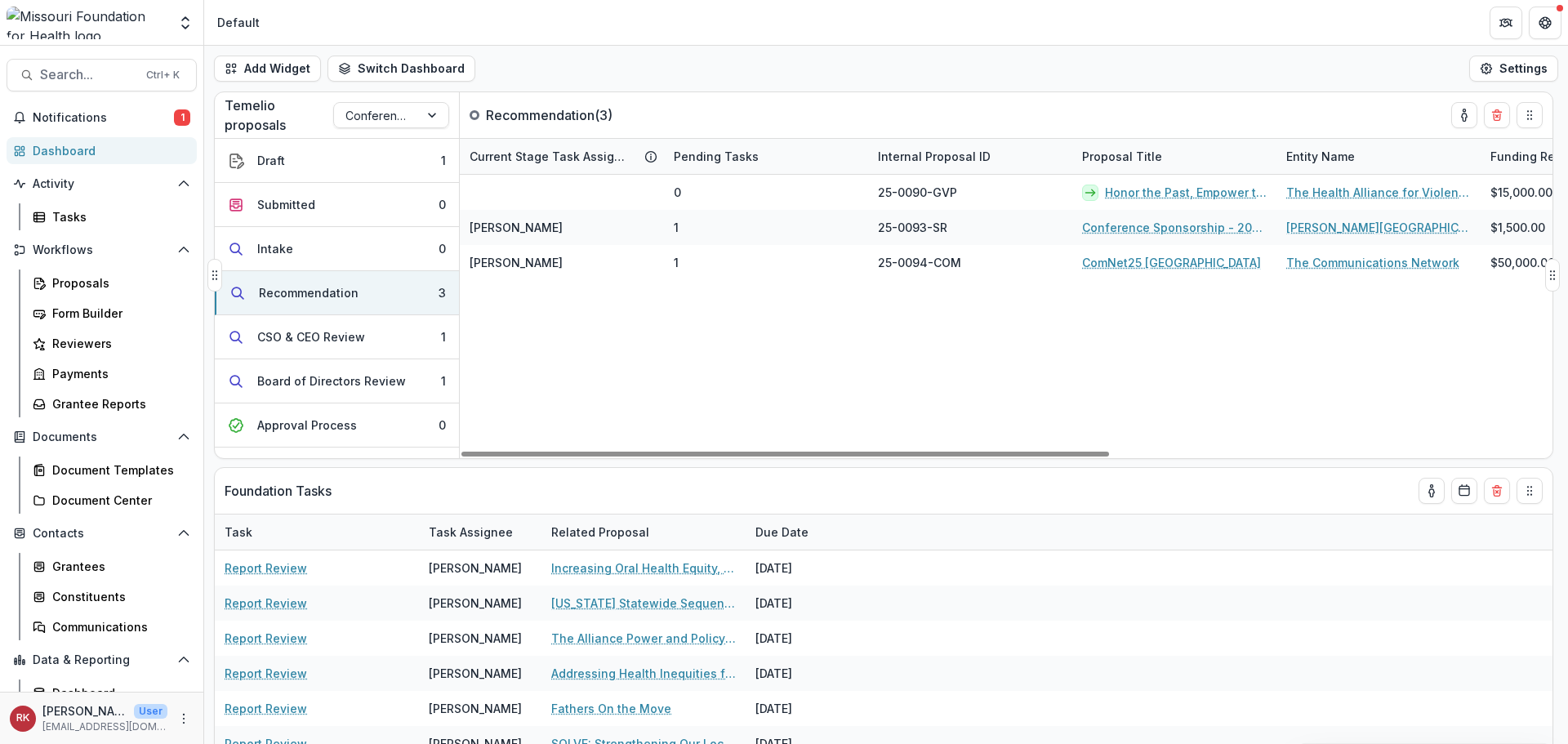
drag, startPoint x: 556, startPoint y: 456, endPoint x: 455, endPoint y: 441, distance: 102.1
click at [461, 452] on div at bounding box center [785, 454] width 648 height 4
drag, startPoint x: 576, startPoint y: 454, endPoint x: 457, endPoint y: 496, distance: 126.2
click at [461, 457] on div at bounding box center [785, 454] width 648 height 4
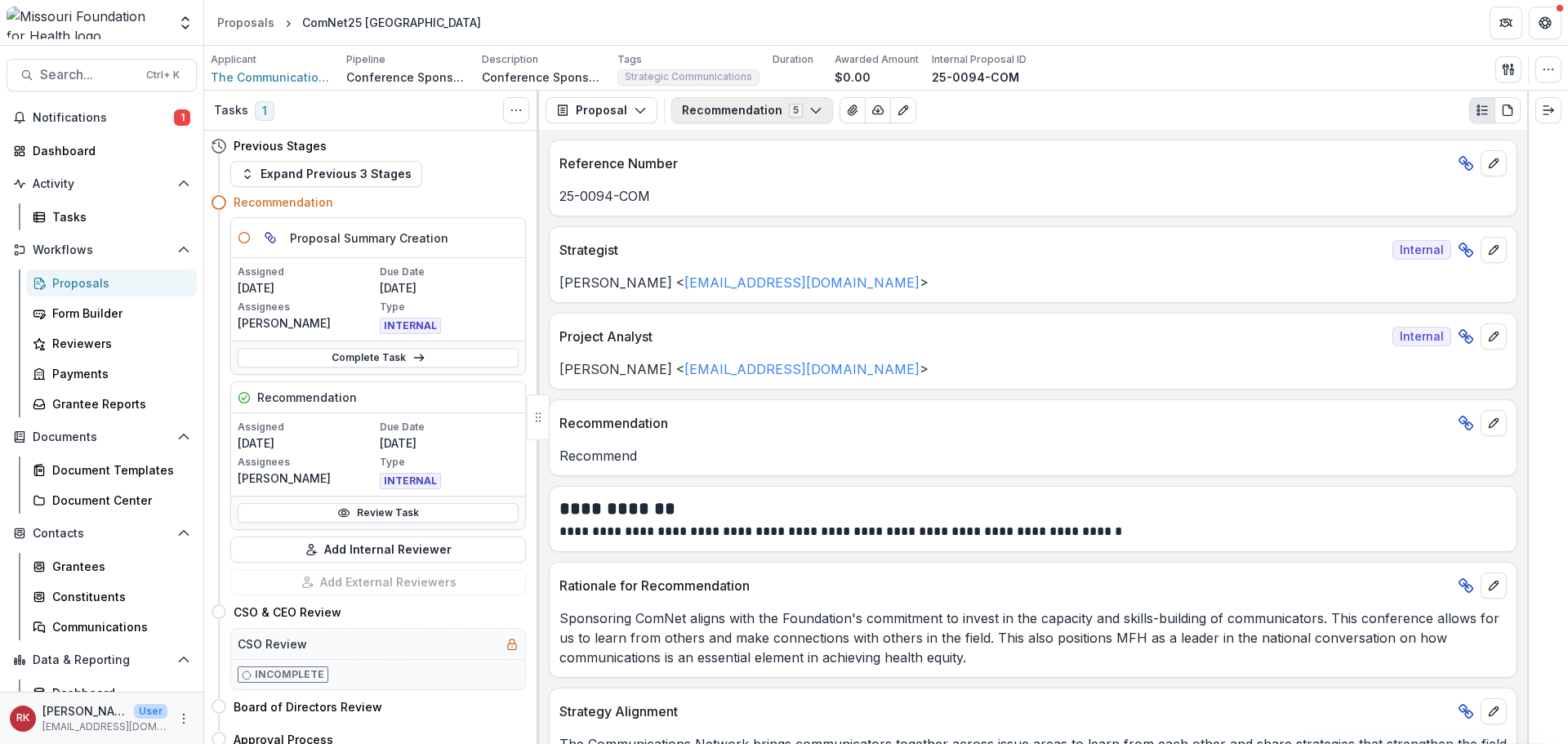
click at [753, 108] on button "Recommendation 5" at bounding box center [752, 109] width 161 height 26
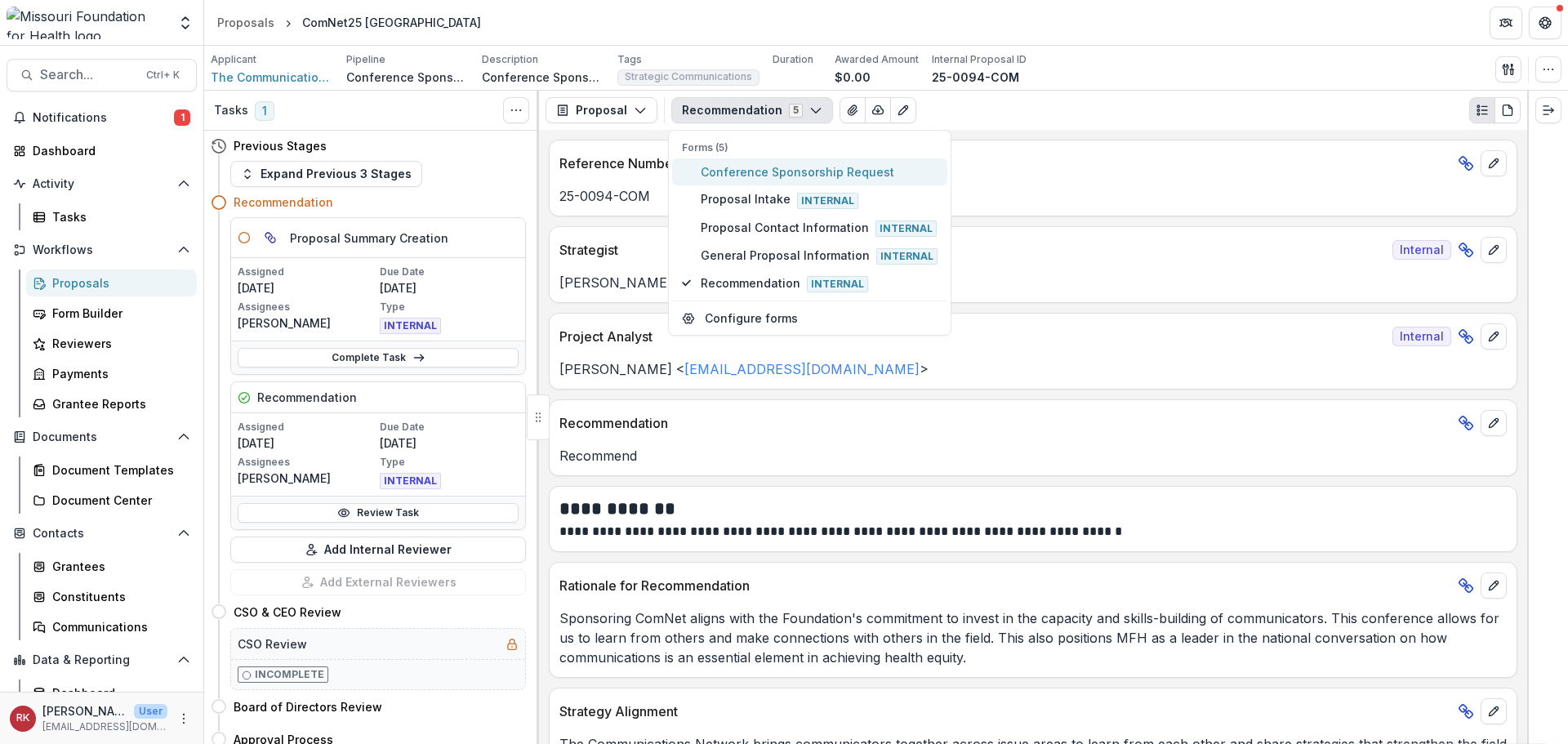
click at [743, 171] on span "Conference Sponsorship Request" at bounding box center [819, 171] width 237 height 17
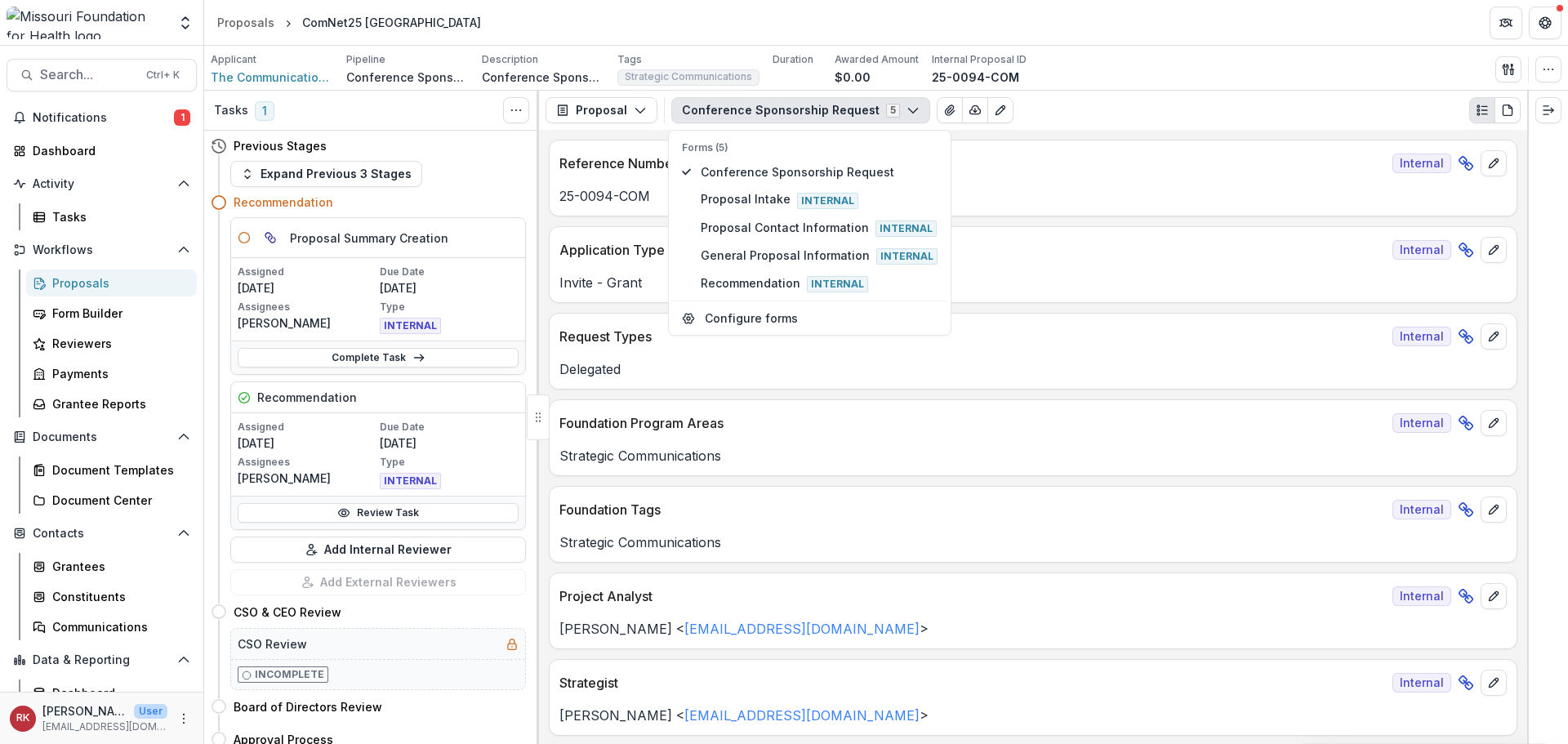
click at [780, 422] on p "Foundation Program Areas" at bounding box center [972, 423] width 827 height 20
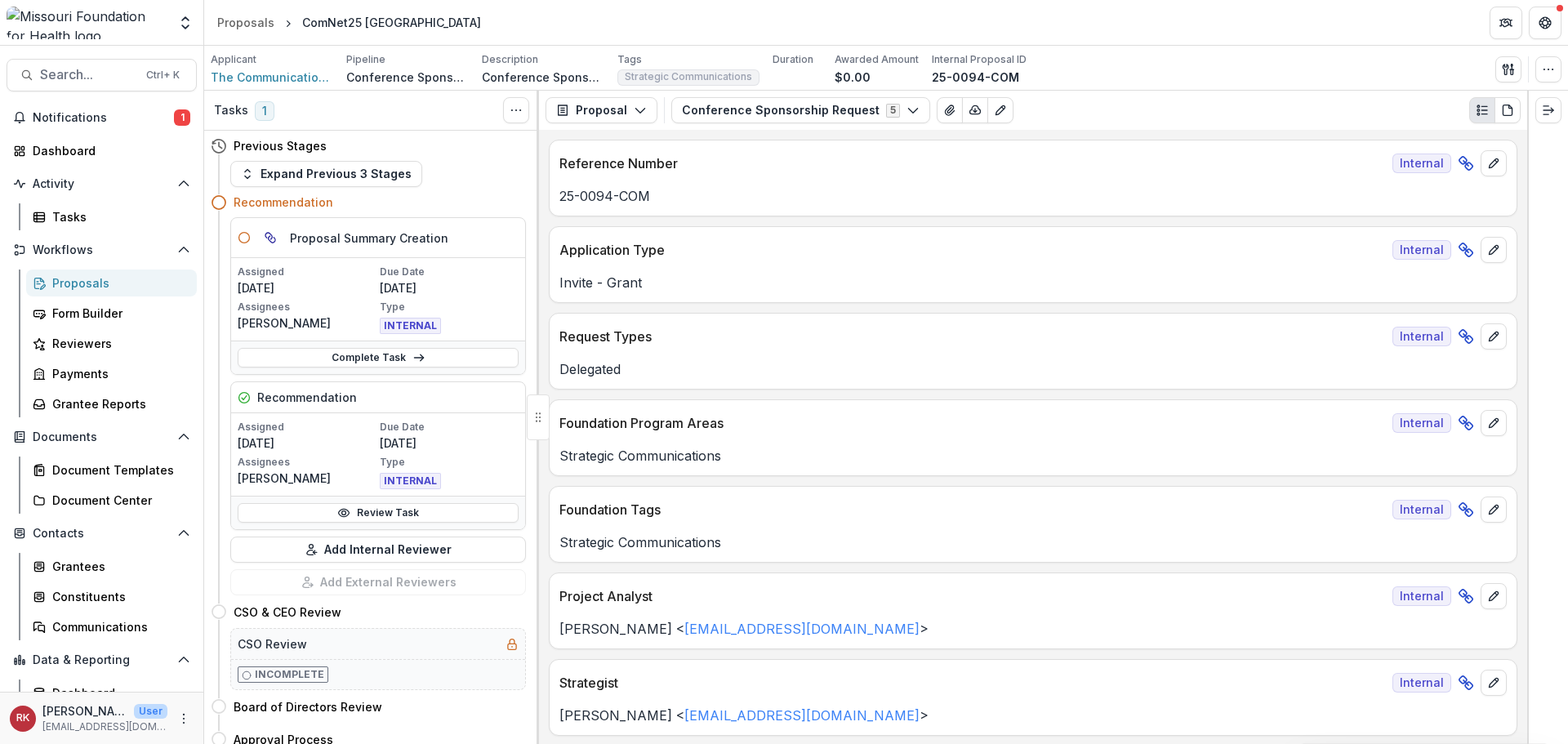
scroll to position [163, 0]
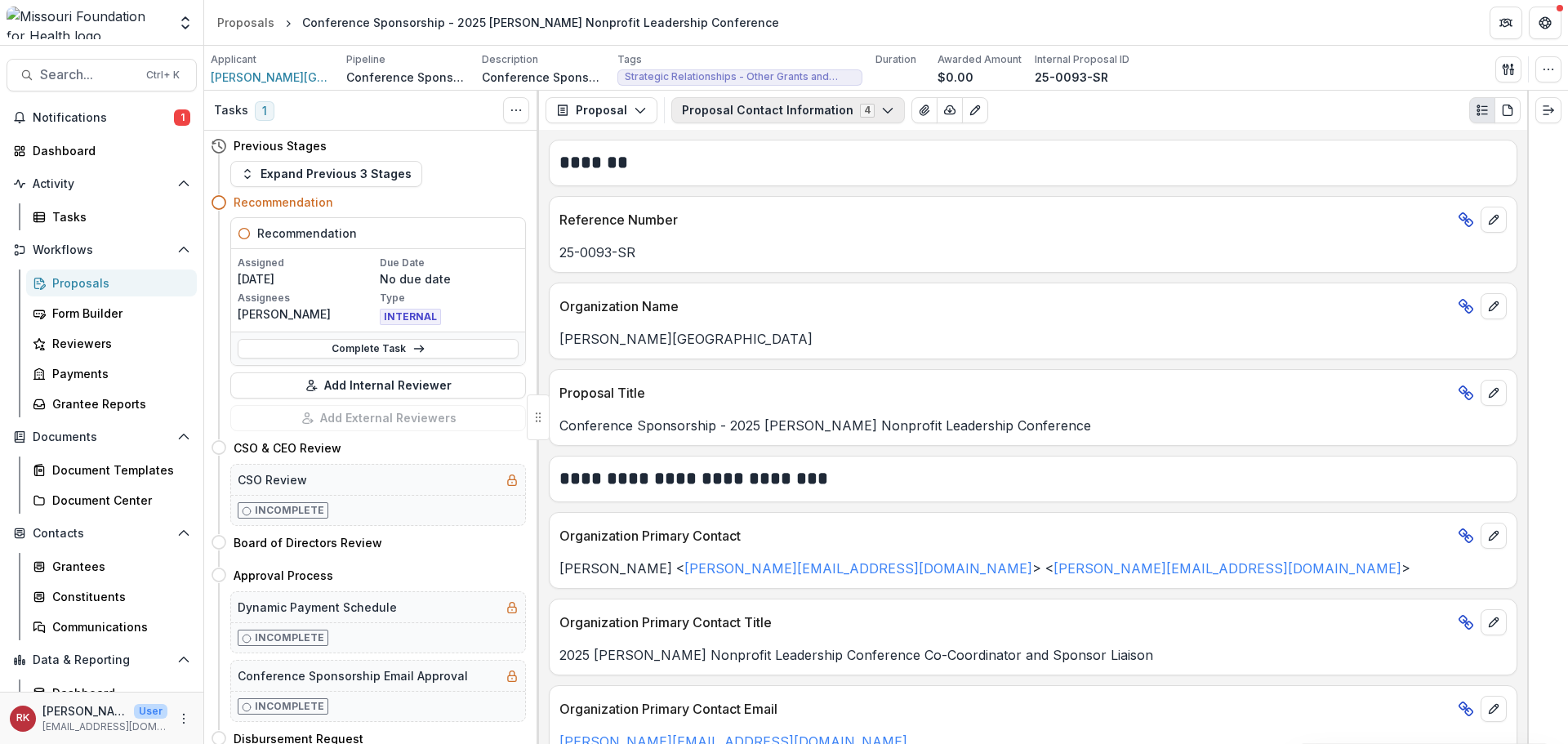
click at [809, 111] on button "Proposal Contact Information 4" at bounding box center [788, 109] width 234 height 26
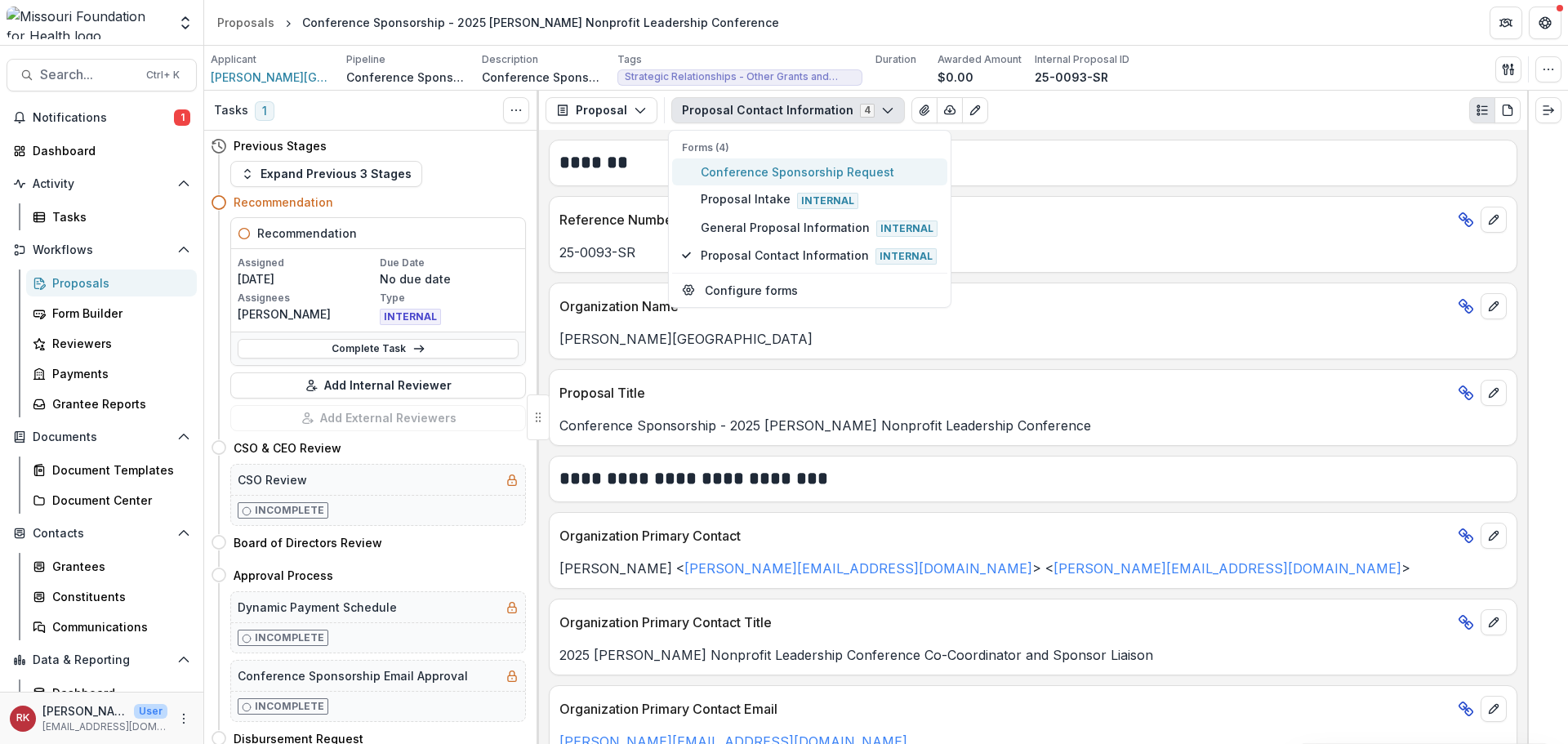
click at [786, 177] on span "Conference Sponsorship Request" at bounding box center [819, 171] width 237 height 17
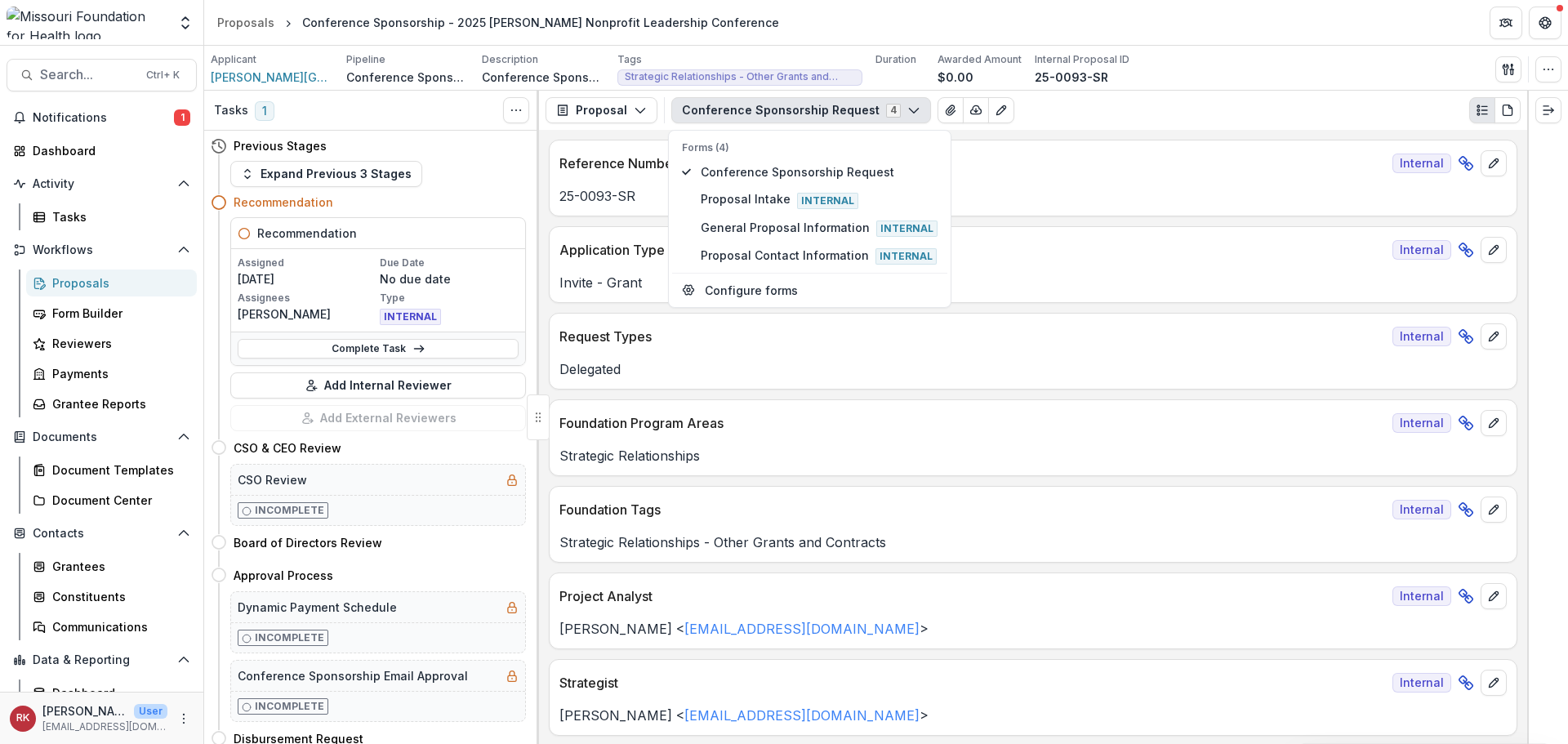
click at [614, 286] on p "Invite - Grant" at bounding box center [1032, 282] width 947 height 20
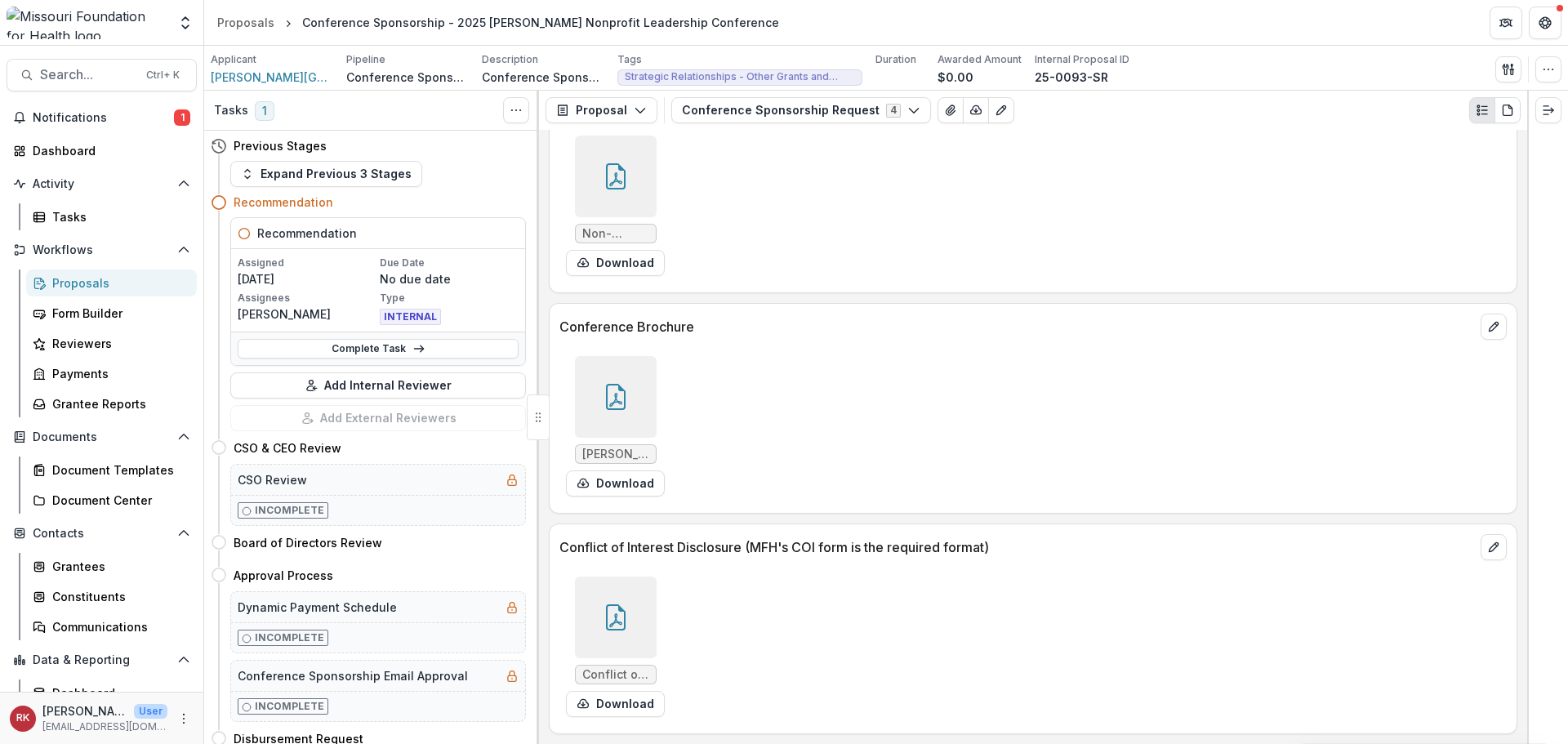
scroll to position [5487, 0]
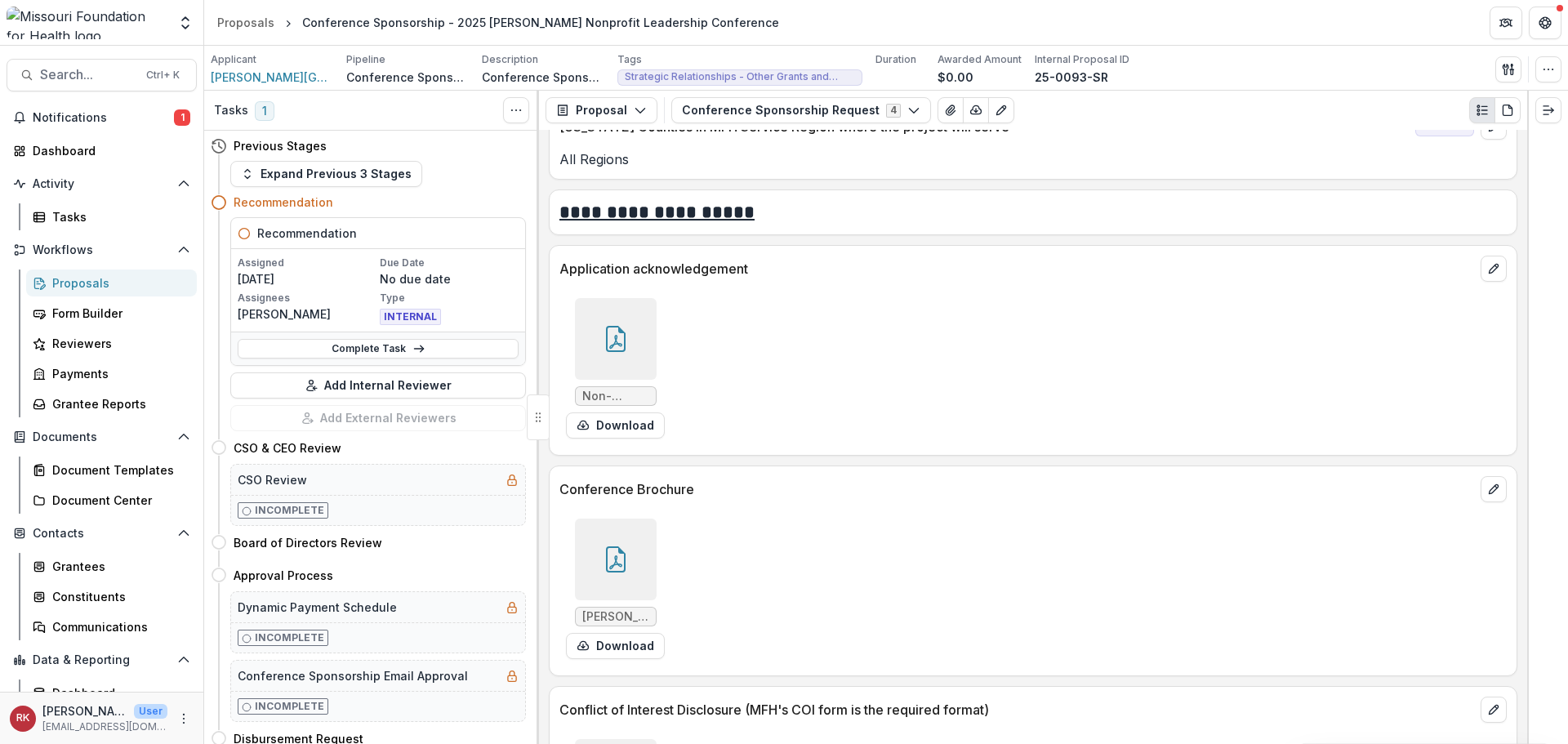
click at [599, 567] on div at bounding box center [616, 559] width 82 height 82
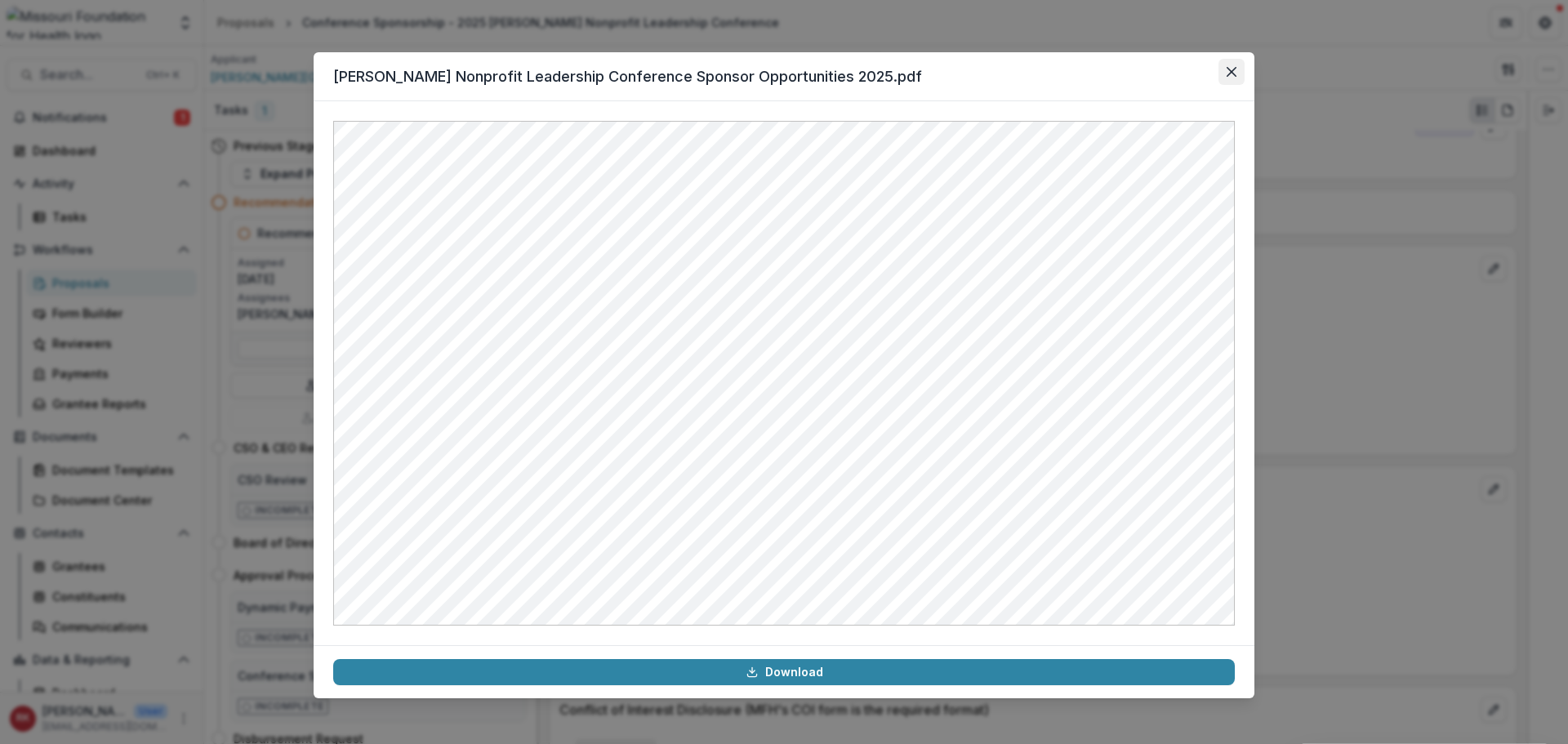
click at [1229, 73] on icon "Close" at bounding box center [1231, 72] width 10 height 10
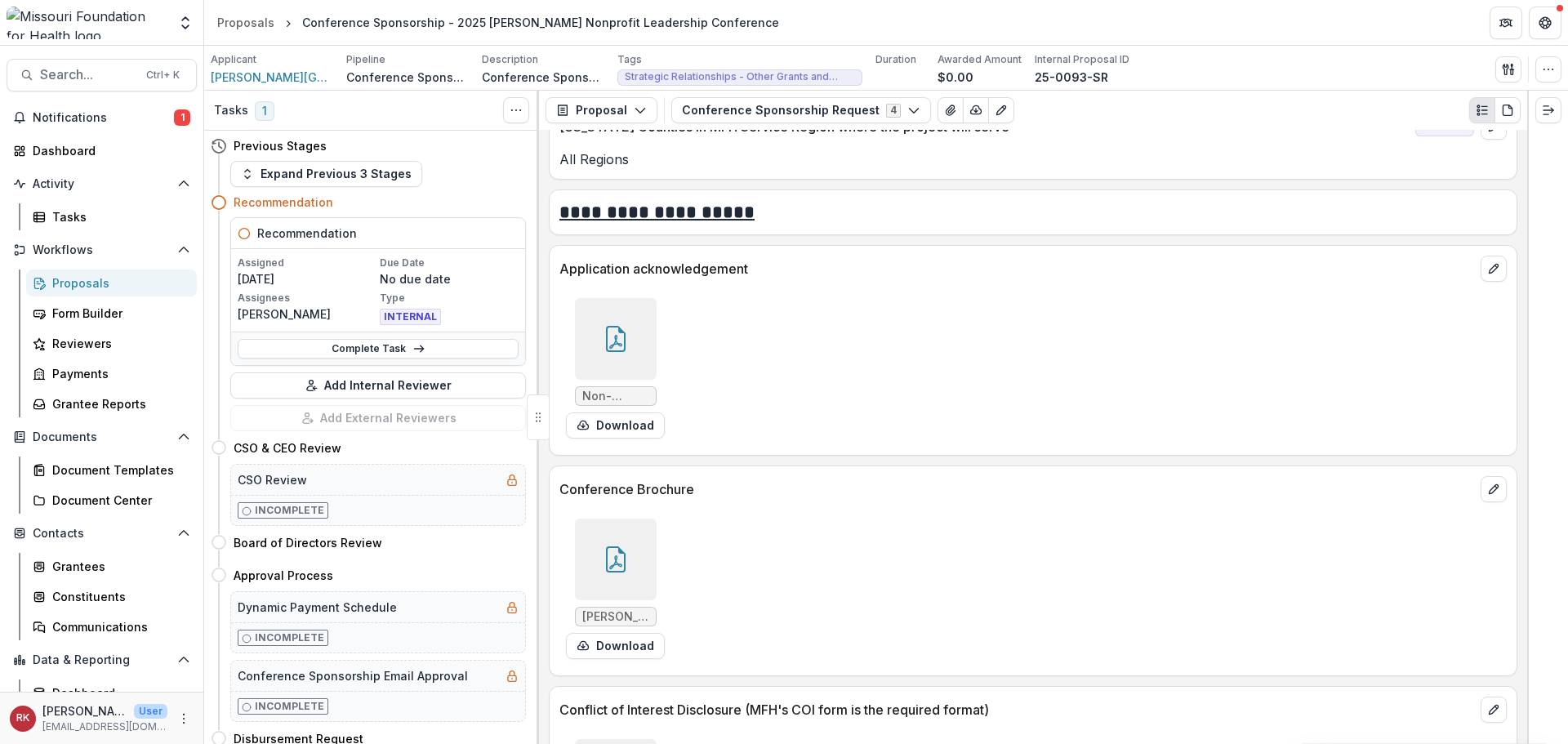
click at [642, 344] on div at bounding box center [616, 339] width 82 height 82
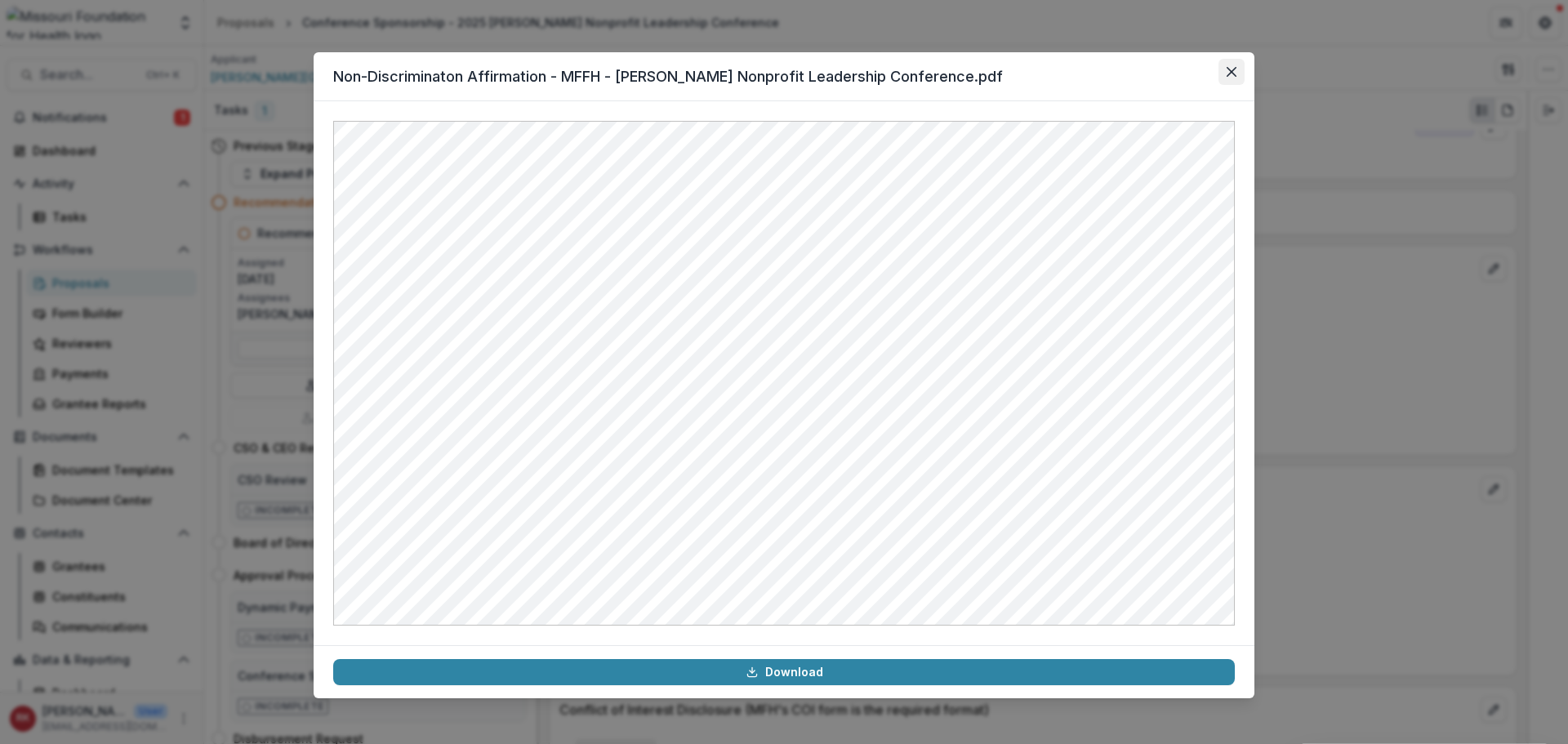
click at [1231, 67] on icon "Close" at bounding box center [1231, 72] width 10 height 10
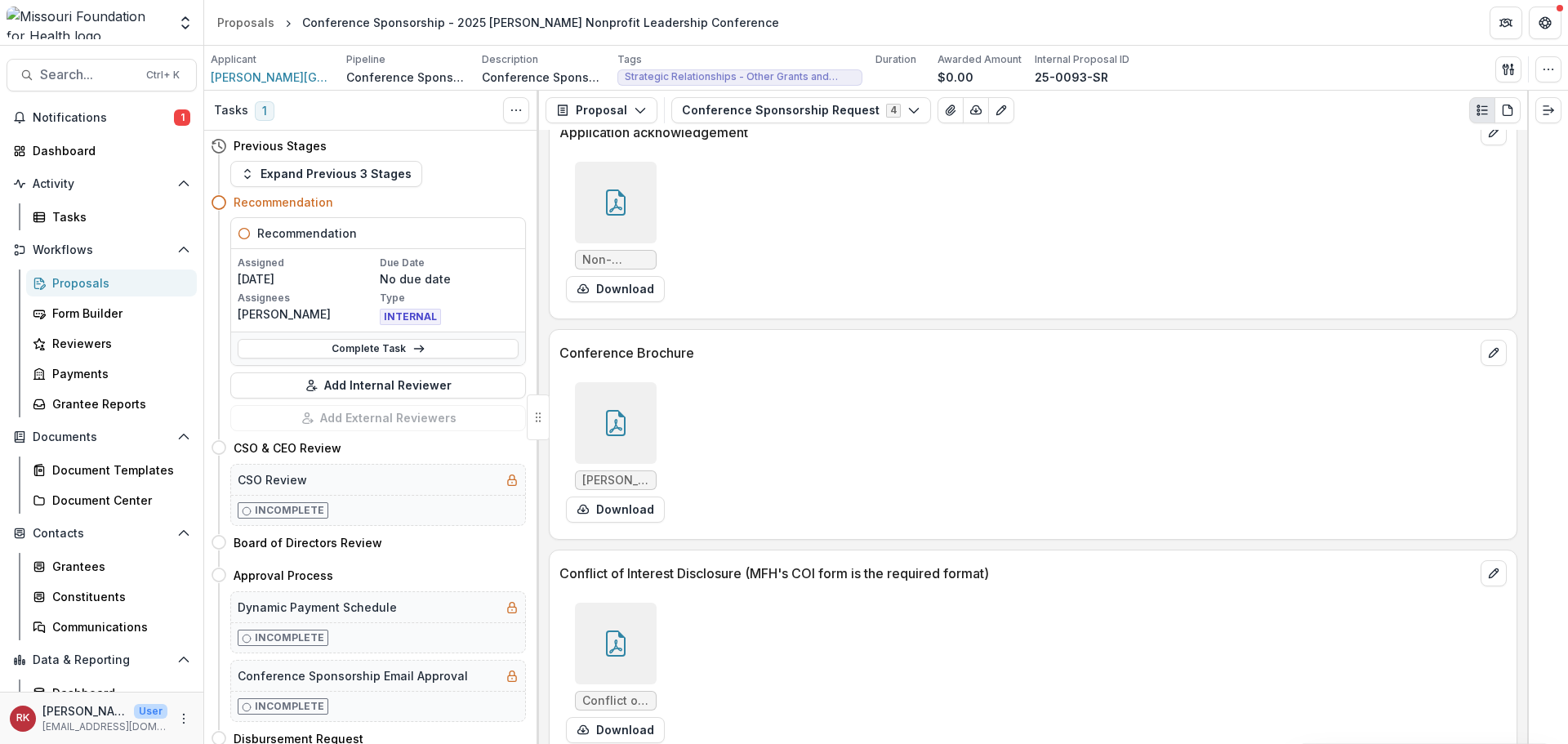
scroll to position [5651, 0]
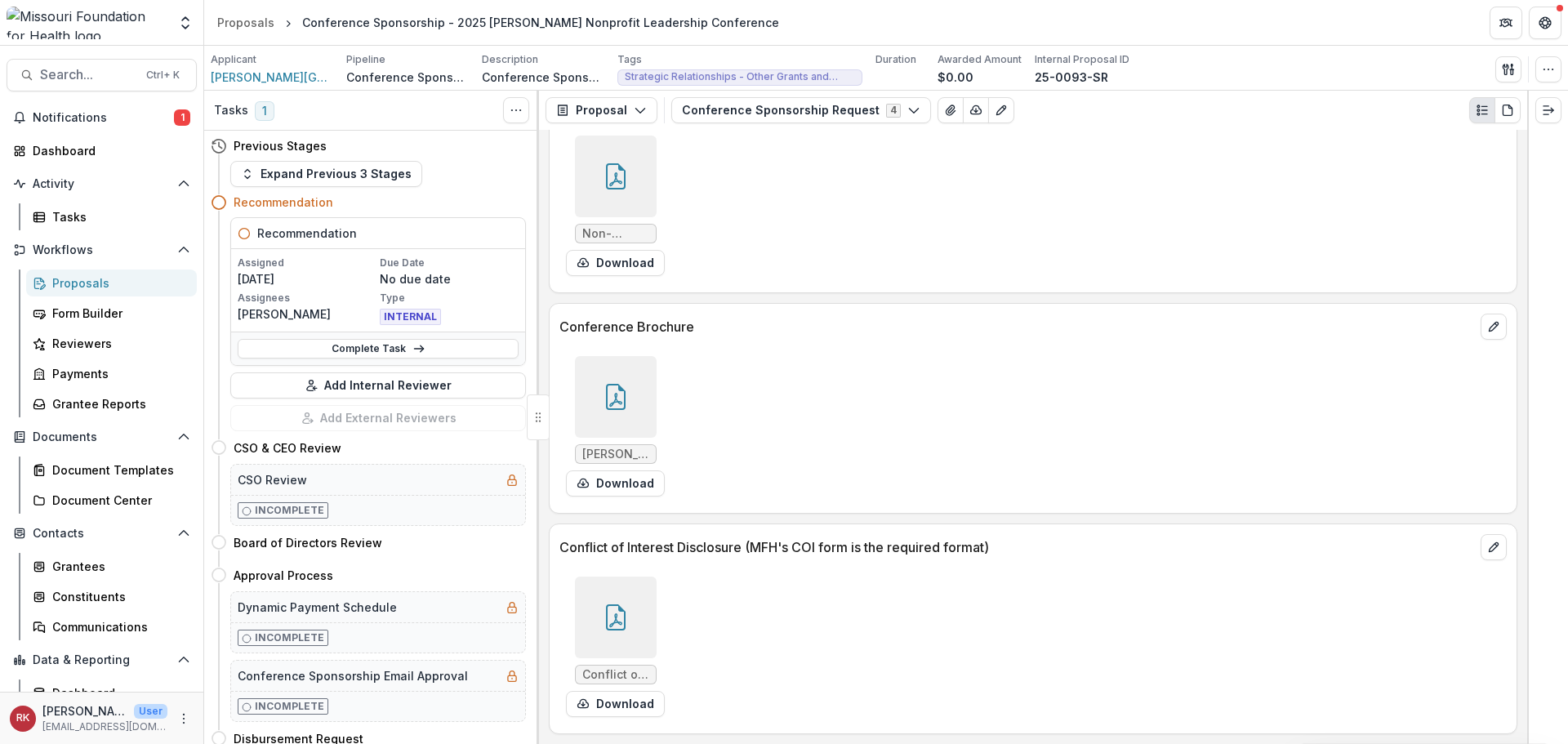
click at [621, 605] on icon at bounding box center [616, 618] width 26 height 26
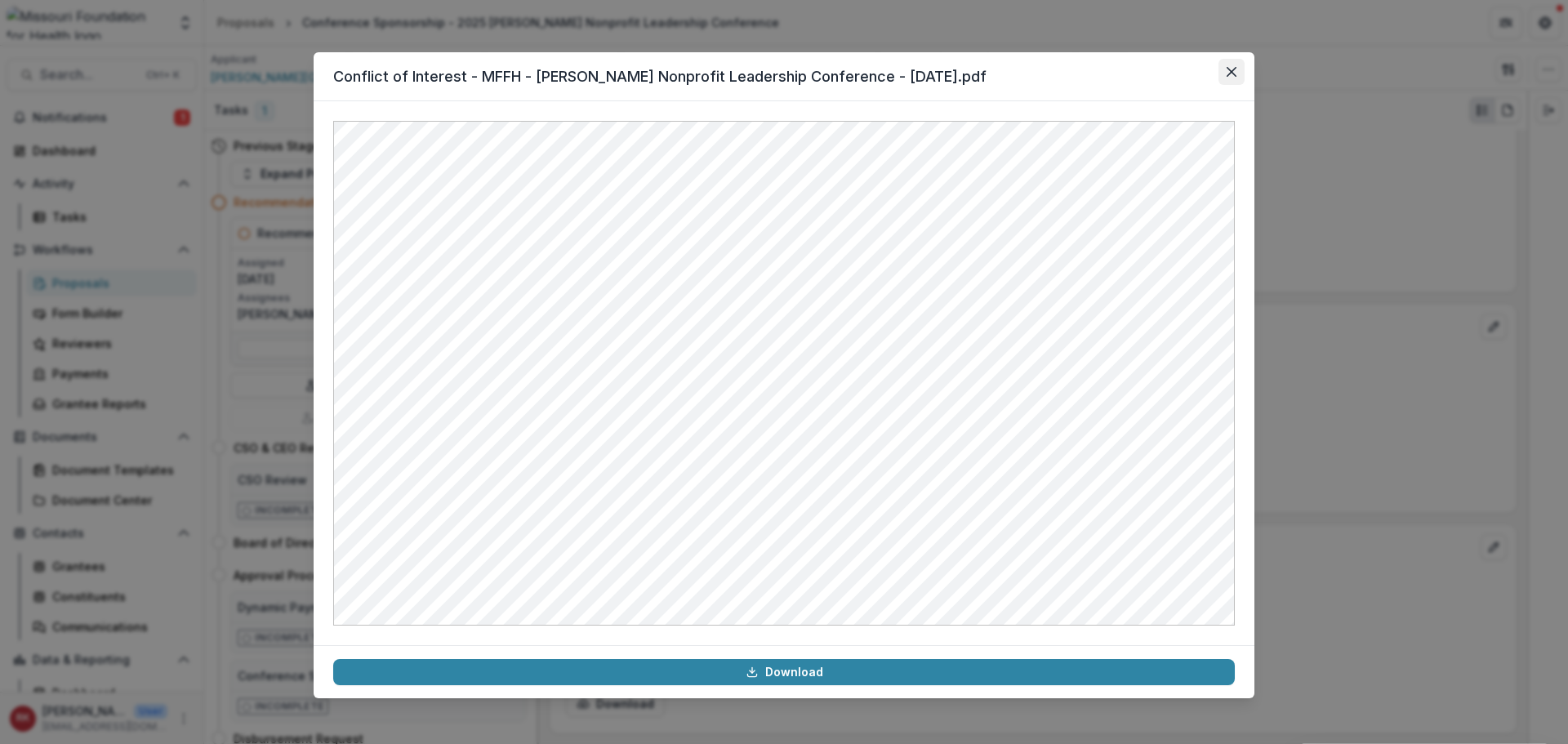
click at [1236, 65] on button "Close" at bounding box center [1231, 72] width 26 height 26
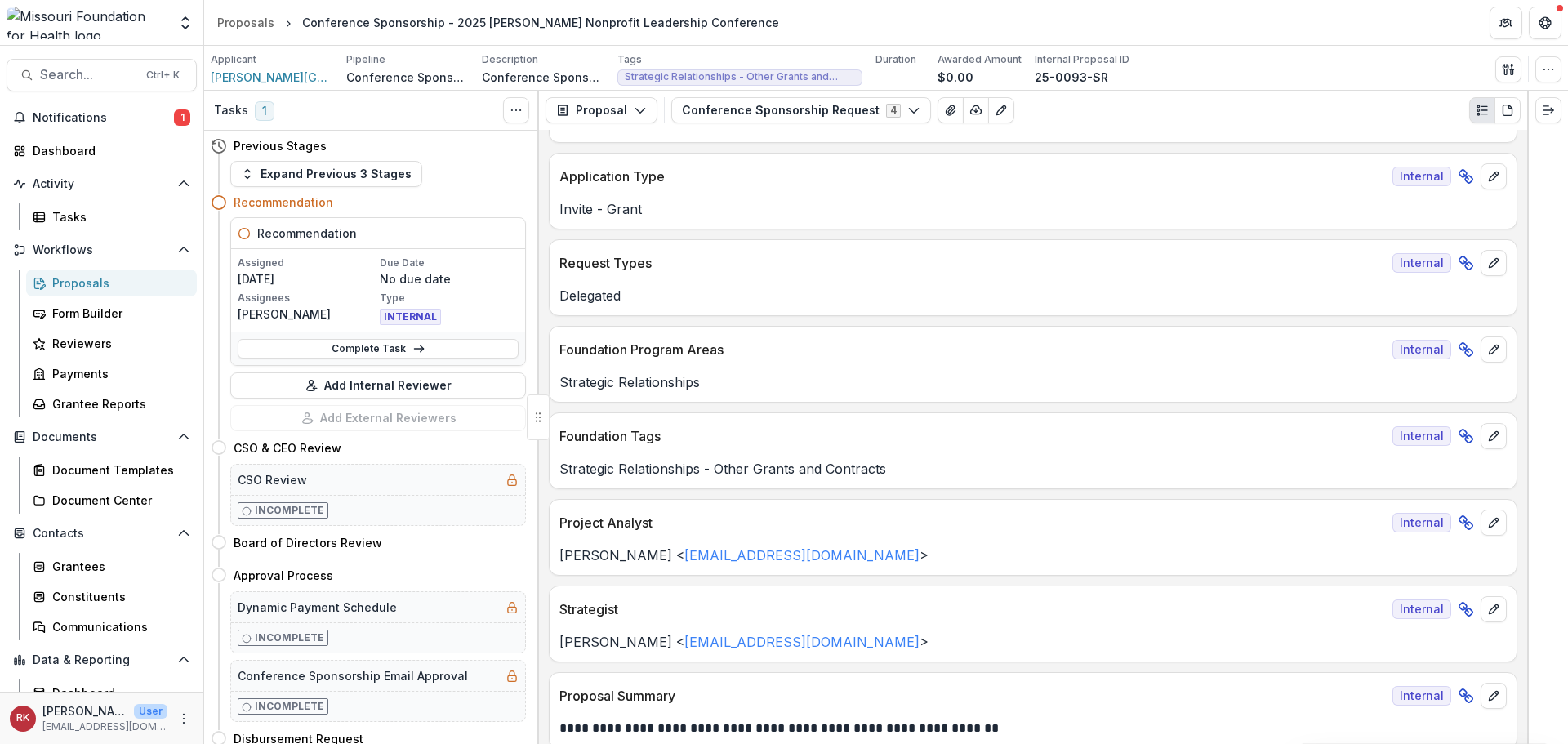
scroll to position [0, 0]
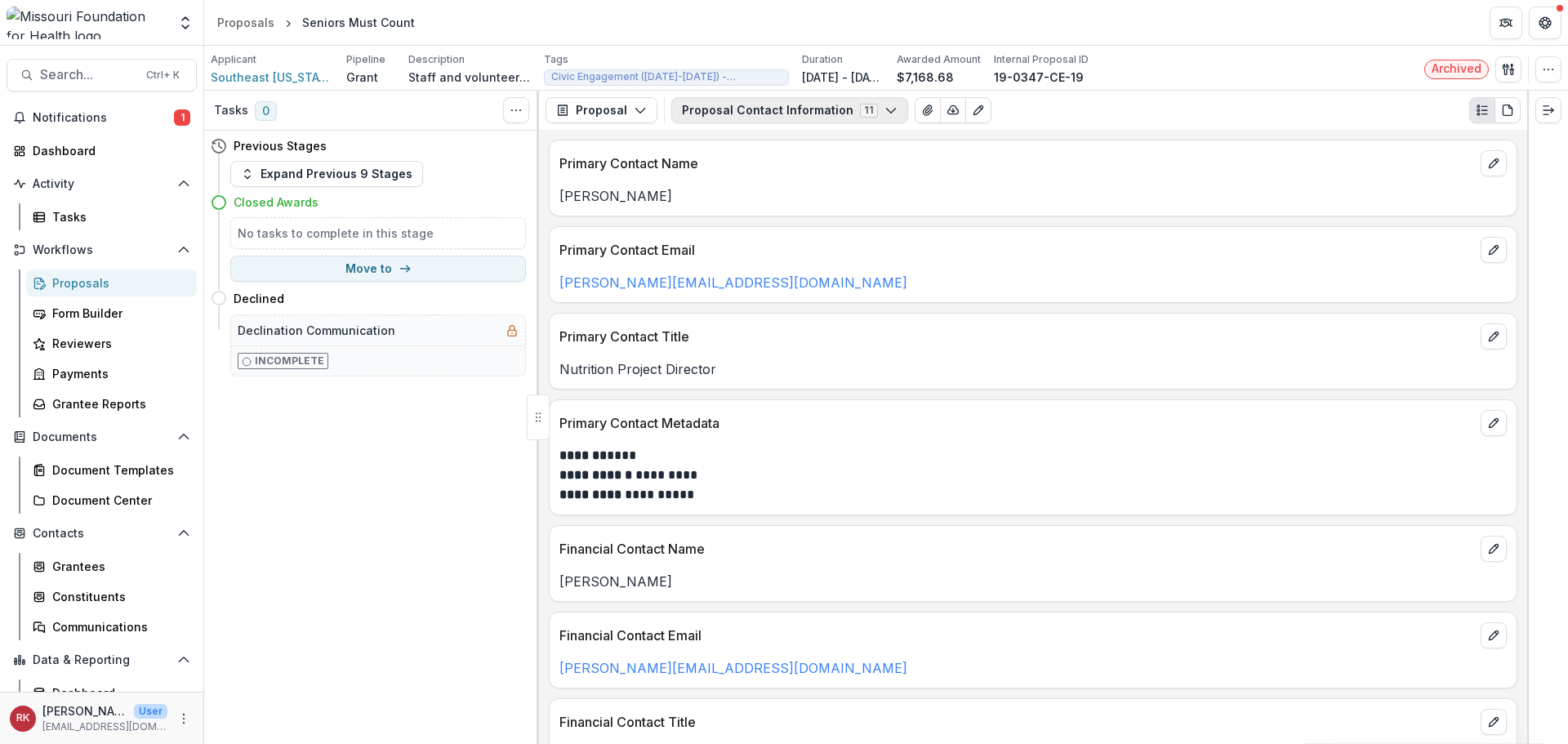
click at [782, 111] on button "Proposal Contact Information 11" at bounding box center [789, 109] width 237 height 26
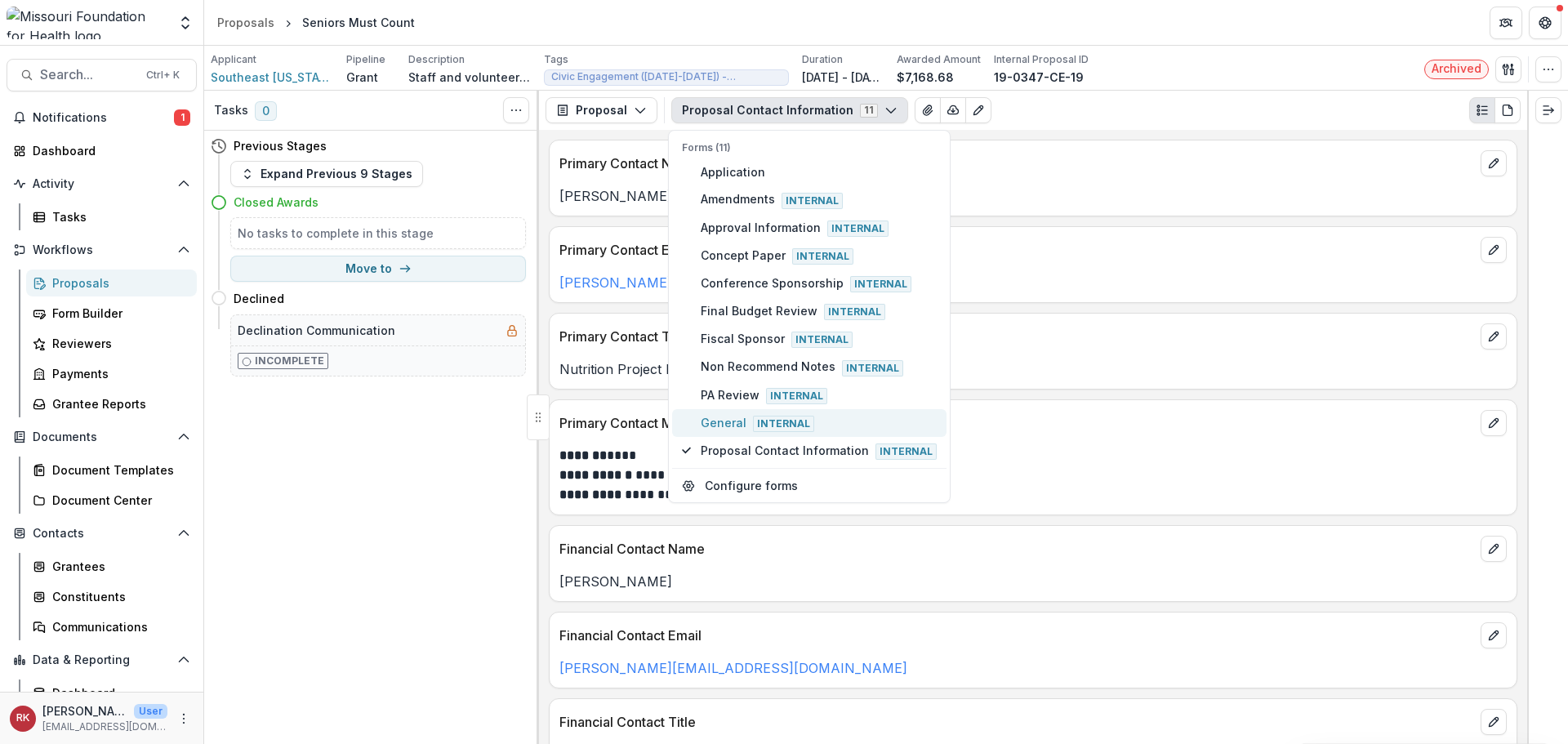
click at [753, 420] on span "Internal" at bounding box center [783, 424] width 61 height 16
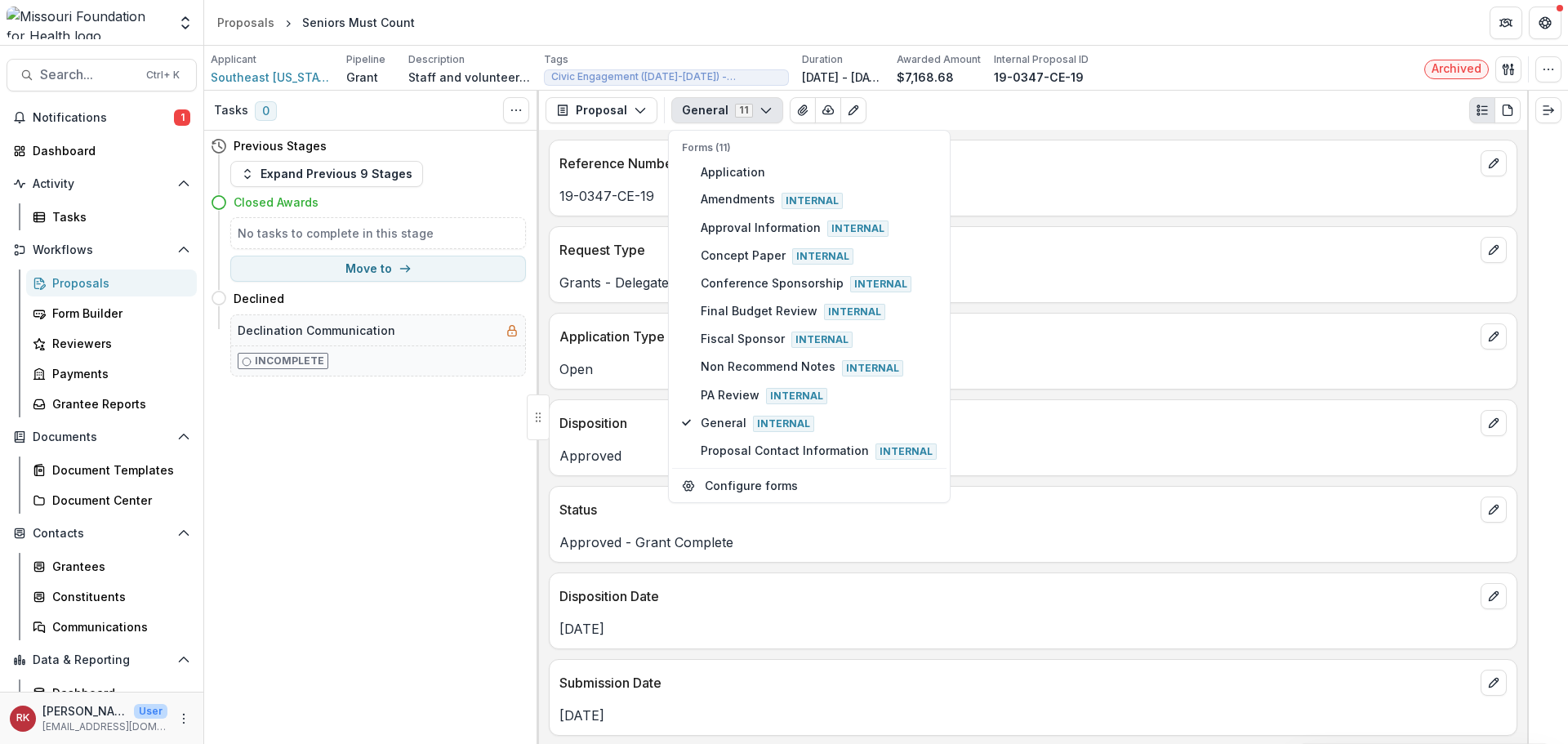
click at [642, 341] on p "Application Type" at bounding box center [1016, 337] width 915 height 20
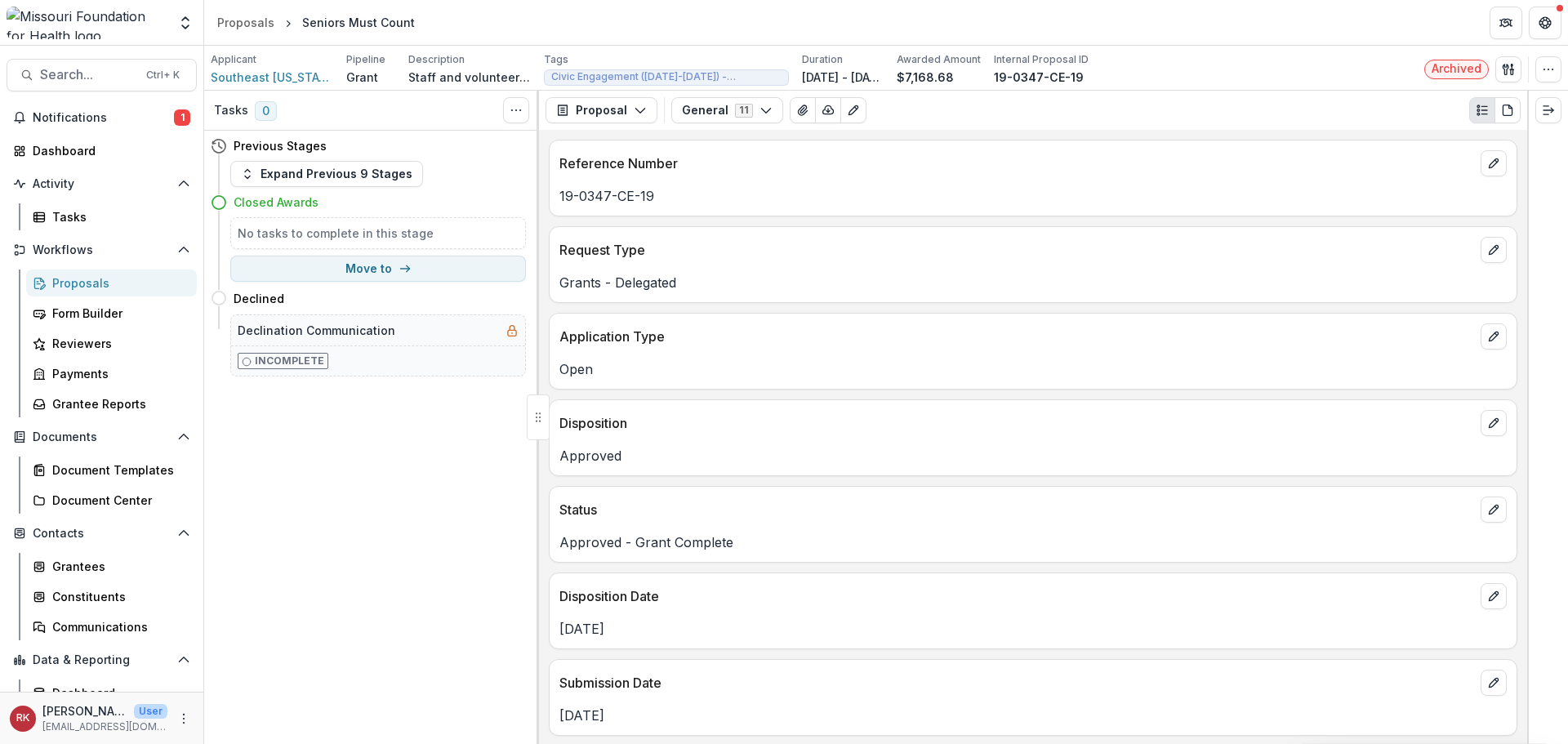
scroll to position [973, 0]
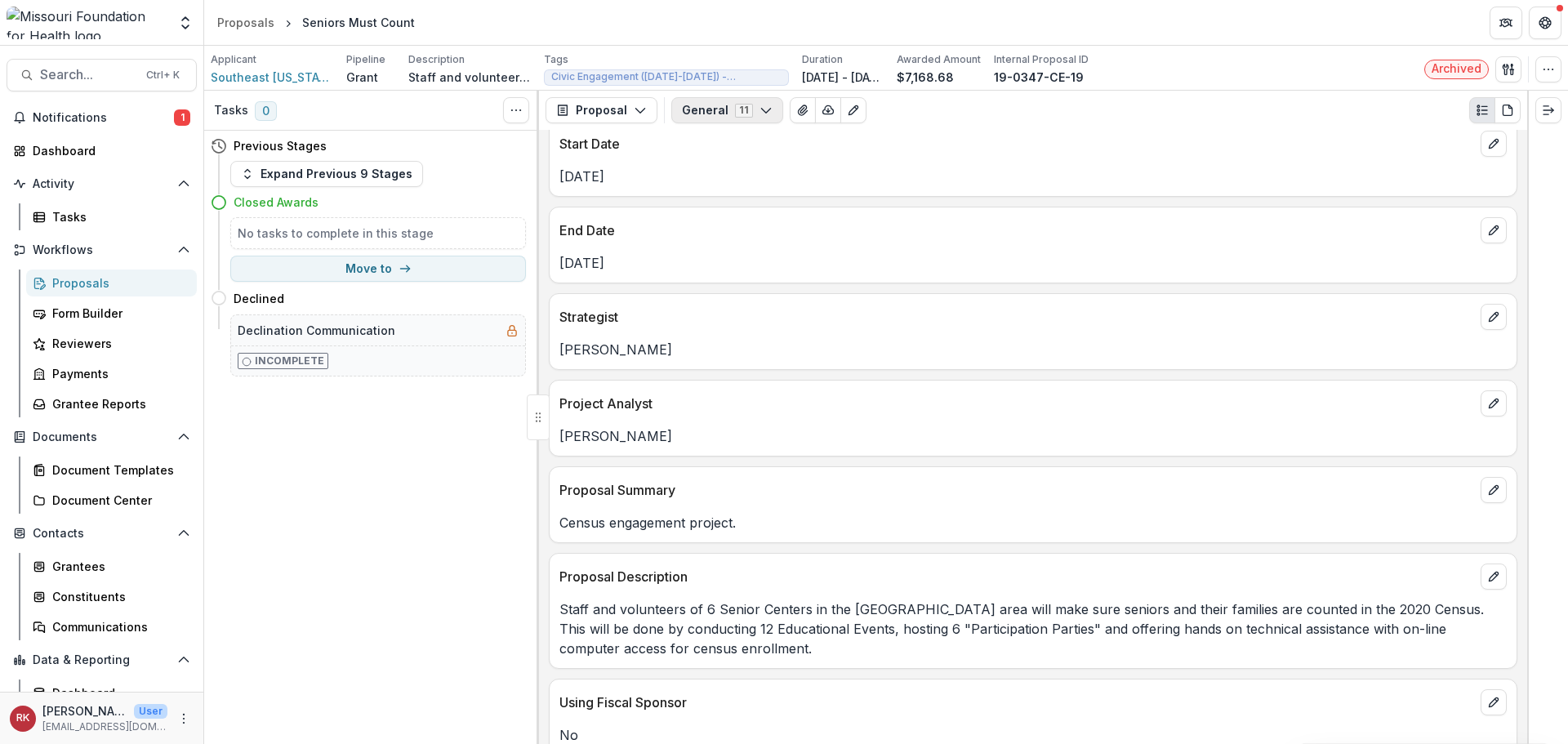
click at [697, 111] on button "General 11" at bounding box center [727, 109] width 112 height 26
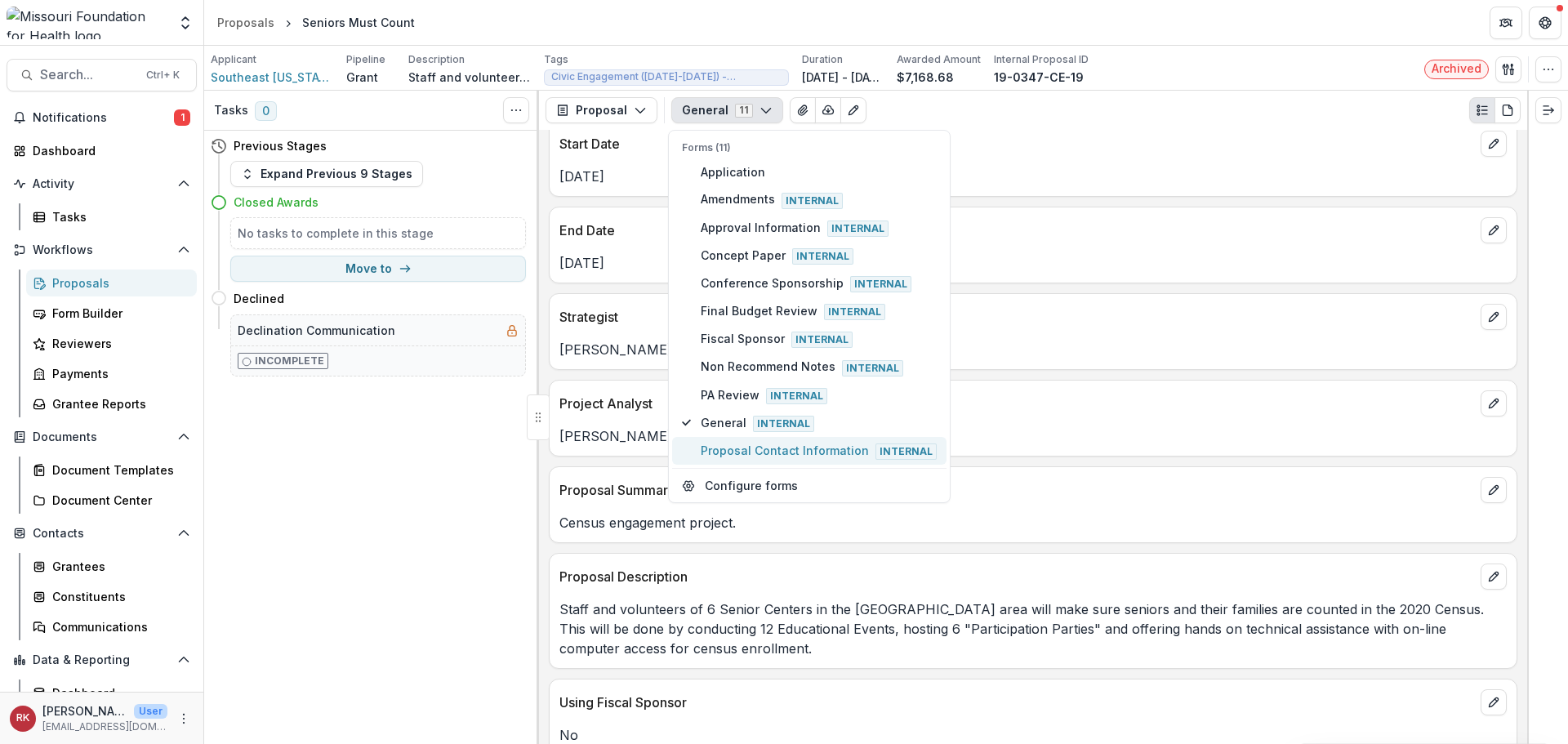
click at [731, 447] on span "Proposal Contact Information Internal" at bounding box center [818, 451] width 236 height 18
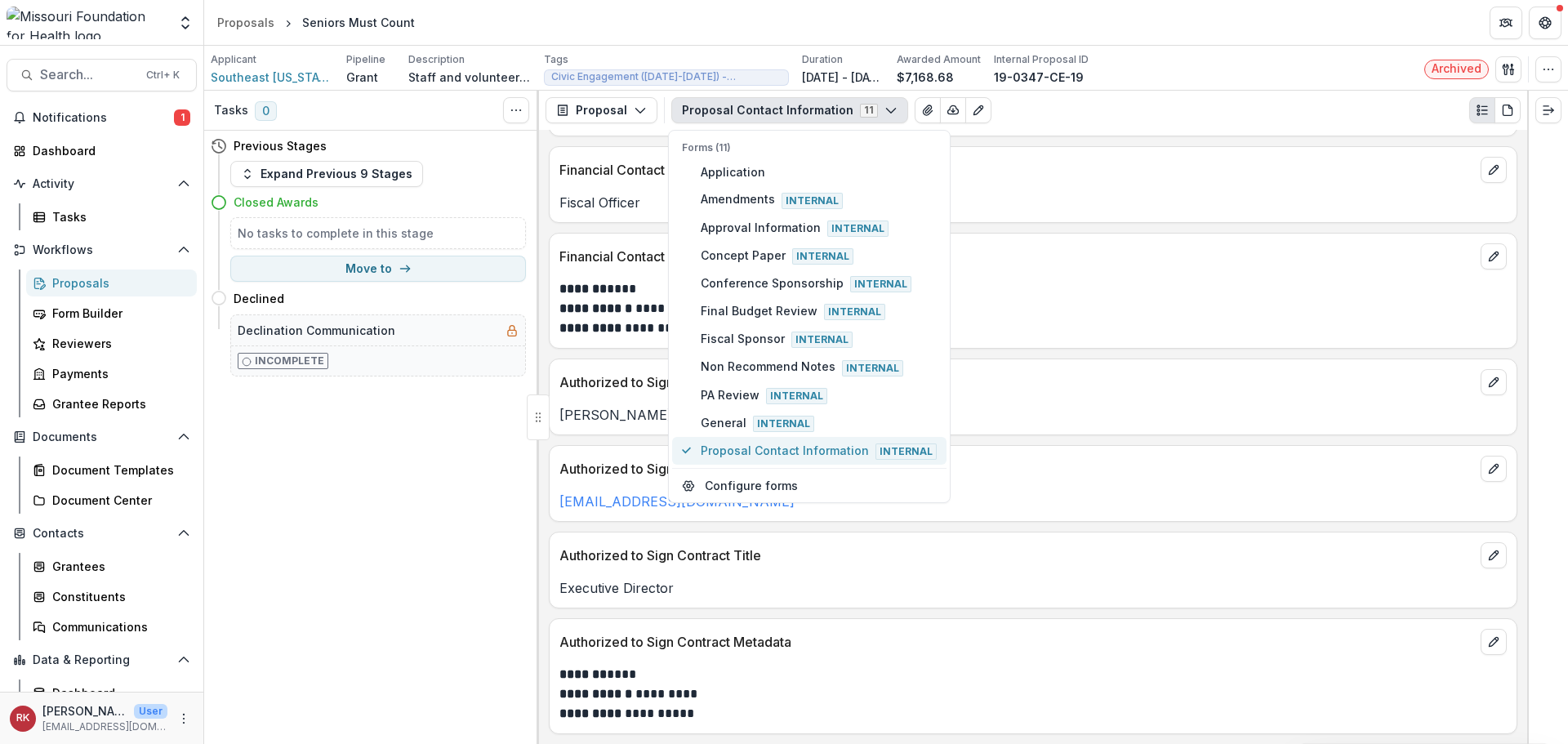
scroll to position [553, 0]
click at [634, 406] on p "[PERSON_NAME]" at bounding box center [1032, 415] width 947 height 20
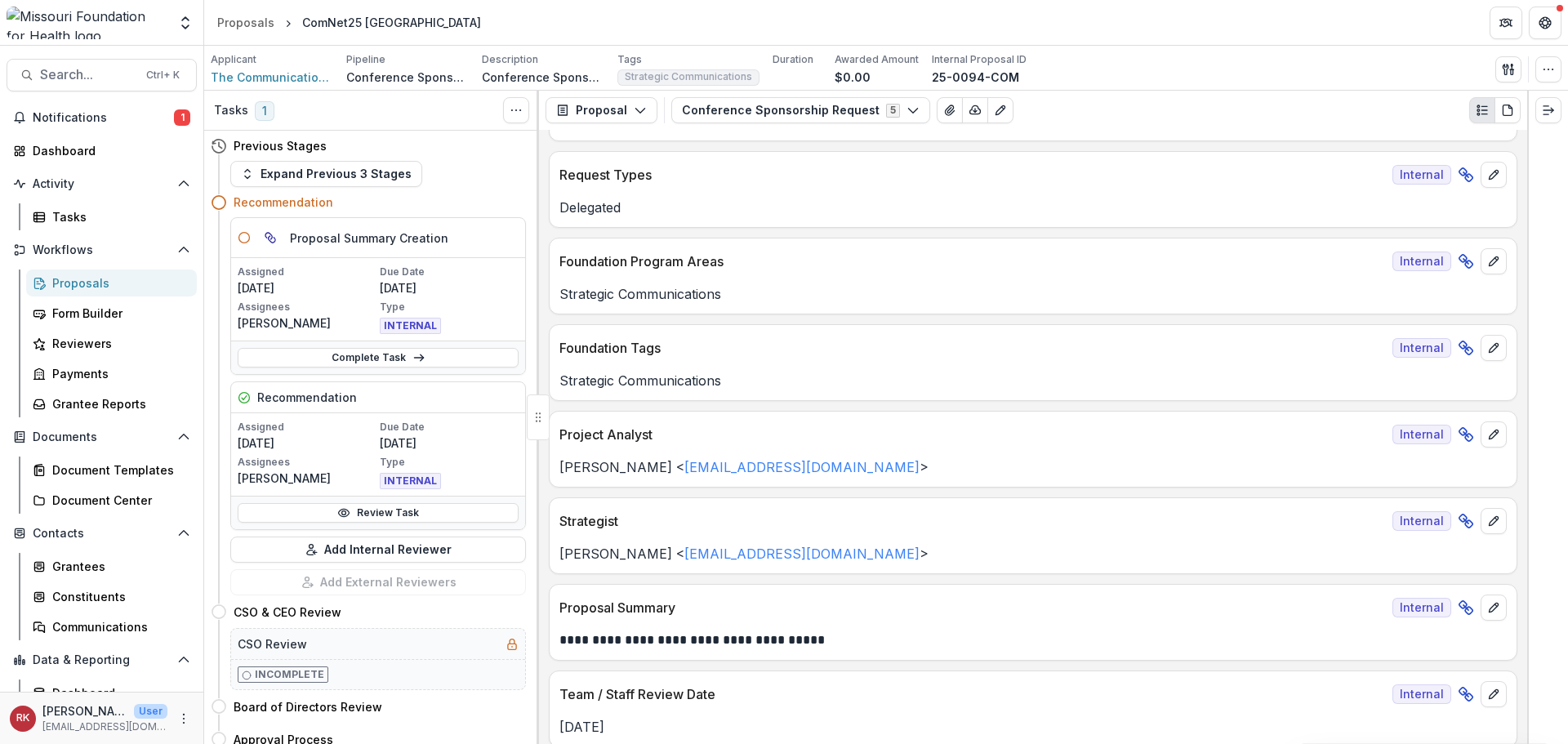
scroll to position [163, 0]
